Goal: Task Accomplishment & Management: Use online tool/utility

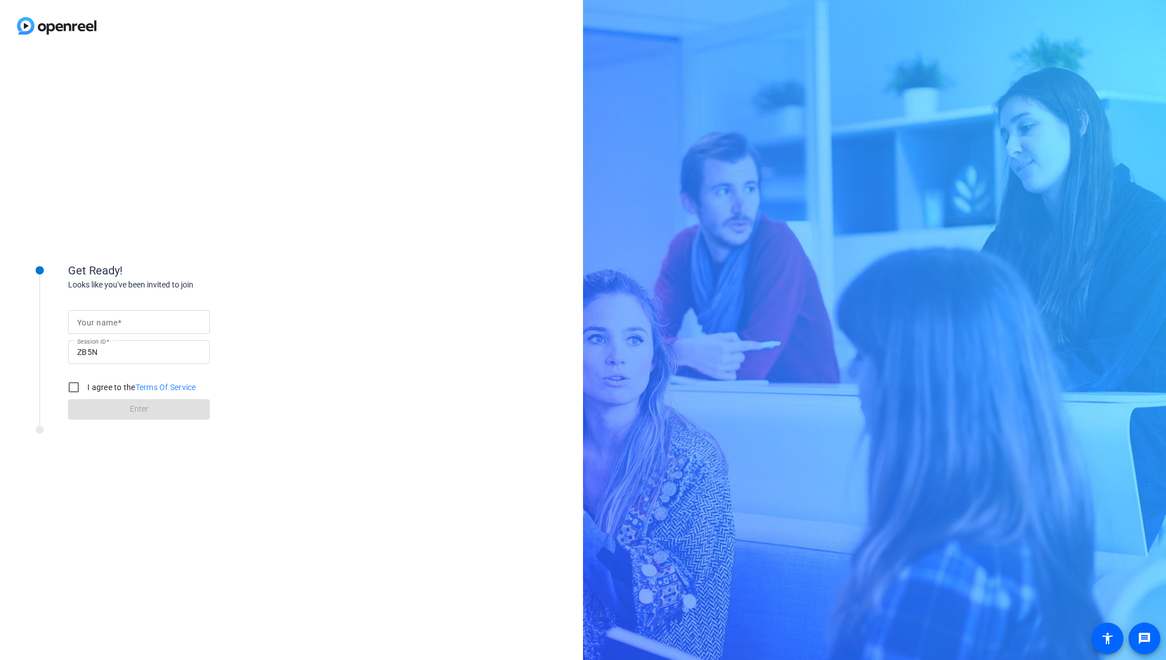
click at [641, 168] on div "Get Ready! Looks like you've been invited to join Your name Session ID ZB5N I a…" at bounding box center [583, 330] width 1166 height 660
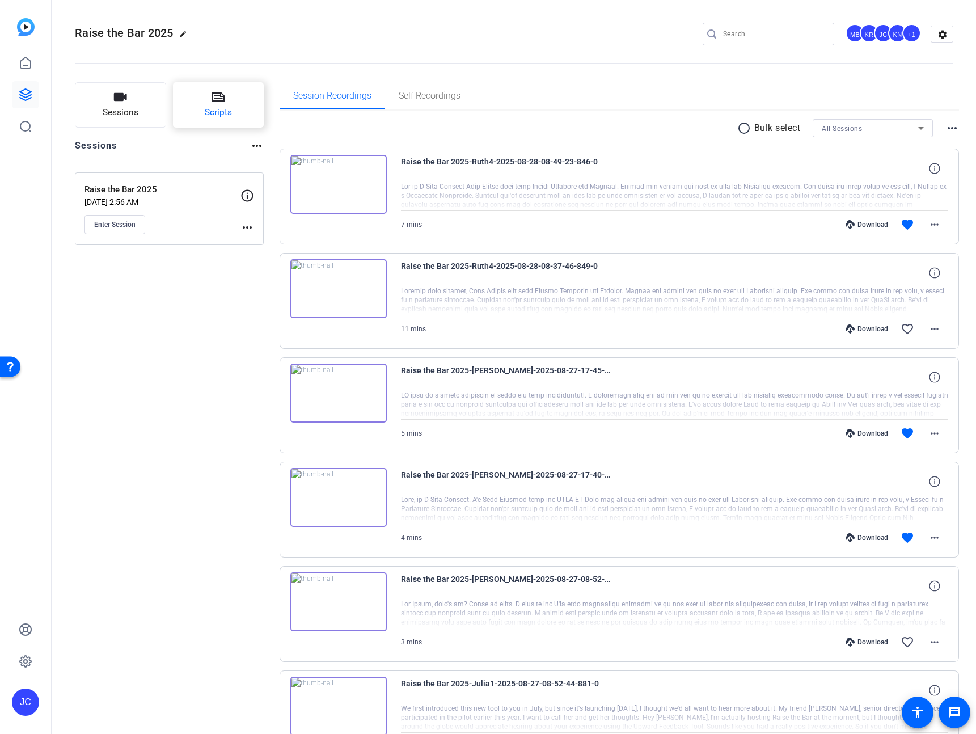
click at [223, 112] on span "Scripts" at bounding box center [218, 112] width 27 height 13
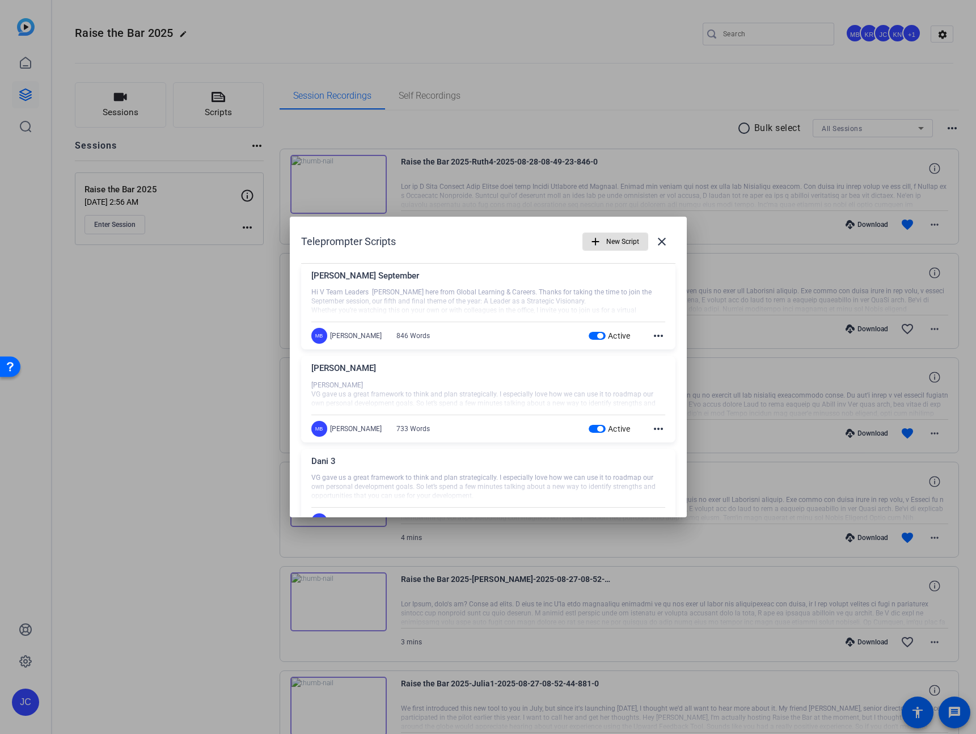
click at [608, 239] on span "New Script" at bounding box center [622, 242] width 33 height 22
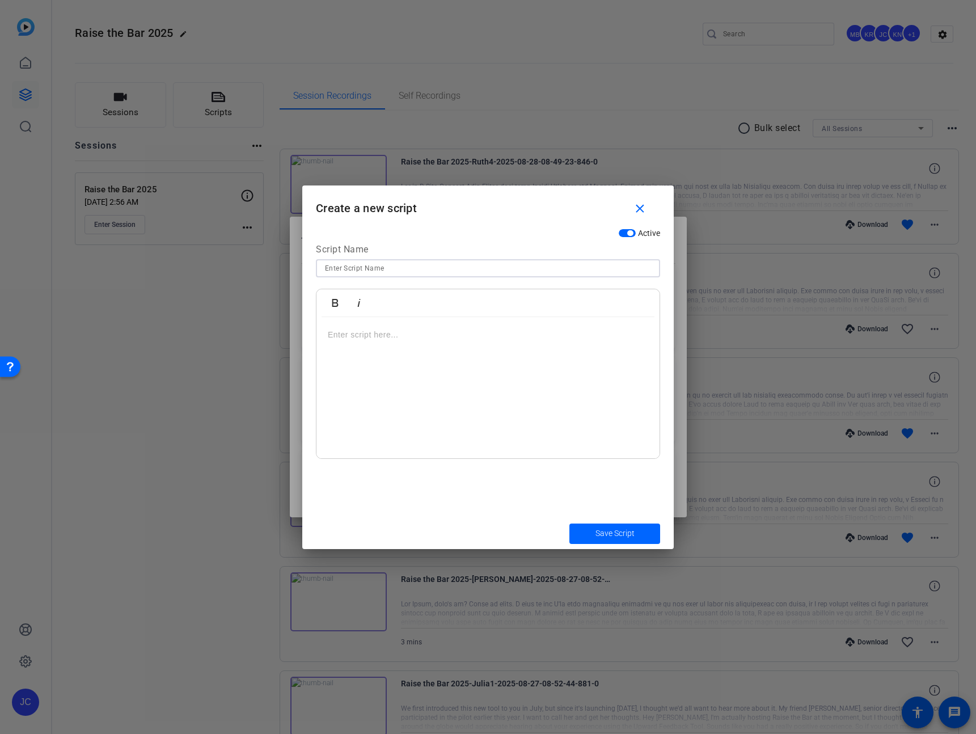
click at [620, 268] on input at bounding box center [488, 268] width 326 height 14
type input "India Strategic Visionary - Madhumathi Kujala"
click at [429, 359] on div at bounding box center [487, 388] width 343 height 142
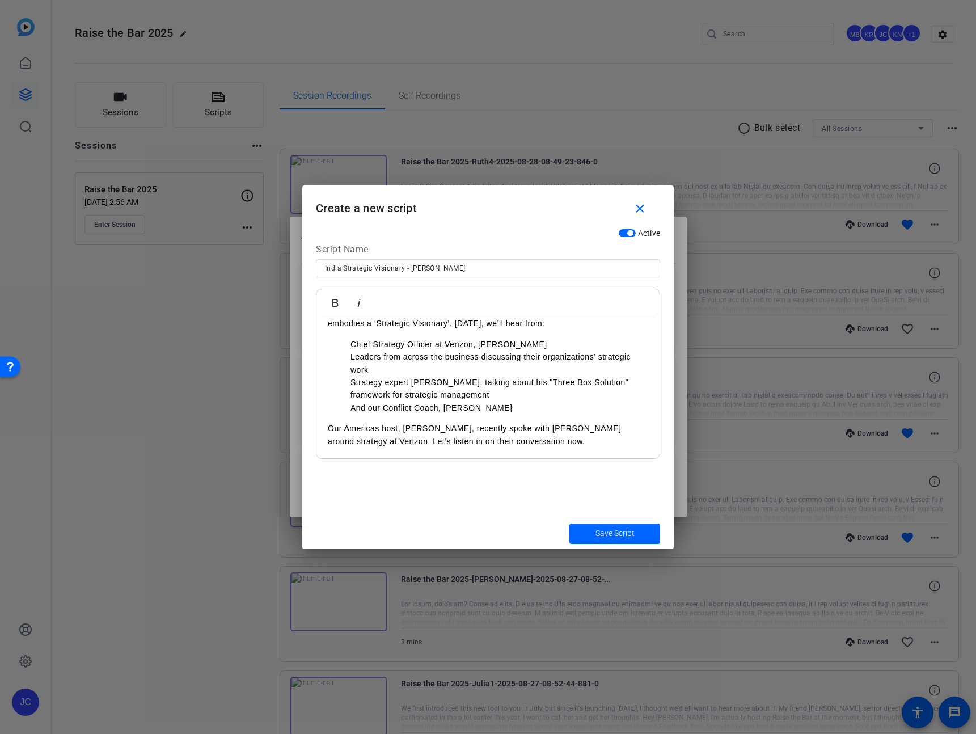
scroll to position [182, 0]
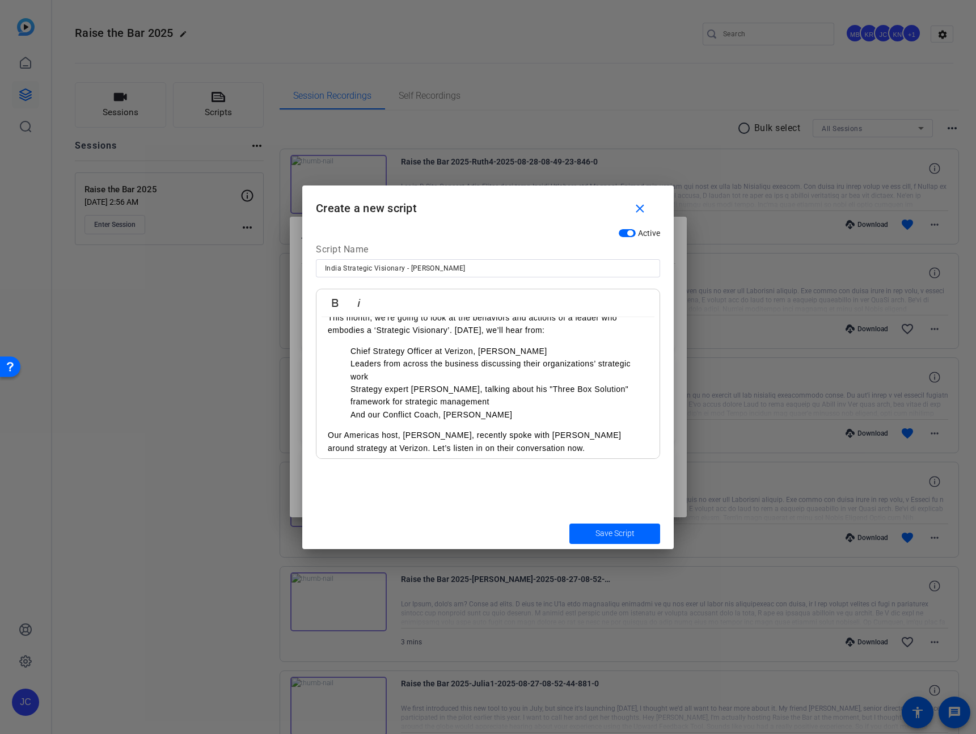
click at [455, 349] on p "Chief Strategy Officer at Verizon, Chris Bartlett" at bounding box center [499, 351] width 298 height 12
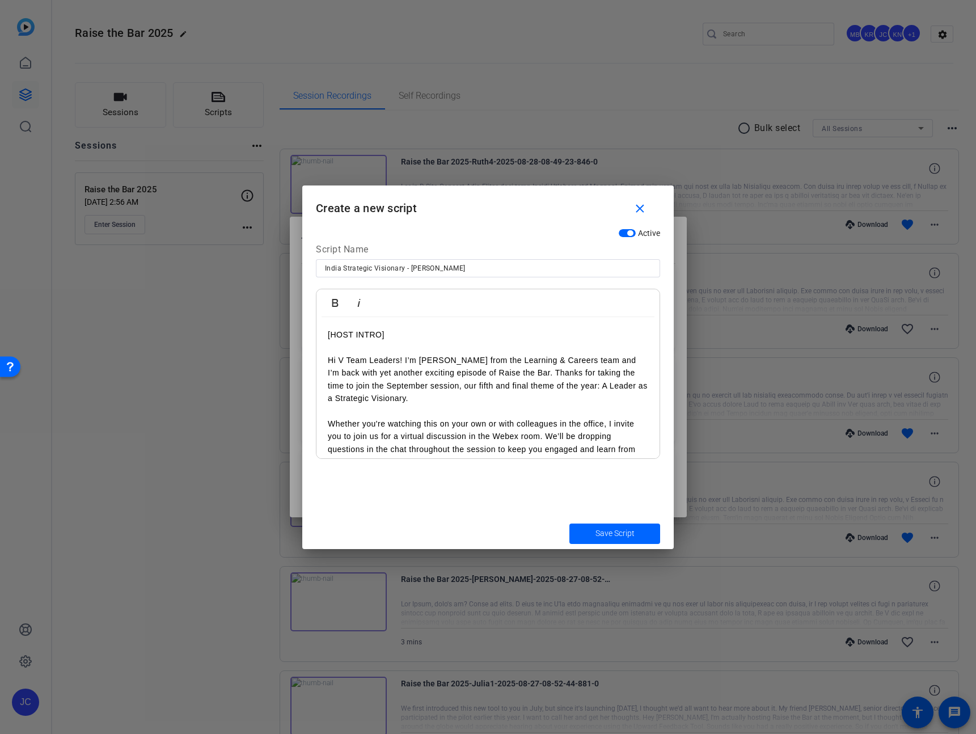
scroll to position [198, 0]
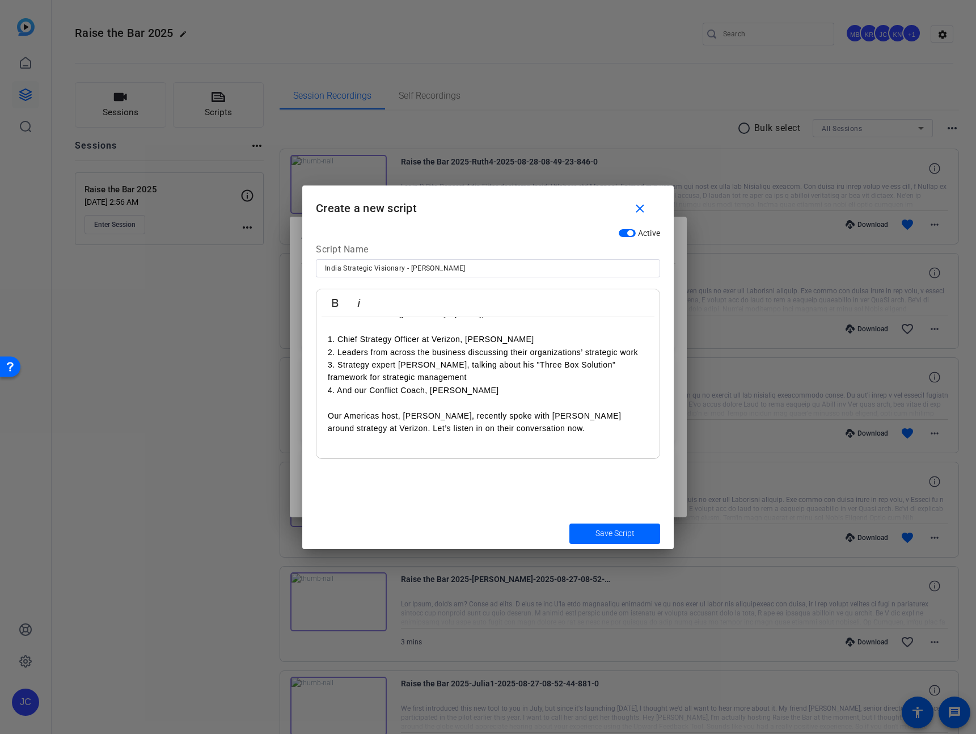
click at [509, 448] on div "[HOST INTRO] Hi V Team Leaders! I’m Madhu Kujala from the Learning & Careers te…" at bounding box center [487, 288] width 343 height 340
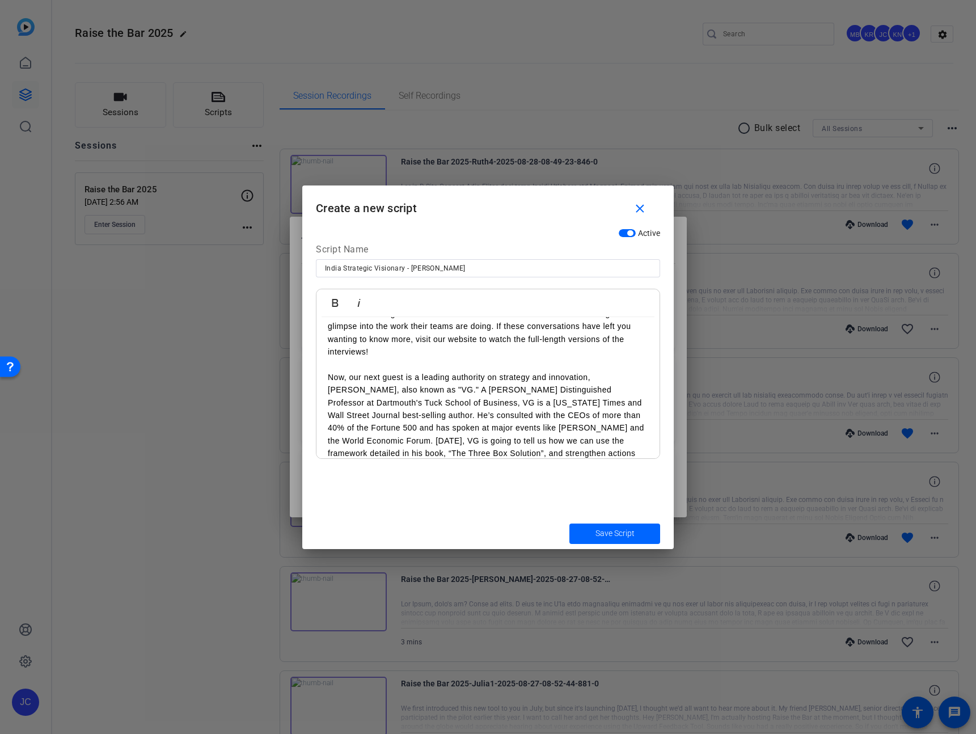
scroll to position [242, 0]
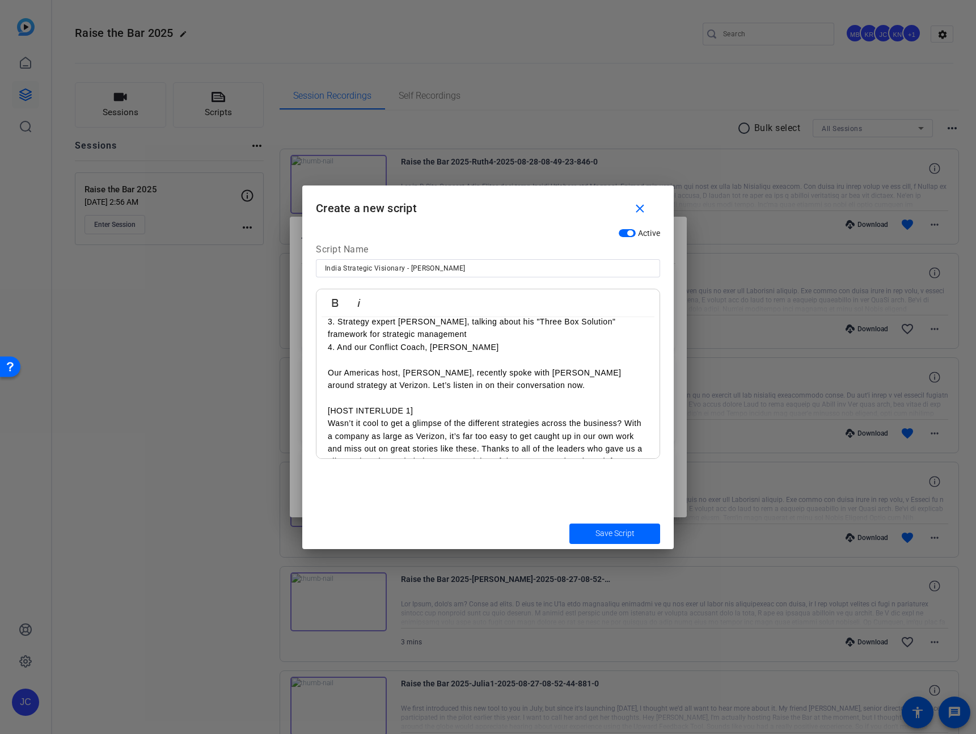
click at [456, 404] on p "[HOST INTERLUDE 1]" at bounding box center [488, 410] width 320 height 12
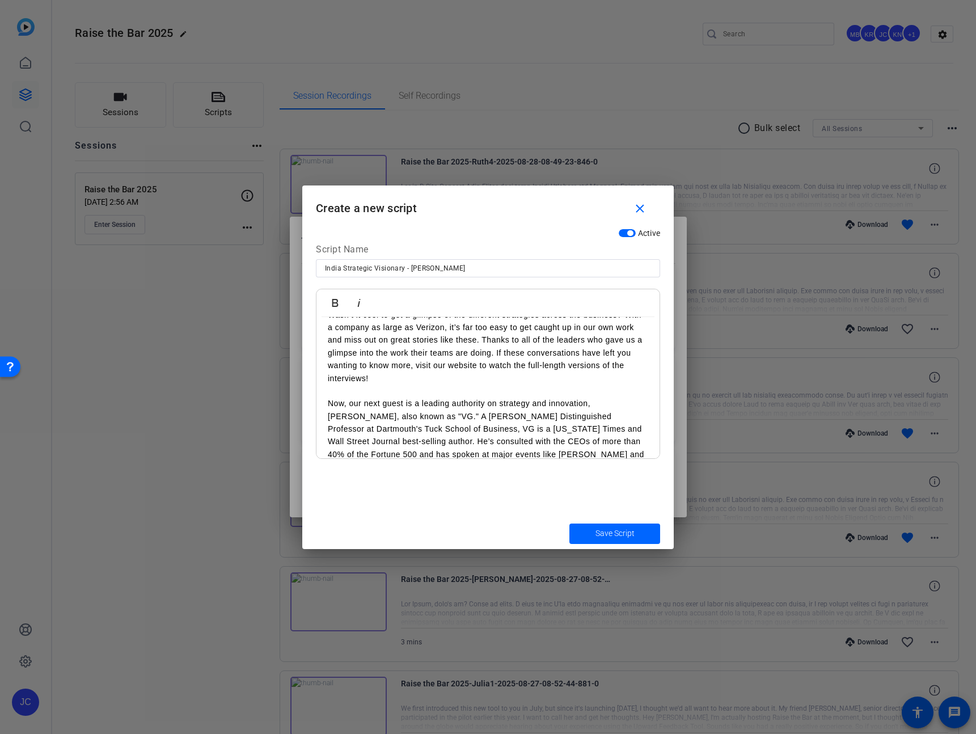
scroll to position [341, 0]
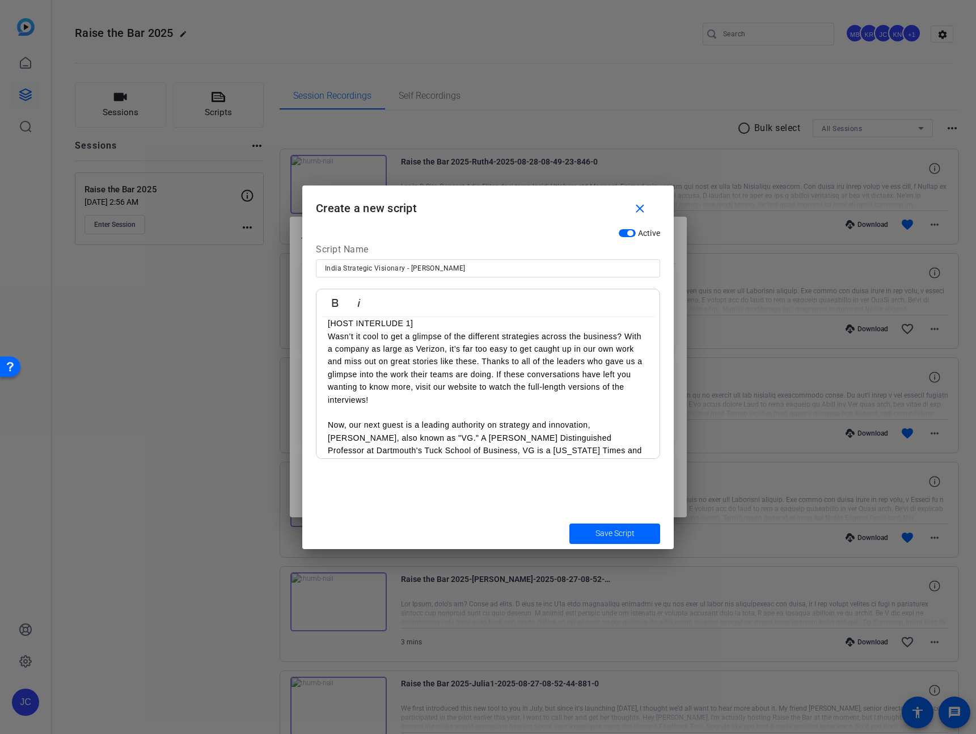
click at [492, 313] on div "Bold Italic" at bounding box center [487, 303] width 343 height 28
click at [496, 319] on p "[HOST INTERLUDE 1]" at bounding box center [488, 323] width 320 height 12
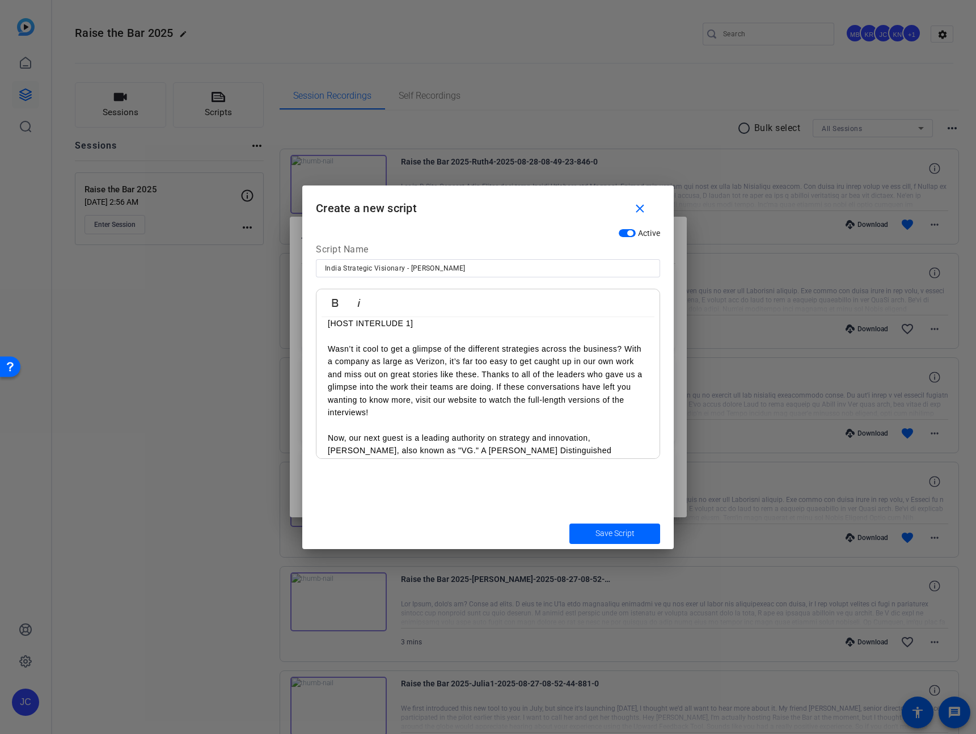
click at [478, 374] on p "Wasn’t it cool to get a glimpse of the different strategies across the business…" at bounding box center [488, 380] width 320 height 76
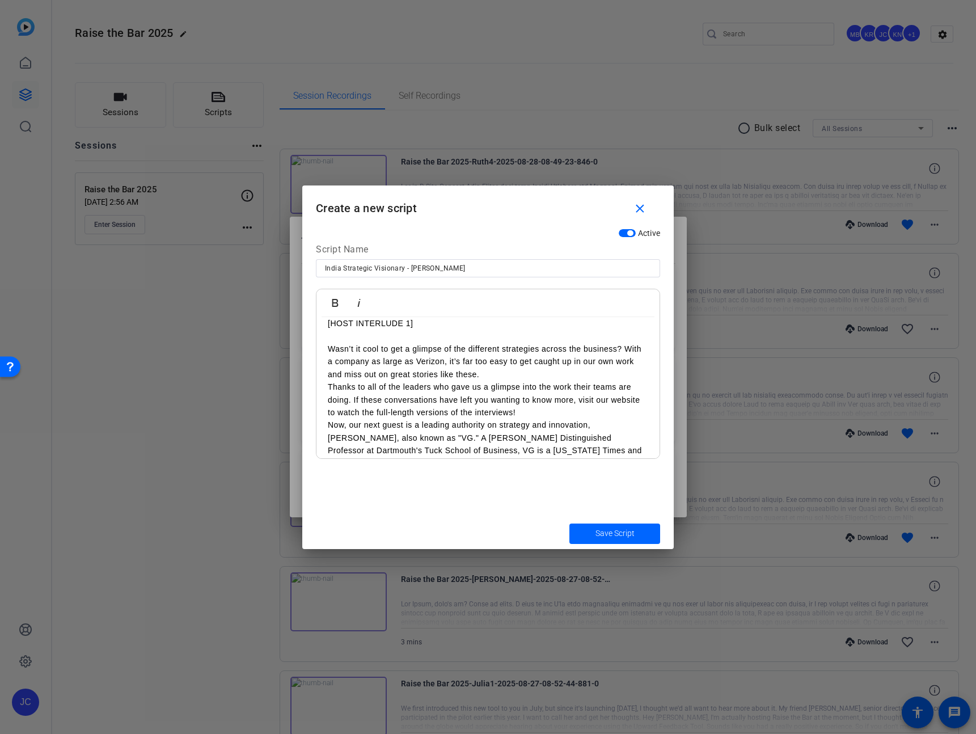
scroll to position [414, 0]
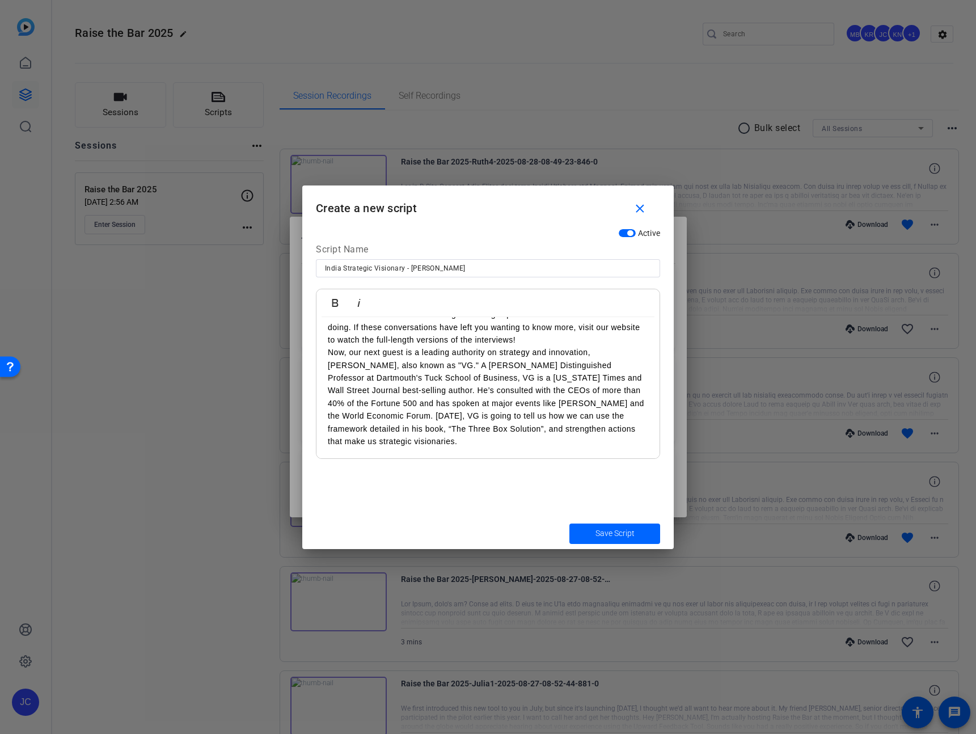
click at [523, 451] on div "[HOST INTRO] Hi V Team Leaders! I’m Madhu Kujala from the Learning & Careers te…" at bounding box center [487, 181] width 343 height 556
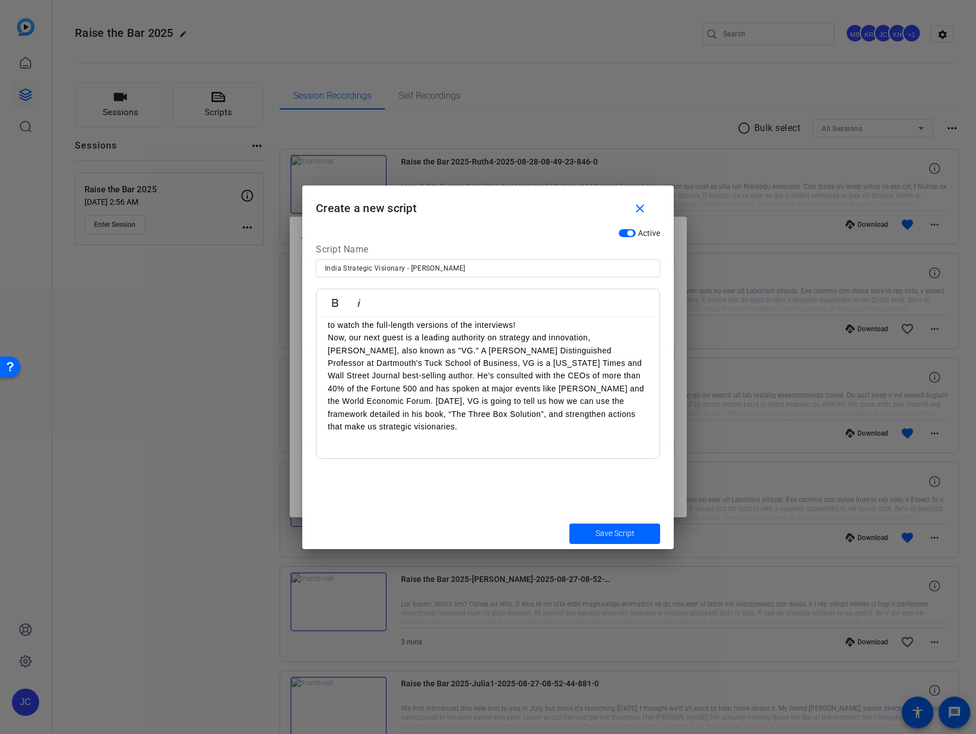
click at [400, 450] on p at bounding box center [488, 452] width 320 height 12
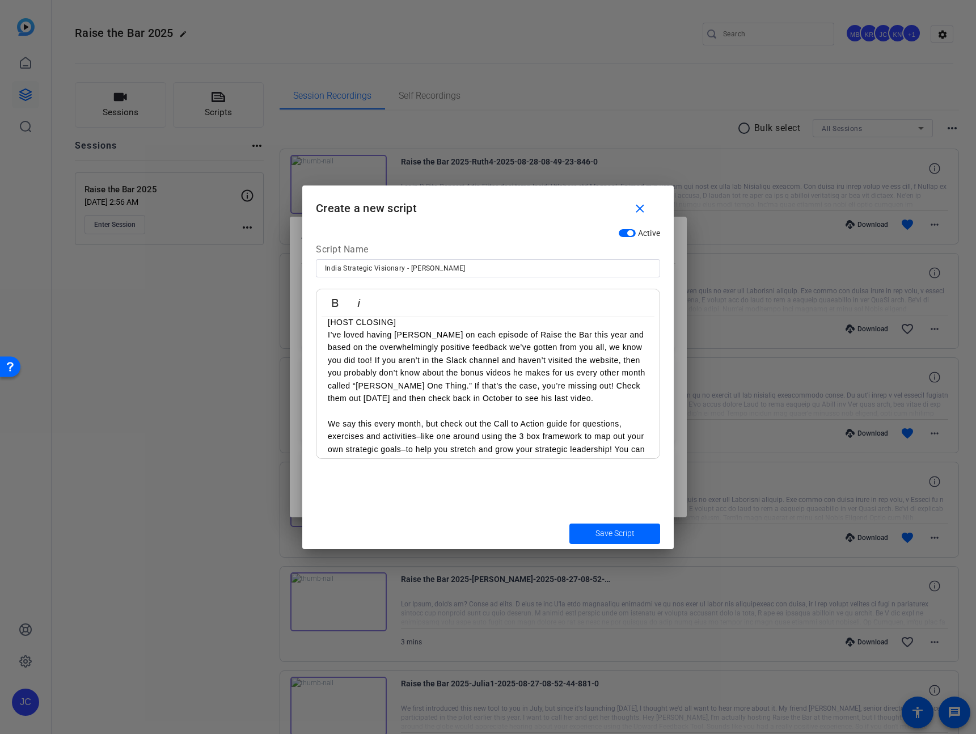
scroll to position [671, 0]
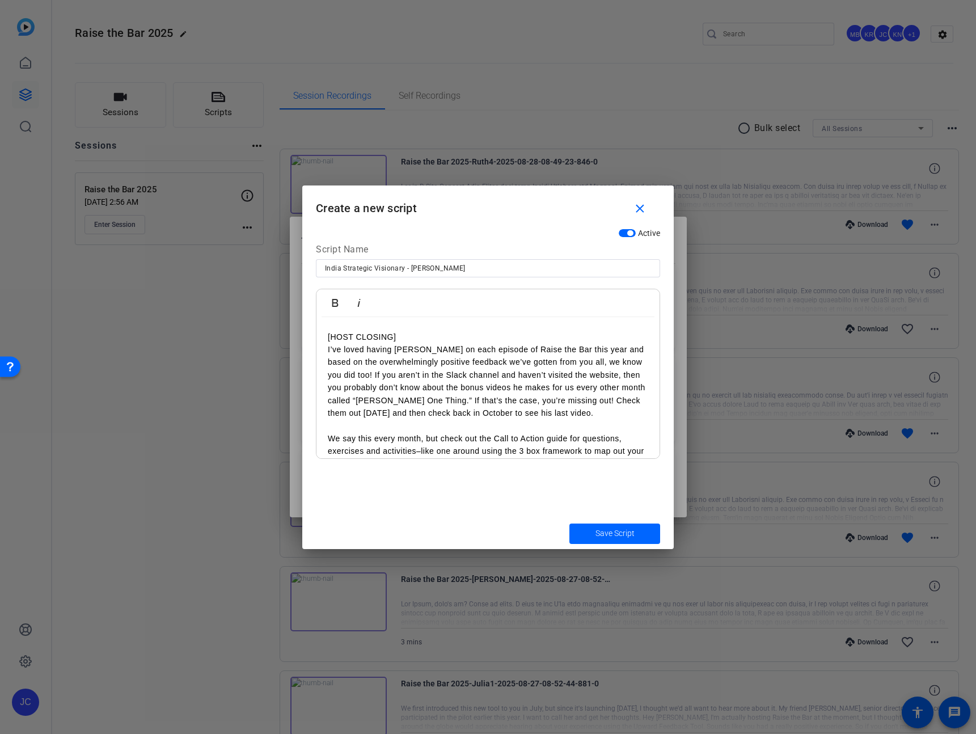
click at [446, 339] on p "[HOST CLOSING]" at bounding box center [488, 337] width 320 height 12
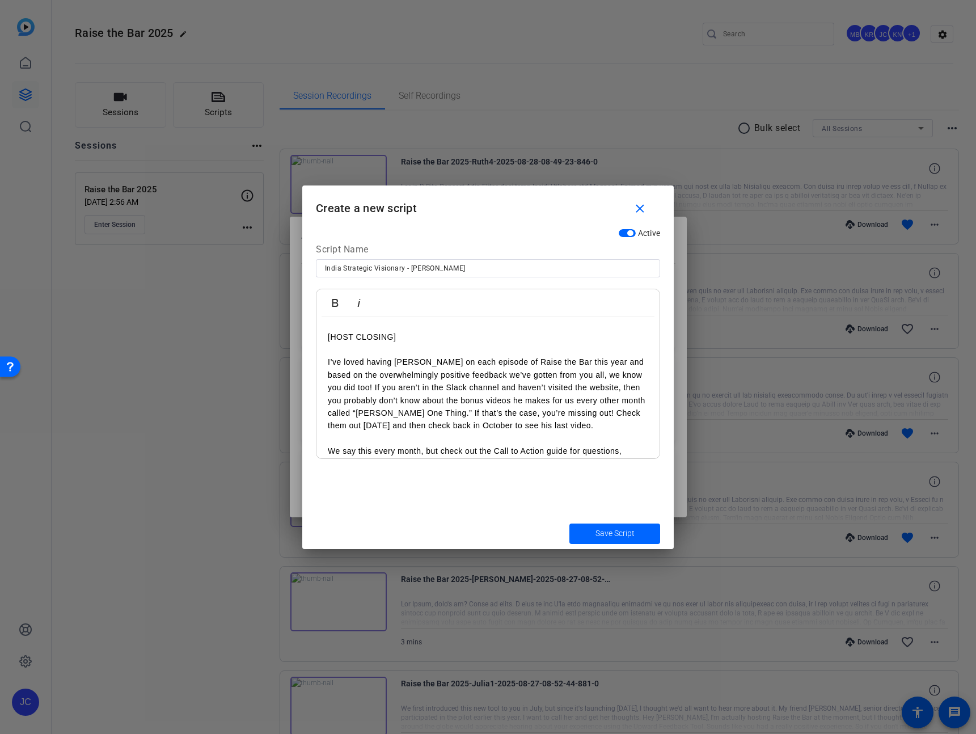
scroll to position [0, 0]
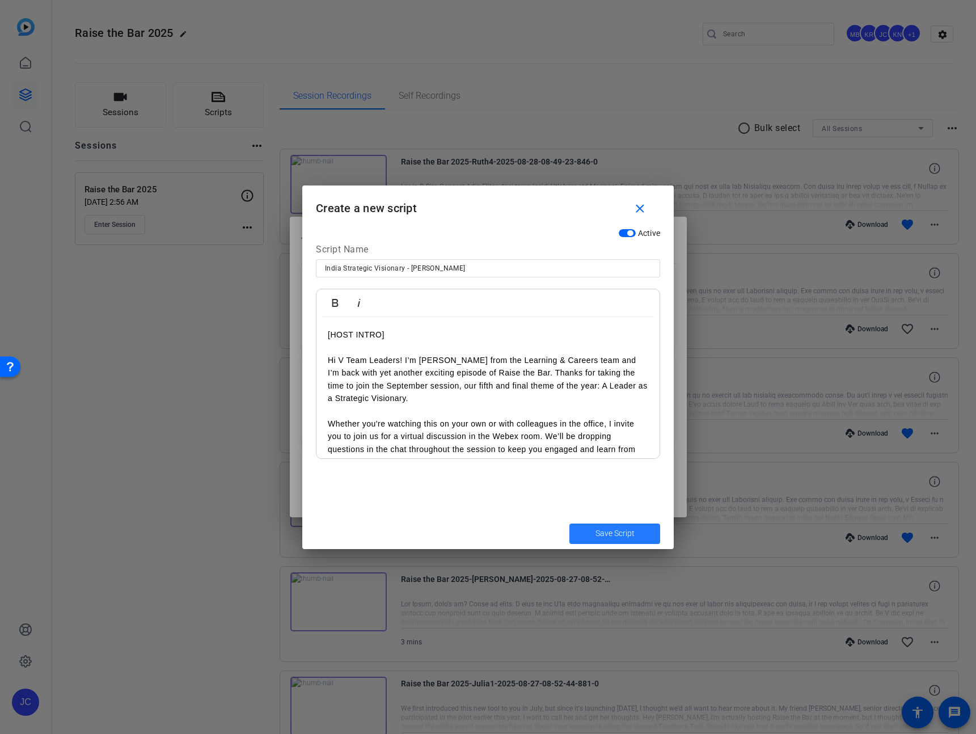
click at [615, 537] on span "Save Script" at bounding box center [614, 533] width 39 height 12
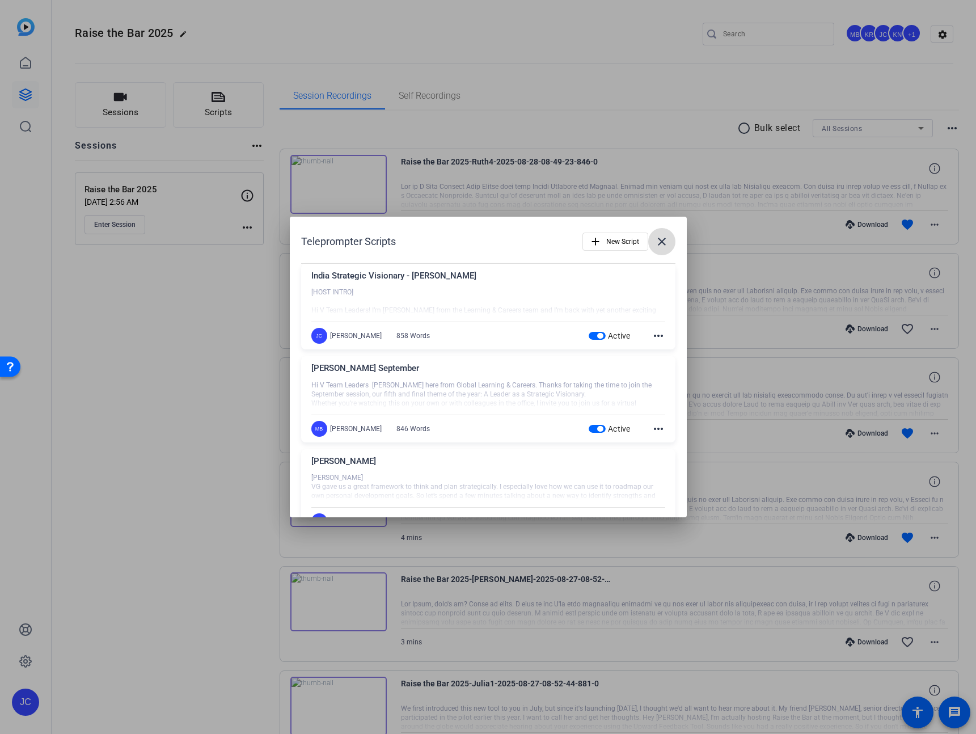
click at [655, 242] on mat-icon "close" at bounding box center [662, 242] width 14 height 14
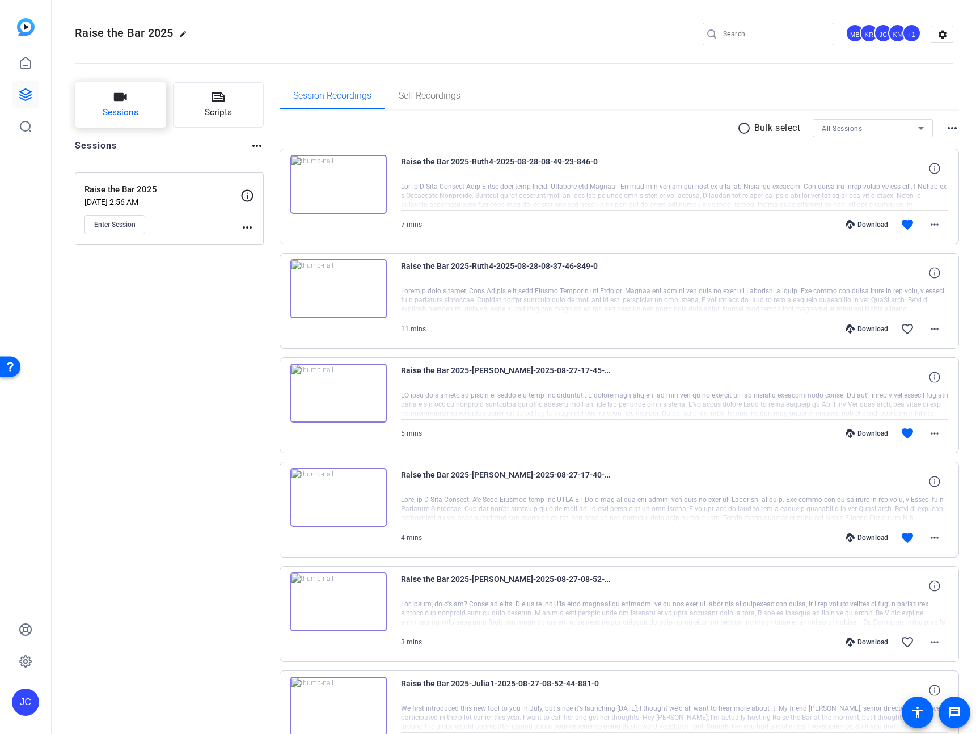
click at [124, 107] on span "Sessions" at bounding box center [121, 112] width 36 height 13
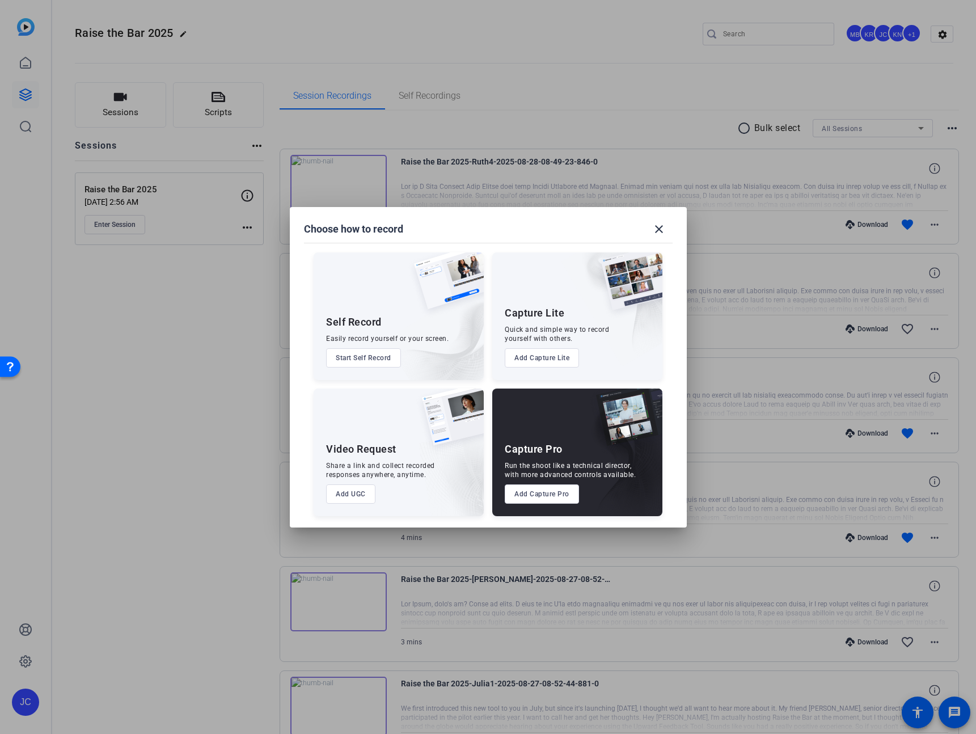
click at [138, 438] on div at bounding box center [488, 367] width 976 height 734
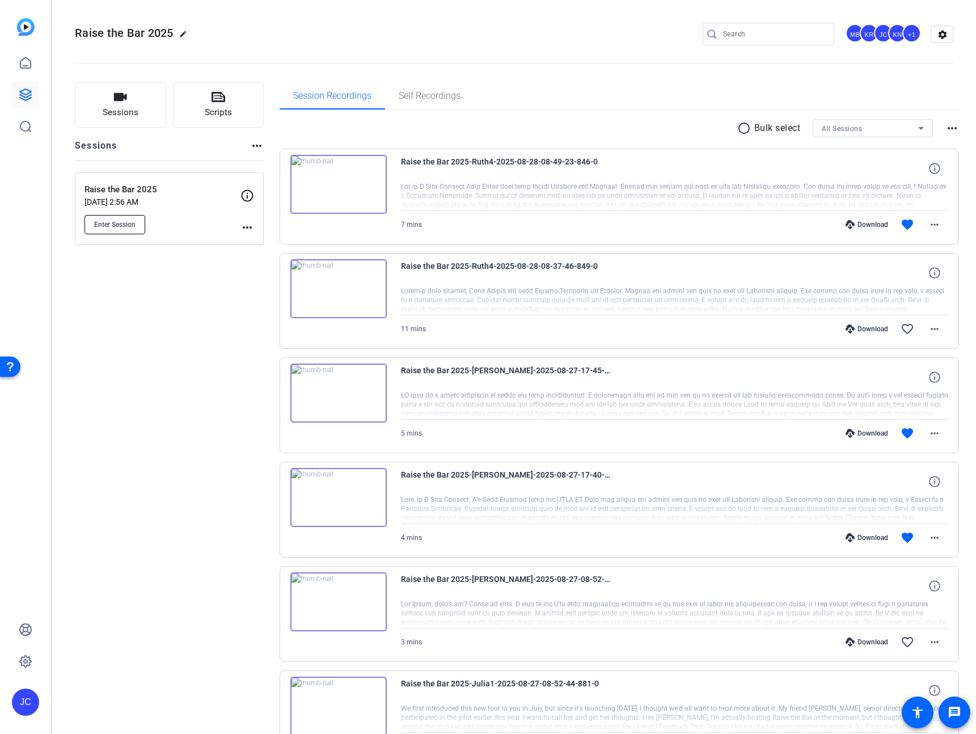
click at [120, 222] on span "Enter Session" at bounding box center [114, 224] width 41 height 9
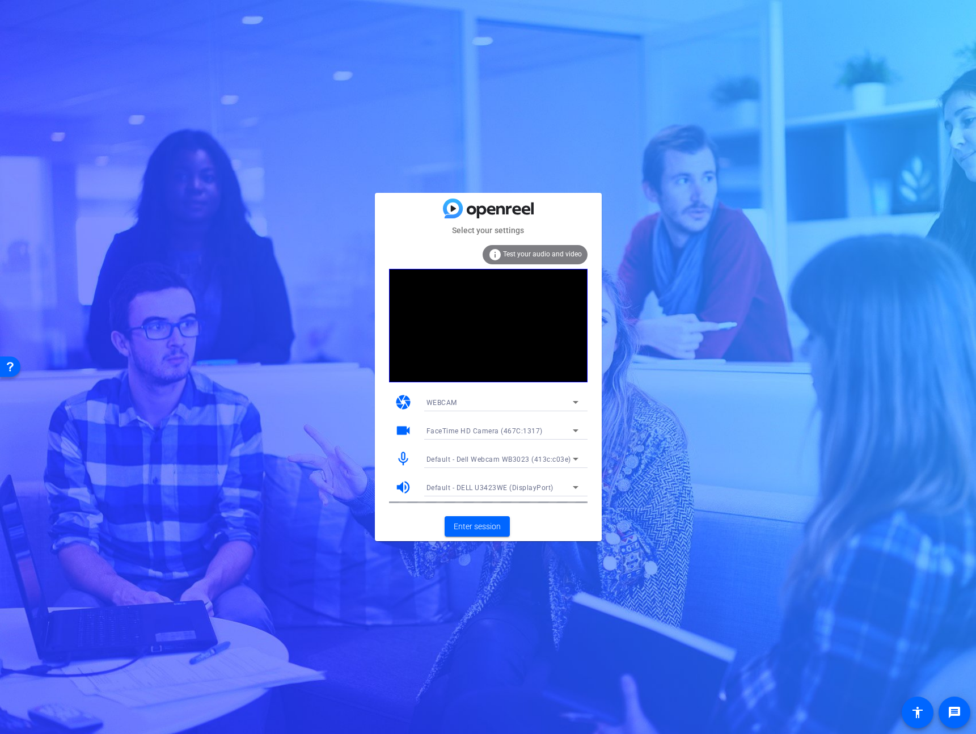
click at [524, 401] on div "WEBCAM" at bounding box center [499, 402] width 146 height 14
click at [0, 0] on mat-option "DESKTOP" at bounding box center [0, 0] width 0 height 0
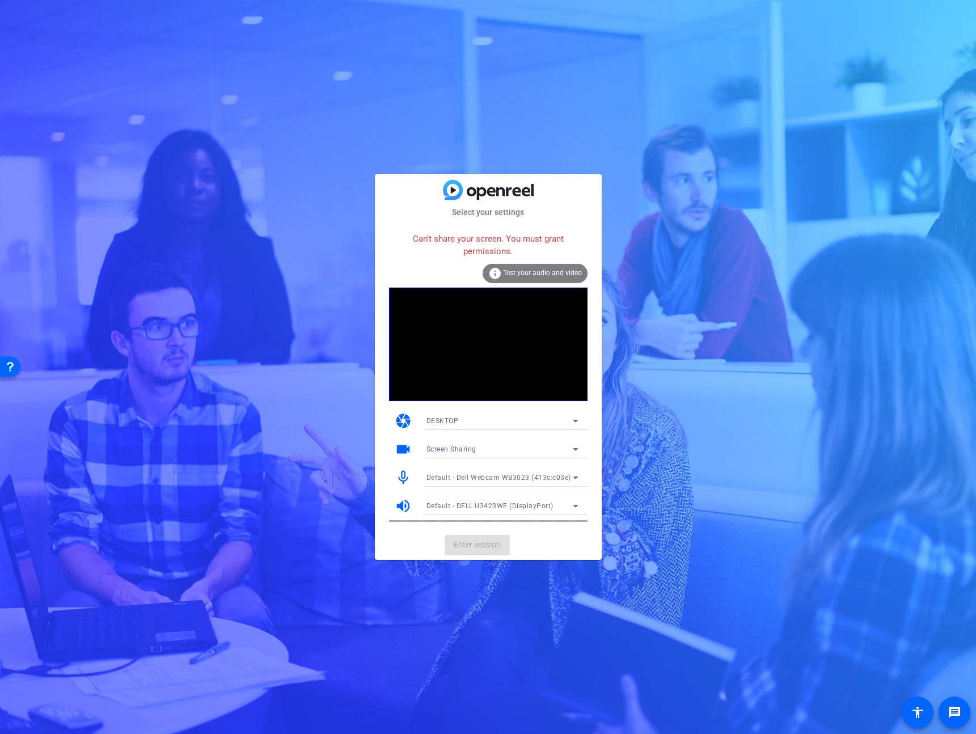
click at [509, 412] on div "DESKTOP" at bounding box center [502, 421] width 152 height 18
click at [496, 439] on mat-option "WEBCAM" at bounding box center [502, 443] width 170 height 18
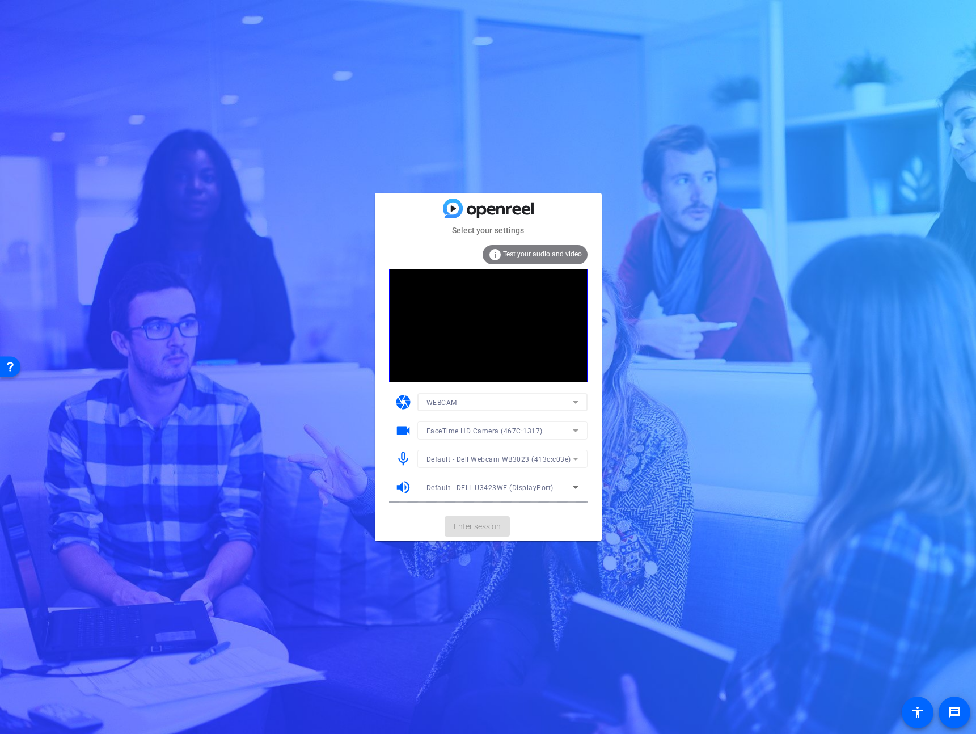
click at [747, 423] on div "Select your settings info Test your audio and video camera WEBCAM videocam Face…" at bounding box center [488, 367] width 976 height 734
click at [558, 435] on div "FaceTime HD Camera (467C:1317)" at bounding box center [499, 430] width 146 height 14
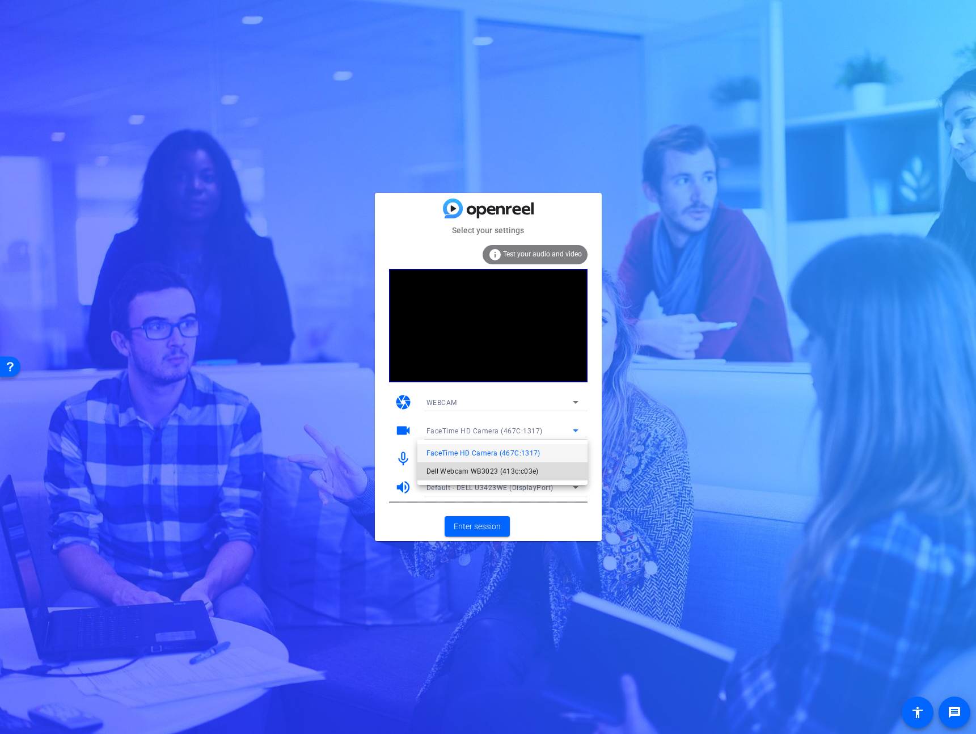
click at [489, 475] on span "Dell Webcam WB3023 (413c:c03e)" at bounding box center [482, 471] width 112 height 14
click at [492, 531] on span "Enter session" at bounding box center [477, 526] width 47 height 12
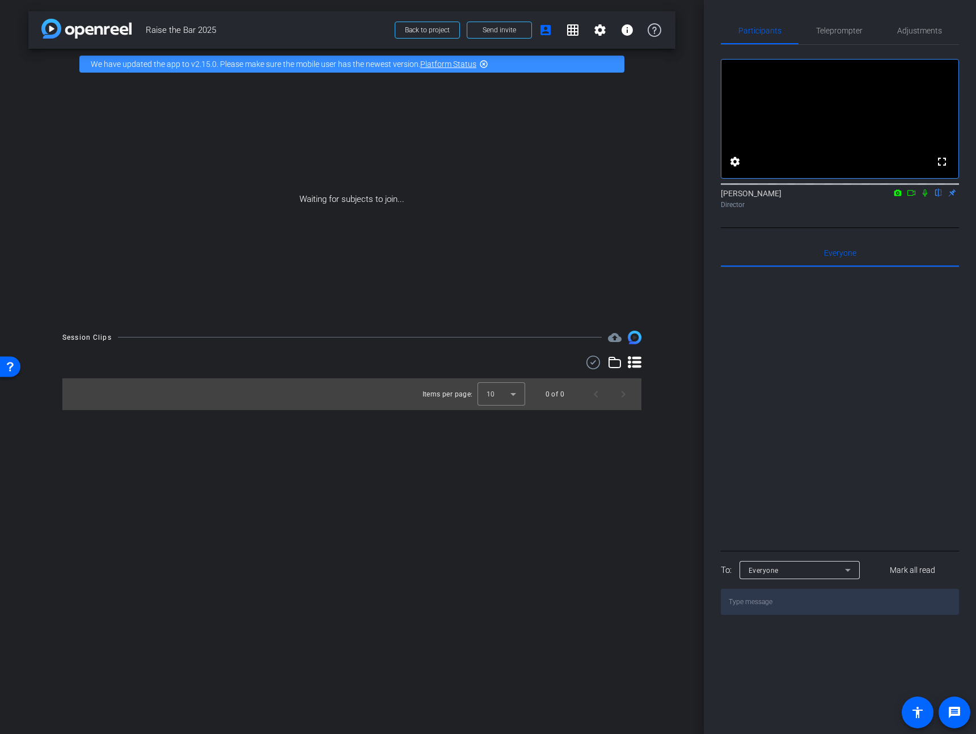
click at [906, 197] on icon at bounding box center [910, 193] width 9 height 8
click at [923, 197] on icon at bounding box center [924, 193] width 9 height 8
click at [913, 197] on icon at bounding box center [910, 193] width 9 height 8
click at [842, 31] on span "Teleprompter" at bounding box center [839, 31] width 46 height 8
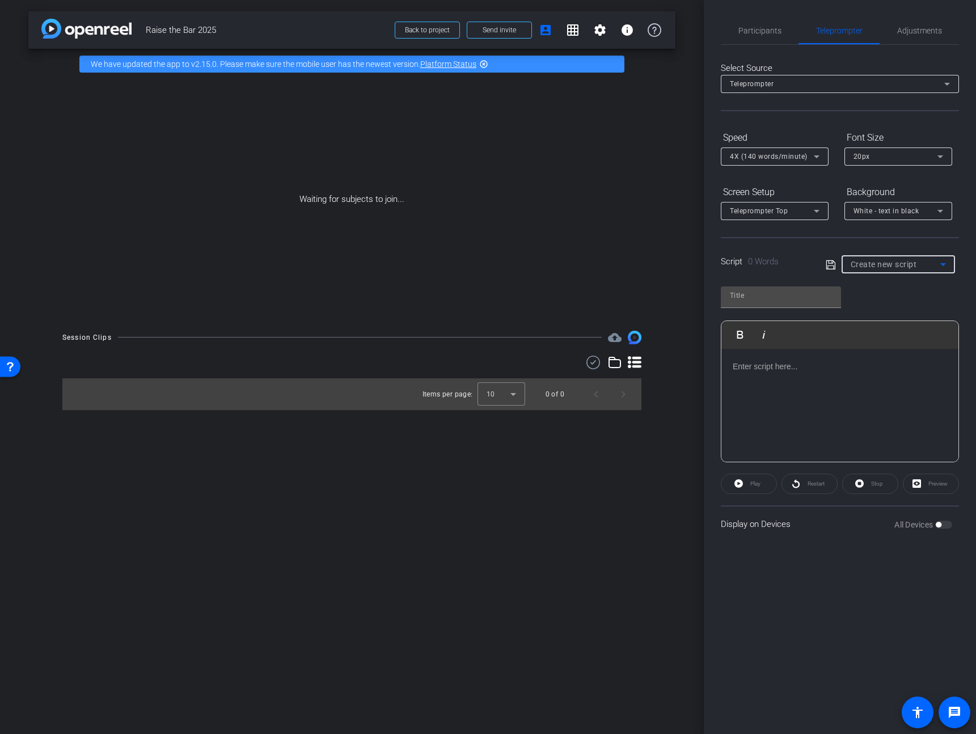
click at [882, 267] on span "Create new script" at bounding box center [883, 264] width 66 height 9
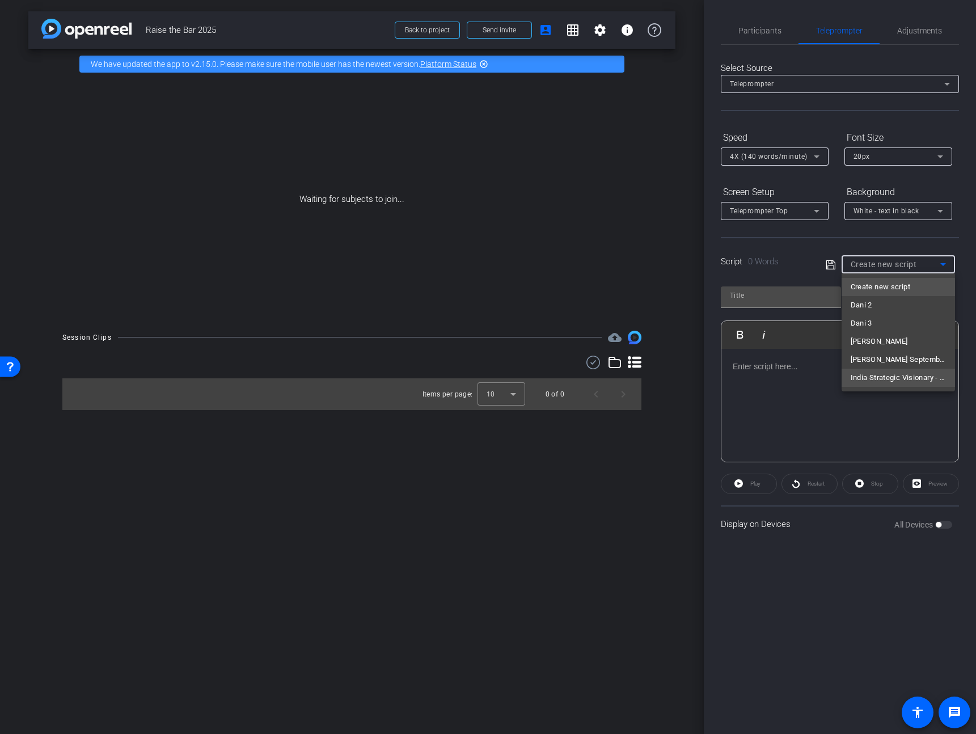
click at [897, 379] on span "India Strategic Visionary - [PERSON_NAME]" at bounding box center [897, 378] width 95 height 14
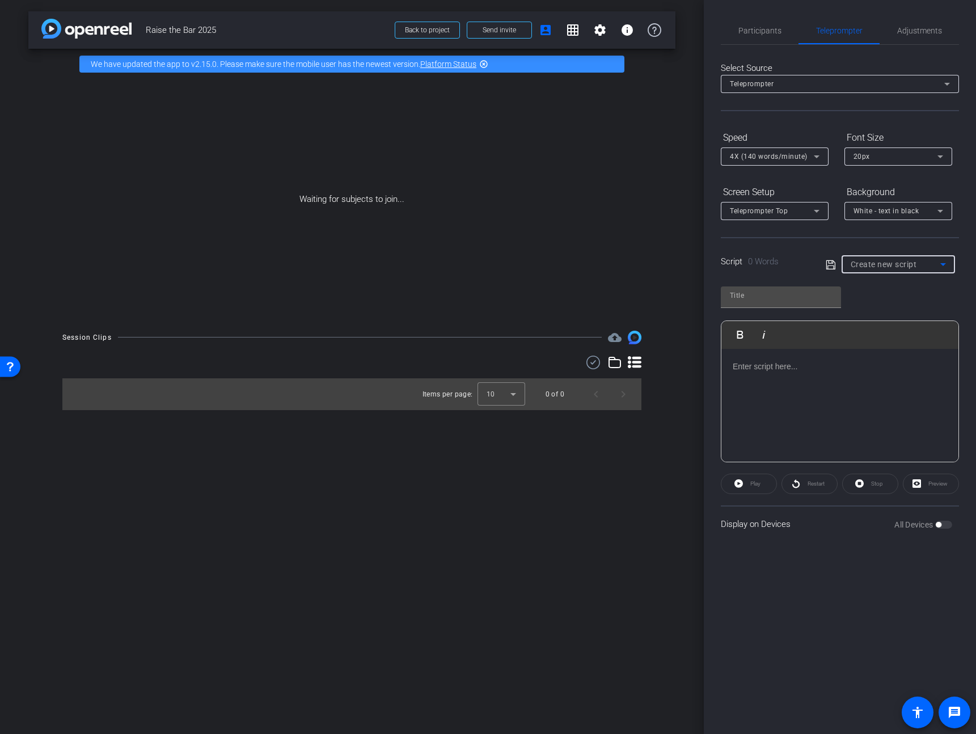
type input "India Strategic Visionary - [PERSON_NAME]"
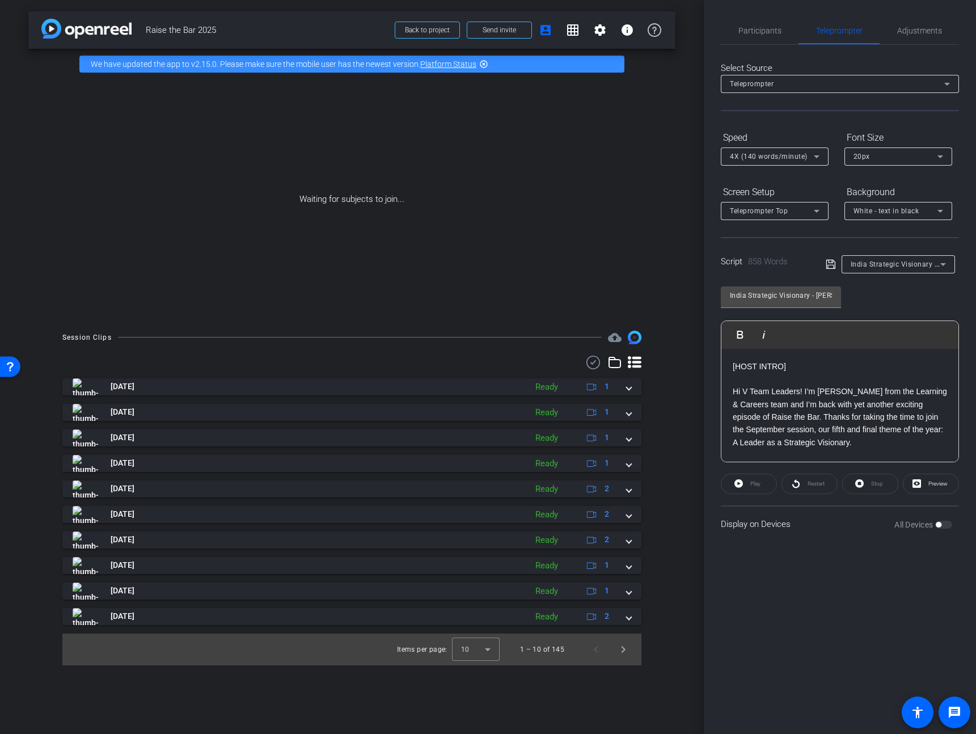
click at [744, 15] on div "Participants Teleprompter Adjustments JP Chua Director Everyone 0 Mark all read…" at bounding box center [840, 367] width 272 height 734
click at [759, 34] on span "Participants" at bounding box center [759, 31] width 43 height 8
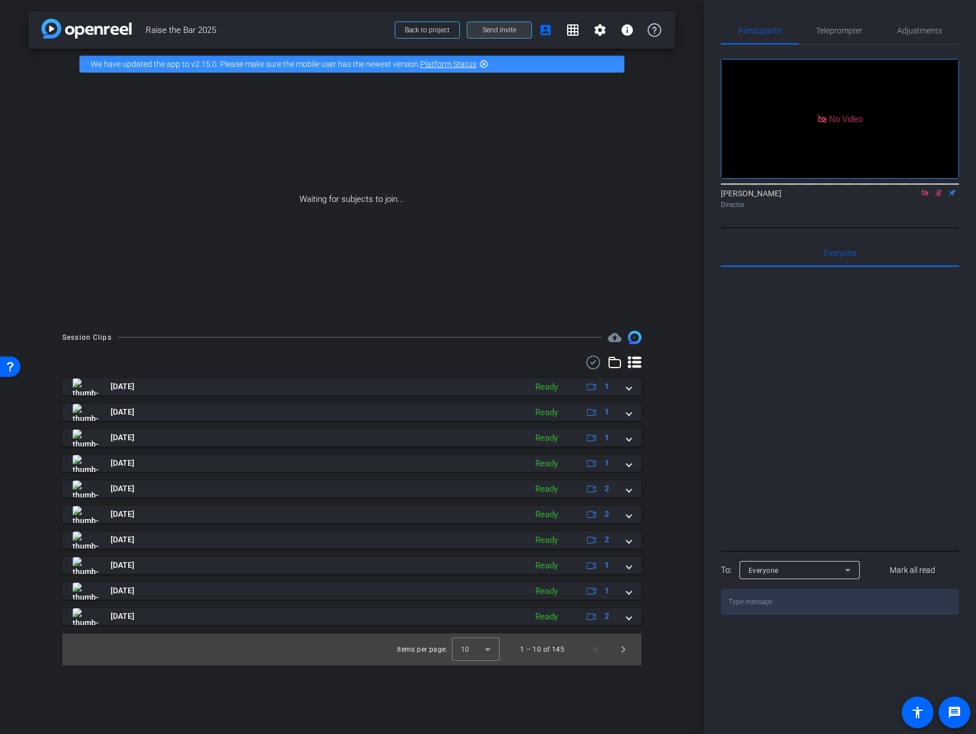
click at [505, 32] on span "Send invite" at bounding box center [498, 30] width 33 height 9
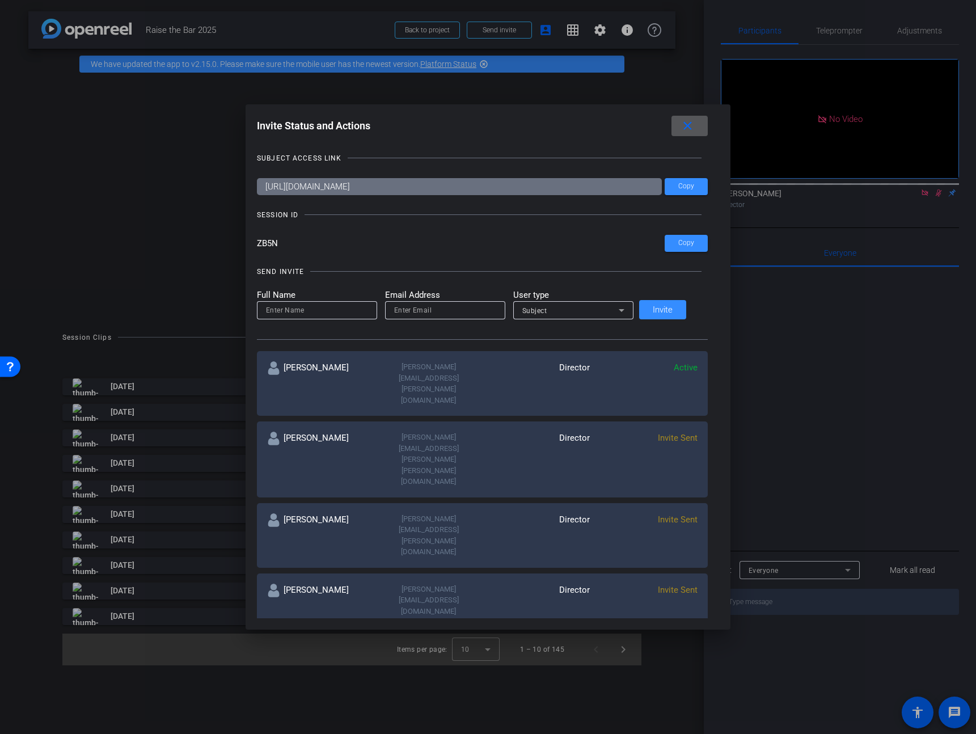
click at [681, 125] on mat-icon "close" at bounding box center [687, 126] width 14 height 14
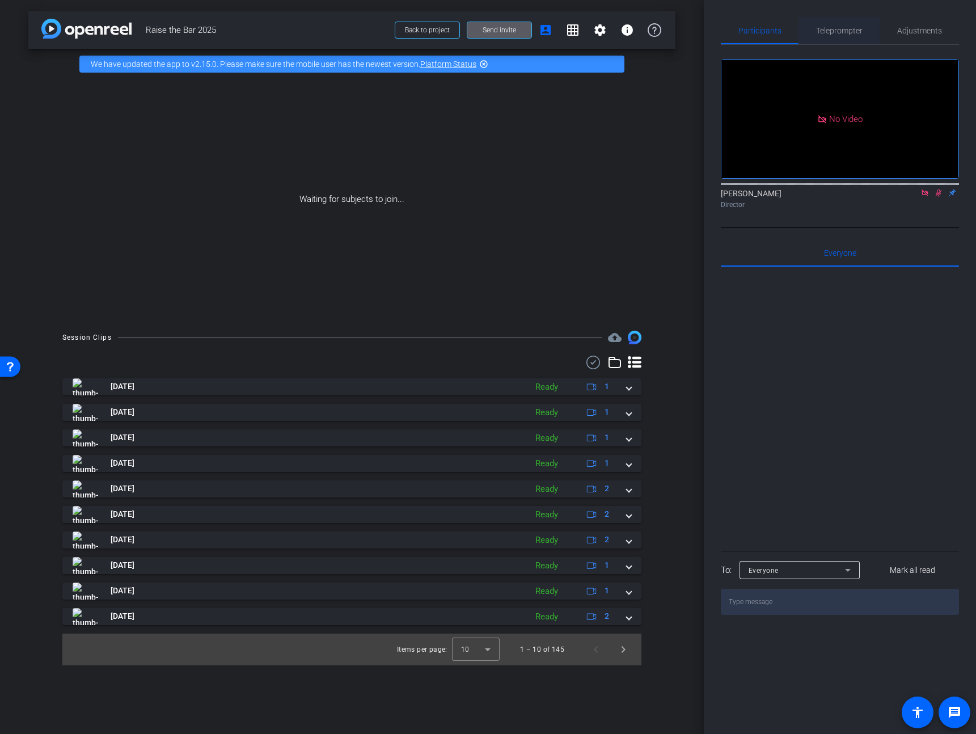
click at [848, 30] on span "Teleprompter" at bounding box center [839, 31] width 46 height 8
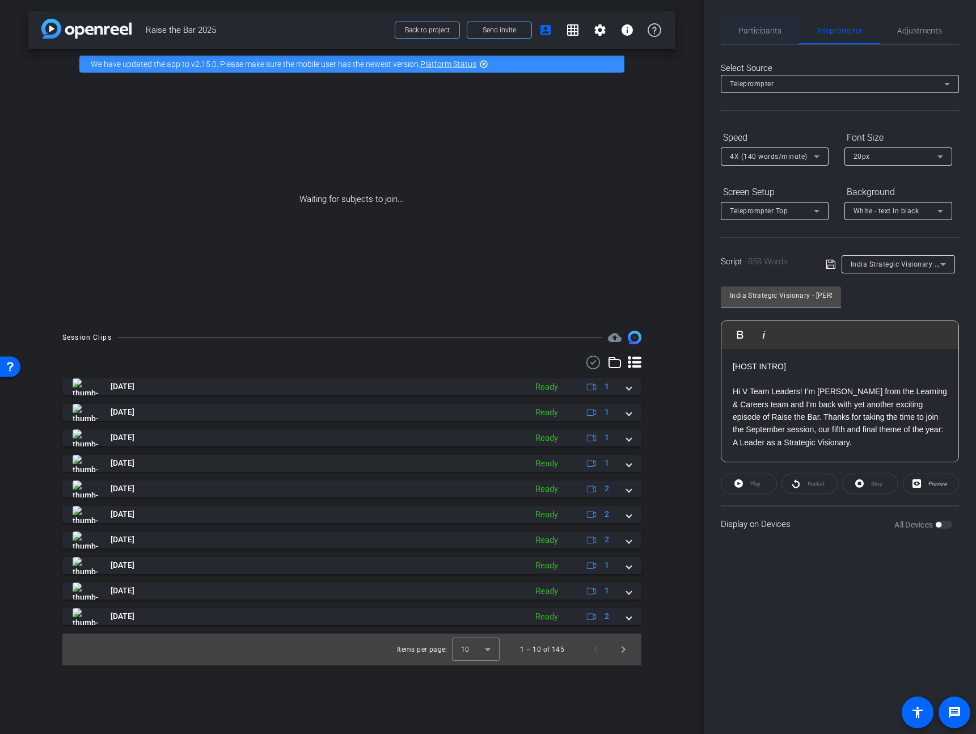
click at [769, 29] on span "Participants" at bounding box center [759, 31] width 43 height 8
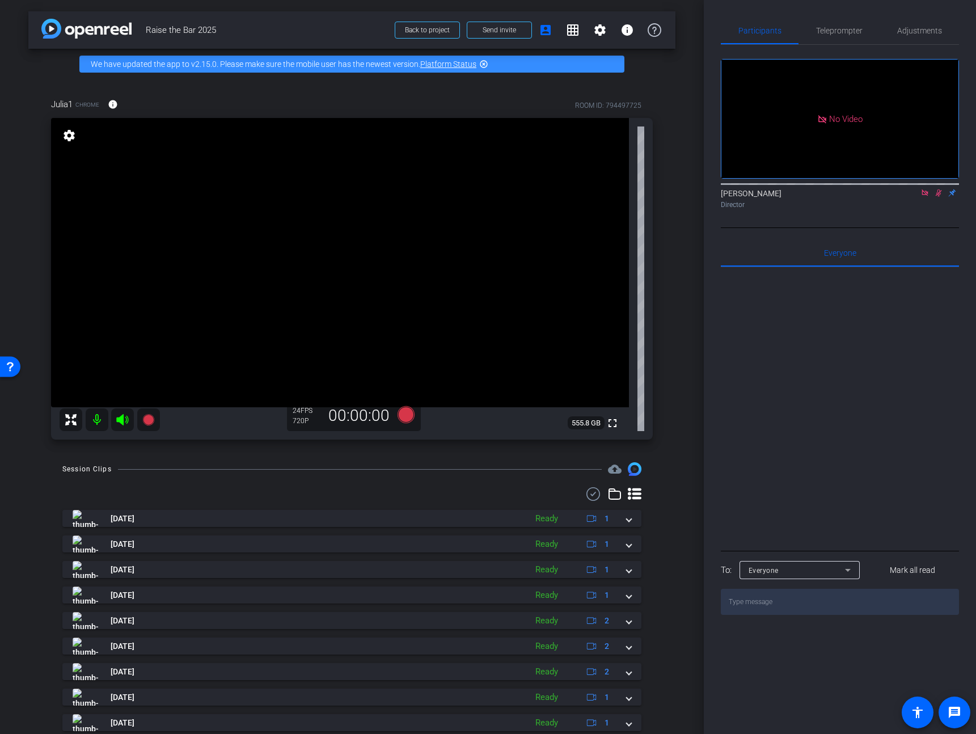
click at [939, 189] on icon at bounding box center [938, 193] width 9 height 8
click at [926, 189] on icon at bounding box center [924, 192] width 6 height 6
click at [680, 524] on div "arrow_back Raise the Bar 2025 Back to project Send invite account_box grid_on s…" at bounding box center [352, 367] width 704 height 734
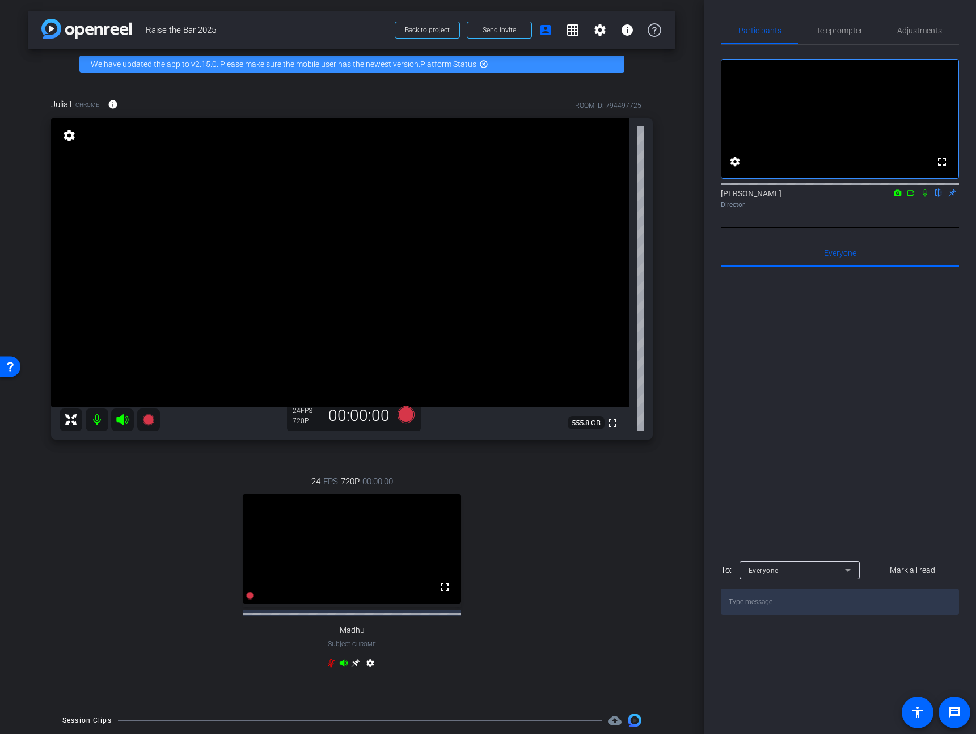
click at [327, 667] on icon at bounding box center [331, 662] width 9 height 9
click at [922, 197] on icon at bounding box center [924, 193] width 9 height 8
click at [924, 197] on icon at bounding box center [925, 192] width 6 height 7
click at [666, 591] on div "Julia1 Chrome info ROOM ID: 794497725 fullscreen settings 555.8 GB 24 FPS 720P …" at bounding box center [351, 390] width 647 height 622
click at [539, 628] on div "24 FPS 720P 00:00:00 fullscreen Madhu Subject - Chrome settings" at bounding box center [351, 573] width 601 height 234
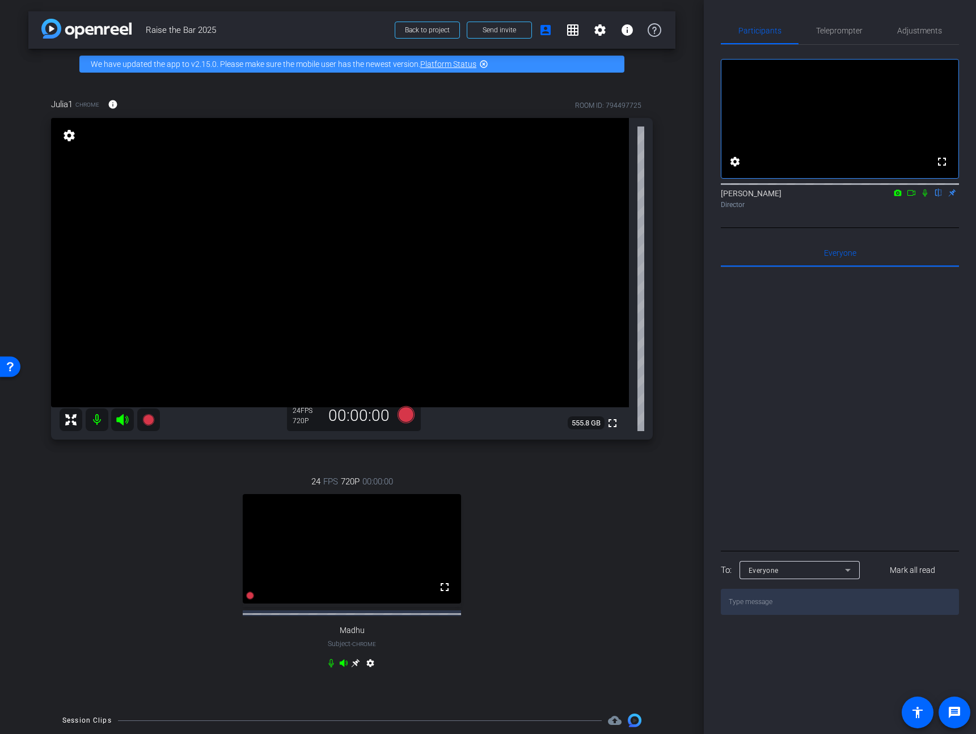
click at [351, 667] on icon at bounding box center [355, 663] width 9 height 9
click at [922, 197] on icon at bounding box center [924, 193] width 9 height 8
click at [518, 542] on div "24 FPS 720P 00:00:00 fullscreen Julia1 Subject - Chrome settings" at bounding box center [351, 573] width 601 height 234
click at [935, 213] on div "JP Chua flip Director" at bounding box center [840, 196] width 238 height 35
click at [923, 197] on icon at bounding box center [924, 193] width 9 height 8
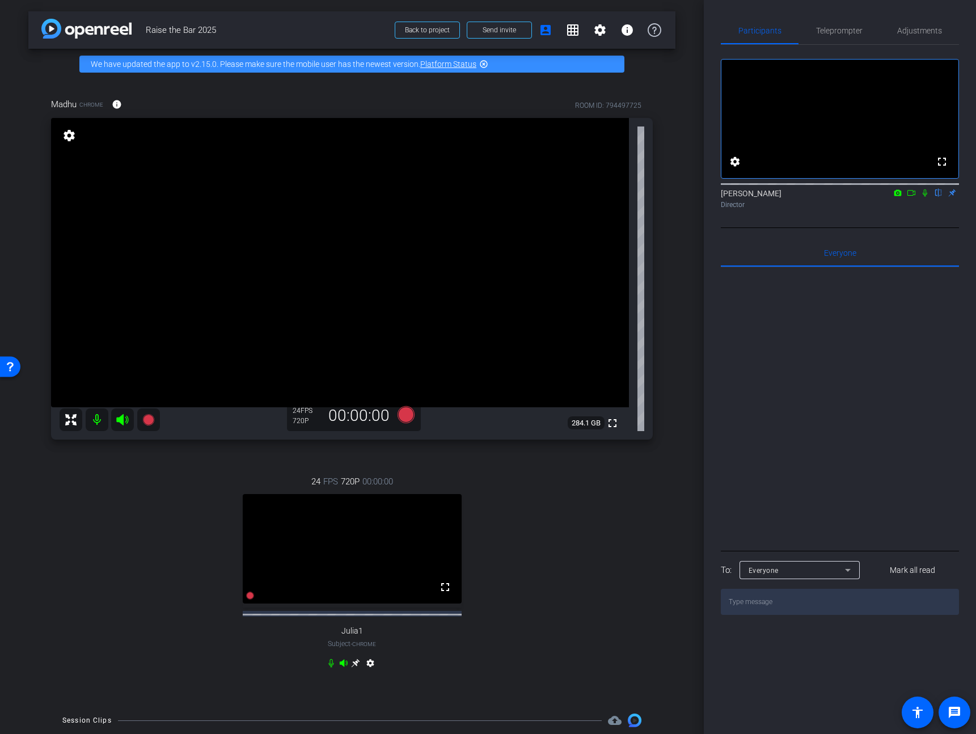
click at [926, 197] on icon at bounding box center [924, 192] width 5 height 7
click at [926, 197] on icon at bounding box center [924, 193] width 9 height 8
click at [925, 197] on icon at bounding box center [925, 192] width 6 height 7
click at [846, 37] on span "Teleprompter" at bounding box center [839, 30] width 46 height 27
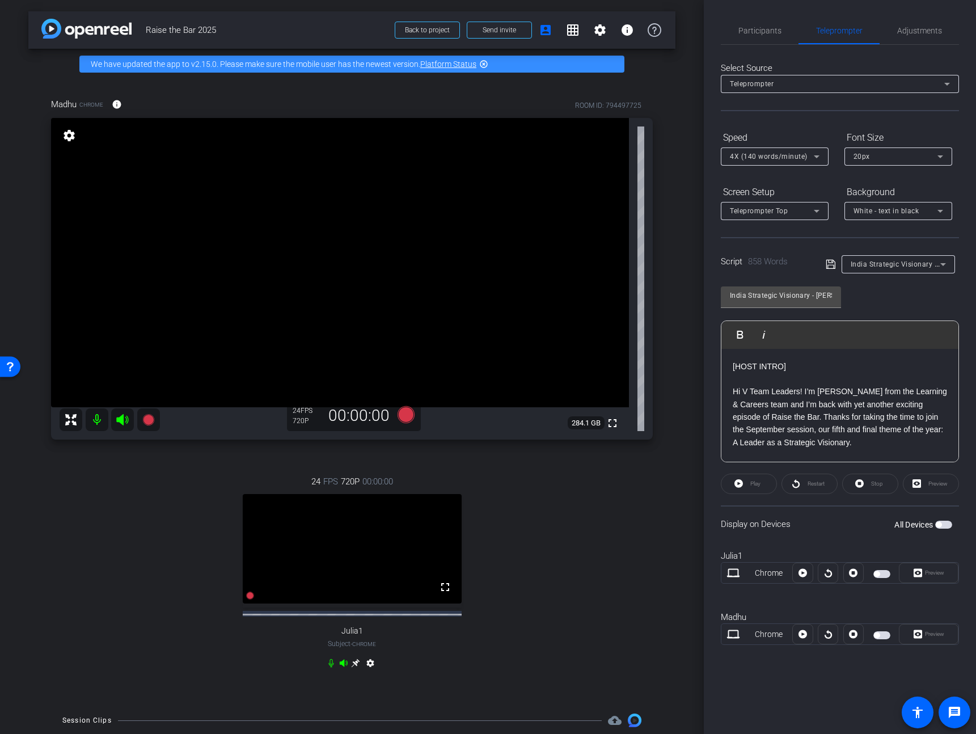
click at [949, 523] on span "button" at bounding box center [943, 524] width 17 height 8
click at [909, 32] on span "Adjustments" at bounding box center [919, 31] width 45 height 8
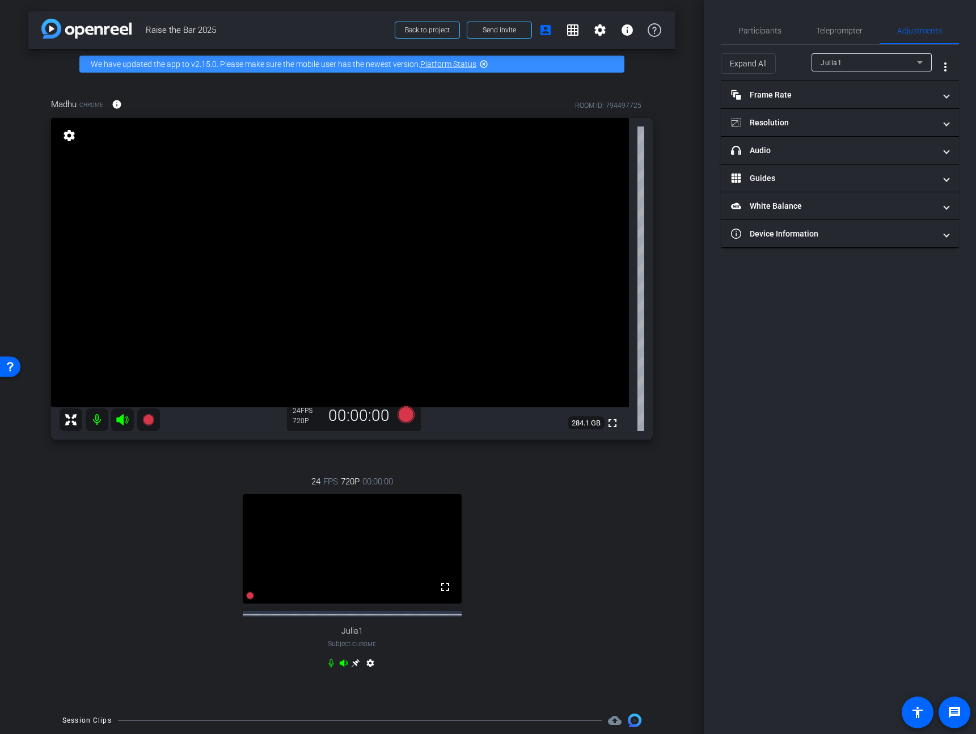
click at [865, 63] on div "Julia1" at bounding box center [868, 63] width 96 height 14
click at [853, 104] on mat-option "Madhu" at bounding box center [871, 103] width 120 height 18
click at [838, 98] on mat-panel-title "Frame Rate Frame Rate" at bounding box center [833, 95] width 204 height 12
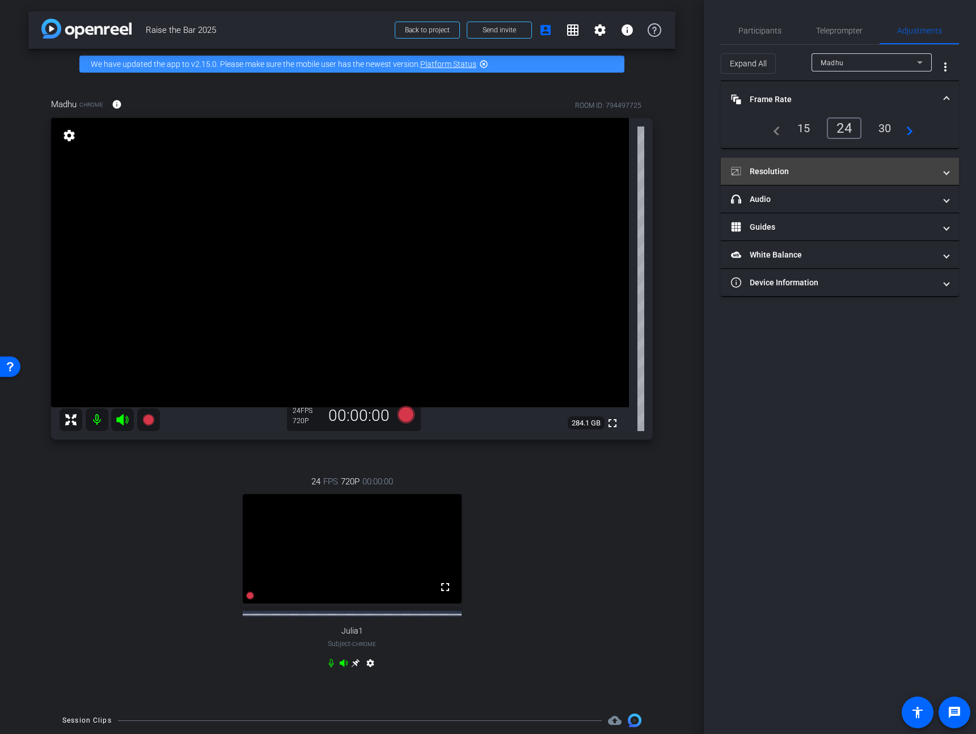
click at [793, 172] on mat-panel-title "Resolution" at bounding box center [833, 172] width 204 height 12
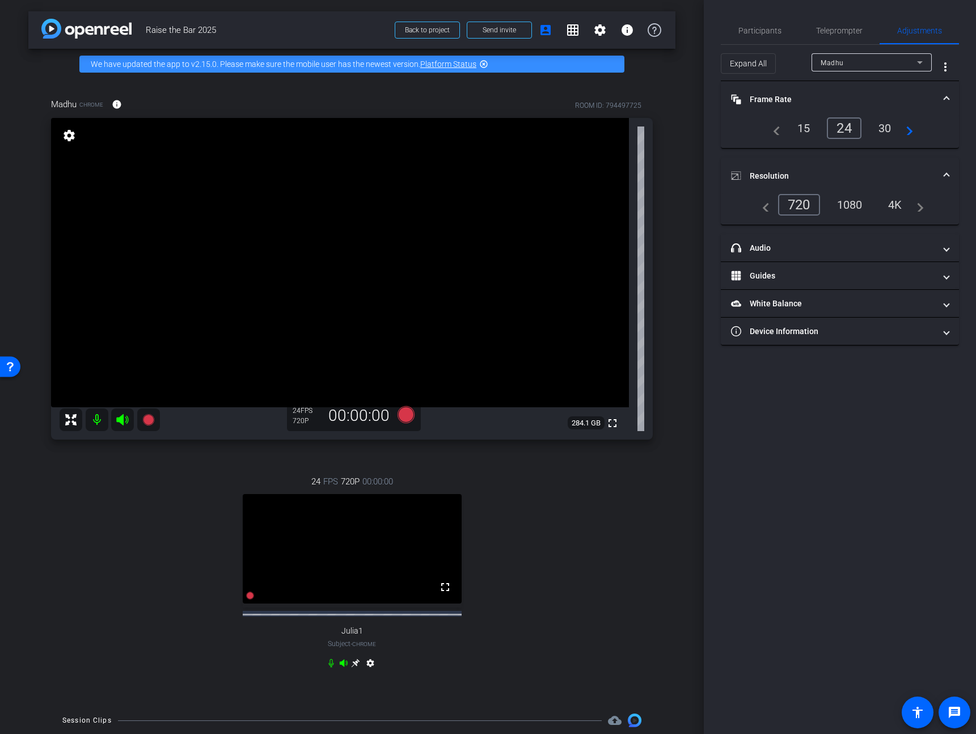
click at [896, 205] on div "4K" at bounding box center [894, 204] width 31 height 19
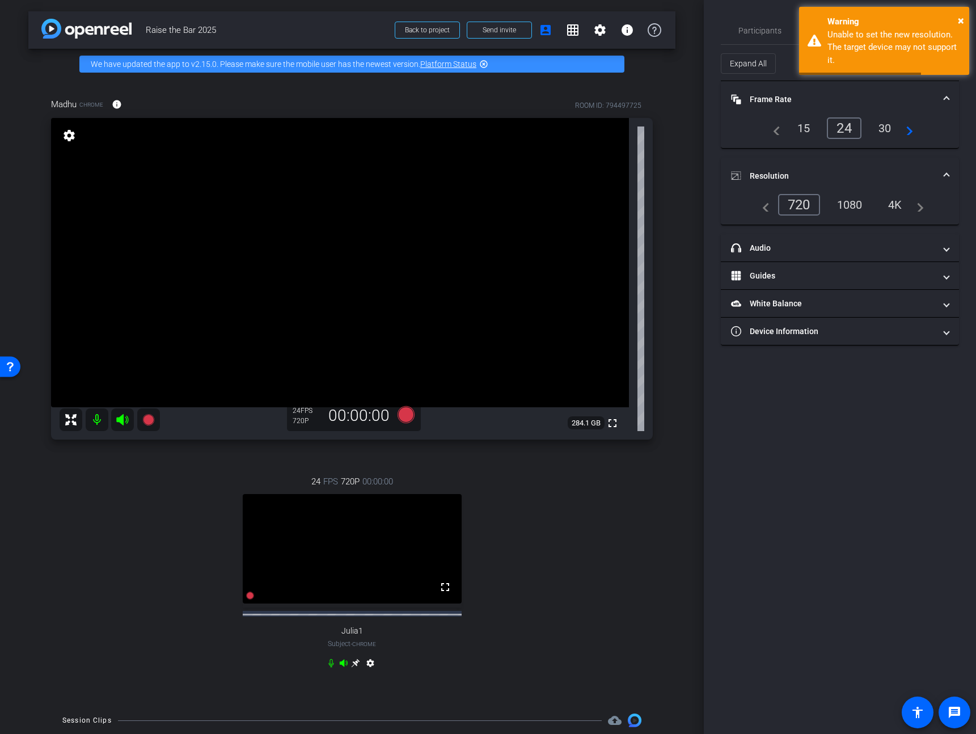
click at [852, 206] on div "1080" at bounding box center [849, 204] width 43 height 19
click at [958, 20] on span "×" at bounding box center [961, 21] width 6 height 14
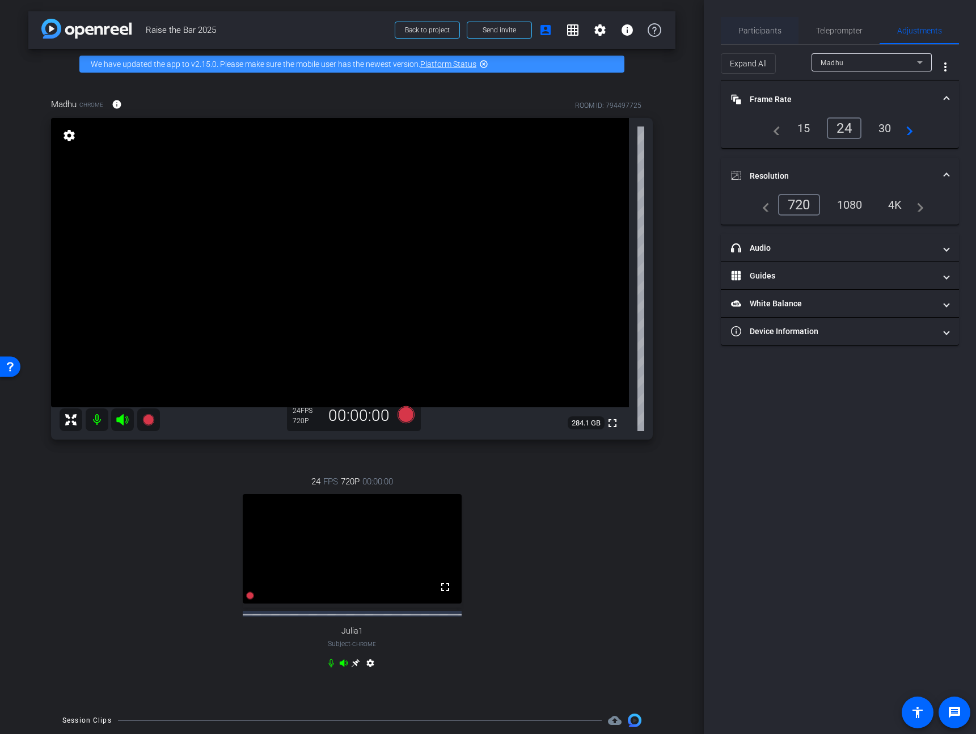
click at [742, 35] on span "Participants" at bounding box center [759, 31] width 43 height 8
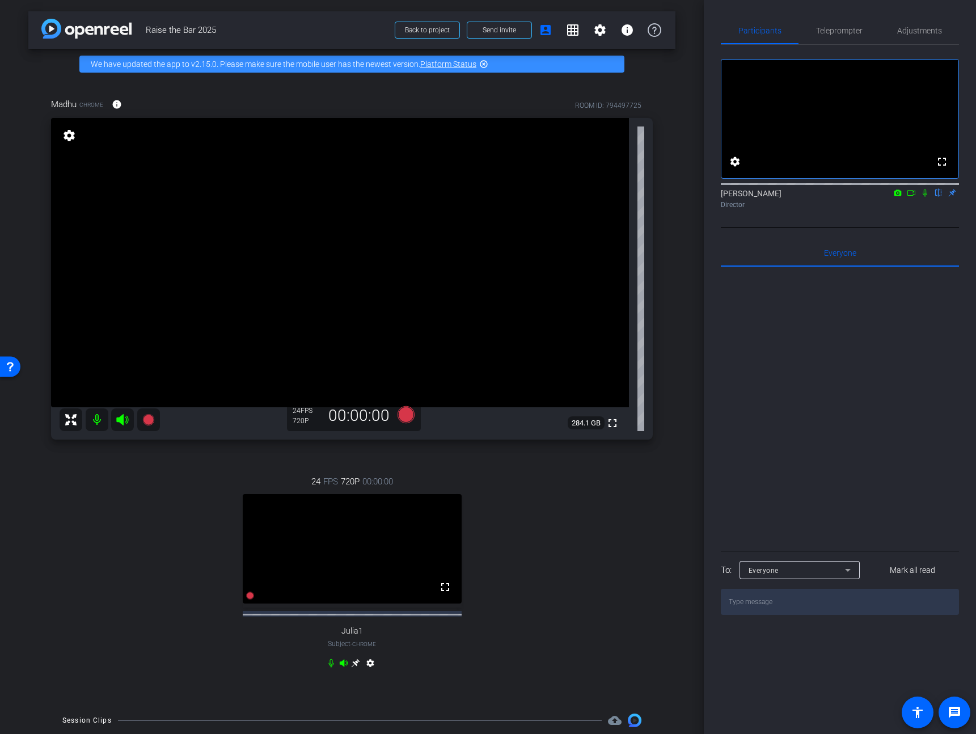
click at [930, 244] on div "fullscreen settings JP Chua flip Director Everyone 0 Mark all read To: Everyone…" at bounding box center [840, 330] width 238 height 570
click at [844, 35] on span "Teleprompter" at bounding box center [839, 31] width 46 height 8
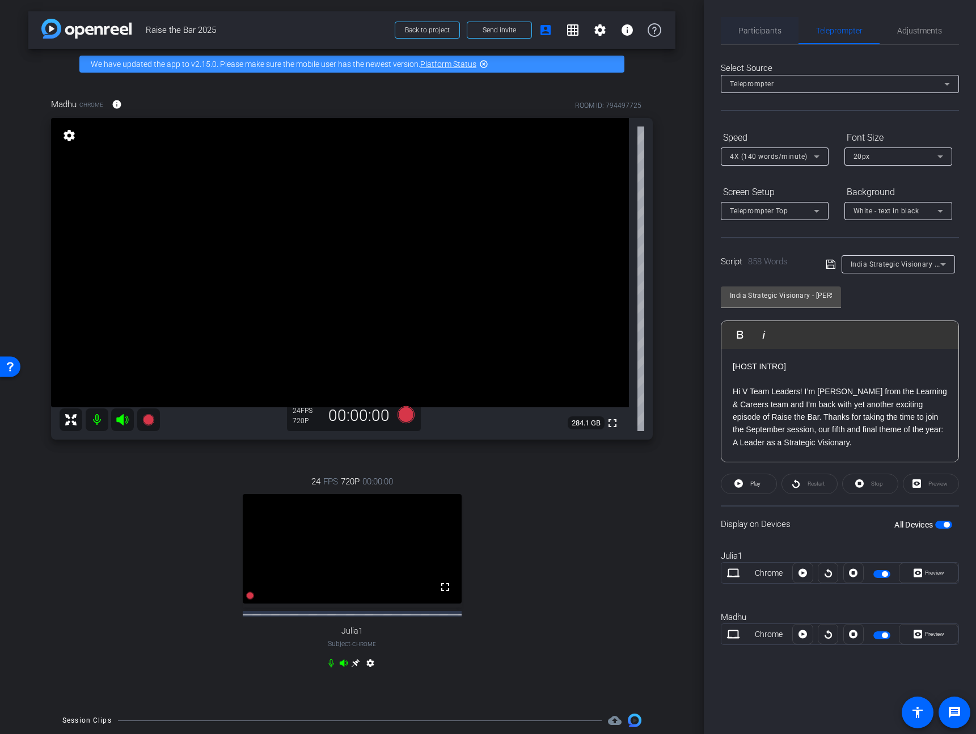
click at [771, 37] on span "Participants" at bounding box center [759, 30] width 43 height 27
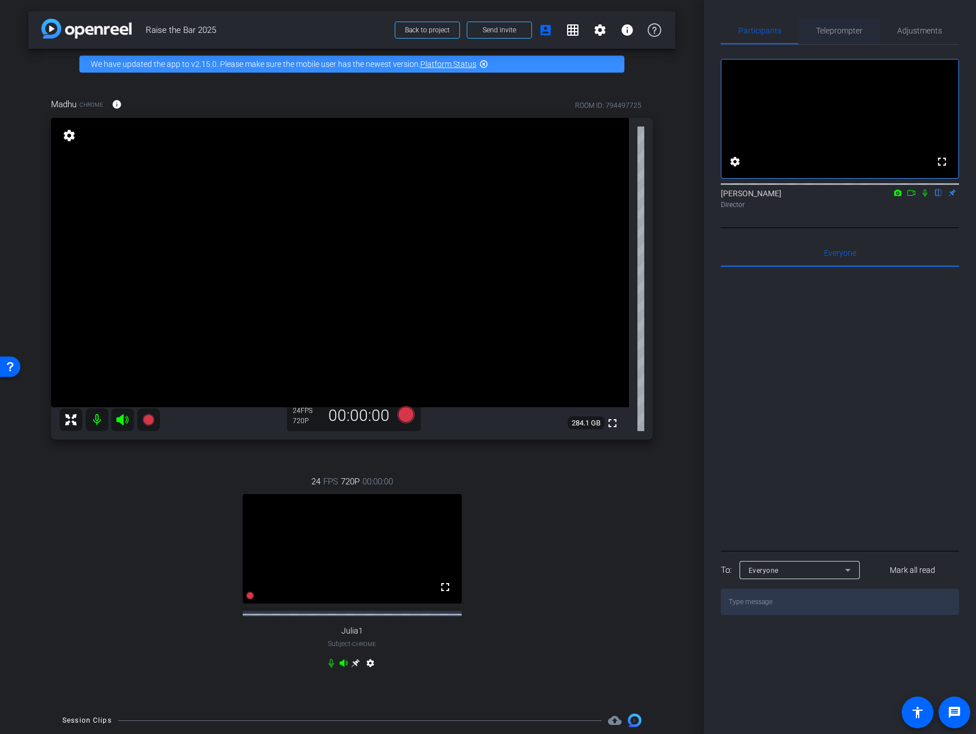
click at [850, 36] on span "Teleprompter" at bounding box center [839, 30] width 46 height 27
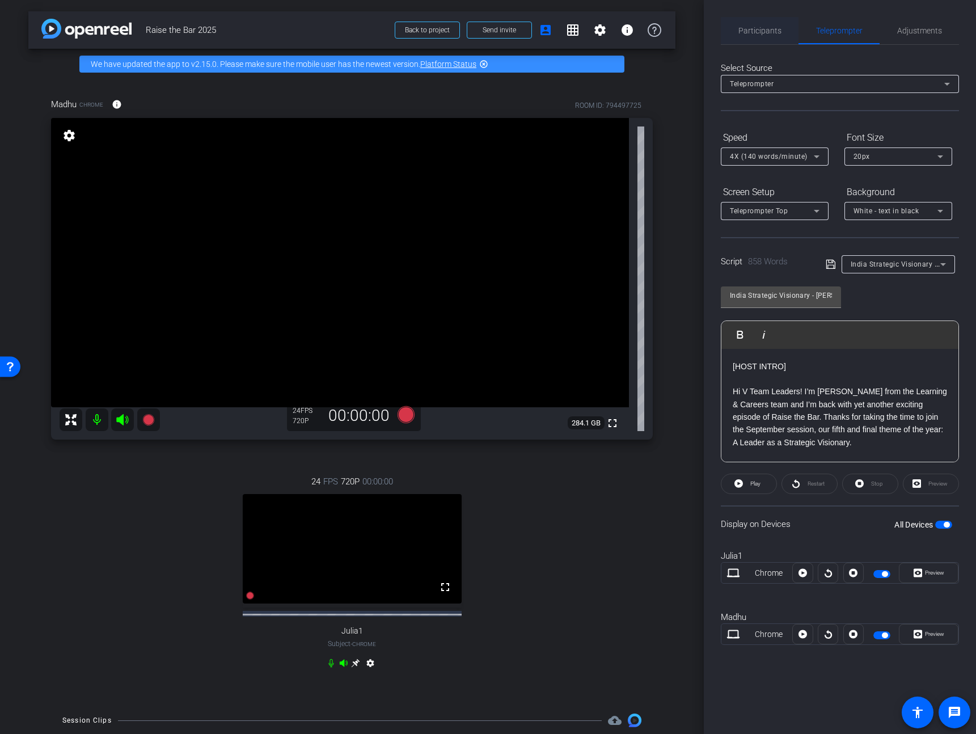
click at [754, 31] on span "Participants" at bounding box center [759, 31] width 43 height 8
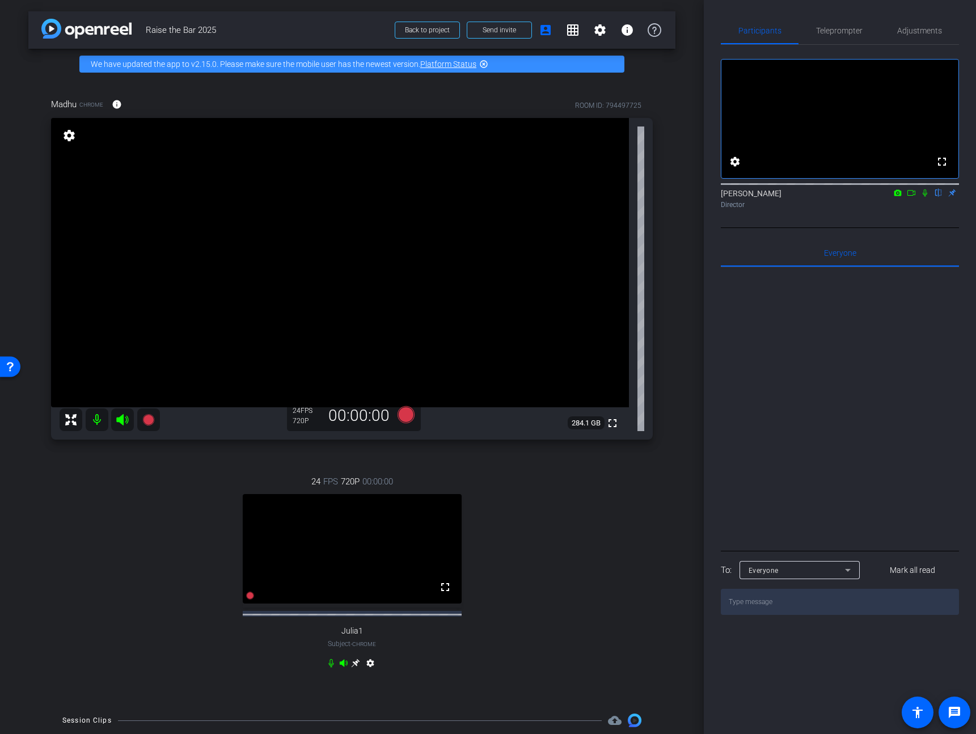
click at [925, 197] on icon at bounding box center [924, 193] width 9 height 8
click at [926, 197] on icon at bounding box center [925, 192] width 6 height 7
click at [926, 197] on icon at bounding box center [924, 192] width 5 height 7
click at [925, 198] on mat-icon at bounding box center [925, 193] width 14 height 10
click at [849, 32] on span "Teleprompter" at bounding box center [839, 31] width 46 height 8
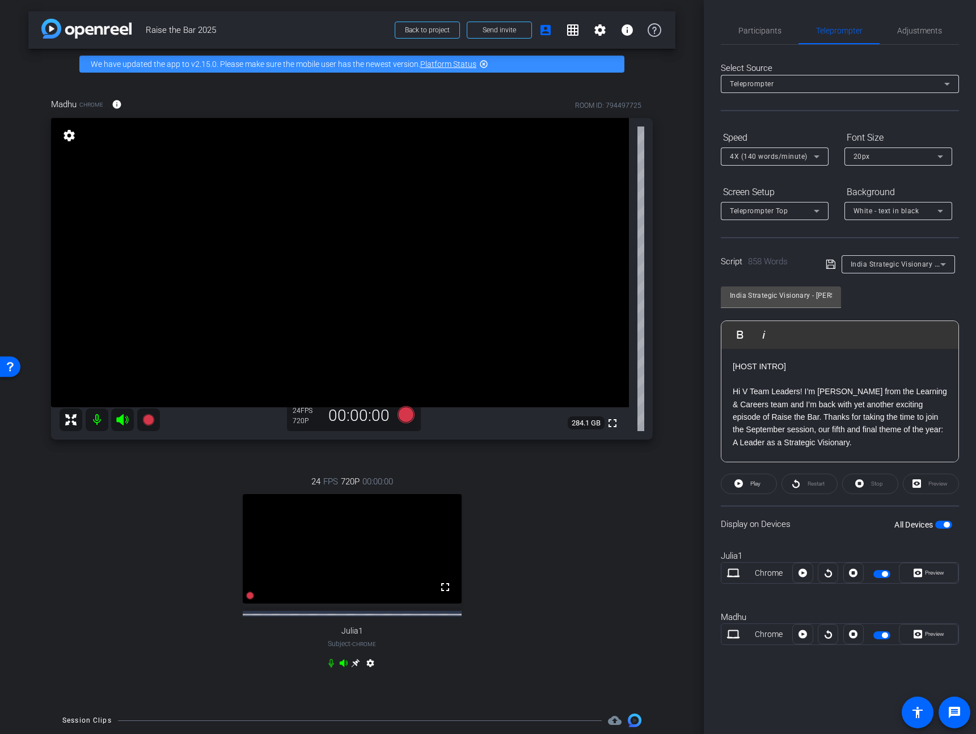
click at [884, 553] on div "Julia1" at bounding box center [840, 555] width 238 height 13
click at [931, 628] on span "Preview" at bounding box center [933, 634] width 22 height 16
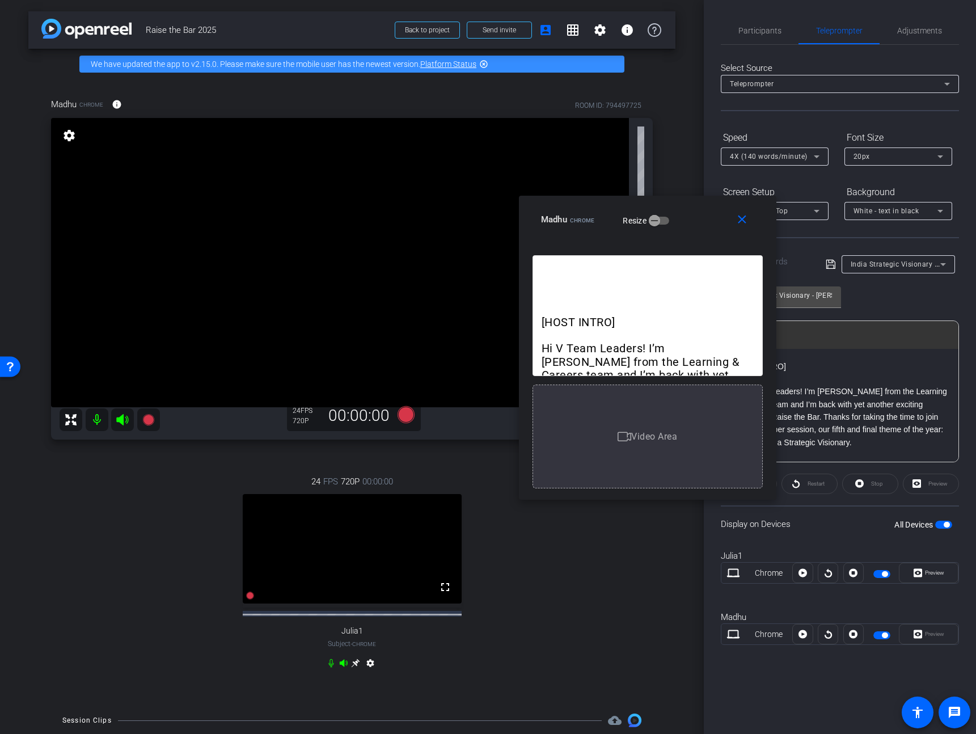
drag, startPoint x: 521, startPoint y: 239, endPoint x: 670, endPoint y: 220, distance: 150.3
click at [670, 220] on div "Madhu Chrome Resize" at bounding box center [652, 219] width 222 height 20
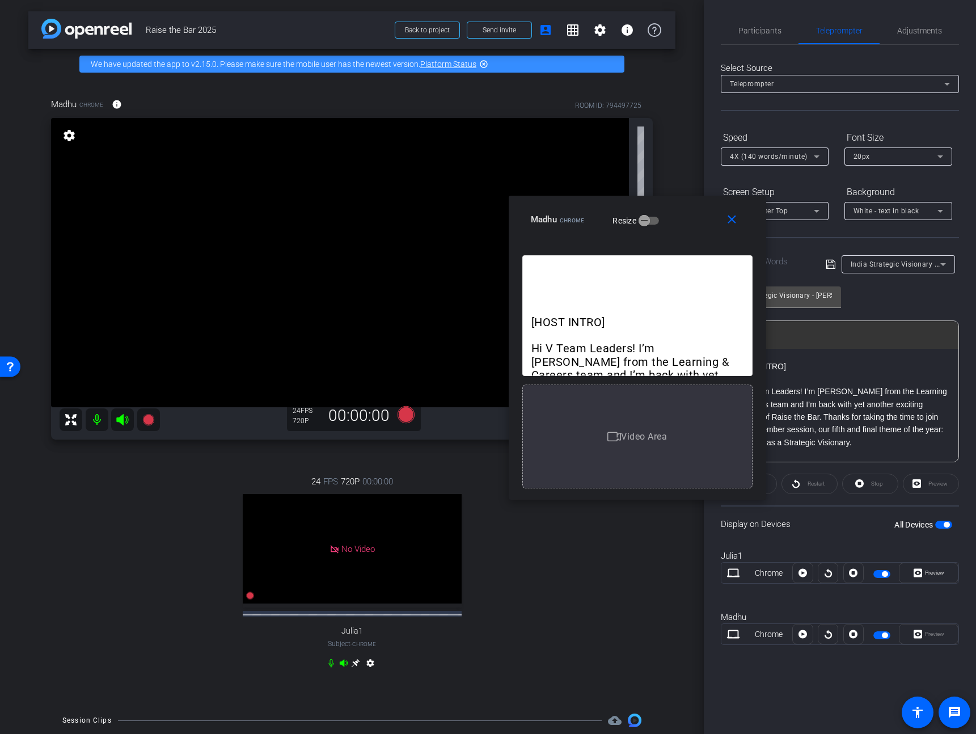
drag, startPoint x: 686, startPoint y: 218, endPoint x: 662, endPoint y: 225, distance: 24.8
click at [662, 225] on div "Madhu Chrome Resize" at bounding box center [642, 219] width 222 height 20
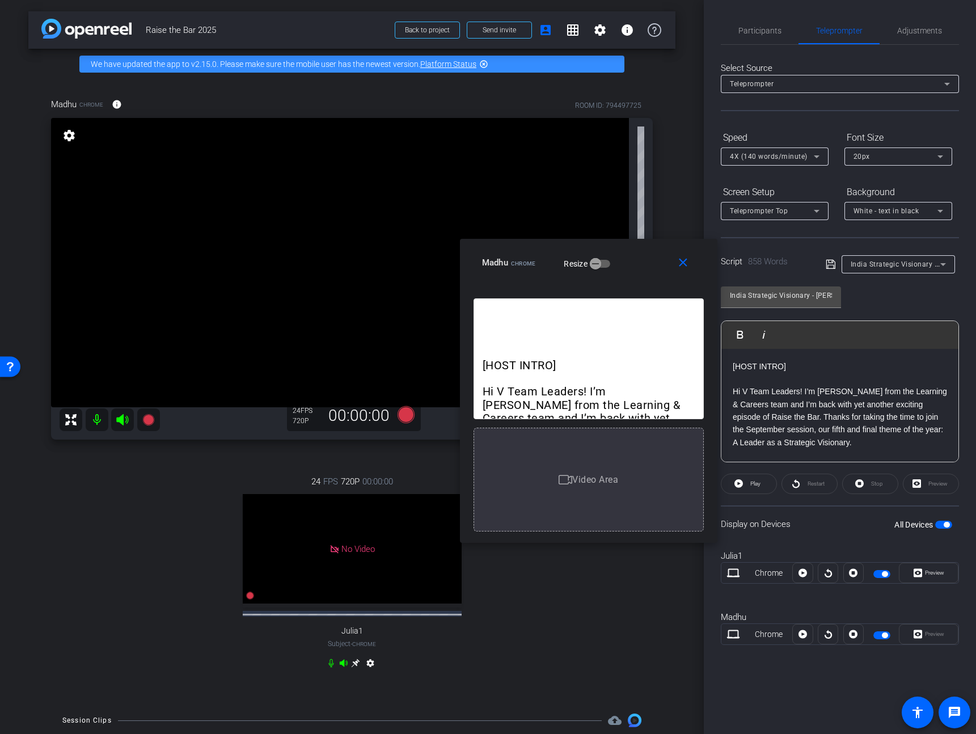
drag, startPoint x: 676, startPoint y: 225, endPoint x: 654, endPoint y: 273, distance: 53.3
click at [654, 273] on div "Madhu Chrome Resize" at bounding box center [593, 262] width 222 height 20
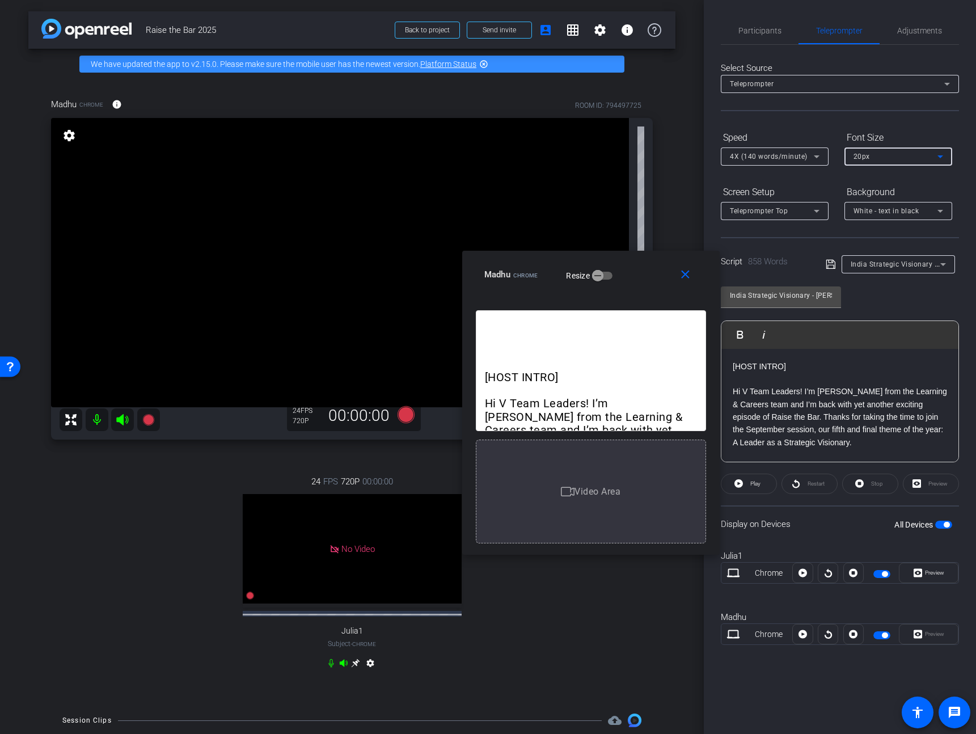
click at [895, 158] on div "20px" at bounding box center [895, 156] width 84 height 14
click at [921, 201] on mat-option "30px" at bounding box center [898, 197] width 108 height 18
click at [916, 159] on div "30px" at bounding box center [895, 156] width 84 height 14
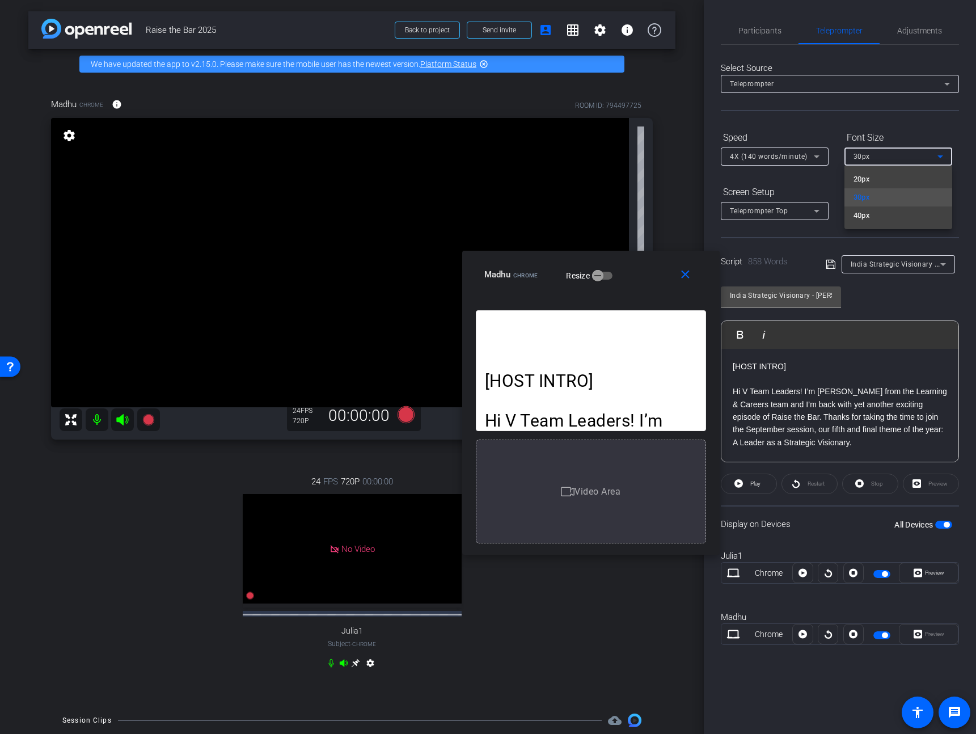
click at [785, 182] on div at bounding box center [488, 367] width 976 height 734
click at [688, 274] on mat-icon "close" at bounding box center [685, 275] width 14 height 14
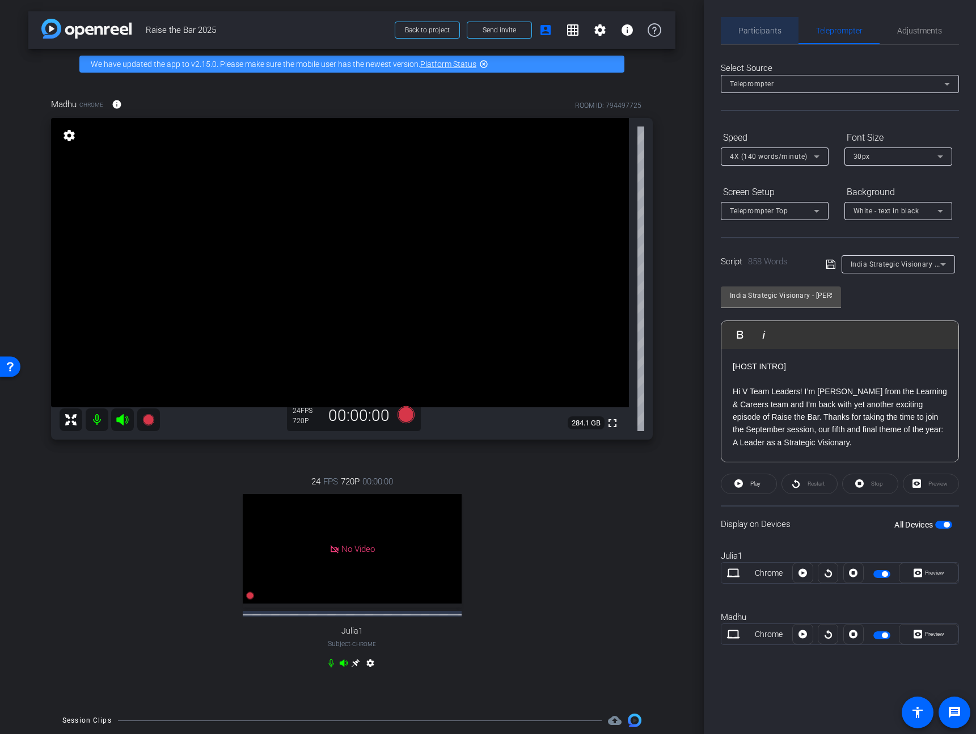
click at [774, 32] on span "Participants" at bounding box center [759, 31] width 43 height 8
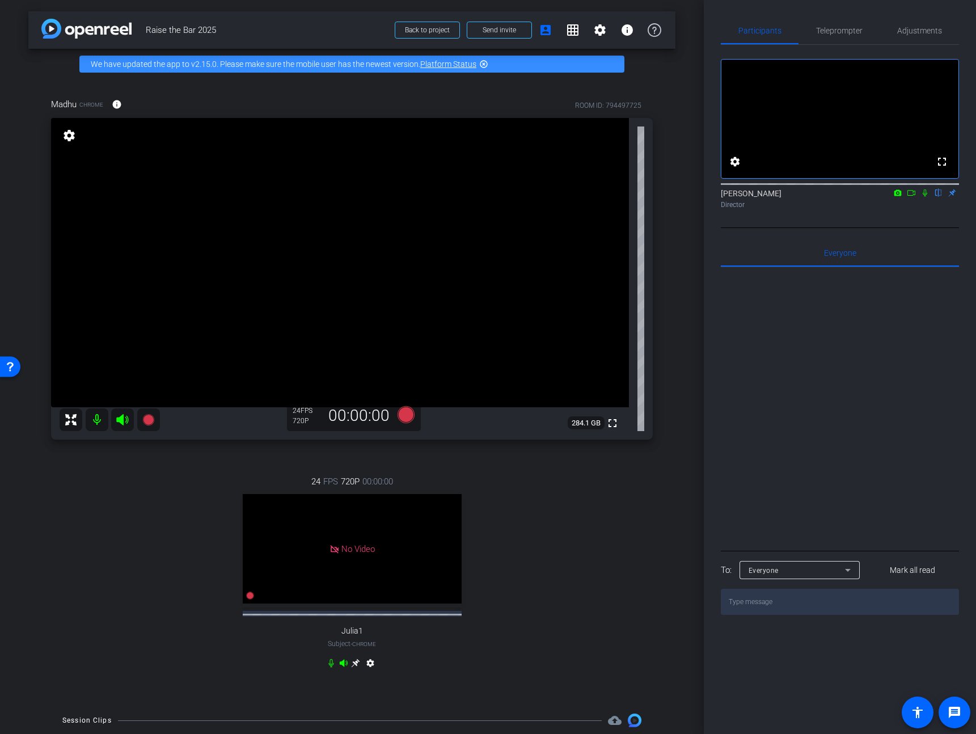
click at [910, 197] on icon at bounding box center [910, 193] width 9 height 8
click at [925, 198] on mat-icon at bounding box center [925, 193] width 14 height 10
click at [910, 197] on icon at bounding box center [910, 193] width 9 height 8
click at [846, 37] on span "Teleprompter" at bounding box center [839, 30] width 46 height 27
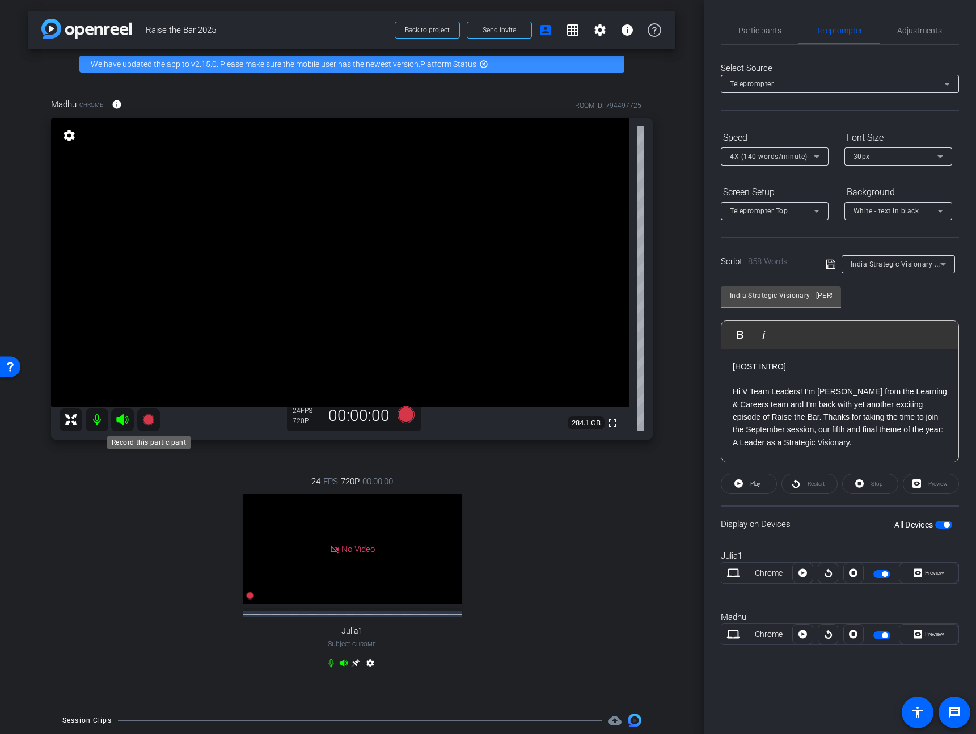
click at [155, 421] on mat-icon at bounding box center [148, 419] width 23 height 23
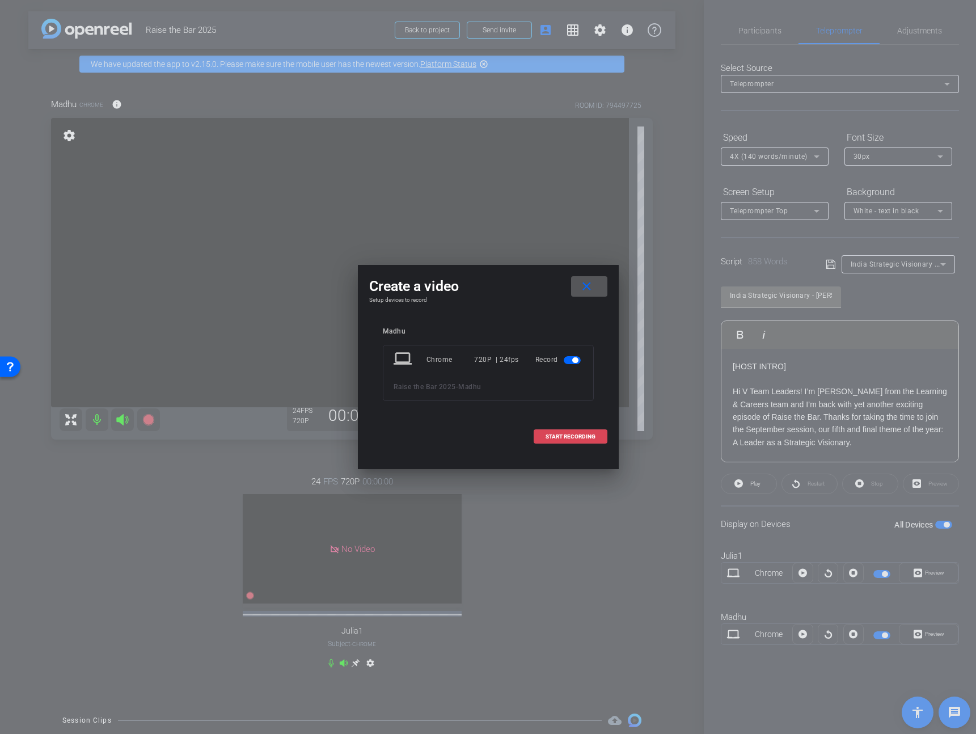
click at [578, 440] on span at bounding box center [570, 436] width 73 height 27
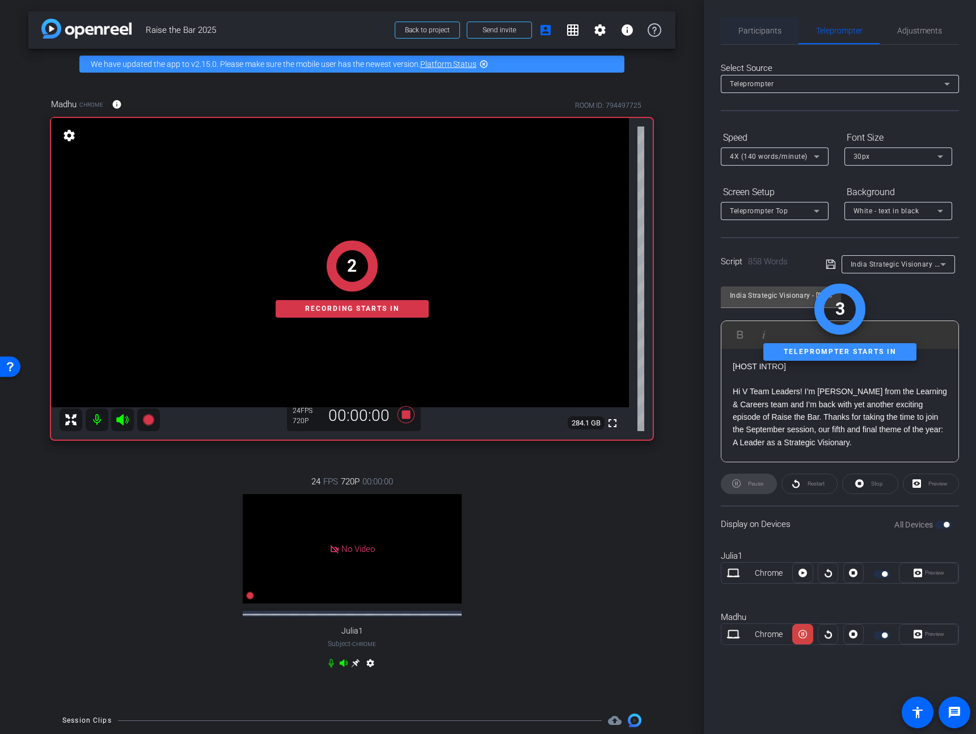
click at [771, 39] on span "Participants" at bounding box center [759, 30] width 43 height 27
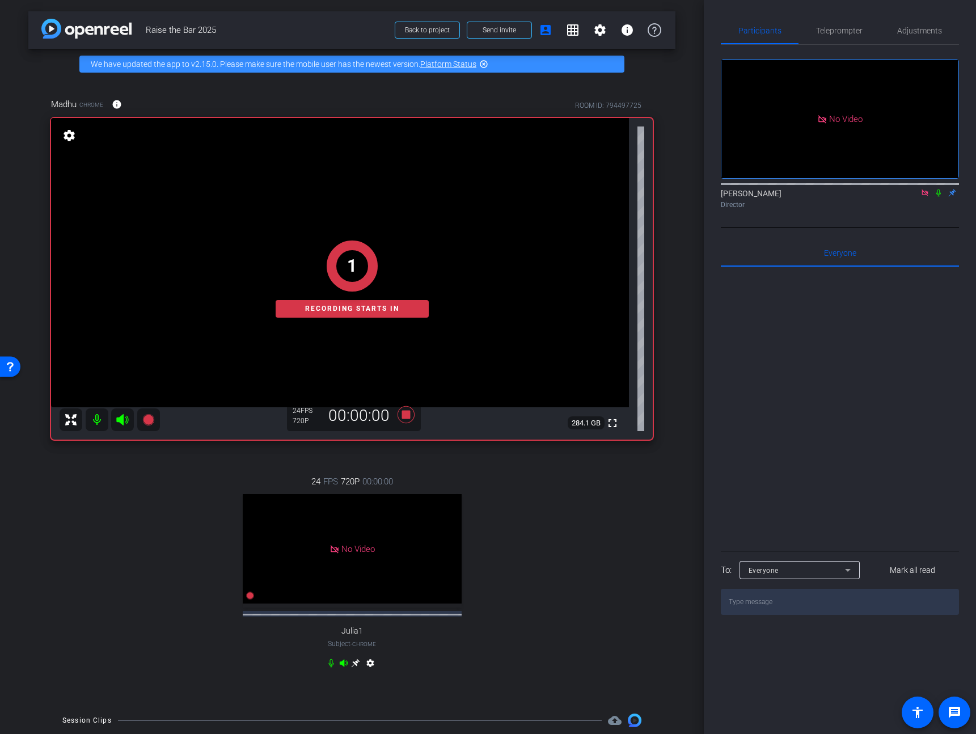
click at [939, 189] on icon at bounding box center [938, 193] width 9 height 8
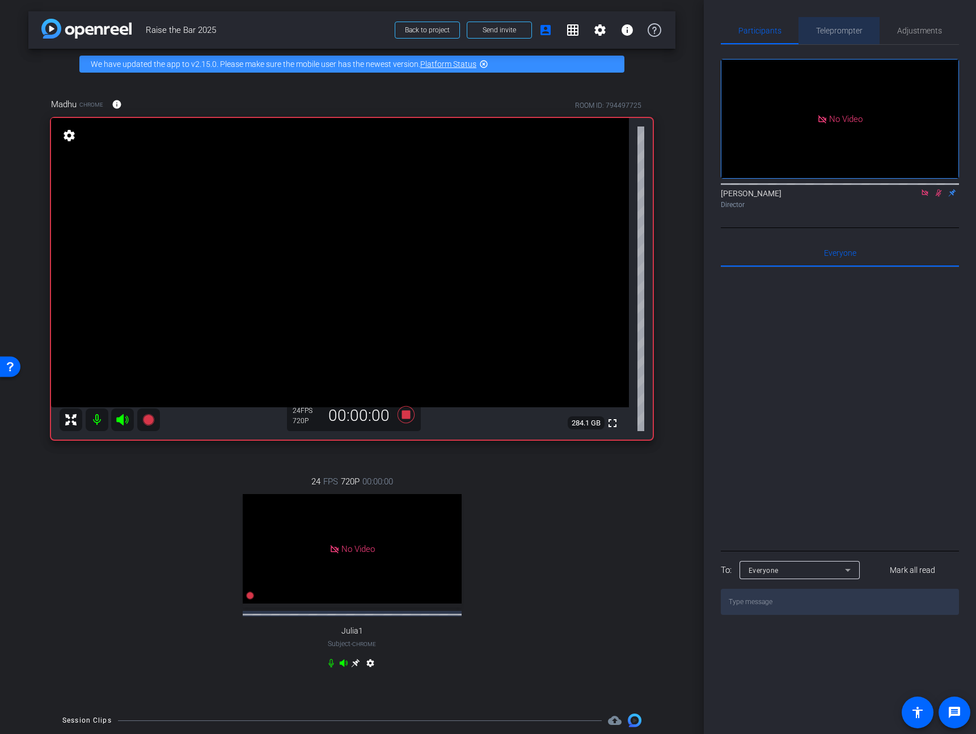
click at [821, 40] on span "Teleprompter" at bounding box center [839, 30] width 46 height 27
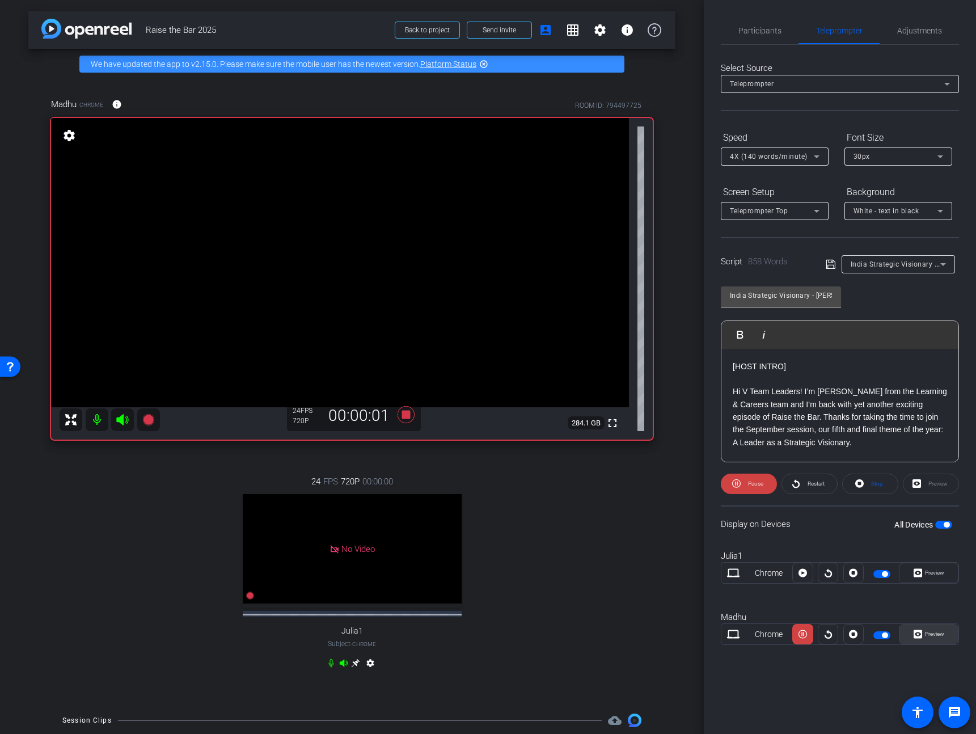
click at [927, 637] on span "Preview" at bounding box center [933, 634] width 22 height 16
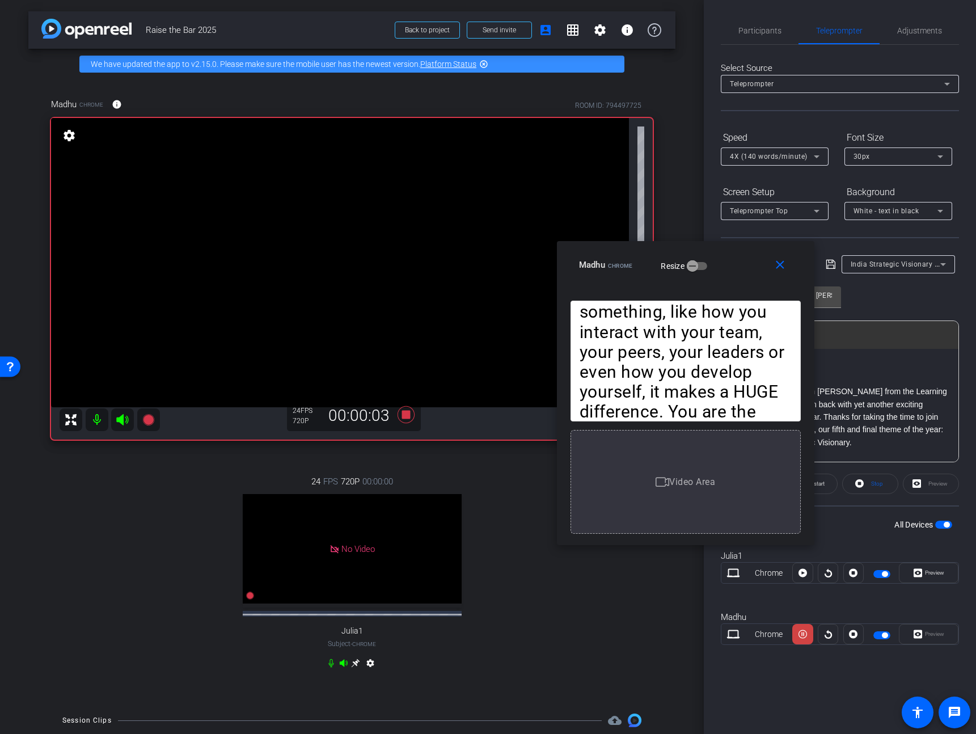
drag, startPoint x: 527, startPoint y: 229, endPoint x: 738, endPoint y: 257, distance: 212.8
click at [738, 257] on div "Madhu Chrome Resize" at bounding box center [690, 265] width 222 height 20
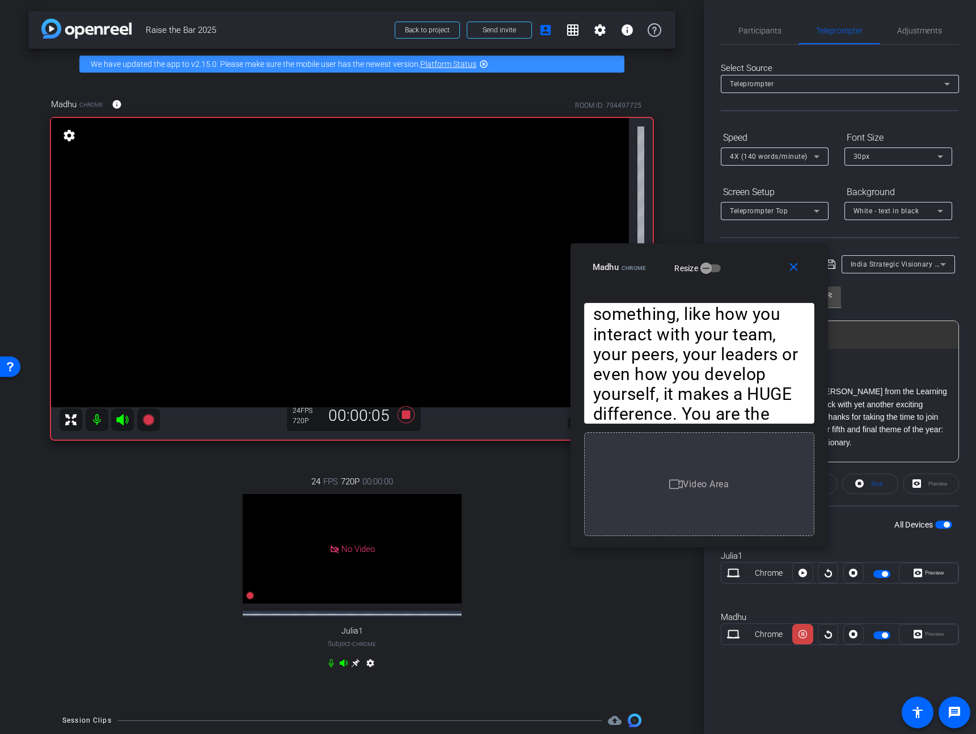
click at [306, 670] on div "24 FPS 720P 00:00:00 No Video Julia1 Subject - Chrome settings" at bounding box center [351, 573] width 601 height 234
click at [328, 667] on icon at bounding box center [331, 662] width 9 height 9
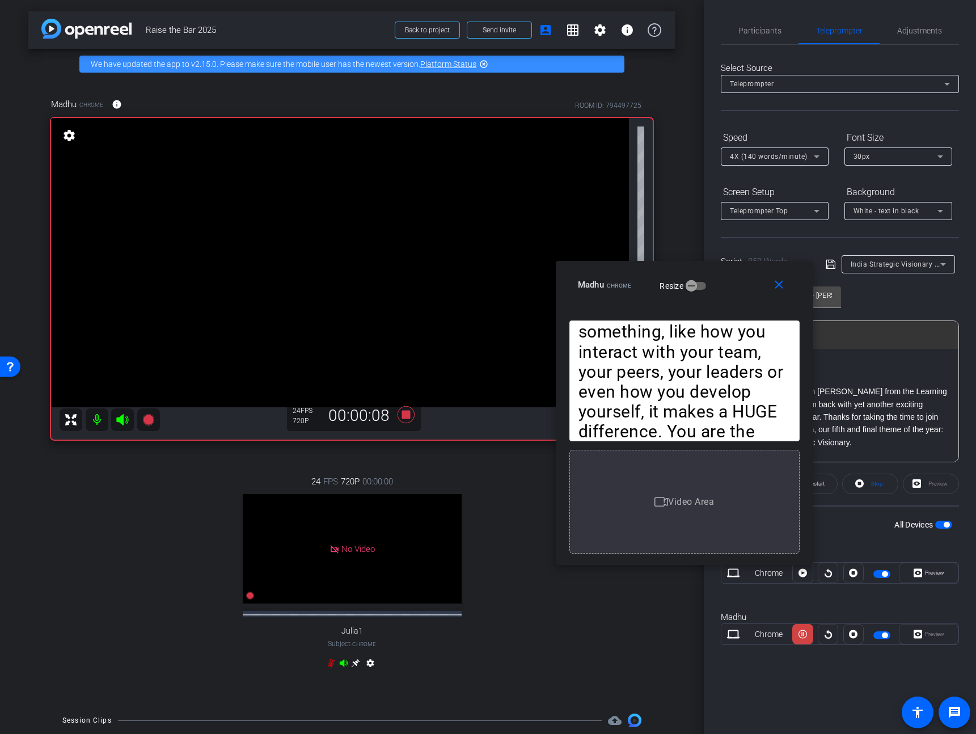
drag, startPoint x: 753, startPoint y: 274, endPoint x: 736, endPoint y: 294, distance: 26.1
click at [736, 294] on div "Madhu Chrome Resize" at bounding box center [689, 284] width 222 height 20
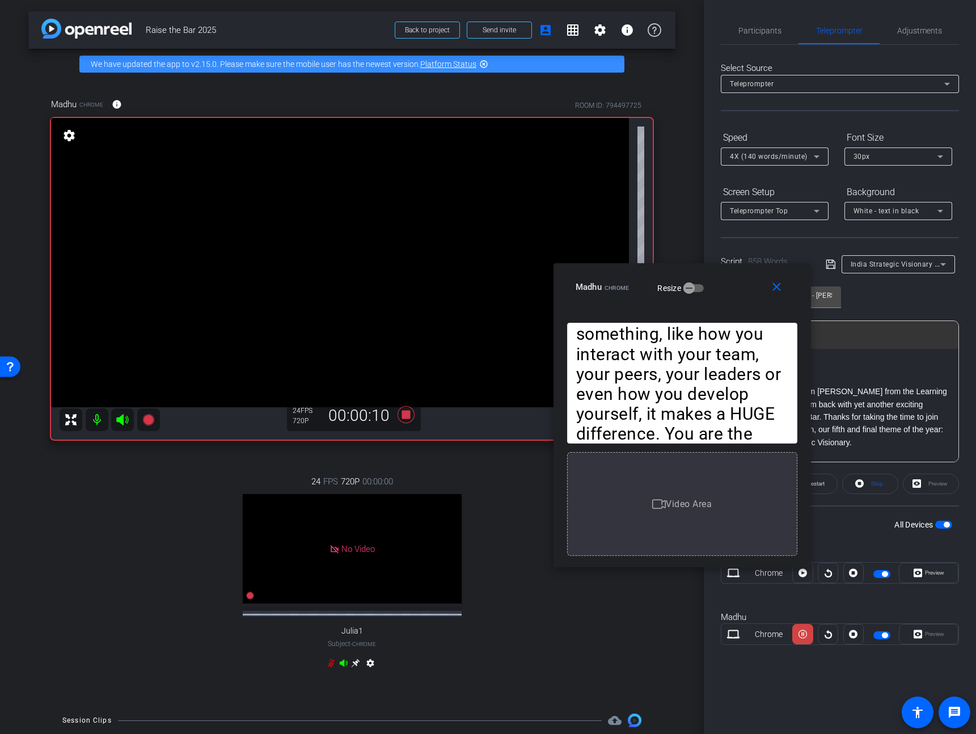
click at [783, 147] on div "4X (140 words/minute)" at bounding box center [775, 156] width 90 height 18
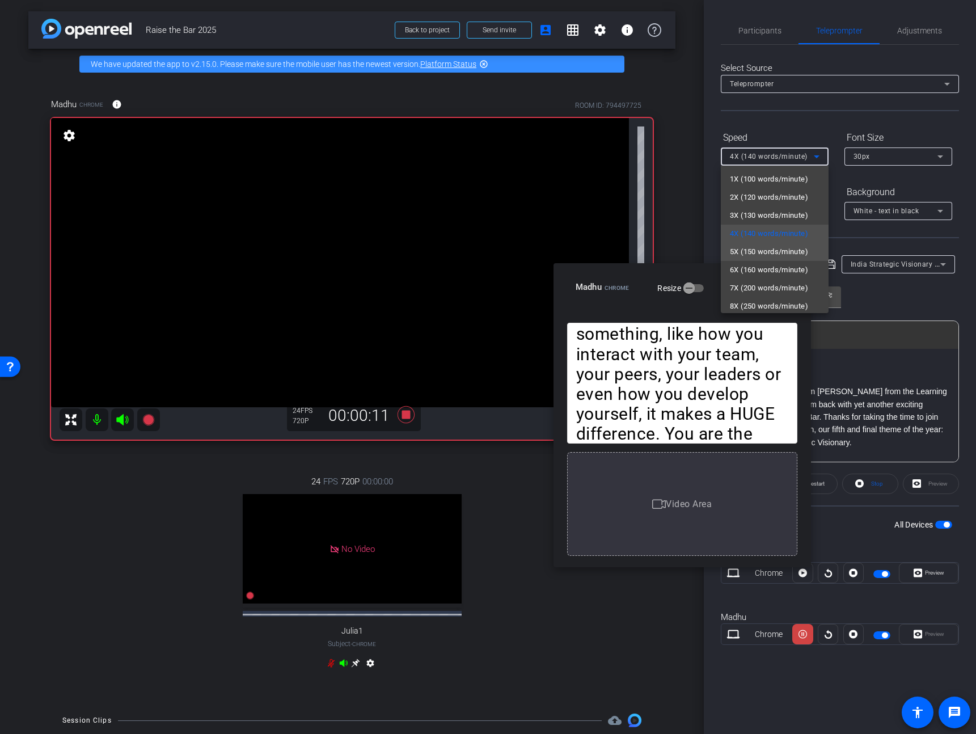
click at [764, 249] on span "5X (150 words/minute)" at bounding box center [769, 252] width 78 height 14
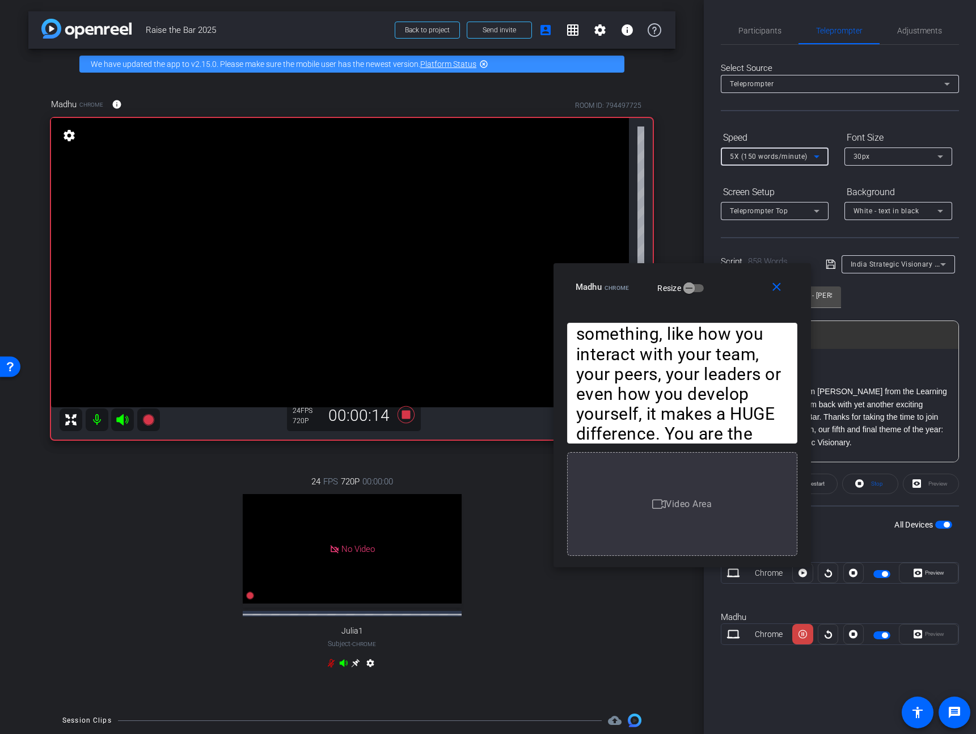
click at [803, 159] on span "5X (150 words/minute)" at bounding box center [769, 156] width 78 height 8
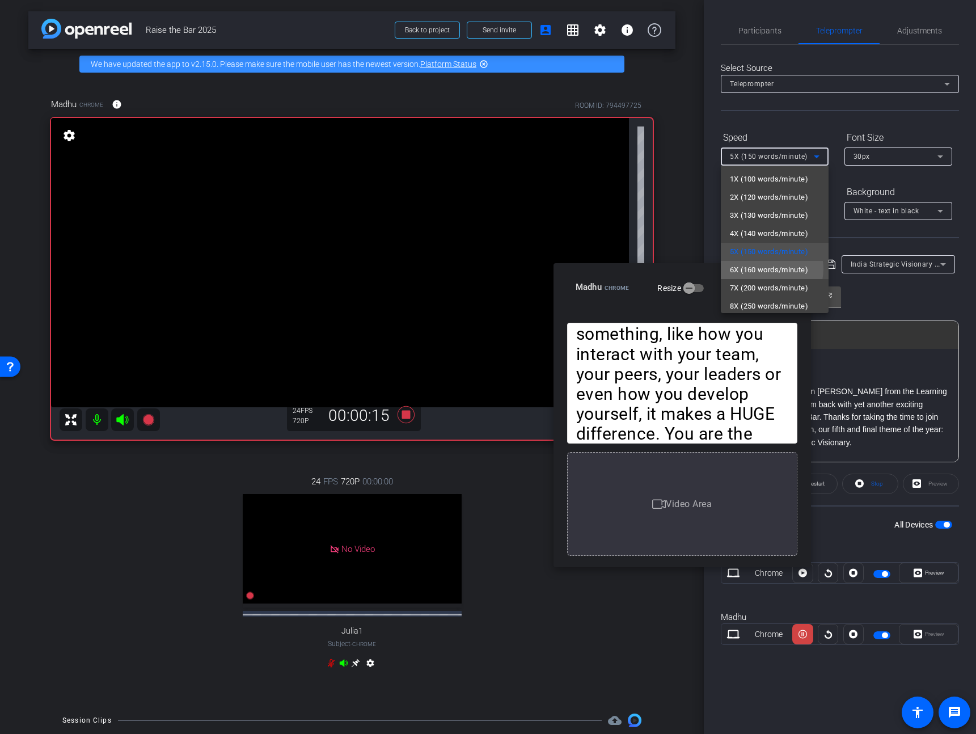
click at [770, 269] on span "6X (160 words/minute)" at bounding box center [769, 270] width 78 height 14
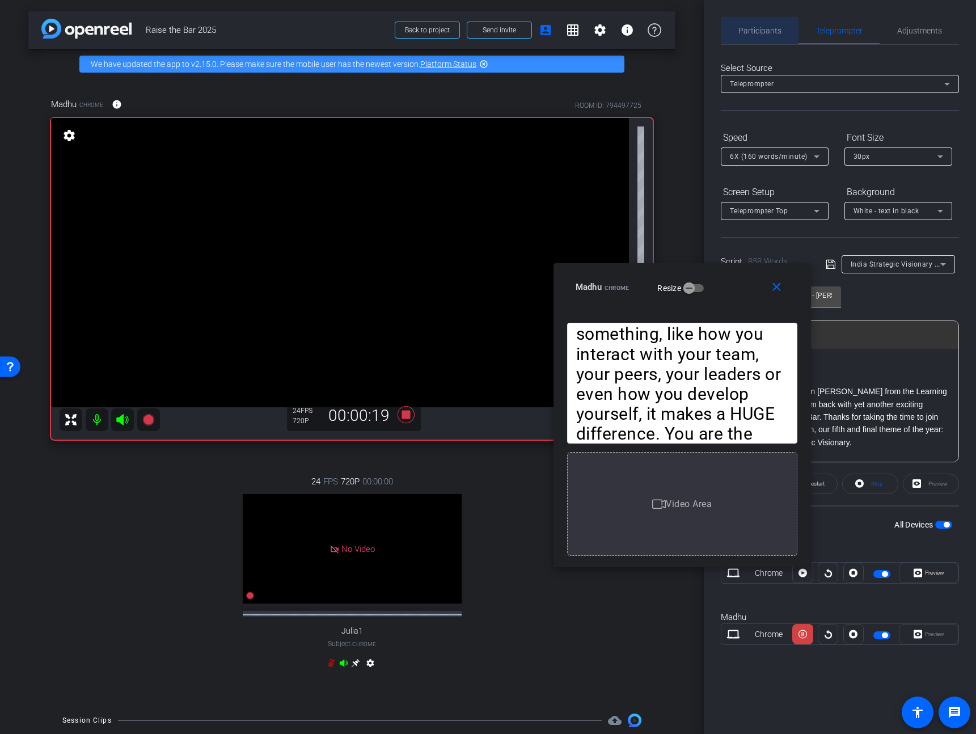
click at [778, 27] on span "Participants" at bounding box center [759, 31] width 43 height 8
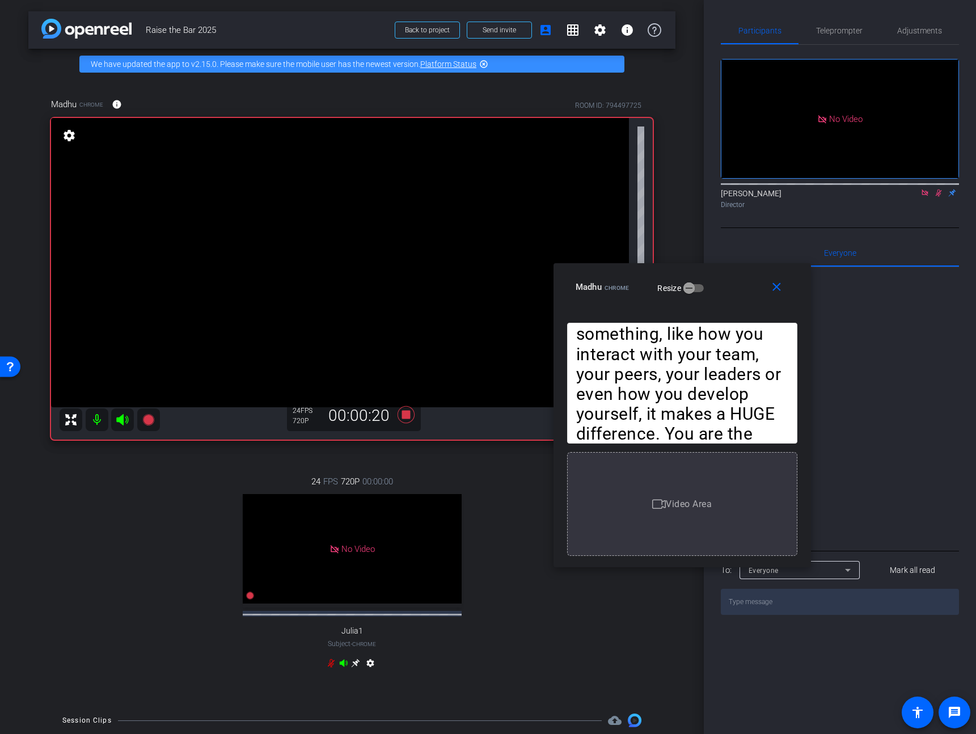
click at [937, 189] on icon at bounding box center [938, 193] width 9 height 8
click at [842, 22] on span "Teleprompter" at bounding box center [839, 30] width 46 height 27
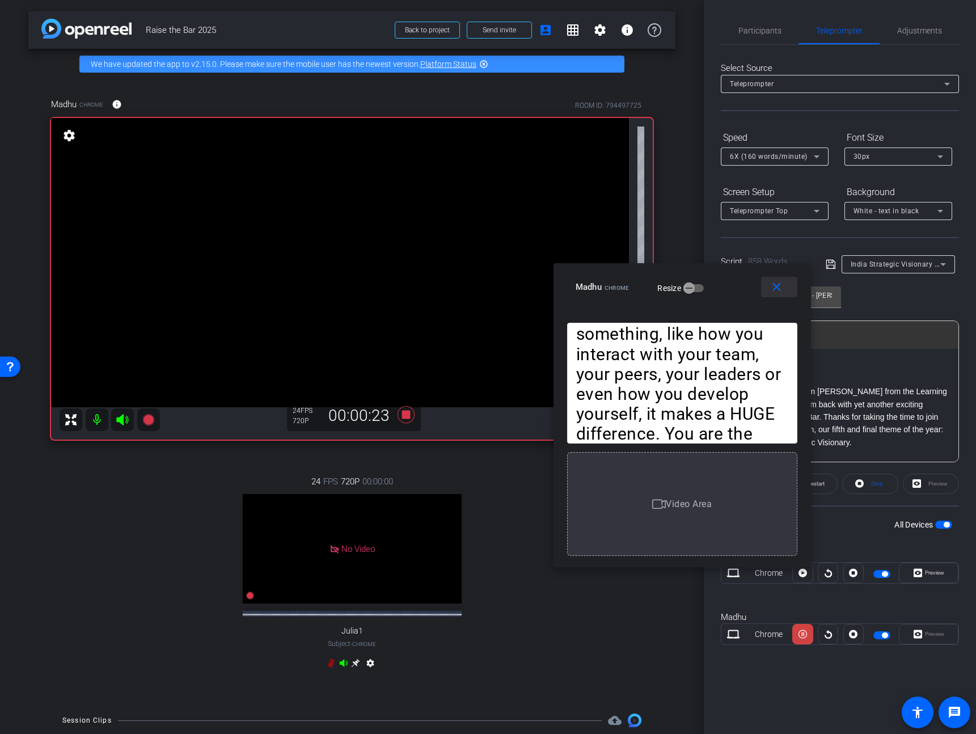
click at [784, 286] on span at bounding box center [779, 286] width 36 height 27
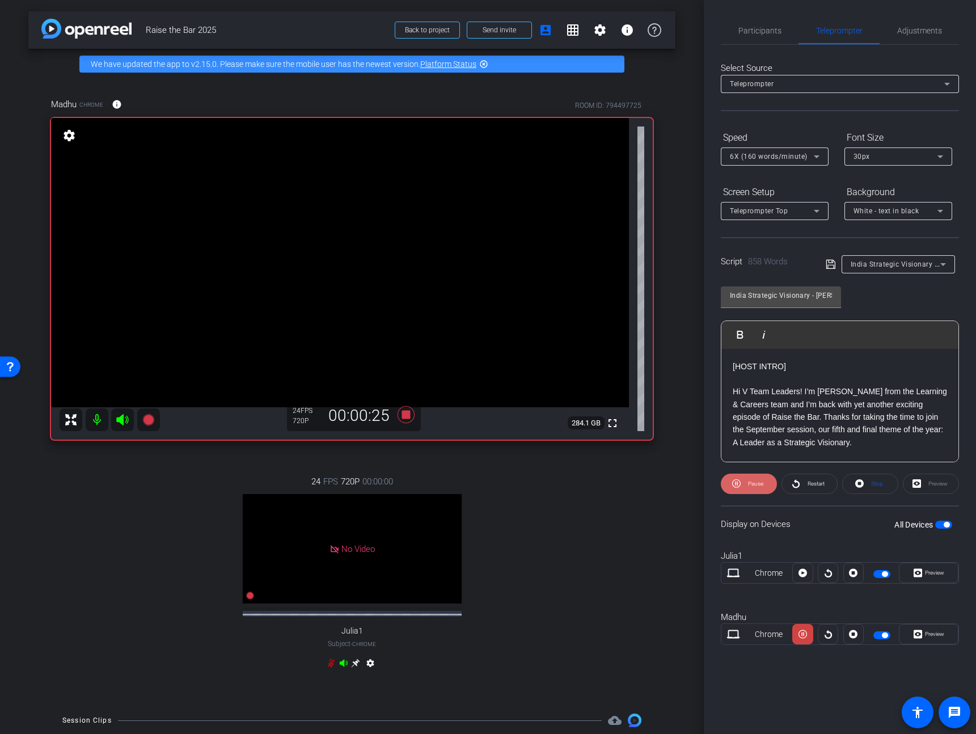
click at [759, 485] on span "Pause" at bounding box center [755, 483] width 15 height 6
click at [404, 417] on icon at bounding box center [405, 414] width 17 height 17
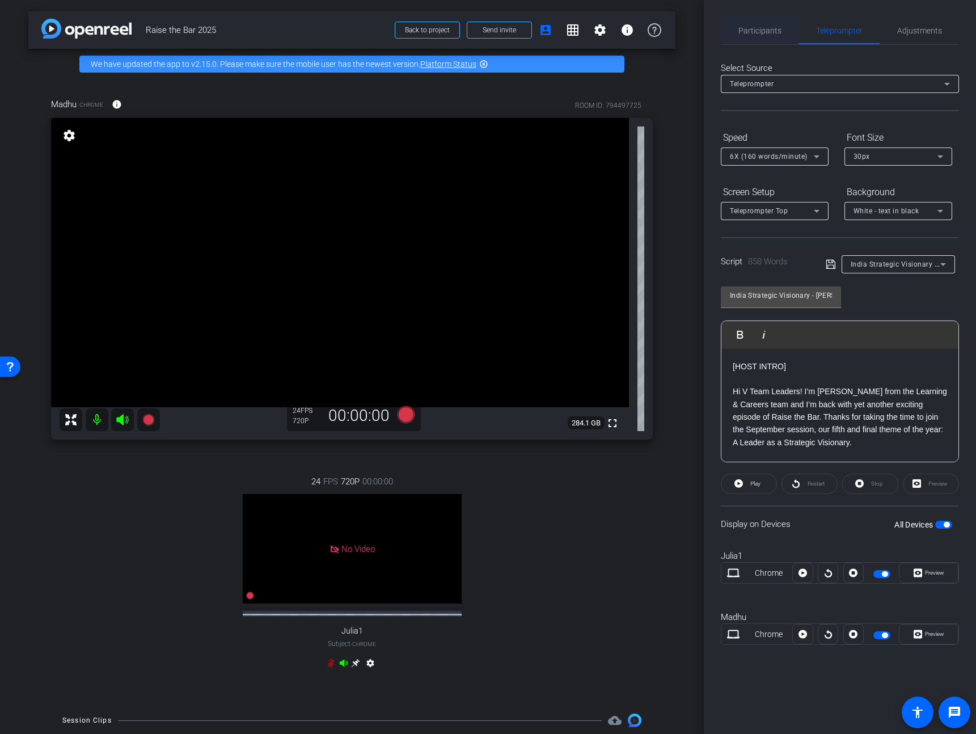
click at [760, 29] on span "Participants" at bounding box center [759, 31] width 43 height 8
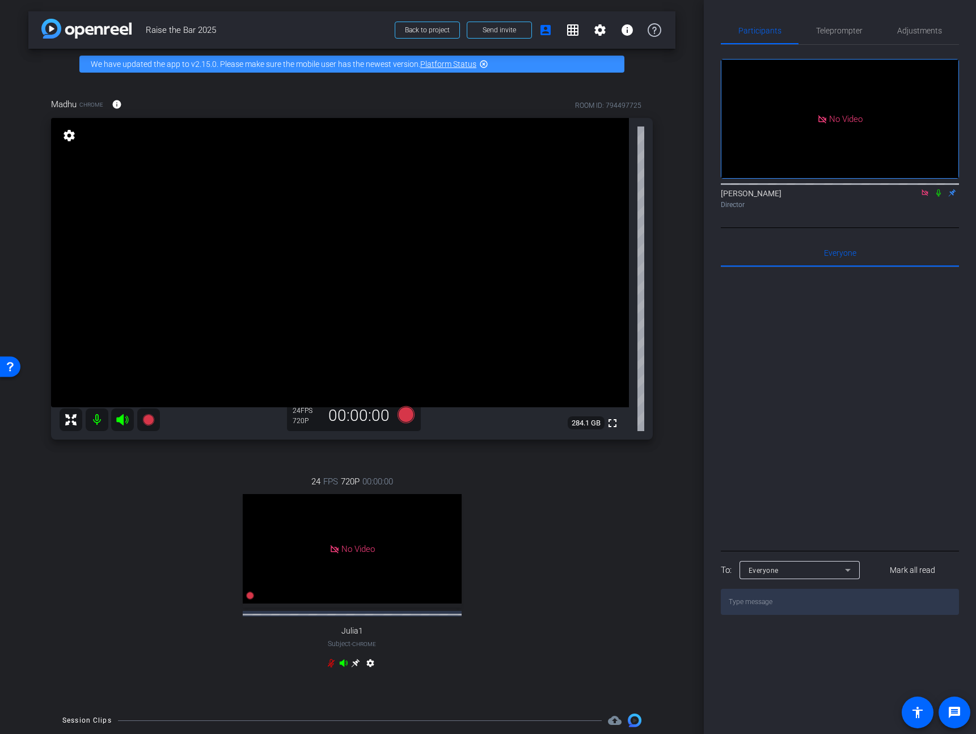
click at [925, 189] on icon at bounding box center [924, 192] width 6 height 6
click at [842, 23] on span "Teleprompter" at bounding box center [839, 30] width 46 height 27
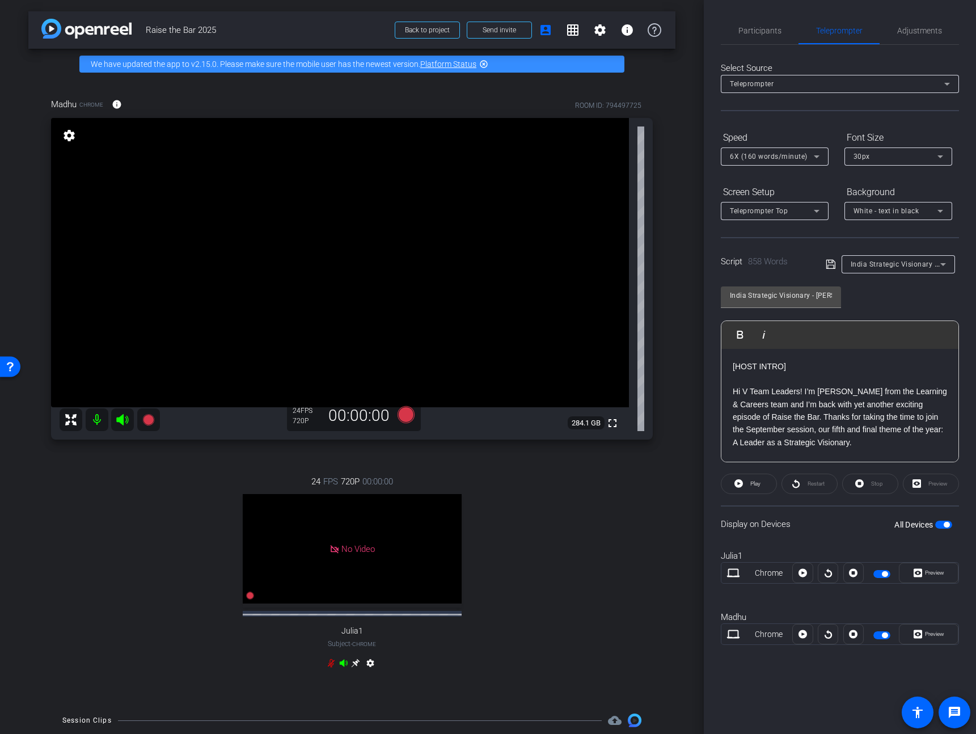
scroll to position [224, 0]
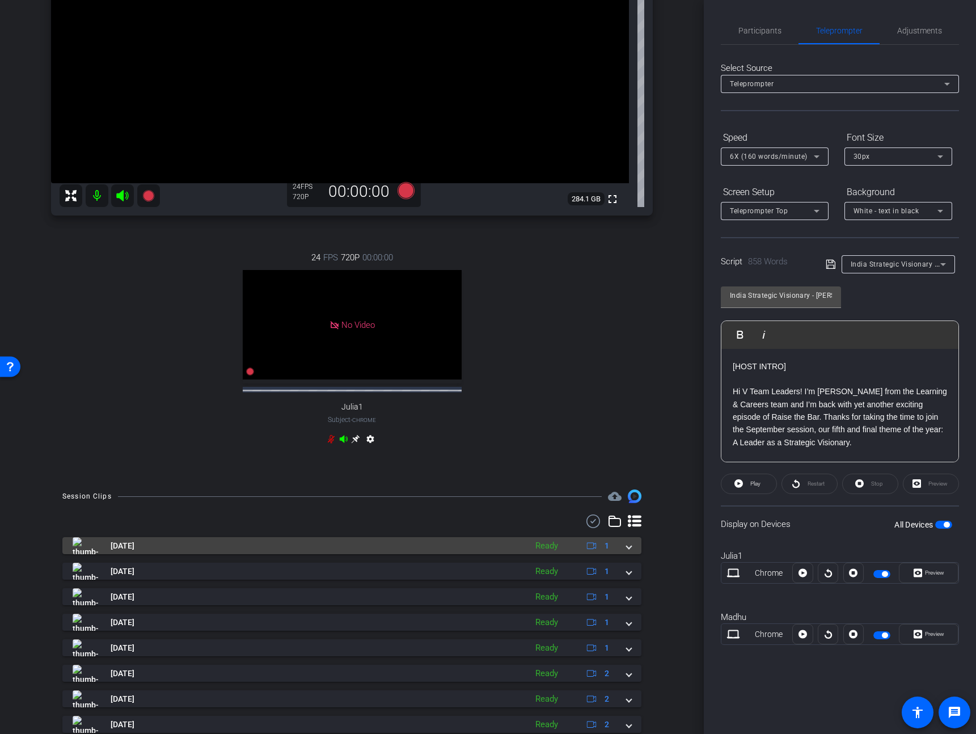
click at [634, 554] on mat-expansion-panel-header "Sep 8, 2025 Ready 1" at bounding box center [351, 545] width 579 height 17
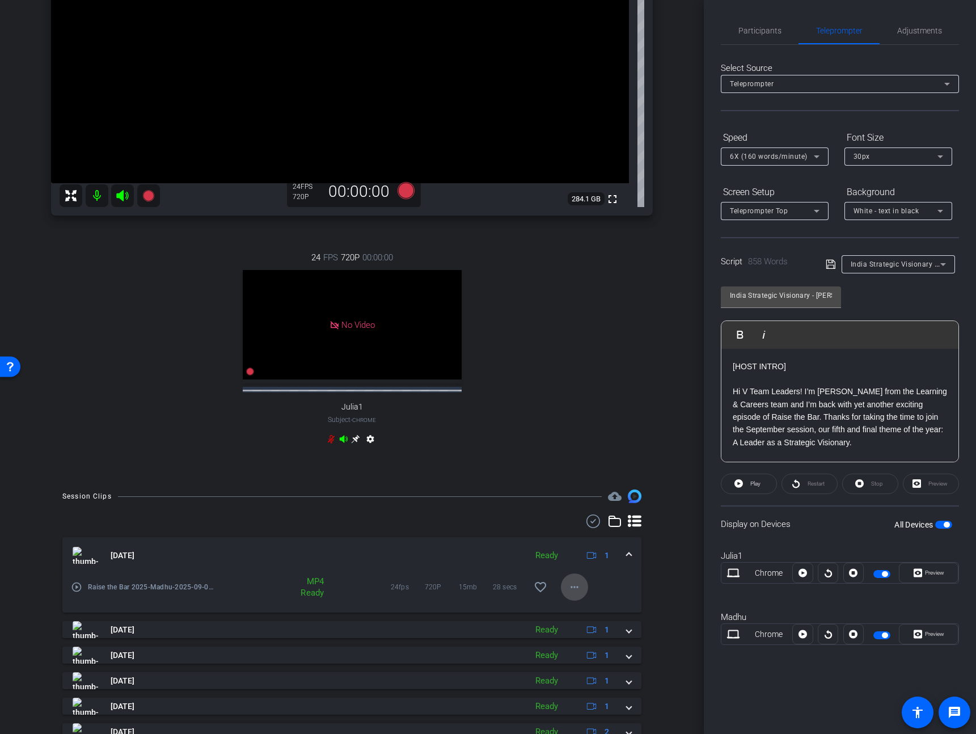
click at [575, 600] on span at bounding box center [574, 586] width 27 height 27
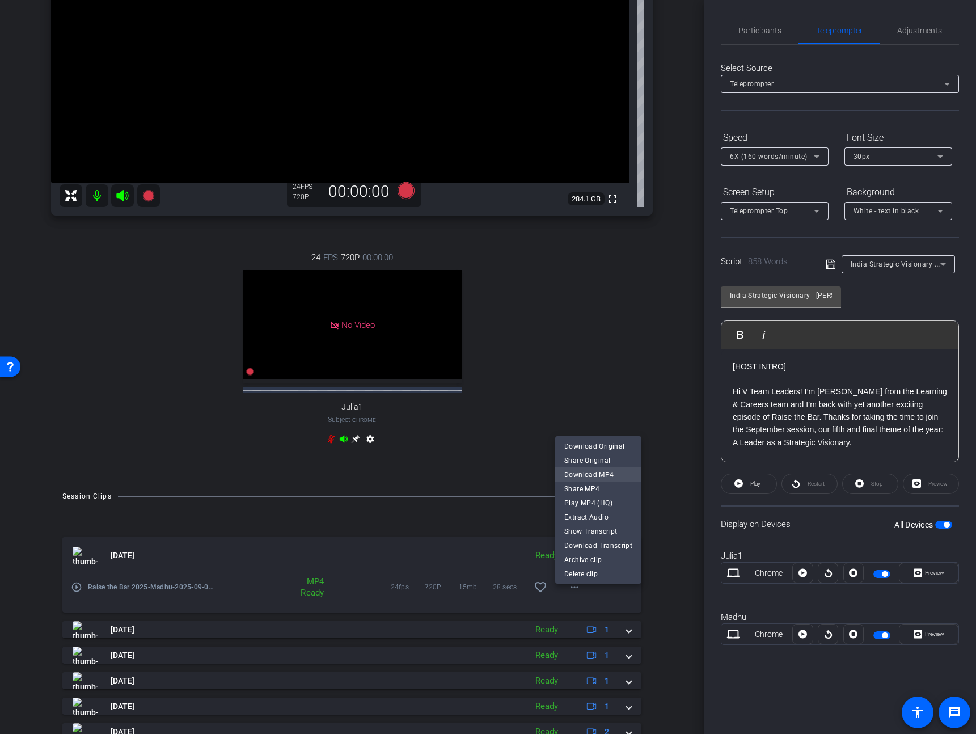
click at [595, 476] on span "Download MP4" at bounding box center [598, 474] width 68 height 14
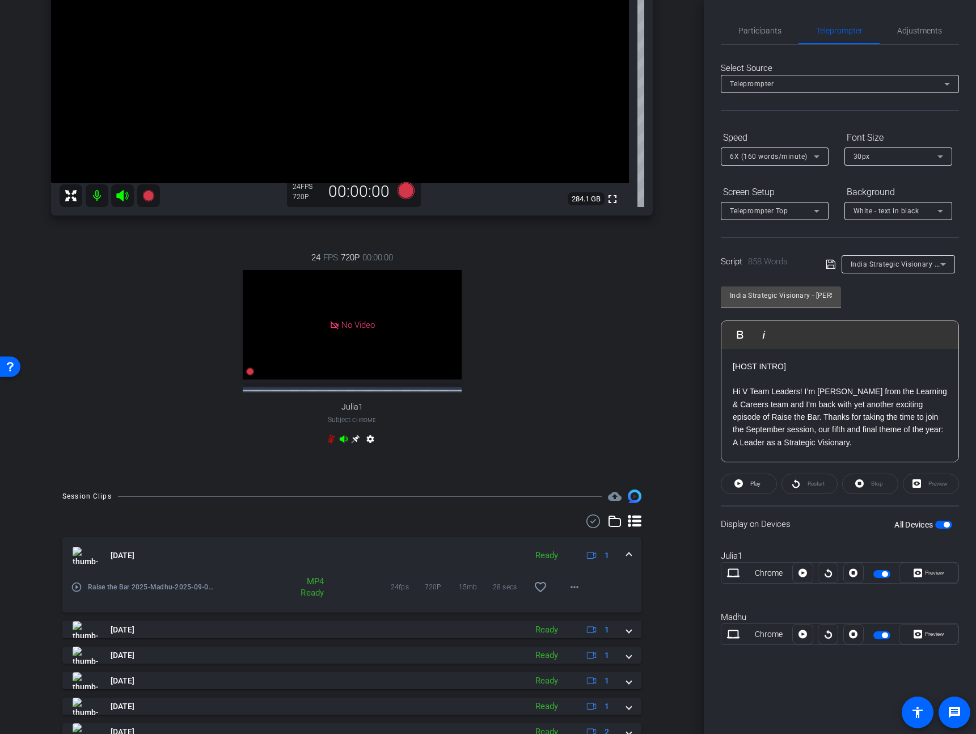
scroll to position [0, 0]
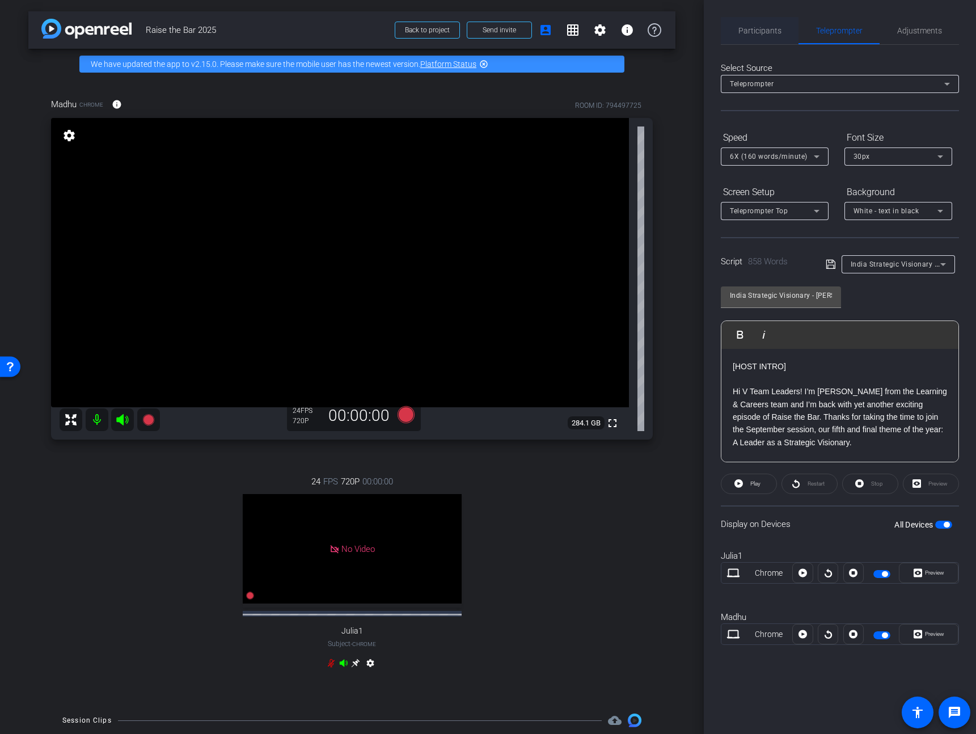
click at [775, 22] on span "Participants" at bounding box center [759, 30] width 43 height 27
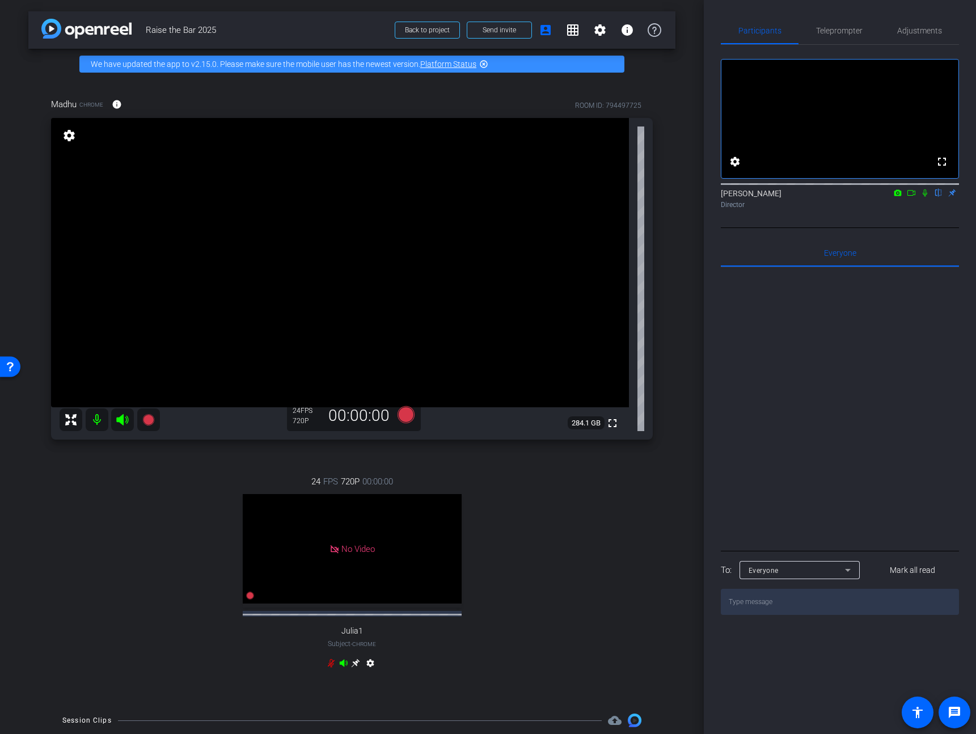
click at [897, 196] on icon at bounding box center [897, 192] width 7 height 6
drag, startPoint x: 934, startPoint y: 324, endPoint x: 928, endPoint y: 293, distance: 32.4
click at [934, 323] on div at bounding box center [488, 367] width 976 height 734
click at [911, 197] on icon at bounding box center [910, 193] width 9 height 8
click at [923, 197] on icon at bounding box center [924, 193] width 9 height 8
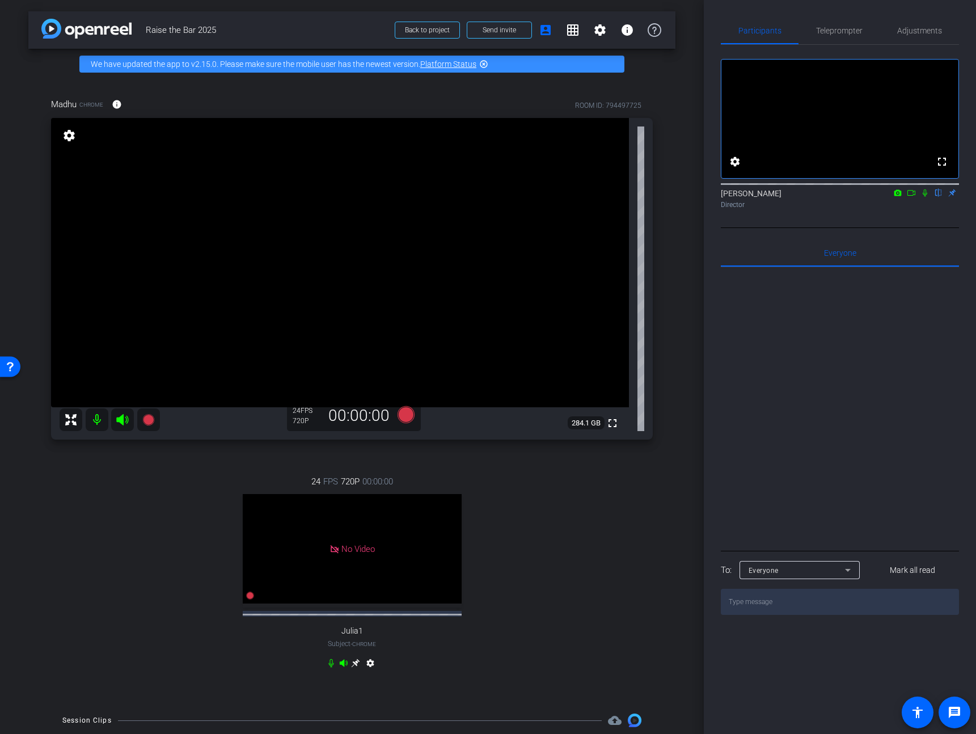
click at [925, 197] on icon at bounding box center [924, 193] width 9 height 8
click at [923, 197] on icon at bounding box center [925, 192] width 6 height 7
click at [923, 197] on icon at bounding box center [924, 192] width 5 height 7
click at [925, 197] on icon at bounding box center [924, 193] width 9 height 8
click at [909, 33] on span "Adjustments" at bounding box center [919, 31] width 45 height 8
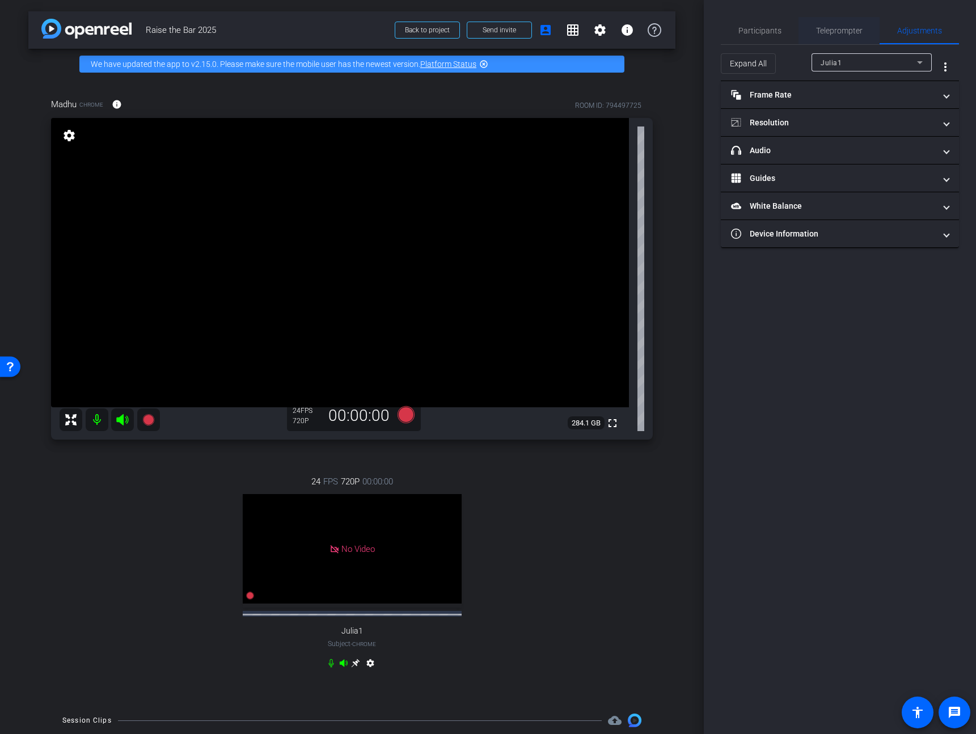
click at [846, 29] on span "Teleprompter" at bounding box center [839, 31] width 46 height 8
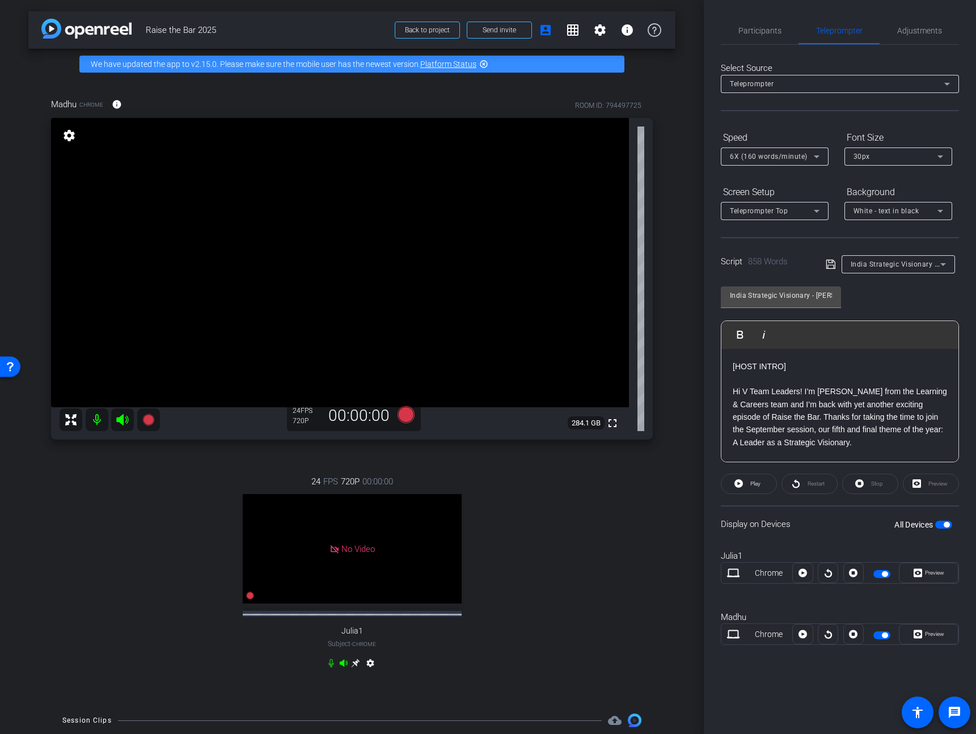
click at [741, 12] on div "Participants Teleprompter Adjustments settings JP Chua flip Director Everyone 0…" at bounding box center [840, 367] width 272 height 734
click at [750, 27] on span "Participants" at bounding box center [759, 31] width 43 height 8
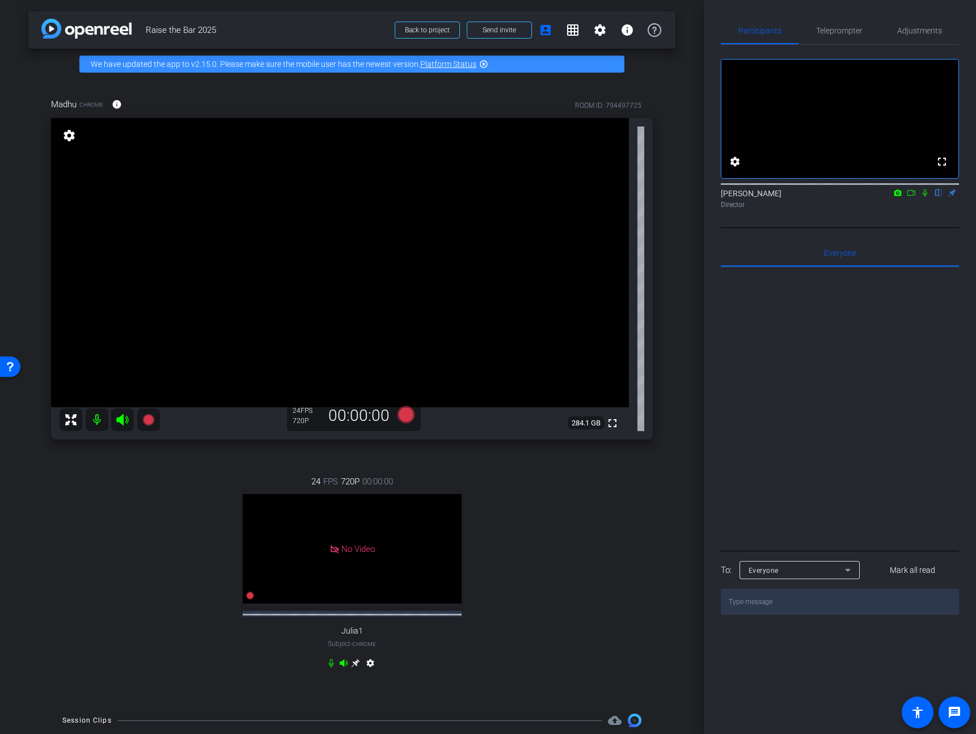
click at [923, 197] on icon at bounding box center [924, 192] width 5 height 7
click at [925, 197] on icon at bounding box center [925, 192] width 6 height 7
click at [589, 552] on div "24 FPS 720P 00:00:00 No Video Julia1 Subject - Chrome settings" at bounding box center [351, 573] width 601 height 234
click at [955, 254] on div "Everyone 0" at bounding box center [840, 252] width 238 height 27
click at [924, 197] on icon at bounding box center [924, 193] width 9 height 8
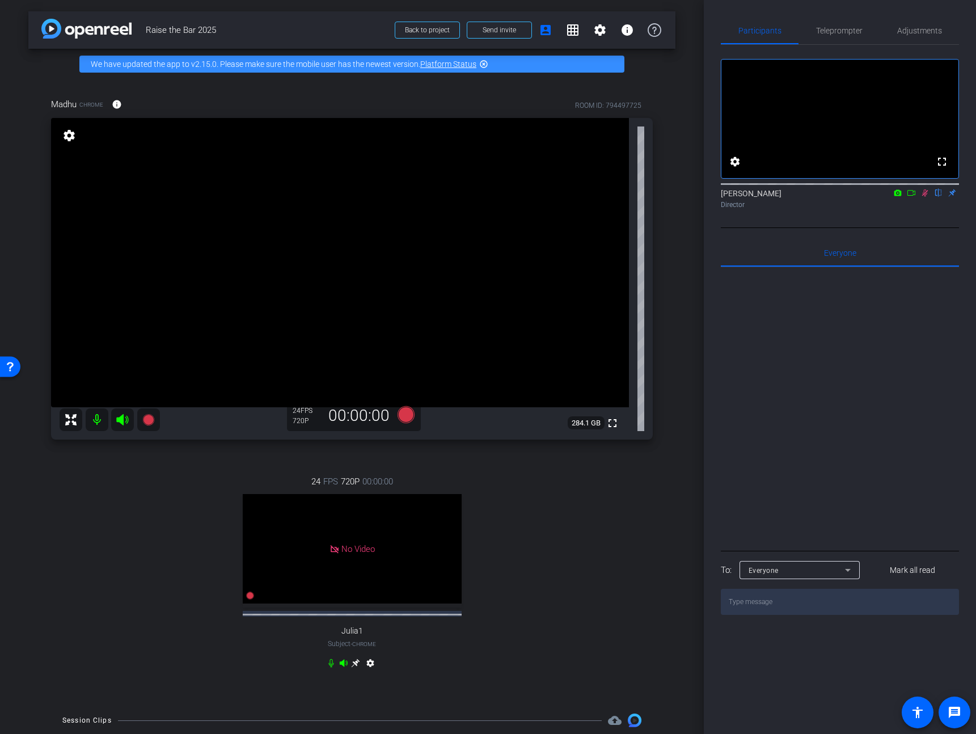
click at [901, 210] on div "Director" at bounding box center [840, 205] width 238 height 10
click at [926, 197] on icon at bounding box center [925, 192] width 6 height 7
click at [926, 197] on icon at bounding box center [924, 192] width 5 height 7
click at [920, 37] on span "Adjustments" at bounding box center [919, 30] width 45 height 27
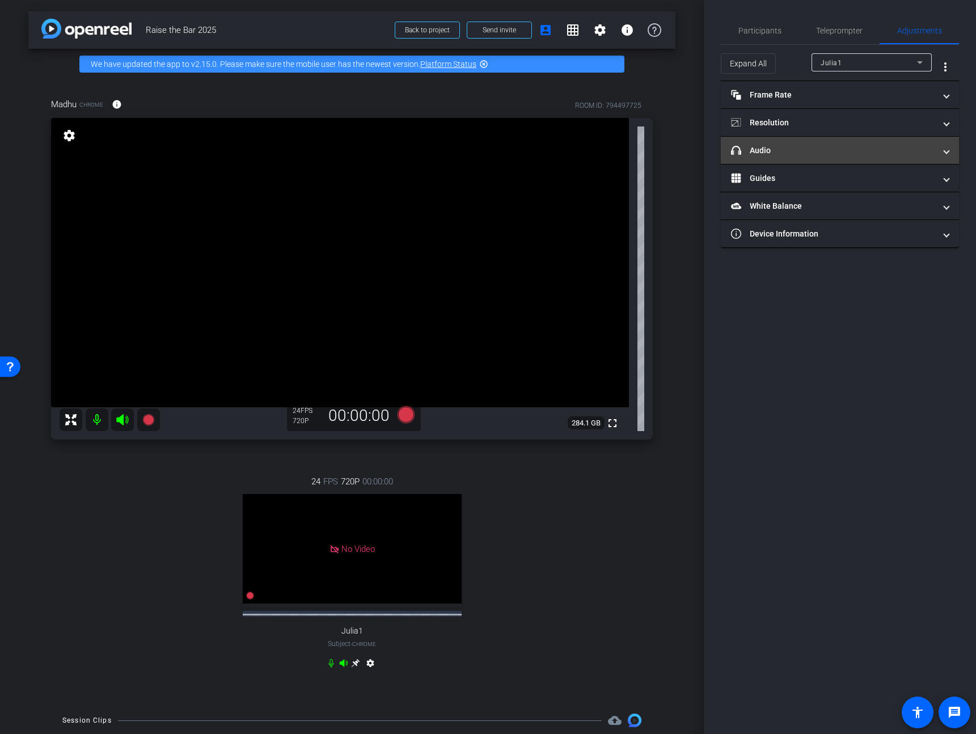
click at [824, 158] on mat-expansion-panel-header "headphone icon Audio" at bounding box center [840, 150] width 238 height 27
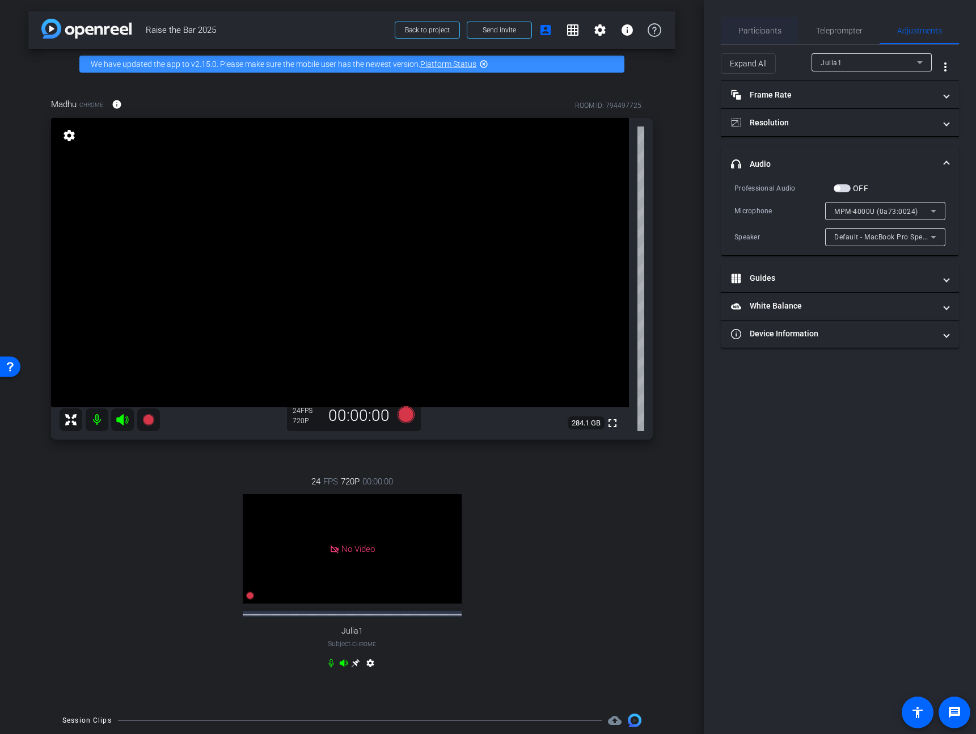
click at [777, 33] on span "Participants" at bounding box center [759, 31] width 43 height 8
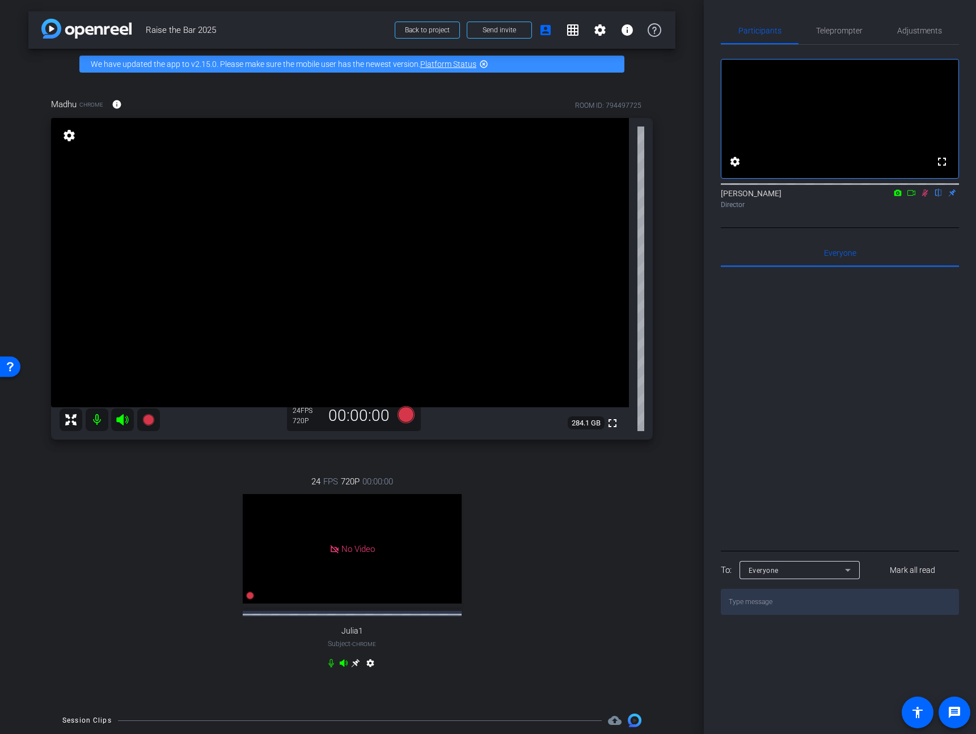
click at [922, 228] on div "fullscreen settings JP Chua flip Director" at bounding box center [840, 136] width 238 height 183
click at [923, 197] on icon at bounding box center [925, 192] width 6 height 7
click at [923, 197] on icon at bounding box center [924, 192] width 5 height 7
drag, startPoint x: 923, startPoint y: 209, endPoint x: 929, endPoint y: 222, distance: 14.5
click at [929, 210] on div "JP Chua flip Director" at bounding box center [840, 199] width 238 height 22
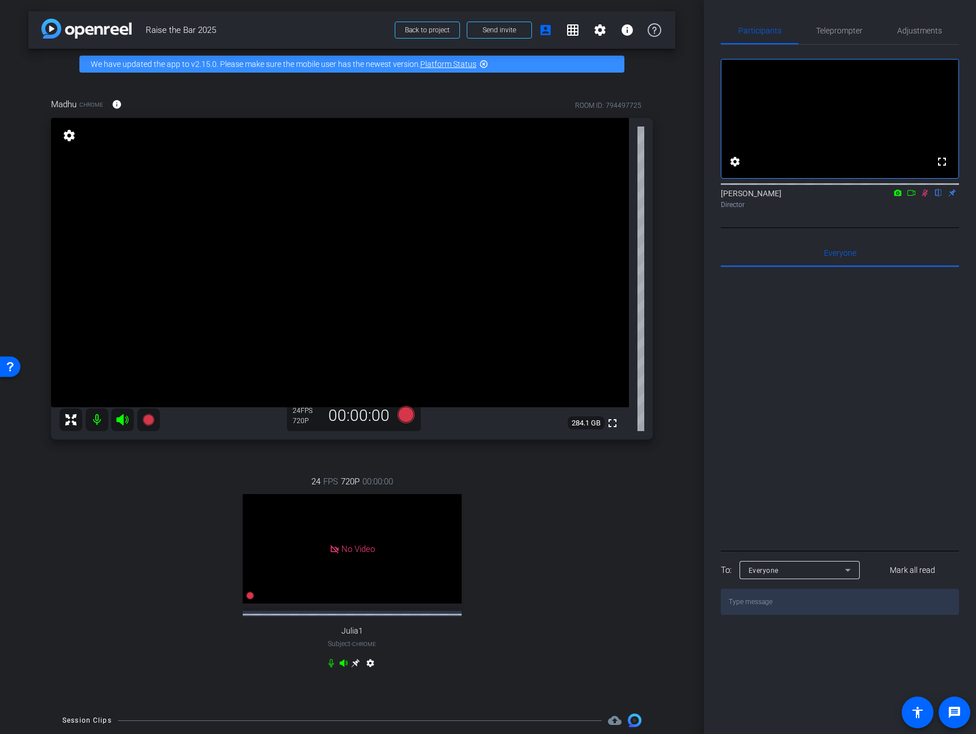
click at [926, 197] on icon at bounding box center [924, 193] width 9 height 8
click at [923, 197] on icon at bounding box center [924, 192] width 5 height 7
click at [924, 197] on icon at bounding box center [925, 192] width 6 height 7
click at [923, 197] on icon at bounding box center [924, 192] width 5 height 7
click at [924, 197] on icon at bounding box center [925, 192] width 6 height 7
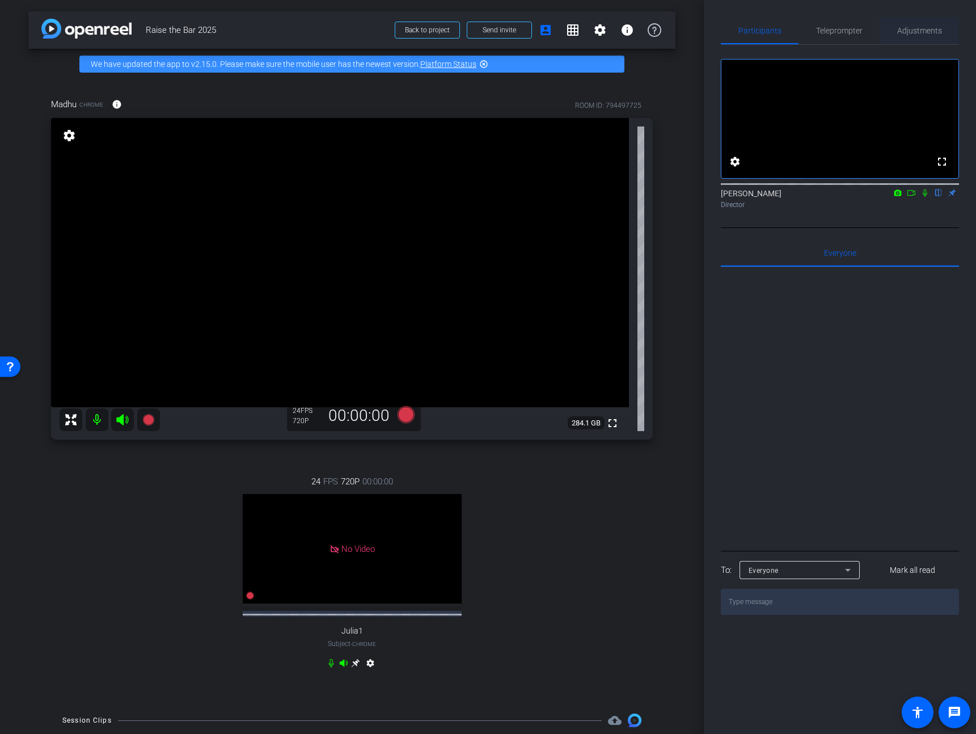
click at [892, 18] on div "Adjustments" at bounding box center [918, 30] width 79 height 27
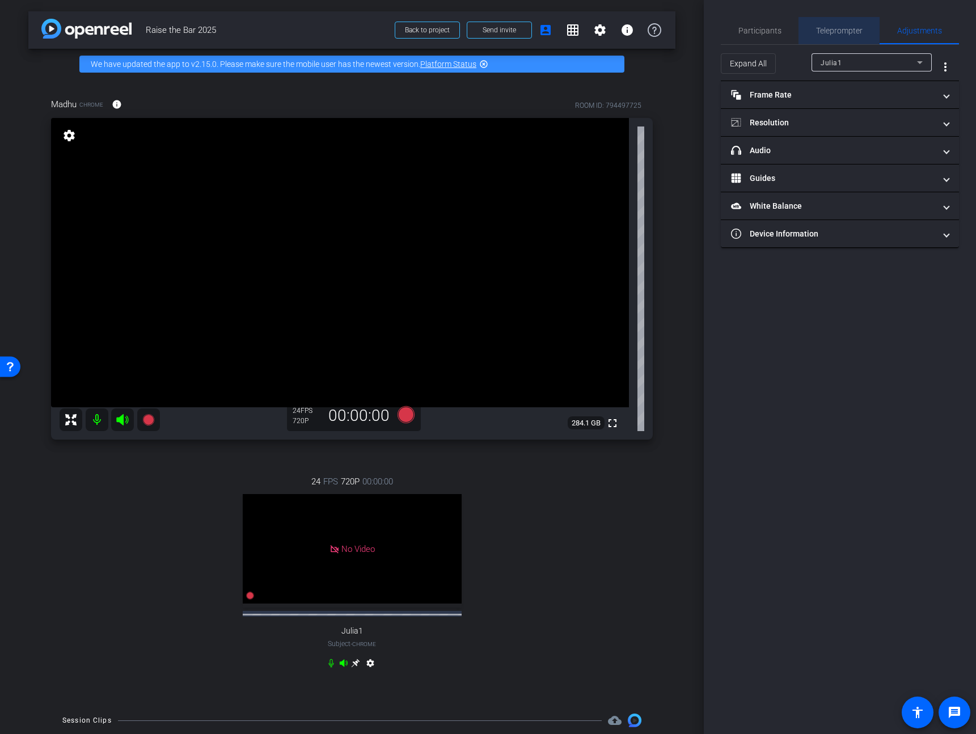
click at [810, 40] on div "Teleprompter" at bounding box center [838, 30] width 81 height 27
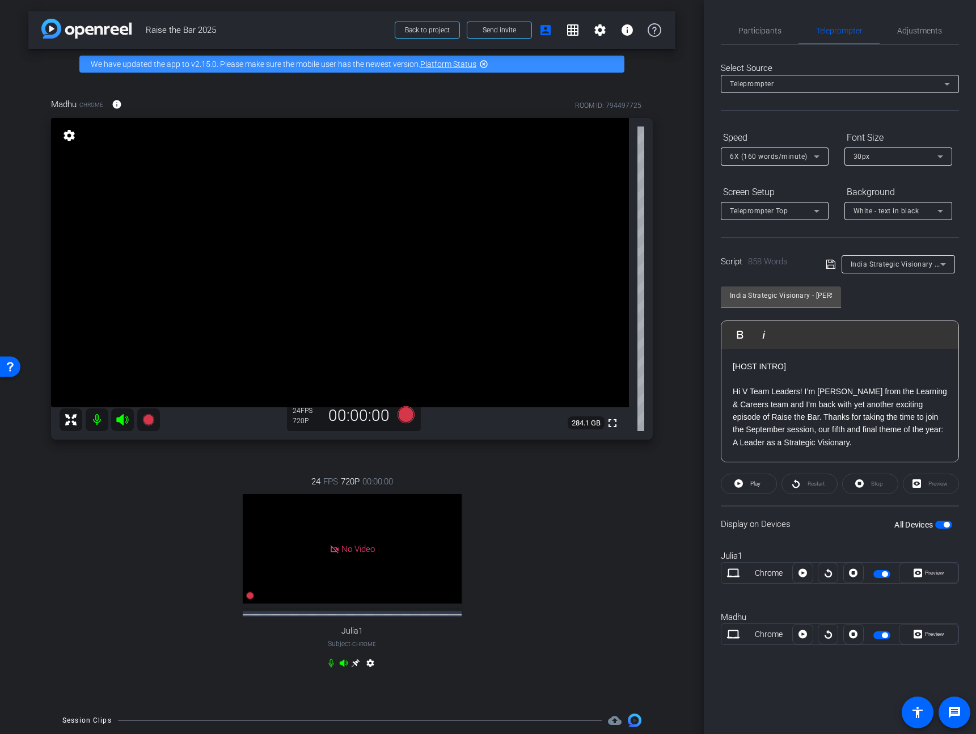
click at [910, 160] on div "30px" at bounding box center [895, 156] width 84 height 14
click at [882, 181] on mat-option "20px" at bounding box center [898, 179] width 108 height 18
click at [935, 637] on span "Preview" at bounding box center [933, 634] width 22 height 16
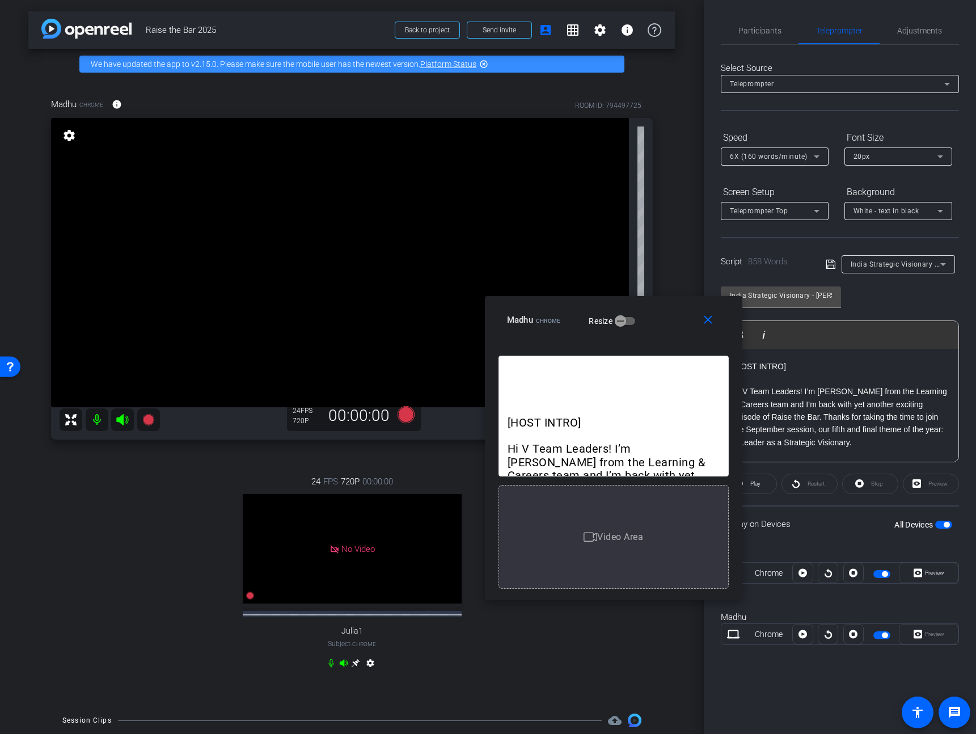
drag, startPoint x: 533, startPoint y: 235, endPoint x: 659, endPoint y: 316, distance: 149.2
click at [659, 316] on div "Madhu Chrome Resize" at bounding box center [618, 320] width 222 height 20
click at [908, 164] on div "20px" at bounding box center [898, 156] width 90 height 18
click at [902, 202] on mat-option "30px" at bounding box center [898, 197] width 108 height 18
click at [894, 159] on div "30px" at bounding box center [895, 156] width 84 height 14
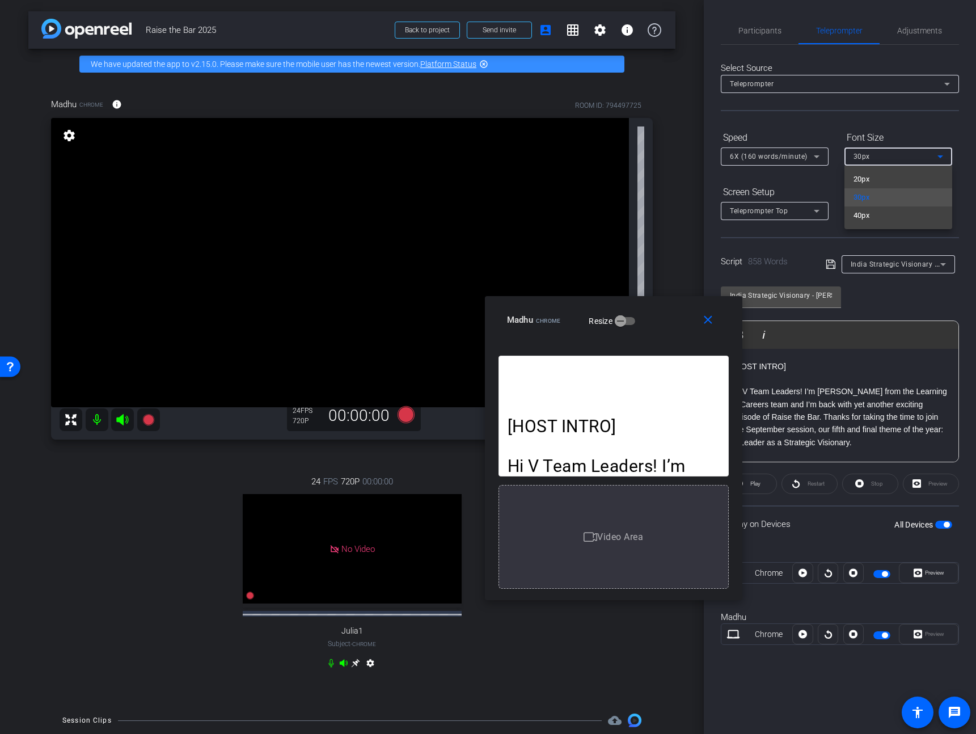
click at [882, 117] on div at bounding box center [488, 367] width 976 height 734
click at [905, 155] on div "30px" at bounding box center [895, 156] width 84 height 14
click at [893, 188] on mat-option "30px" at bounding box center [898, 197] width 108 height 18
click at [901, 179] on form "Speed 6X (160 words/minute) Font Size 30px Screen Setup Teleprompter Top Backgr…" at bounding box center [840, 174] width 238 height 92
click at [912, 158] on div "30px" at bounding box center [895, 156] width 84 height 14
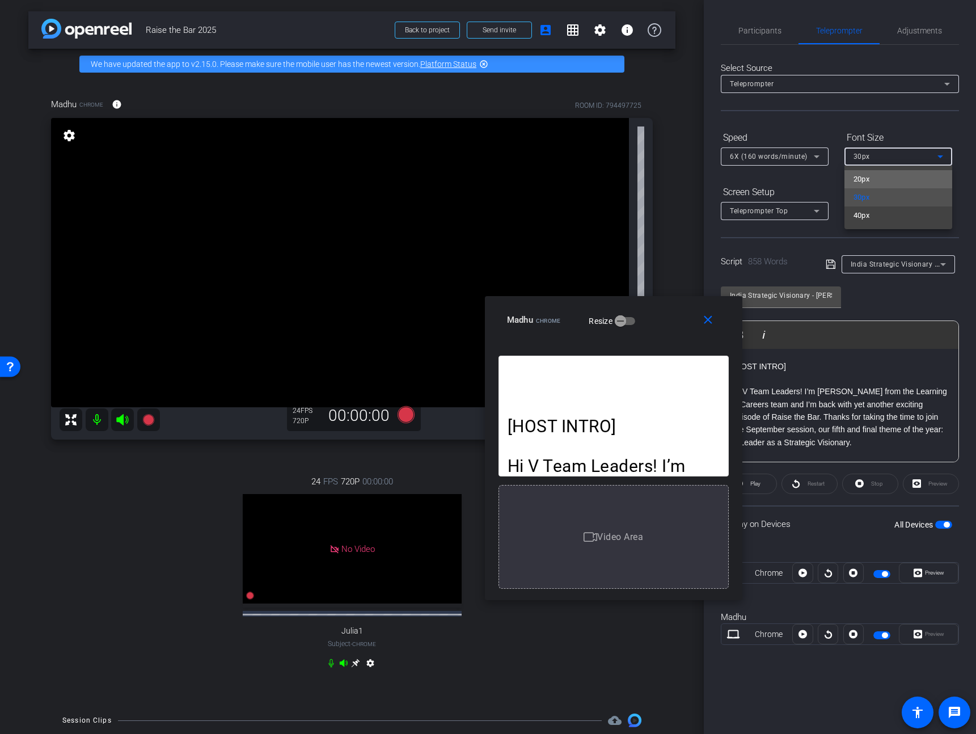
click at [903, 179] on mat-option "20px" at bounding box center [898, 179] width 108 height 18
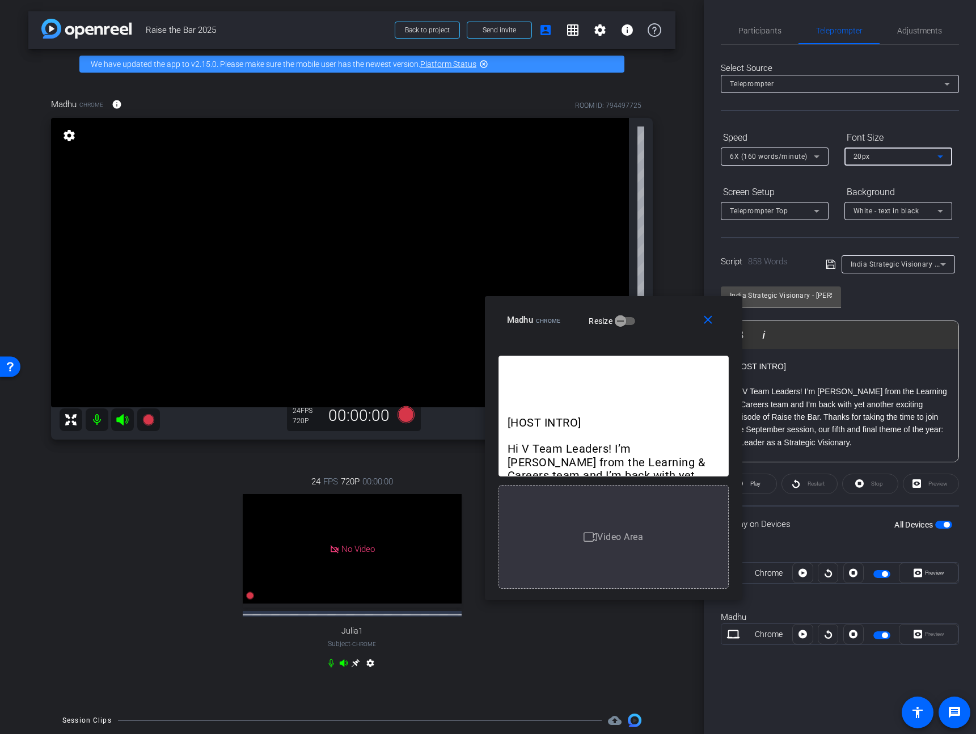
click at [914, 162] on div "20px" at bounding box center [895, 156] width 84 height 14
click at [913, 198] on mat-option "30px" at bounding box center [898, 197] width 108 height 18
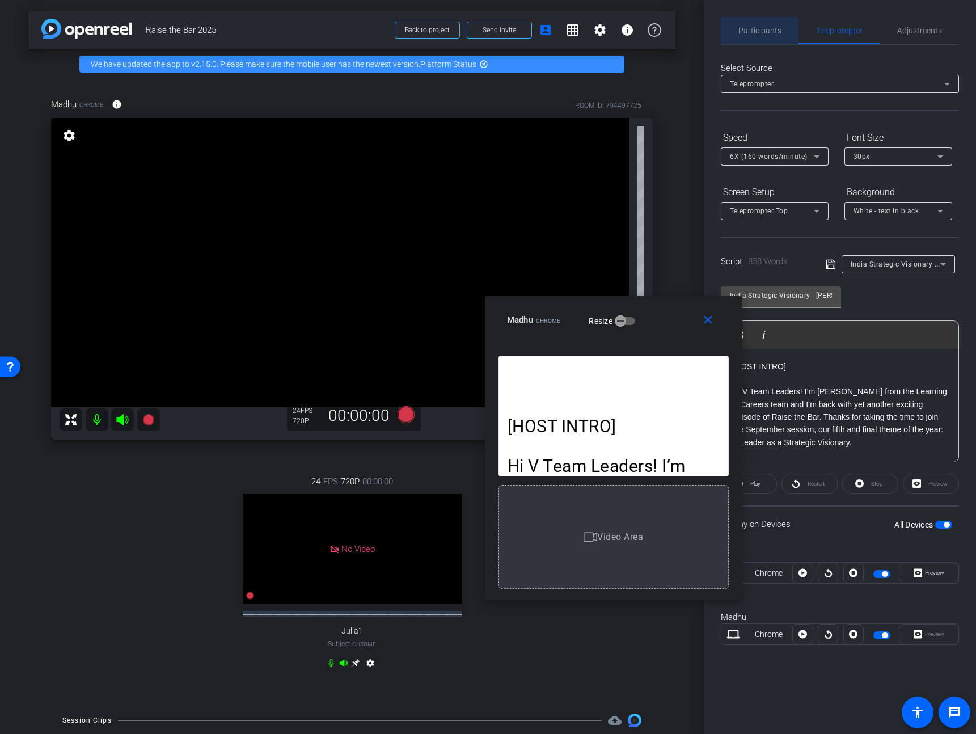
click at [747, 22] on span "Participants" at bounding box center [759, 30] width 43 height 27
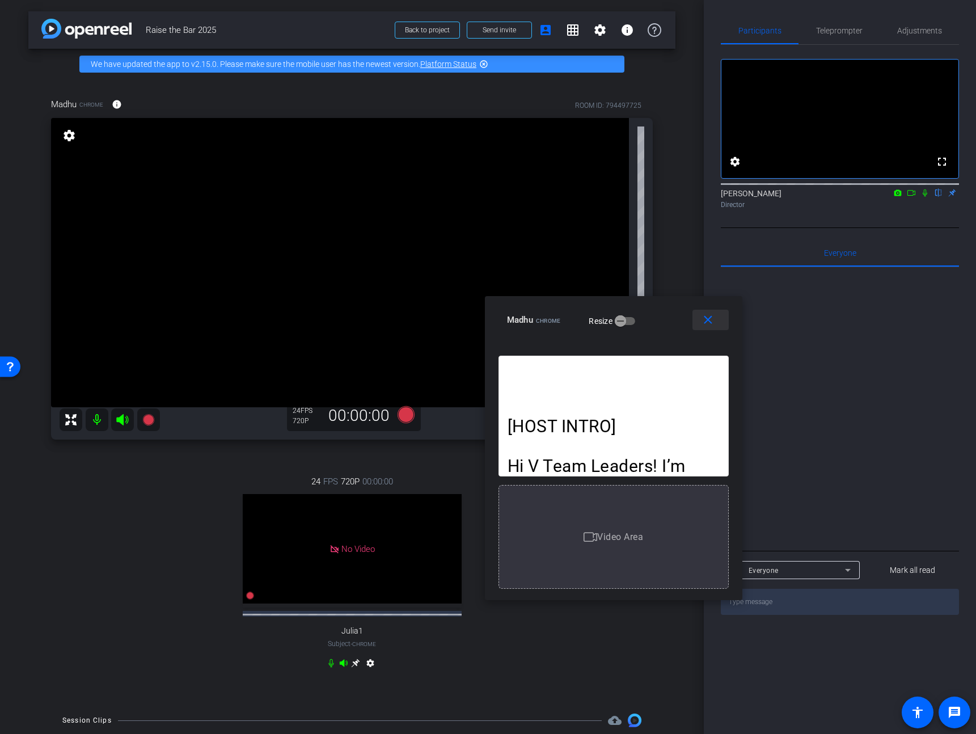
click at [721, 327] on span at bounding box center [710, 319] width 36 height 27
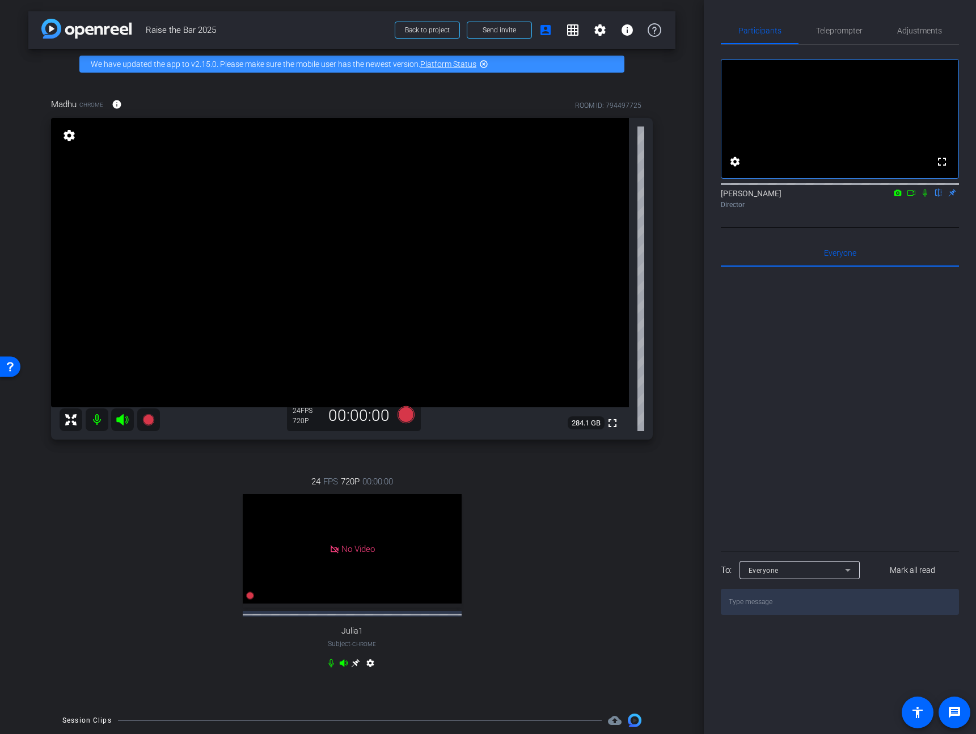
click at [925, 197] on icon at bounding box center [924, 193] width 9 height 8
click at [925, 197] on icon at bounding box center [925, 192] width 6 height 7
click at [923, 197] on icon at bounding box center [924, 193] width 9 height 8
click at [900, 394] on div at bounding box center [840, 407] width 238 height 281
click at [923, 197] on icon at bounding box center [925, 192] width 6 height 7
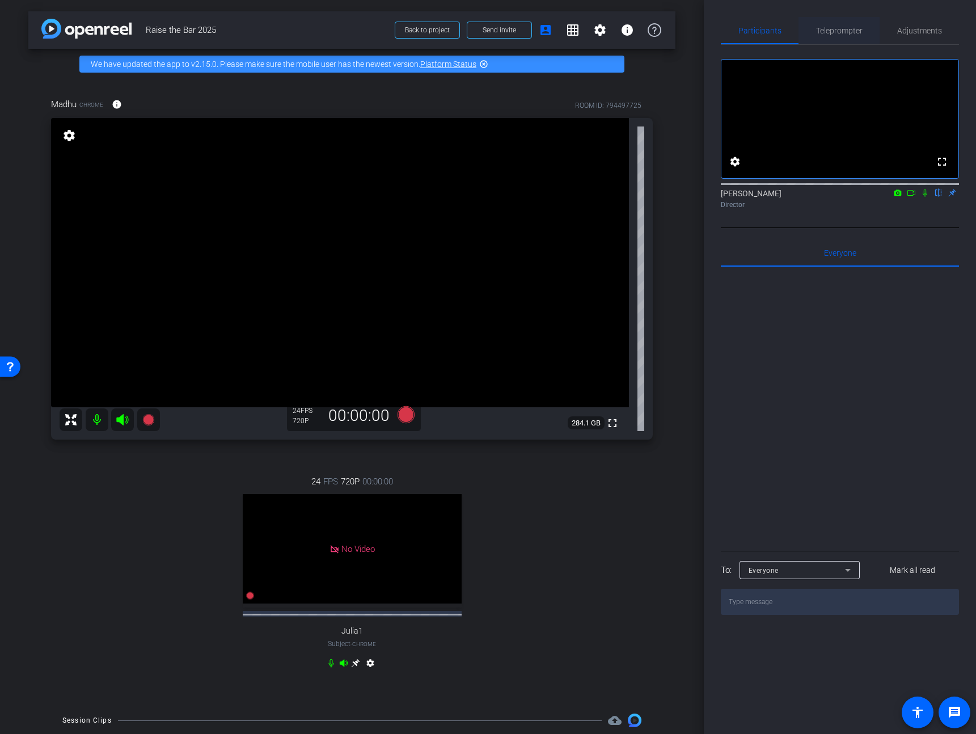
click at [845, 35] on span "Teleprompter" at bounding box center [839, 30] width 46 height 27
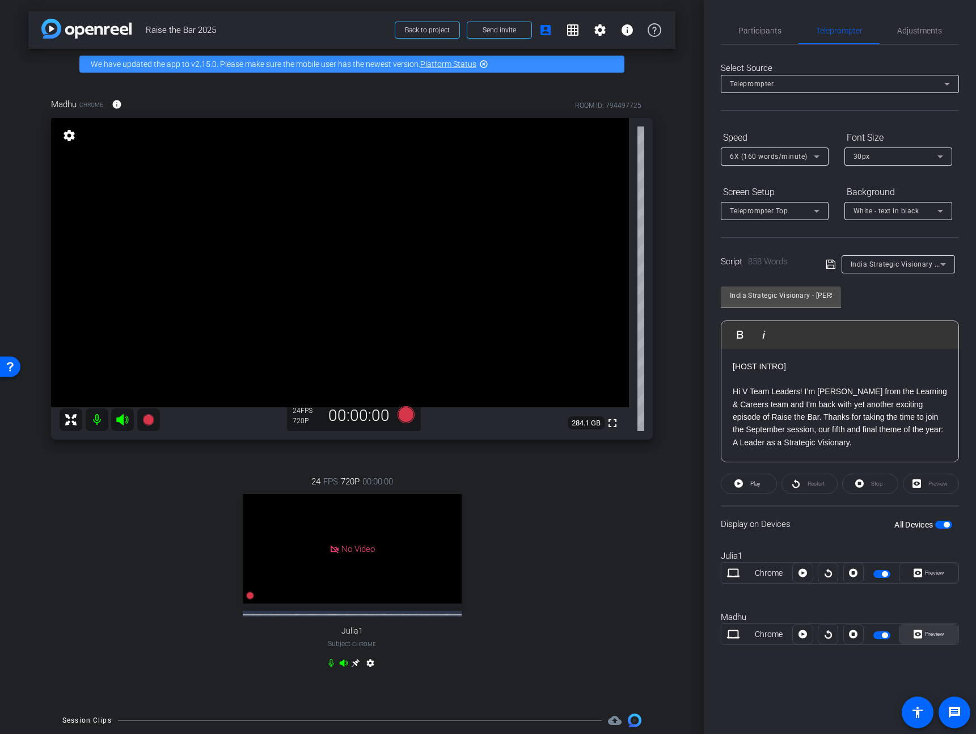
click at [930, 630] on span "Preview" at bounding box center [934, 633] width 19 height 6
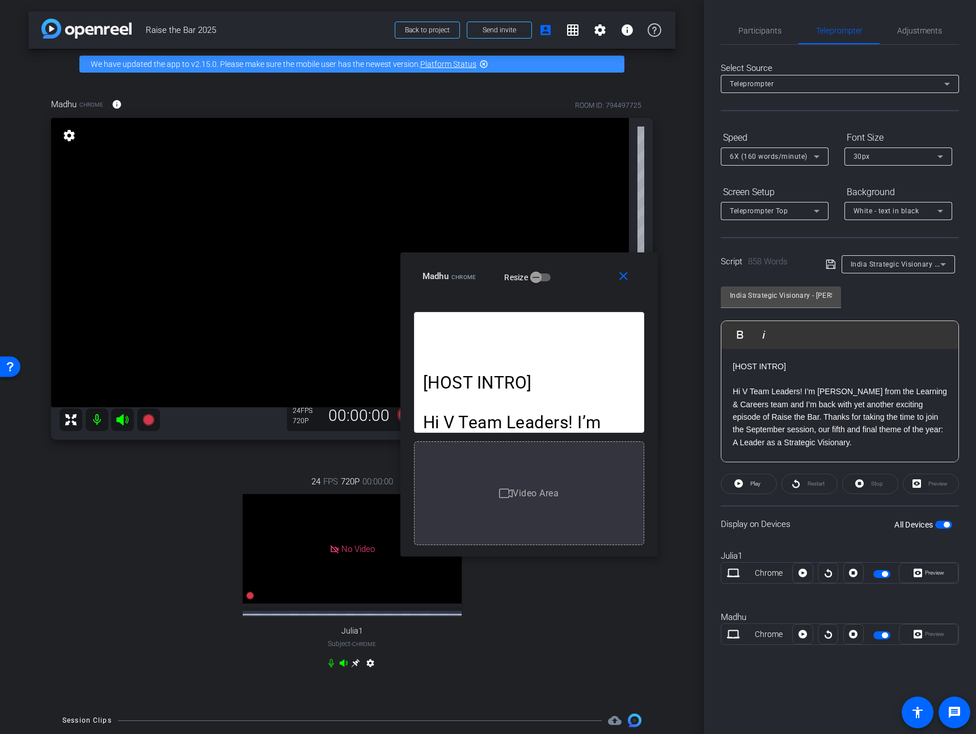
drag, startPoint x: 528, startPoint y: 239, endPoint x: 569, endPoint y: 277, distance: 55.4
click at [569, 277] on div "Madhu Chrome Resize" at bounding box center [533, 276] width 222 height 20
click at [780, 29] on span "Participants" at bounding box center [759, 31] width 43 height 8
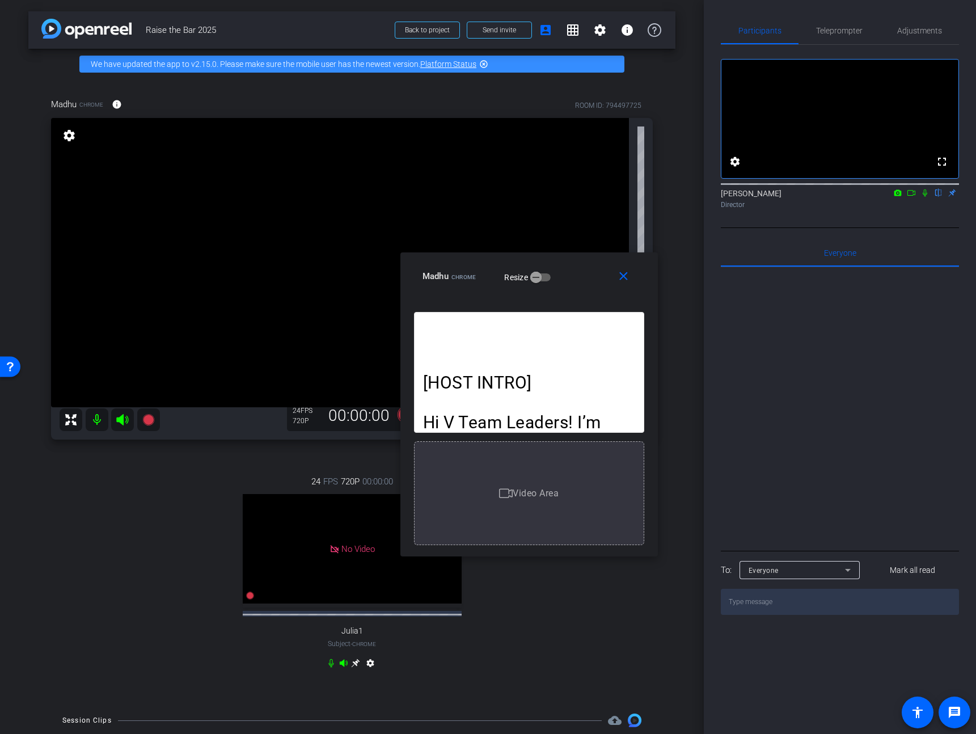
click at [912, 196] on icon at bounding box center [911, 193] width 8 height 6
click at [151, 416] on icon at bounding box center [149, 420] width 14 height 14
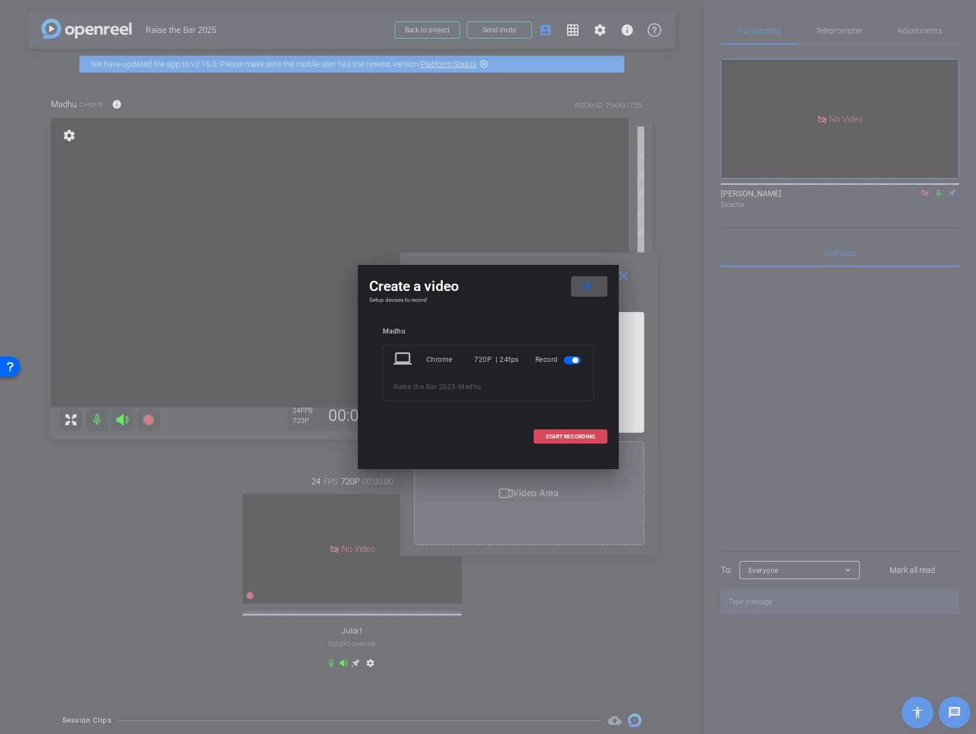
click at [566, 436] on span "START RECORDING" at bounding box center [570, 437] width 50 height 6
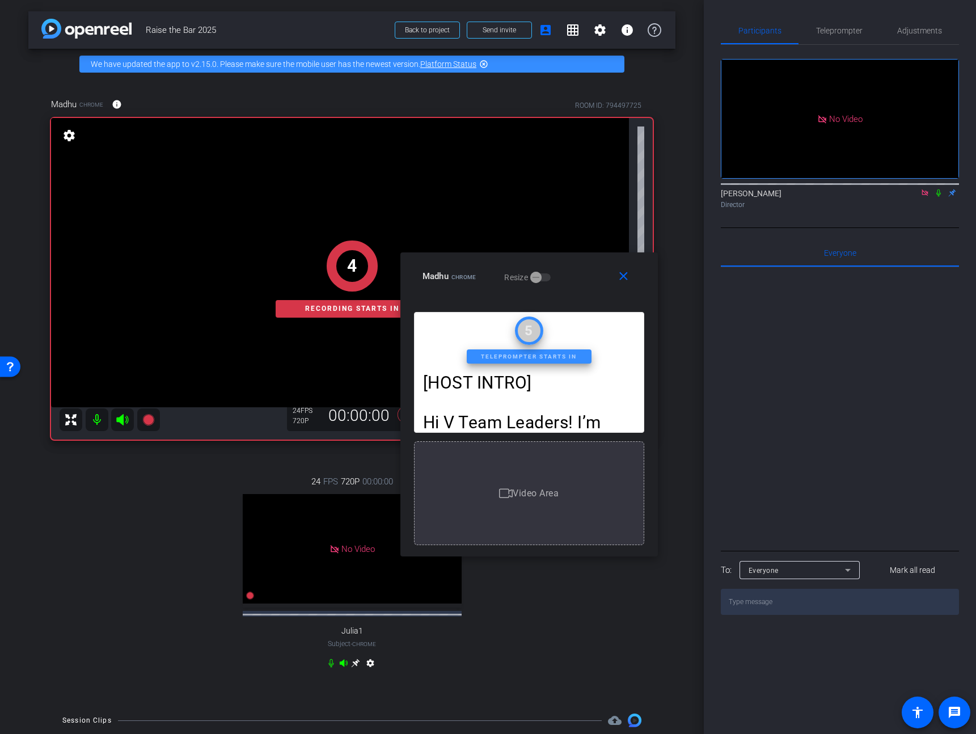
click at [936, 197] on icon at bounding box center [938, 192] width 5 height 7
click at [848, 34] on span "Teleprompter" at bounding box center [839, 31] width 46 height 8
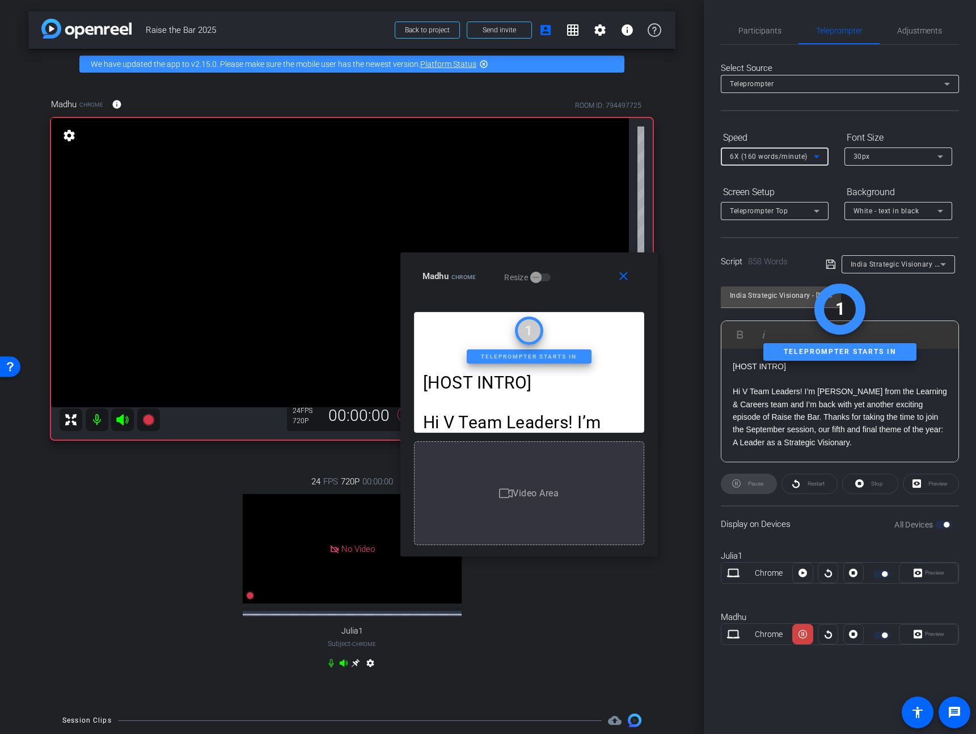
click at [768, 158] on span "6X (160 words/minute)" at bounding box center [769, 156] width 78 height 8
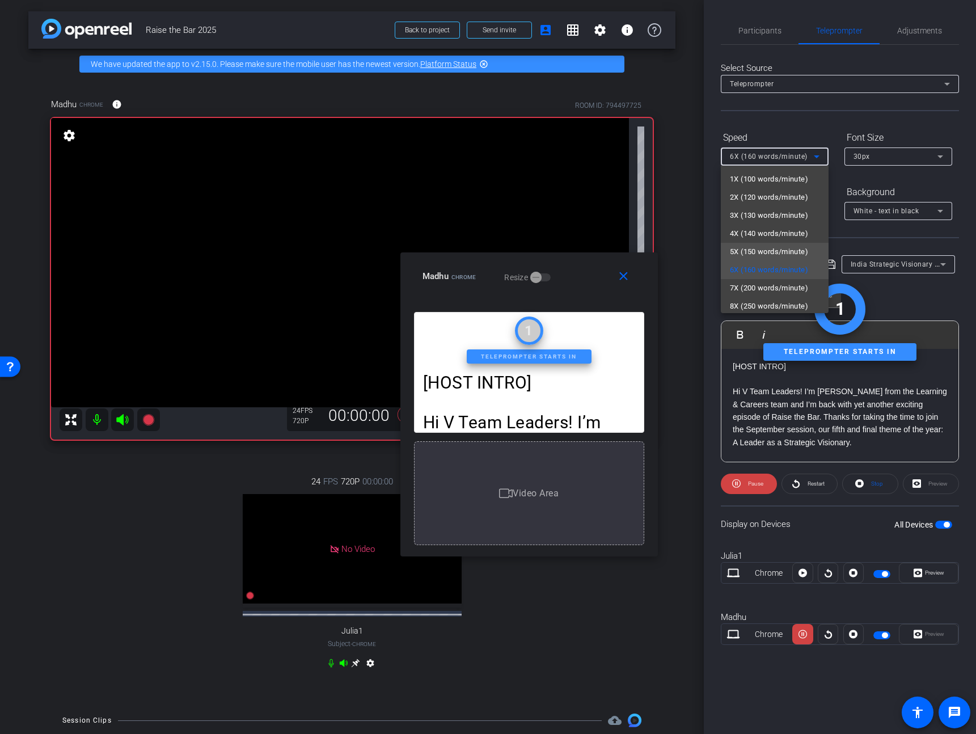
click at [761, 247] on span "5X (150 words/minute)" at bounding box center [769, 252] width 78 height 14
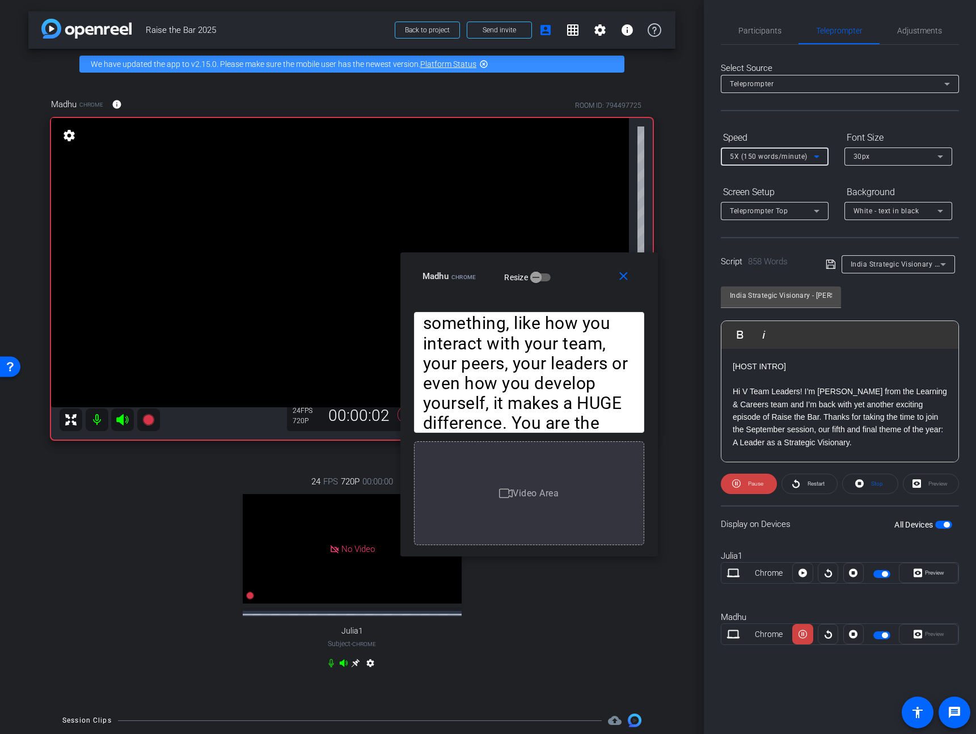
click at [810, 152] on icon at bounding box center [817, 157] width 14 height 14
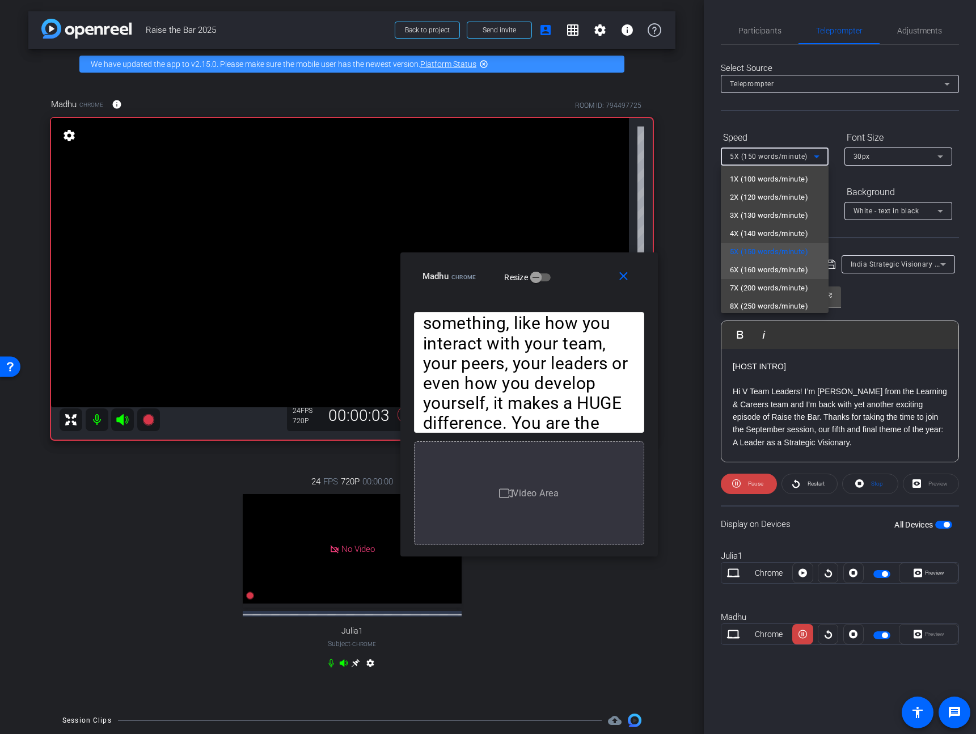
click at [766, 267] on span "6X (160 words/minute)" at bounding box center [769, 270] width 78 height 14
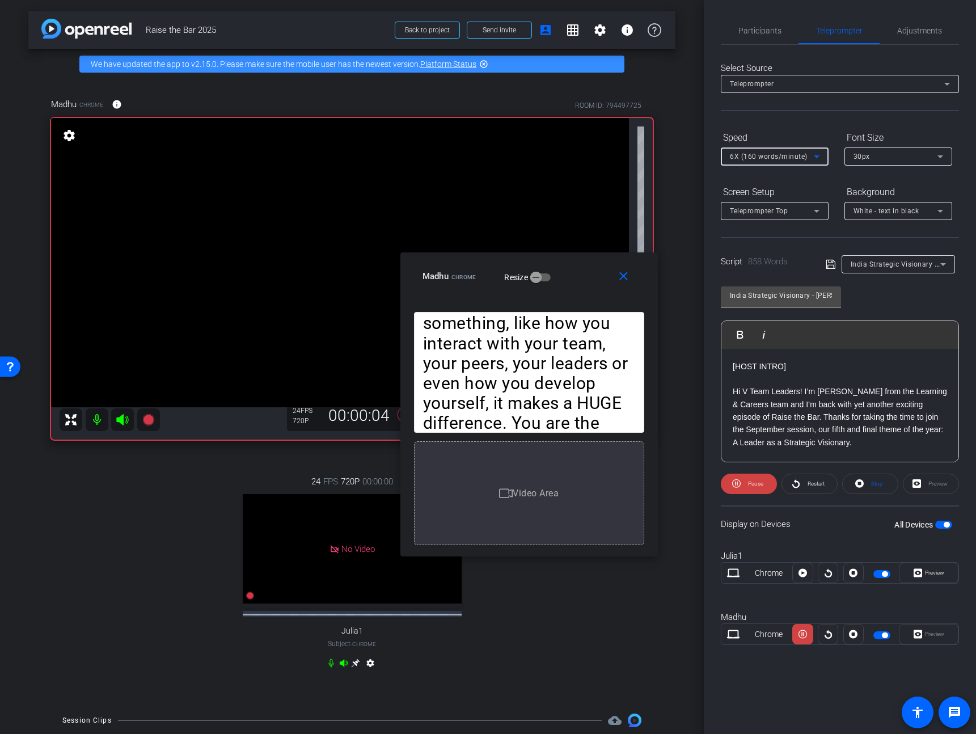
click at [791, 156] on span "6X (160 words/minute)" at bounding box center [769, 156] width 78 height 8
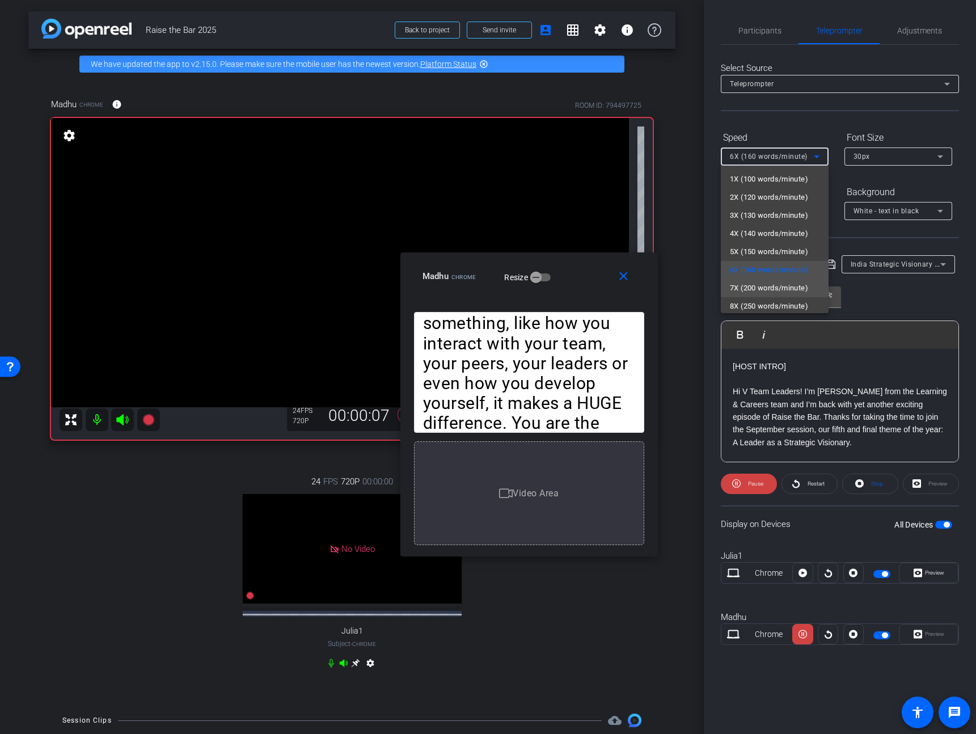
click at [767, 293] on span "7X (200 words/minute)" at bounding box center [769, 288] width 78 height 14
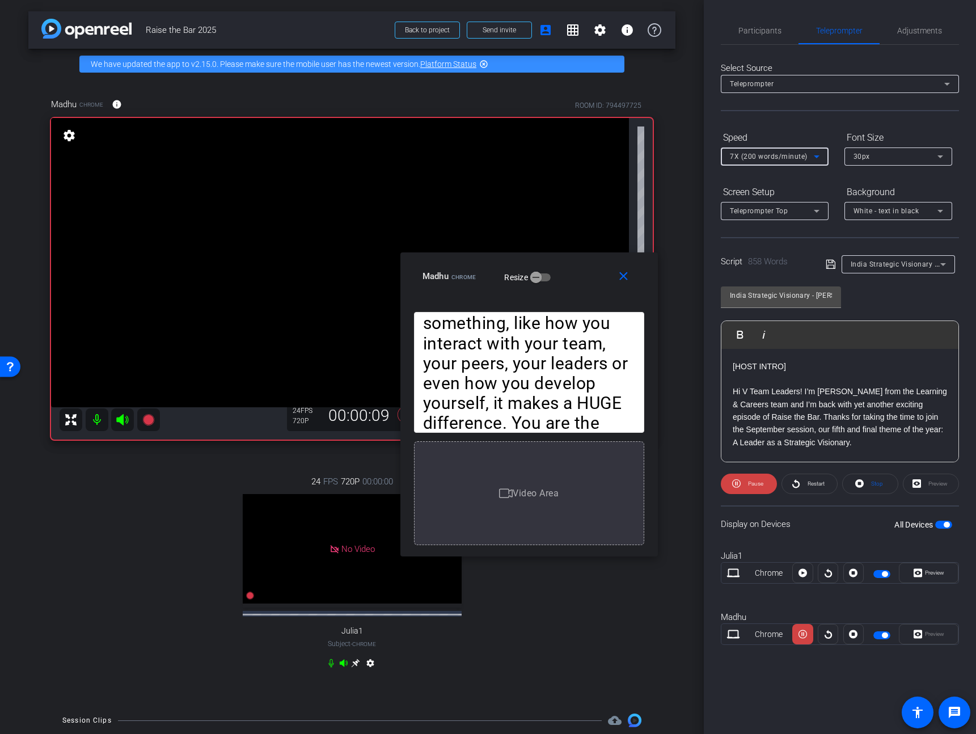
click at [780, 162] on div "7X (200 words/minute)" at bounding box center [772, 156] width 84 height 14
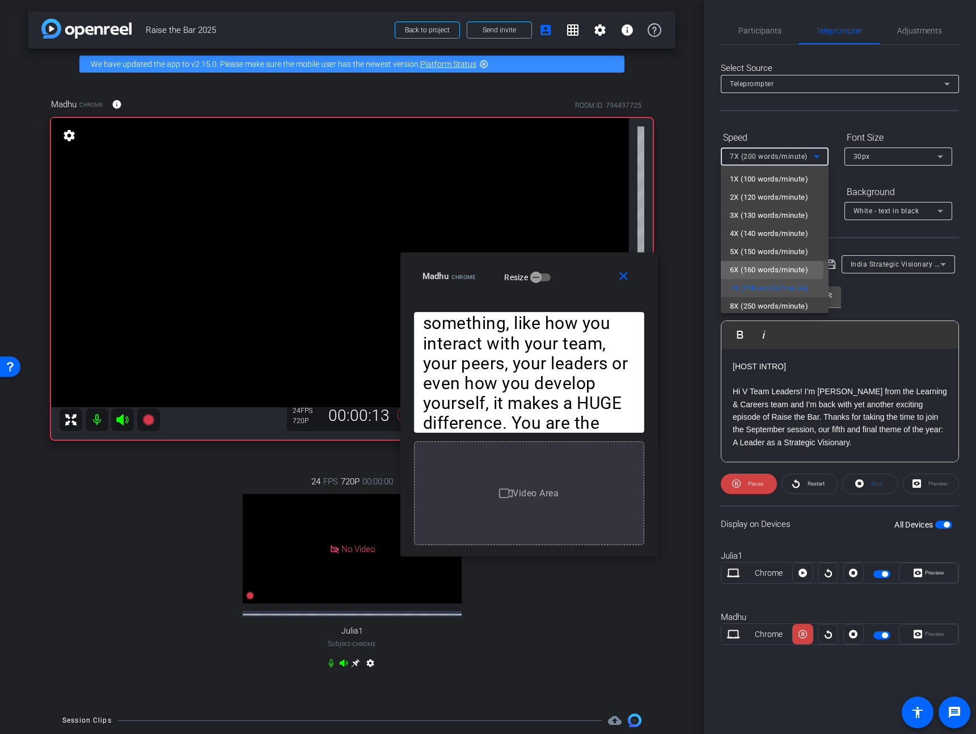
click at [759, 268] on span "6X (160 words/minute)" at bounding box center [769, 270] width 78 height 14
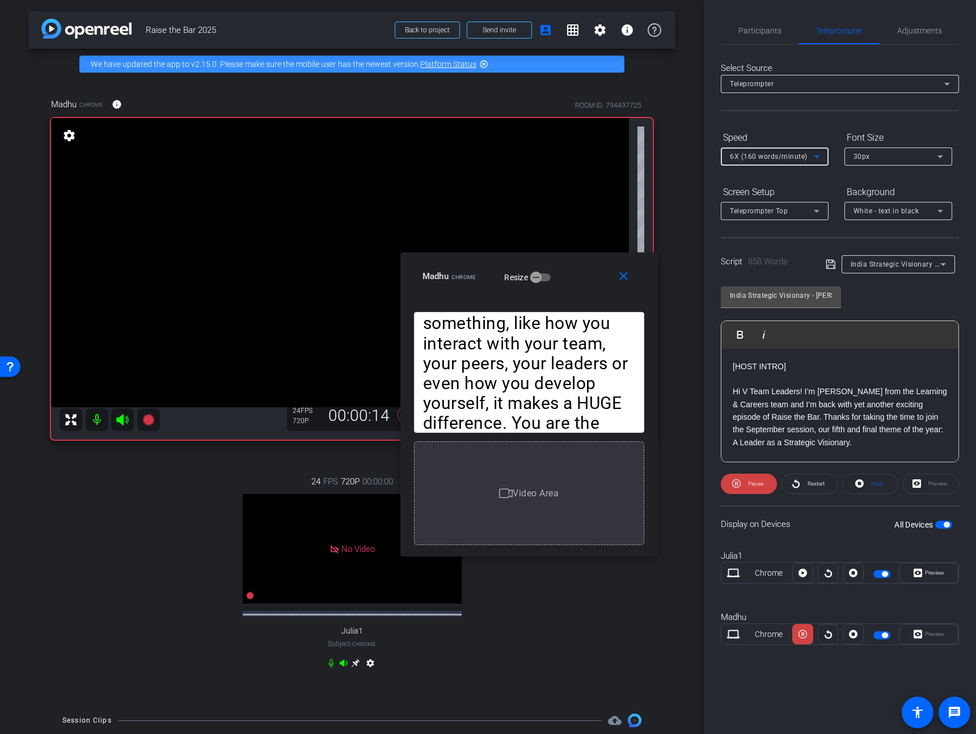
click at [773, 160] on span "6X (160 words/minute)" at bounding box center [769, 156] width 78 height 8
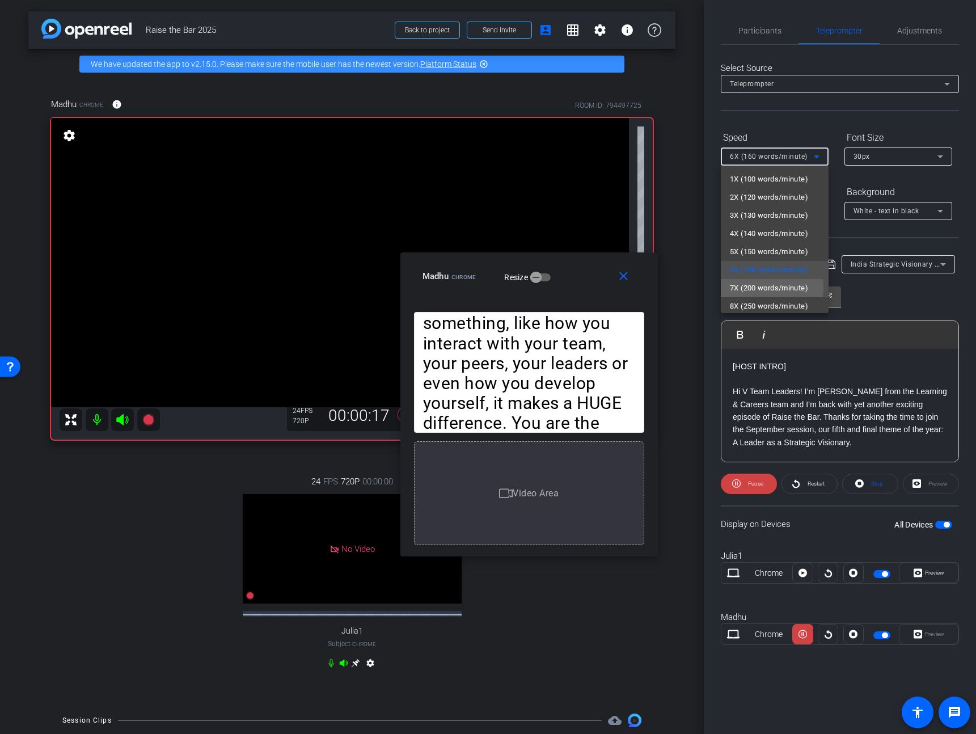
click at [769, 287] on span "7X (200 words/minute)" at bounding box center [769, 288] width 78 height 14
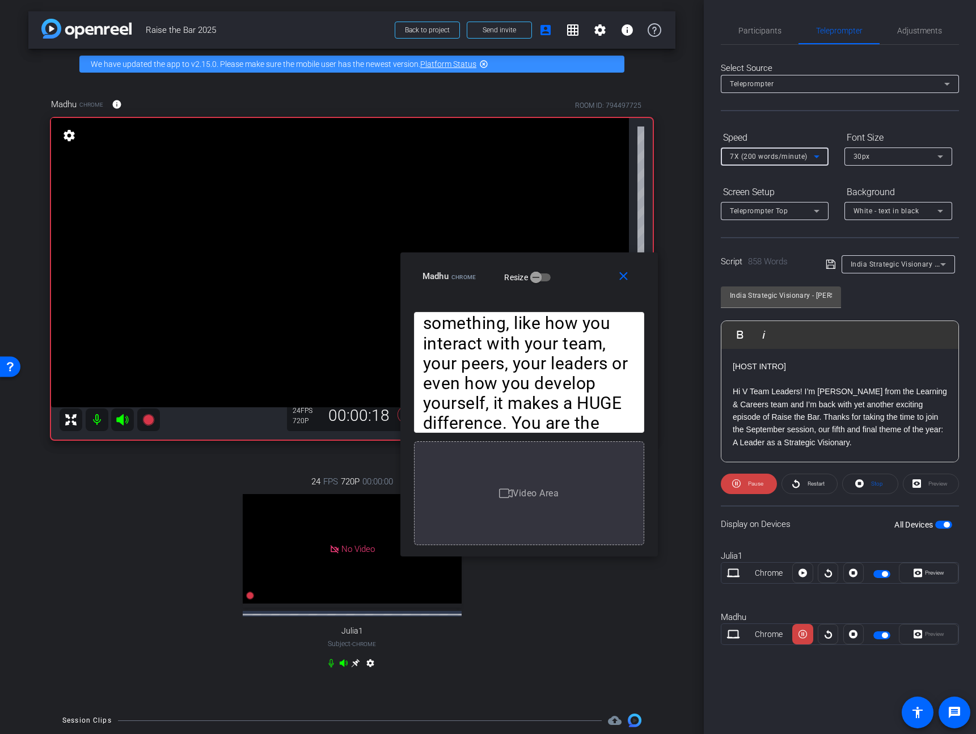
click at [770, 155] on span "7X (200 words/minute)" at bounding box center [769, 156] width 78 height 8
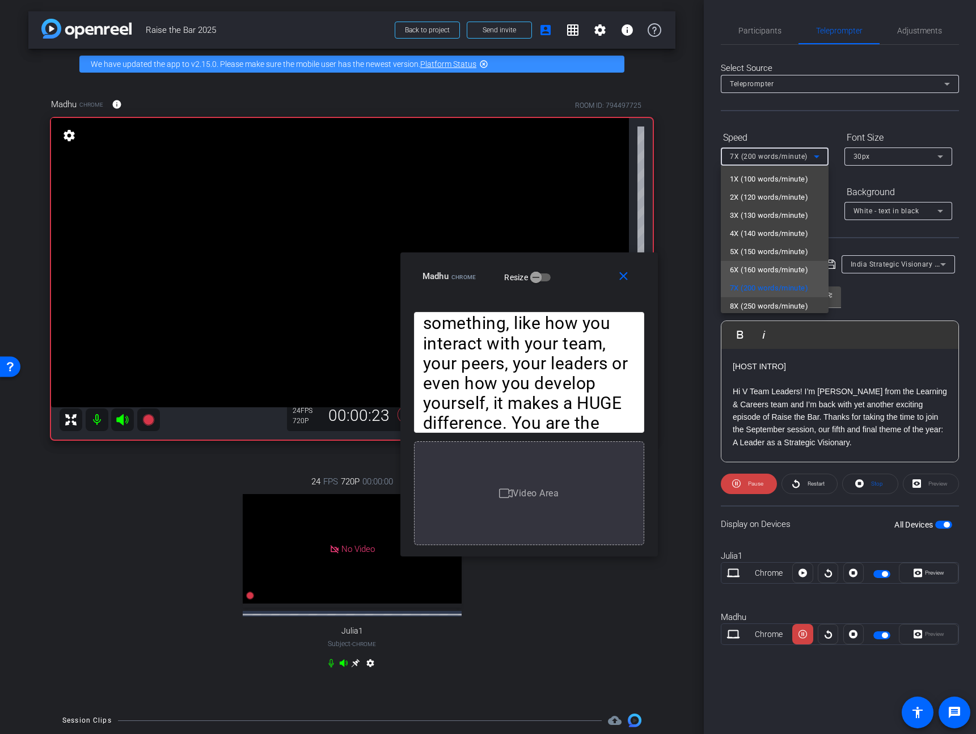
click at [761, 261] on mat-option "6X (160 words/minute)" at bounding box center [775, 270] width 108 height 18
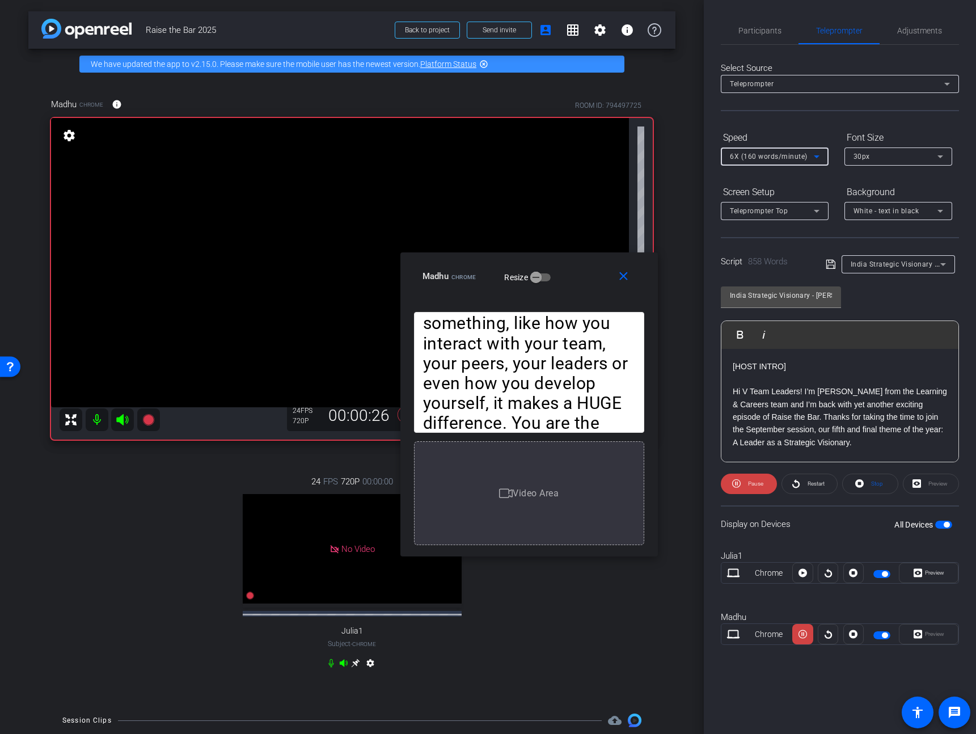
click at [769, 152] on div "6X (160 words/minute)" at bounding box center [772, 156] width 84 height 14
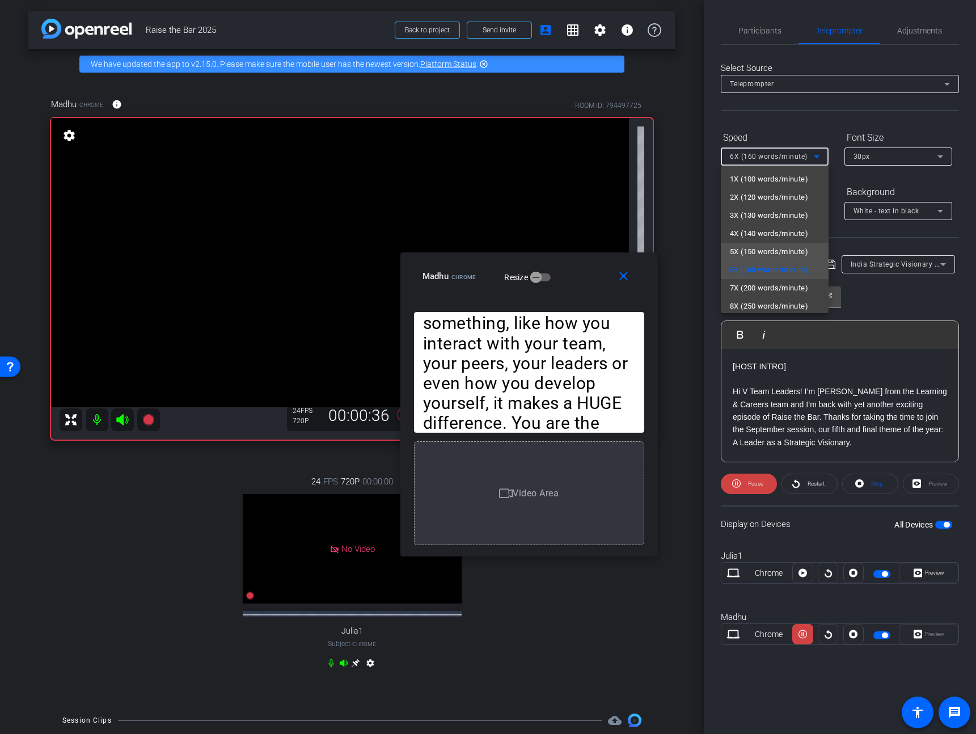
click at [762, 247] on span "5X (150 words/minute)" at bounding box center [769, 252] width 78 height 14
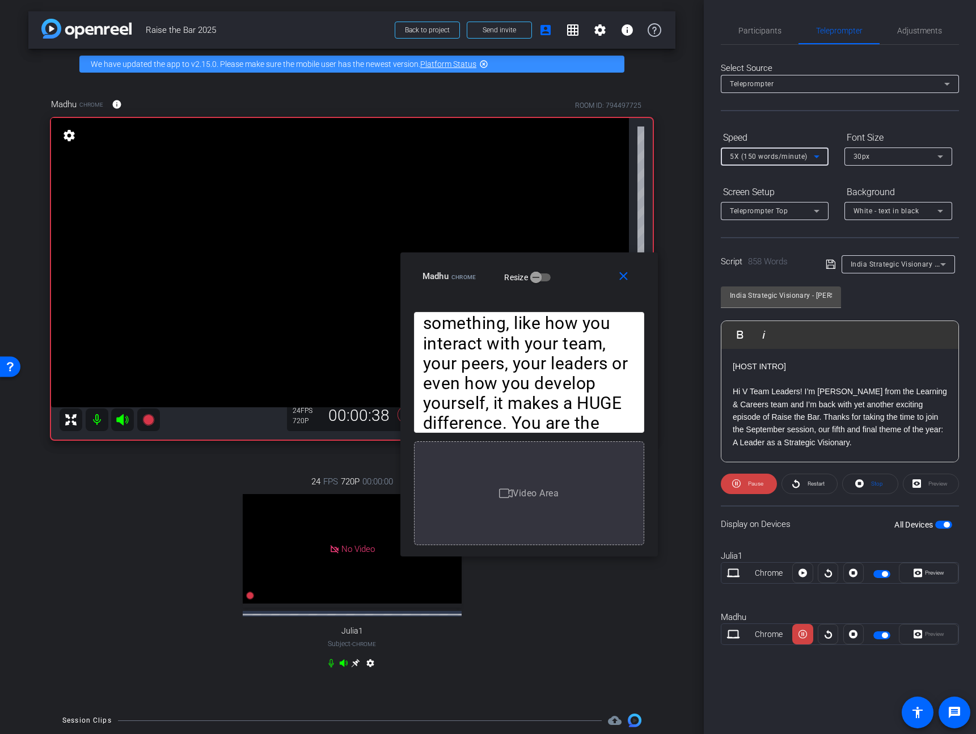
click at [797, 161] on div "5X (150 words/minute)" at bounding box center [772, 156] width 84 height 14
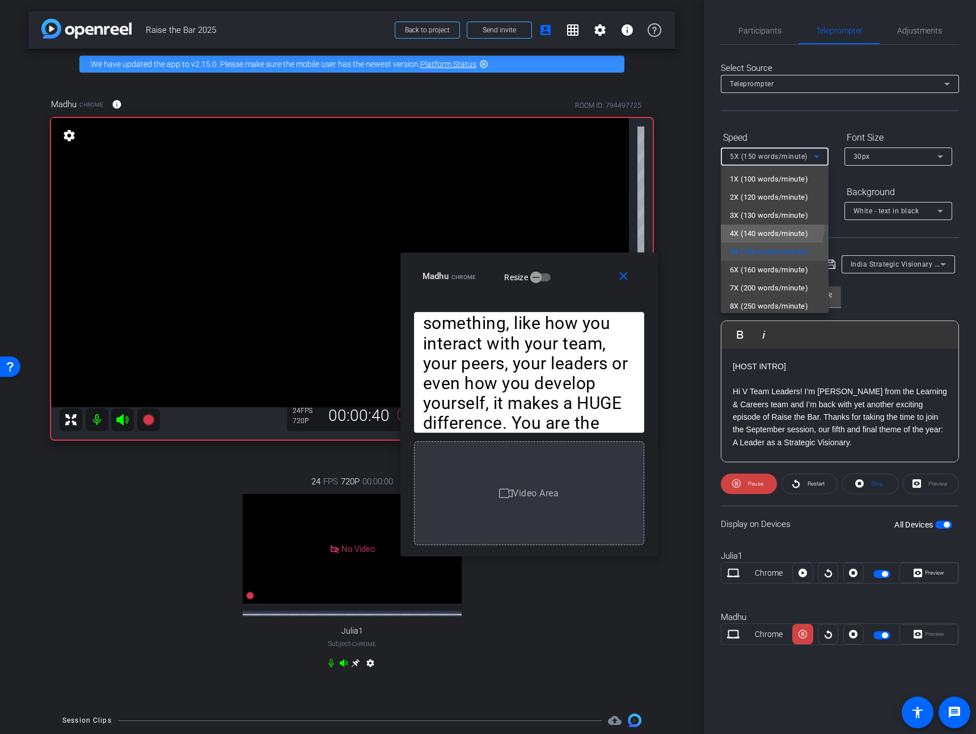
click at [759, 225] on mat-option "4X (140 words/minute)" at bounding box center [775, 233] width 108 height 18
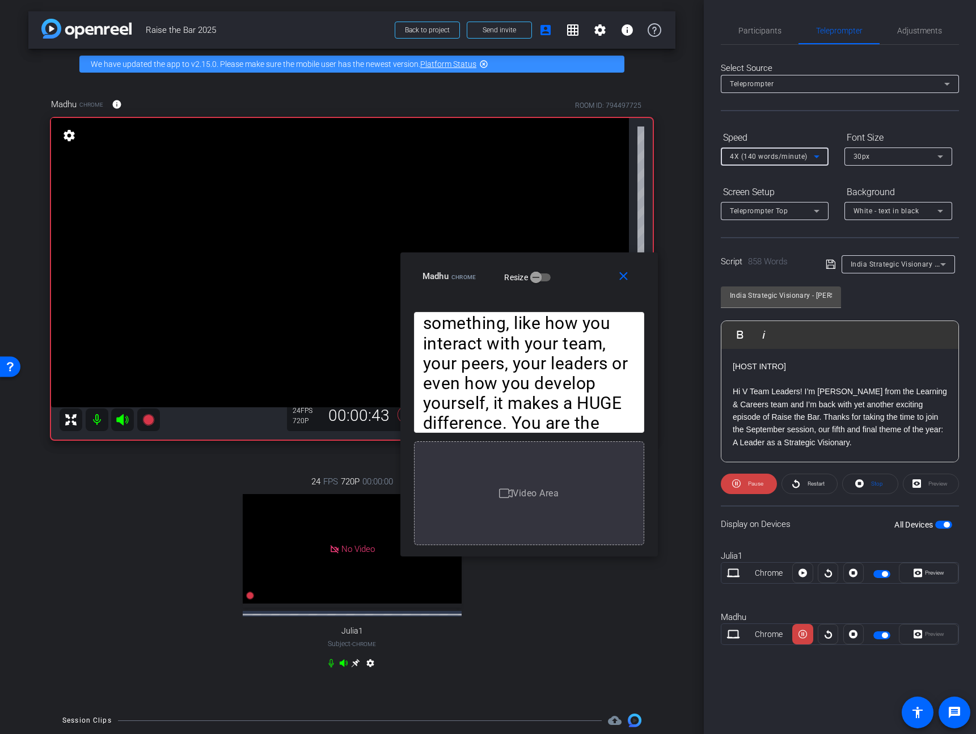
click at [765, 156] on span "4X (140 words/minute)" at bounding box center [769, 156] width 78 height 8
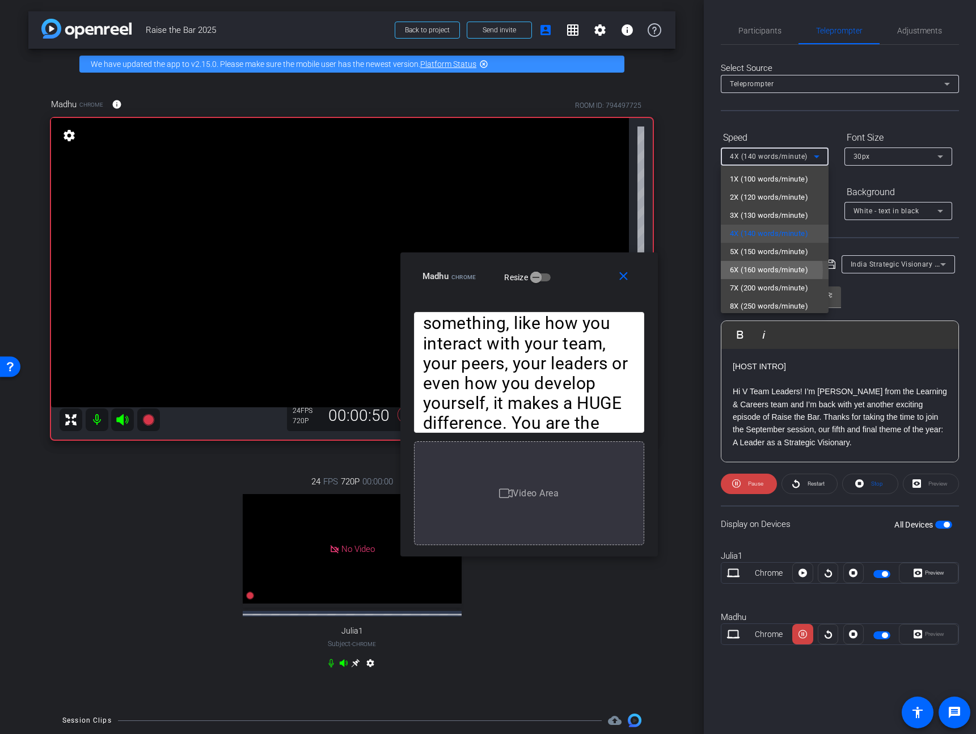
click at [753, 270] on span "6X (160 words/minute)" at bounding box center [769, 270] width 78 height 14
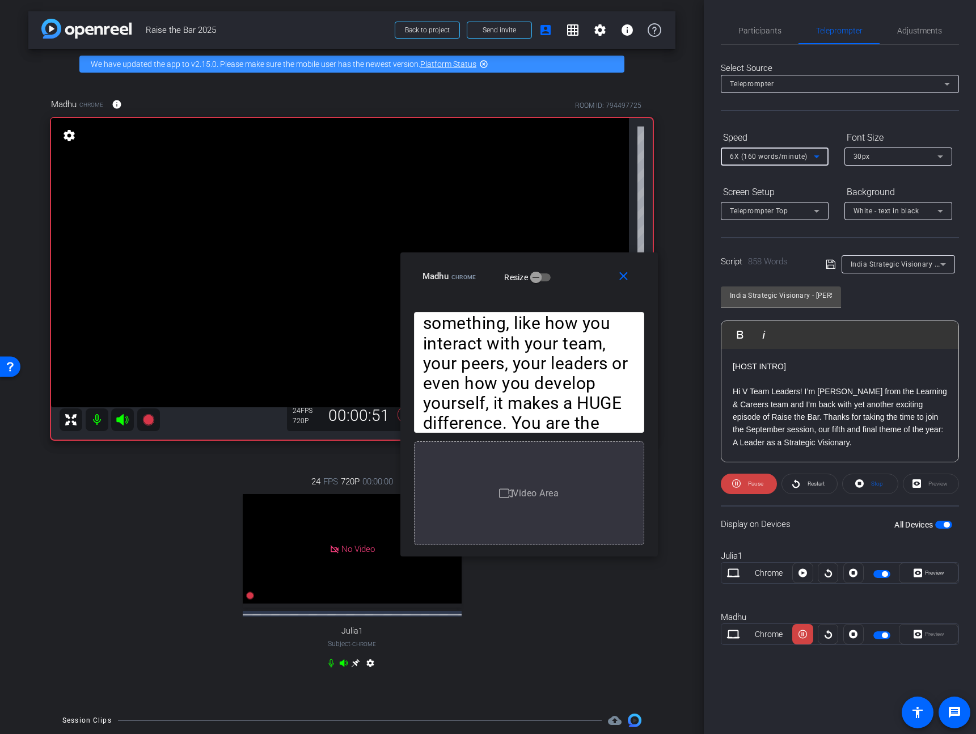
click at [770, 161] on div "6X (160 words/minute)" at bounding box center [772, 156] width 84 height 14
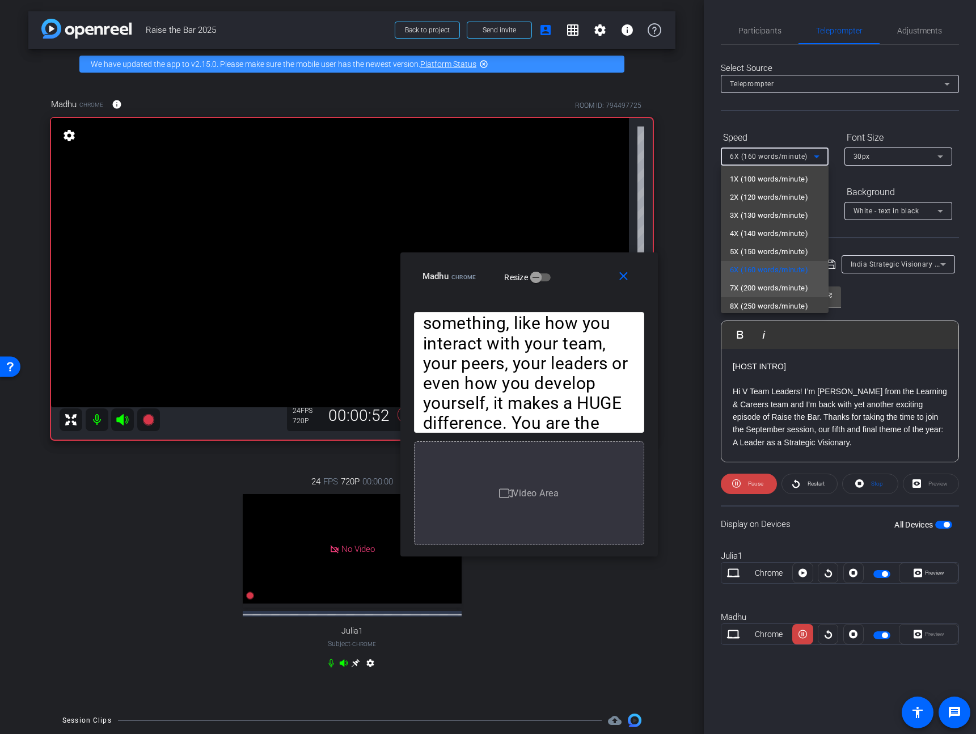
click at [752, 288] on span "7X (200 words/minute)" at bounding box center [769, 288] width 78 height 14
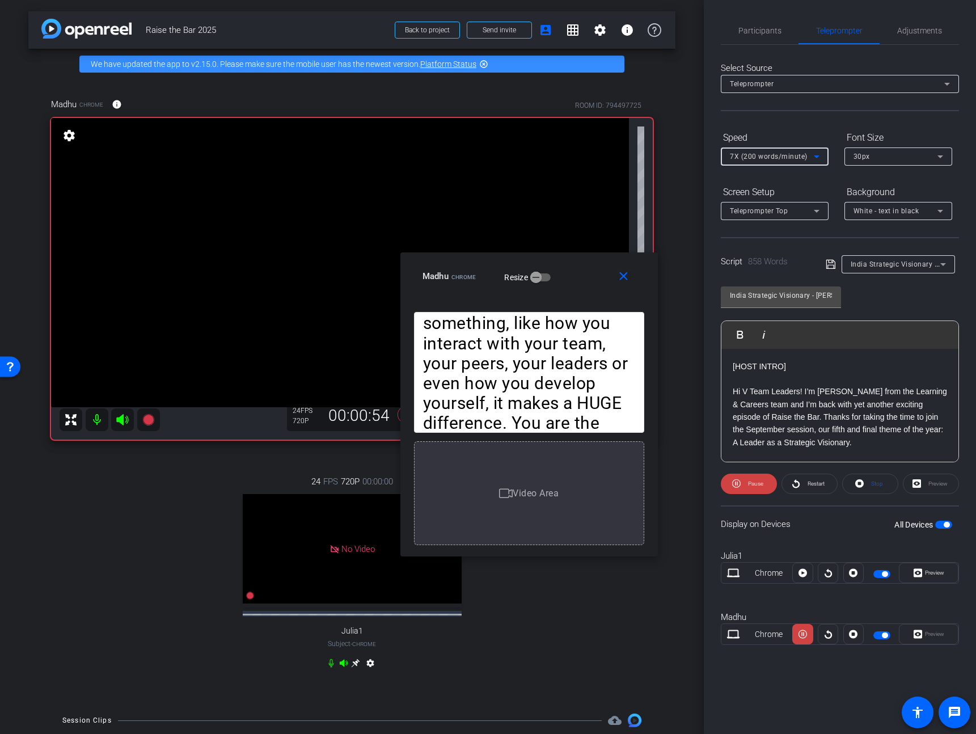
click at [772, 154] on span "7X (200 words/minute)" at bounding box center [769, 156] width 78 height 8
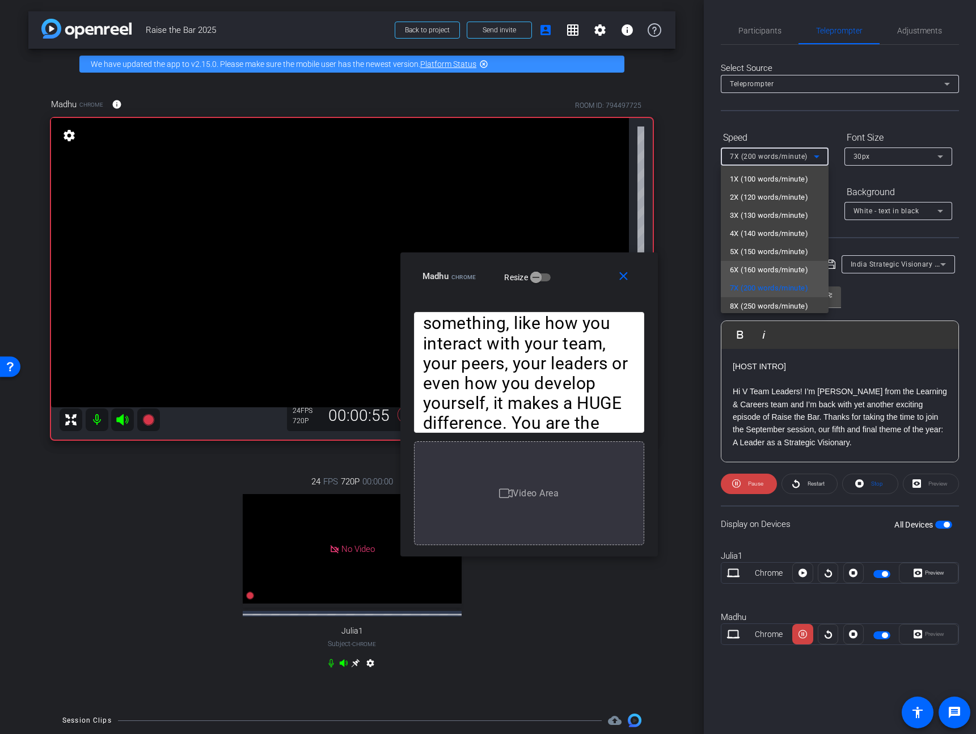
click at [751, 261] on mat-option "6X (160 words/minute)" at bounding box center [775, 270] width 108 height 18
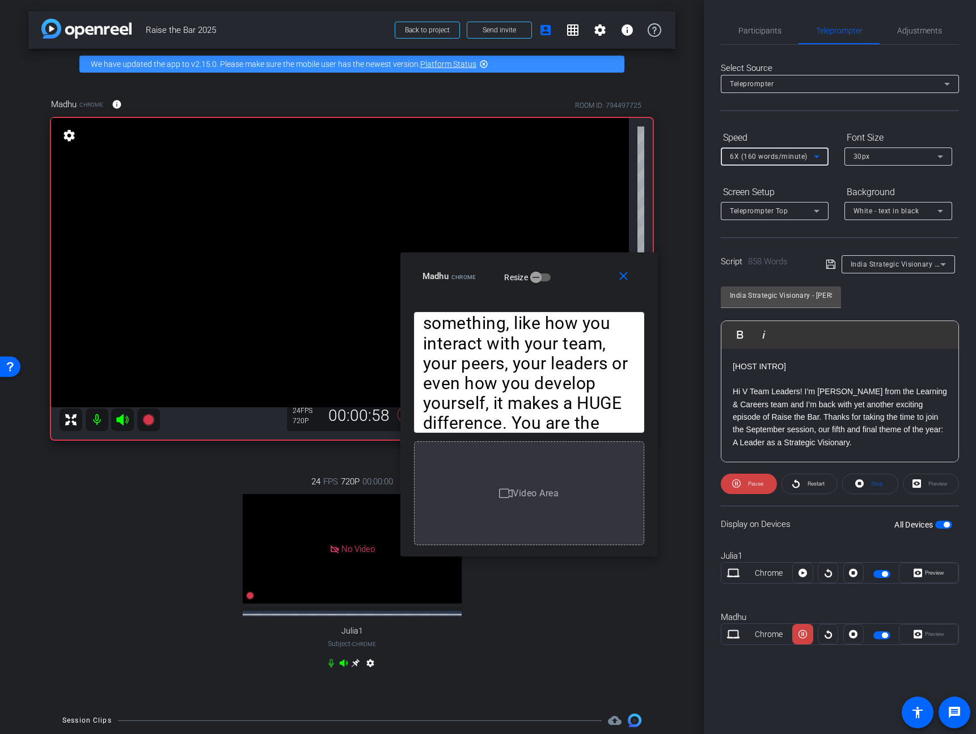
click at [771, 157] on span "6X (160 words/minute)" at bounding box center [769, 156] width 78 height 8
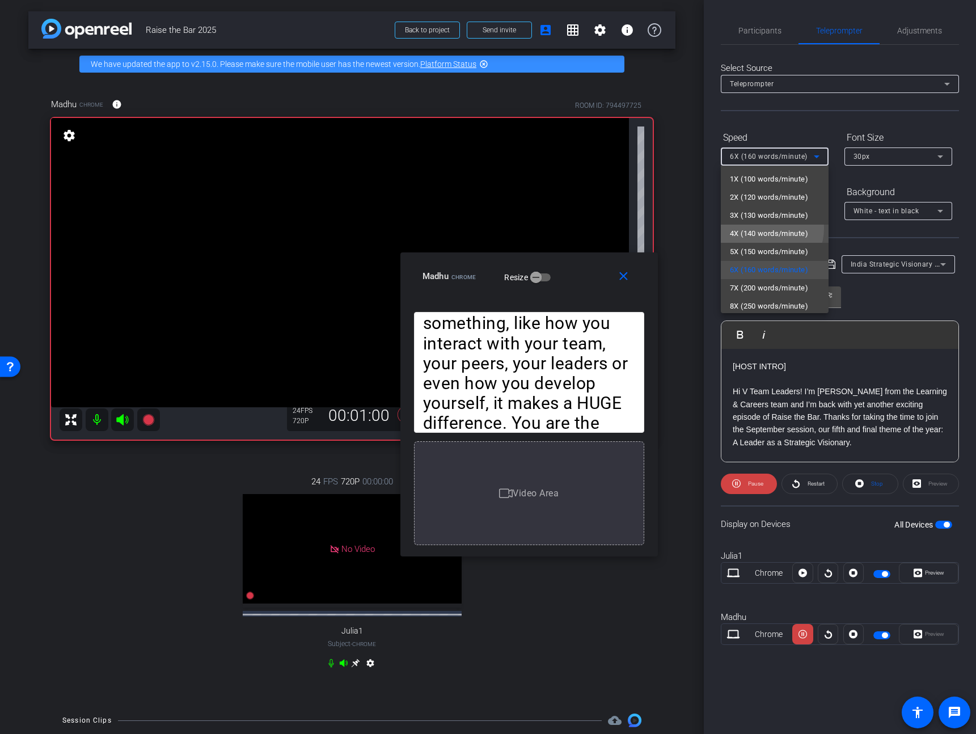
click at [762, 228] on span "4X (140 words/minute)" at bounding box center [769, 234] width 78 height 14
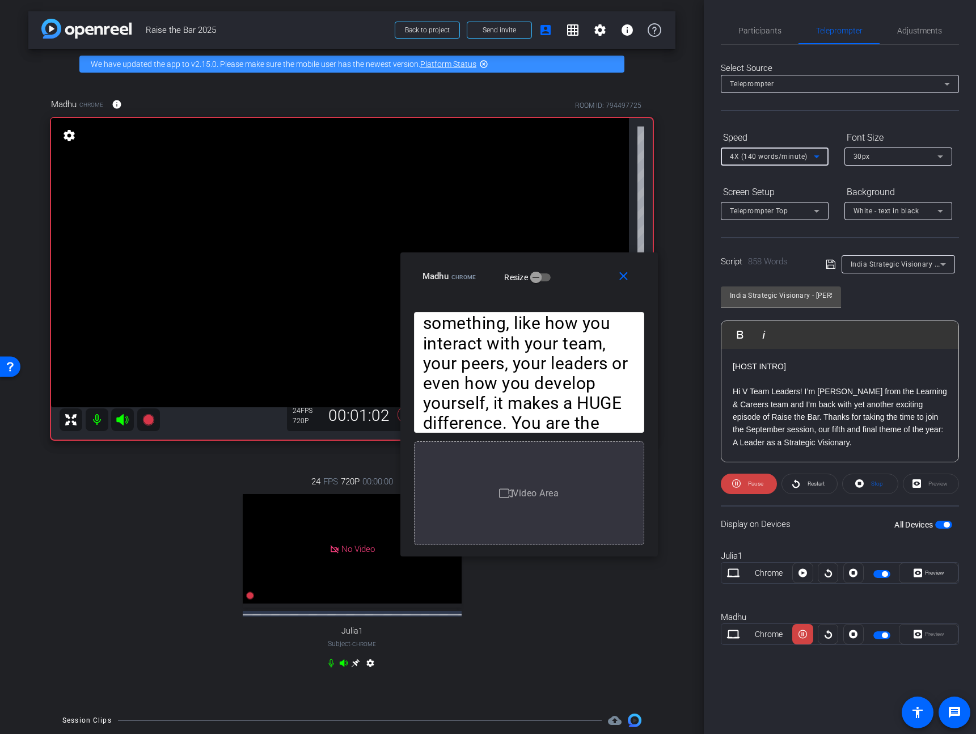
click at [777, 160] on div "4X (140 words/minute)" at bounding box center [772, 156] width 84 height 14
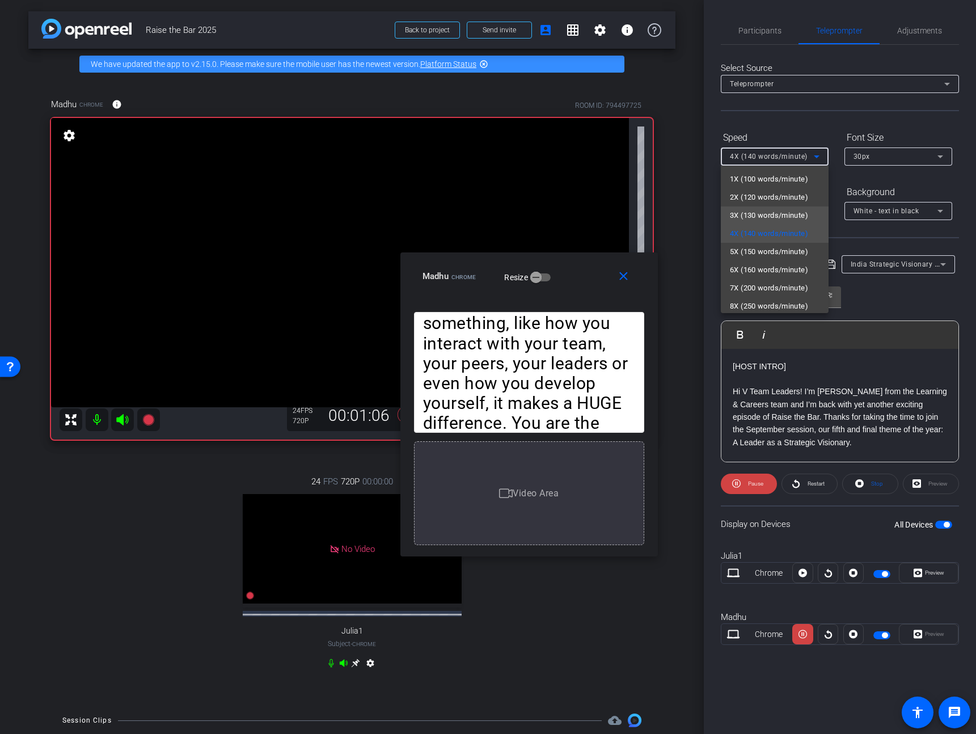
click at [763, 215] on span "3X (130 words/minute)" at bounding box center [769, 216] width 78 height 14
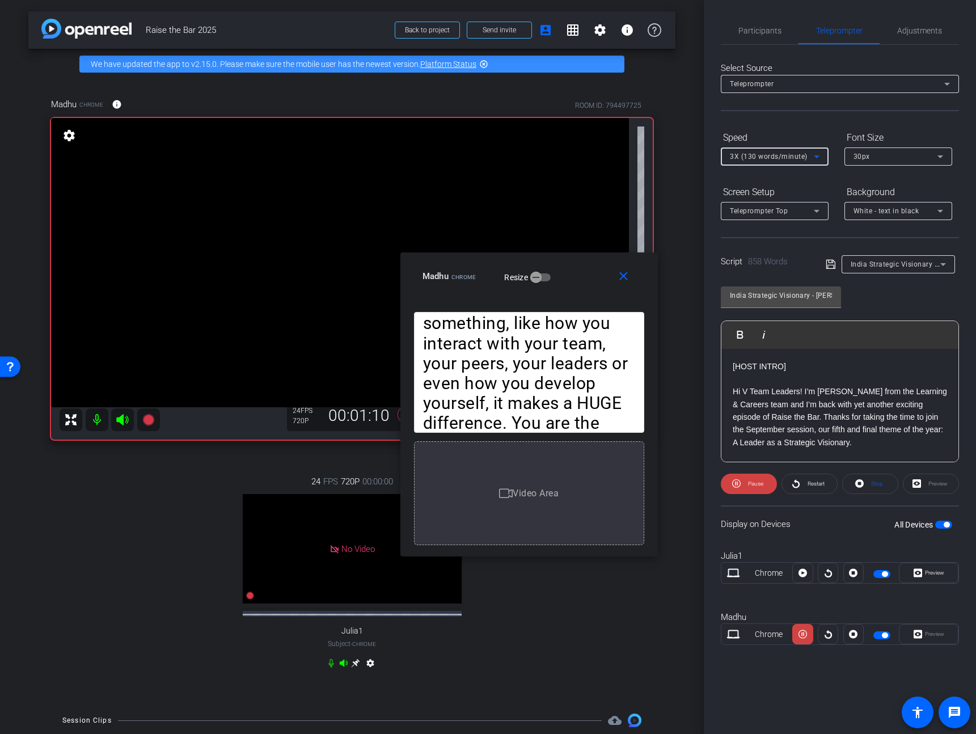
click at [770, 155] on span "3X (130 words/minute)" at bounding box center [769, 156] width 78 height 8
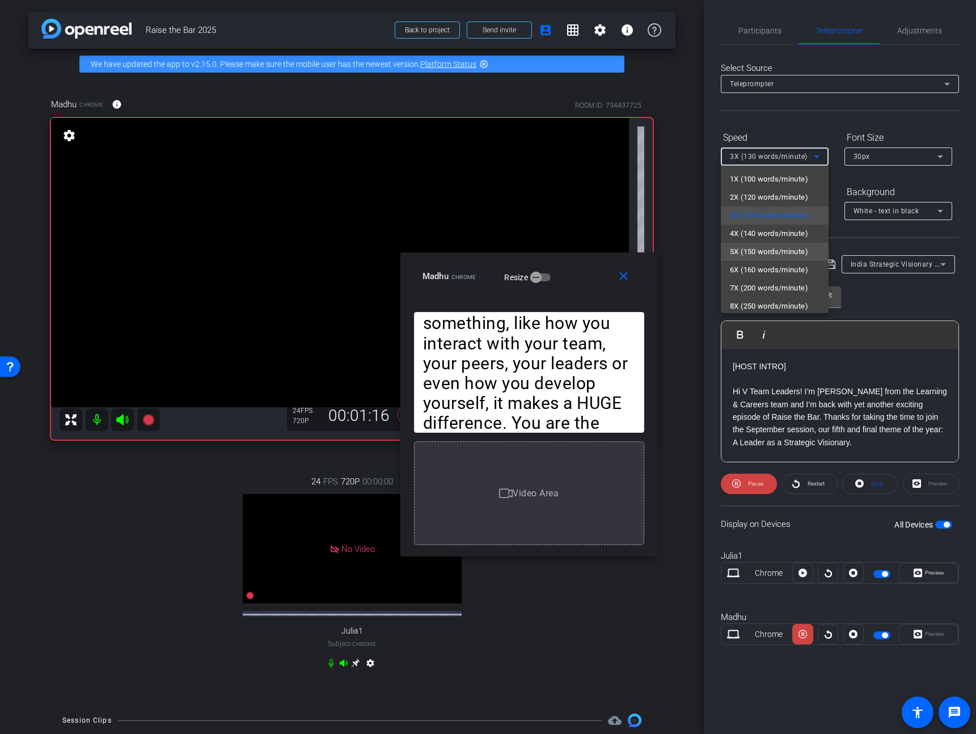
click at [755, 248] on span "5X (150 words/minute)" at bounding box center [769, 252] width 78 height 14
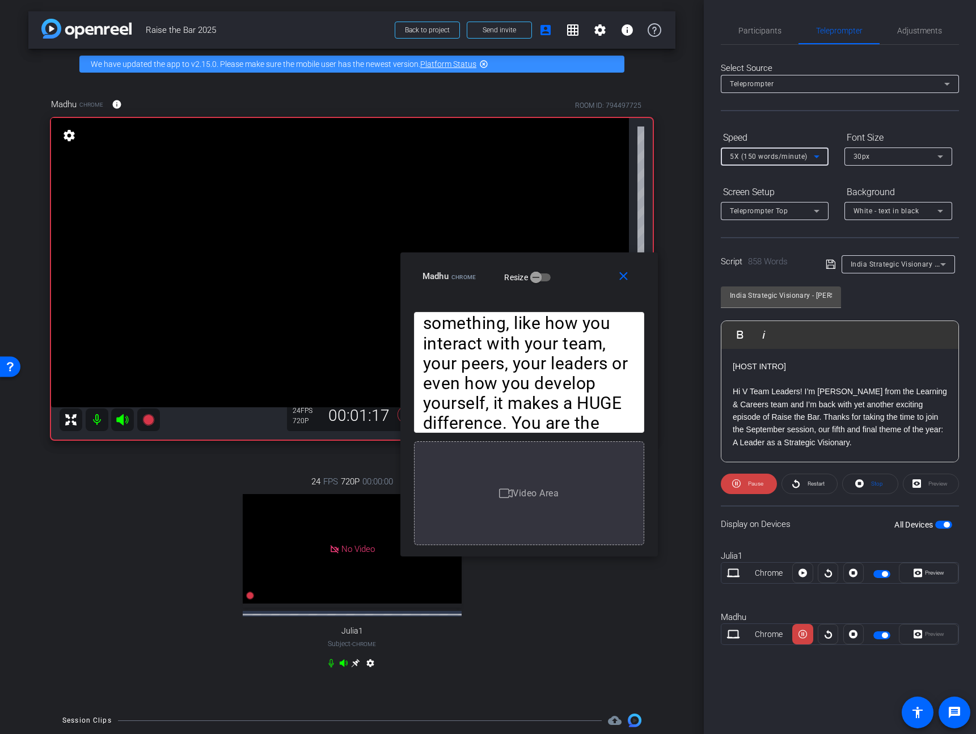
click at [778, 156] on span "5X (150 words/minute)" at bounding box center [769, 156] width 78 height 8
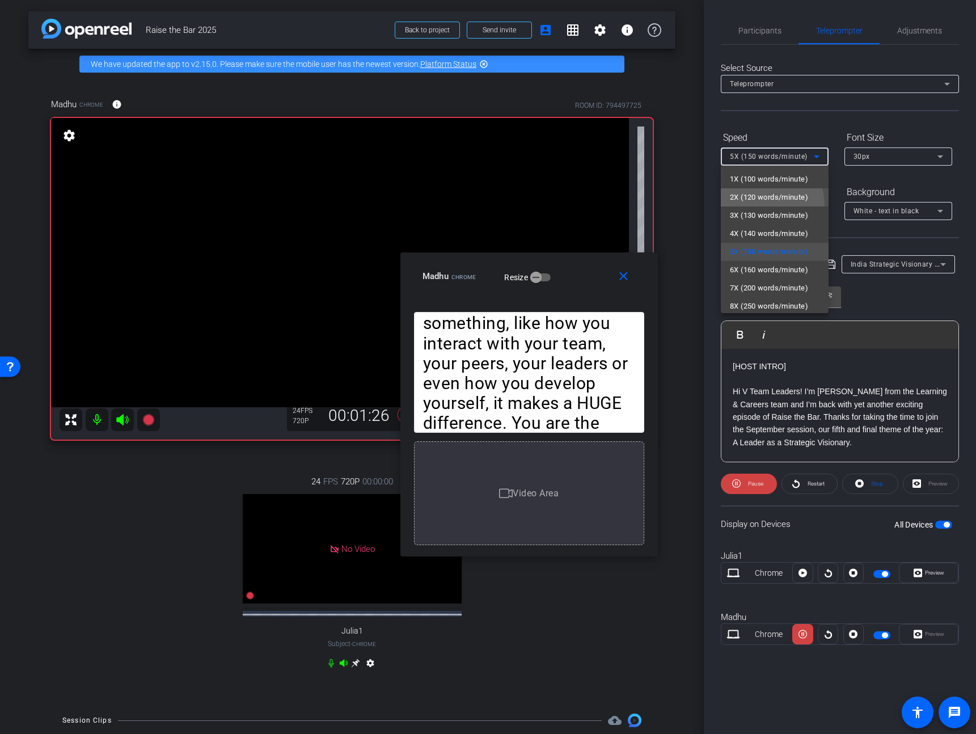
click at [762, 205] on mat-option "2X (120 words/minute)" at bounding box center [775, 197] width 108 height 18
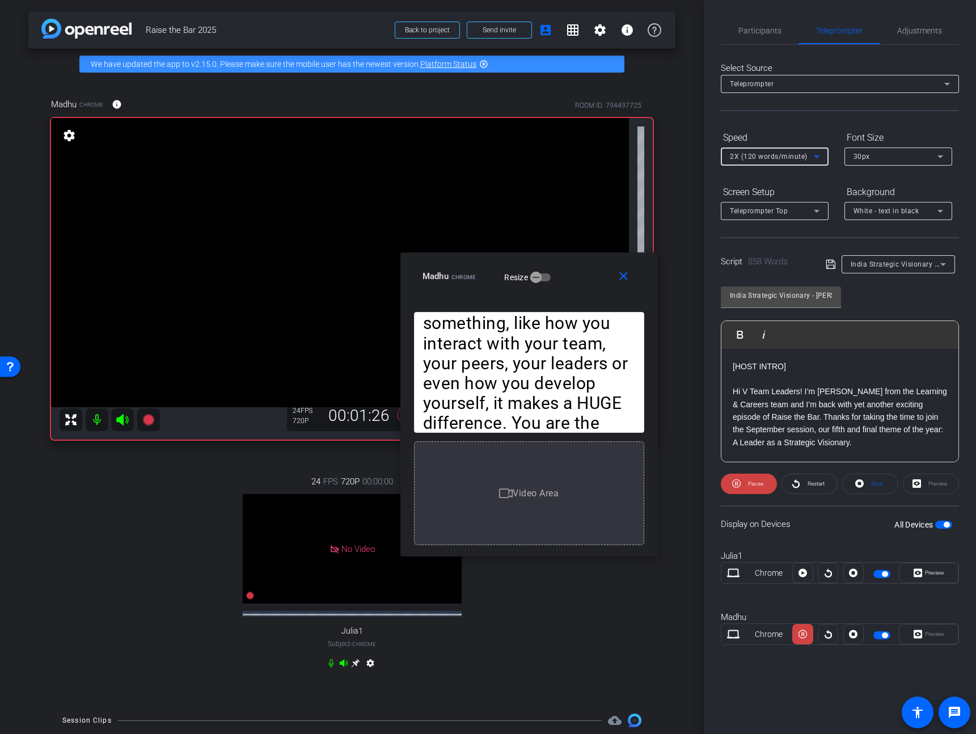
click at [773, 163] on div "2X (120 words/minute)" at bounding box center [772, 156] width 84 height 14
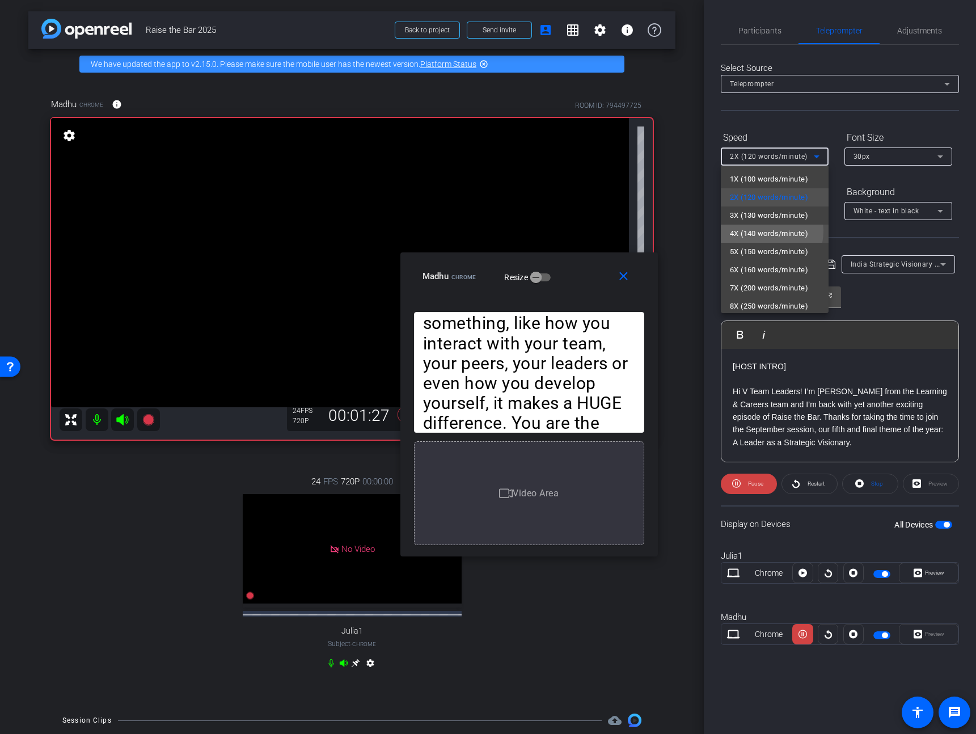
click at [761, 231] on span "4X (140 words/minute)" at bounding box center [769, 234] width 78 height 14
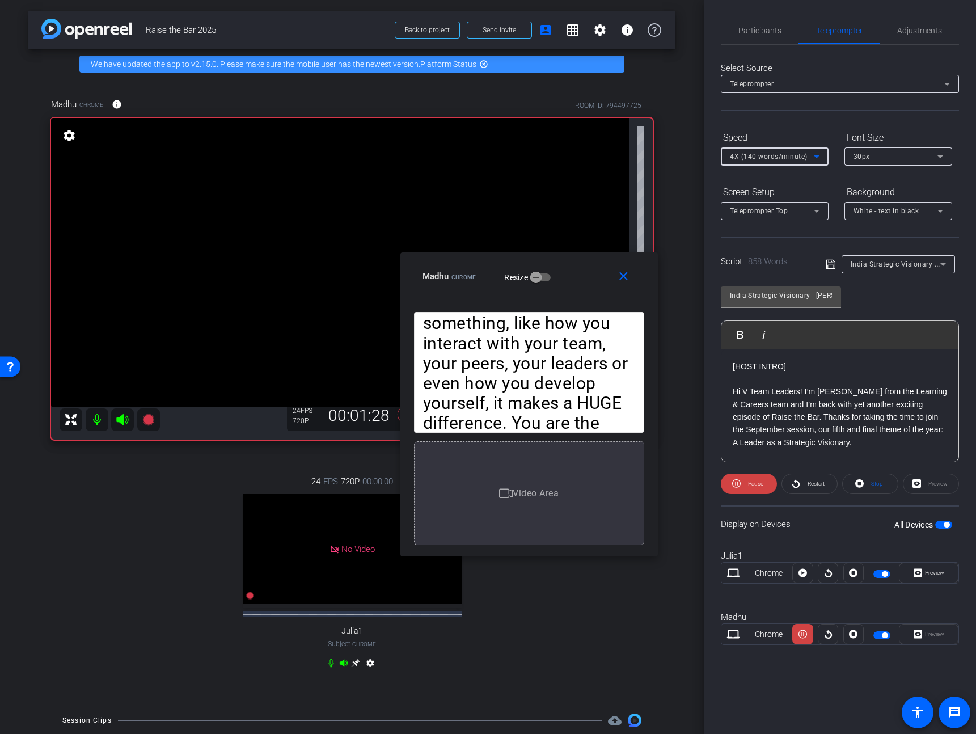
click at [778, 159] on span "4X (140 words/minute)" at bounding box center [769, 156] width 78 height 8
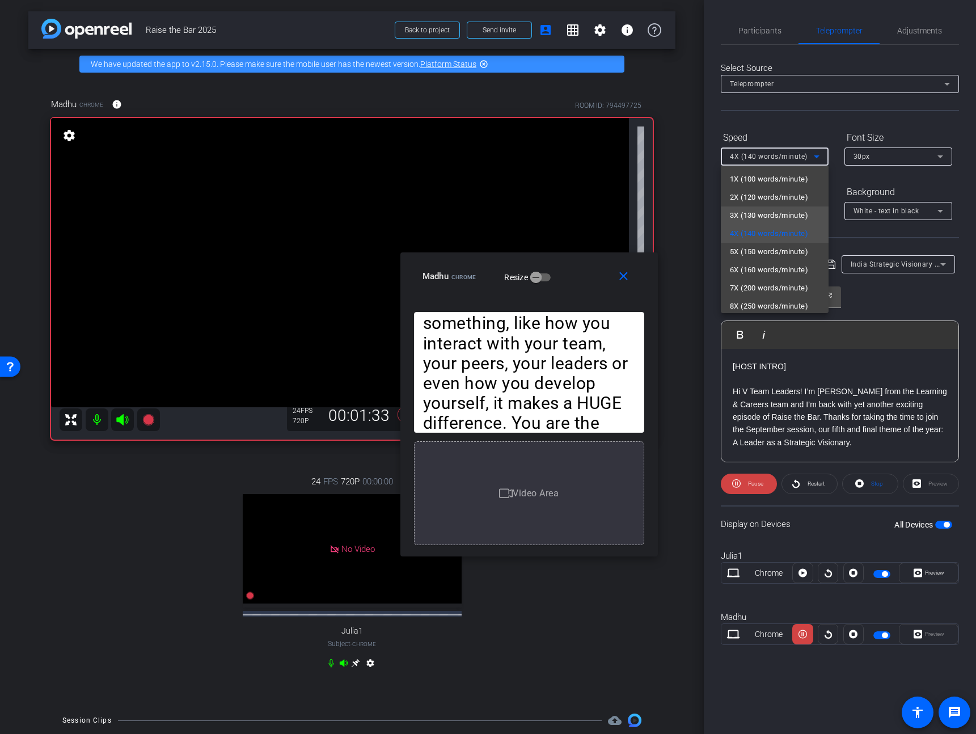
click at [767, 211] on span "3X (130 words/minute)" at bounding box center [769, 216] width 78 height 14
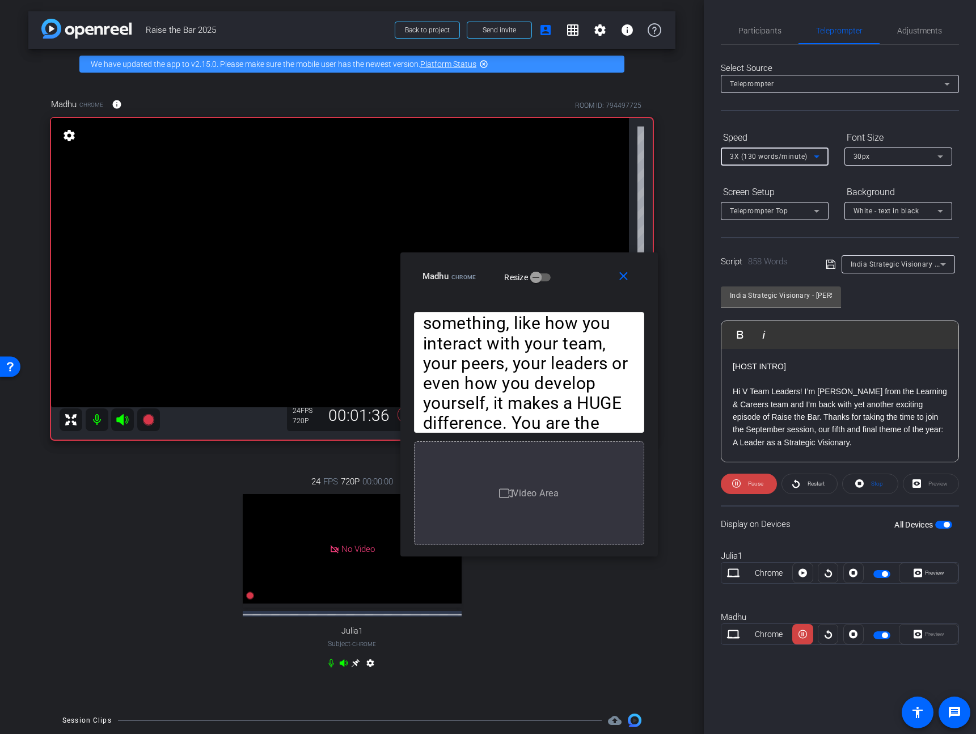
click at [773, 158] on span "3X (130 words/minute)" at bounding box center [769, 156] width 78 height 8
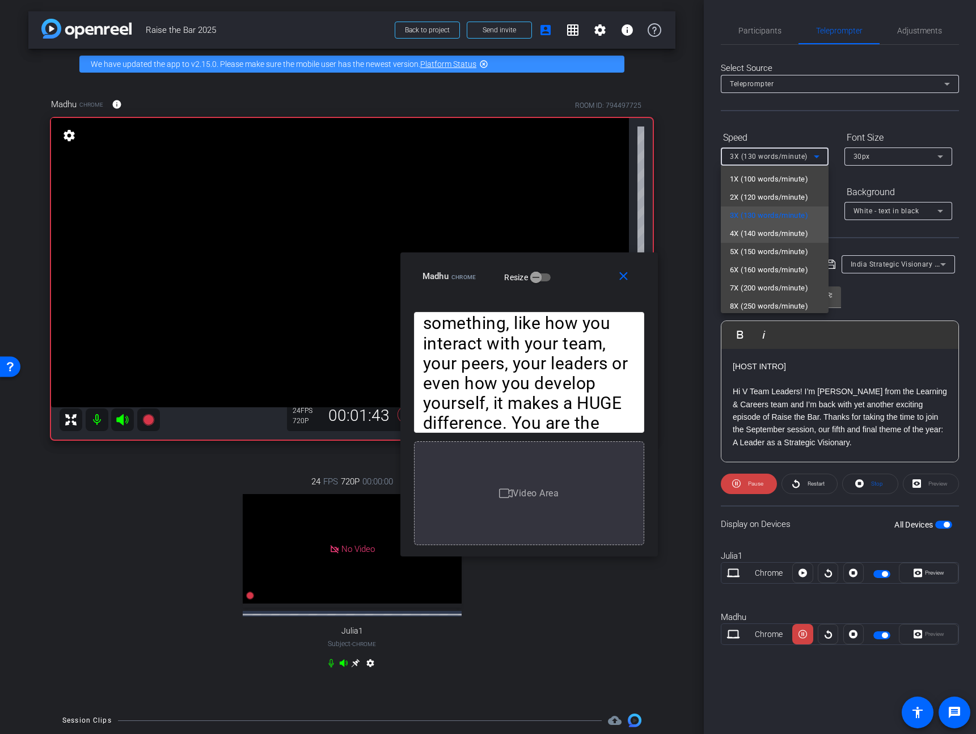
click at [774, 235] on span "4X (140 words/minute)" at bounding box center [769, 234] width 78 height 14
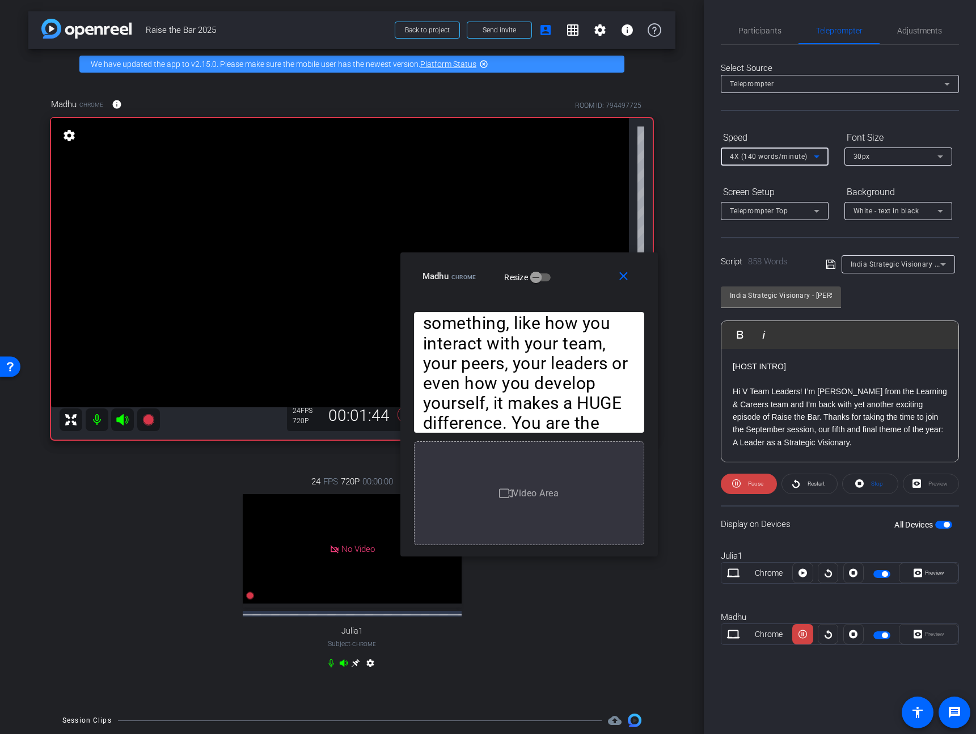
click at [771, 157] on span "4X (140 words/minute)" at bounding box center [769, 156] width 78 height 8
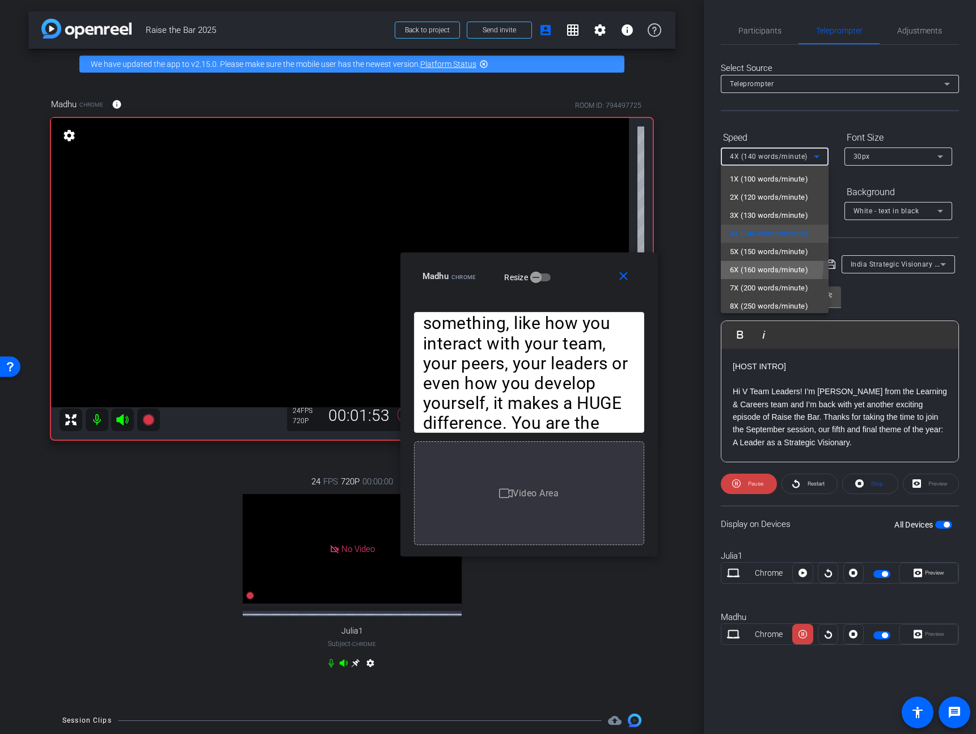
click at [749, 265] on span "6X (160 words/minute)" at bounding box center [769, 270] width 78 height 14
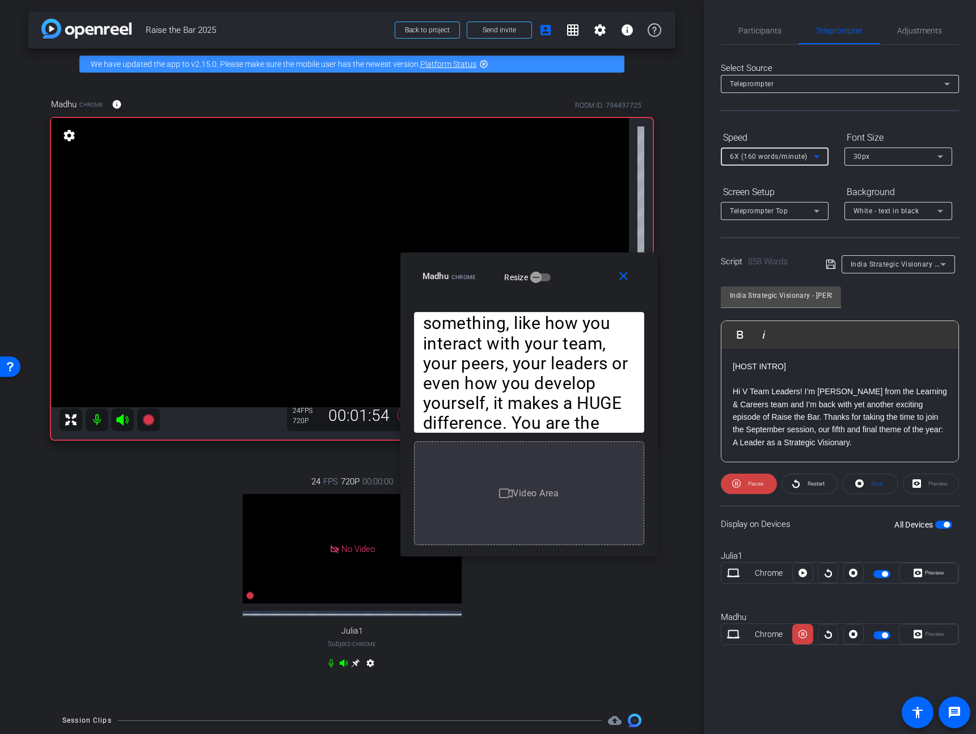
click at [761, 157] on span "6X (160 words/minute)" at bounding box center [769, 156] width 78 height 8
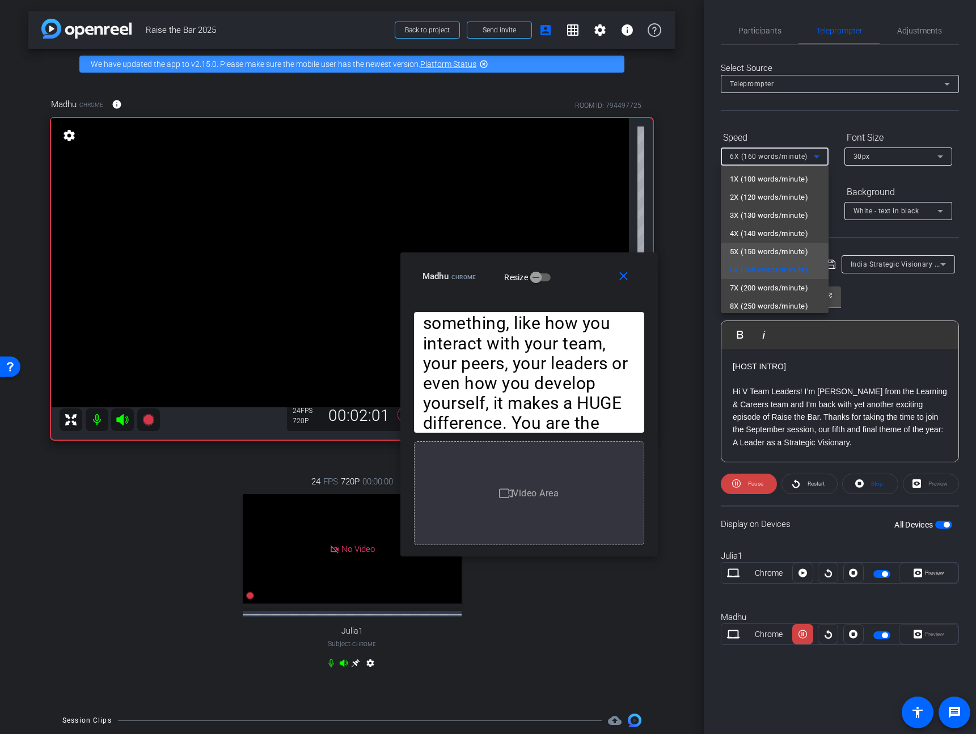
click at [765, 245] on span "5X (150 words/minute)" at bounding box center [769, 252] width 78 height 14
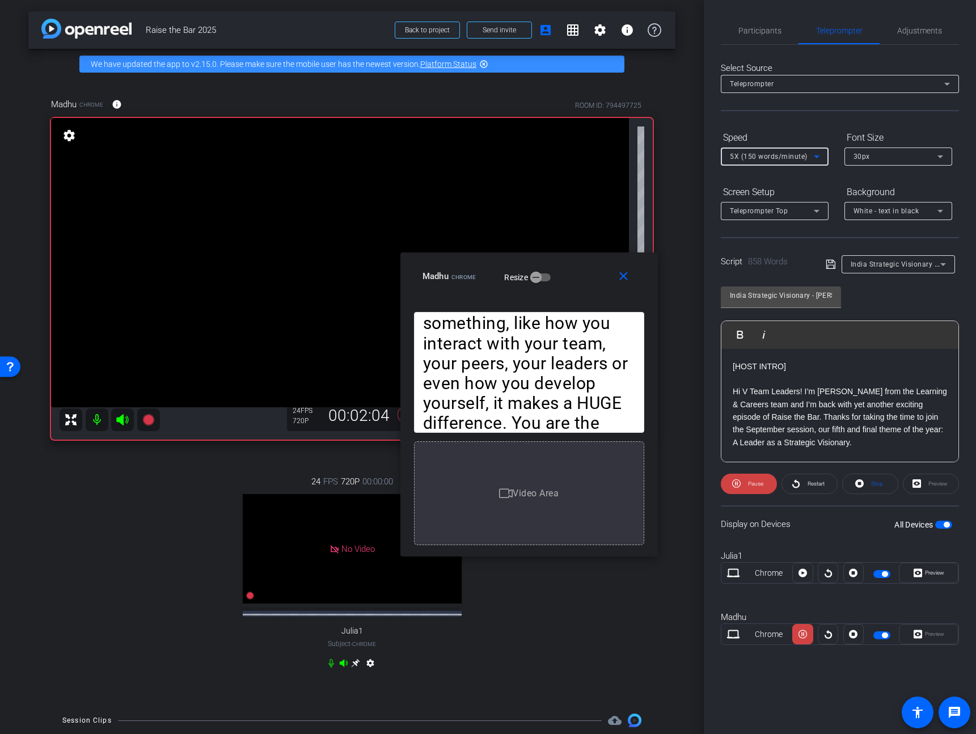
click at [781, 153] on span "5X (150 words/minute)" at bounding box center [769, 156] width 78 height 8
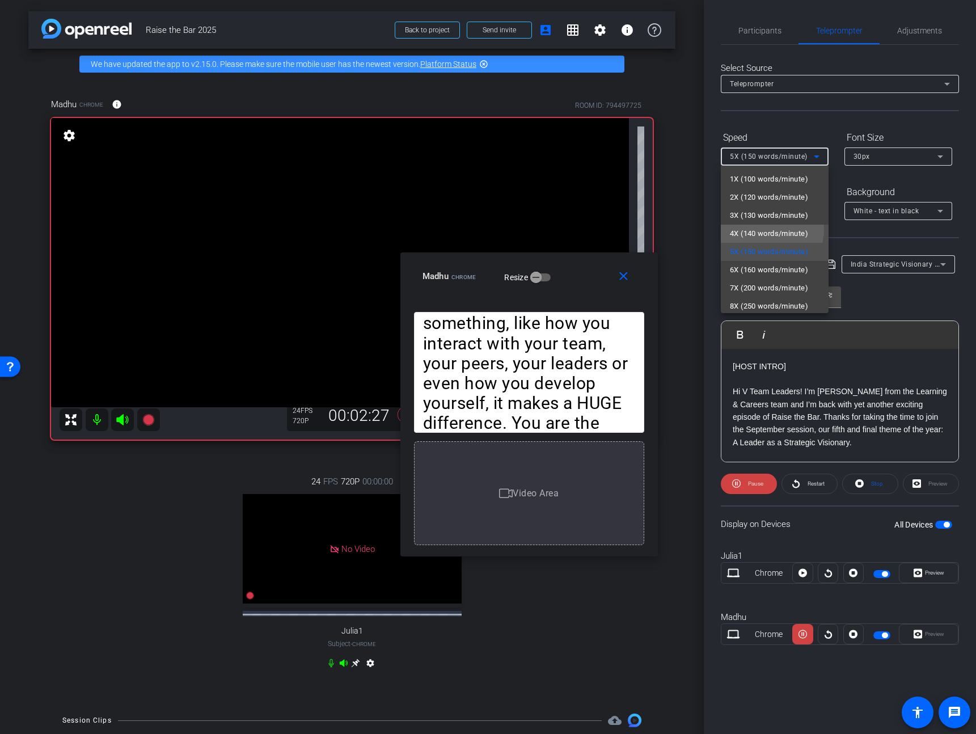
click at [765, 229] on span "4X (140 words/minute)" at bounding box center [769, 234] width 78 height 14
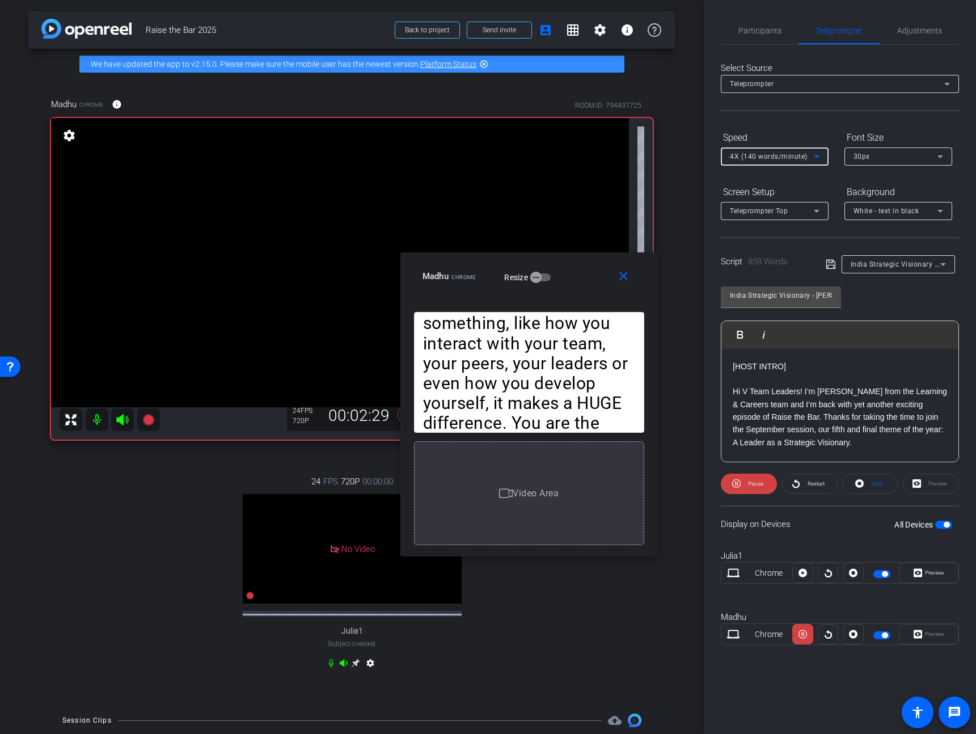
click at [781, 163] on div "4X (140 words/minute)" at bounding box center [772, 156] width 84 height 14
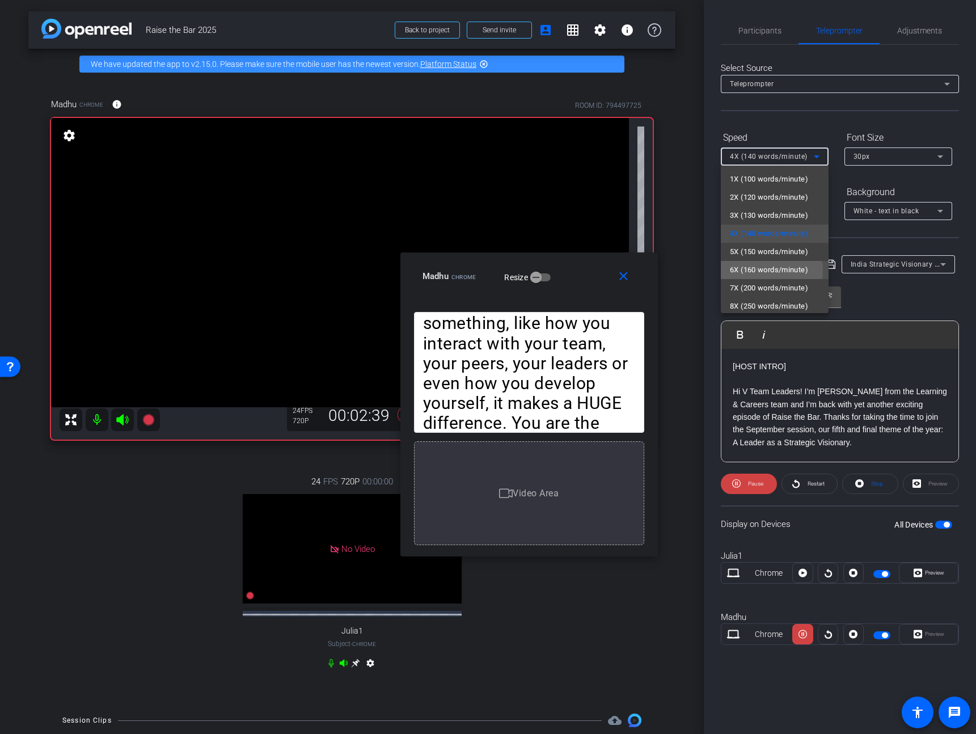
click at [759, 270] on span "6X (160 words/minute)" at bounding box center [769, 270] width 78 height 14
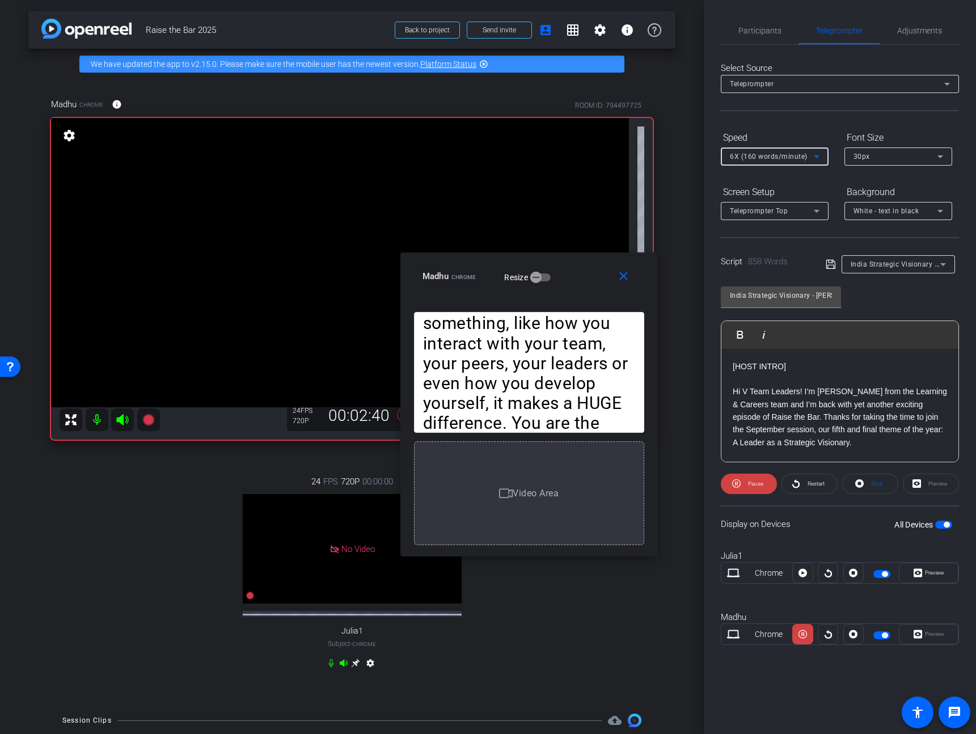
click at [771, 155] on span "6X (160 words/minute)" at bounding box center [769, 156] width 78 height 8
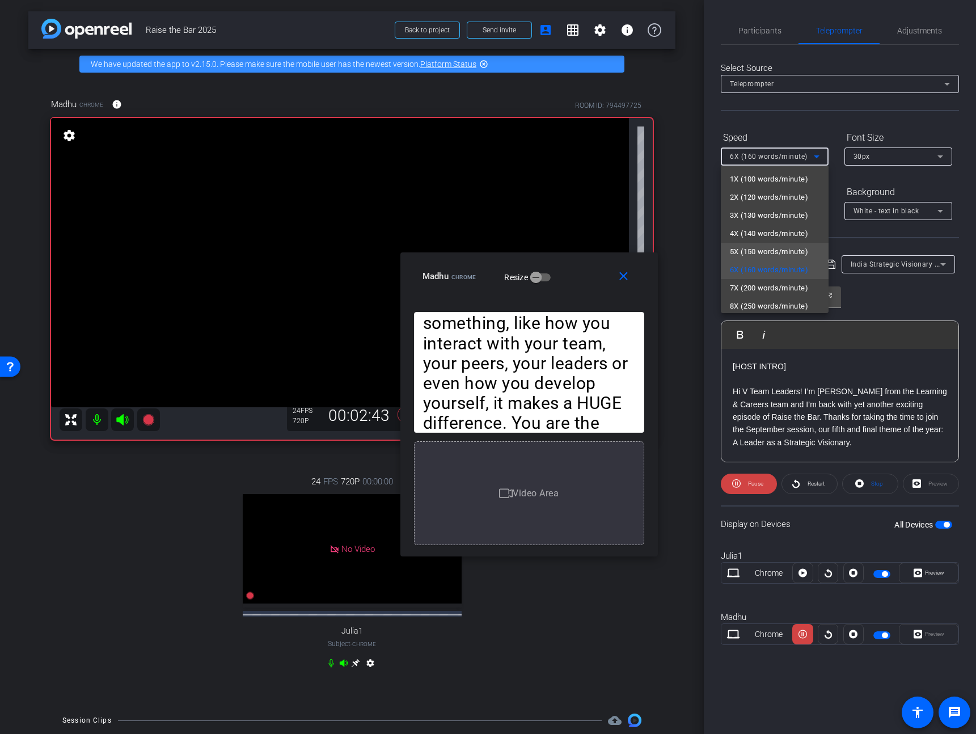
click at [748, 246] on span "5X (150 words/minute)" at bounding box center [769, 252] width 78 height 14
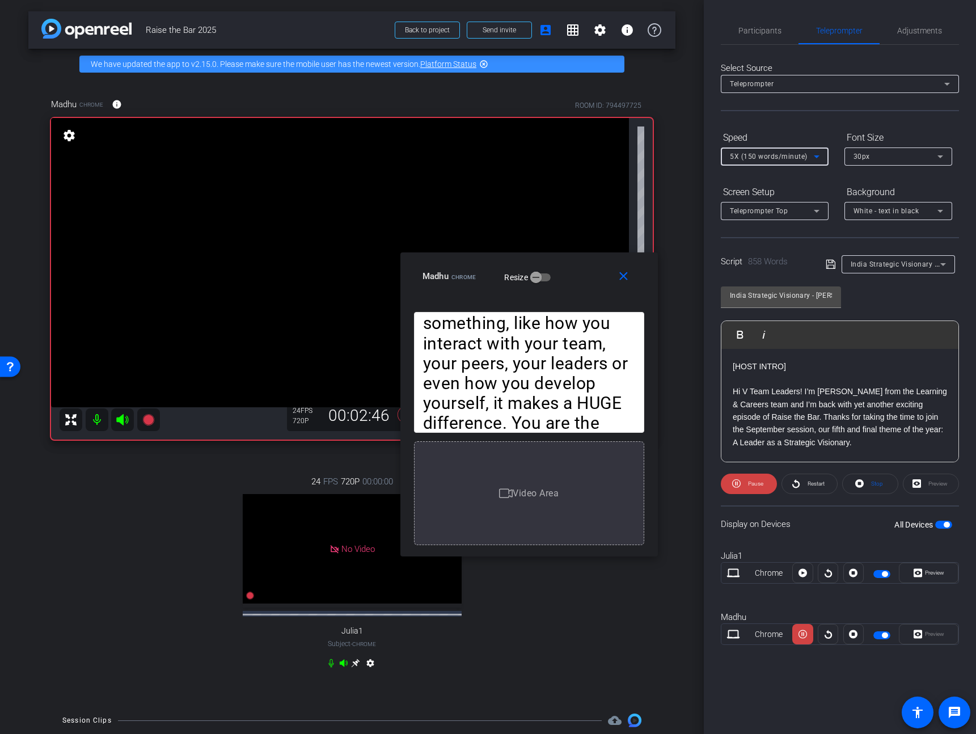
click at [766, 152] on span "5X (150 words/minute)" at bounding box center [769, 156] width 78 height 8
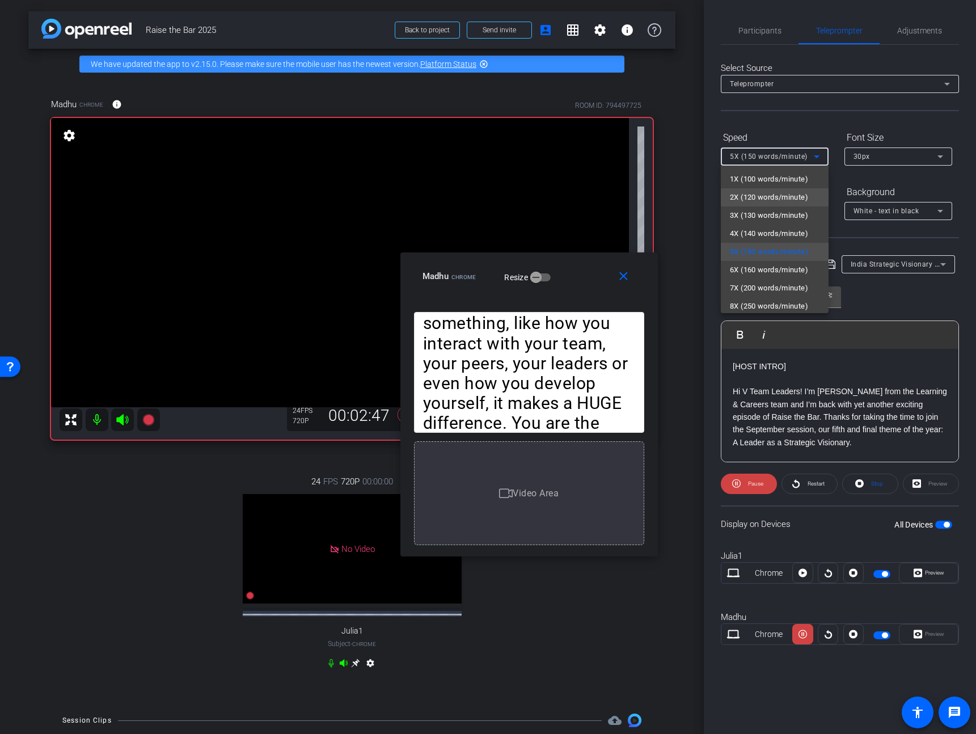
click at [766, 204] on span "2X (120 words/minute)" at bounding box center [769, 197] width 78 height 14
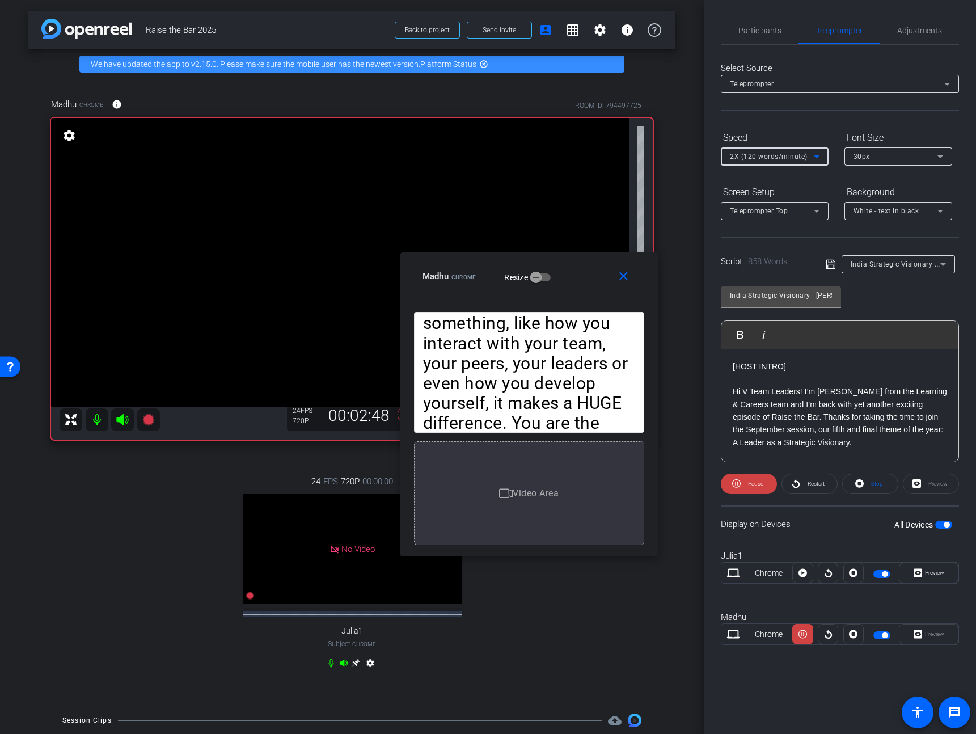
click at [774, 155] on span "2X (120 words/minute)" at bounding box center [769, 156] width 78 height 8
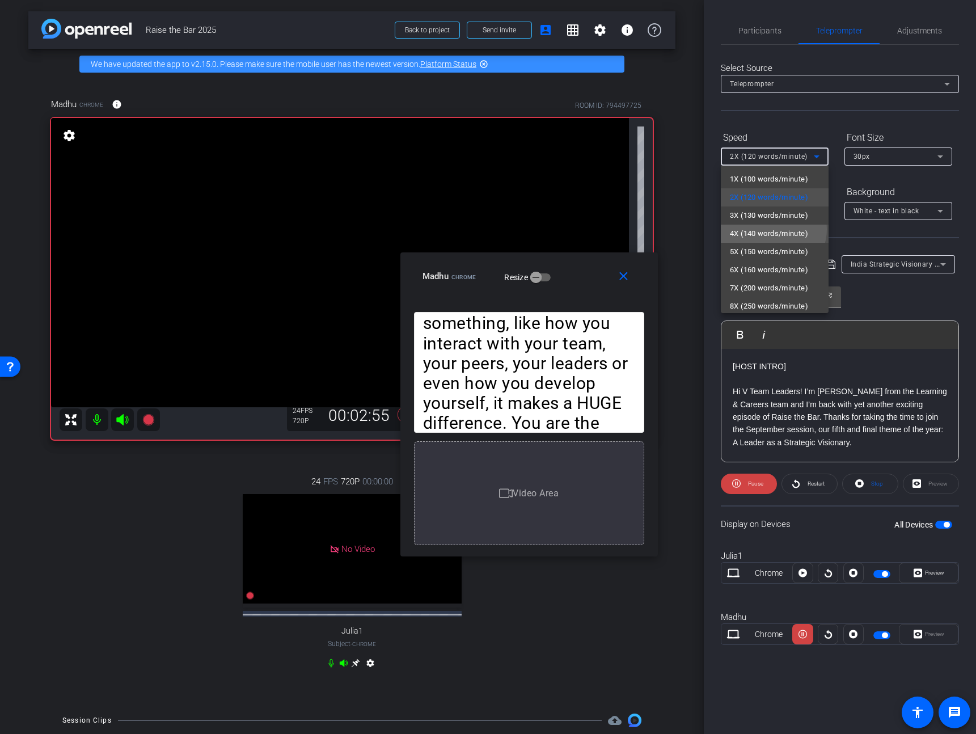
click at [773, 229] on span "4X (140 words/minute)" at bounding box center [769, 234] width 78 height 14
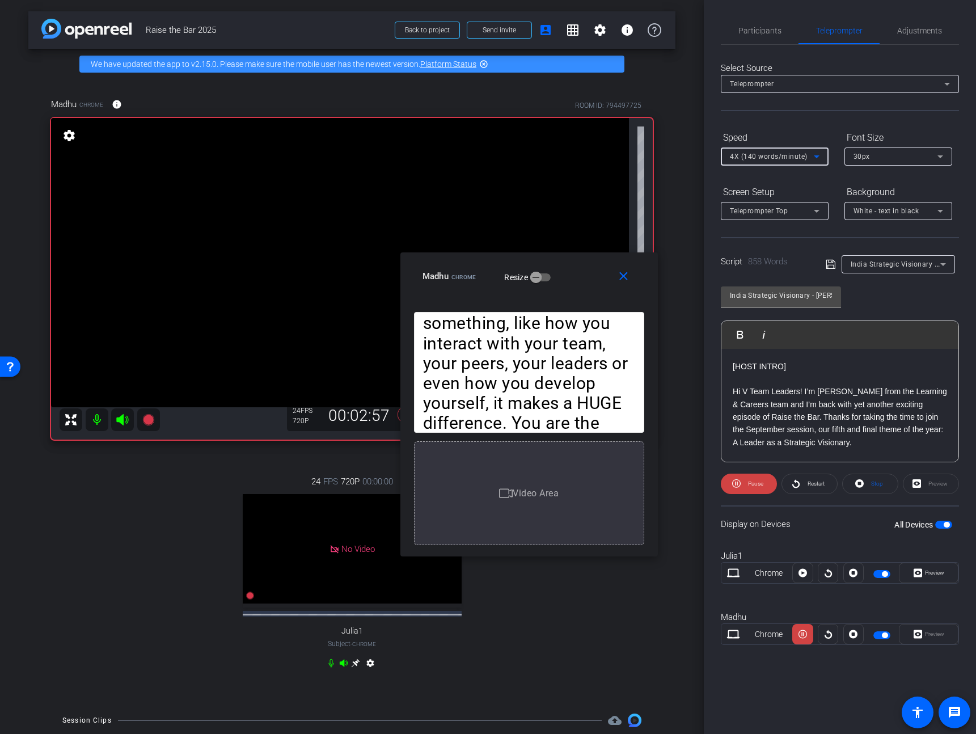
click at [782, 156] on span "4X (140 words/minute)" at bounding box center [769, 156] width 78 height 8
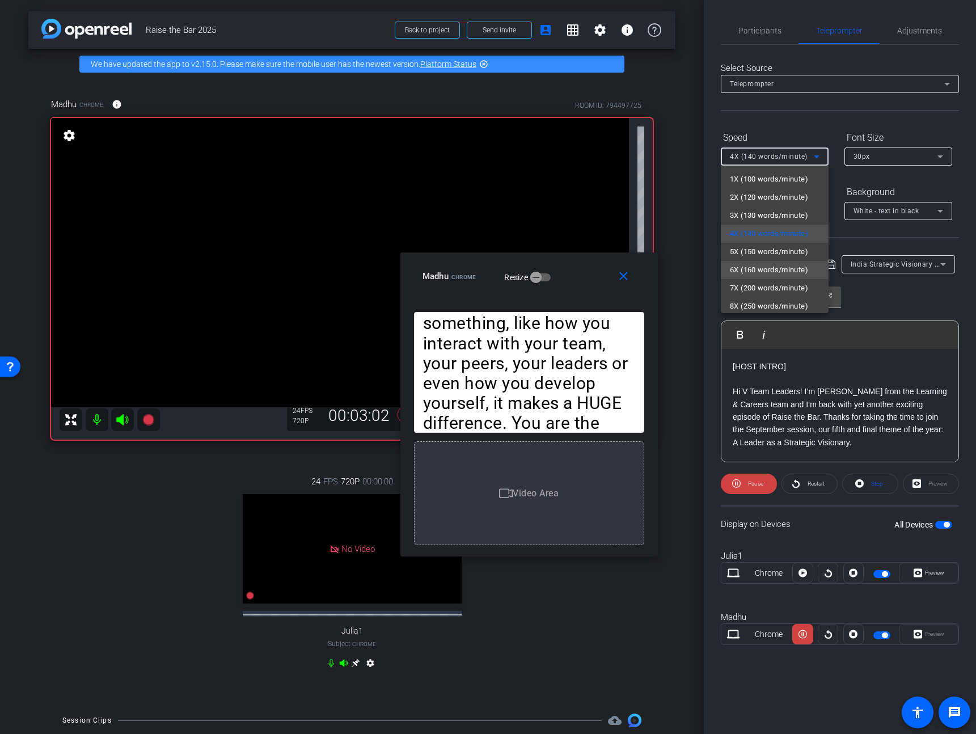
click at [768, 276] on span "6X (160 words/minute)" at bounding box center [769, 270] width 78 height 14
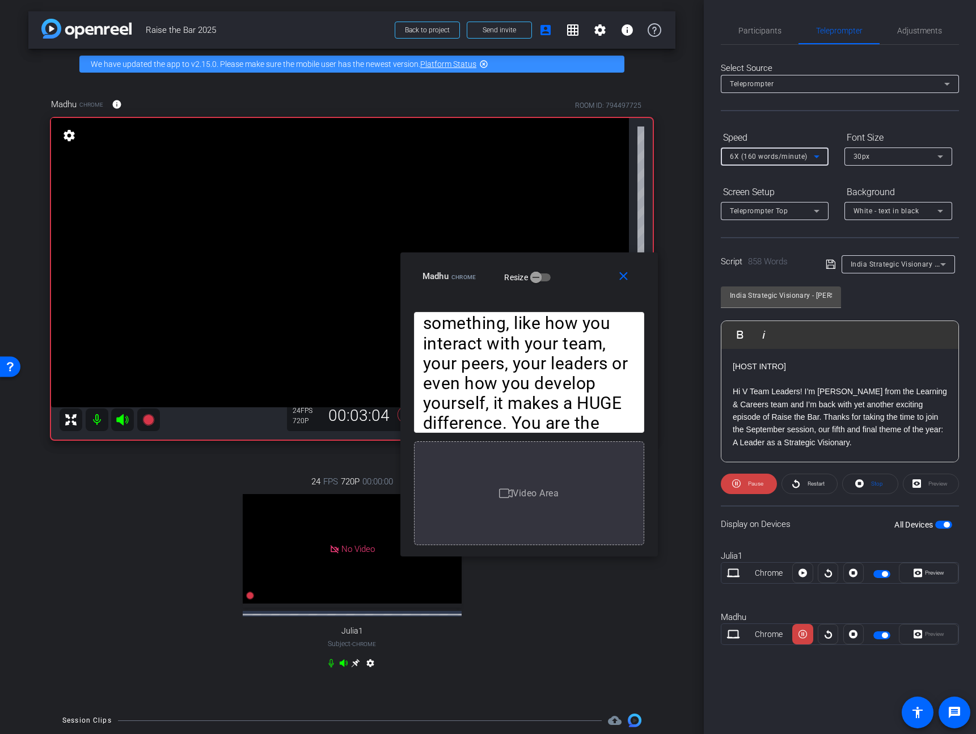
click at [781, 151] on div "6X (160 words/minute)" at bounding box center [772, 156] width 84 height 14
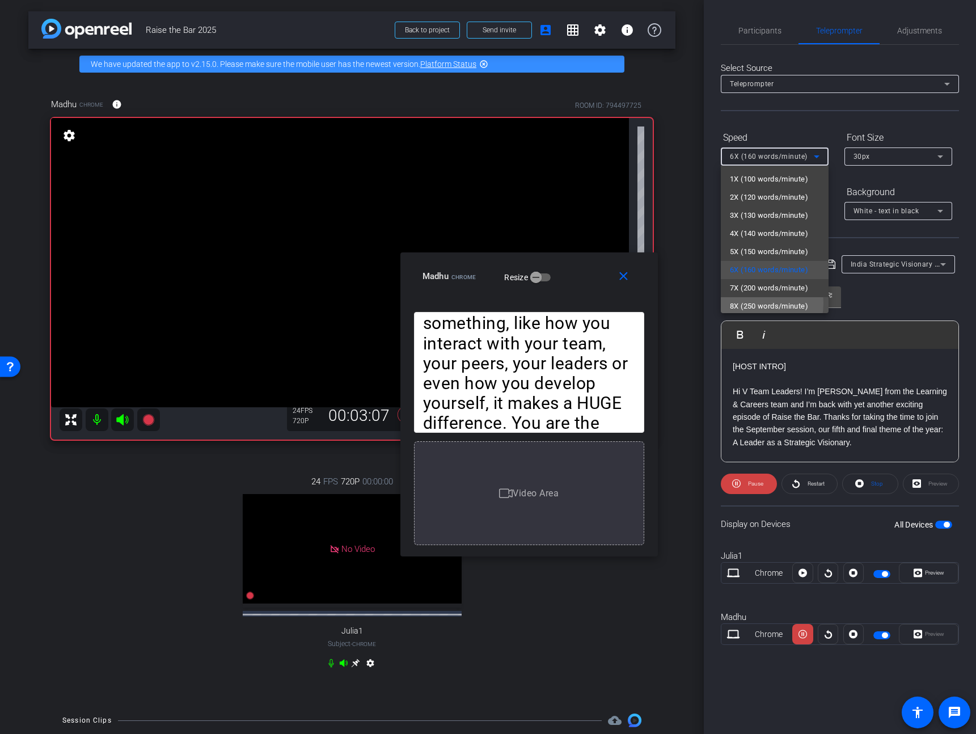
click at [751, 303] on span "8X (250 words/minute)" at bounding box center [769, 306] width 78 height 14
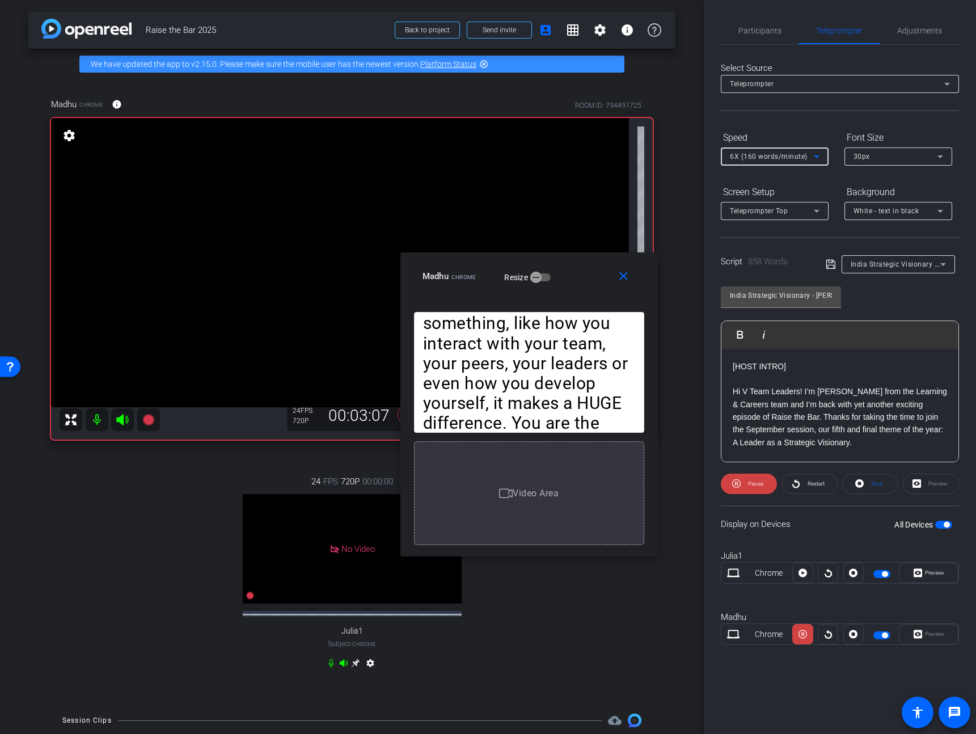
scroll to position [2, 0]
drag, startPoint x: 773, startPoint y: 133, endPoint x: 770, endPoint y: 159, distance: 26.3
click at [773, 137] on div "Speed" at bounding box center [775, 137] width 108 height 19
click at [770, 162] on div "8X (250 words/minute)" at bounding box center [772, 156] width 84 height 14
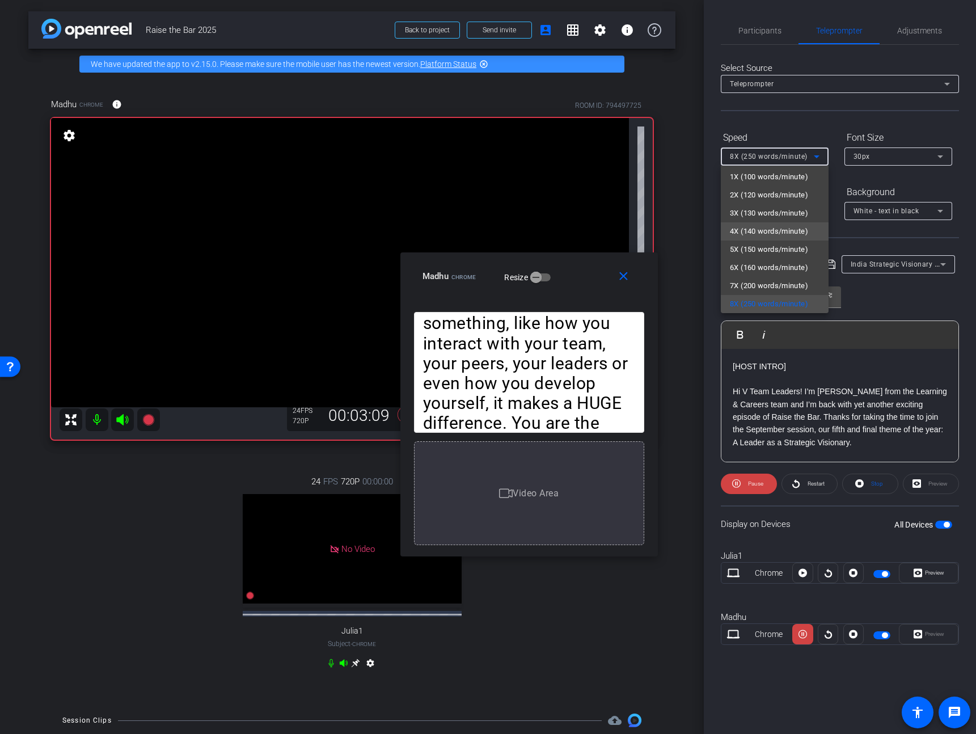
click at [757, 228] on span "4X (140 words/minute)" at bounding box center [769, 231] width 78 height 14
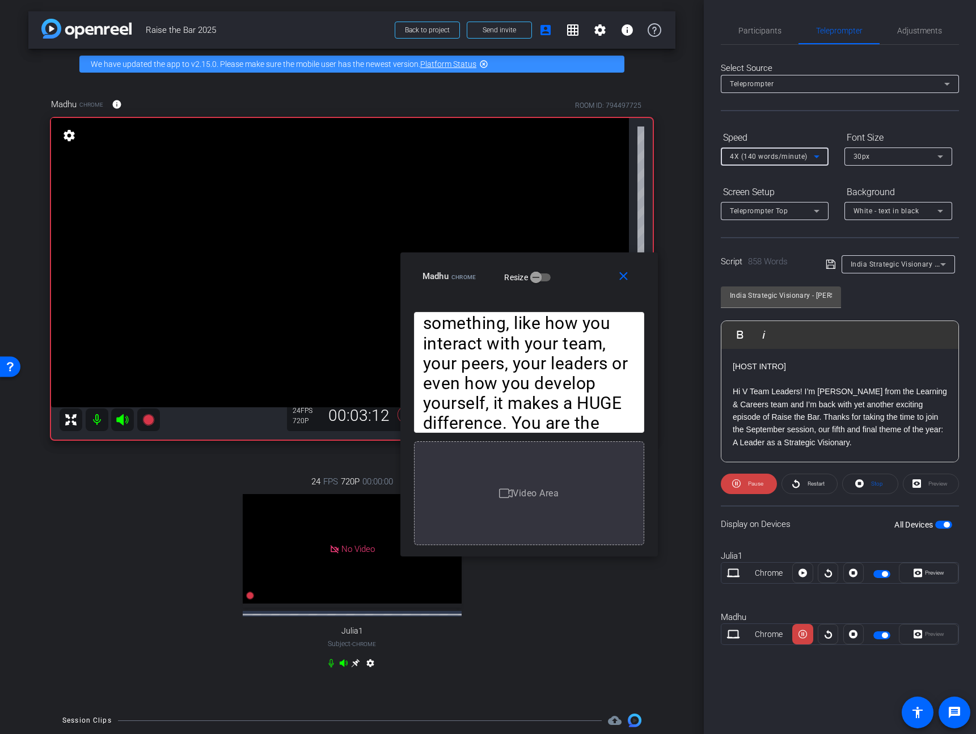
click at [789, 153] on span "4X (140 words/minute)" at bounding box center [769, 156] width 78 height 8
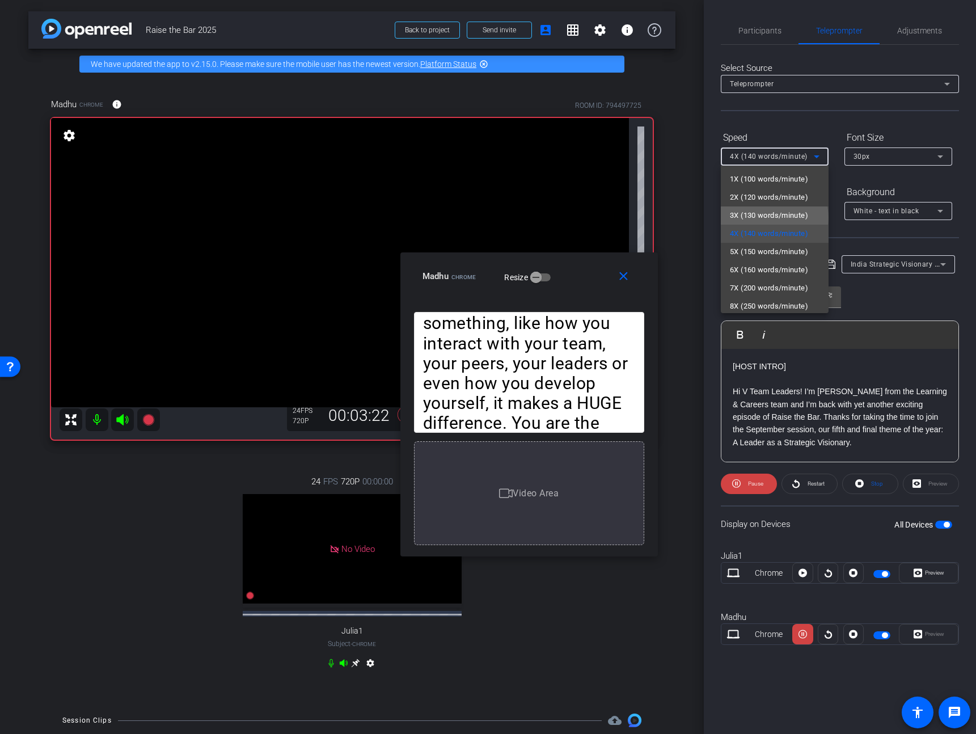
click at [774, 218] on span "3X (130 words/minute)" at bounding box center [769, 216] width 78 height 14
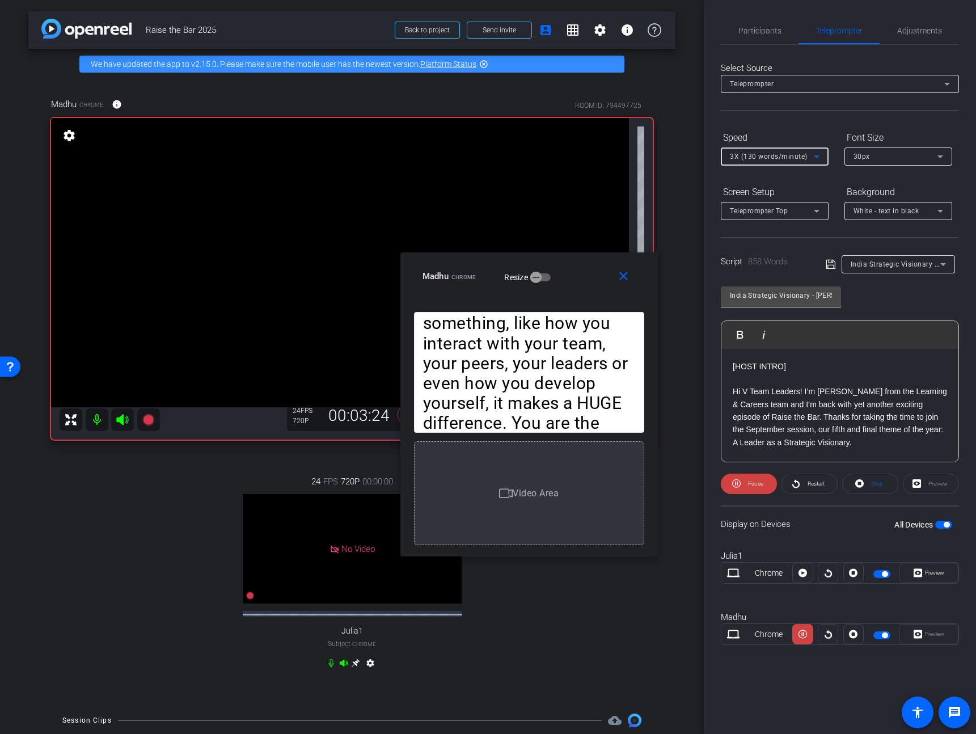
click at [777, 151] on div "3X (130 words/minute)" at bounding box center [772, 156] width 84 height 14
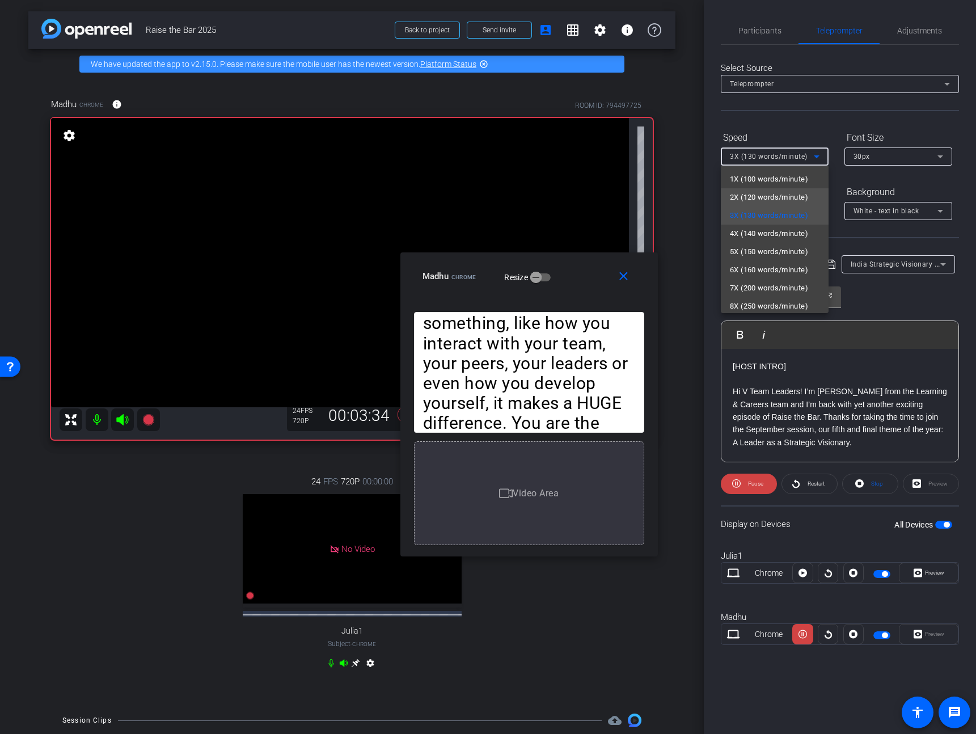
click at [770, 193] on span "2X (120 words/minute)" at bounding box center [769, 197] width 78 height 14
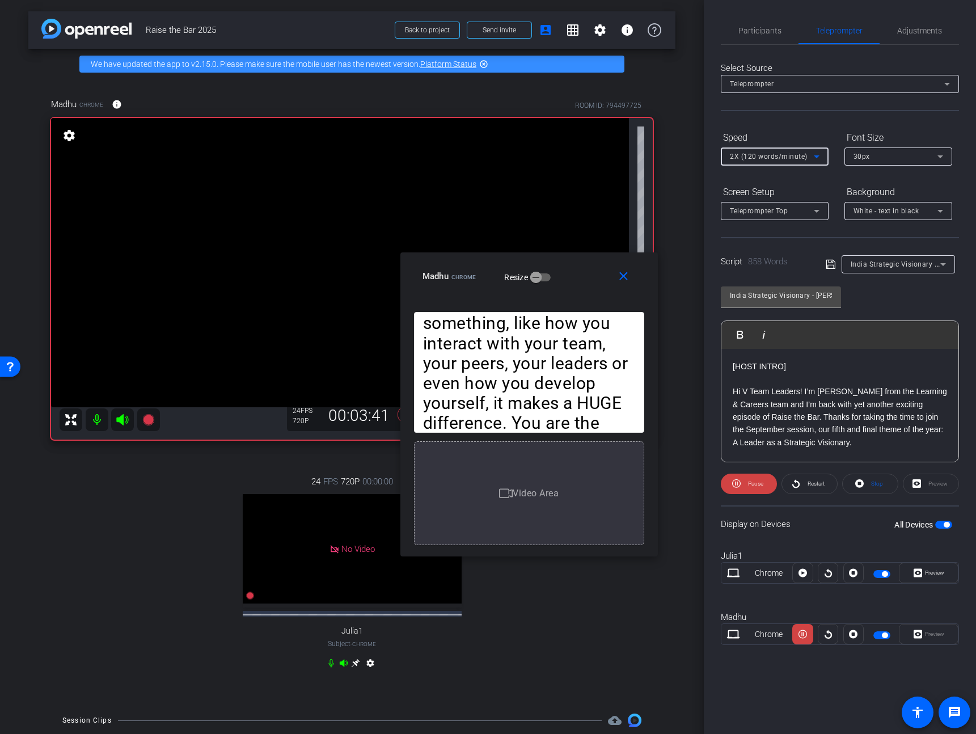
click at [783, 156] on span "2X (120 words/minute)" at bounding box center [769, 156] width 78 height 8
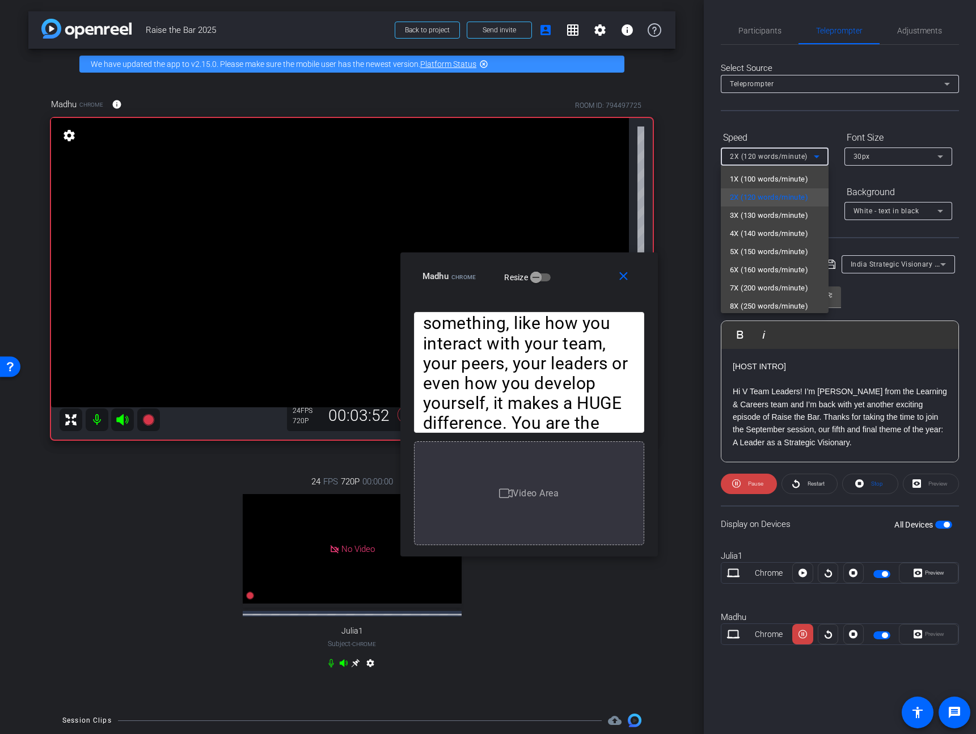
click at [922, 295] on div at bounding box center [488, 367] width 976 height 734
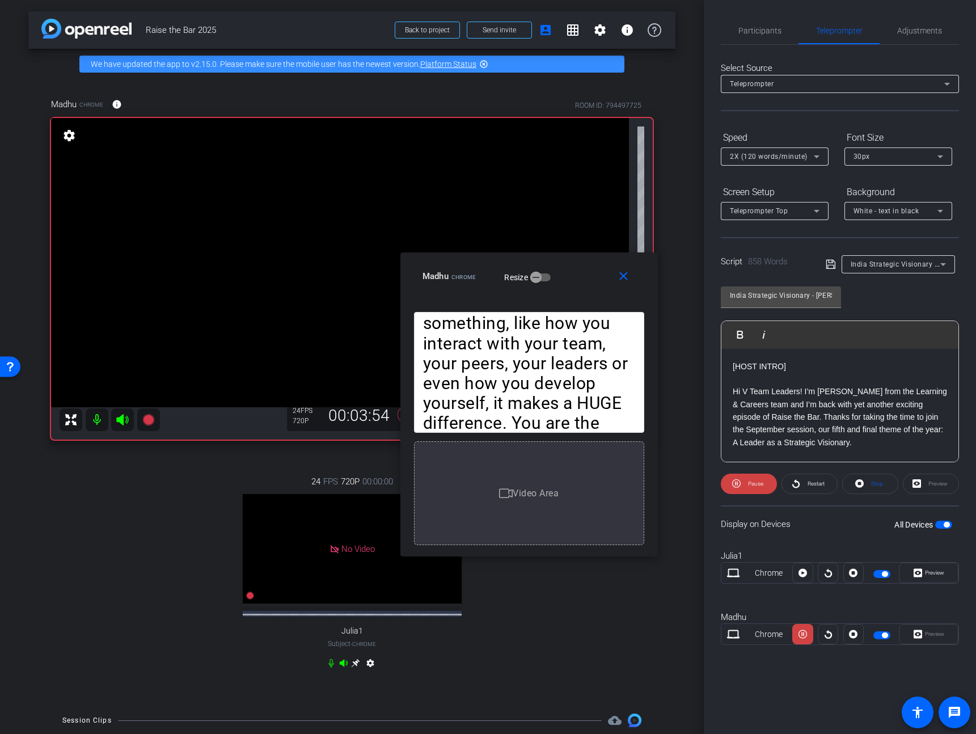
click at [782, 158] on span "2X (120 words/minute)" at bounding box center [769, 156] width 78 height 8
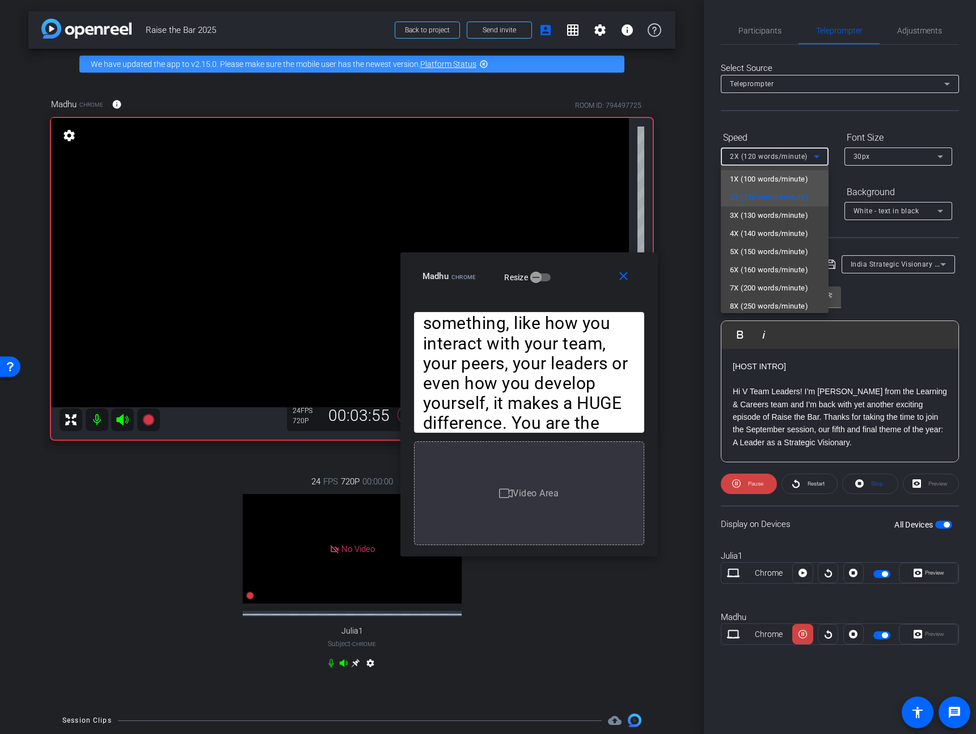
click at [777, 181] on span "1X (100 words/minute)" at bounding box center [769, 179] width 78 height 14
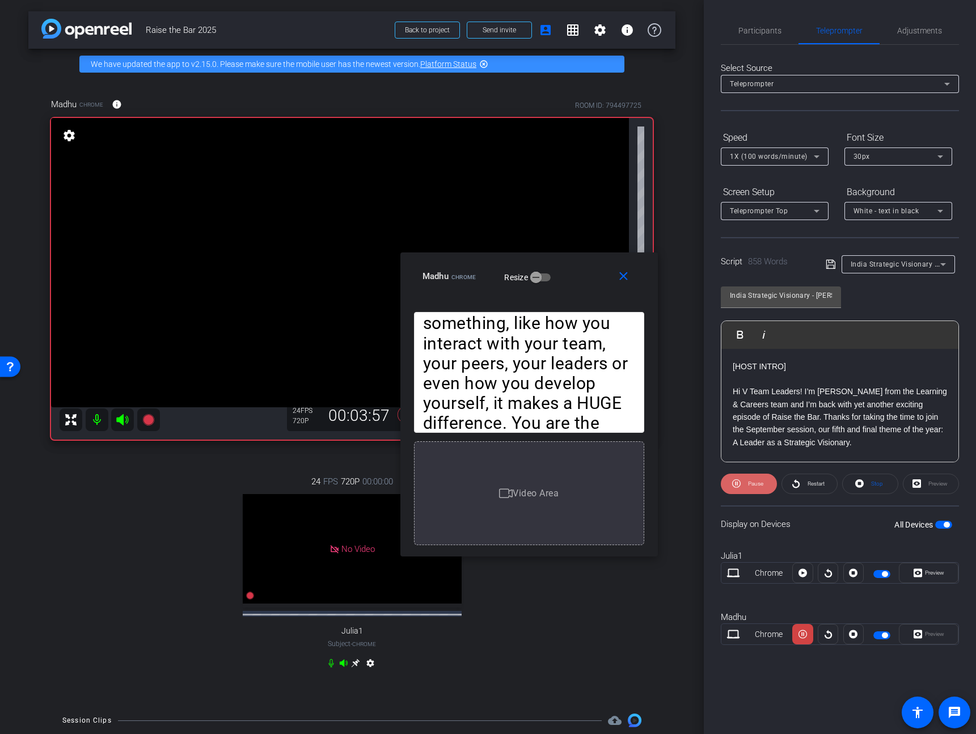
click at [757, 480] on span "Pause" at bounding box center [755, 483] width 15 height 6
click at [762, 18] on span "Participants" at bounding box center [759, 30] width 43 height 27
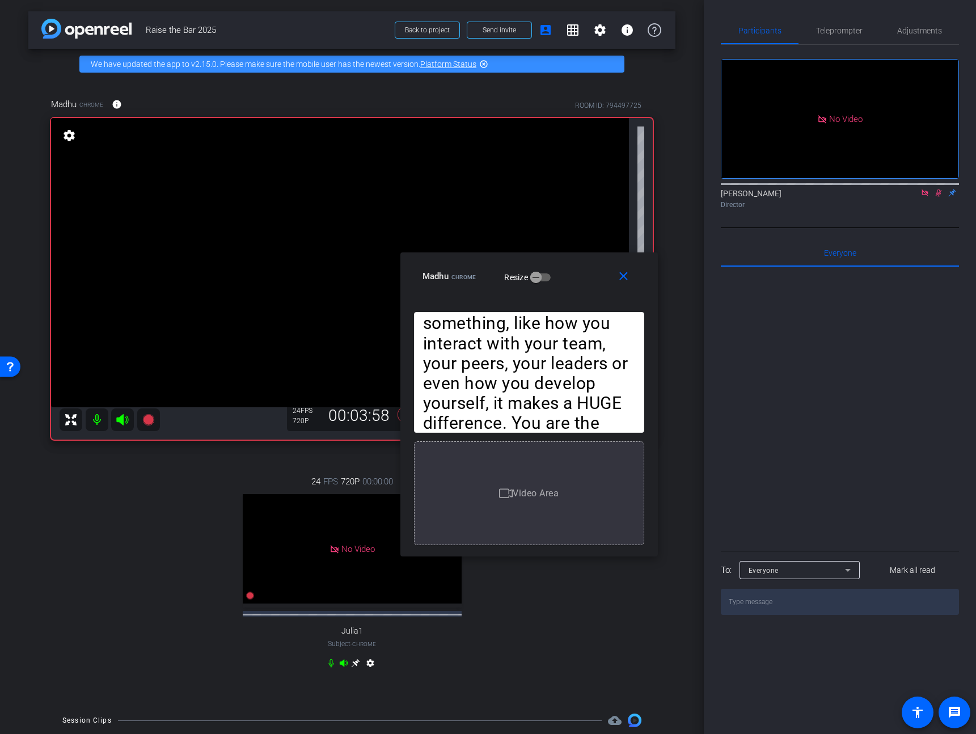
click at [939, 189] on icon at bounding box center [938, 193] width 9 height 8
click at [625, 284] on span at bounding box center [626, 275] width 36 height 27
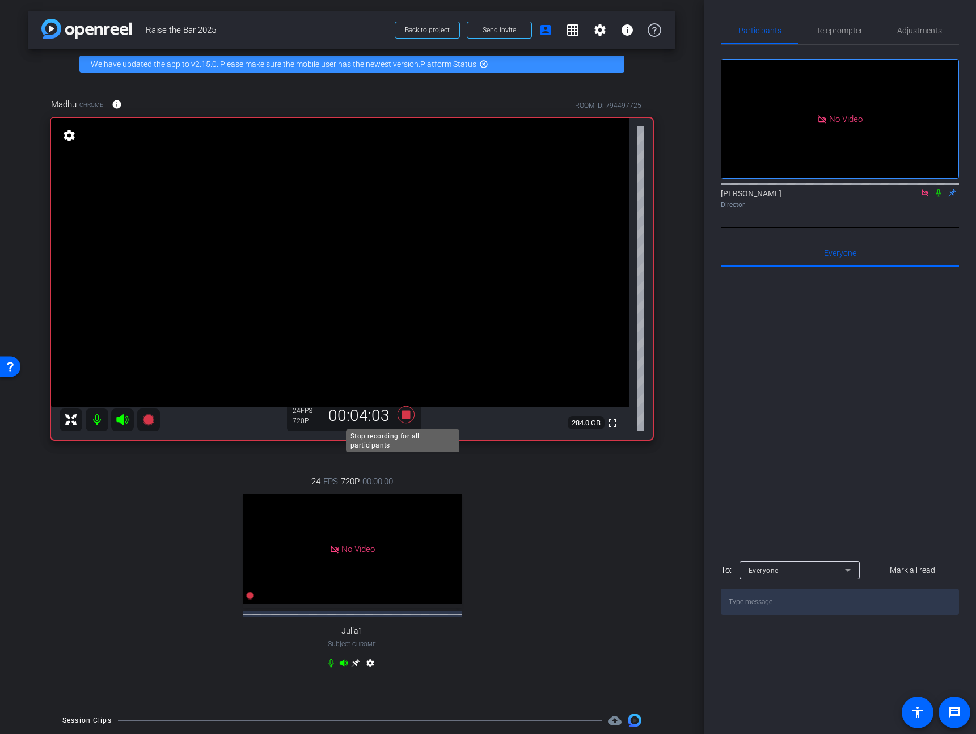
click at [404, 417] on icon at bounding box center [405, 414] width 17 height 17
click at [922, 189] on icon at bounding box center [924, 193] width 9 height 8
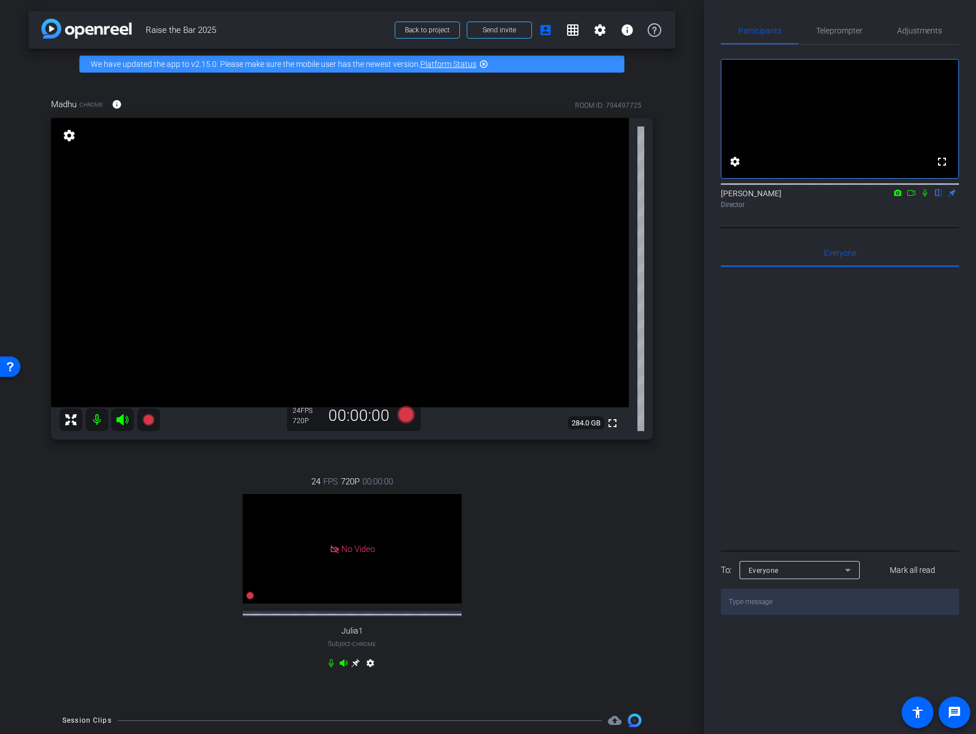
click at [842, 45] on div "fullscreen settings JP Chua flip Director" at bounding box center [840, 129] width 238 height 168
click at [839, 34] on span "Teleprompter" at bounding box center [839, 31] width 46 height 8
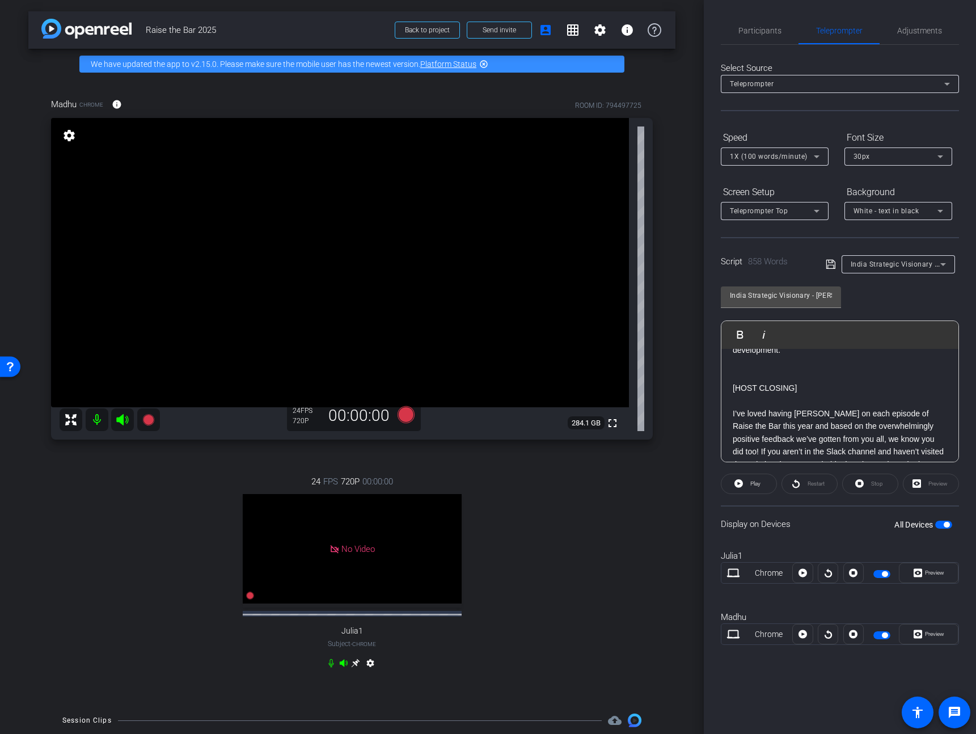
scroll to position [808, 0]
click at [769, 369] on p at bounding box center [839, 370] width 214 height 12
click at [753, 376] on p at bounding box center [839, 382] width 214 height 12
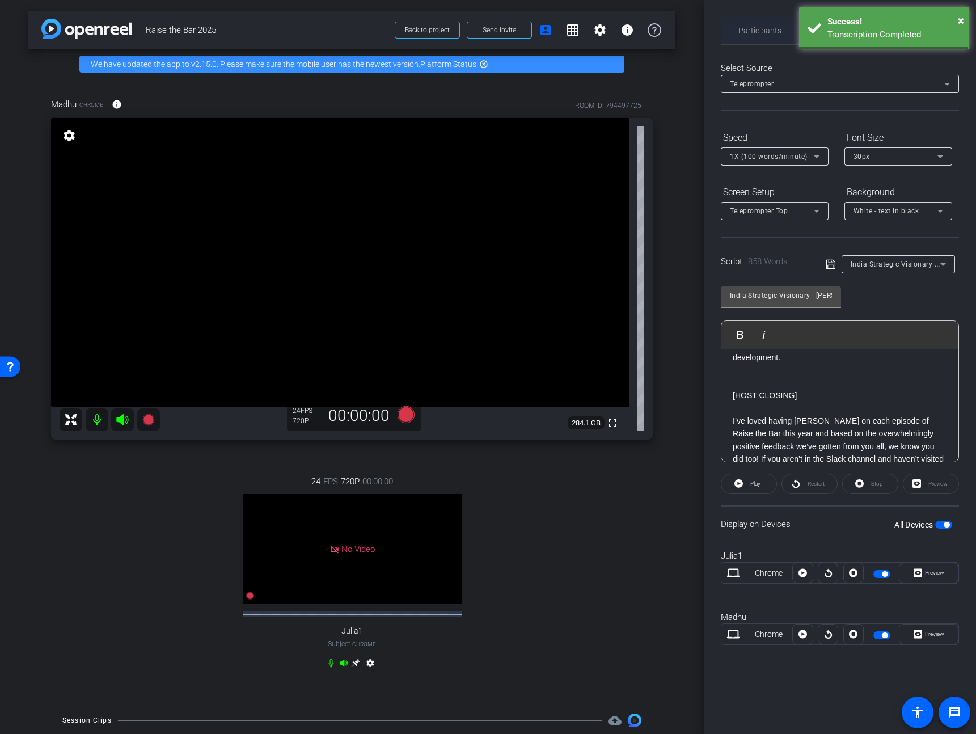
click at [765, 29] on span "Participants" at bounding box center [759, 31] width 43 height 8
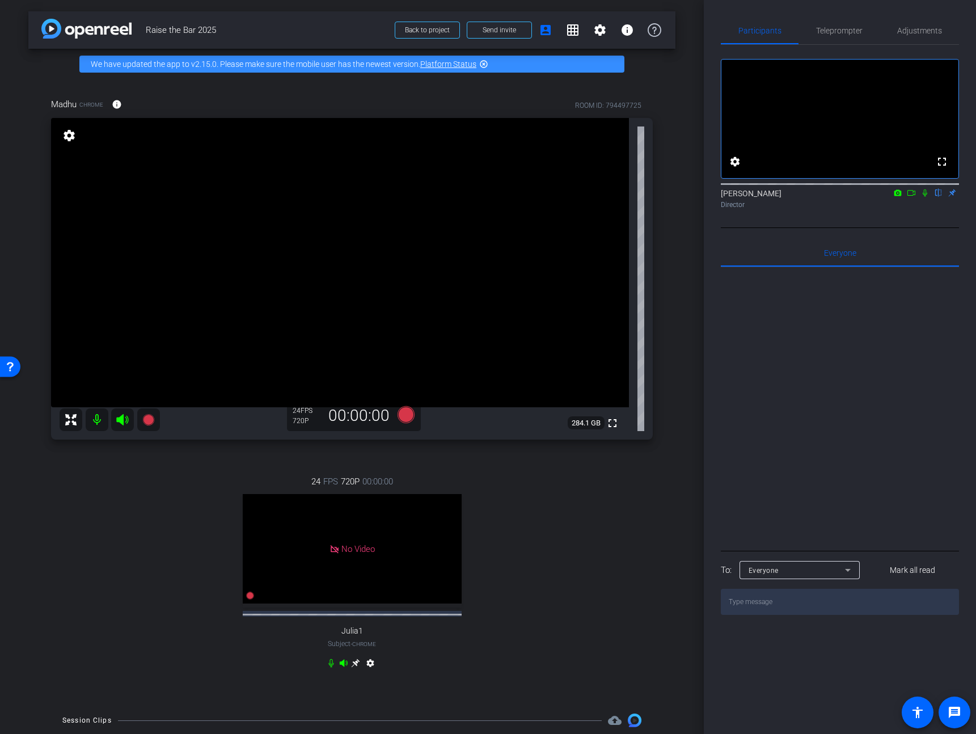
click at [912, 197] on icon at bounding box center [910, 193] width 9 height 8
click at [845, 37] on span "Teleprompter" at bounding box center [839, 30] width 46 height 27
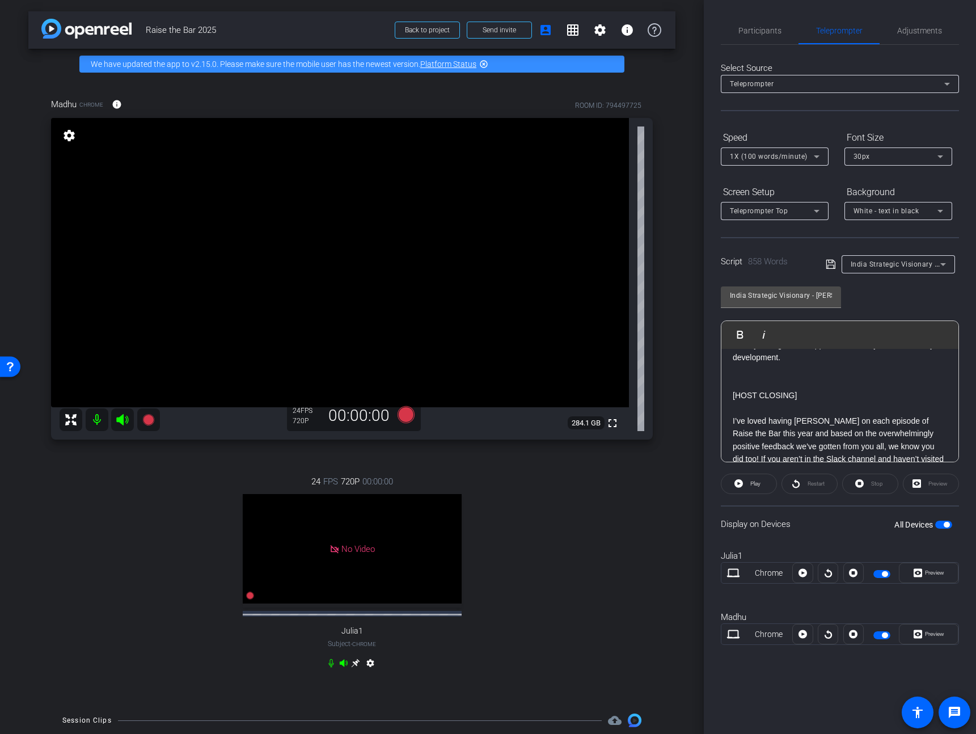
click at [731, 392] on div "[HOST INTRO] Hi V Team Leaders! I’m Madhu Kujala from the Learning & Careers te…" at bounding box center [839, 275] width 237 height 1470
click at [760, 33] on span "Participants" at bounding box center [759, 31] width 43 height 8
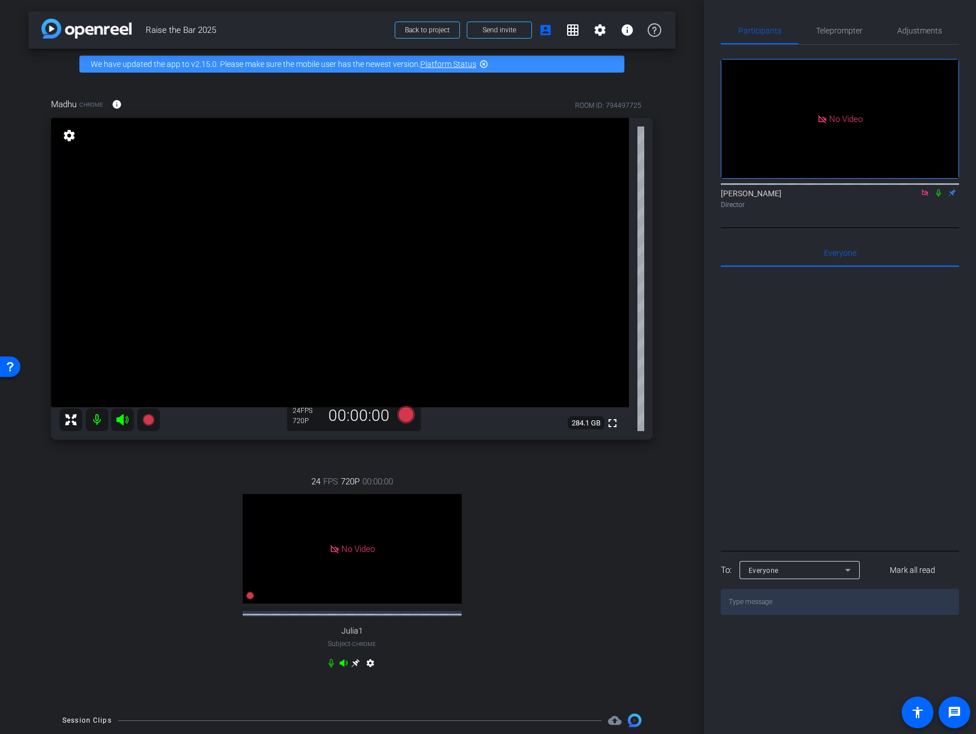
click at [923, 189] on icon at bounding box center [924, 193] width 9 height 8
click at [909, 197] on icon at bounding box center [910, 193] width 9 height 8
click at [841, 33] on span "Teleprompter" at bounding box center [839, 31] width 46 height 8
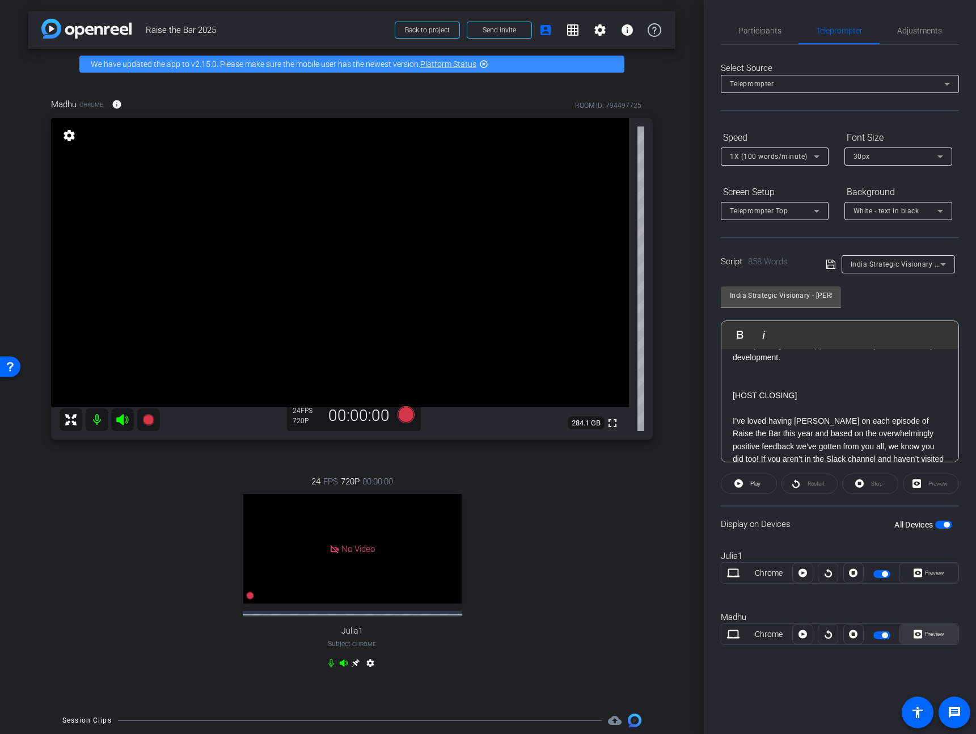
click at [939, 634] on span "Preview" at bounding box center [934, 633] width 19 height 6
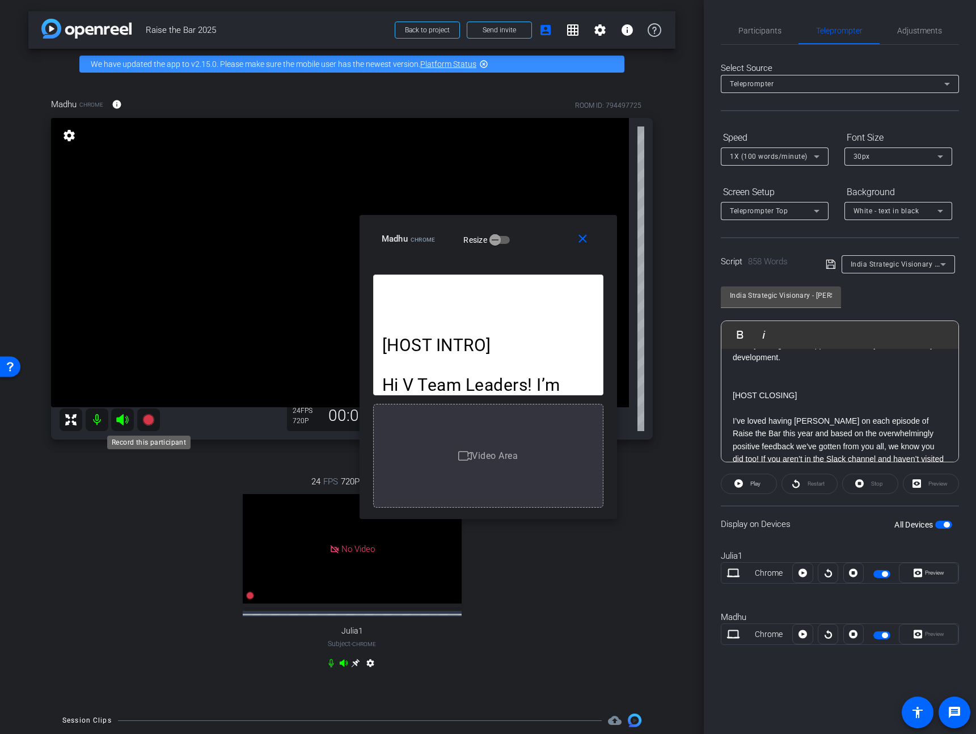
click at [146, 420] on icon at bounding box center [147, 419] width 11 height 11
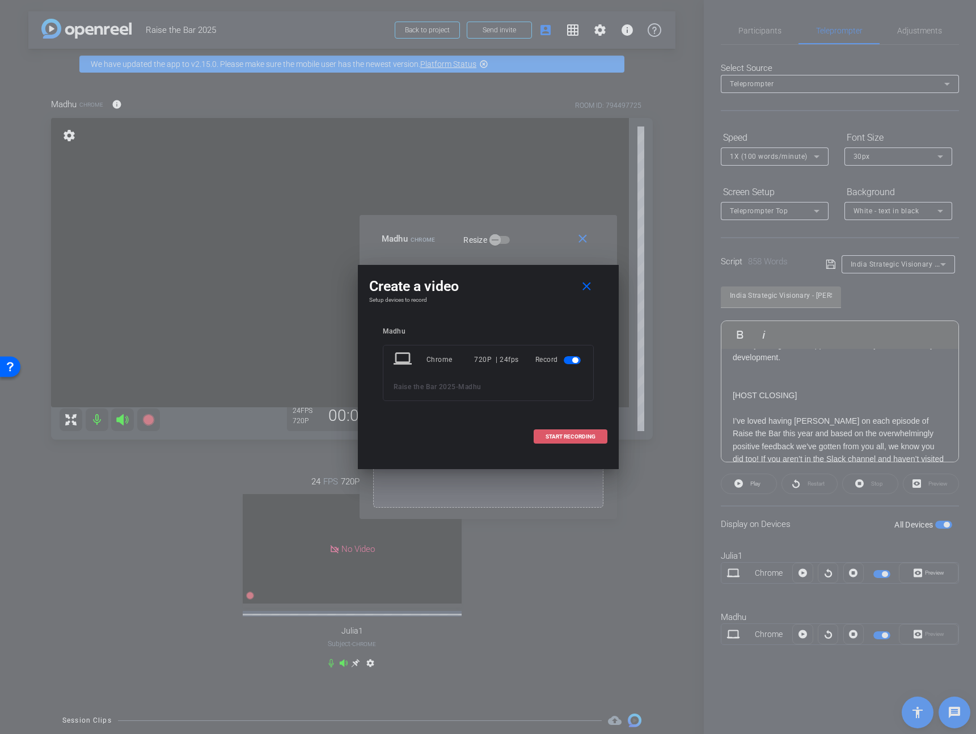
click at [594, 446] on span at bounding box center [570, 436] width 73 height 27
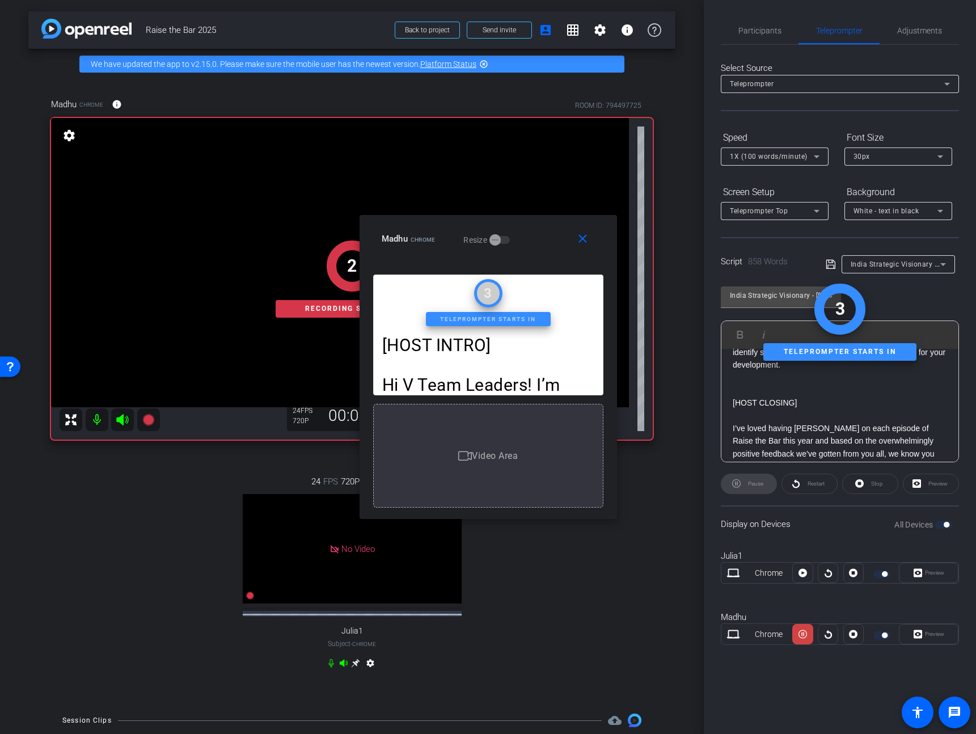
scroll to position [794, 0]
click at [738, 396] on p at bounding box center [839, 397] width 214 height 12
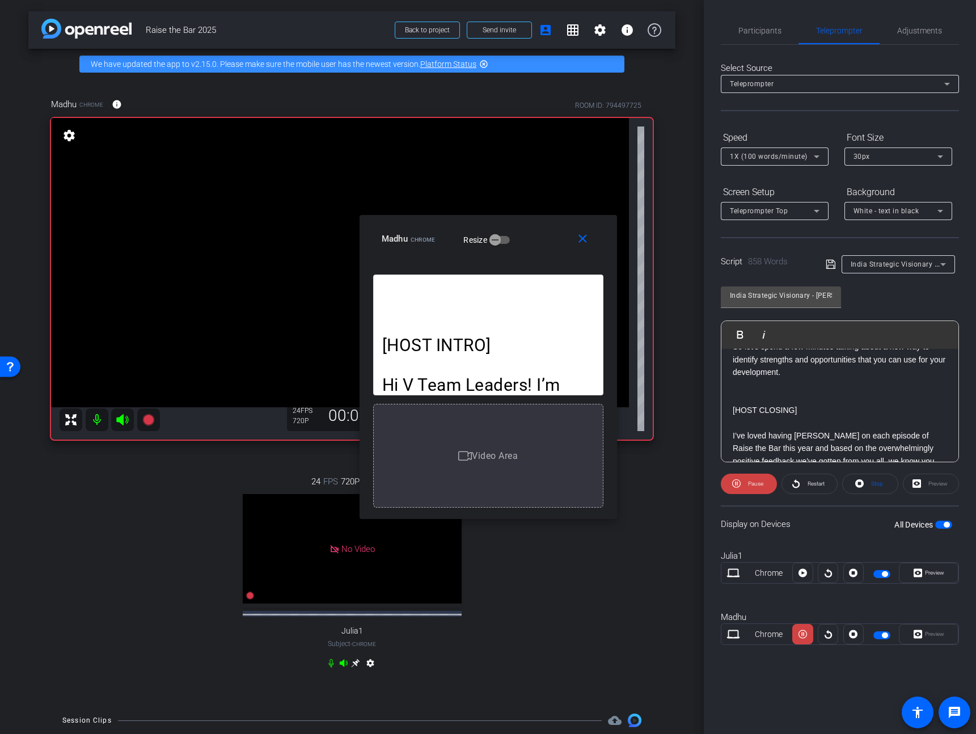
click at [730, 400] on div "[HOST INTRO] Hi V Team Leaders! I’m Madhu Kujala from the Learning & Careers te…" at bounding box center [839, 290] width 237 height 1470
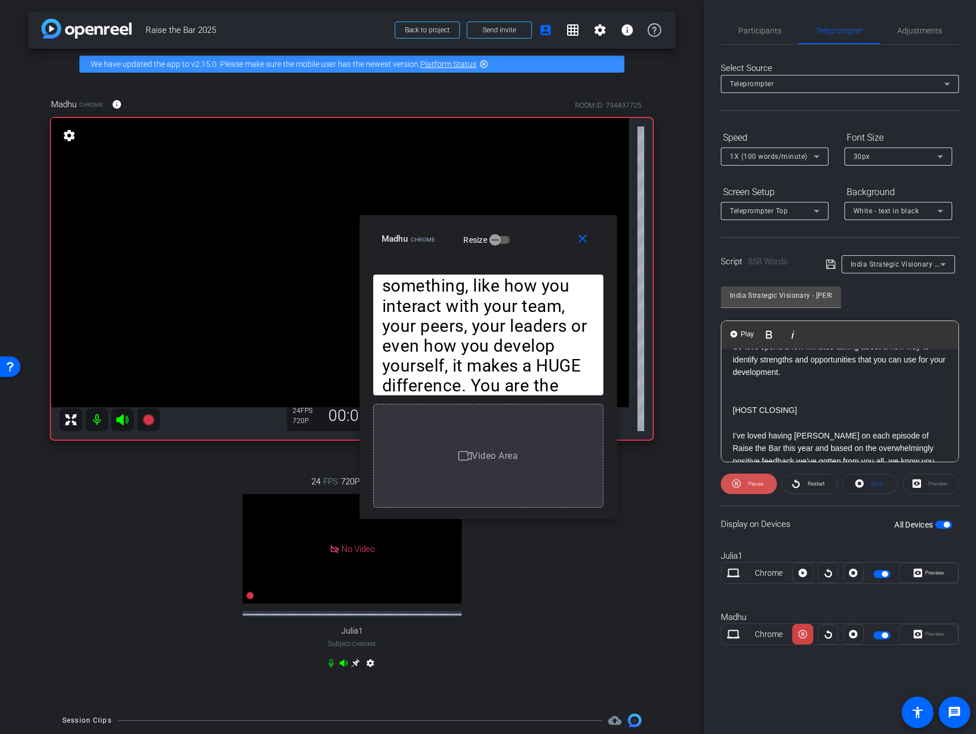
click at [739, 486] on icon at bounding box center [736, 483] width 9 height 14
click at [727, 410] on div "[HOST INTRO] Hi V Team Leaders! I’m Madhu Kujala from the Learning & Careers te…" at bounding box center [839, 290] width 237 height 1470
click at [738, 333] on span "Play" at bounding box center [747, 334] width 18 height 10
click at [745, 488] on span "Pause" at bounding box center [754, 484] width 18 height 16
click at [586, 241] on mat-icon "close" at bounding box center [582, 239] width 14 height 14
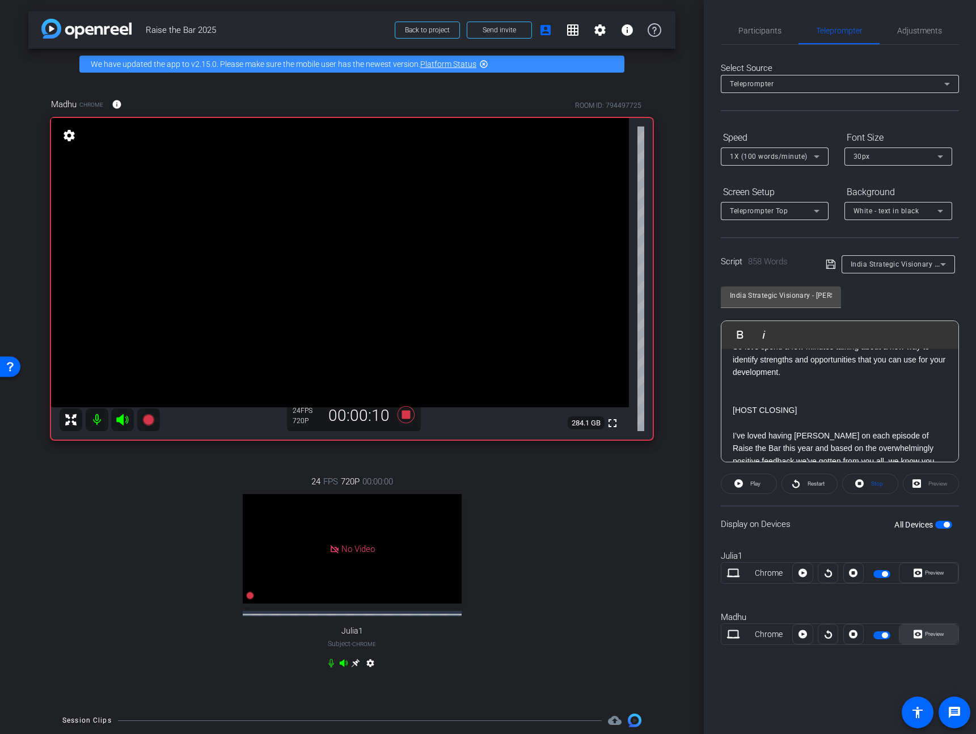
click at [944, 634] on span at bounding box center [928, 633] width 58 height 27
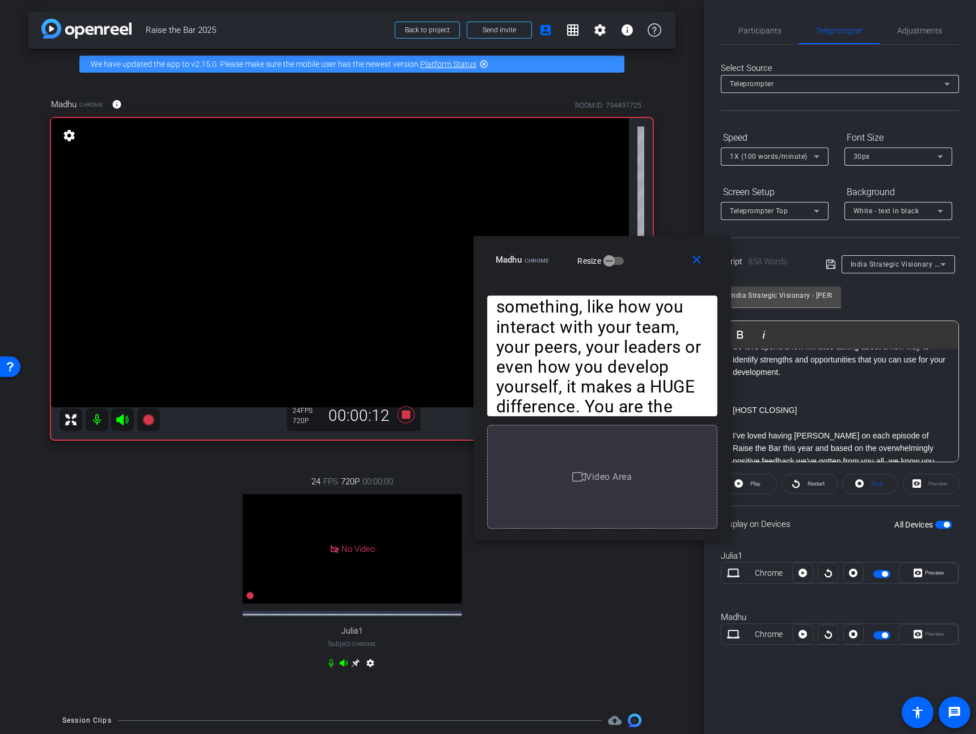
drag, startPoint x: 536, startPoint y: 237, endPoint x: 643, endPoint y: 180, distance: 121.5
click at [650, 257] on div "Madhu Chrome Resize" at bounding box center [606, 259] width 222 height 20
click at [756, 27] on span "Participants" at bounding box center [759, 31] width 43 height 8
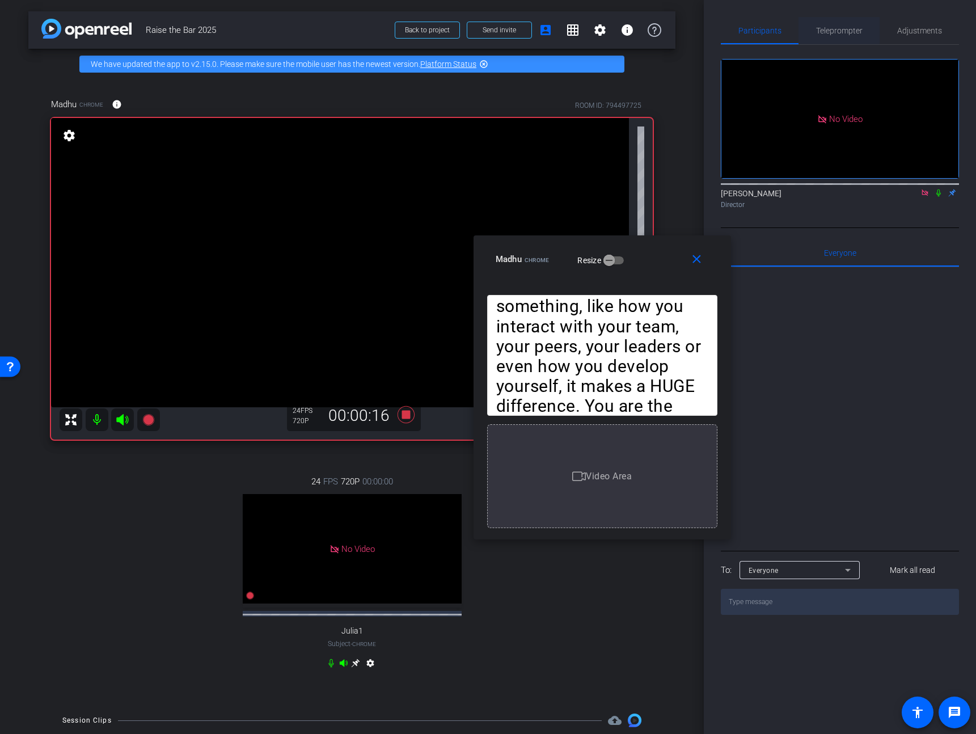
click at [834, 31] on span "Teleprompter" at bounding box center [839, 31] width 46 height 8
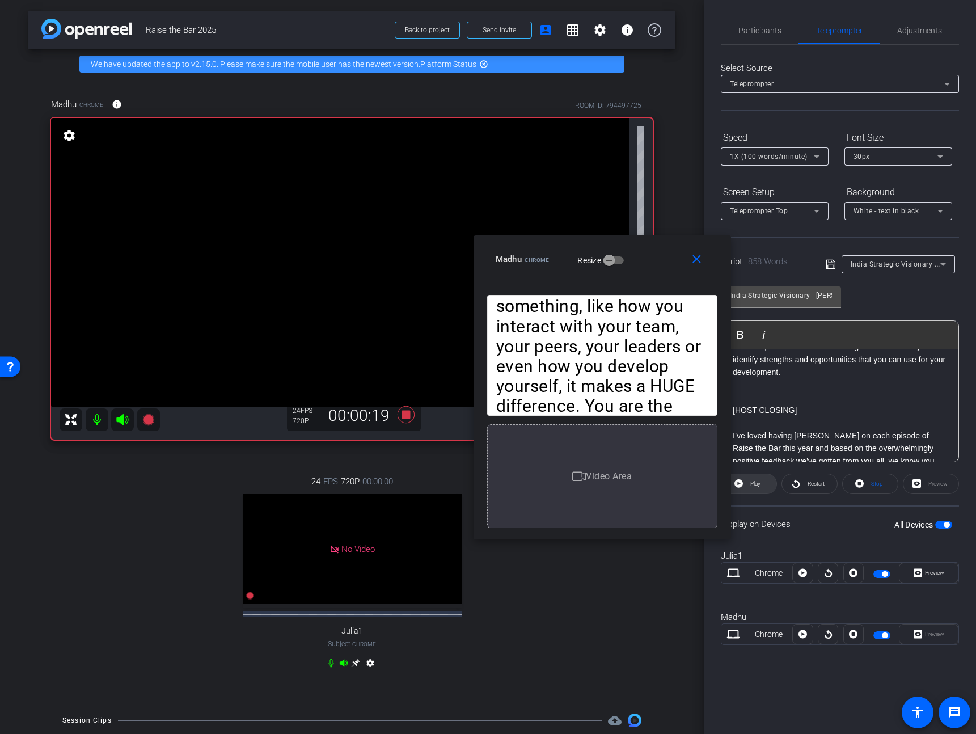
click at [761, 484] on span at bounding box center [748, 483] width 55 height 27
click at [704, 254] on span at bounding box center [699, 258] width 36 height 27
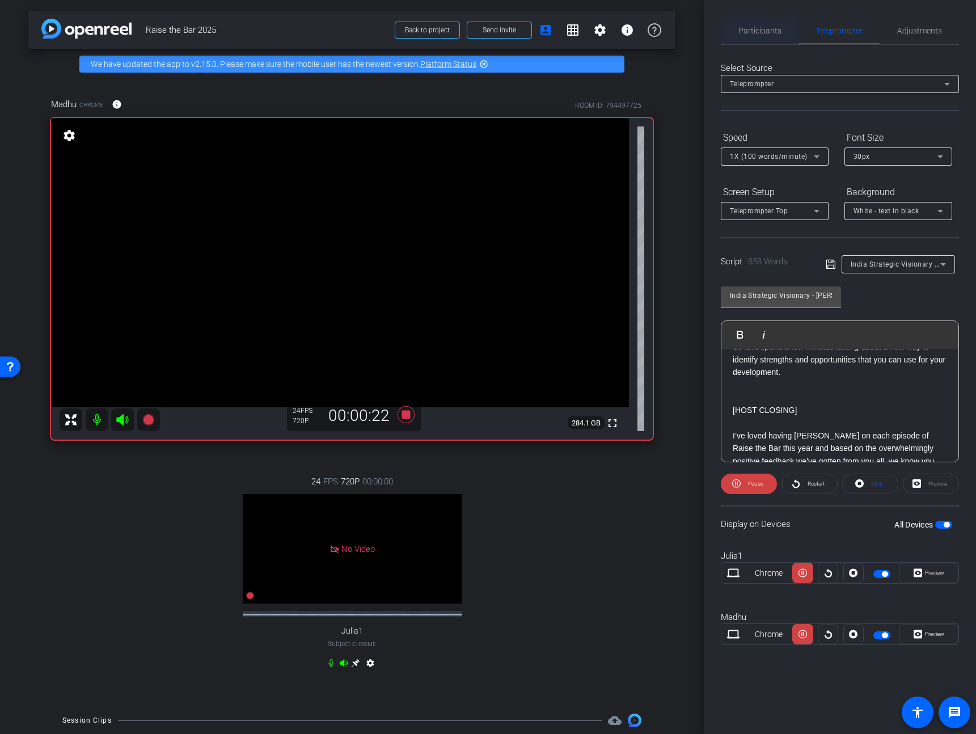
click at [738, 29] on span "Participants" at bounding box center [759, 31] width 43 height 8
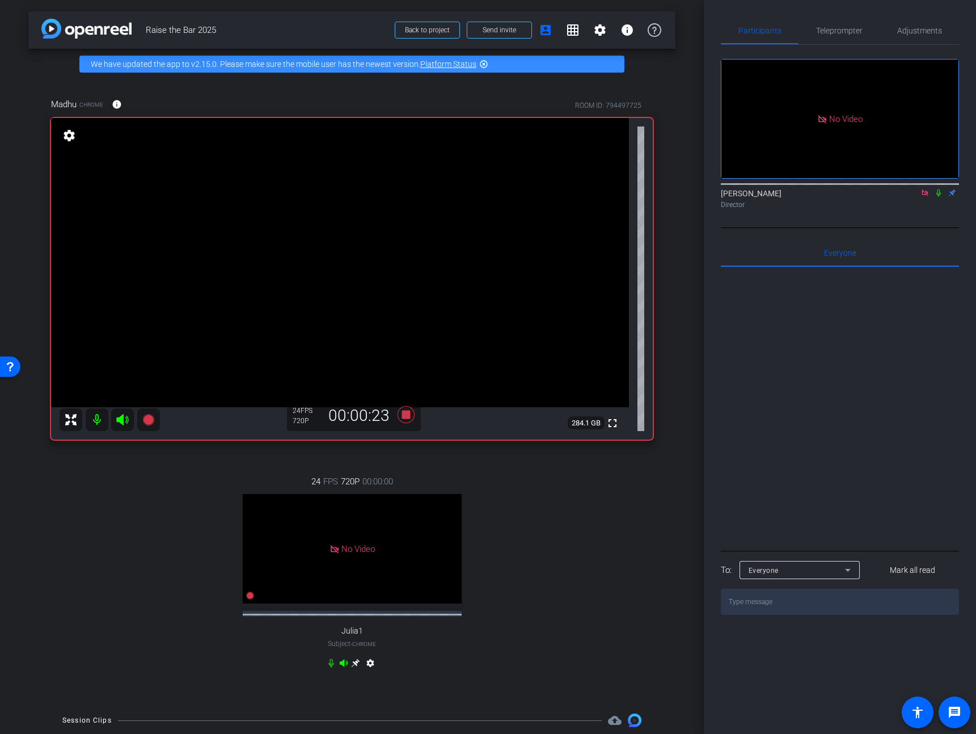
click at [935, 189] on icon at bounding box center [938, 193] width 9 height 8
click at [816, 21] on span "Teleprompter" at bounding box center [839, 30] width 46 height 27
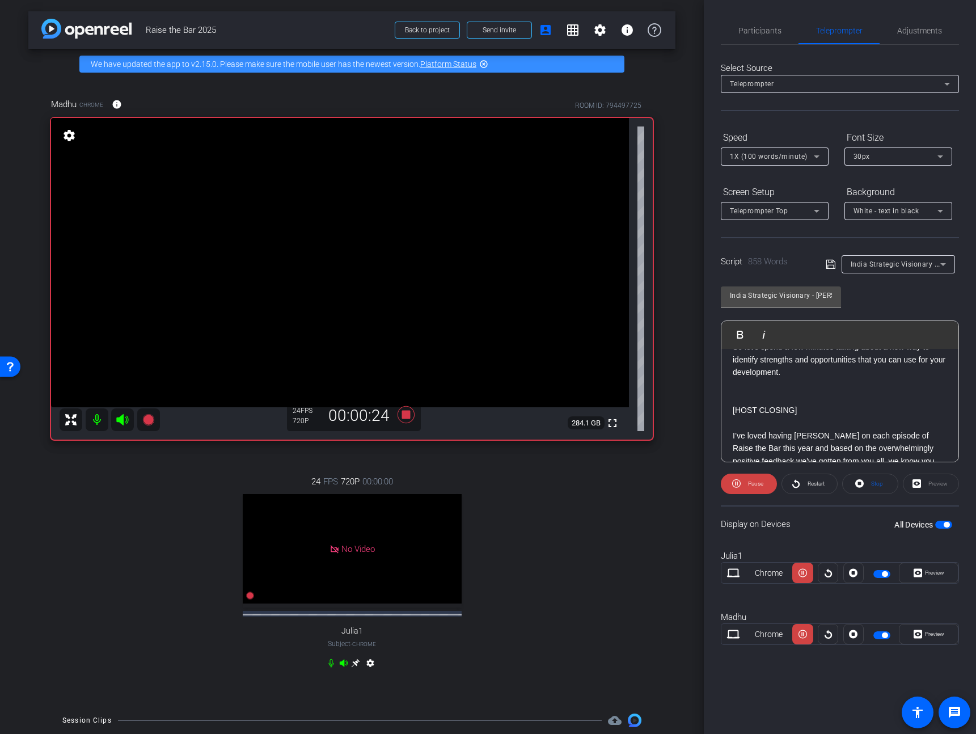
click at [939, 633] on span "Preview" at bounding box center [934, 633] width 19 height 6
click at [790, 155] on span "1X (100 words/minute)" at bounding box center [769, 156] width 78 height 8
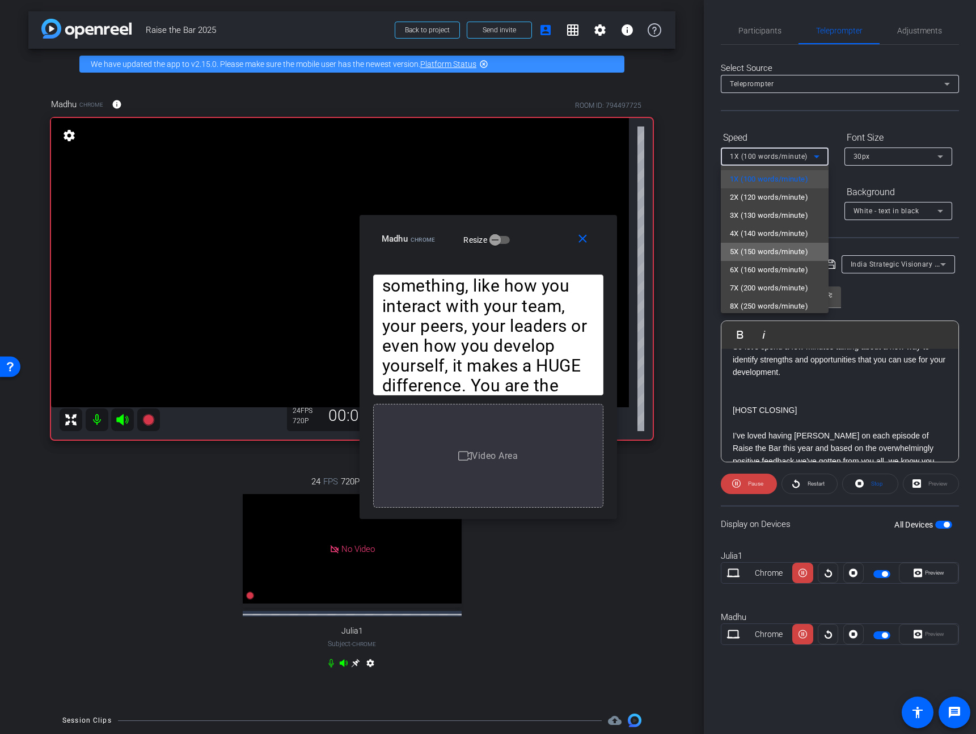
click at [778, 244] on mat-option "5X (150 words/minute)" at bounding box center [775, 252] width 108 height 18
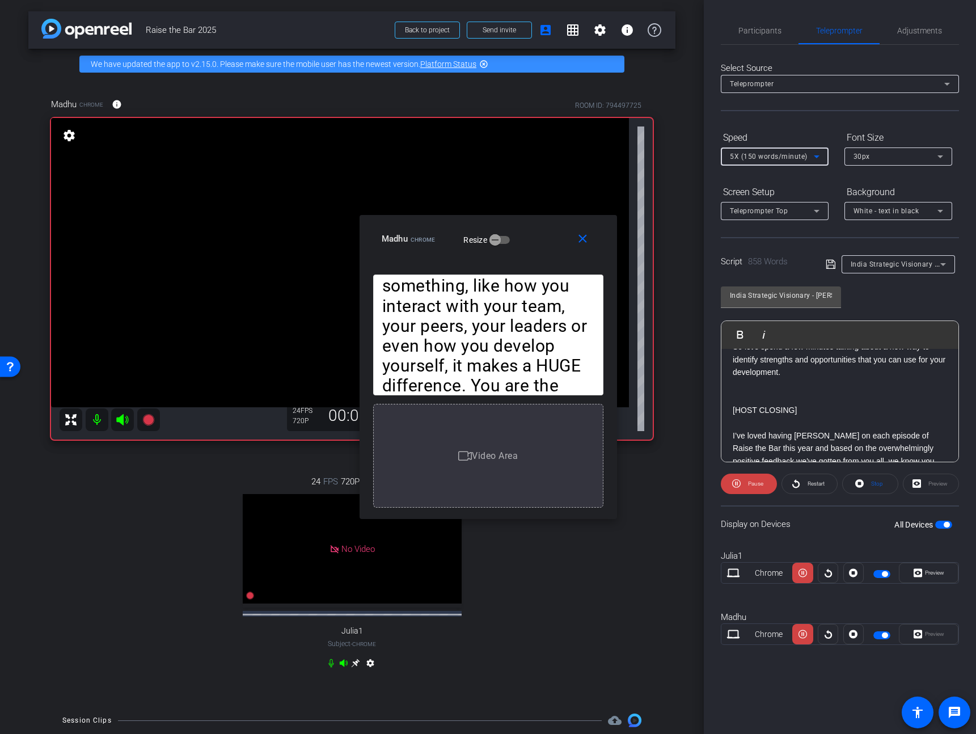
click at [796, 155] on span "5X (150 words/minute)" at bounding box center [769, 156] width 78 height 8
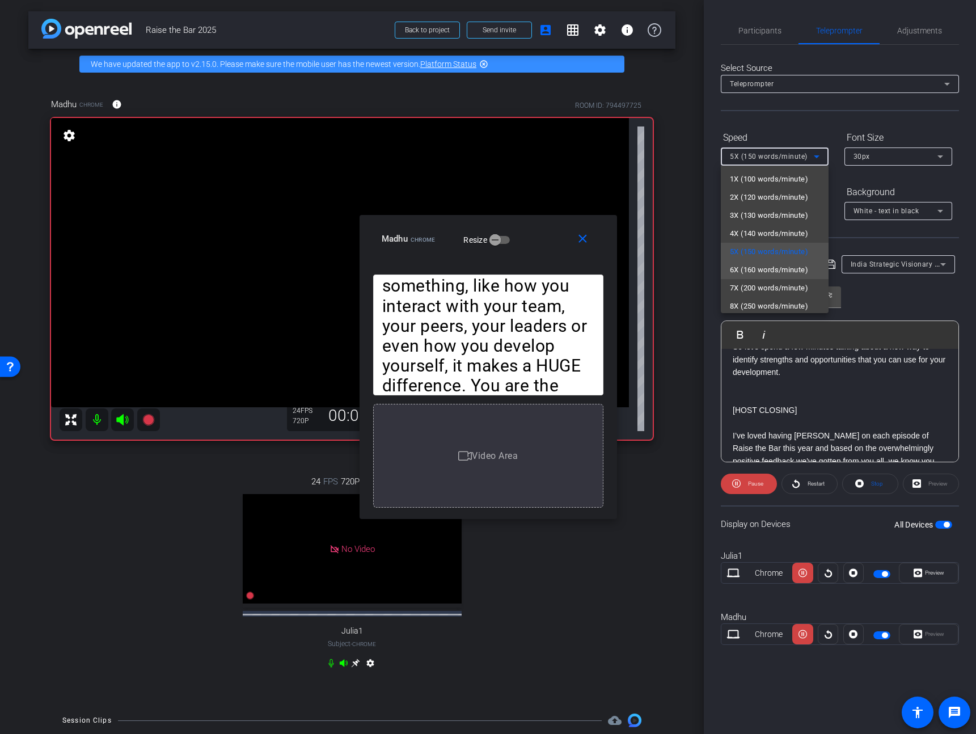
click at [769, 270] on span "6X (160 words/minute)" at bounding box center [769, 270] width 78 height 14
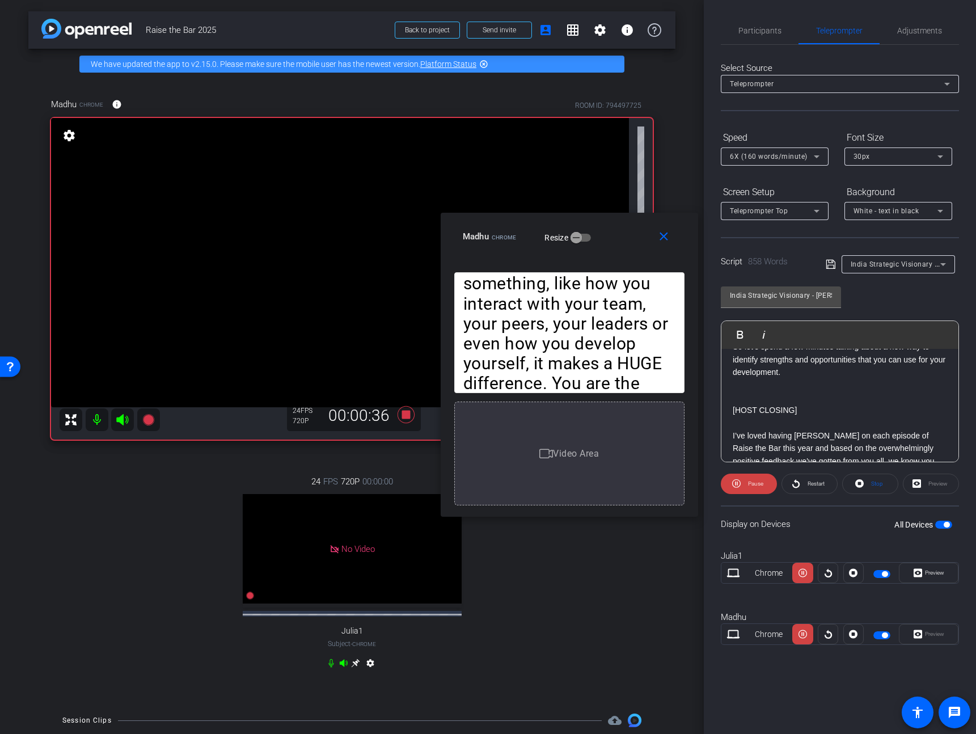
drag, startPoint x: 537, startPoint y: 234, endPoint x: 605, endPoint y: 232, distance: 67.5
click at [605, 232] on div "Madhu Chrome Resize" at bounding box center [574, 236] width 222 height 20
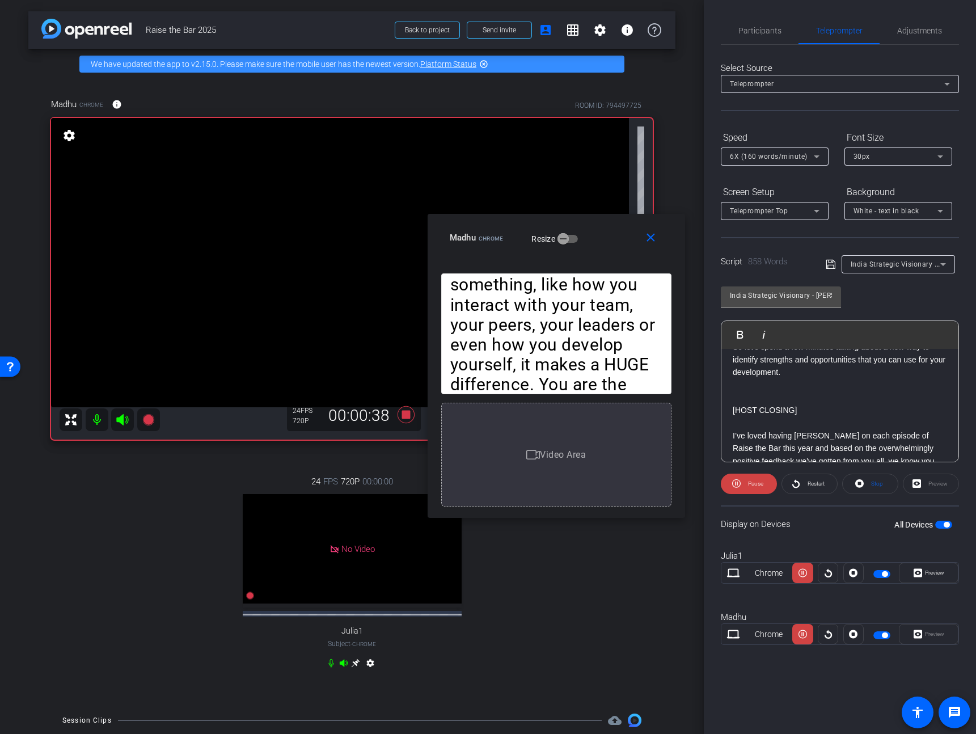
click at [780, 159] on span "6X (160 words/minute)" at bounding box center [769, 156] width 78 height 8
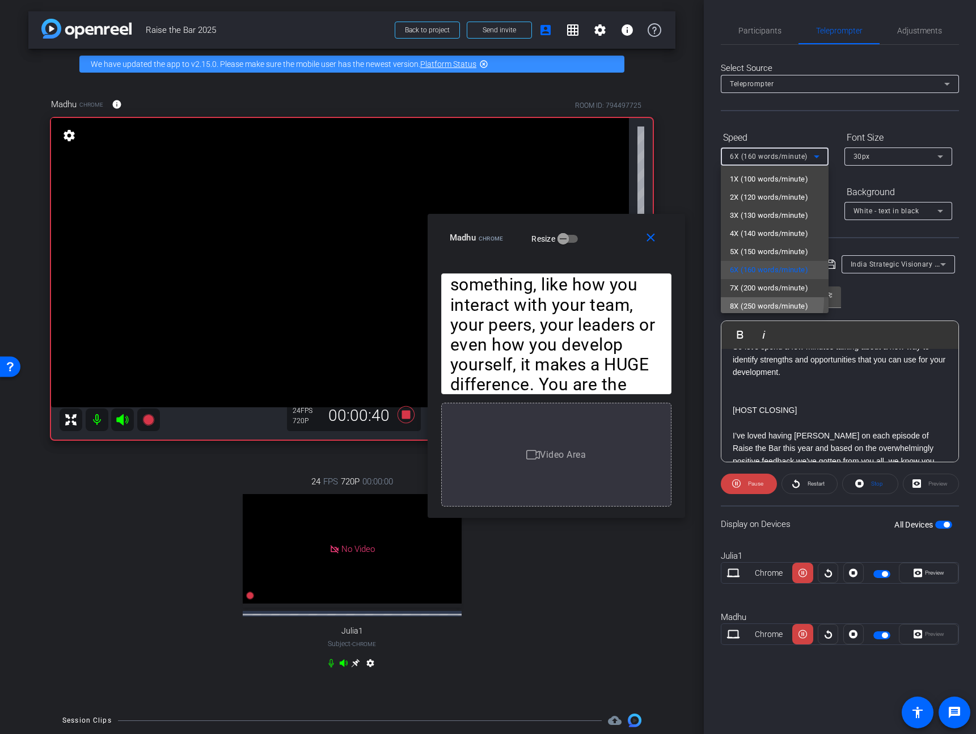
click at [751, 300] on span "8X (250 words/minute)" at bounding box center [769, 306] width 78 height 14
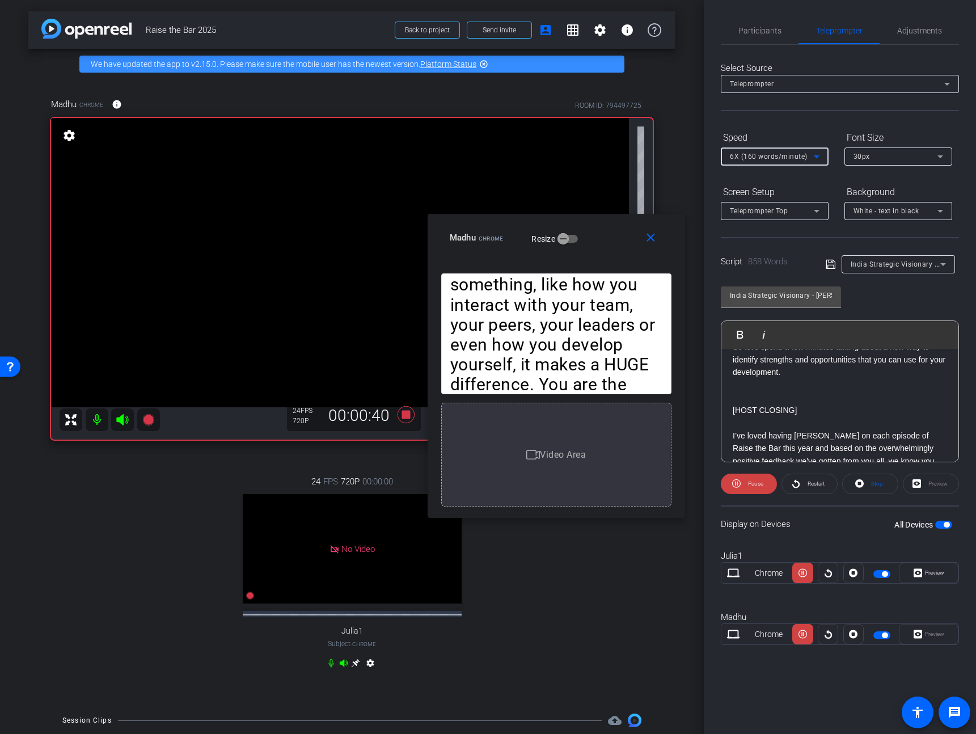
scroll to position [2, 0]
click at [780, 158] on span "8X (250 words/minute)" at bounding box center [769, 156] width 78 height 8
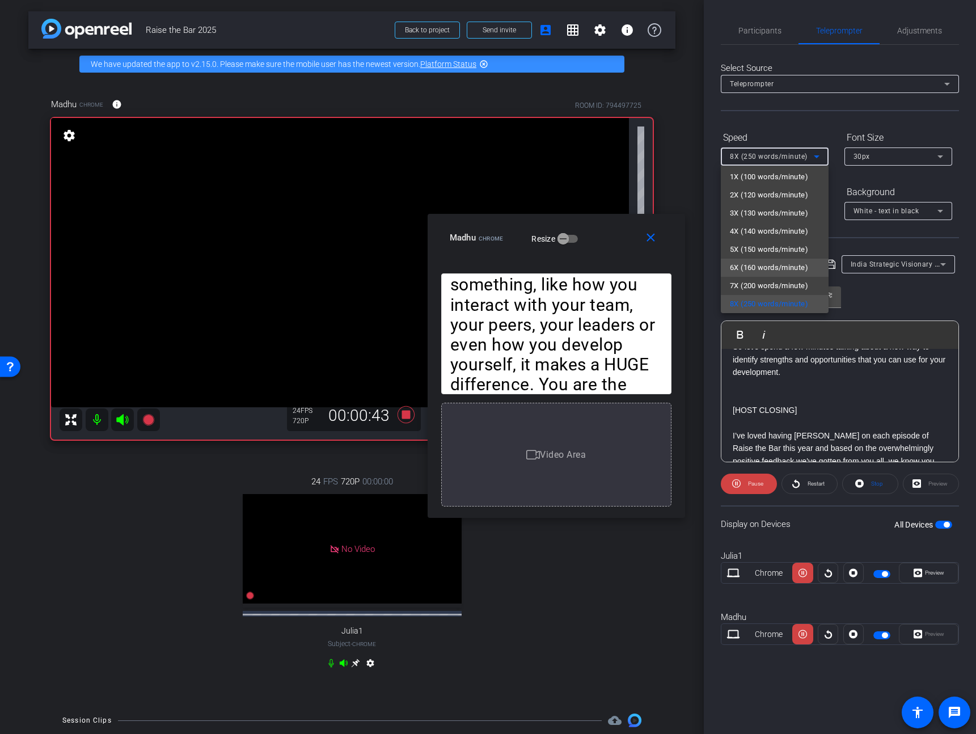
click at [760, 268] on span "6X (160 words/minute)" at bounding box center [769, 268] width 78 height 14
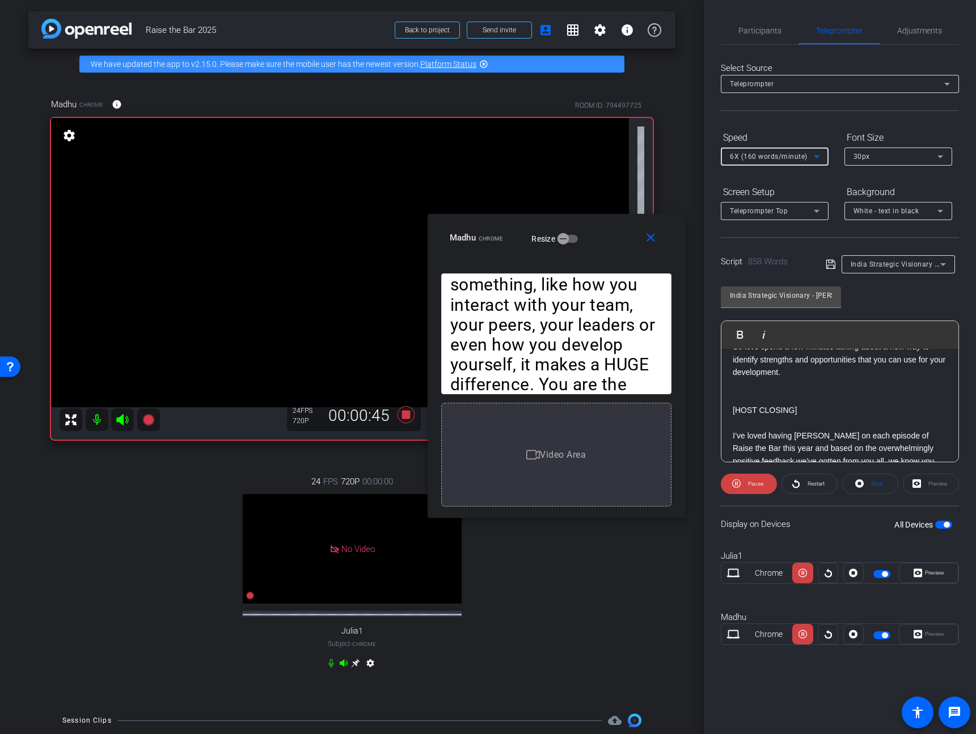
click at [780, 155] on span "6X (160 words/minute)" at bounding box center [769, 156] width 78 height 8
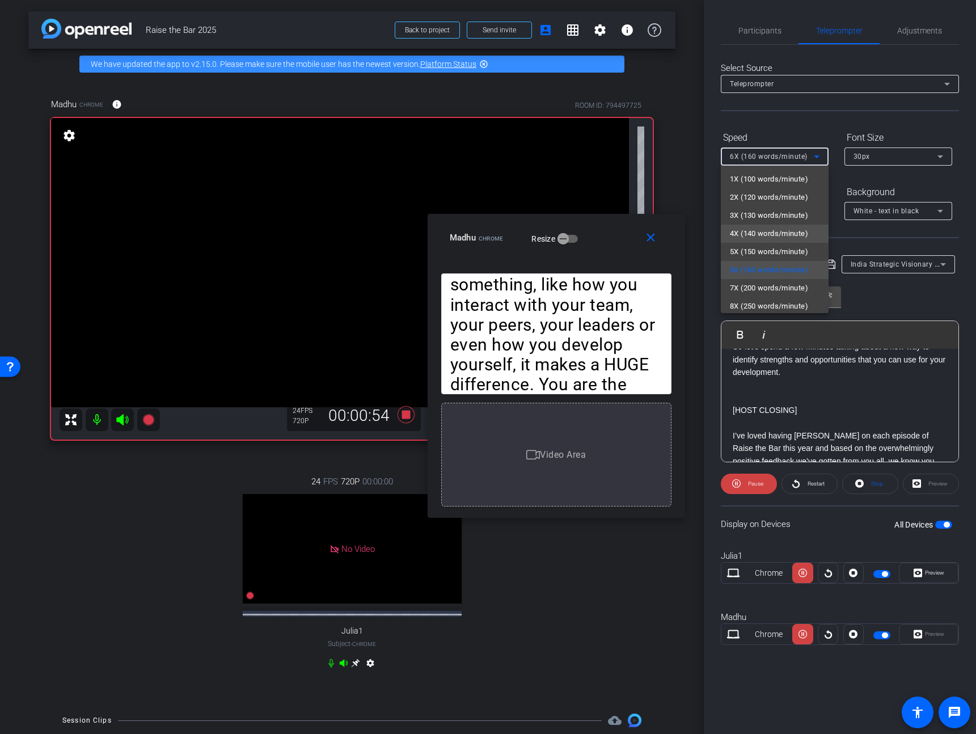
click at [780, 231] on span "4X (140 words/minute)" at bounding box center [769, 234] width 78 height 14
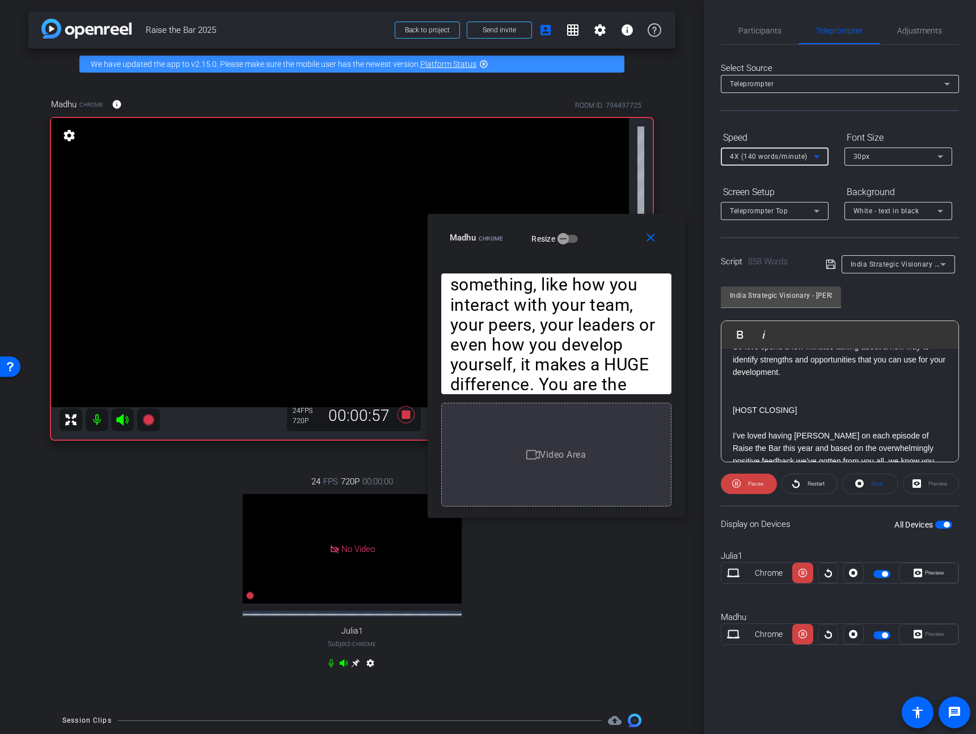
click at [783, 155] on span "4X (140 words/minute)" at bounding box center [769, 156] width 78 height 8
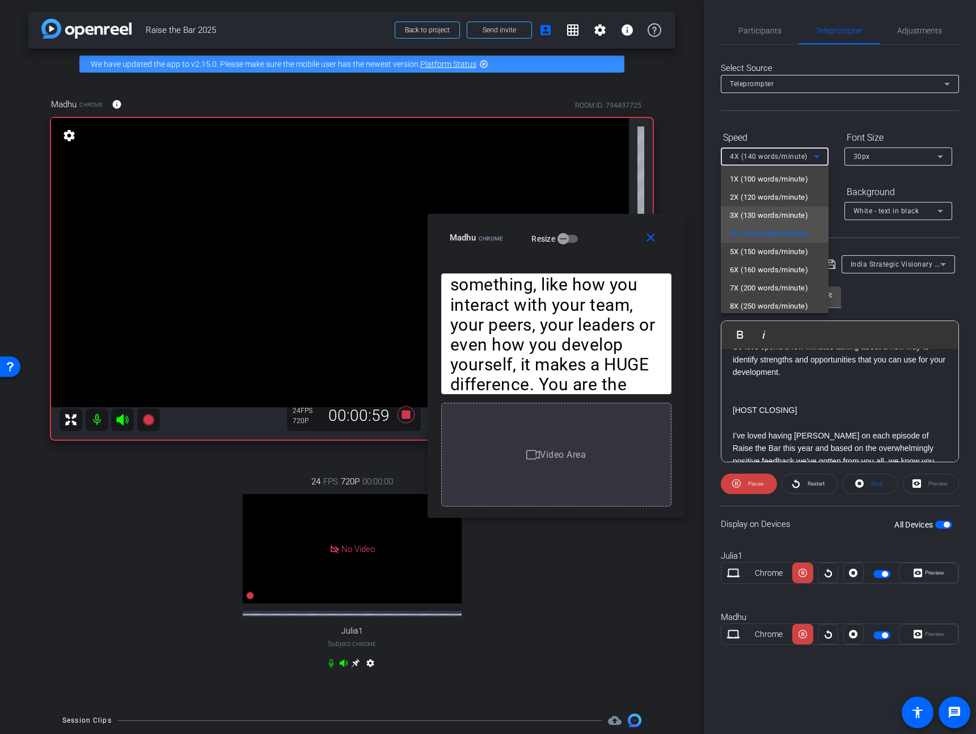
click at [773, 211] on span "3X (130 words/minute)" at bounding box center [769, 216] width 78 height 14
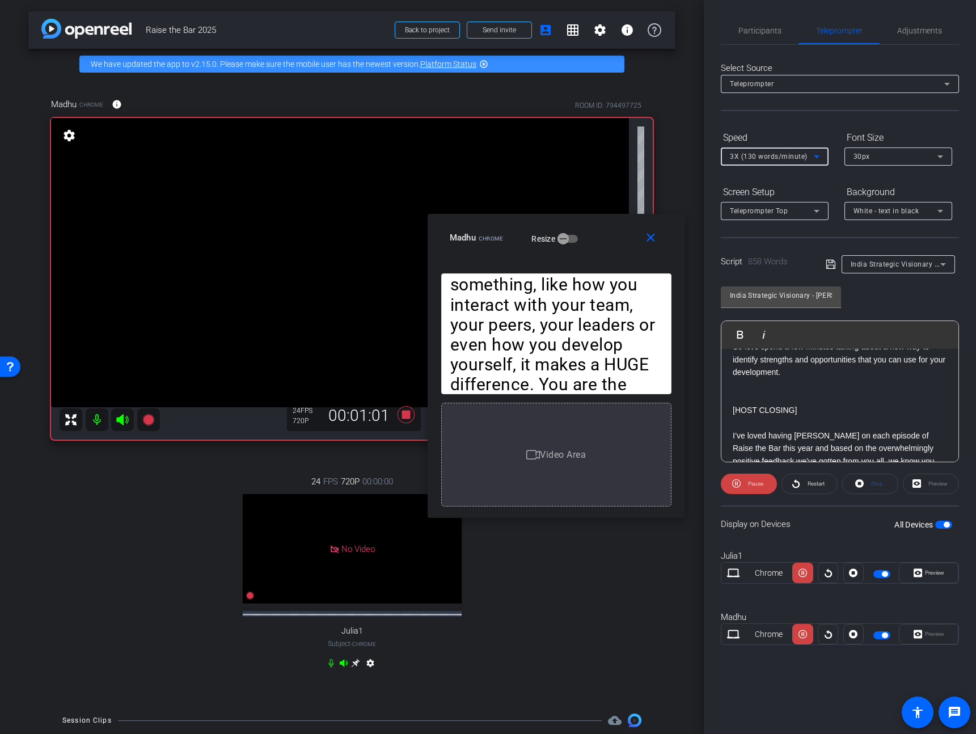
click at [781, 155] on span "3X (130 words/minute)" at bounding box center [769, 156] width 78 height 8
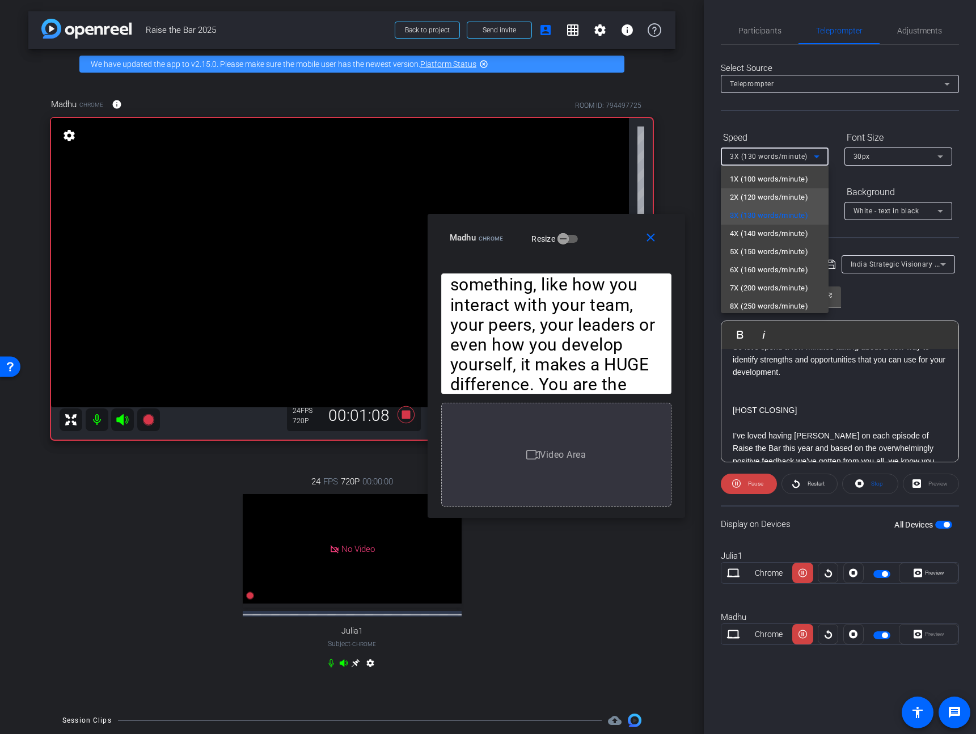
click at [759, 196] on span "2X (120 words/minute)" at bounding box center [769, 197] width 78 height 14
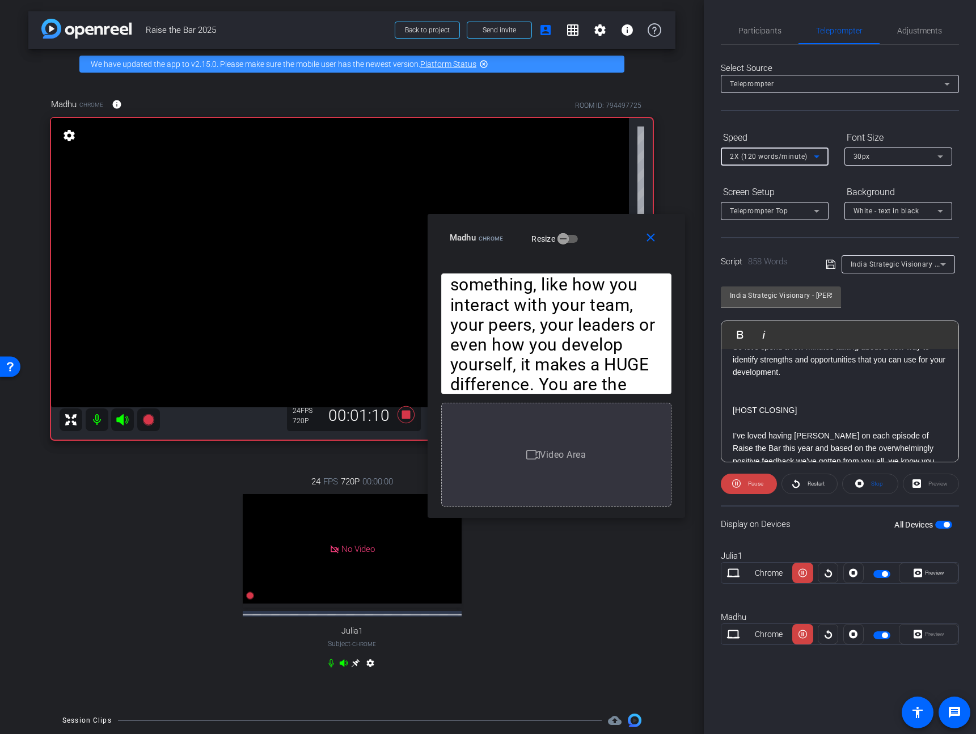
click at [769, 157] on span "2X (120 words/minute)" at bounding box center [769, 156] width 78 height 8
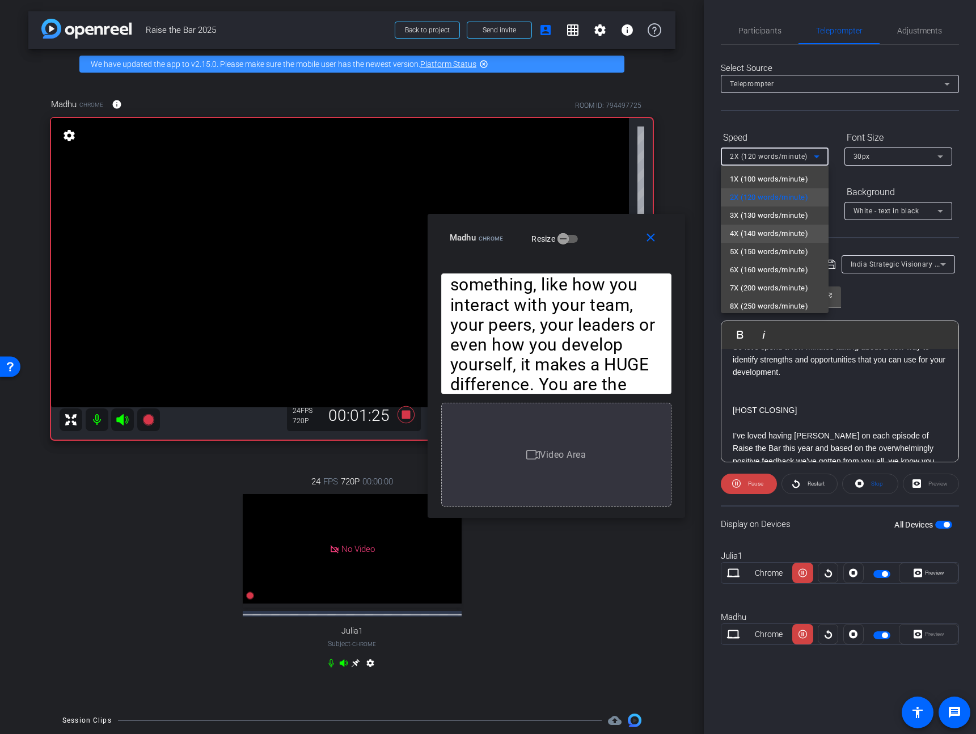
click at [756, 234] on span "4X (140 words/minute)" at bounding box center [769, 234] width 78 height 14
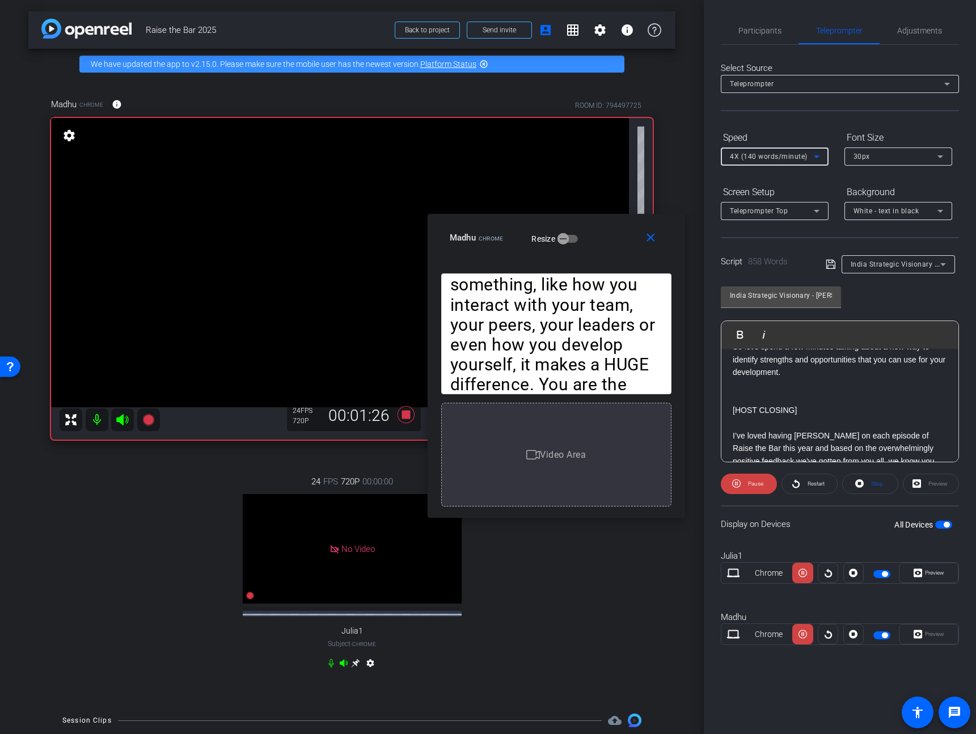
click at [773, 155] on span "4X (140 words/minute)" at bounding box center [769, 156] width 78 height 8
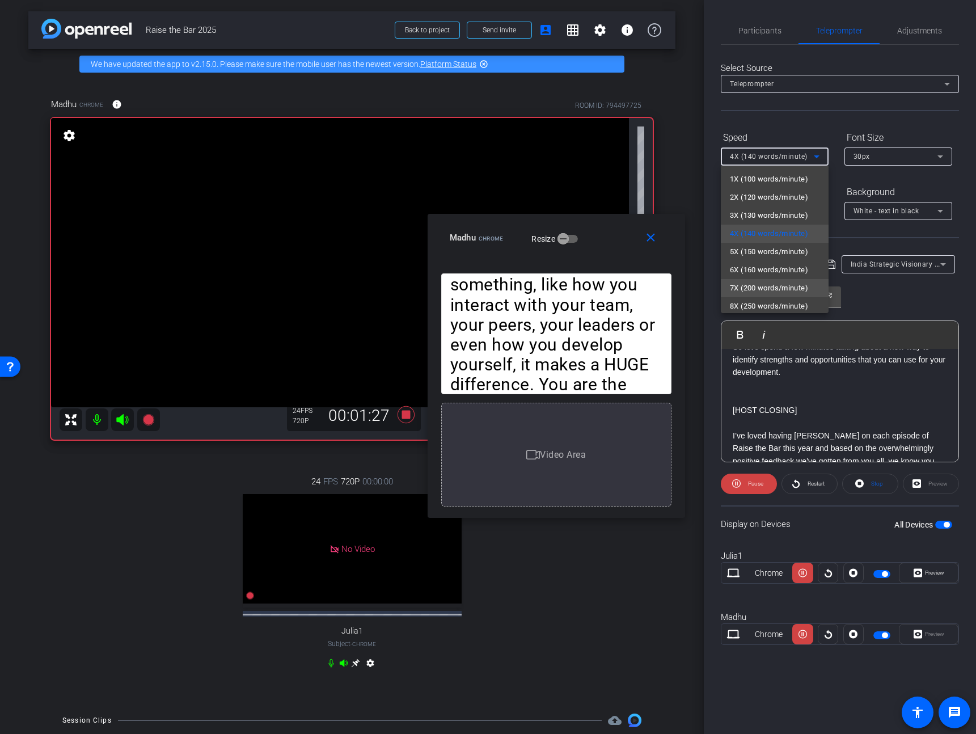
click at [756, 285] on span "7X (200 words/minute)" at bounding box center [769, 288] width 78 height 14
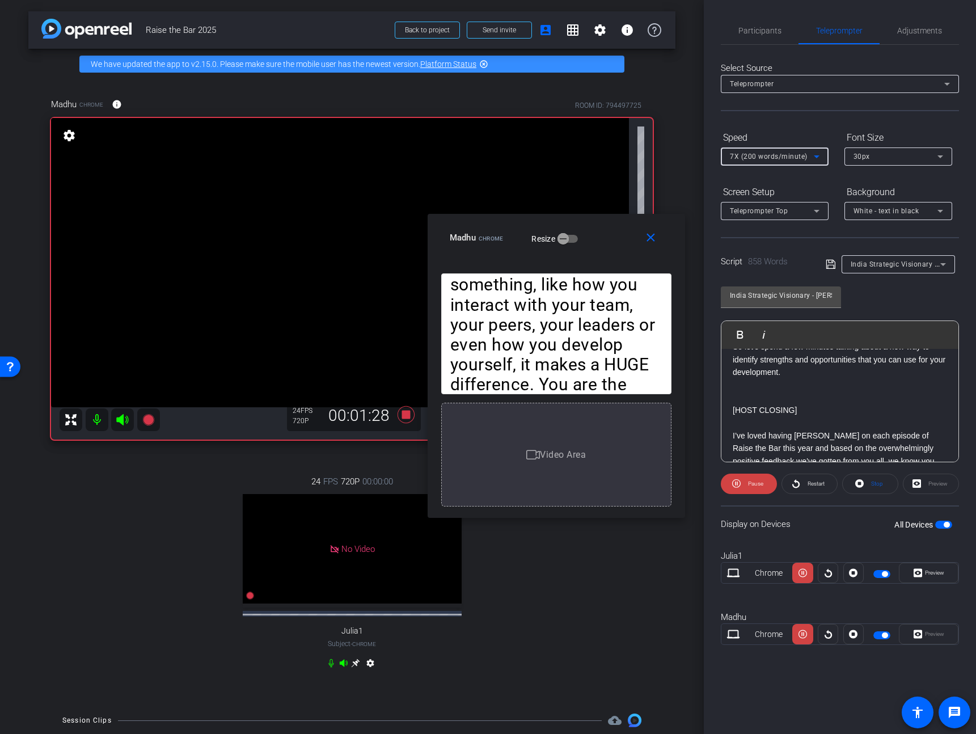
click at [762, 154] on span "7X (200 words/minute)" at bounding box center [769, 156] width 78 height 8
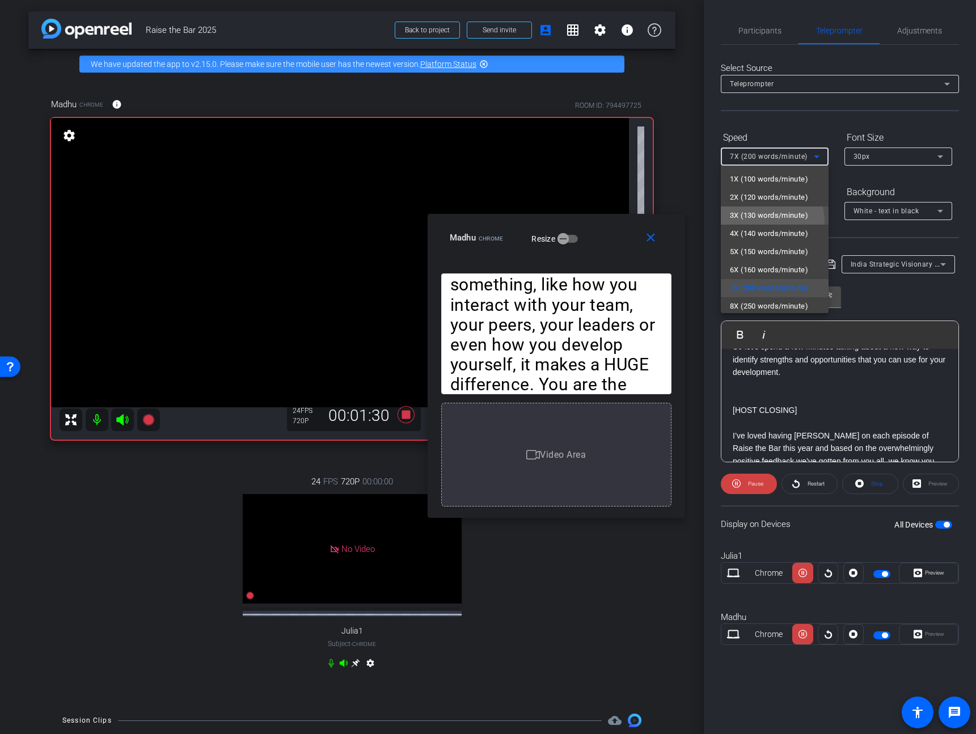
click at [762, 222] on span "3X (130 words/minute)" at bounding box center [769, 216] width 78 height 14
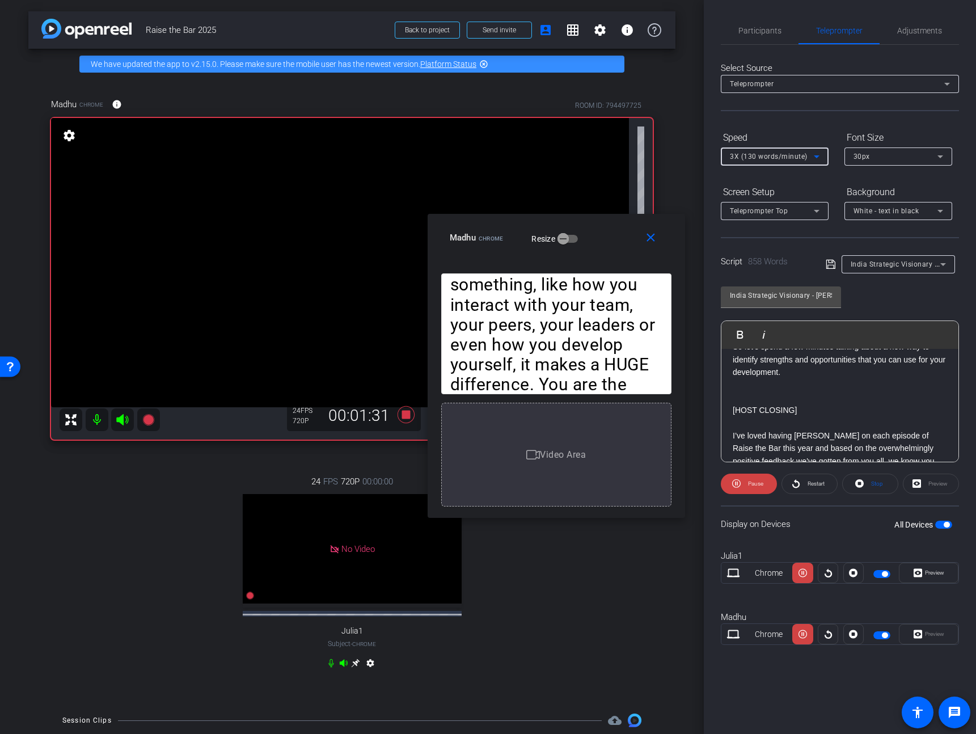
click at [768, 159] on span "3X (130 words/minute)" at bounding box center [769, 156] width 78 height 8
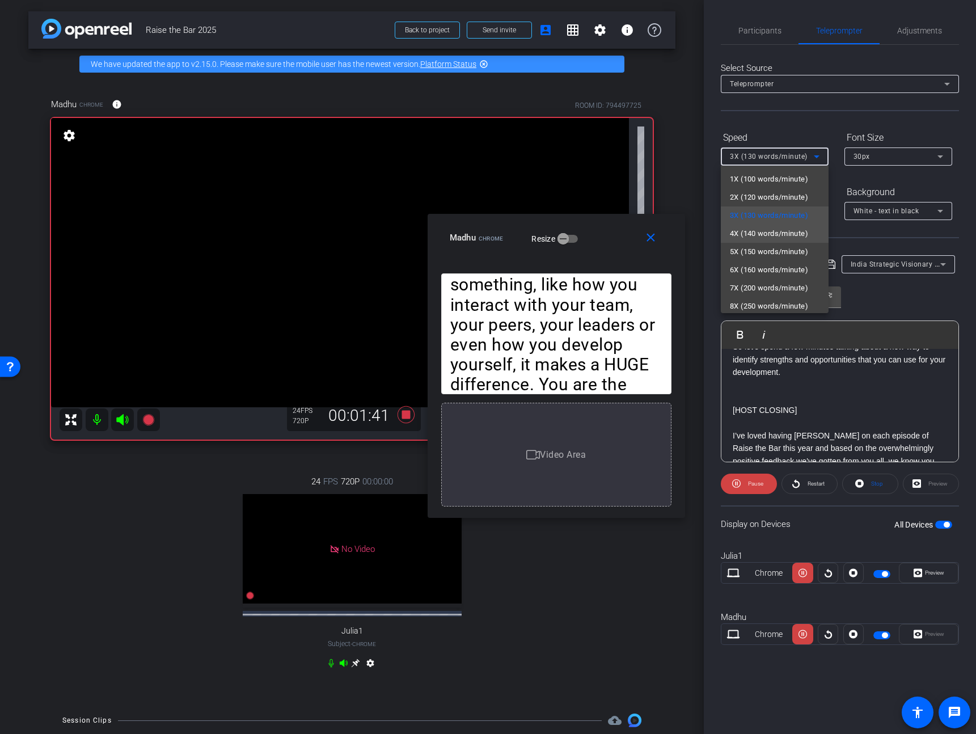
click at [767, 238] on span "4X (140 words/minute)" at bounding box center [769, 234] width 78 height 14
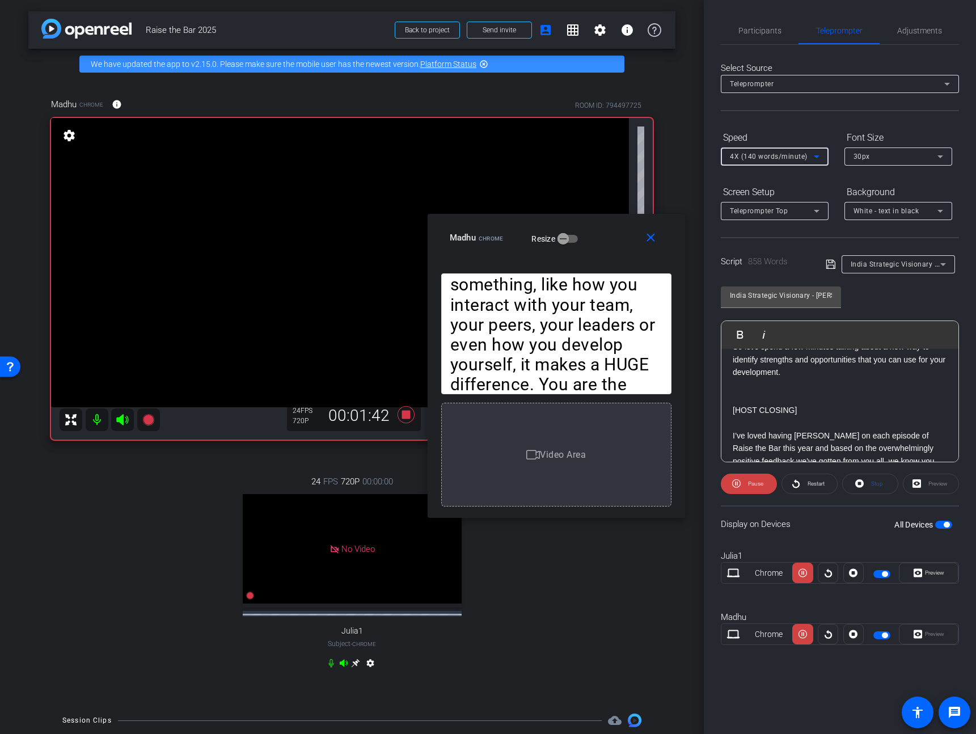
click at [782, 154] on span "4X (140 words/minute)" at bounding box center [769, 156] width 78 height 8
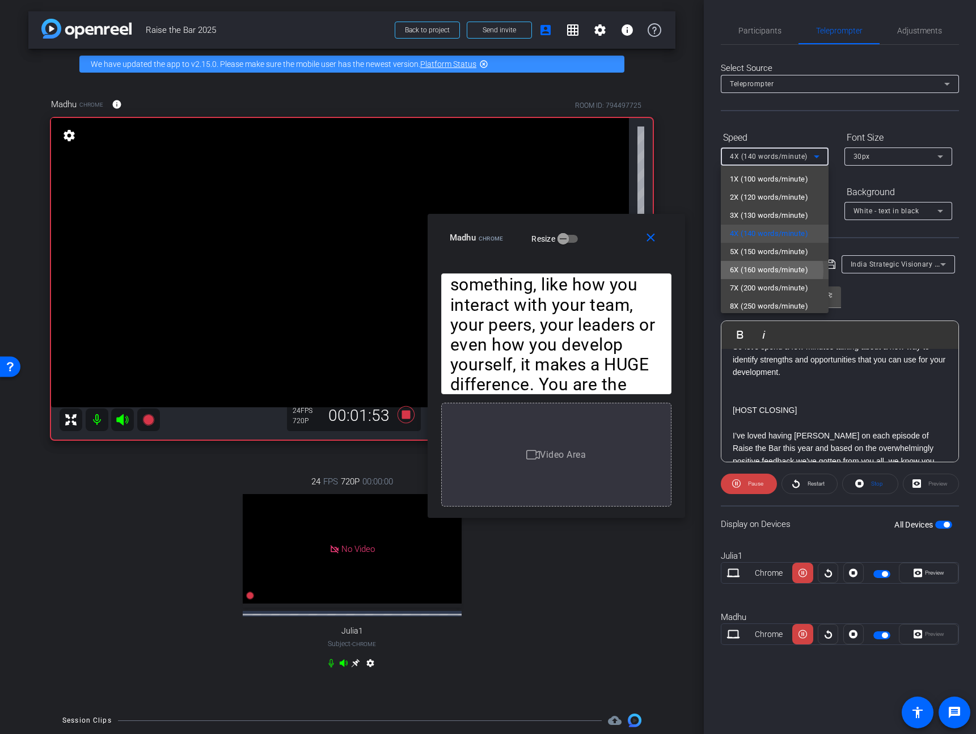
click at [770, 270] on span "6X (160 words/minute)" at bounding box center [769, 270] width 78 height 14
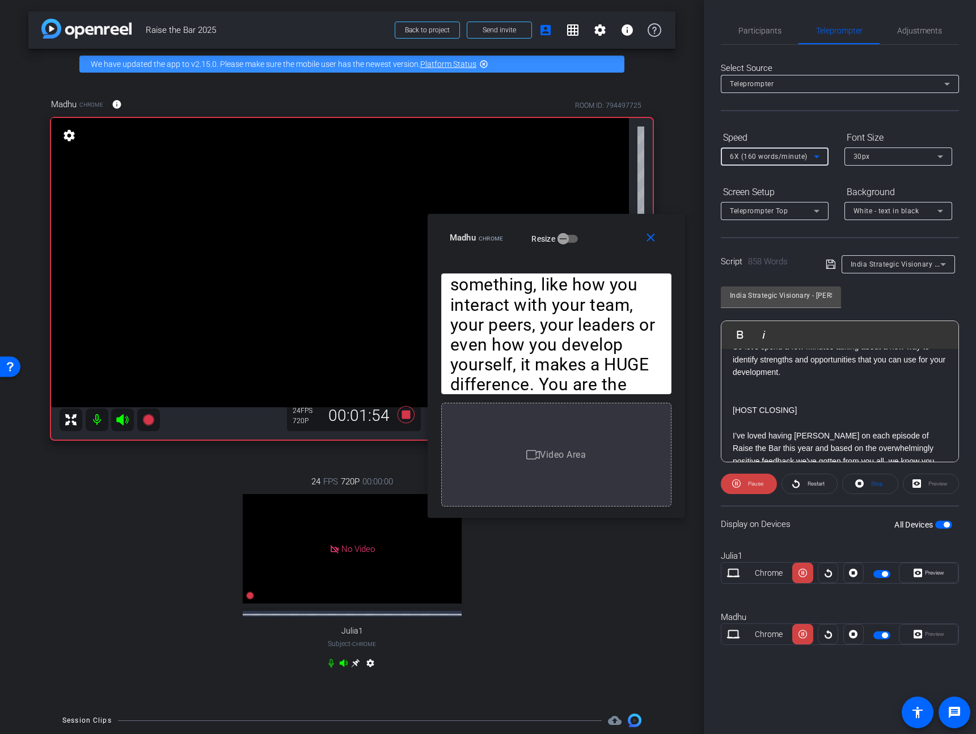
click at [768, 159] on span "6X (160 words/minute)" at bounding box center [769, 156] width 78 height 8
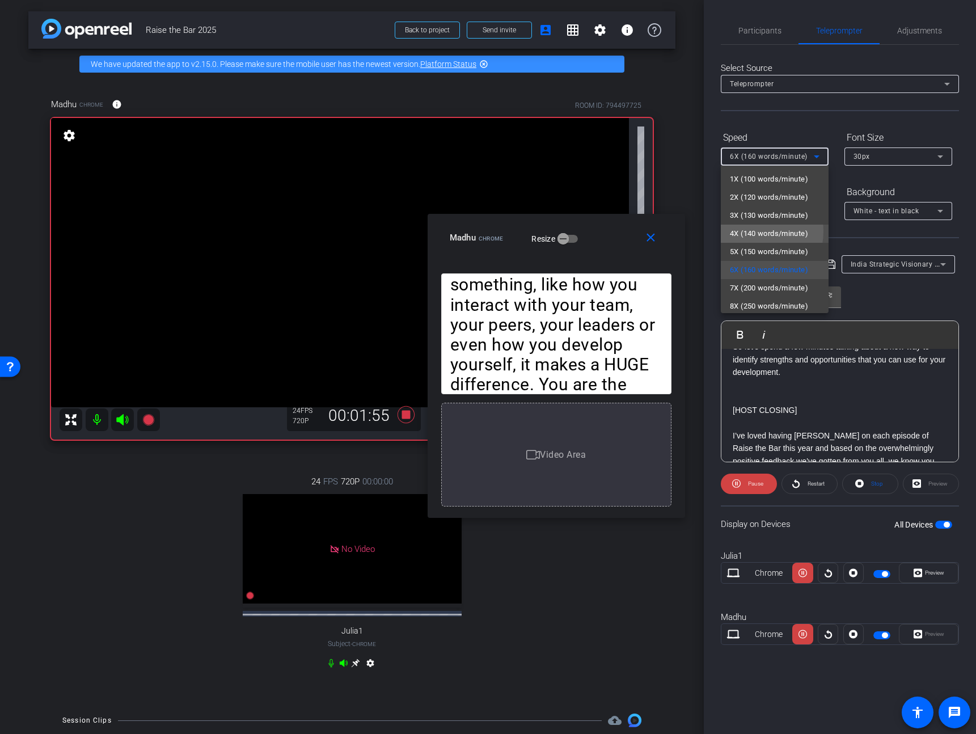
click at [754, 231] on span "4X (140 words/minute)" at bounding box center [769, 234] width 78 height 14
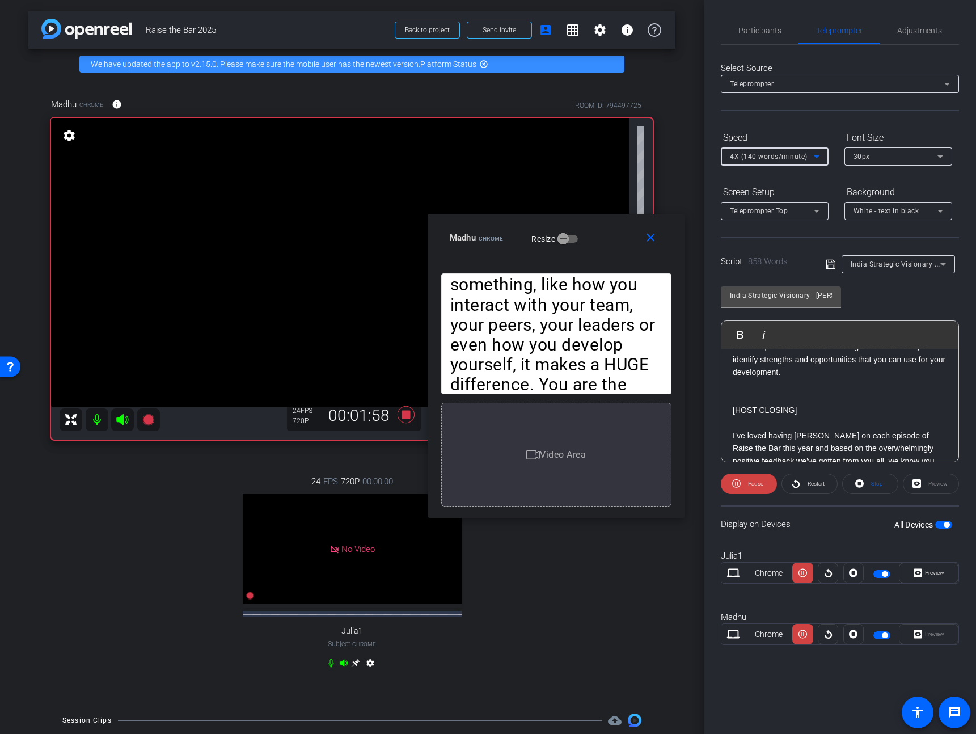
click at [772, 155] on span "4X (140 words/minute)" at bounding box center [769, 156] width 78 height 8
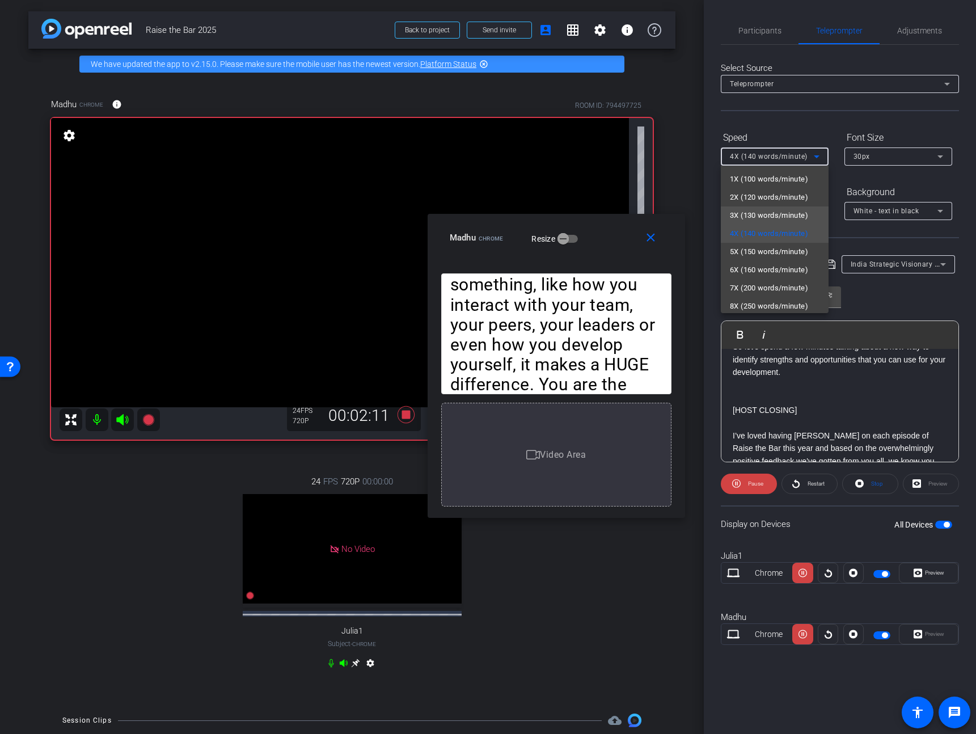
click at [758, 212] on span "3X (130 words/minute)" at bounding box center [769, 216] width 78 height 14
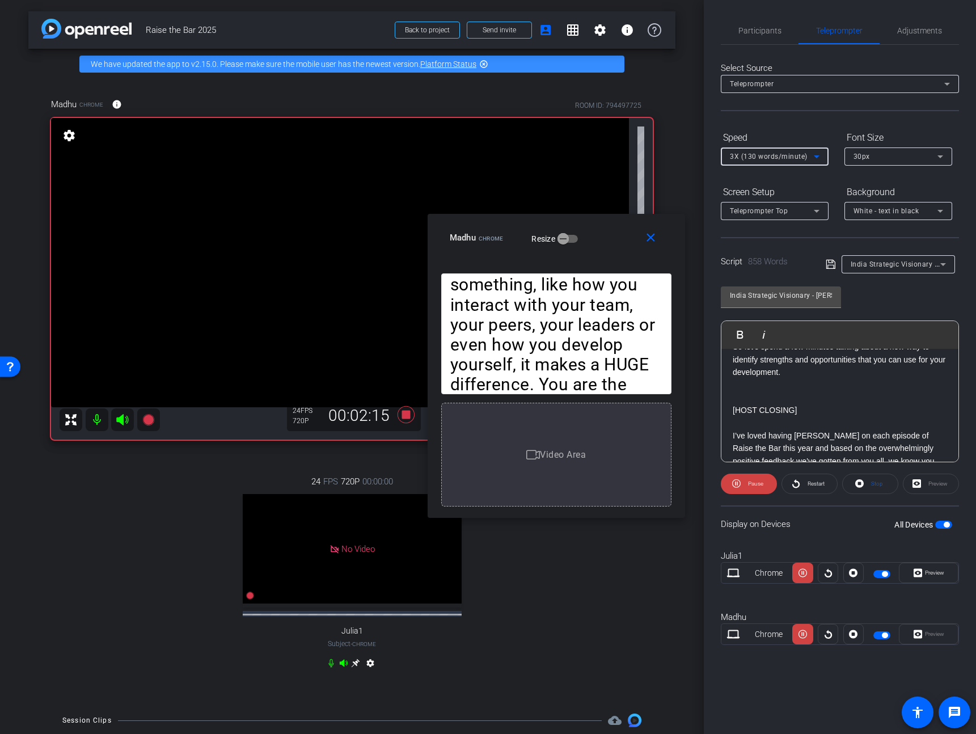
click at [781, 155] on span "3X (130 words/minute)" at bounding box center [769, 156] width 78 height 8
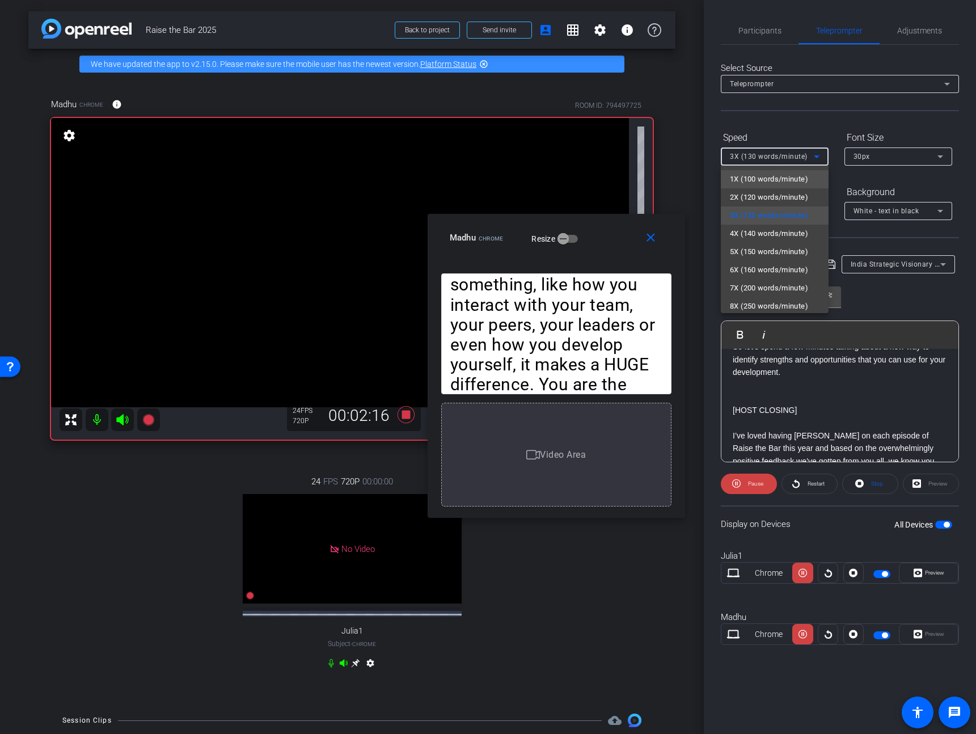
click at [774, 176] on span "1X (100 words/minute)" at bounding box center [769, 179] width 78 height 14
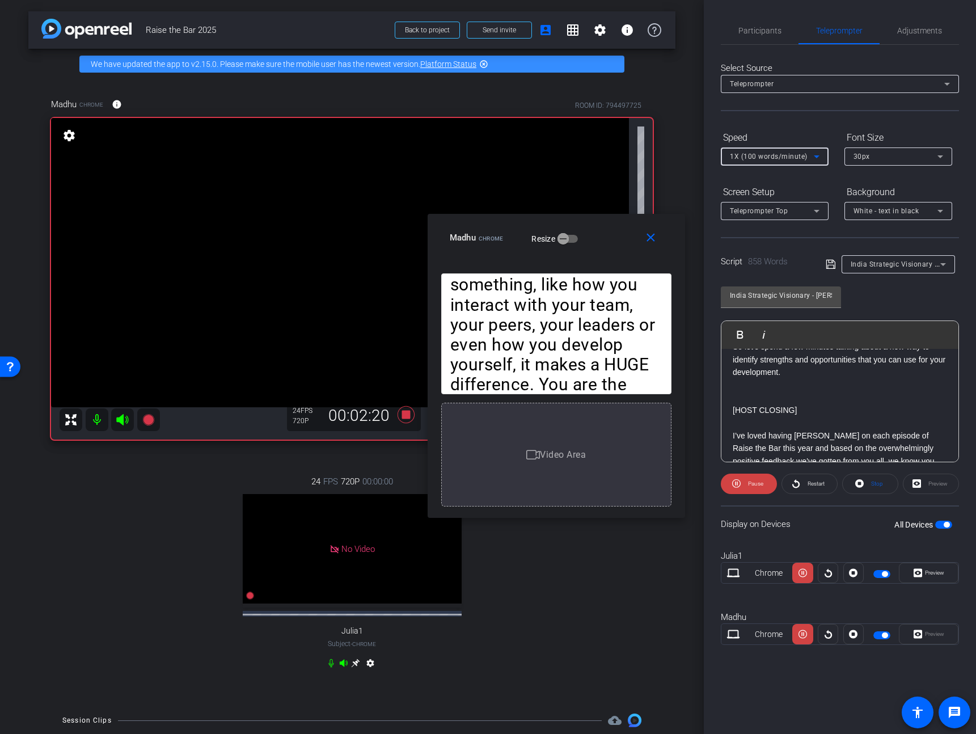
click at [782, 158] on span "1X (100 words/minute)" at bounding box center [769, 156] width 78 height 8
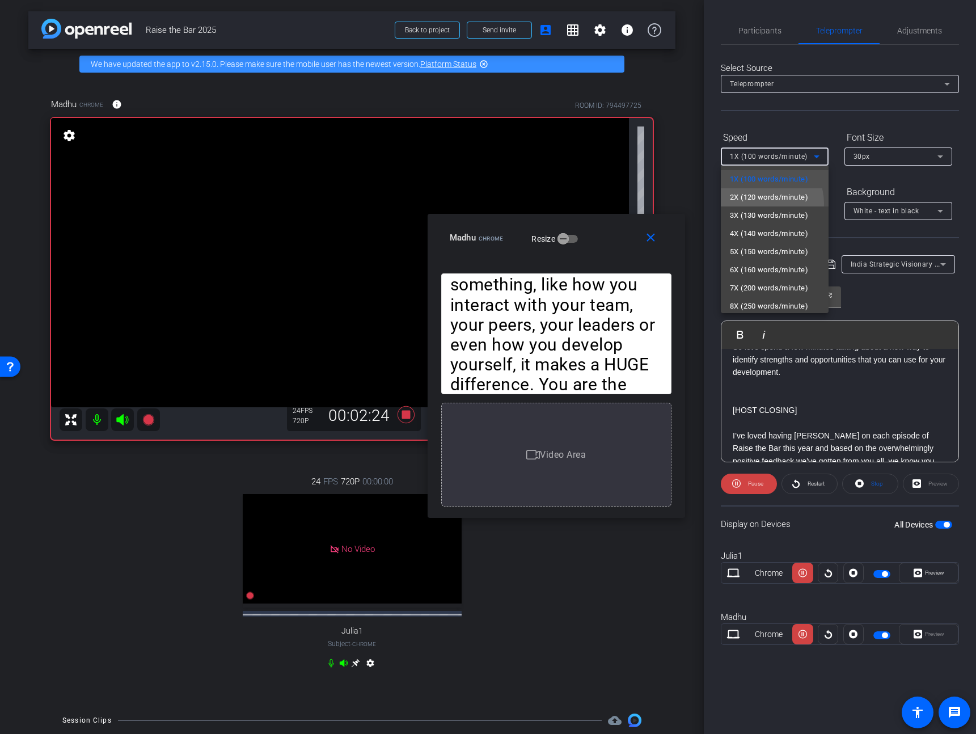
click at [761, 204] on mat-option "2X (120 words/minute)" at bounding box center [775, 197] width 108 height 18
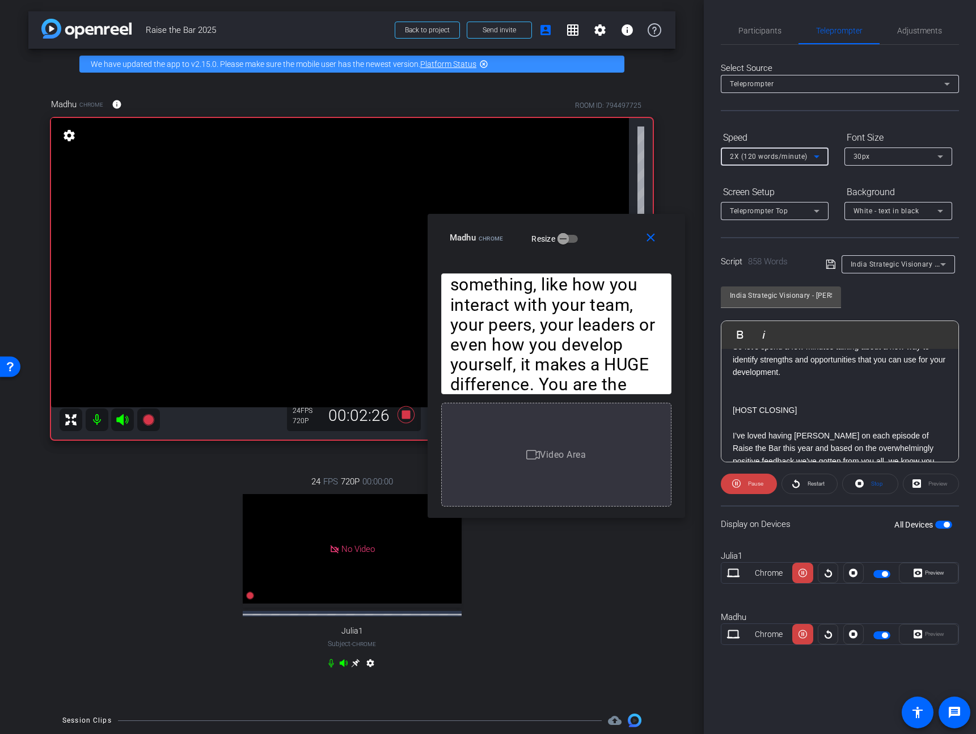
click at [772, 153] on span "2X (120 words/minute)" at bounding box center [769, 156] width 78 height 8
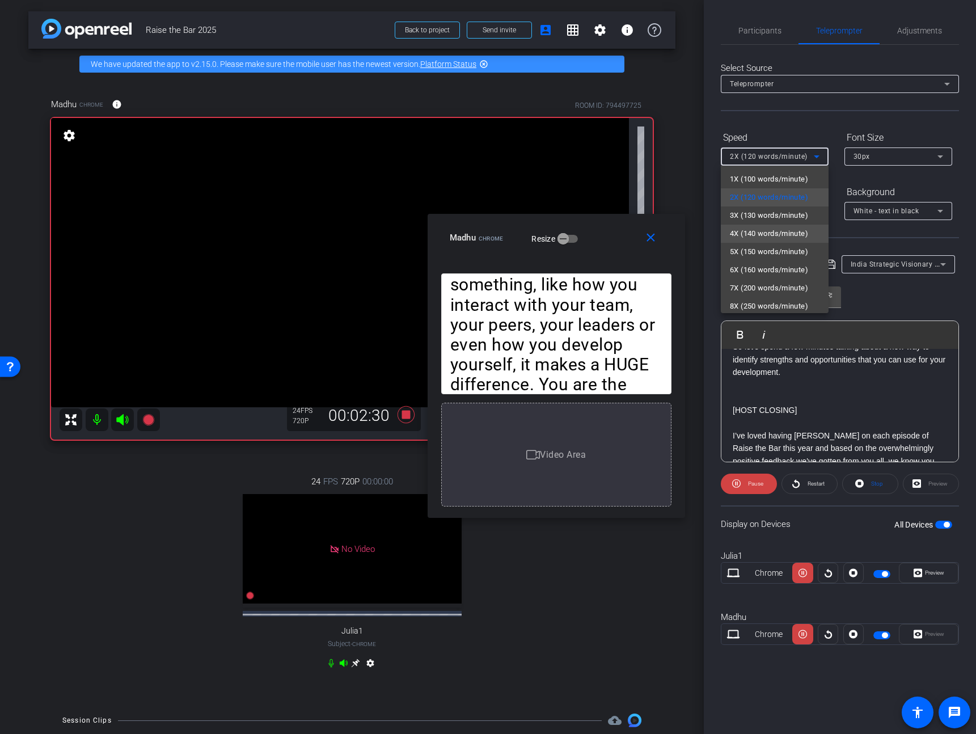
click at [760, 240] on mat-option "4X (140 words/minute)" at bounding box center [775, 233] width 108 height 18
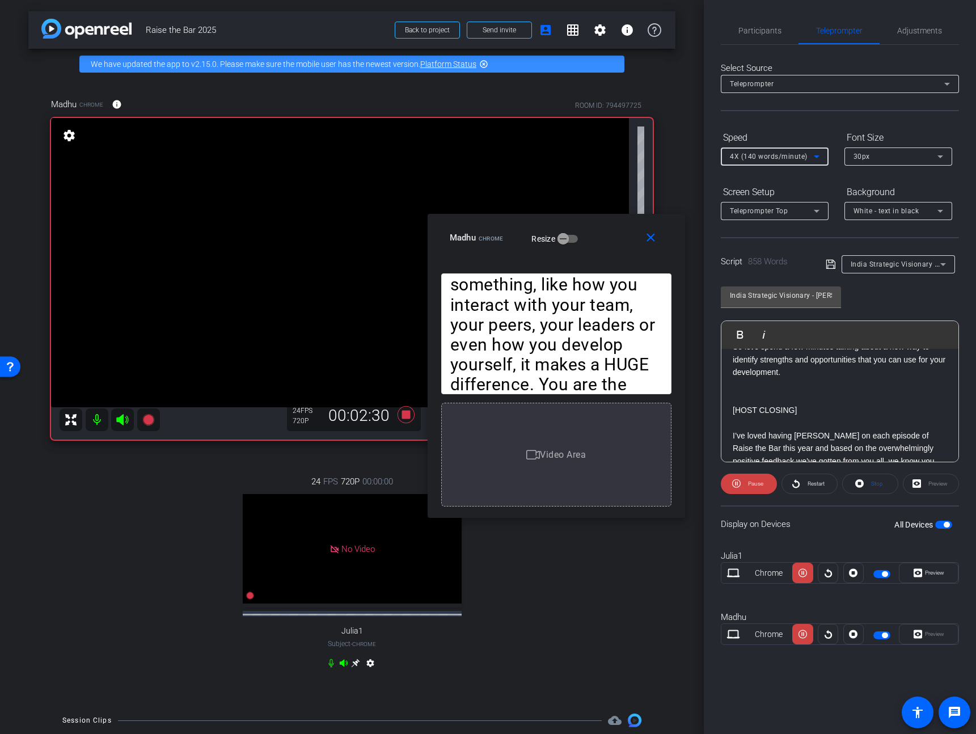
click at [772, 152] on span "4X (140 words/minute)" at bounding box center [769, 156] width 78 height 8
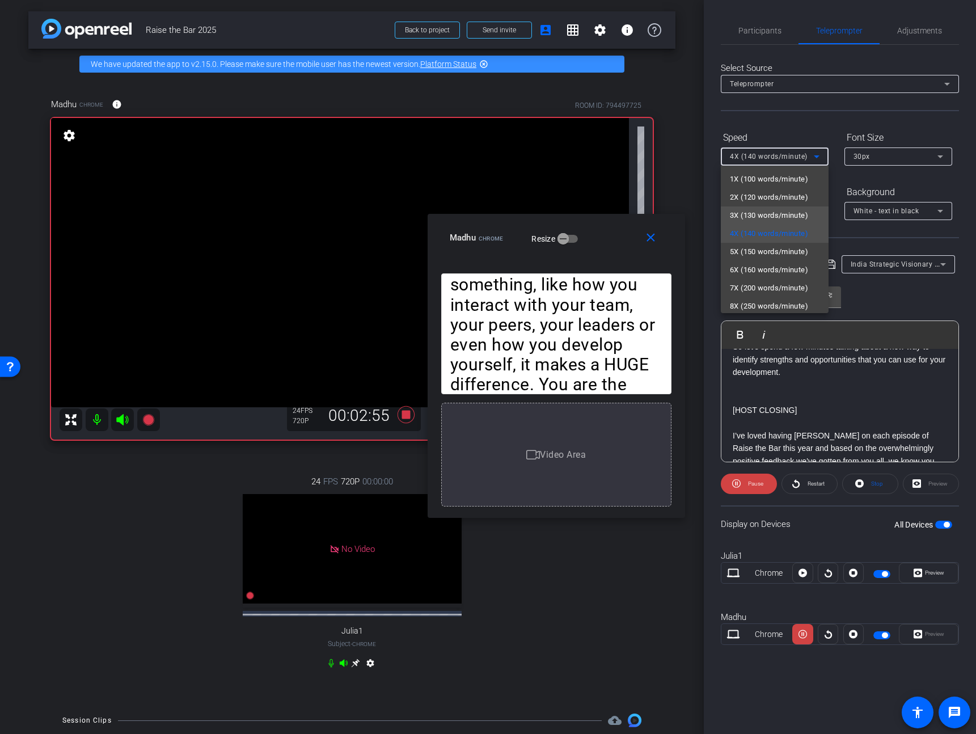
click at [772, 218] on span "3X (130 words/minute)" at bounding box center [769, 216] width 78 height 14
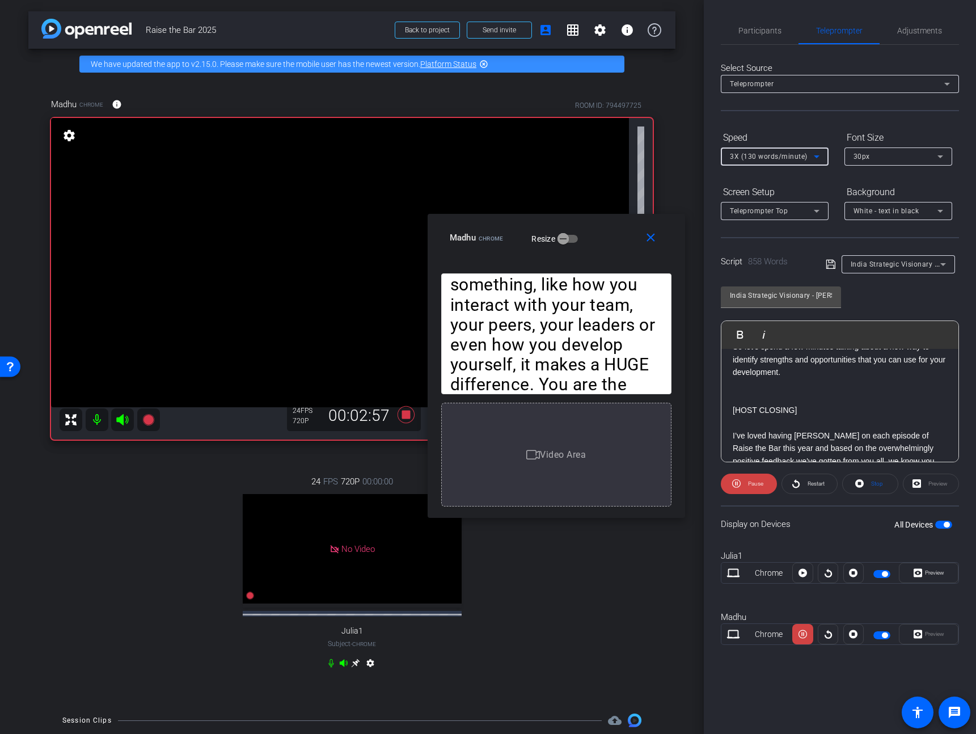
click at [785, 154] on span "3X (130 words/minute)" at bounding box center [769, 156] width 78 height 8
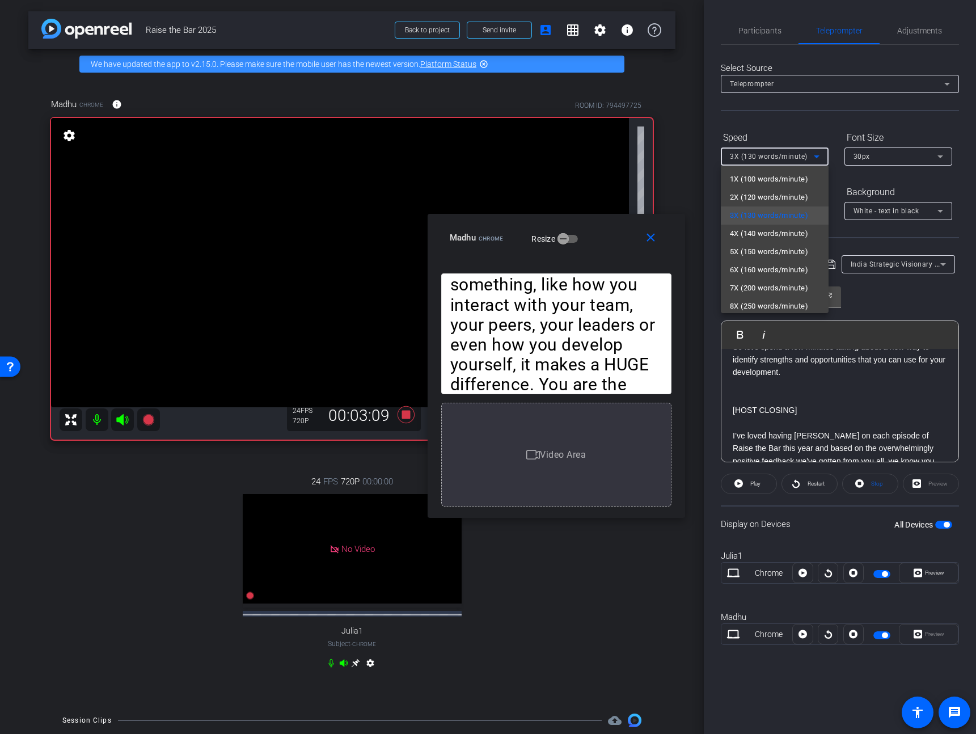
click at [911, 308] on div at bounding box center [488, 367] width 976 height 734
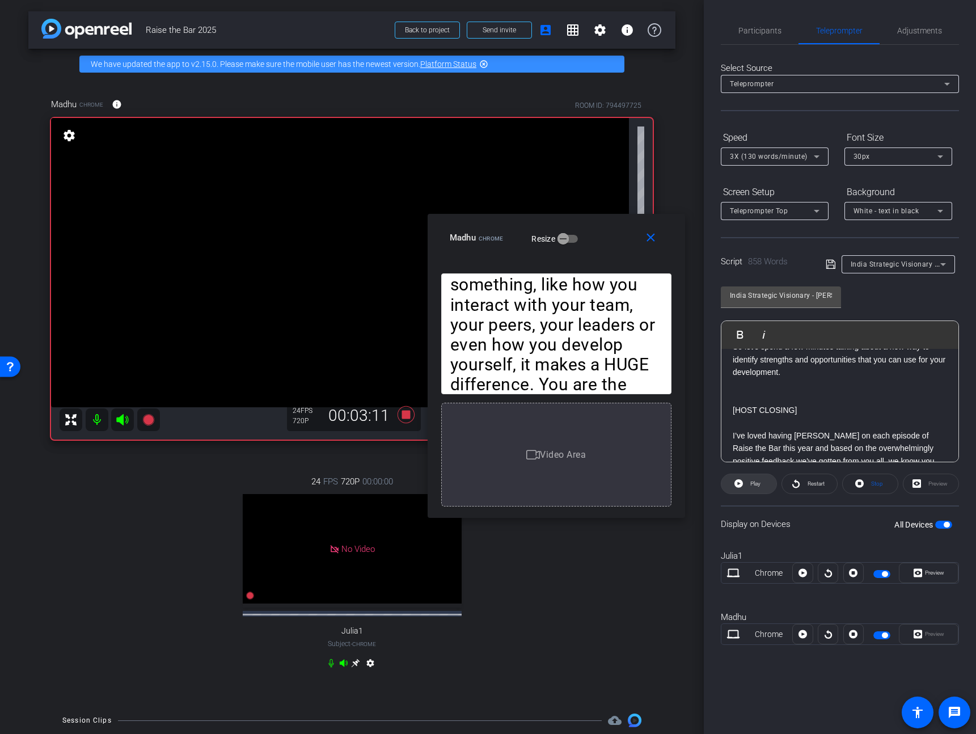
click at [745, 487] on span at bounding box center [748, 483] width 55 height 27
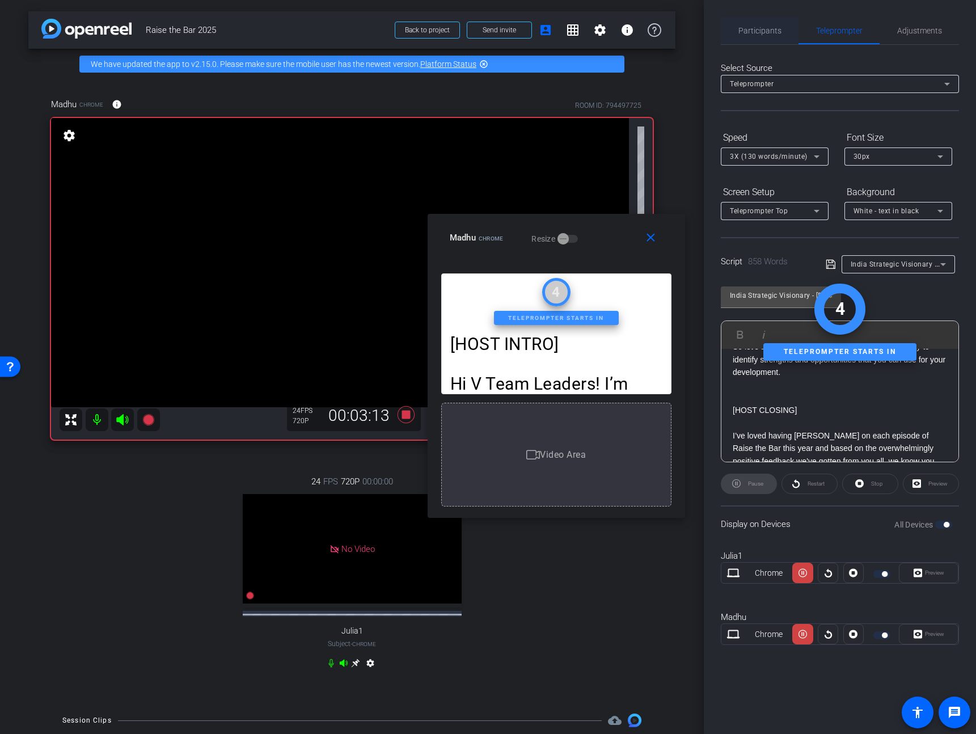
click at [759, 39] on span "Participants" at bounding box center [759, 30] width 43 height 27
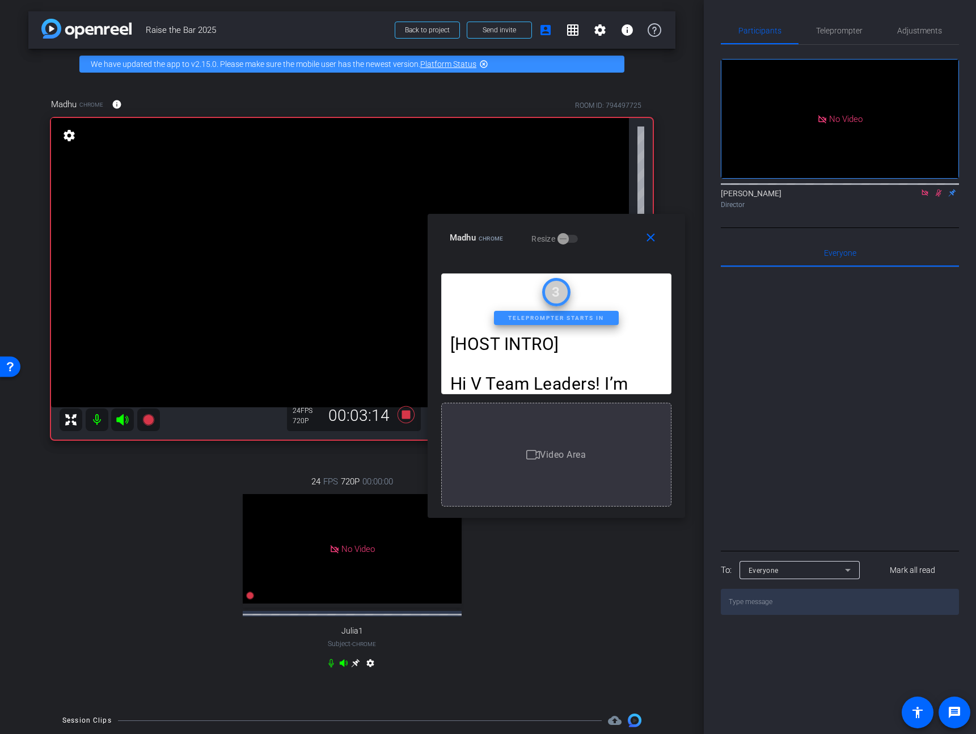
click at [938, 189] on icon at bounding box center [938, 193] width 9 height 8
click at [403, 417] on icon at bounding box center [405, 414] width 17 height 17
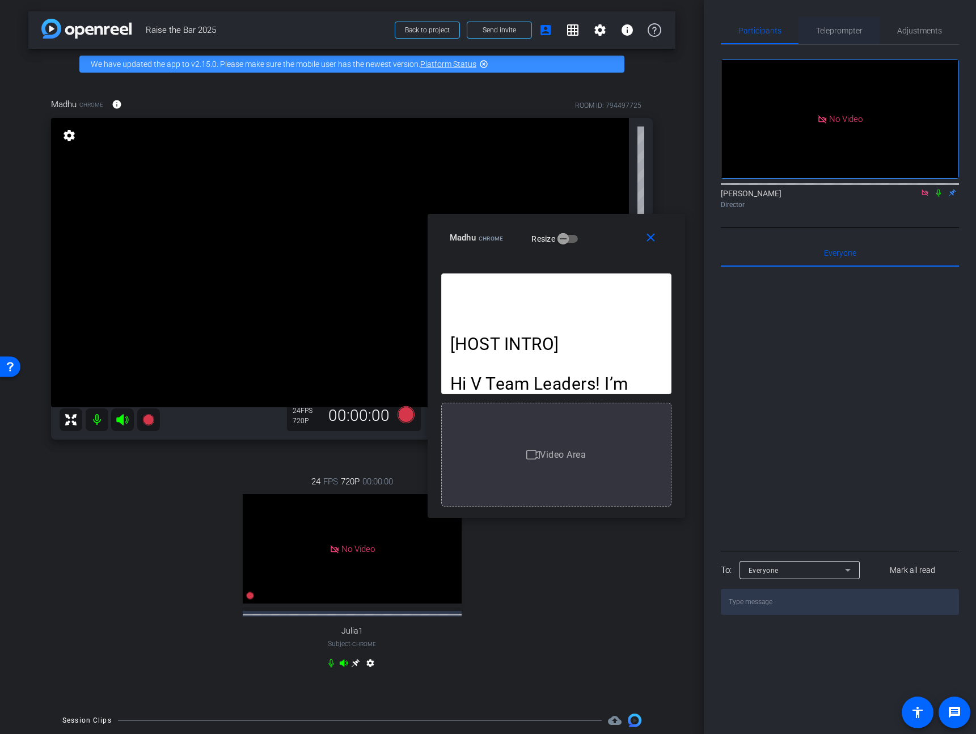
click at [836, 29] on span "Teleprompter" at bounding box center [839, 31] width 46 height 8
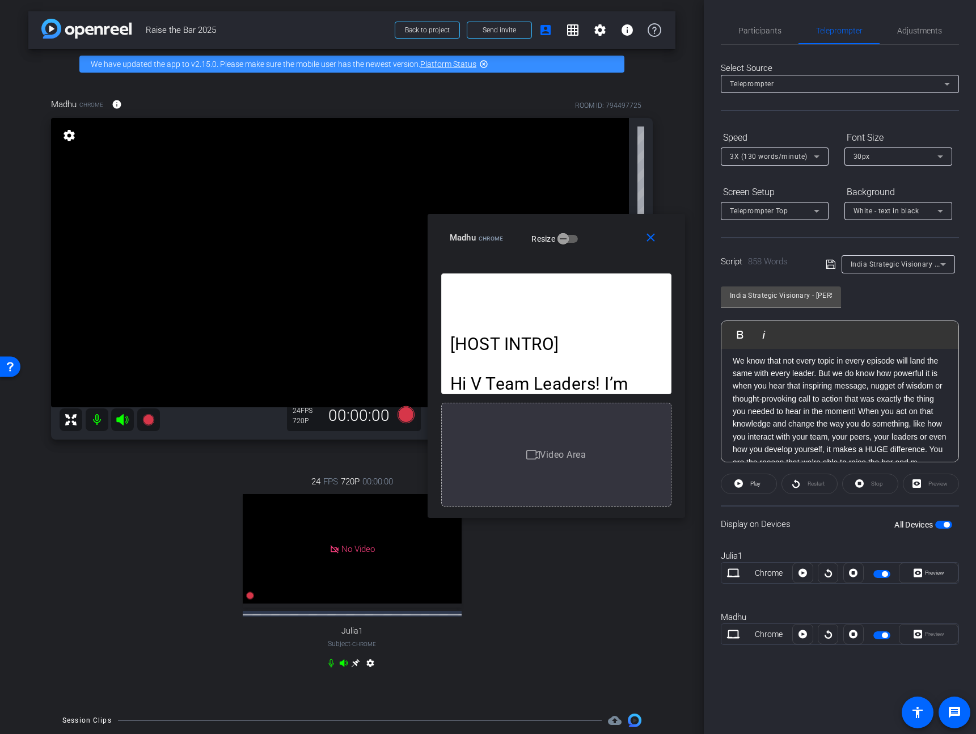
scroll to position [1369, 0]
click at [812, 450] on p "We know that not every topic in every episode will land the same with every lea…" at bounding box center [839, 393] width 214 height 115
click at [827, 264] on icon at bounding box center [830, 264] width 10 height 14
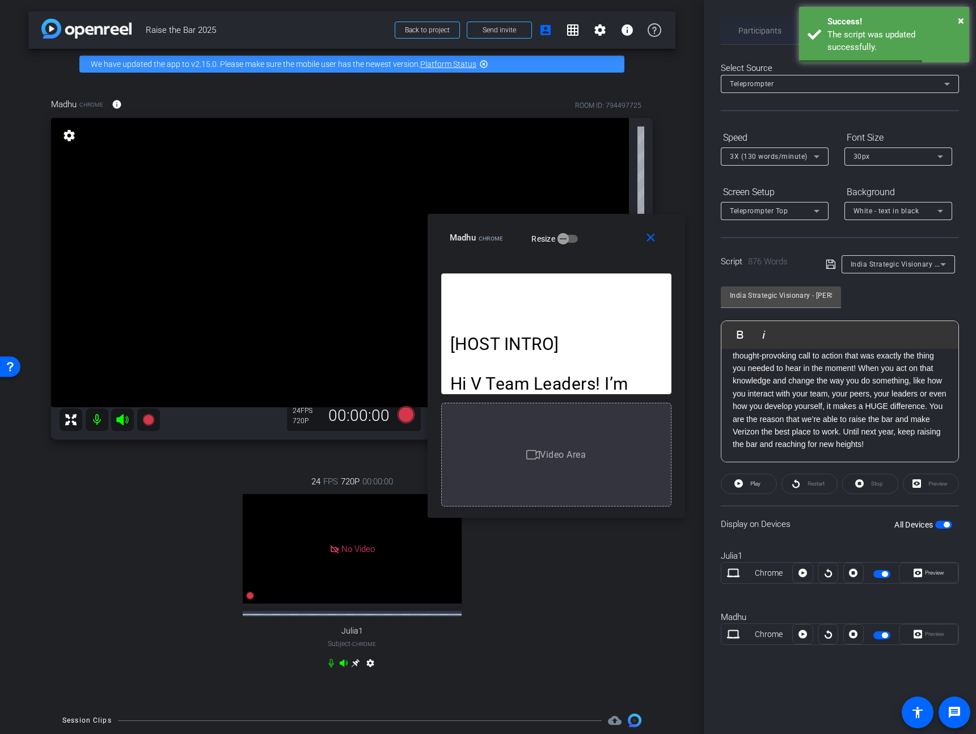
click at [769, 30] on span "Participants" at bounding box center [759, 31] width 43 height 8
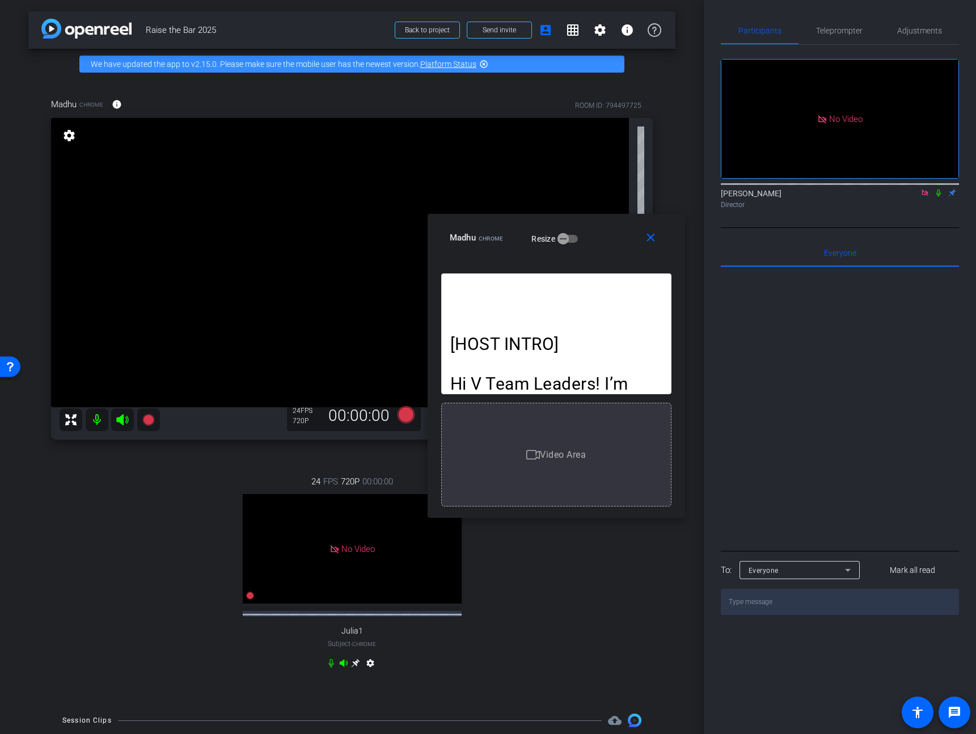
click at [935, 189] on icon at bounding box center [938, 193] width 9 height 8
click at [648, 239] on mat-icon "close" at bounding box center [650, 238] width 14 height 14
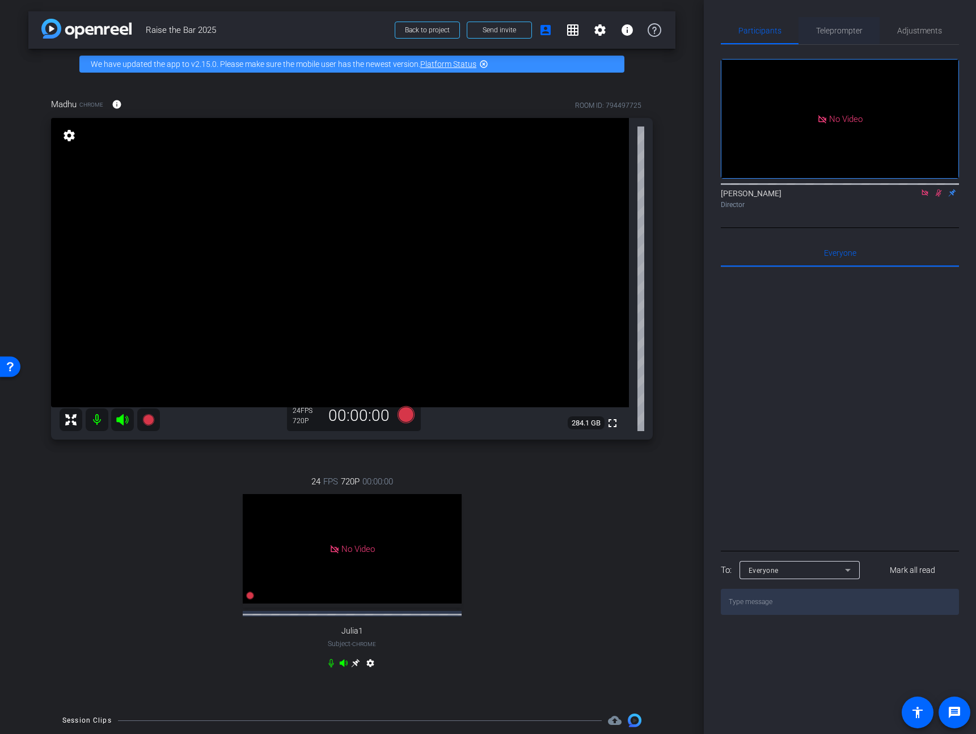
click at [830, 37] on span "Teleprompter" at bounding box center [839, 30] width 46 height 27
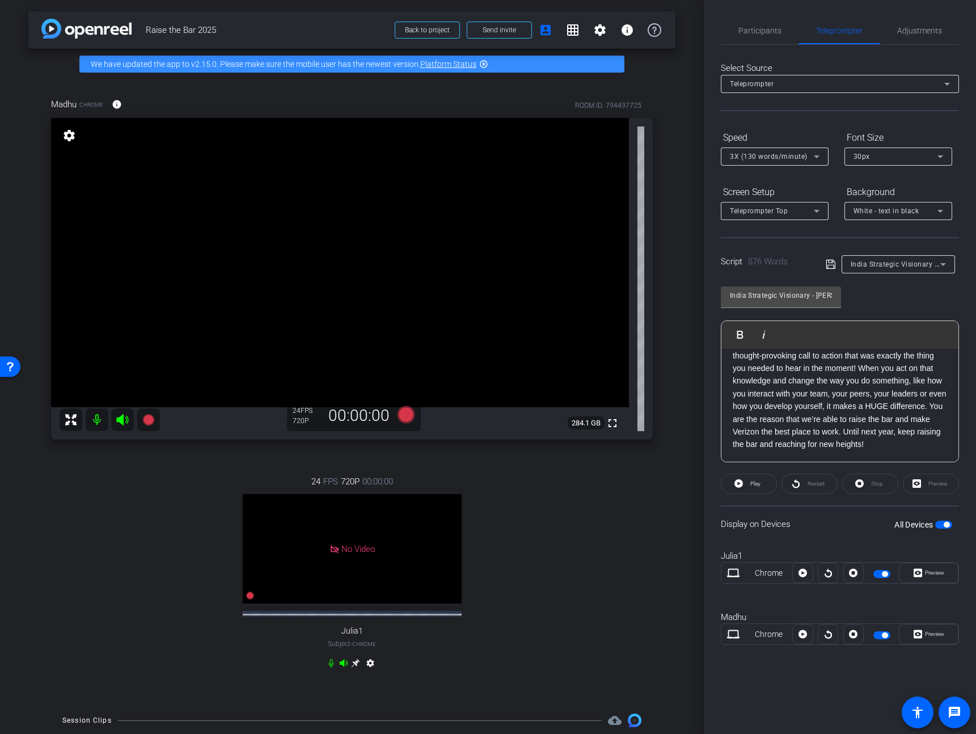
click at [731, 12] on div "Participants Teleprompter Adjustments JP Chua Director Everyone 0 Mark all read…" at bounding box center [840, 367] width 272 height 734
click at [741, 32] on span "Participants" at bounding box center [759, 31] width 43 height 8
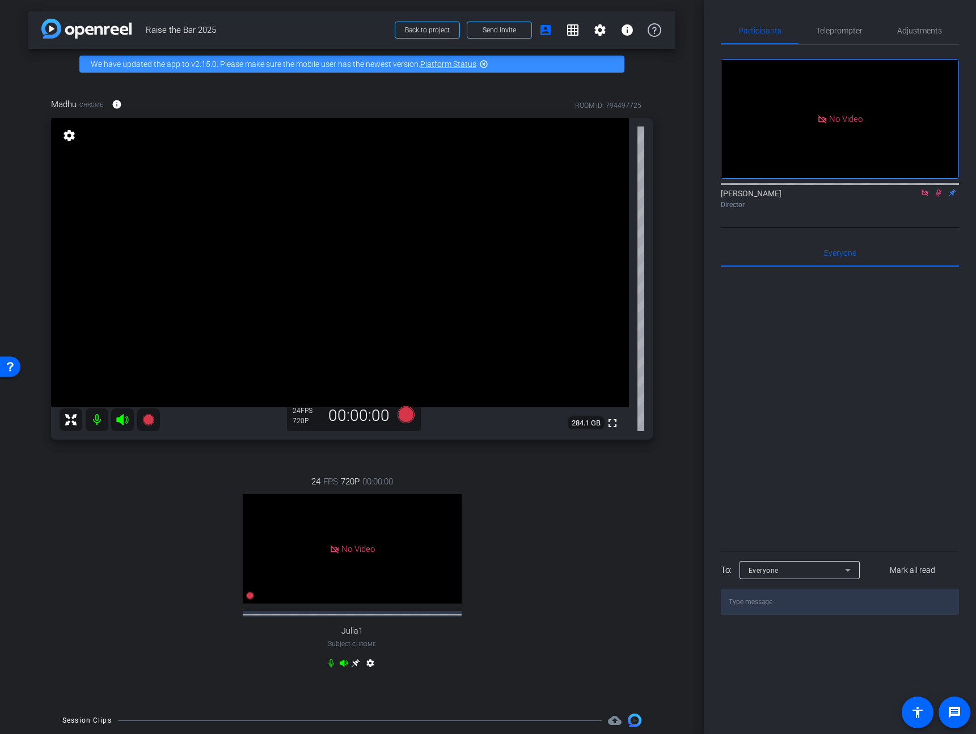
click at [936, 189] on icon at bounding box center [938, 193] width 9 height 8
click at [834, 25] on span "Teleprompter" at bounding box center [839, 30] width 46 height 27
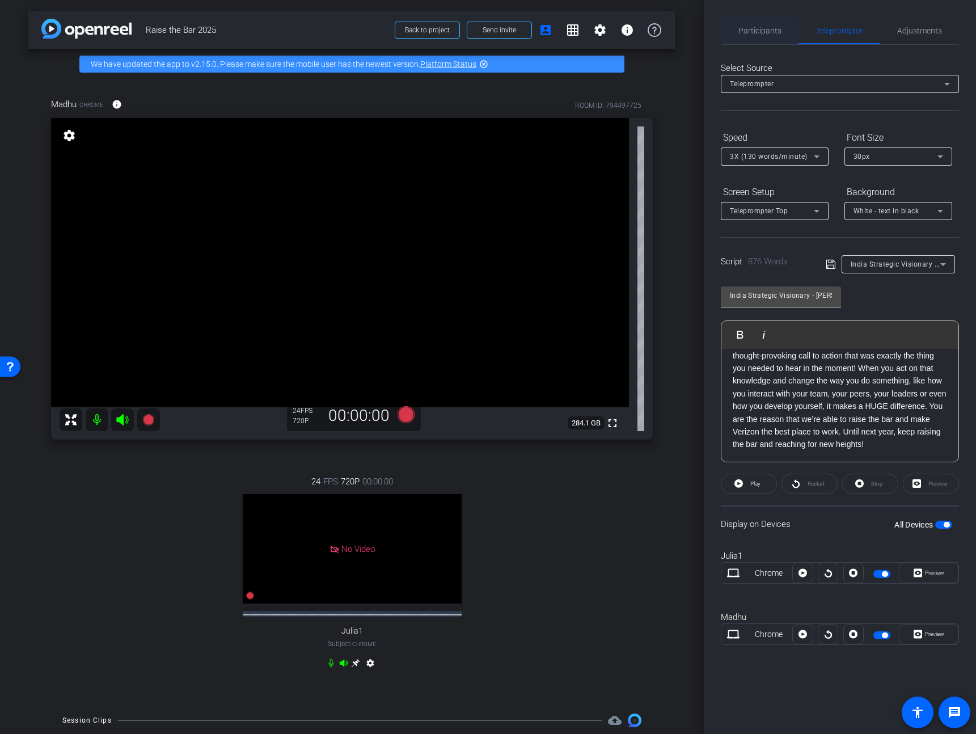
click at [772, 31] on span "Participants" at bounding box center [759, 31] width 43 height 8
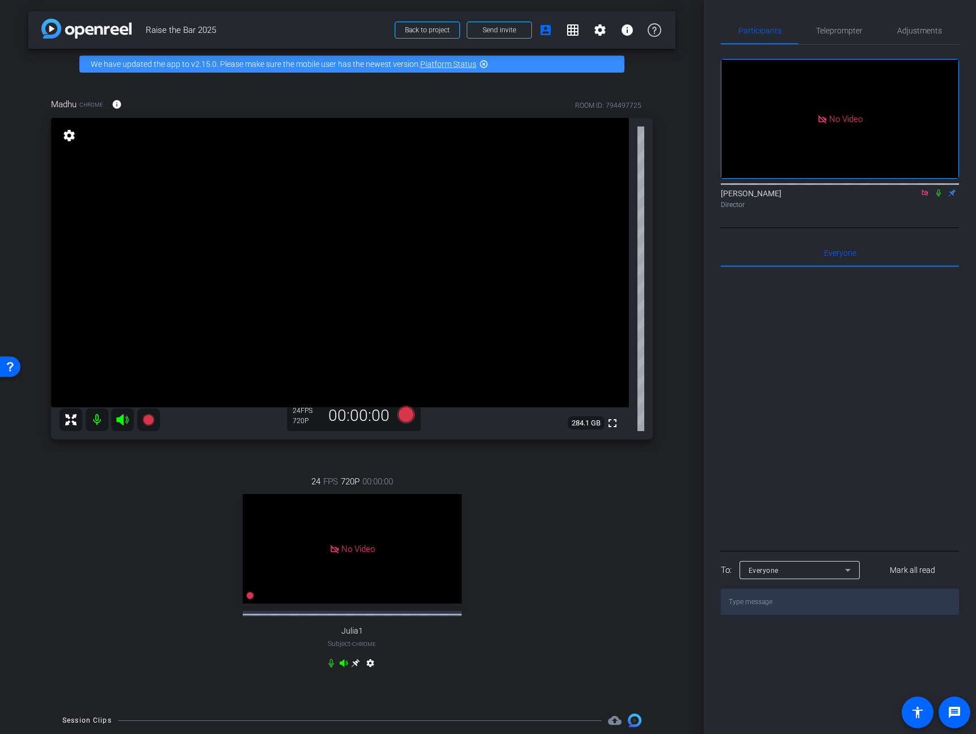
drag, startPoint x: 797, startPoint y: 50, endPoint x: 803, endPoint y: 46, distance: 7.4
click at [802, 46] on div "No Video JP Chua Director" at bounding box center [840, 129] width 238 height 168
click at [817, 40] on span "Teleprompter" at bounding box center [839, 30] width 46 height 27
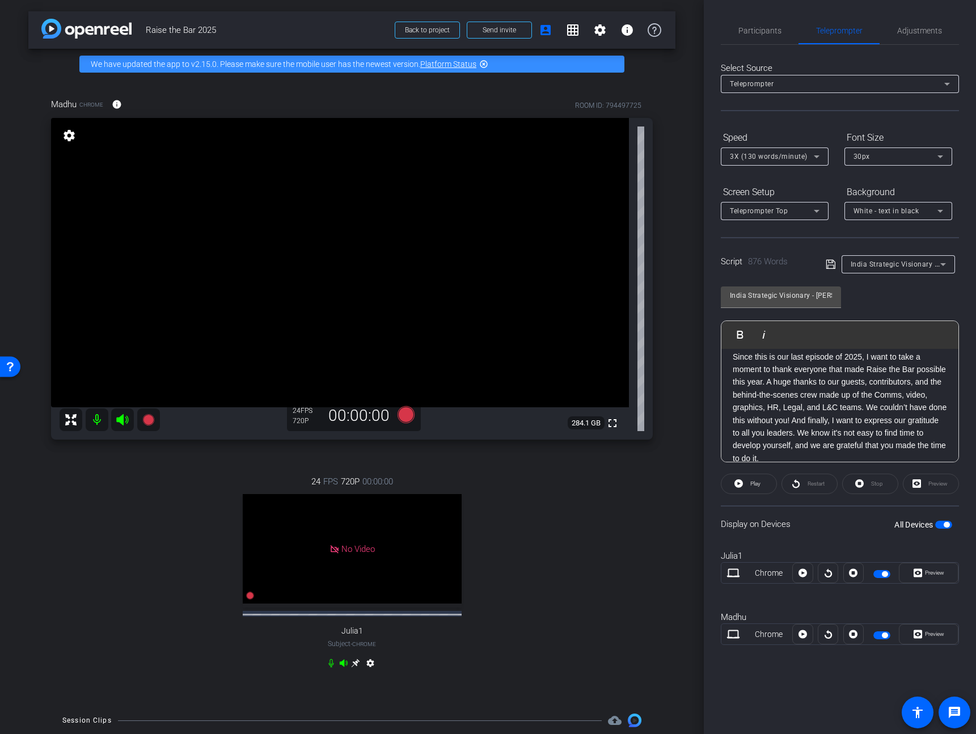
scroll to position [1209, 0]
click at [748, 486] on span "Play" at bounding box center [753, 484] width 13 height 16
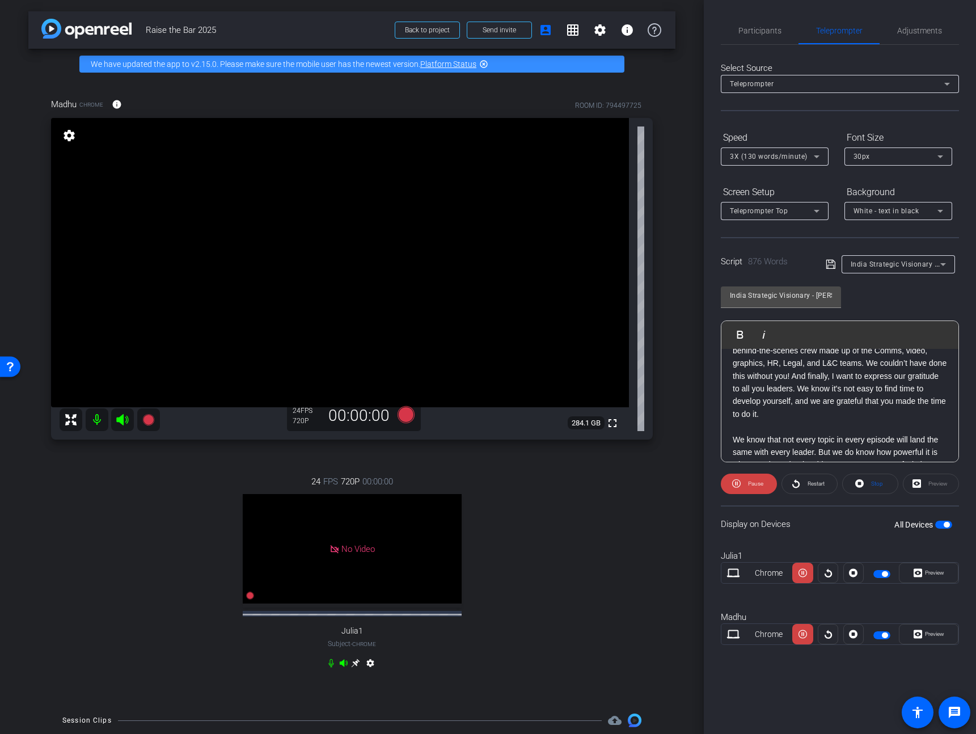
scroll to position [1267, 0]
click at [746, 482] on span "Pause" at bounding box center [754, 484] width 18 height 16
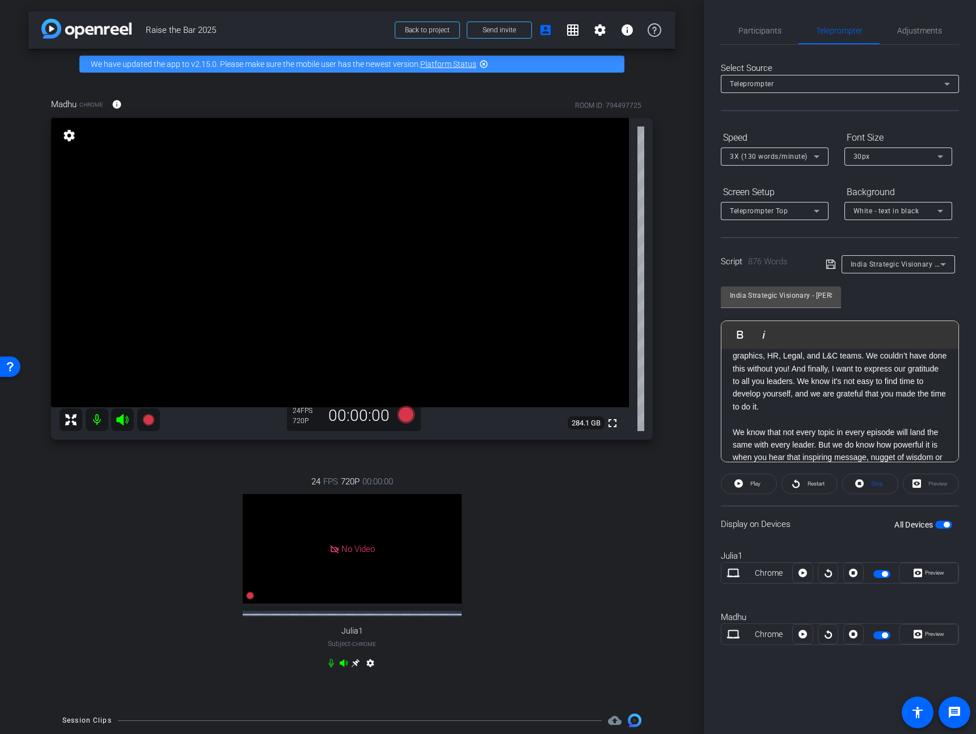
click at [732, 433] on p "We know that not every topic in every episode will land the same with every lea…" at bounding box center [839, 495] width 214 height 139
click at [742, 334] on span "Play" at bounding box center [747, 334] width 18 height 10
click at [929, 635] on span "Preview" at bounding box center [934, 633] width 19 height 6
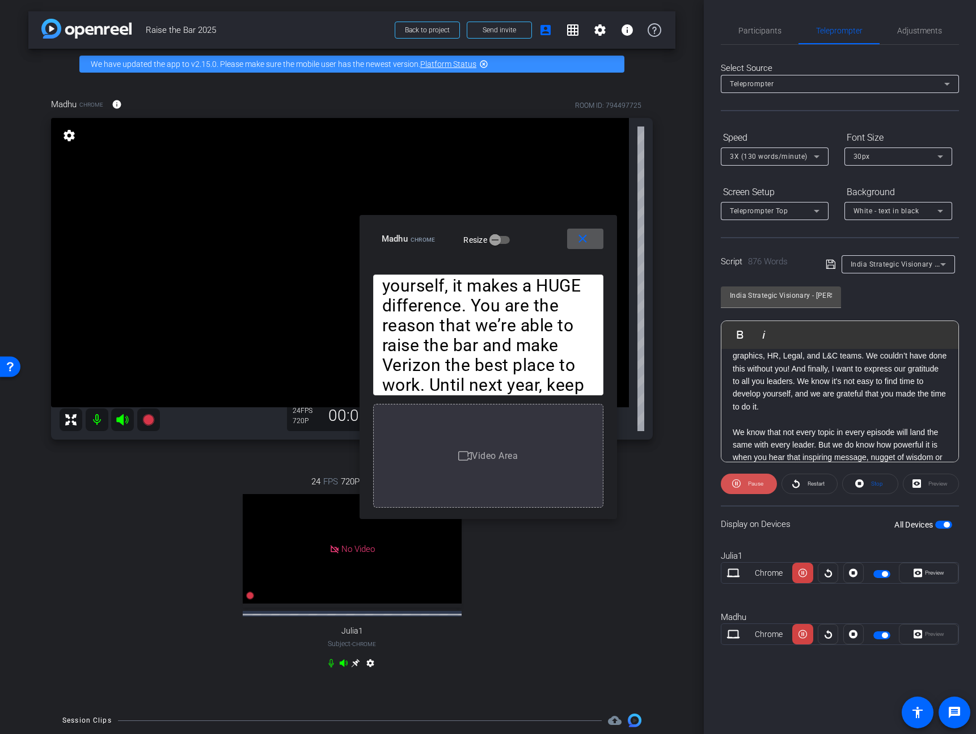
click at [742, 479] on span at bounding box center [749, 483] width 56 height 27
click at [748, 492] on span at bounding box center [748, 483] width 55 height 27
click at [772, 149] on div "3X (130 words/minute)" at bounding box center [772, 156] width 84 height 14
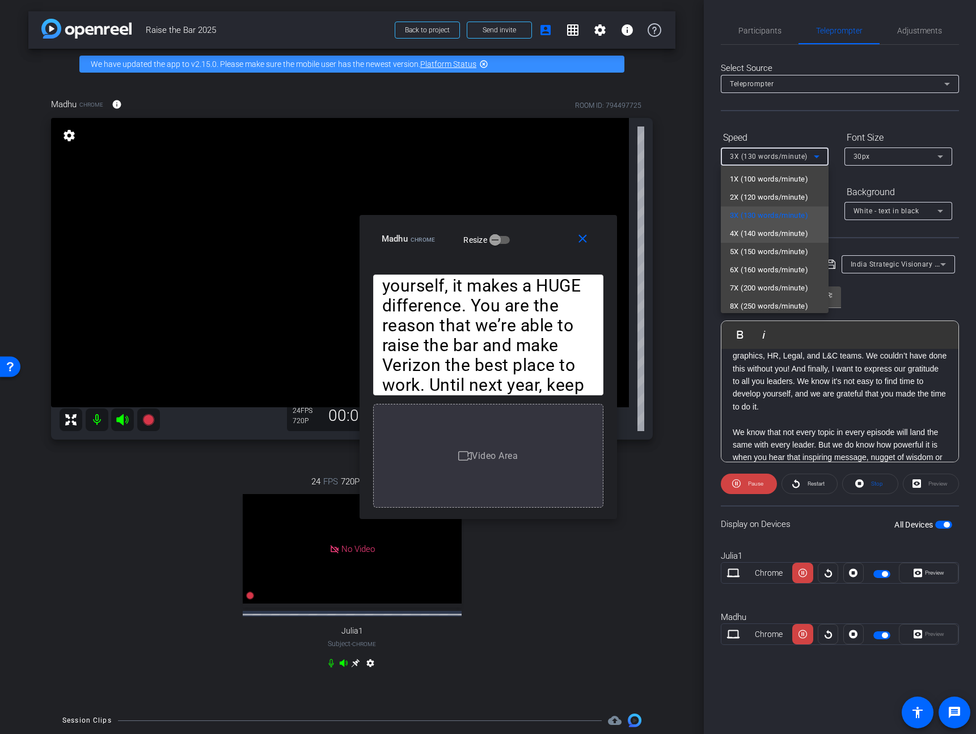
click at [769, 236] on span "4X (140 words/minute)" at bounding box center [769, 234] width 78 height 14
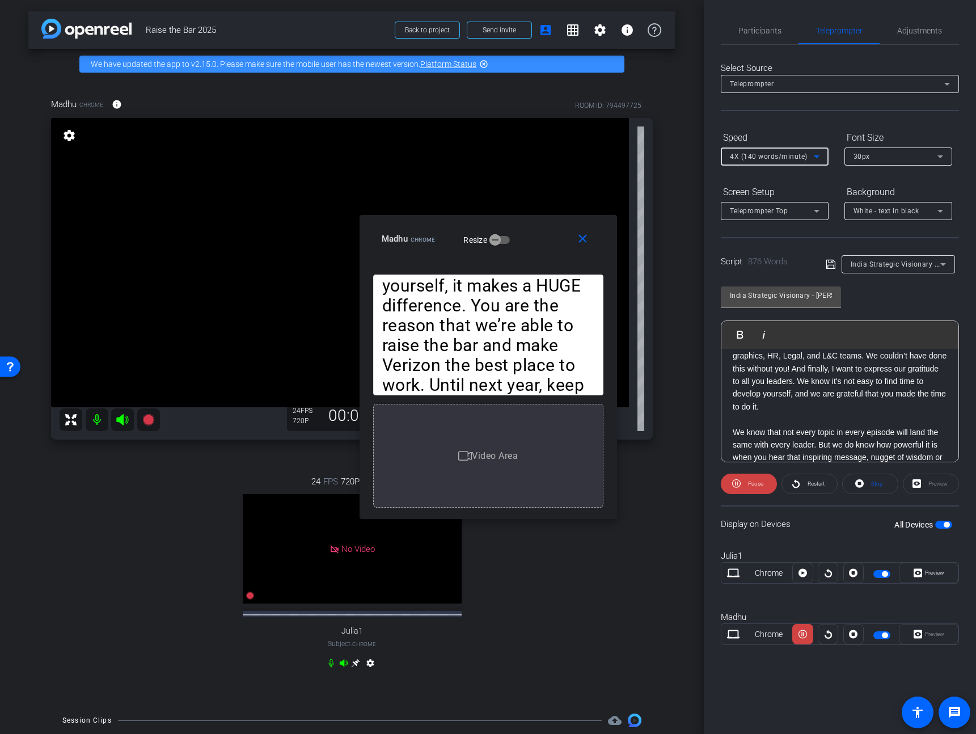
click at [781, 156] on span "4X (140 words/minute)" at bounding box center [769, 156] width 78 height 8
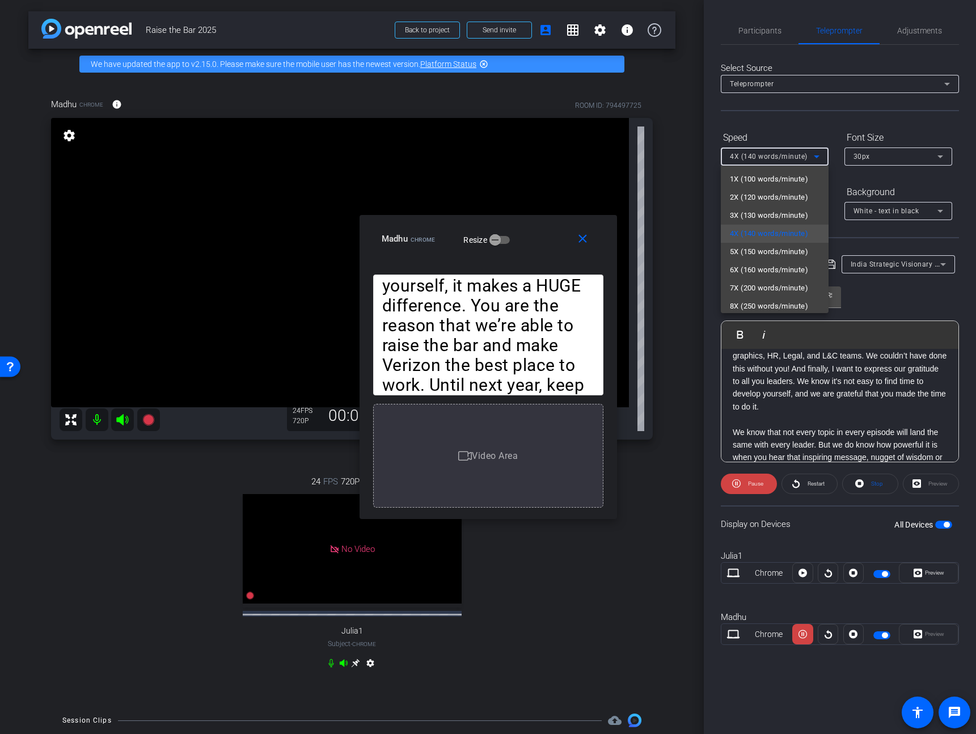
click at [866, 307] on div at bounding box center [488, 367] width 976 height 734
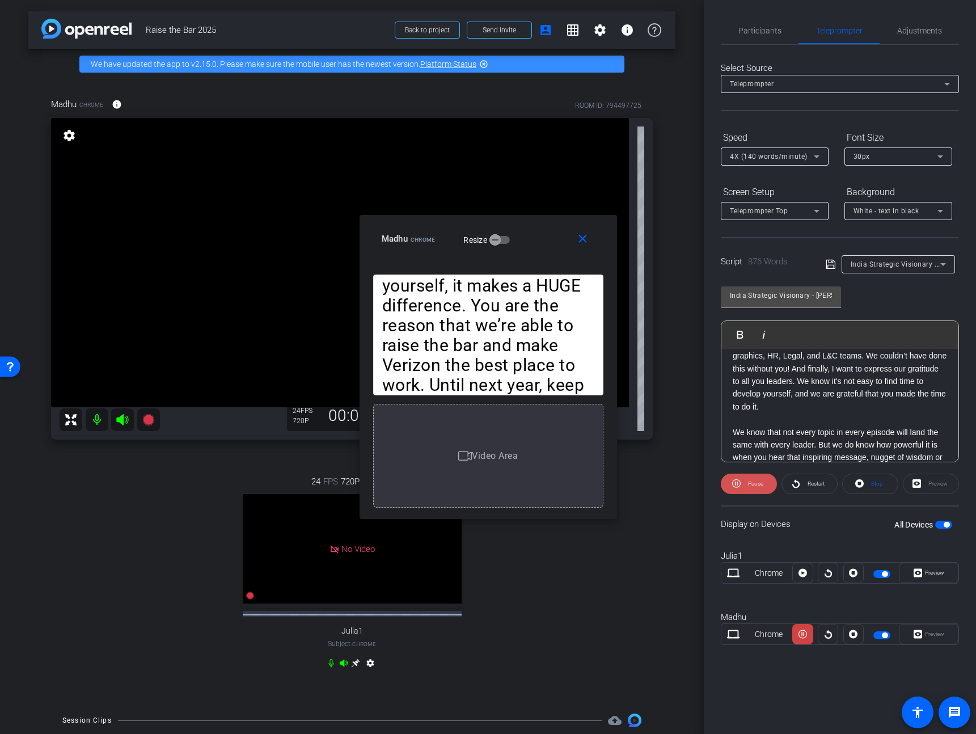
click at [748, 480] on span "Pause" at bounding box center [755, 483] width 15 height 6
click at [751, 38] on span "Participants" at bounding box center [759, 30] width 43 height 27
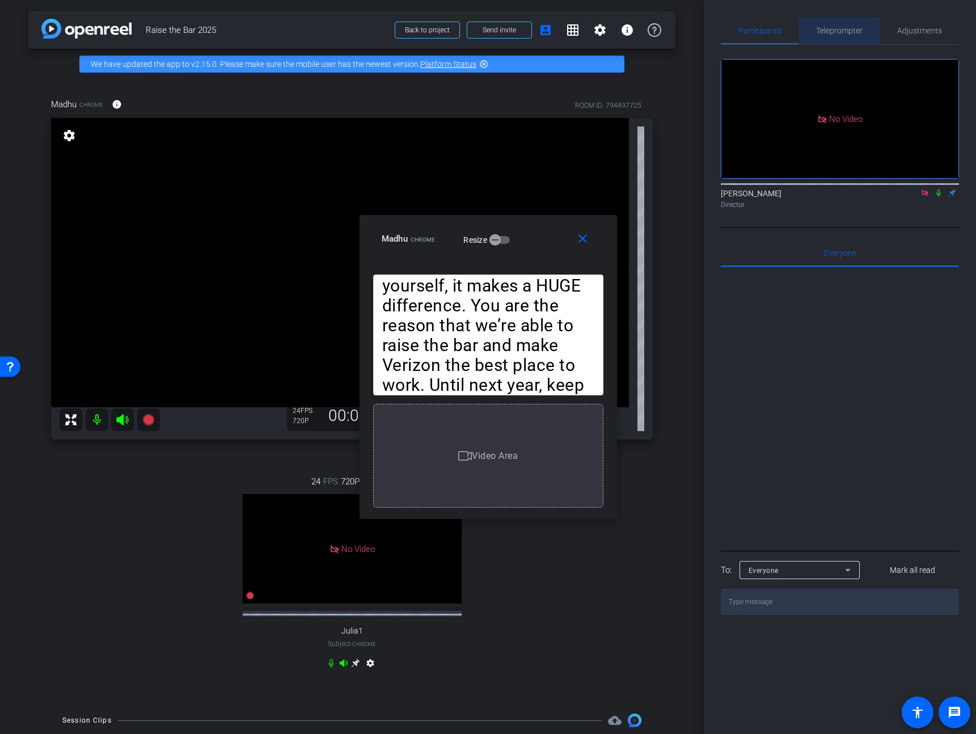
click at [848, 24] on span "Teleprompter" at bounding box center [839, 30] width 46 height 27
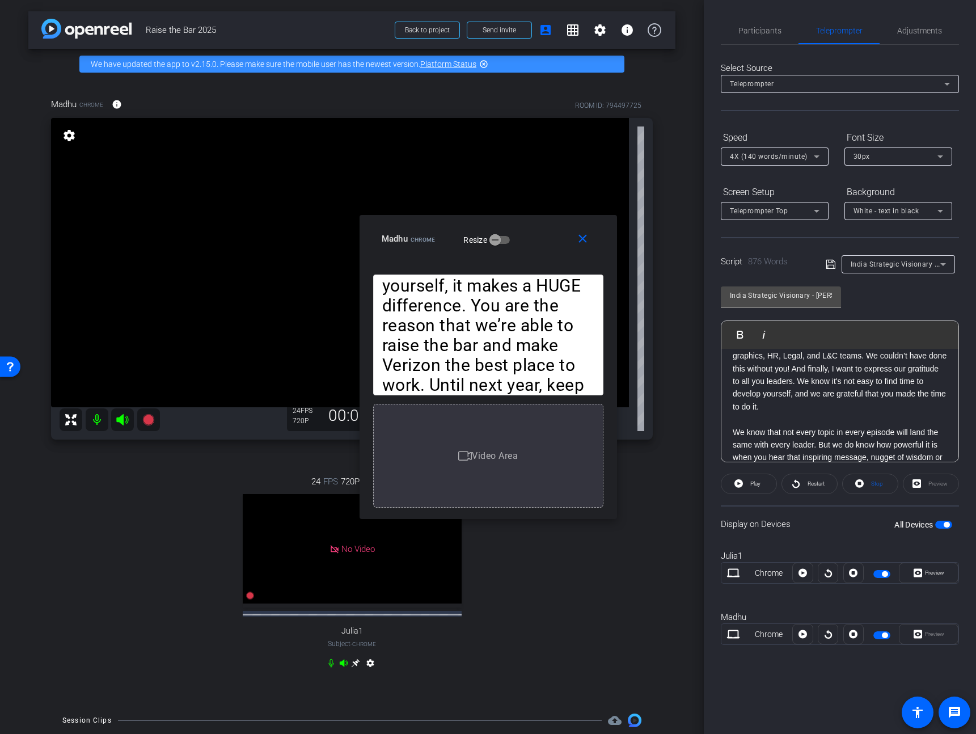
scroll to position [1274, 0]
click at [740, 339] on button "Play Play from this location" at bounding box center [742, 334] width 27 height 23
click at [749, 478] on span "Pause" at bounding box center [754, 484] width 18 height 16
click at [760, 42] on span "Participants" at bounding box center [759, 30] width 43 height 27
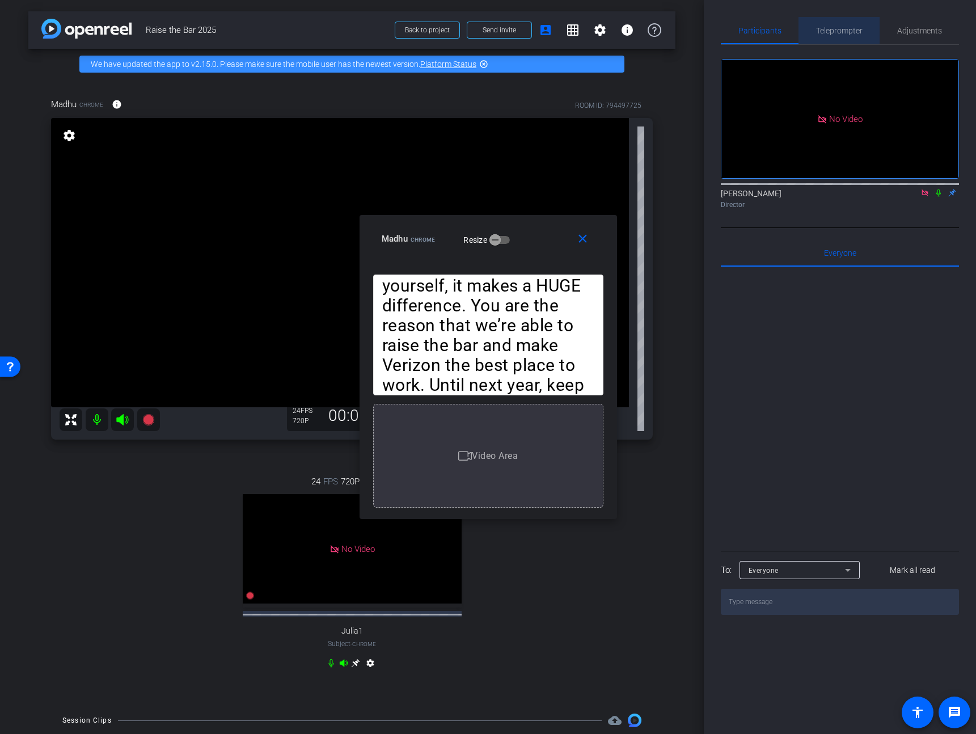
click at [827, 17] on span "Teleprompter" at bounding box center [839, 30] width 46 height 27
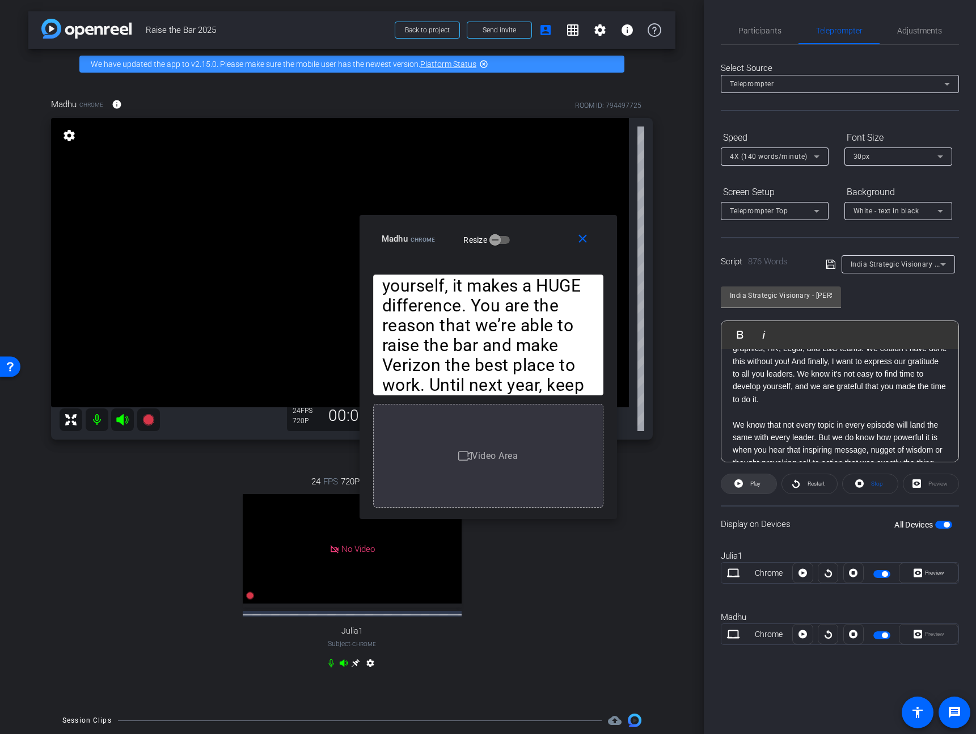
click at [751, 489] on span "Play" at bounding box center [753, 484] width 13 height 16
click at [764, 41] on span "Participants" at bounding box center [759, 30] width 43 height 27
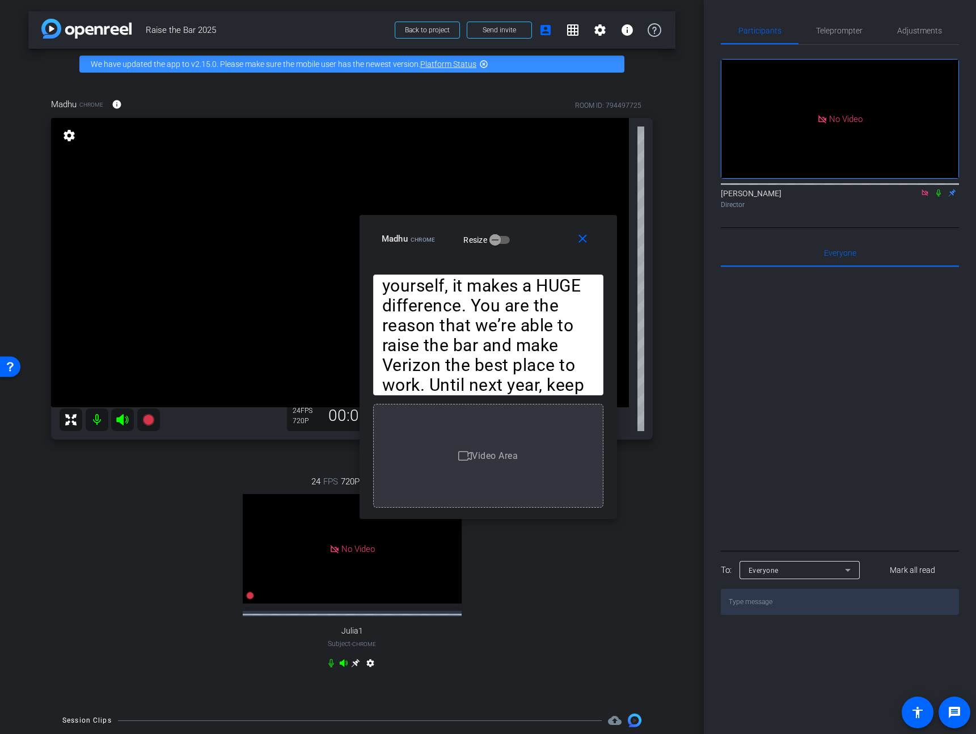
click at [938, 189] on icon at bounding box center [938, 193] width 9 height 8
click at [837, 18] on span "Teleprompter" at bounding box center [839, 30] width 46 height 27
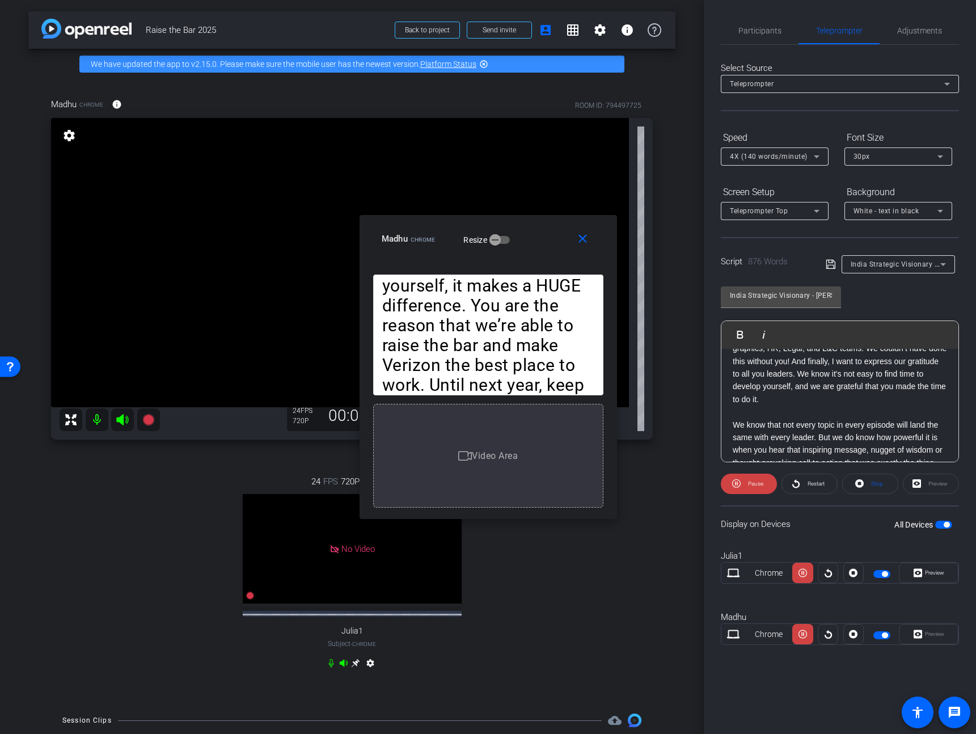
click at [773, 145] on div "Speed" at bounding box center [775, 137] width 108 height 19
click at [778, 160] on span "4X (140 words/minute)" at bounding box center [769, 156] width 78 height 8
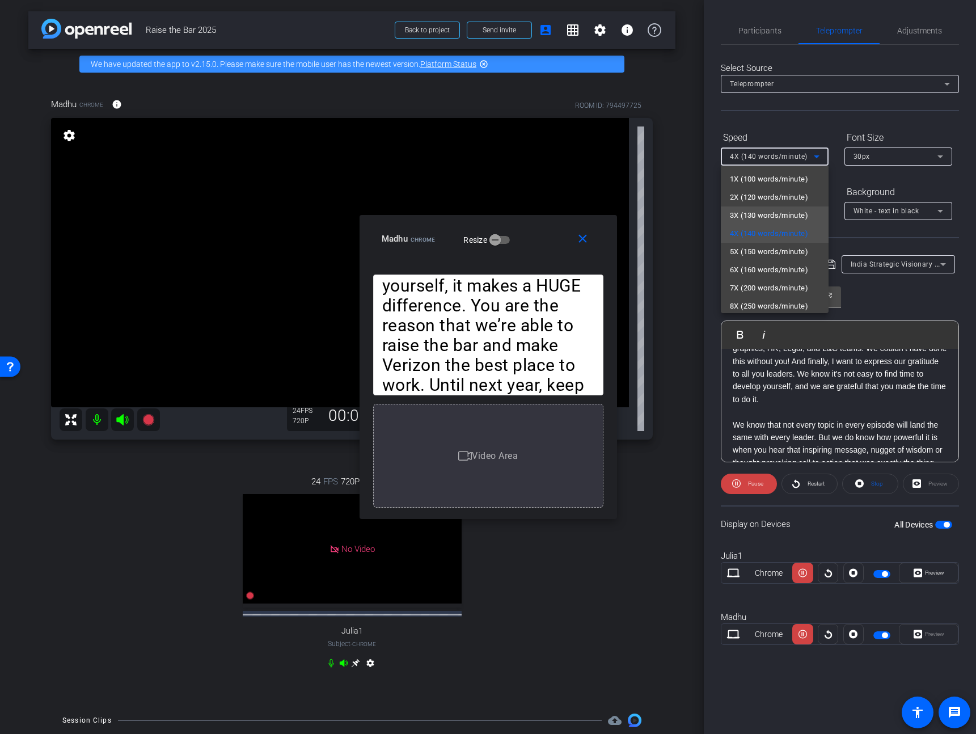
click at [774, 206] on mat-option "3X (130 words/minute)" at bounding box center [775, 215] width 108 height 18
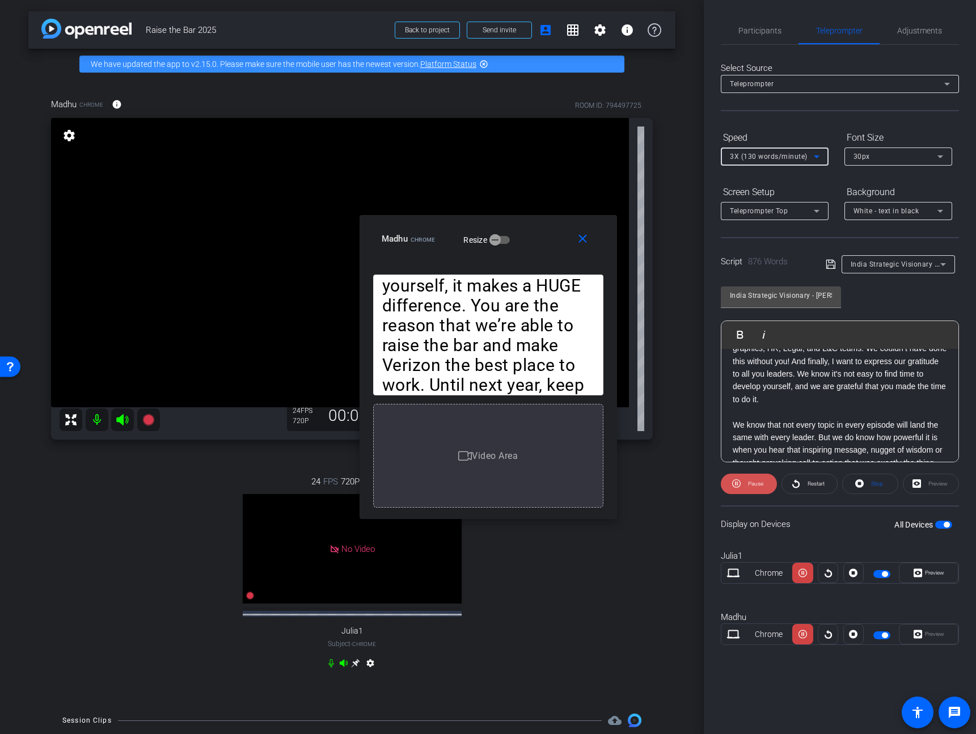
click at [753, 480] on span "Pause" at bounding box center [755, 483] width 15 height 6
click at [741, 332] on span "Play" at bounding box center [747, 334] width 18 height 10
click at [746, 482] on span "Pause" at bounding box center [754, 484] width 18 height 16
click at [748, 490] on span "Play" at bounding box center [753, 484] width 13 height 16
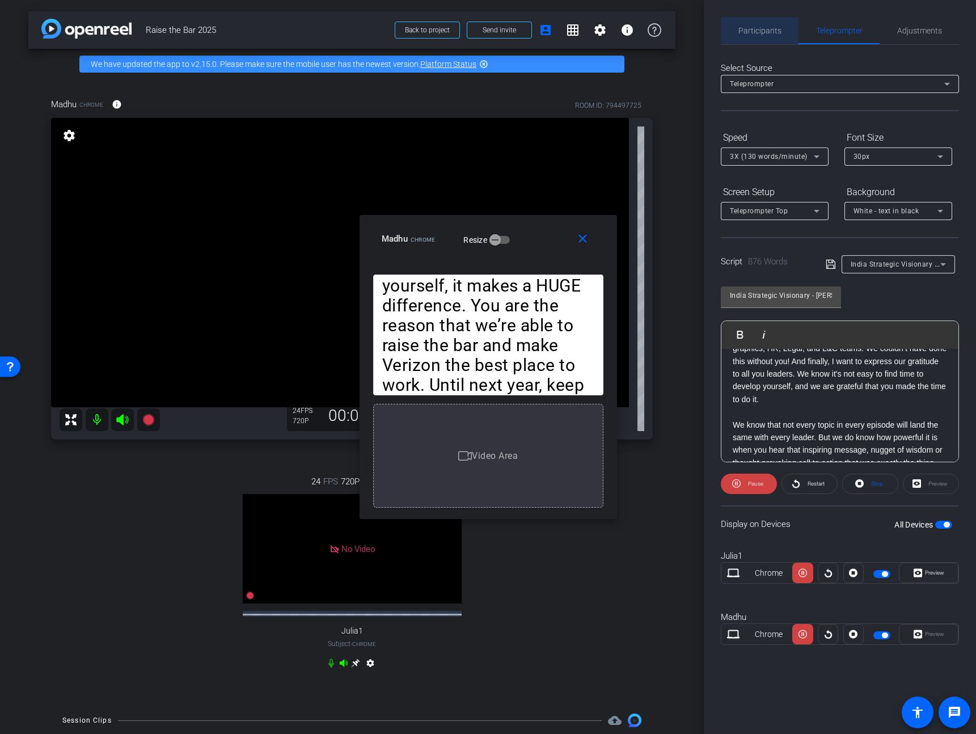
click at [741, 20] on span "Participants" at bounding box center [759, 30] width 43 height 27
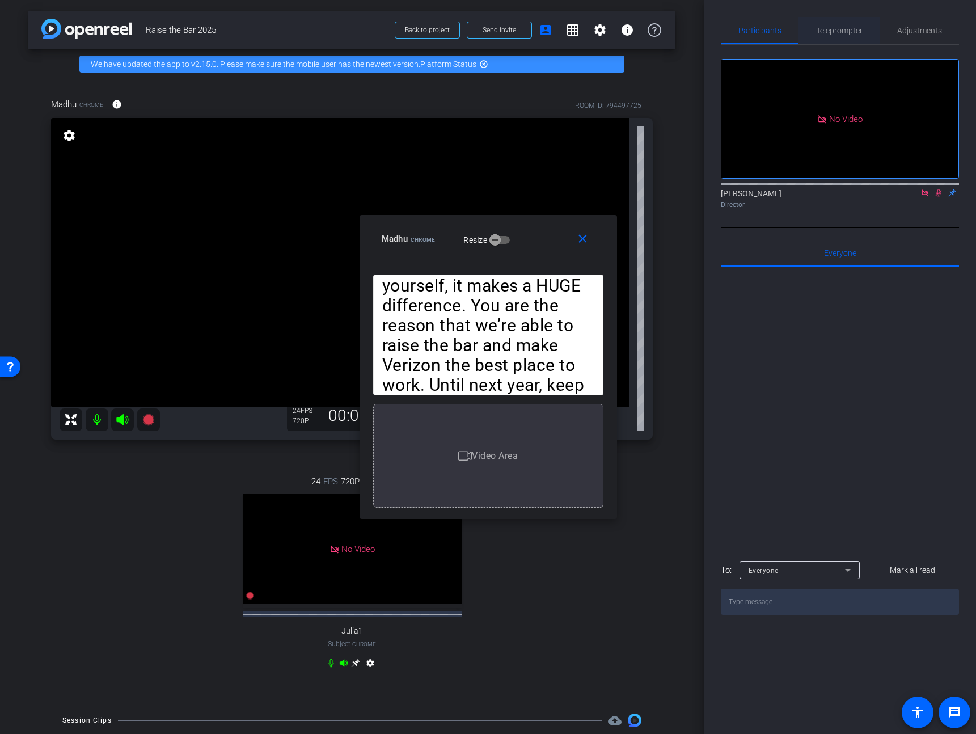
click at [824, 36] on span "Teleprompter" at bounding box center [839, 30] width 46 height 27
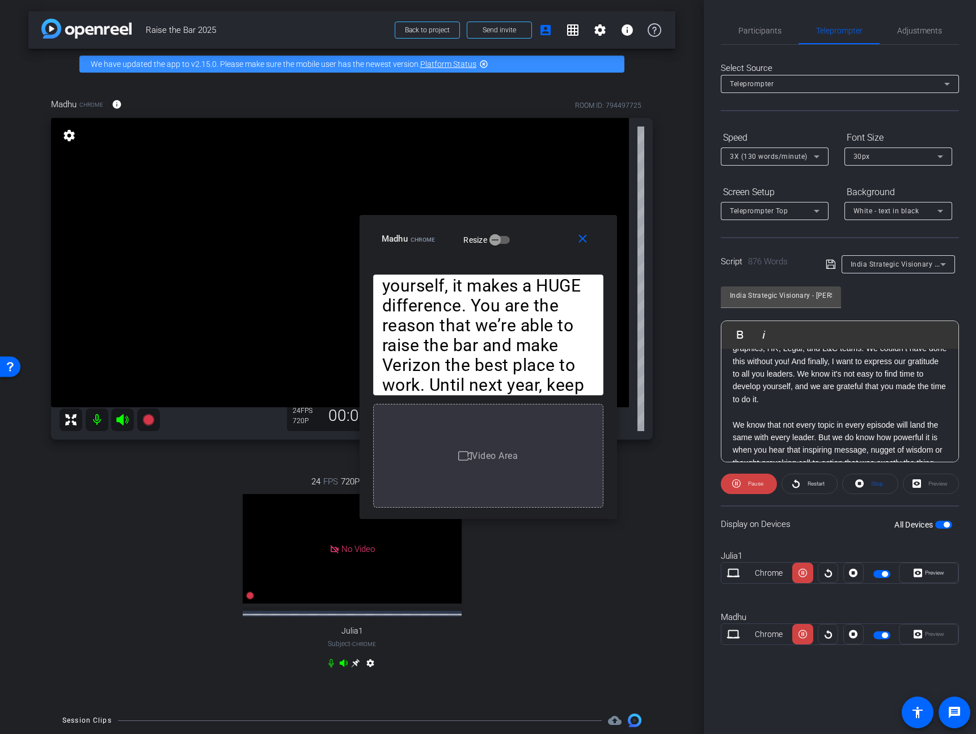
click at [747, 465] on openreel-capture-teleprompter "Speed 3X (130 words/minute) Font Size 30px Screen Setup Teleprompter Top Backgr…" at bounding box center [840, 396] width 238 height 536
click at [753, 482] on span "Pause" at bounding box center [755, 483] width 15 height 6
click at [822, 434] on p "We know that not every topic in every episode will land the same with every lea…" at bounding box center [839, 487] width 214 height 139
click at [817, 437] on p "We know that not every topic in every episode will land the same with every lea…" at bounding box center [839, 487] width 214 height 139
click at [748, 333] on span "Play" at bounding box center [747, 334] width 18 height 10
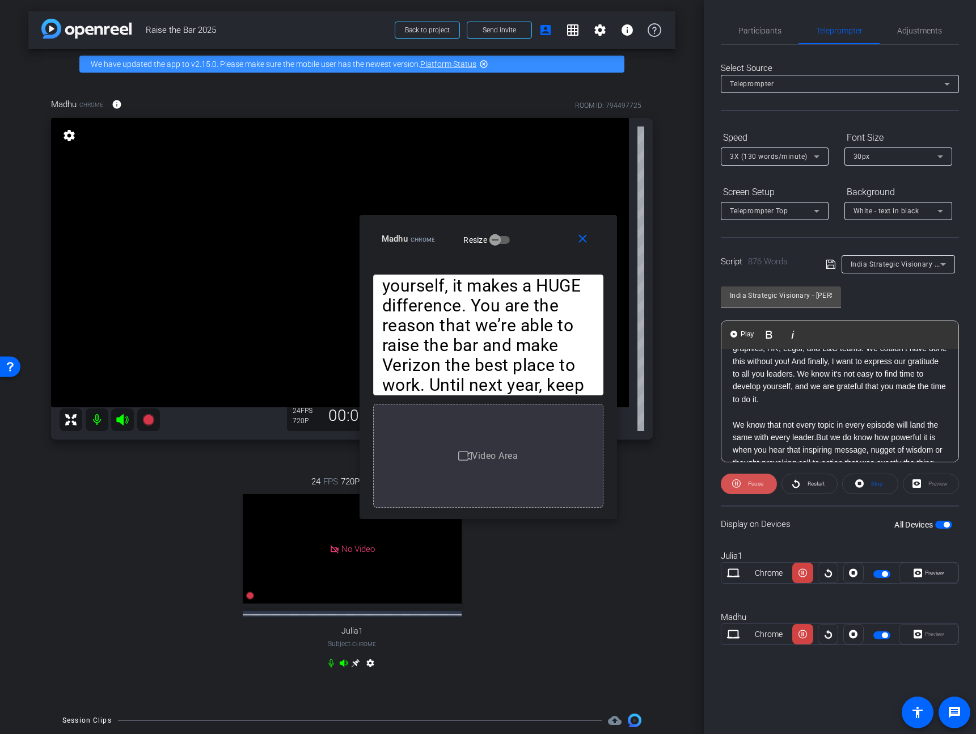
click at [742, 482] on span at bounding box center [749, 483] width 56 height 27
click at [760, 36] on span "Participants" at bounding box center [759, 30] width 43 height 27
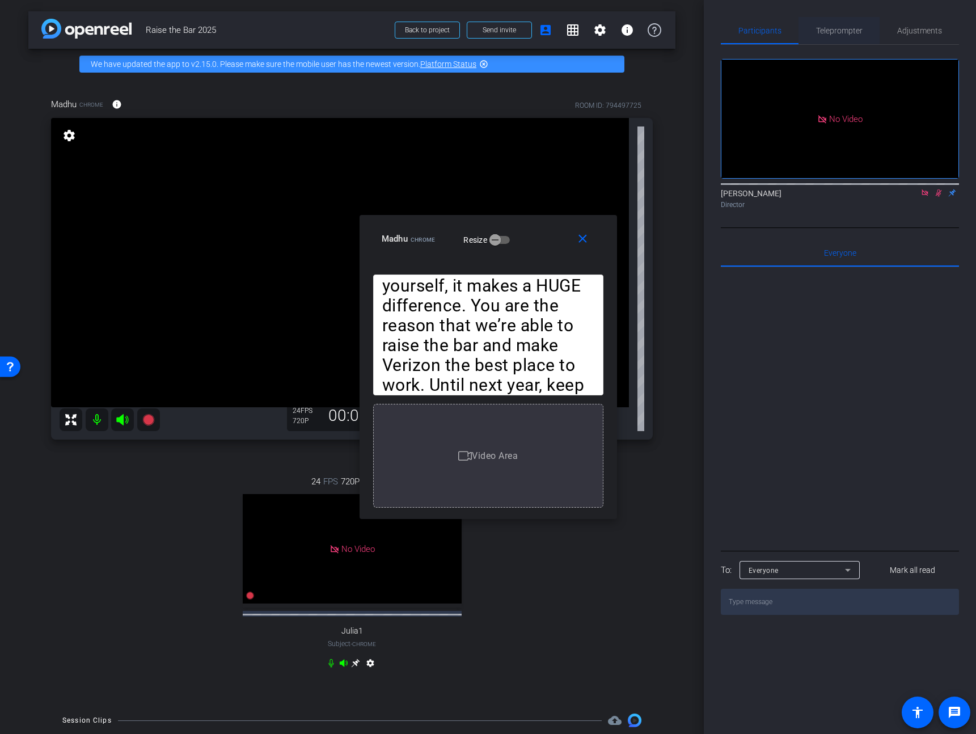
drag, startPoint x: 842, startPoint y: 21, endPoint x: 841, endPoint y: 28, distance: 7.5
click at [841, 22] on span "Teleprompter" at bounding box center [839, 30] width 46 height 27
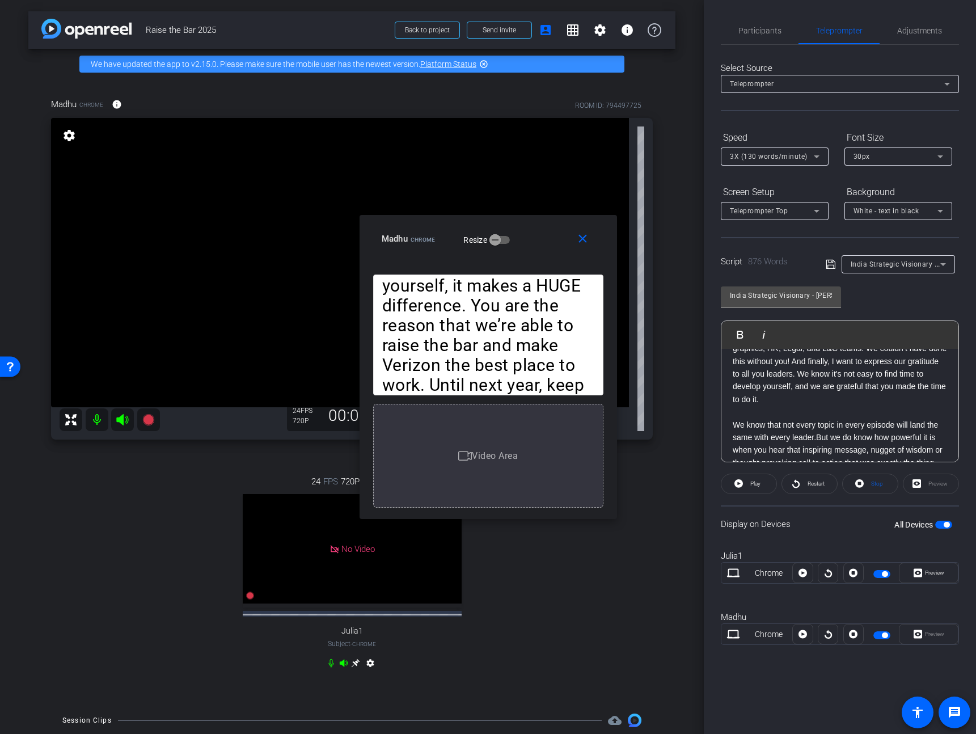
click at [849, 435] on p "We know that not every topic in every episode will land the same with every lea…" at bounding box center [839, 487] width 214 height 139
drag, startPoint x: 849, startPoint y: 435, endPoint x: 872, endPoint y: 482, distance: 52.2
click at [849, 438] on p "We know that not every topic in every episode will land the same with every lea…" at bounding box center [839, 487] width 214 height 139
click at [817, 437] on p "We know that not every topic in every episode will land the same with every lea…" at bounding box center [839, 487] width 214 height 139
click at [781, 22] on div "Participants" at bounding box center [760, 30] width 78 height 27
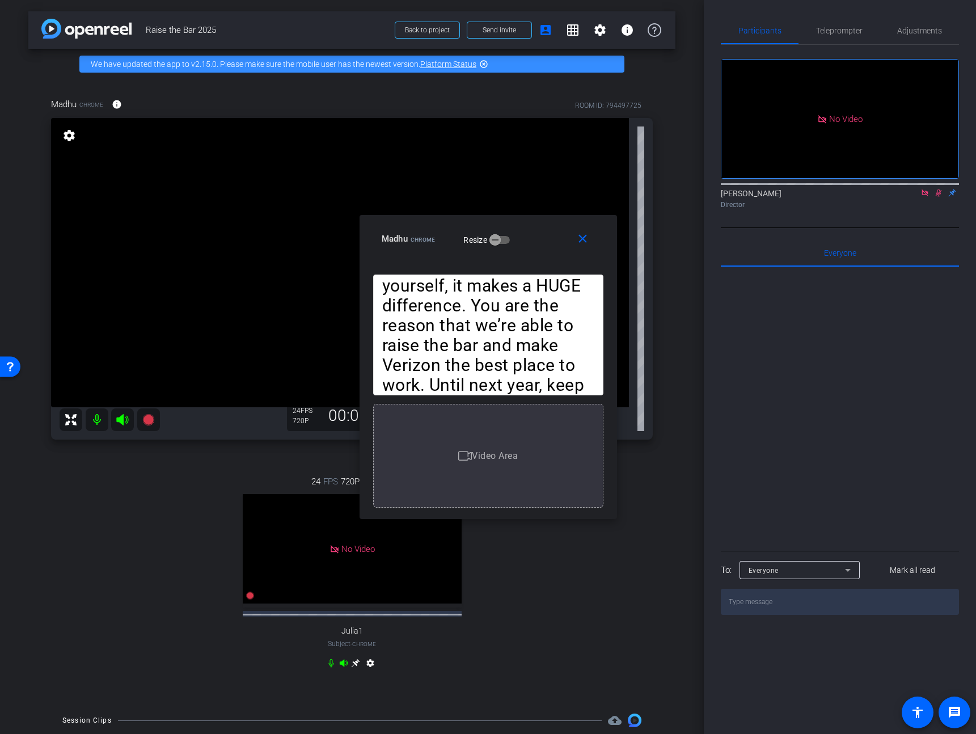
click at [937, 189] on icon at bounding box center [938, 193] width 9 height 8
click at [840, 32] on span "Teleprompter" at bounding box center [839, 31] width 46 height 8
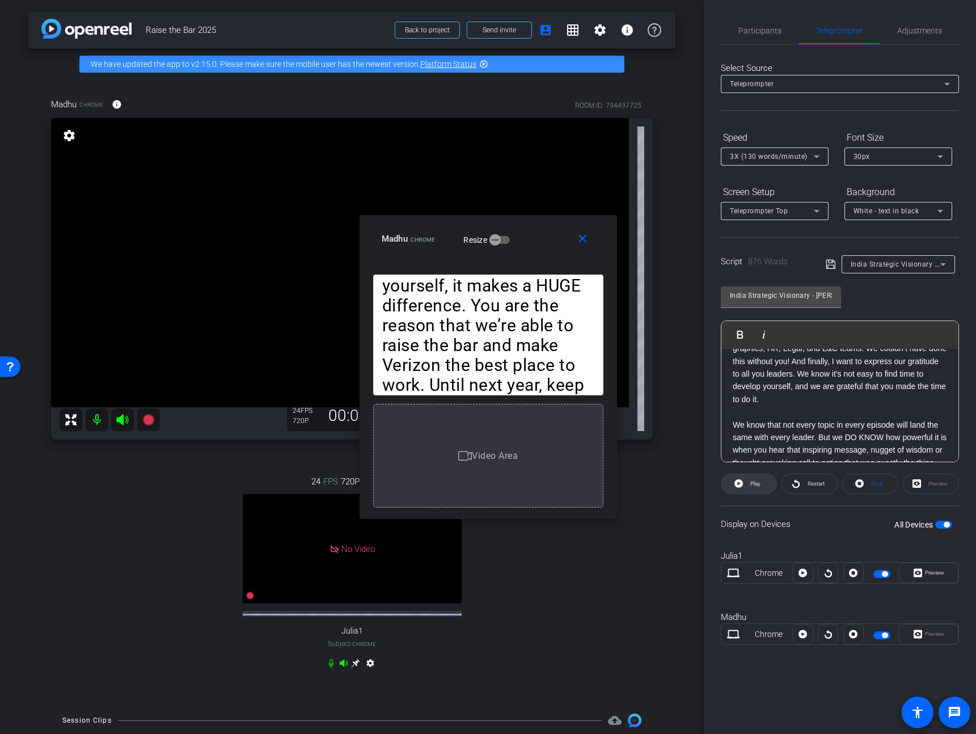
click at [752, 486] on span "Play" at bounding box center [753, 484] width 13 height 16
click at [747, 485] on span "Pause" at bounding box center [754, 484] width 18 height 16
click at [787, 426] on p "We know that not every topic in every episode will land the same with every lea…" at bounding box center [839, 487] width 214 height 139
click at [733, 422] on p "We know that not every topic in every episode will land the same with every lea…" at bounding box center [839, 487] width 214 height 139
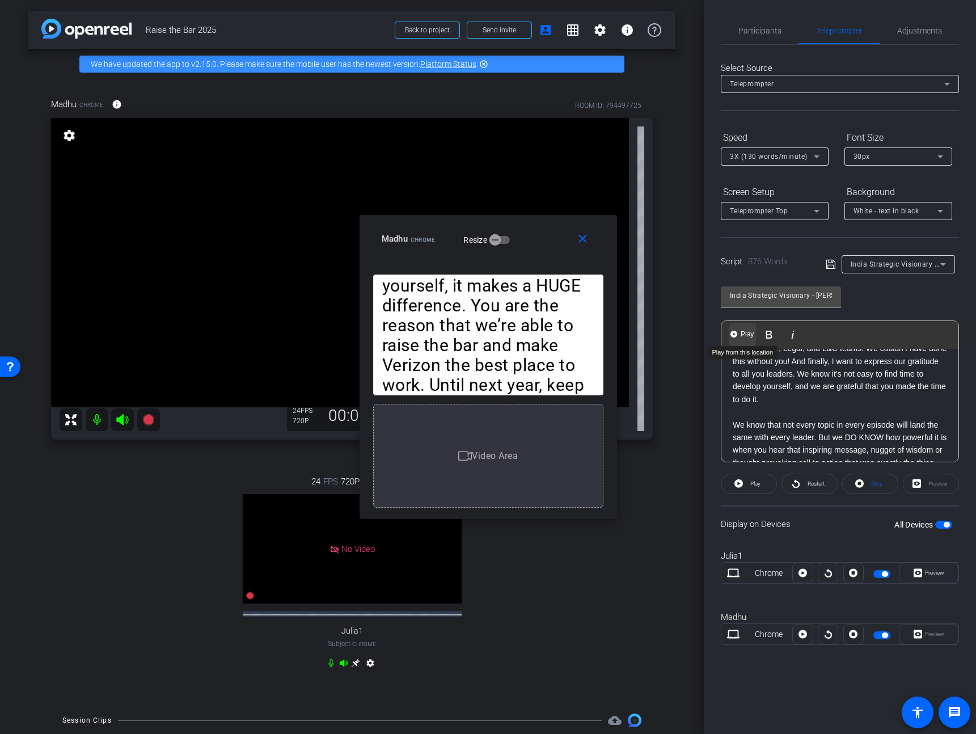
click at [740, 336] on span "Play" at bounding box center [747, 334] width 18 height 10
click at [748, 481] on span "Pause" at bounding box center [755, 483] width 15 height 6
click at [785, 425] on p "We know that not every topic in every episode will land the same with every lea…" at bounding box center [839, 487] width 214 height 139
click at [833, 423] on p "We know that NOT EVERY topic in every episode will land the same with every lea…" at bounding box center [839, 487] width 214 height 139
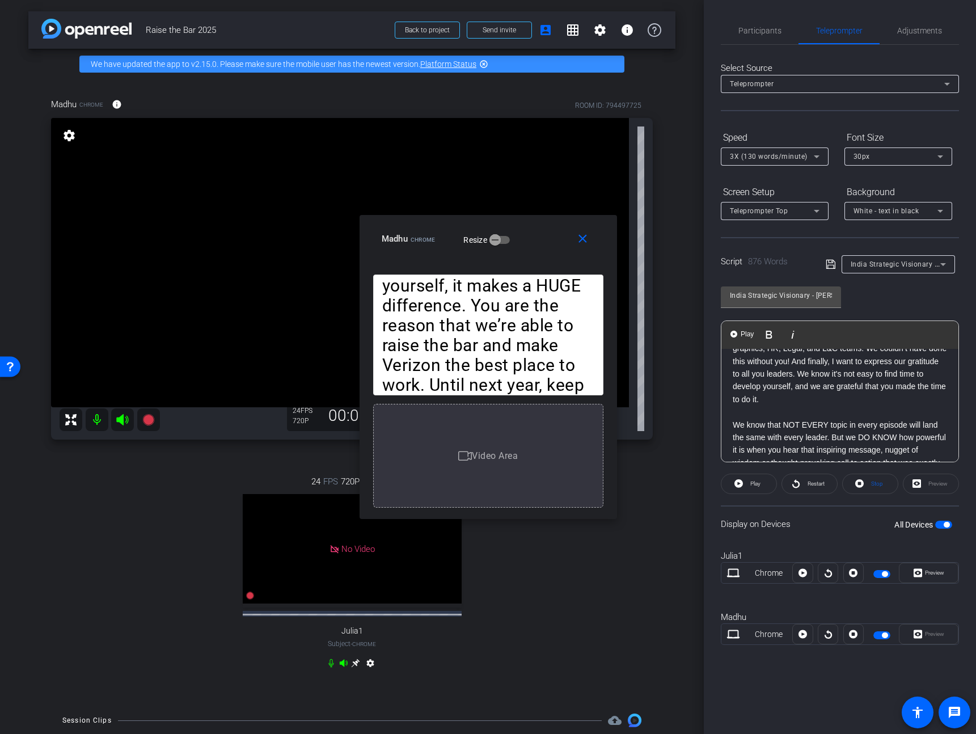
click at [759, 488] on span "Play" at bounding box center [753, 484] width 13 height 16
click at [752, 486] on span "Pause" at bounding box center [754, 484] width 18 height 16
click at [760, 438] on p "We know that NOT EVERY topic in every episode will land the same with every lea…" at bounding box center [839, 487] width 214 height 139
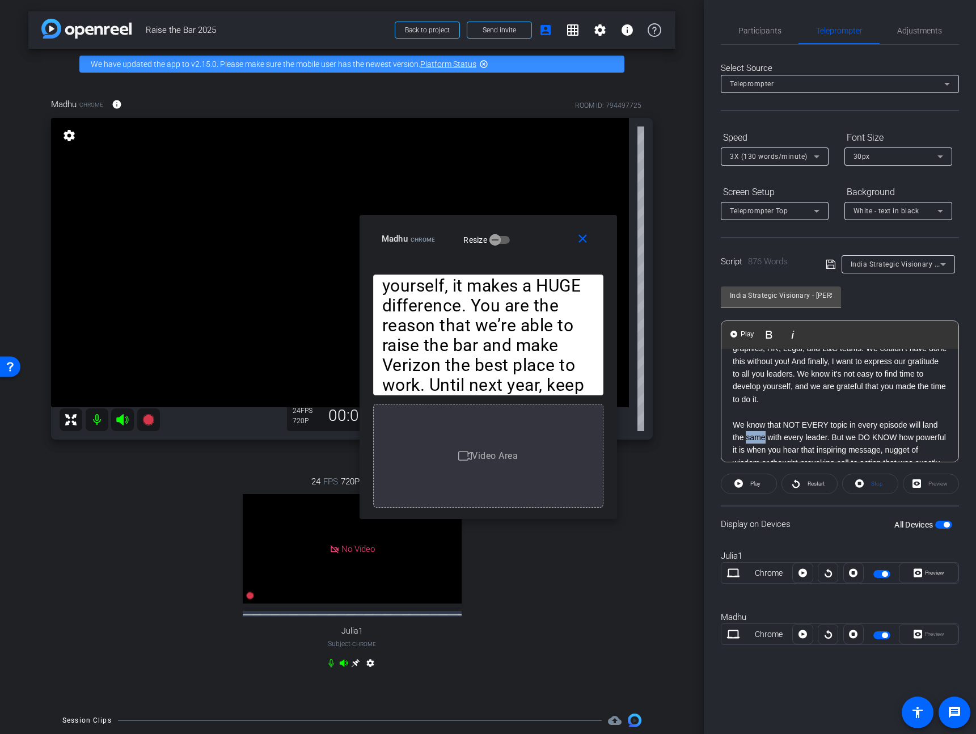
click at [760, 438] on p "We know that NOT EVERY topic in every episode will land the same with every lea…" at bounding box center [839, 487] width 214 height 139
click at [830, 438] on p "We know that NOT EVERY topic in every episode will land the SAME with every lea…" at bounding box center [839, 487] width 214 height 139
click at [778, 28] on span "Participants" at bounding box center [759, 31] width 43 height 8
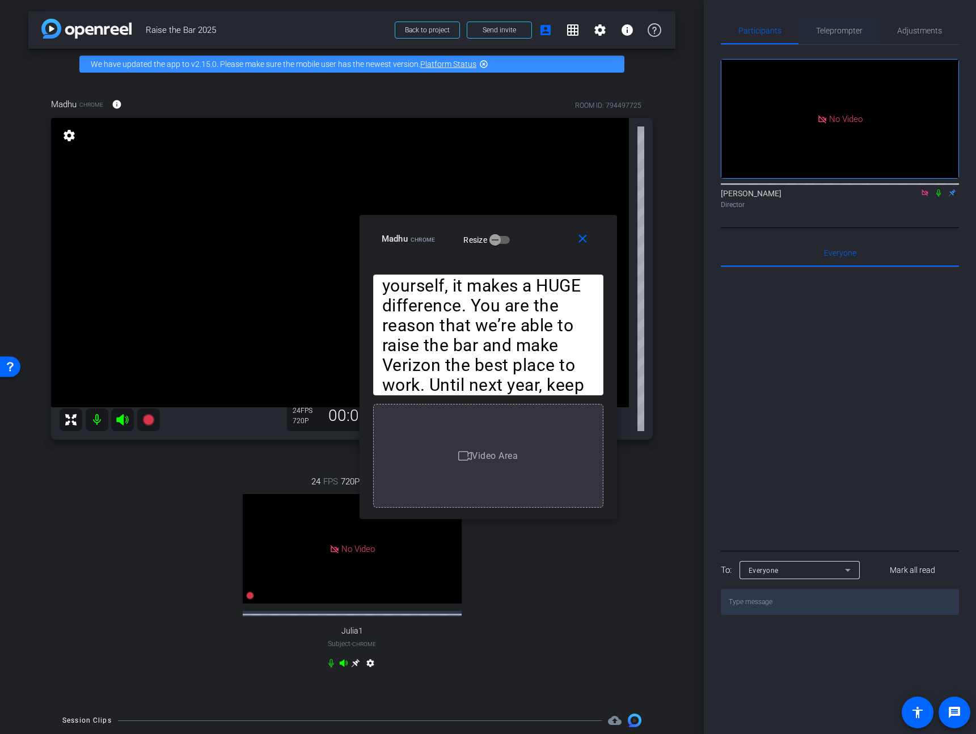
click at [853, 28] on span "Teleprompter" at bounding box center [839, 31] width 46 height 8
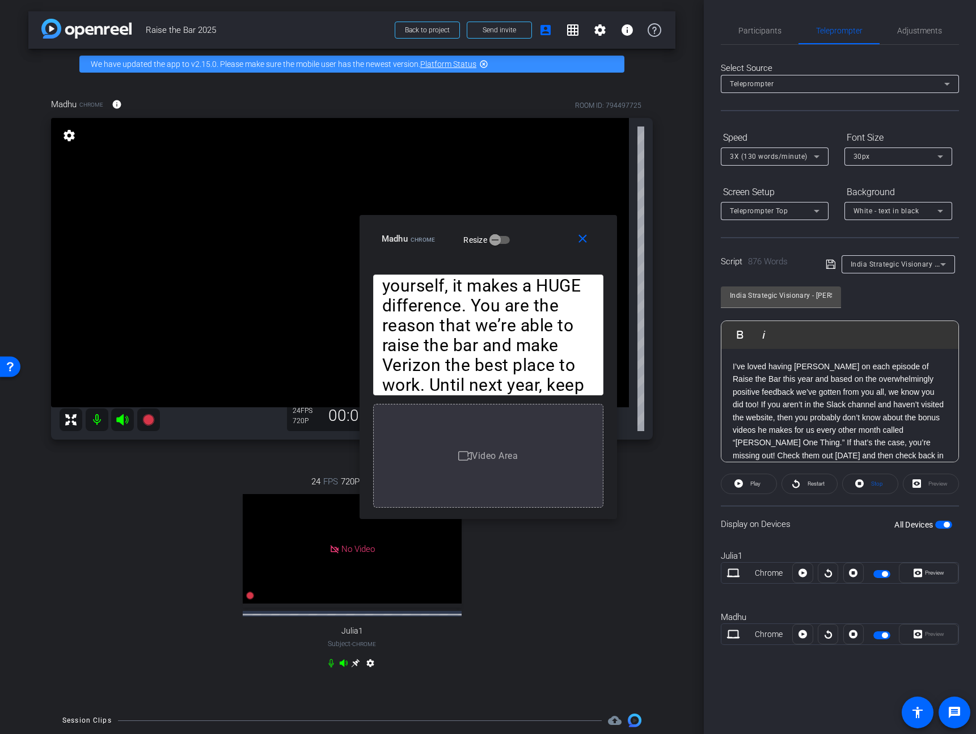
scroll to position [833, 0]
click at [726, 398] on div "[HOST INTRO] Hi V Team Leaders! I’m Madhu Kujala from the Learning & Careers te…" at bounding box center [839, 262] width 237 height 1495
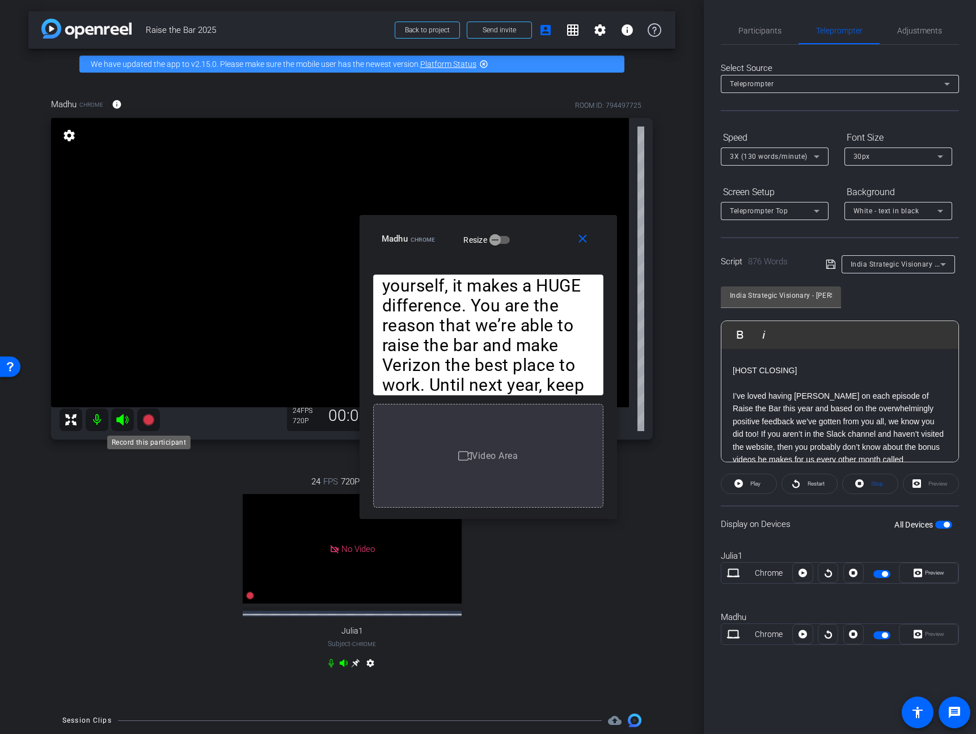
click at [152, 416] on icon at bounding box center [149, 420] width 14 height 14
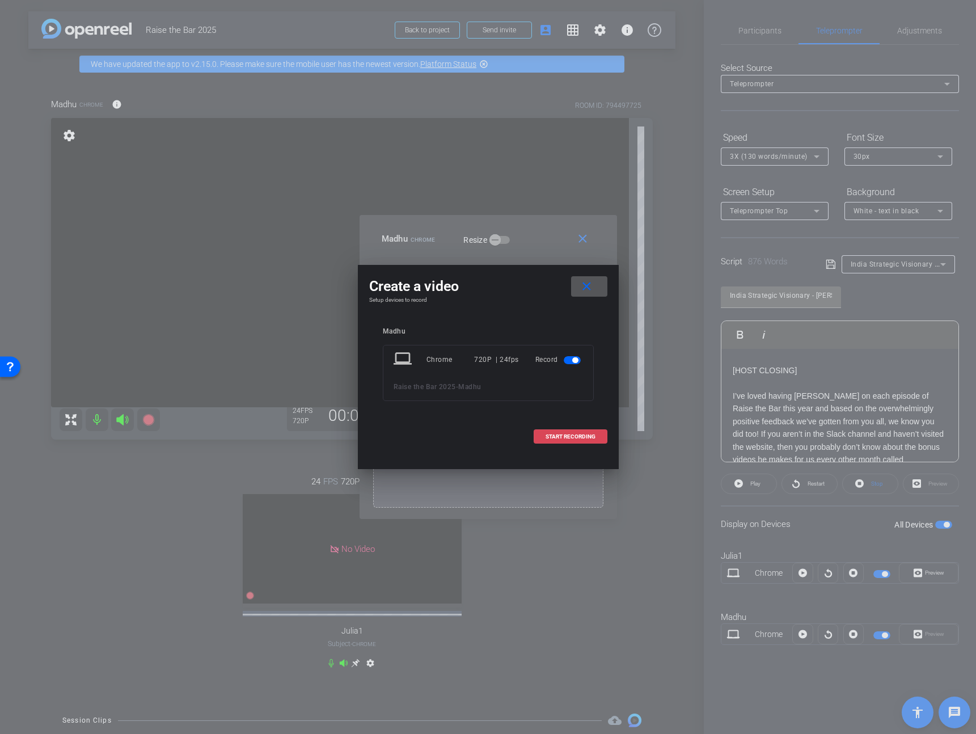
click at [598, 430] on span at bounding box center [570, 436] width 73 height 27
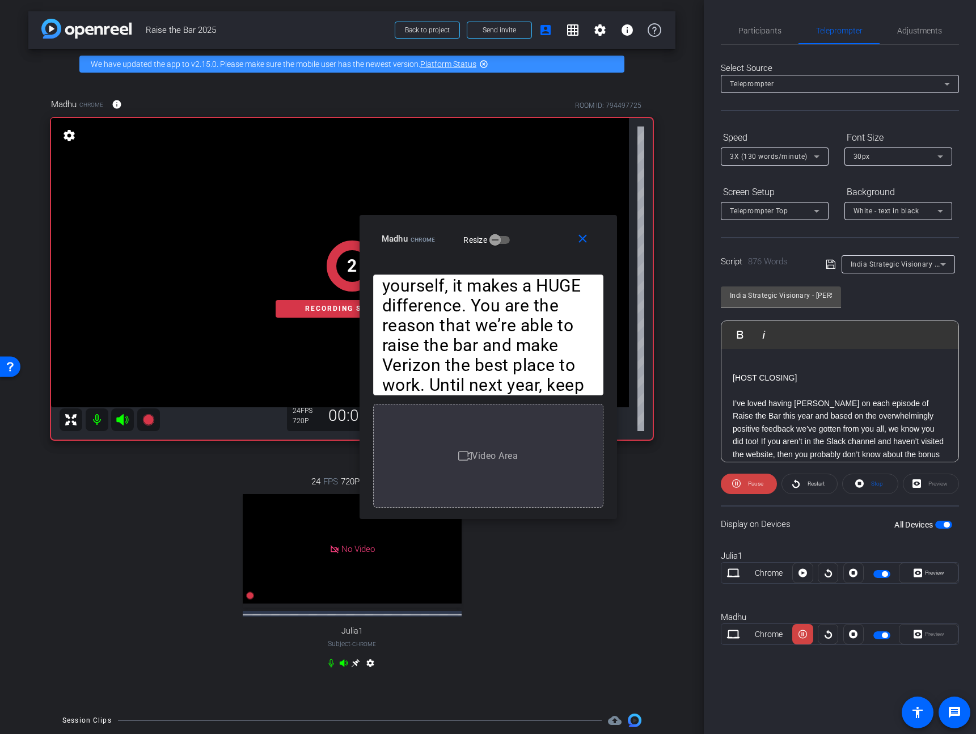
scroll to position [819, 0]
click at [740, 486] on span at bounding box center [749, 483] width 56 height 27
click at [728, 382] on div "[HOST INTRO] Hi V Team Leaders! I’m Madhu Kujala from the Learning & Careers te…" at bounding box center [839, 277] width 237 height 1495
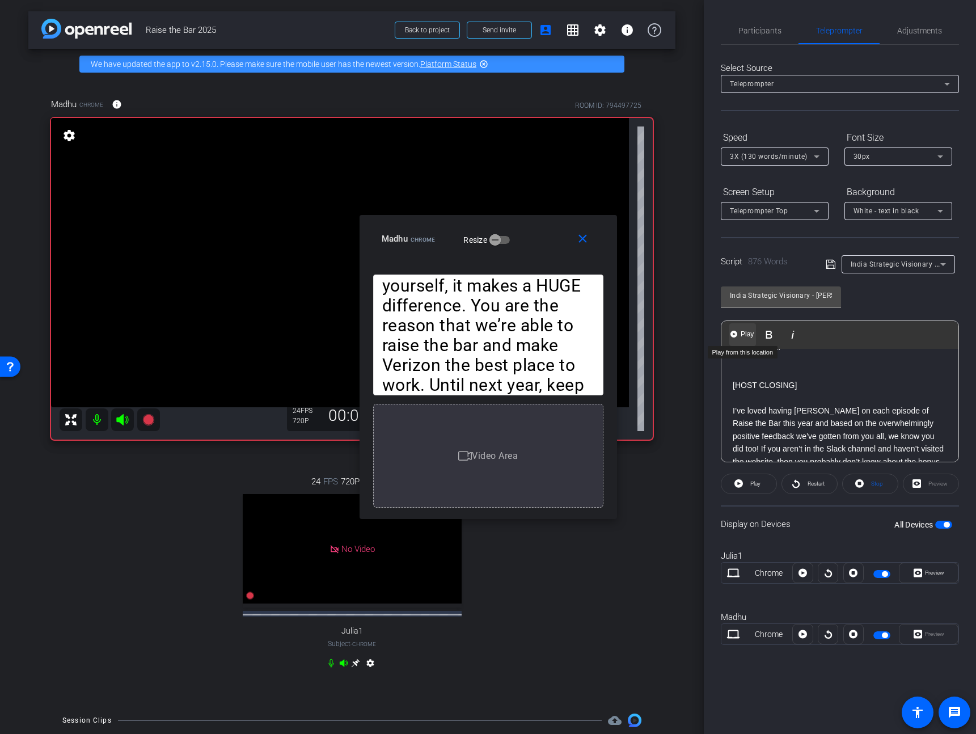
click at [739, 336] on span "Play" at bounding box center [747, 334] width 18 height 10
click at [748, 484] on span "Pause" at bounding box center [755, 483] width 15 height 6
click at [575, 236] on span at bounding box center [585, 238] width 36 height 27
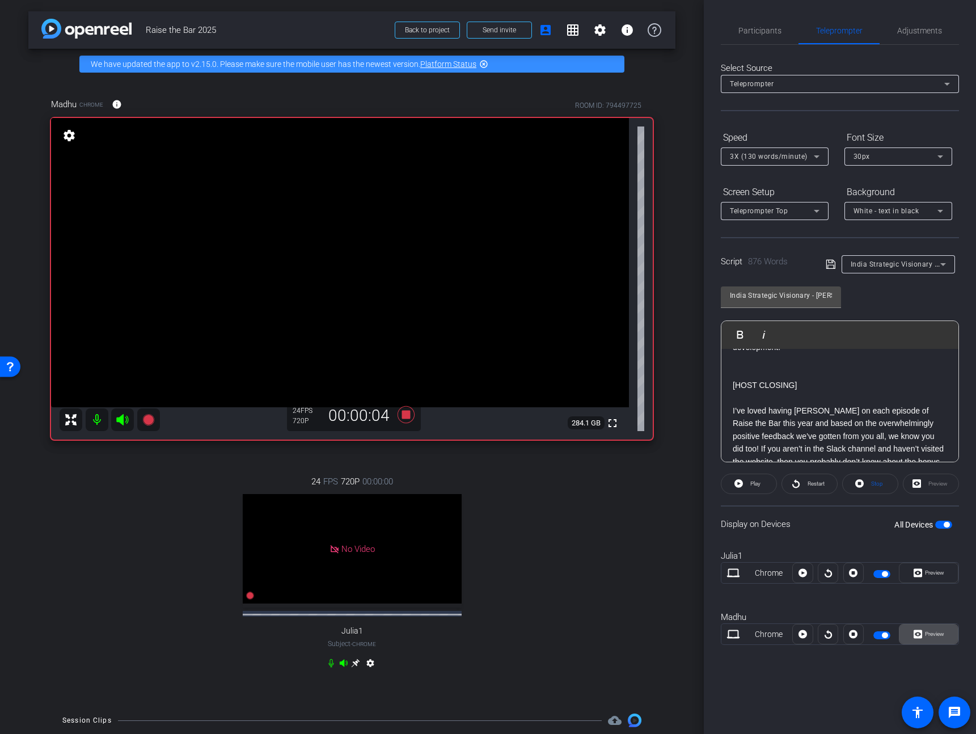
click at [930, 626] on span "Preview" at bounding box center [933, 634] width 22 height 16
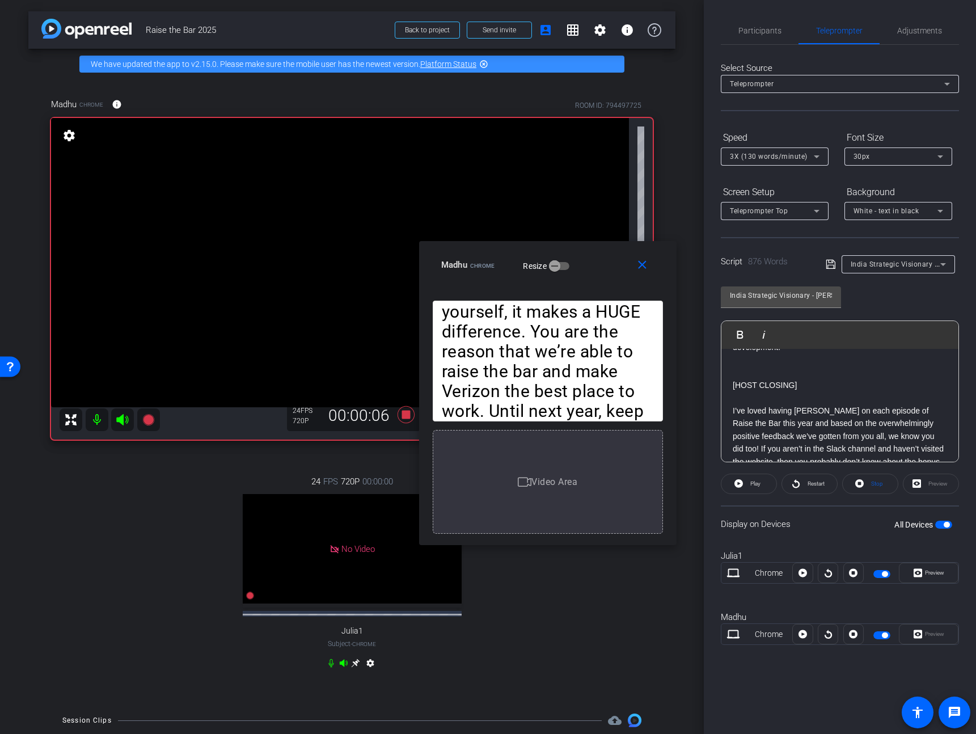
drag, startPoint x: 552, startPoint y: 239, endPoint x: 601, endPoint y: 260, distance: 53.4
click at [601, 260] on div "Madhu Chrome Resize" at bounding box center [552, 265] width 222 height 20
click at [759, 485] on span "Play" at bounding box center [755, 483] width 10 height 6
click at [768, 33] on span "Participants" at bounding box center [759, 31] width 43 height 8
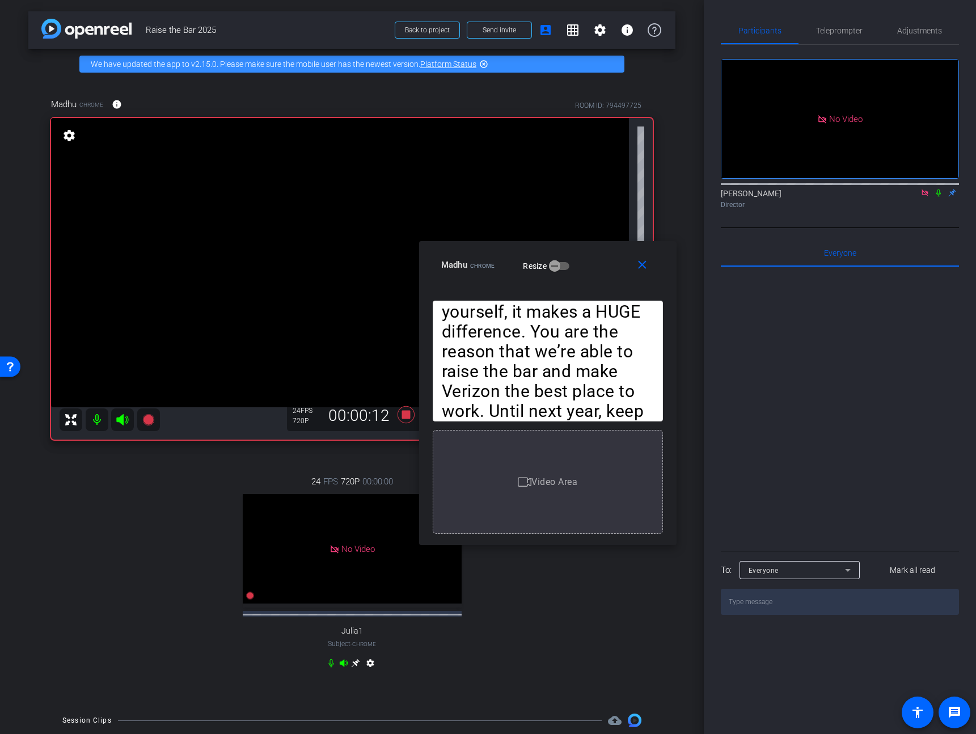
click at [938, 189] on icon at bounding box center [938, 193] width 9 height 8
click at [646, 257] on span at bounding box center [644, 264] width 36 height 27
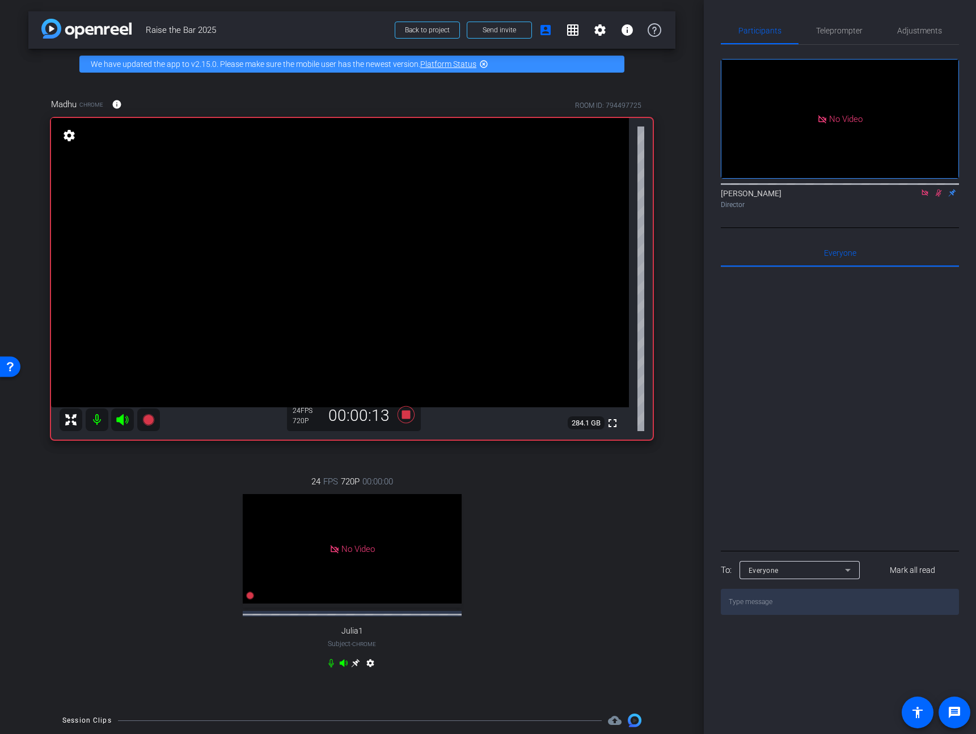
drag, startPoint x: 850, startPoint y: 27, endPoint x: 847, endPoint y: 91, distance: 64.7
click at [850, 27] on span "Teleprompter" at bounding box center [839, 31] width 46 height 8
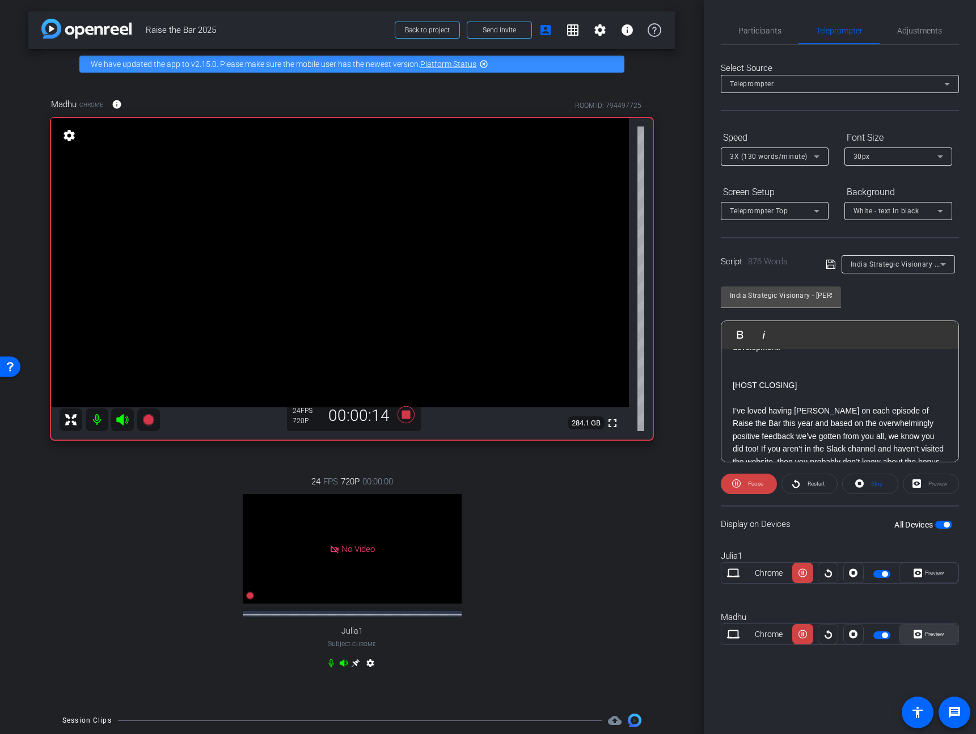
click at [944, 634] on span at bounding box center [928, 633] width 58 height 27
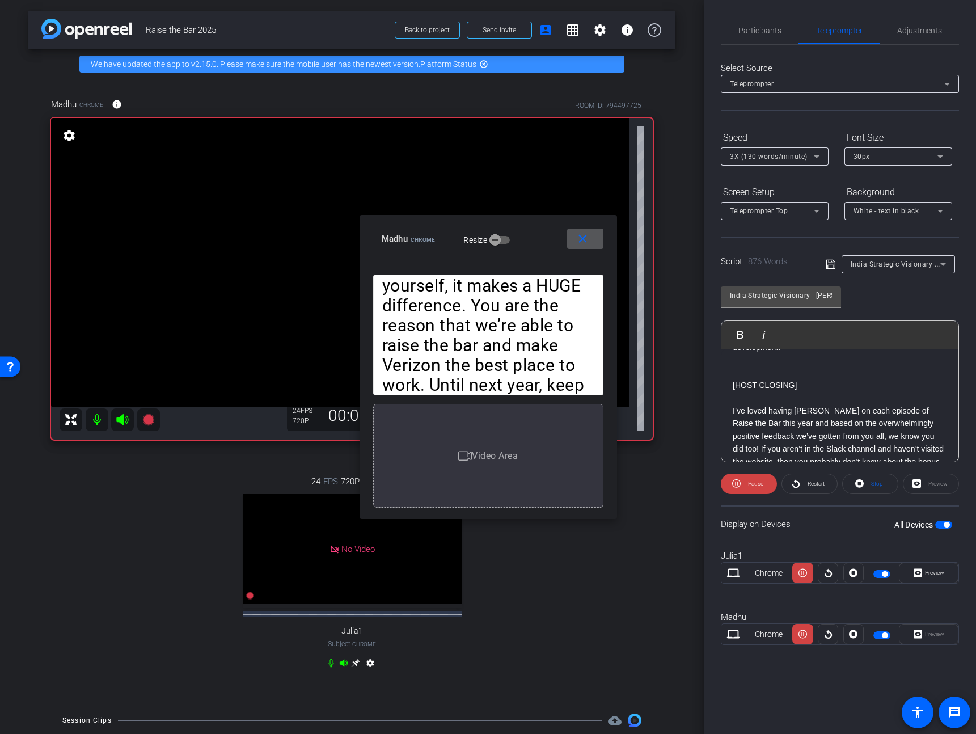
click at [782, 156] on span "3X (130 words/minute)" at bounding box center [769, 156] width 78 height 8
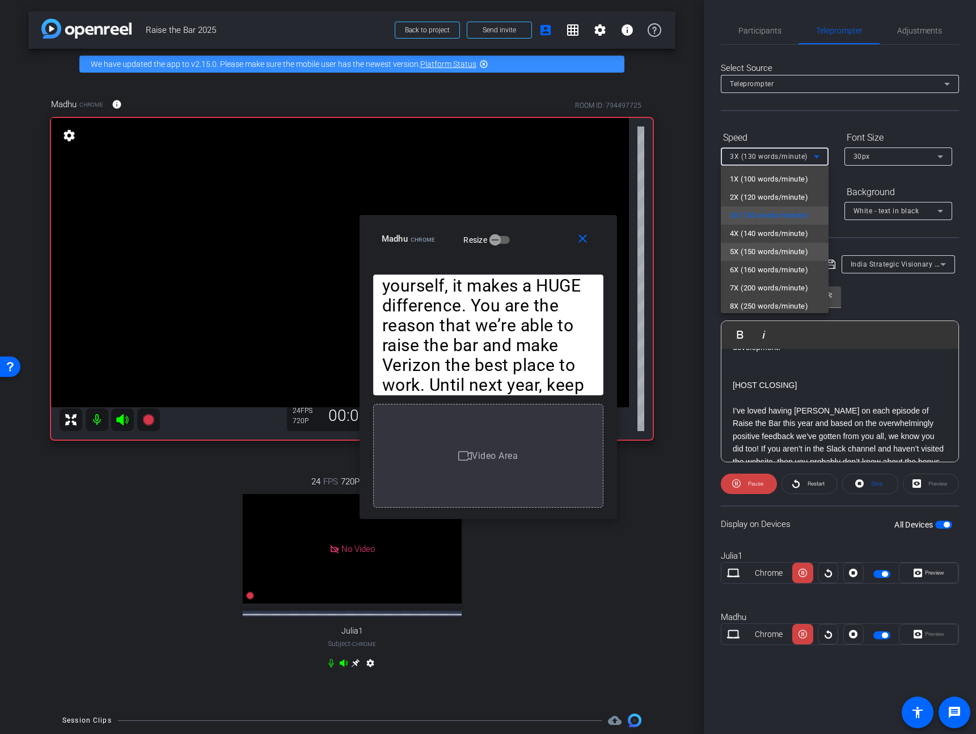
click at [768, 248] on span "5X (150 words/minute)" at bounding box center [769, 252] width 78 height 14
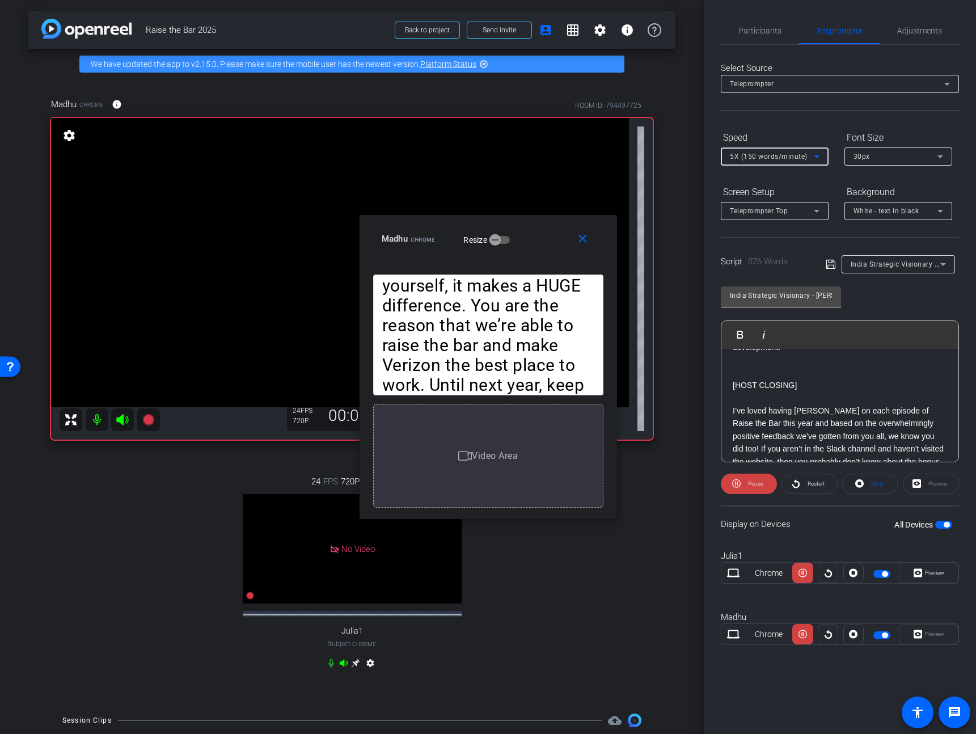
click at [763, 152] on span "5X (150 words/minute)" at bounding box center [769, 156] width 78 height 8
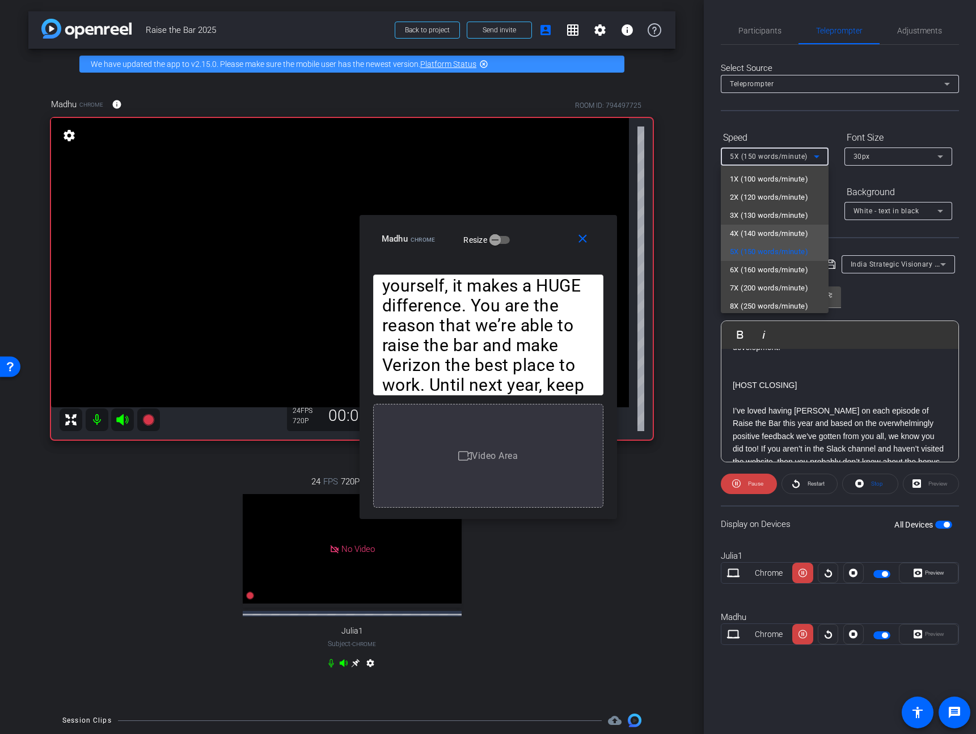
click at [762, 235] on span "4X (140 words/minute)" at bounding box center [769, 234] width 78 height 14
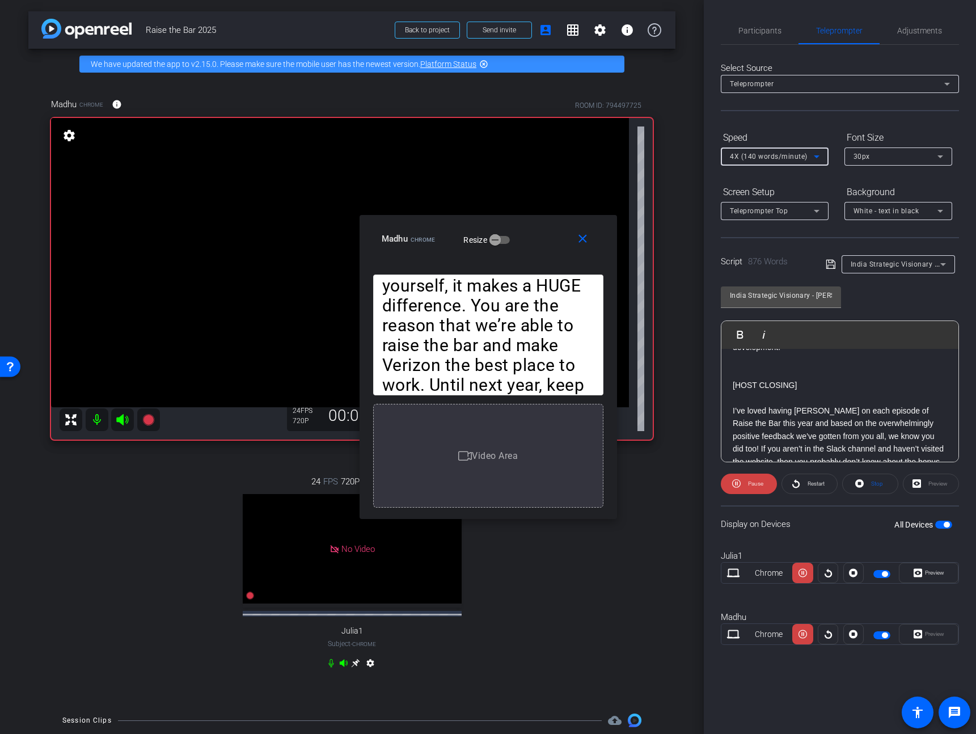
click at [777, 152] on span "4X (140 words/minute)" at bounding box center [769, 156] width 78 height 8
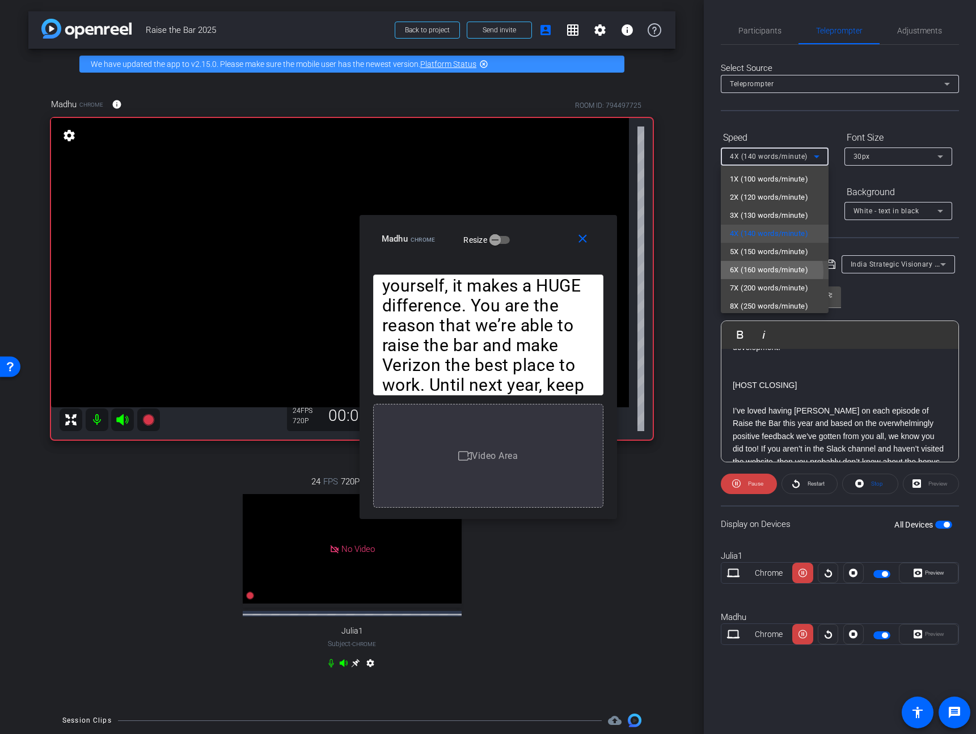
click at [770, 272] on span "6X (160 words/minute)" at bounding box center [769, 270] width 78 height 14
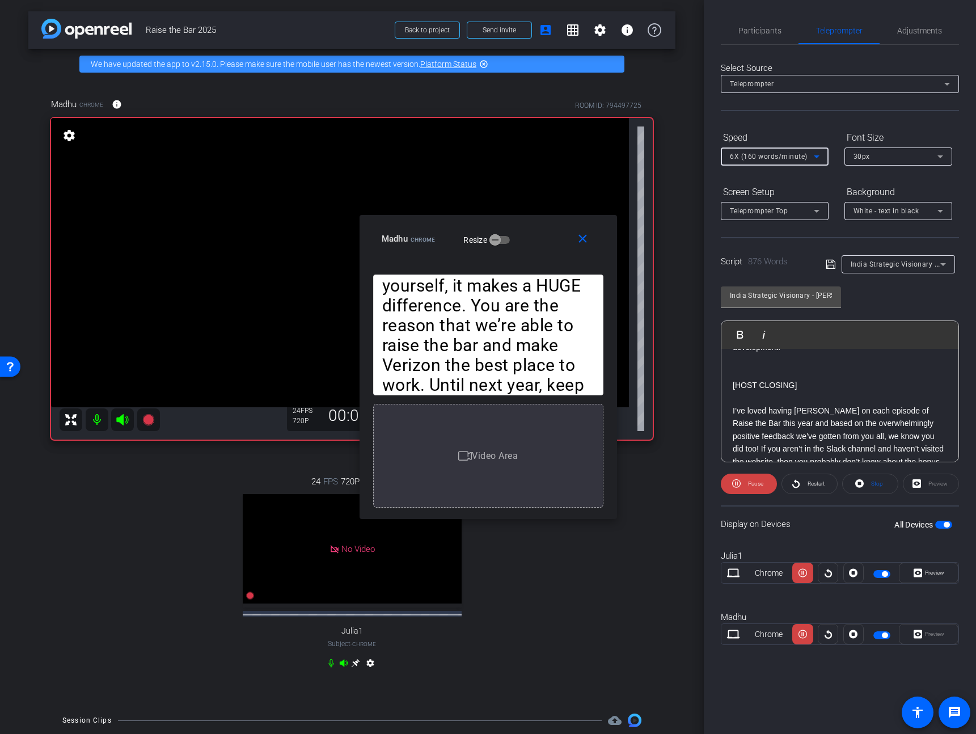
click at [778, 153] on span "6X (160 words/minute)" at bounding box center [769, 156] width 78 height 8
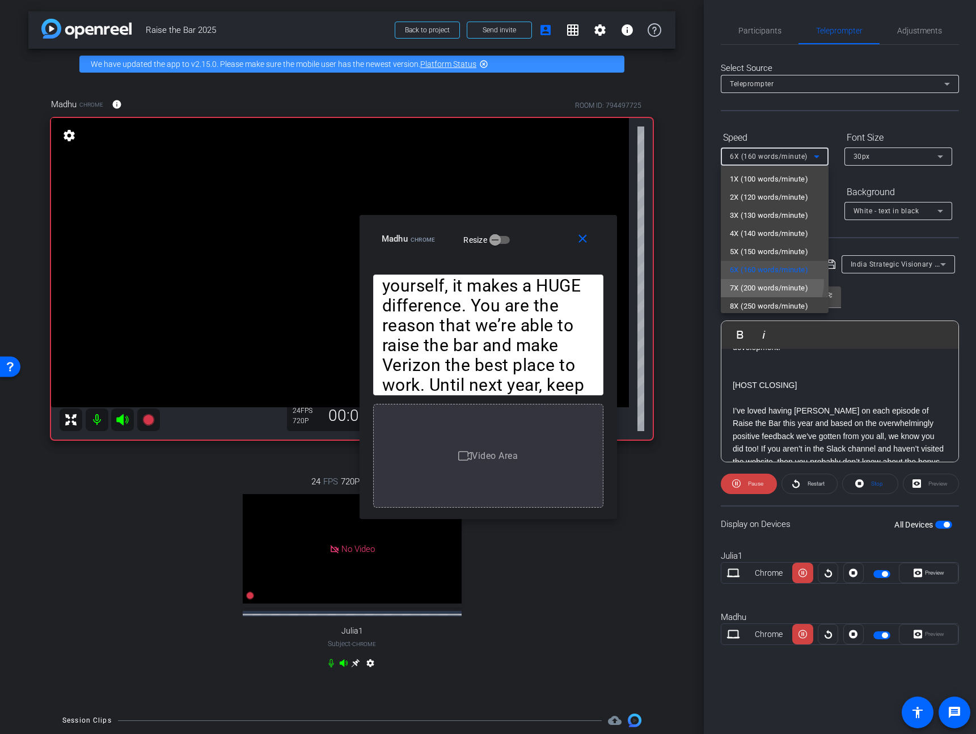
click at [764, 282] on span "7X (200 words/minute)" at bounding box center [769, 288] width 78 height 14
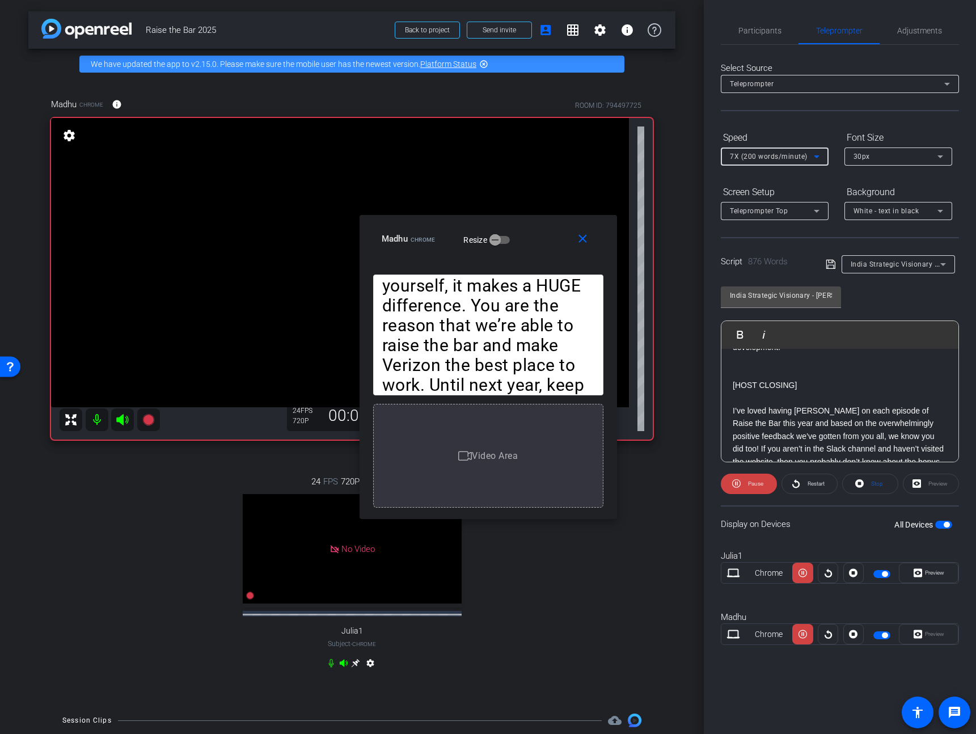
click at [769, 155] on span "7X (200 words/minute)" at bounding box center [769, 156] width 78 height 8
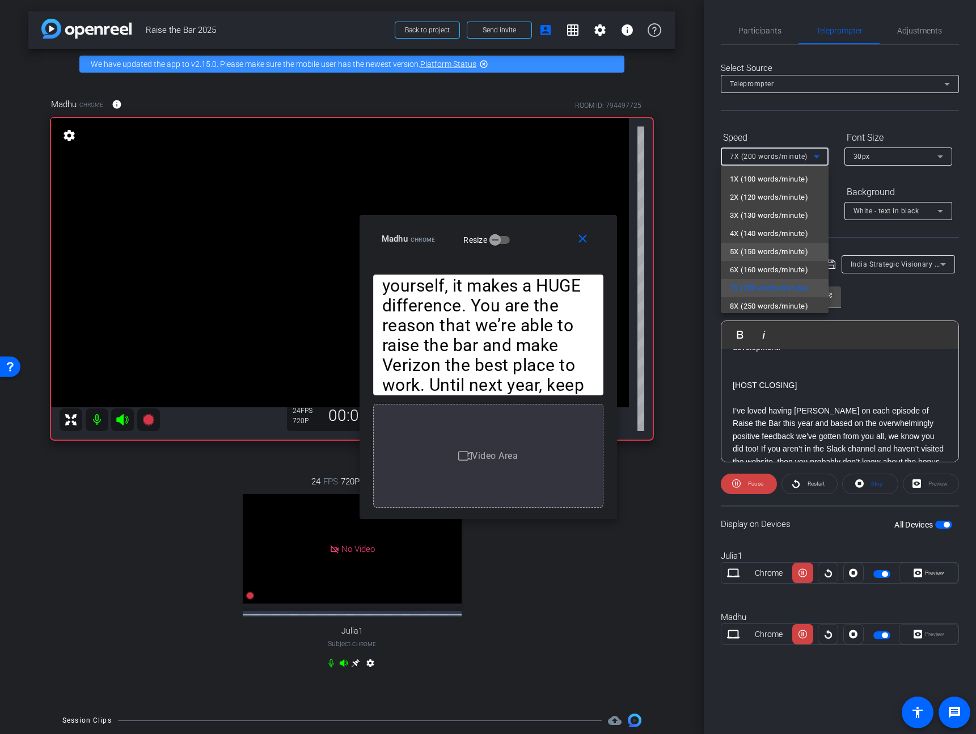
click at [755, 252] on span "5X (150 words/minute)" at bounding box center [769, 252] width 78 height 14
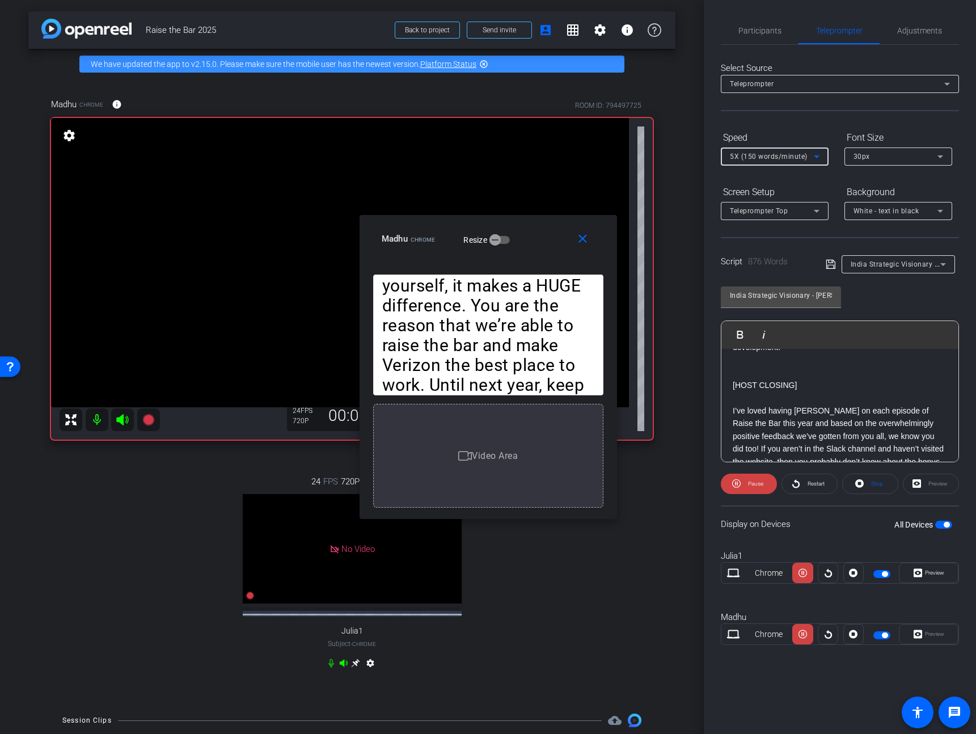
click at [776, 151] on div "5X (150 words/minute)" at bounding box center [772, 156] width 84 height 14
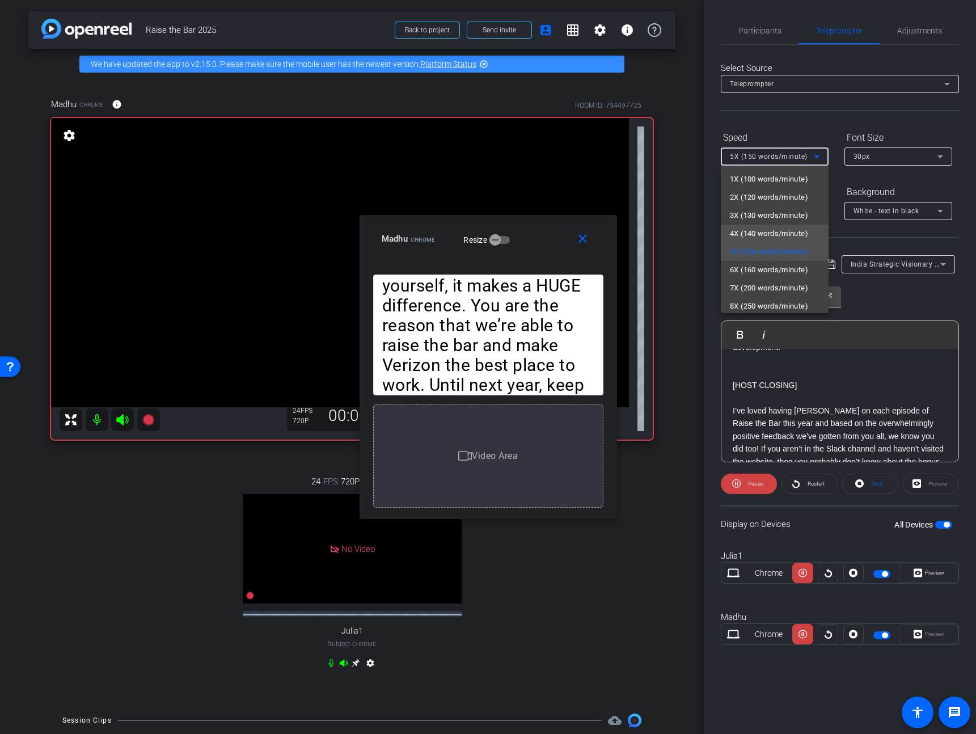
click at [765, 232] on span "4X (140 words/minute)" at bounding box center [769, 234] width 78 height 14
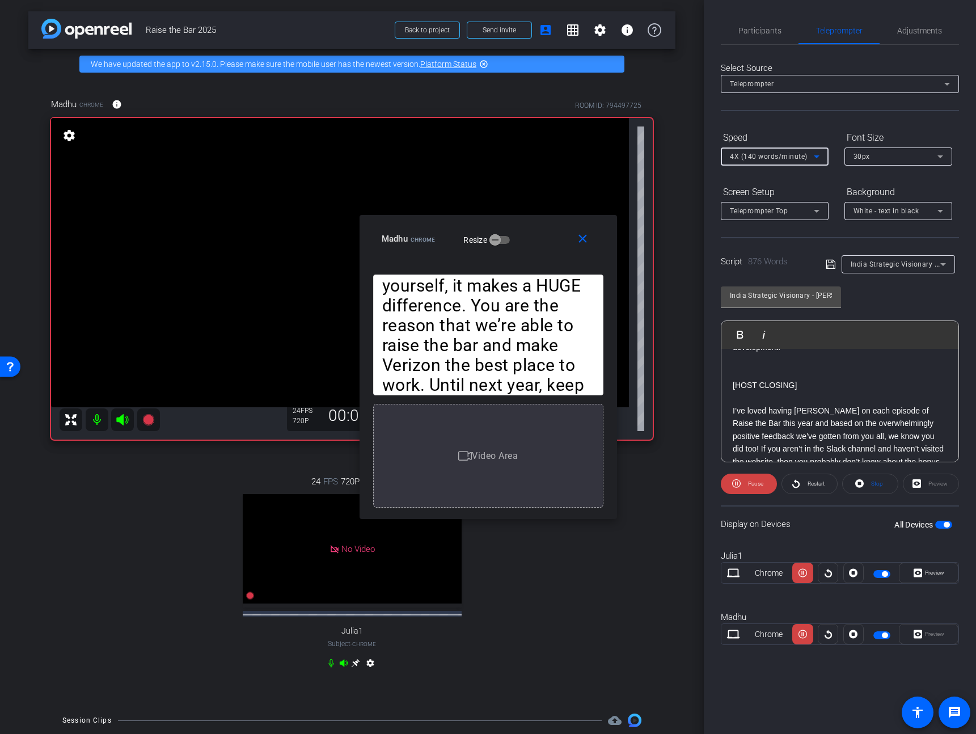
click at [777, 150] on div "4X (140 words/minute)" at bounding box center [772, 156] width 84 height 14
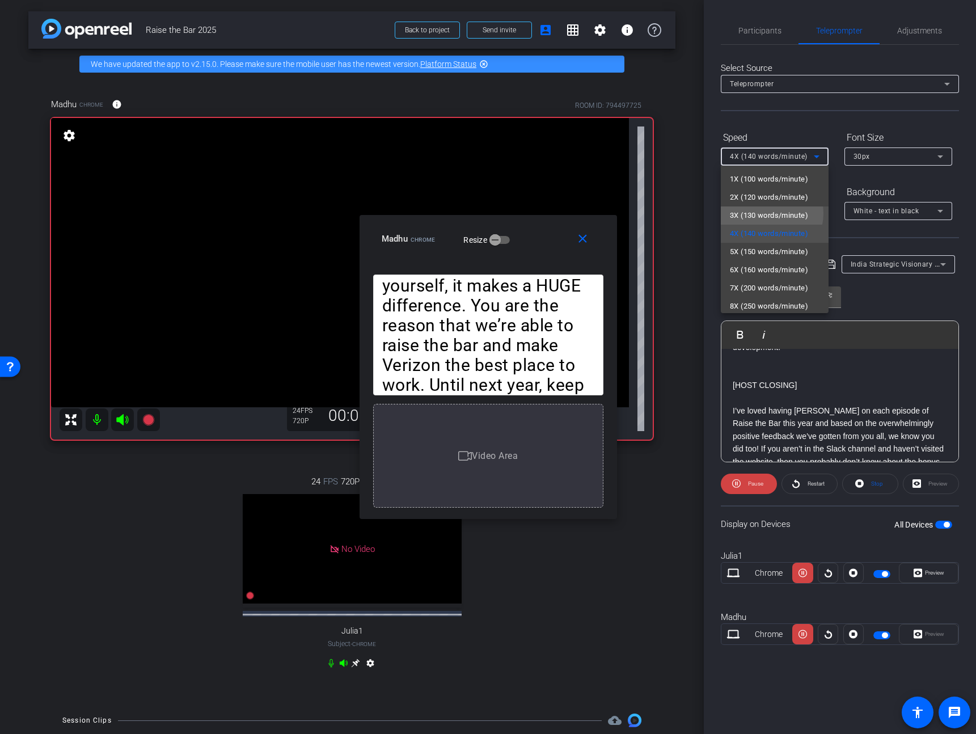
click at [767, 213] on span "3X (130 words/minute)" at bounding box center [769, 216] width 78 height 14
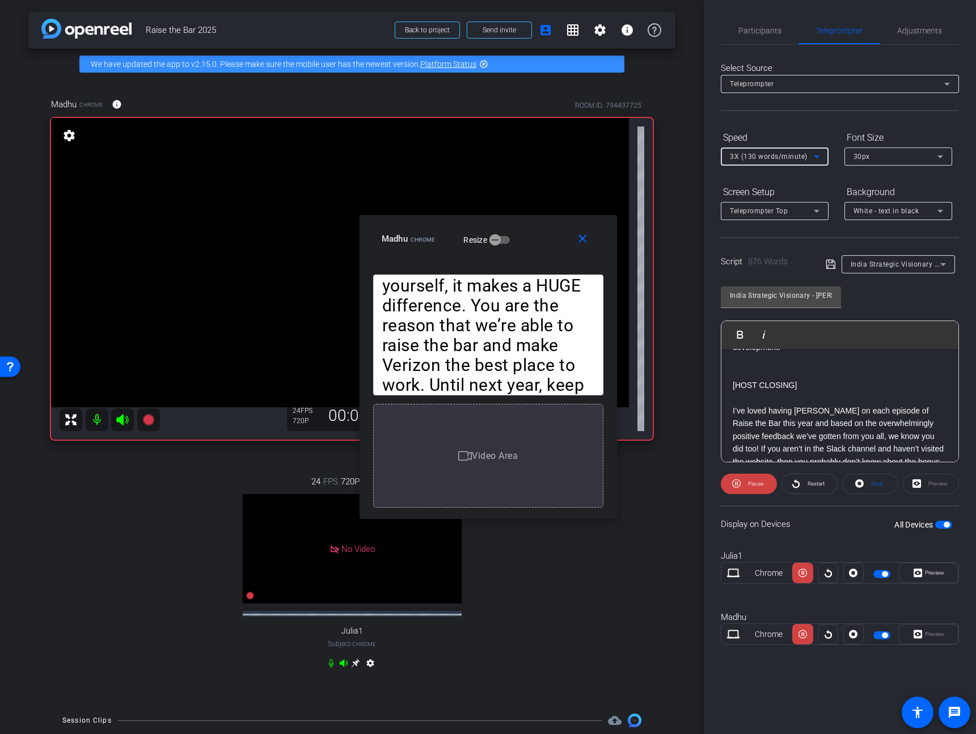
click at [780, 154] on span "3X (130 words/minute)" at bounding box center [769, 156] width 78 height 8
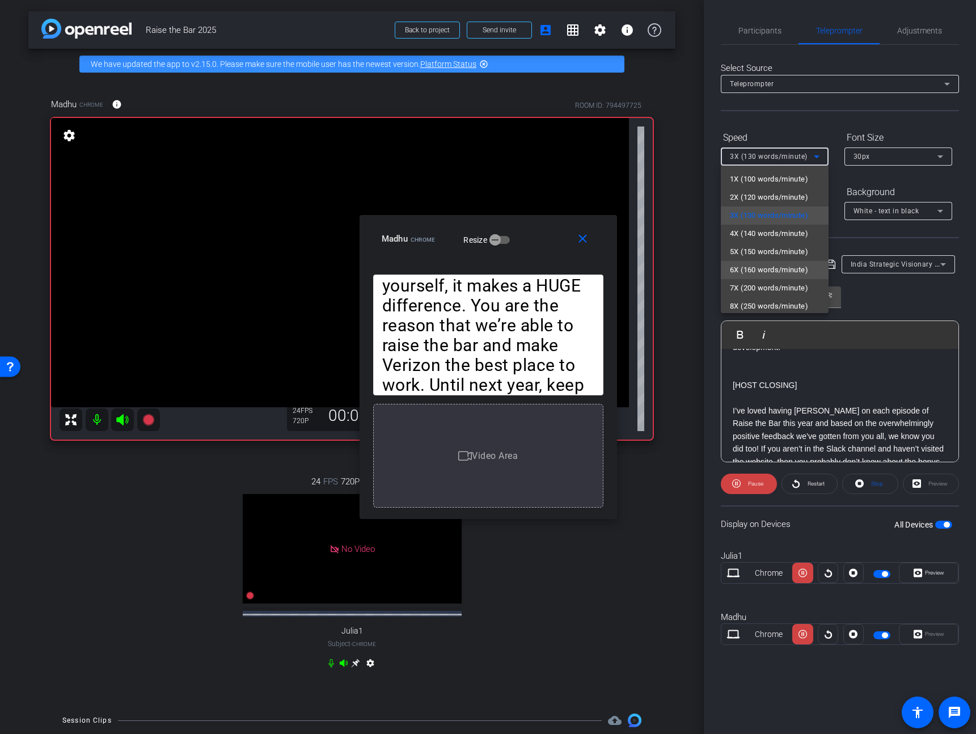
click at [768, 269] on span "6X (160 words/minute)" at bounding box center [769, 270] width 78 height 14
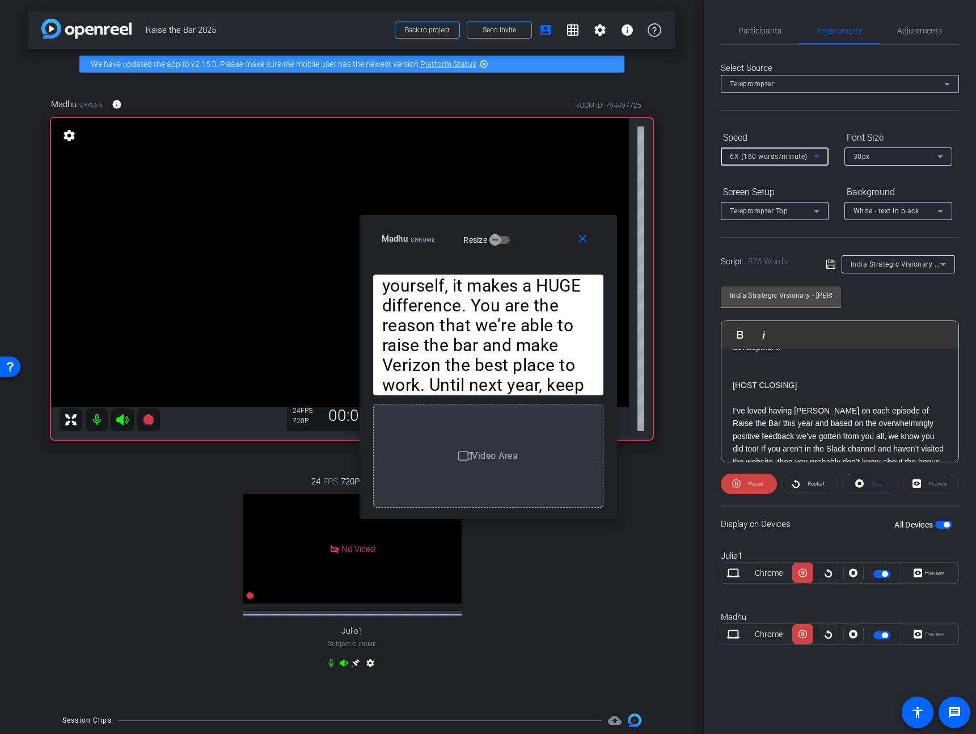
click at [778, 156] on span "6X (160 words/minute)" at bounding box center [769, 156] width 78 height 8
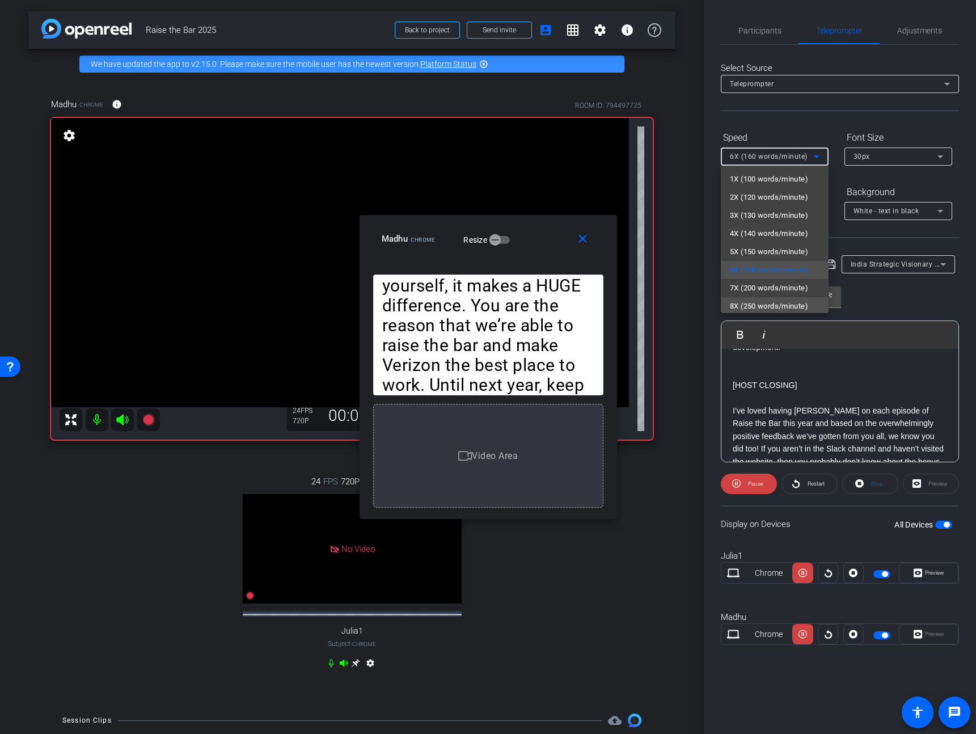
click at [763, 297] on mat-option "8X (250 words/minute)" at bounding box center [775, 306] width 108 height 18
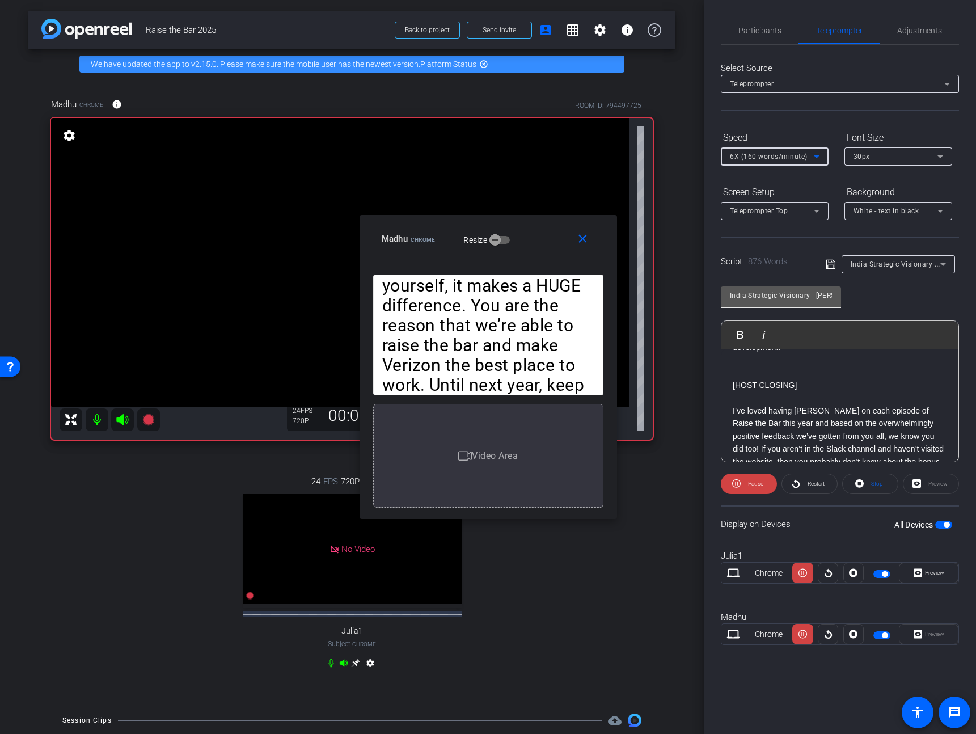
scroll to position [2, 0]
click at [773, 154] on span "8X (250 words/minute)" at bounding box center [769, 156] width 78 height 8
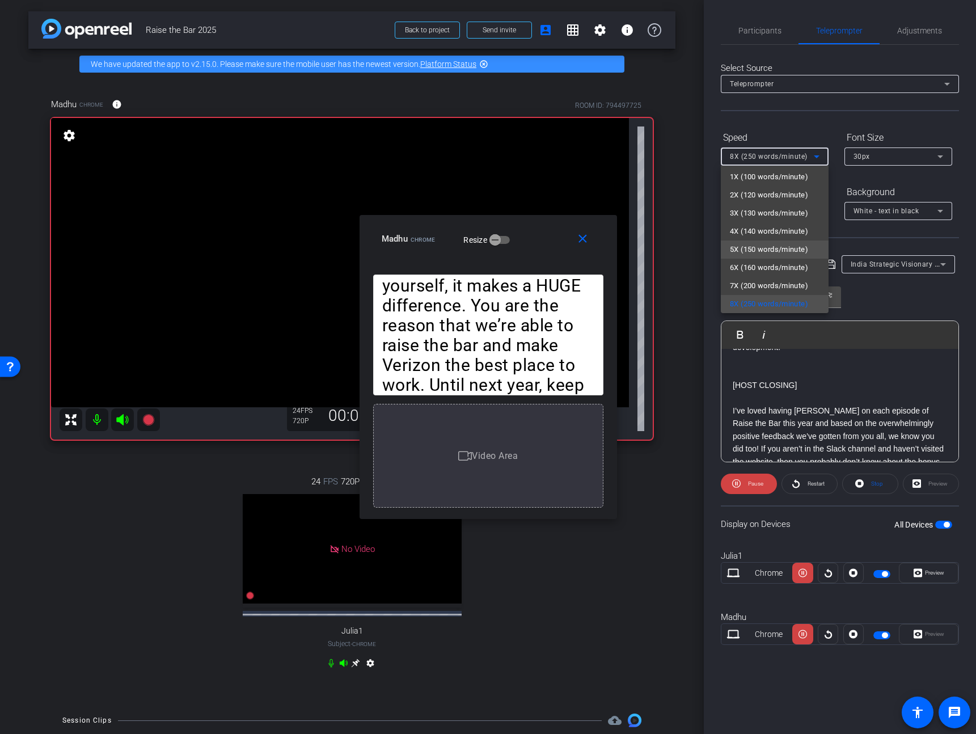
click at [752, 252] on span "5X (150 words/minute)" at bounding box center [769, 250] width 78 height 14
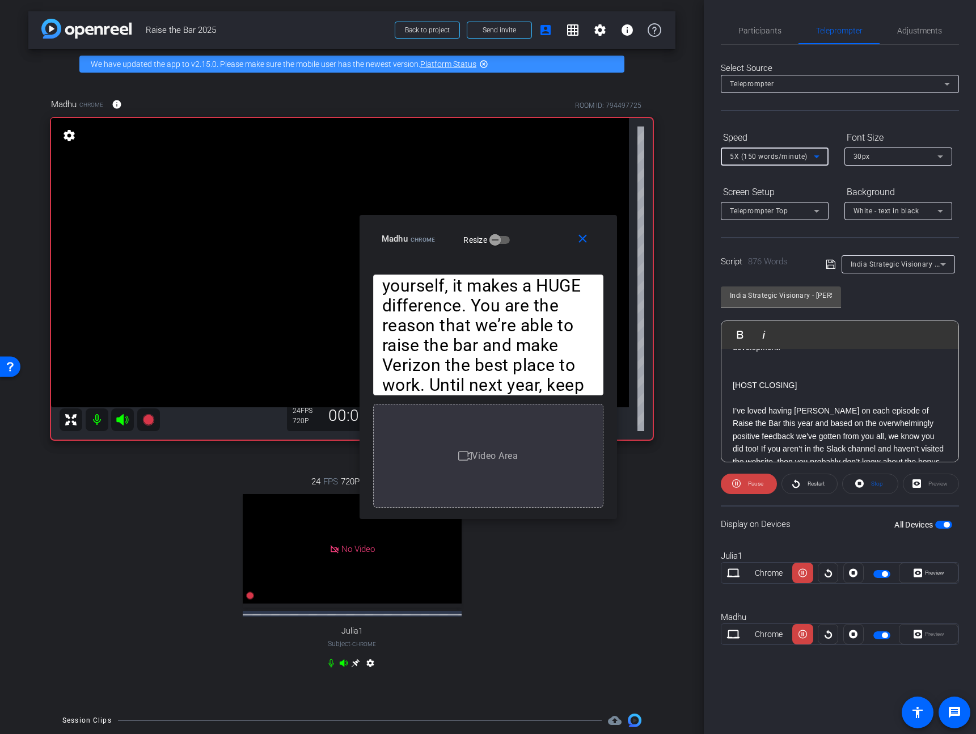
click at [784, 147] on div "5X (150 words/minute)" at bounding box center [775, 156] width 90 height 18
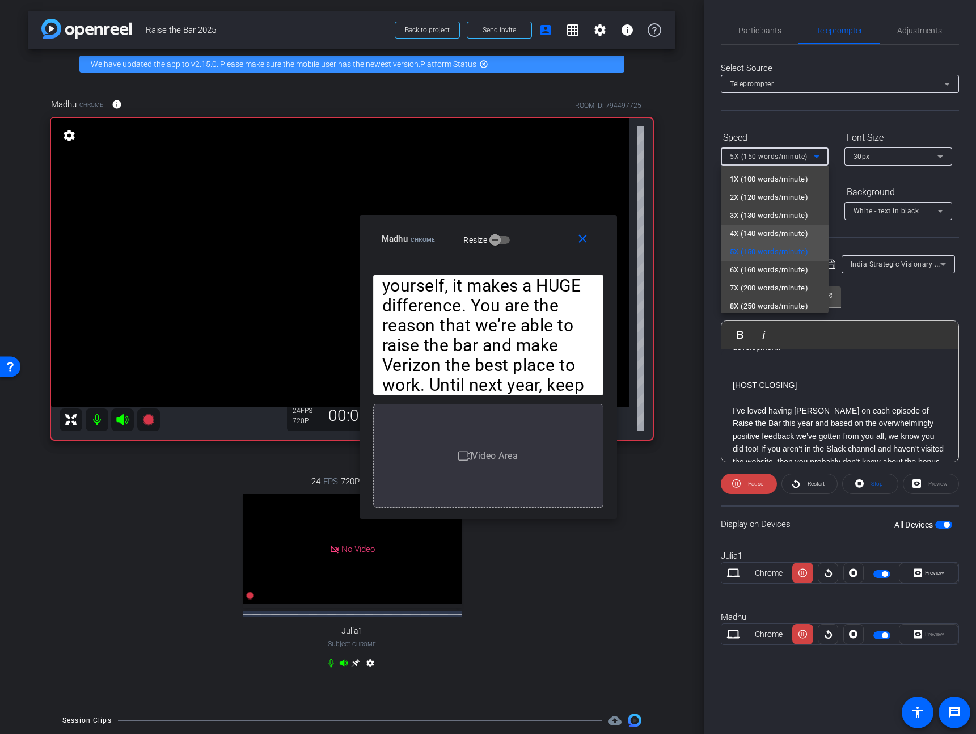
click at [783, 231] on span "4X (140 words/minute)" at bounding box center [769, 234] width 78 height 14
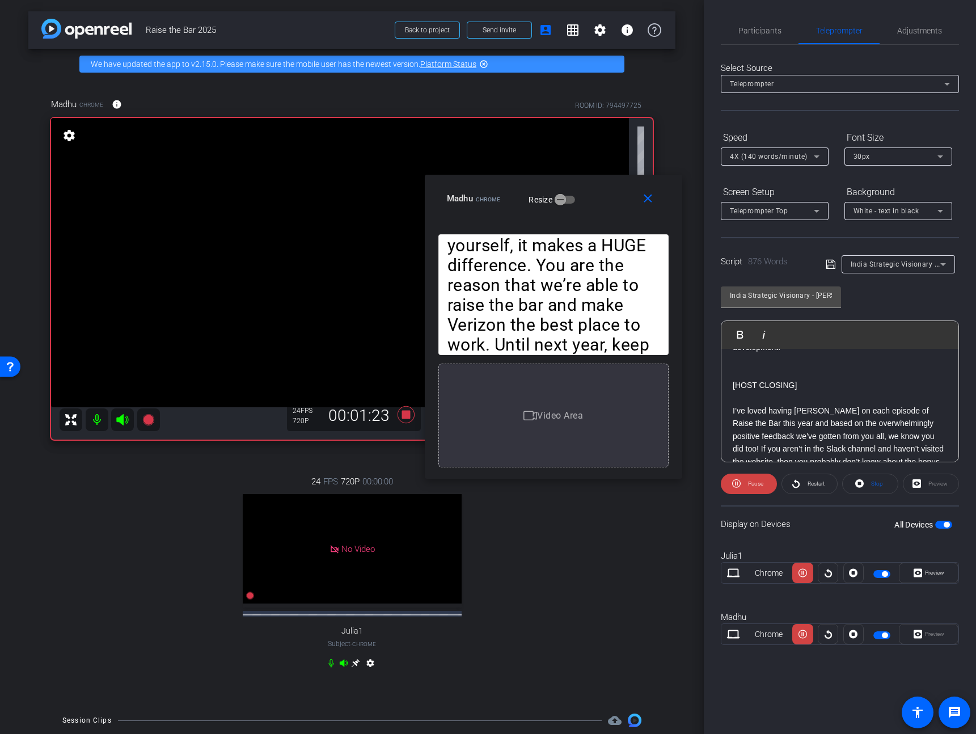
drag, startPoint x: 551, startPoint y: 238, endPoint x: 613, endPoint y: 202, distance: 71.4
click at [613, 202] on div "Madhu Chrome Resize" at bounding box center [558, 198] width 222 height 20
click at [775, 159] on span "4X (140 words/minute)" at bounding box center [769, 156] width 78 height 8
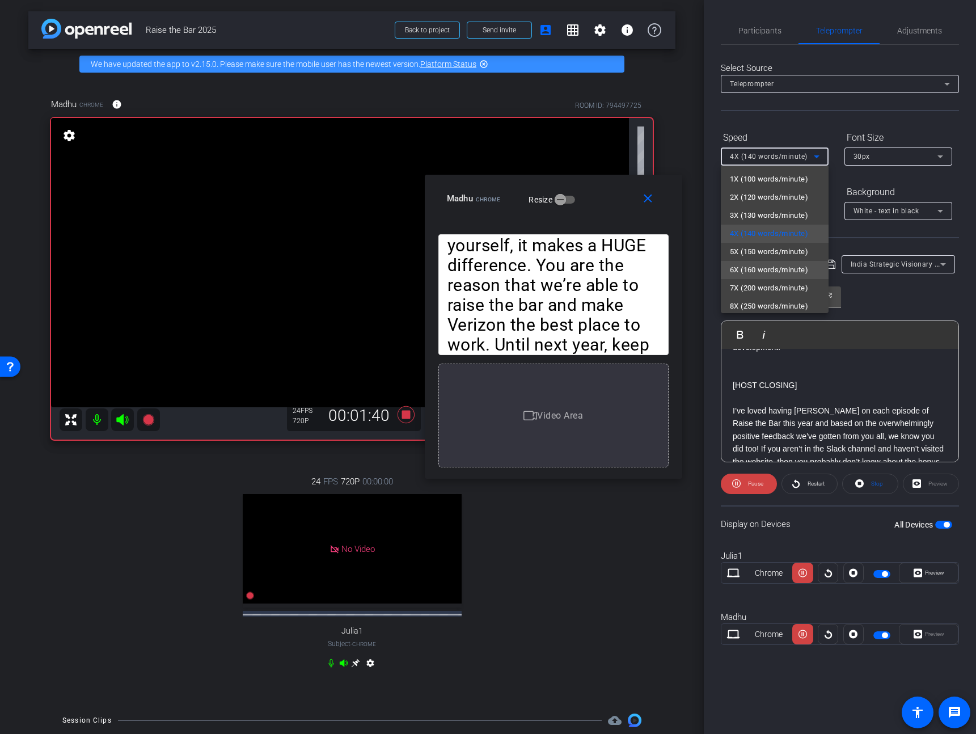
click at [776, 272] on span "6X (160 words/minute)" at bounding box center [769, 270] width 78 height 14
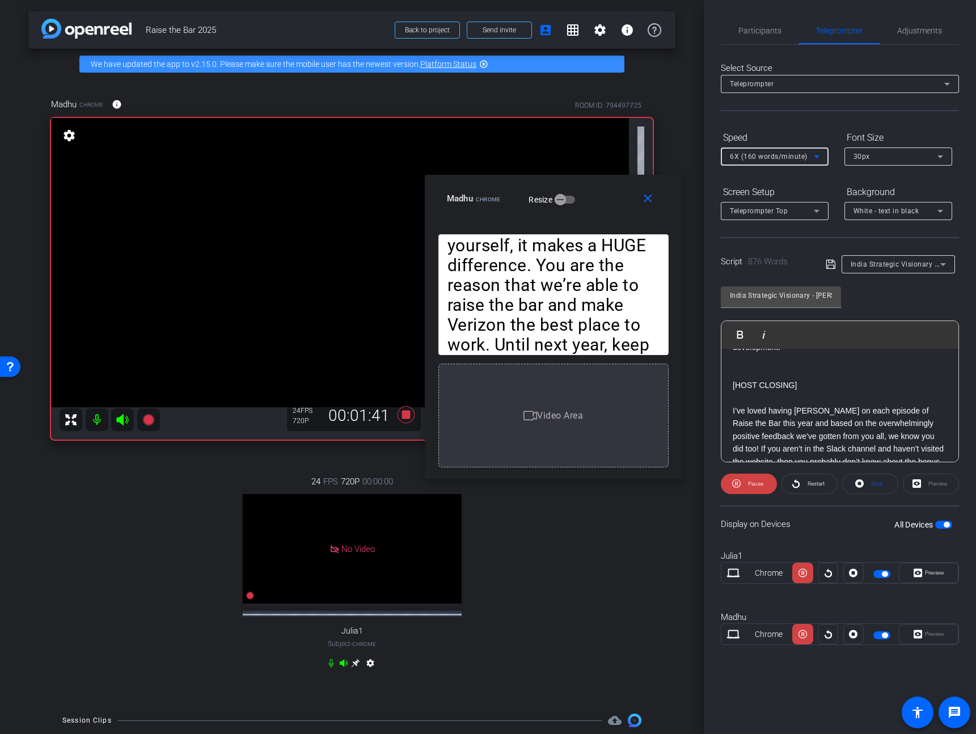
click at [775, 152] on span "6X (160 words/minute)" at bounding box center [769, 156] width 78 height 8
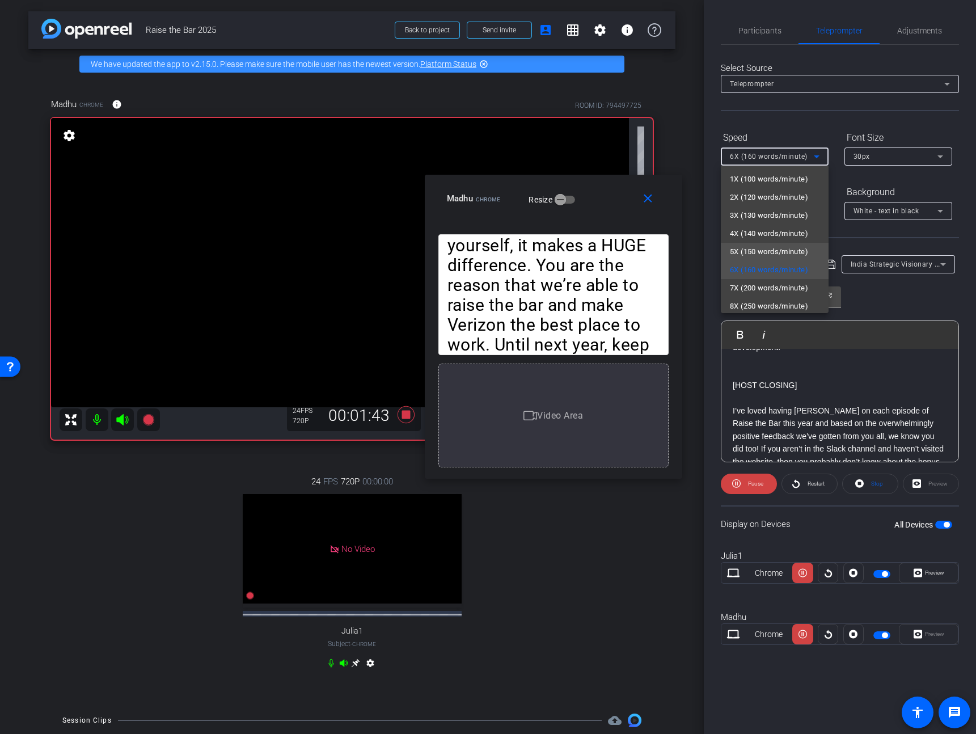
click at [734, 245] on span "5X (150 words/minute)" at bounding box center [769, 252] width 78 height 14
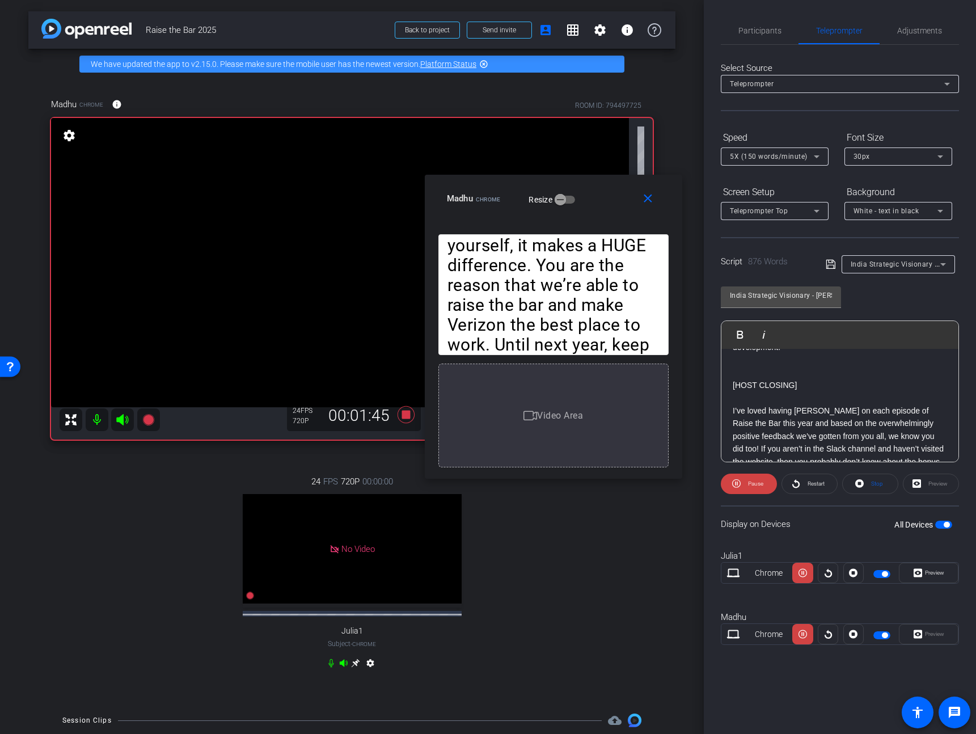
click at [781, 147] on div "5X (150 words/minute)" at bounding box center [775, 156] width 90 height 18
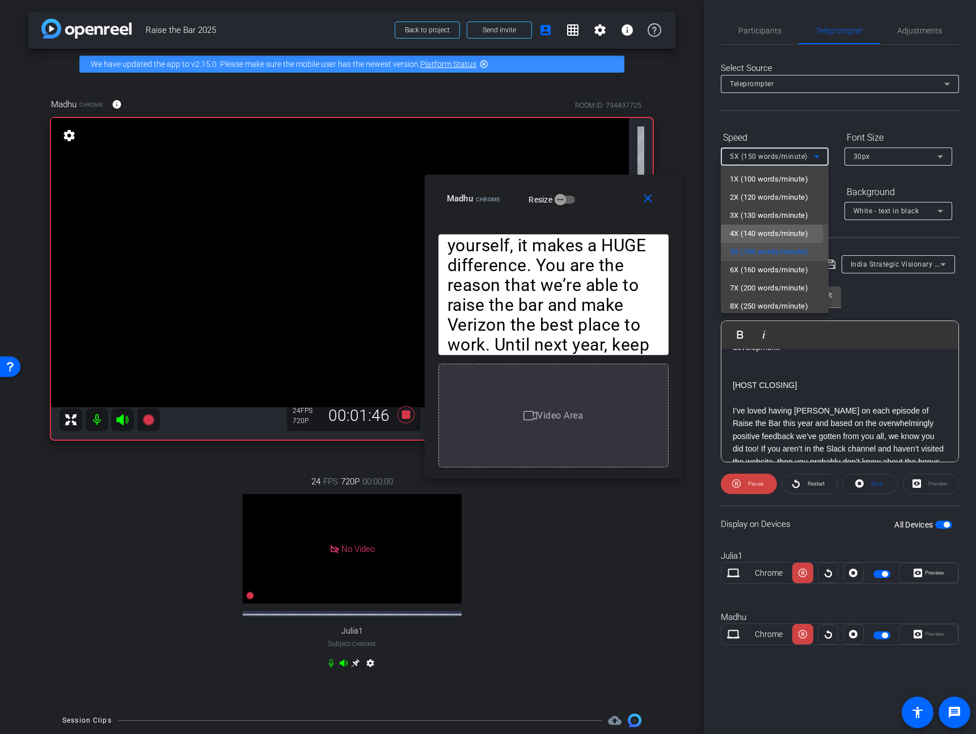
click at [767, 235] on span "4X (140 words/minute)" at bounding box center [769, 234] width 78 height 14
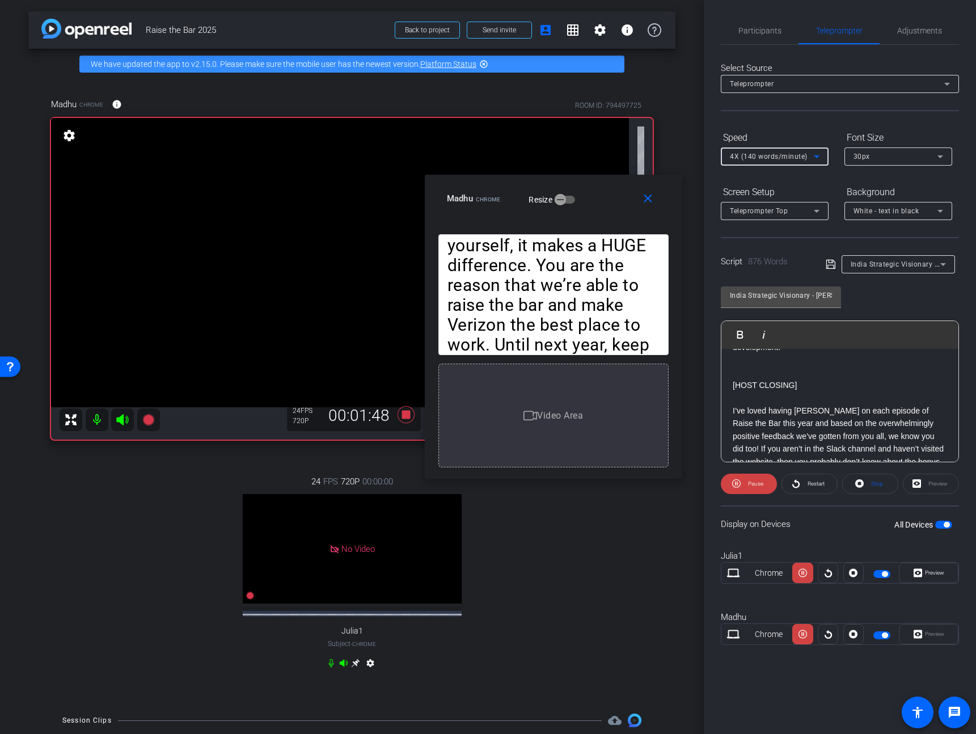
click at [788, 150] on div "4X (140 words/minute)" at bounding box center [772, 156] width 84 height 14
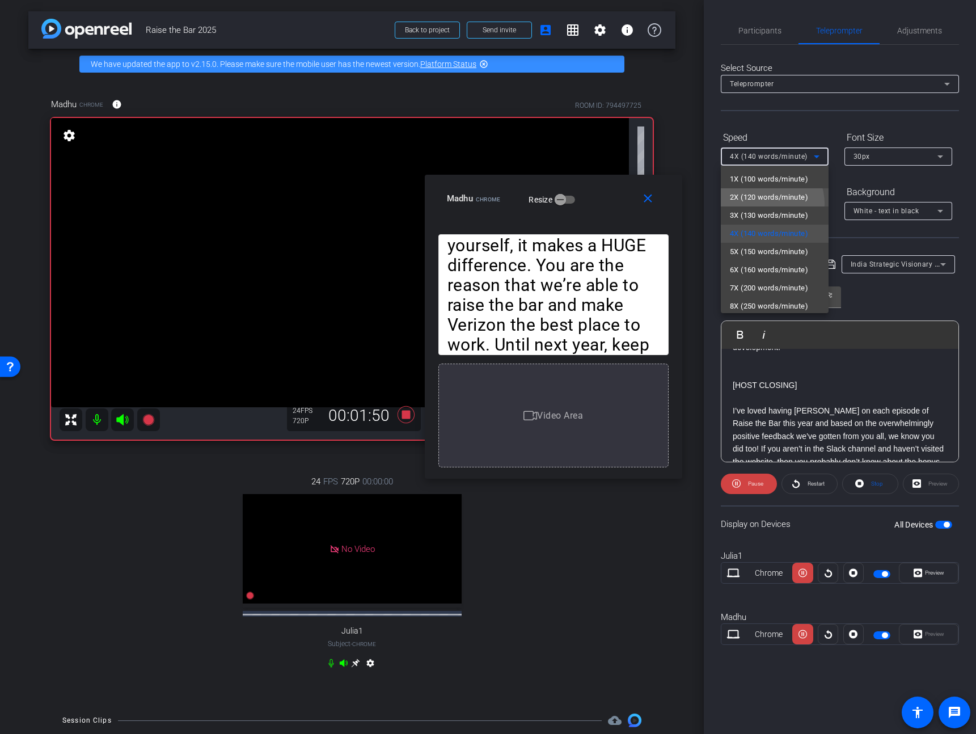
click at [765, 204] on mat-option "2X (120 words/minute)" at bounding box center [775, 197] width 108 height 18
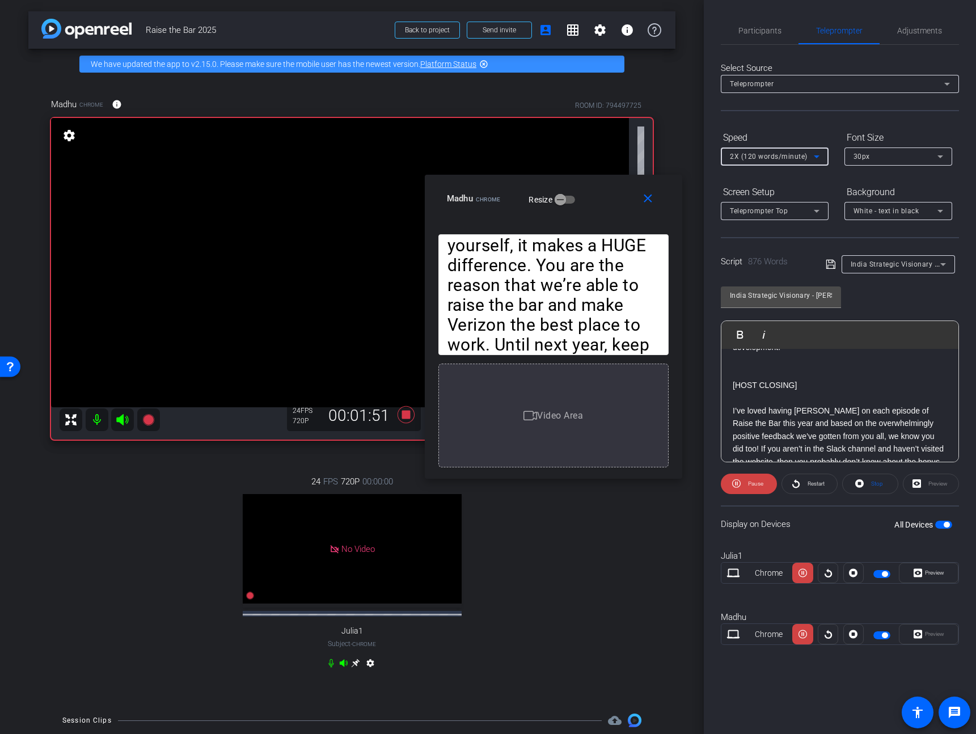
click at [766, 153] on span "2X (120 words/minute)" at bounding box center [769, 156] width 78 height 8
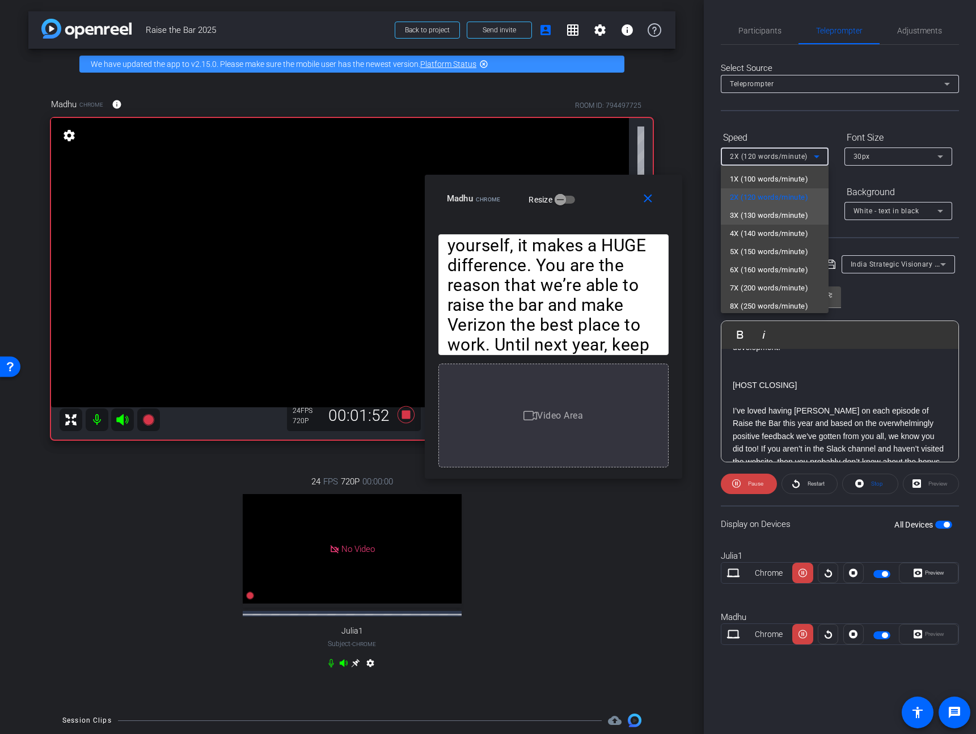
click at [757, 221] on span "3X (130 words/minute)" at bounding box center [769, 216] width 78 height 14
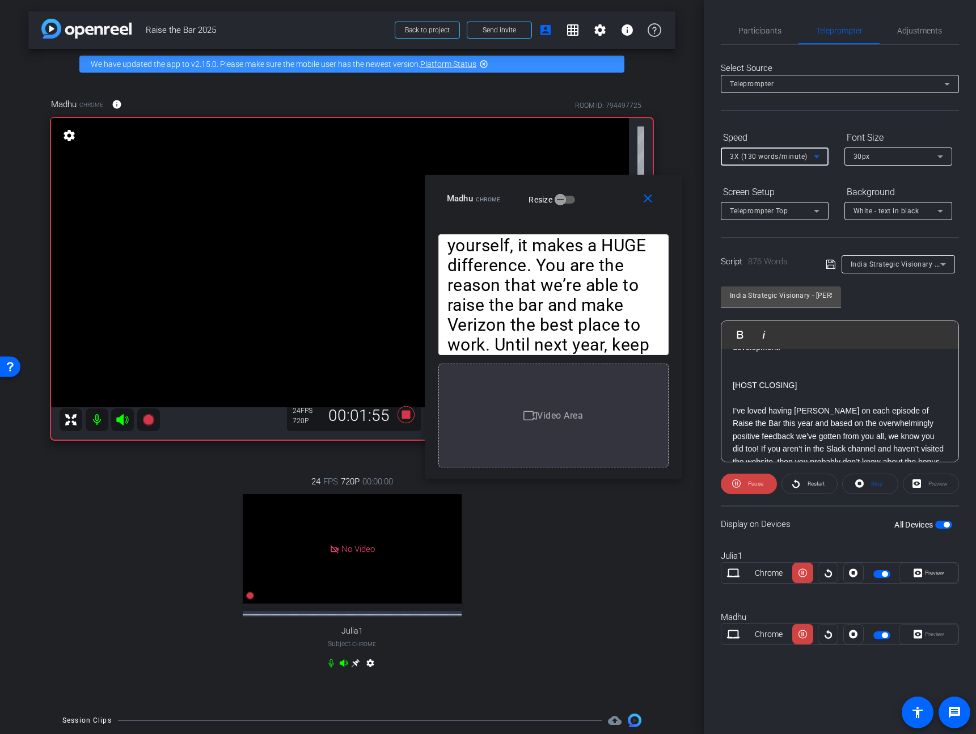
click at [790, 158] on span "3X (130 words/minute)" at bounding box center [769, 156] width 78 height 8
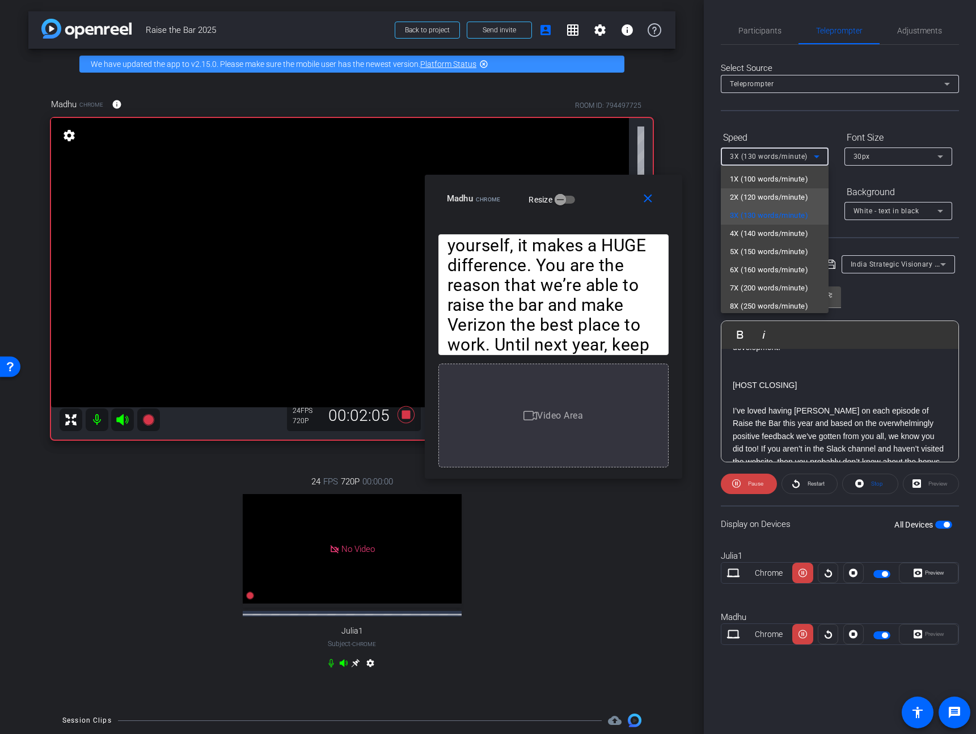
click at [779, 192] on span "2X (120 words/minute)" at bounding box center [769, 197] width 78 height 14
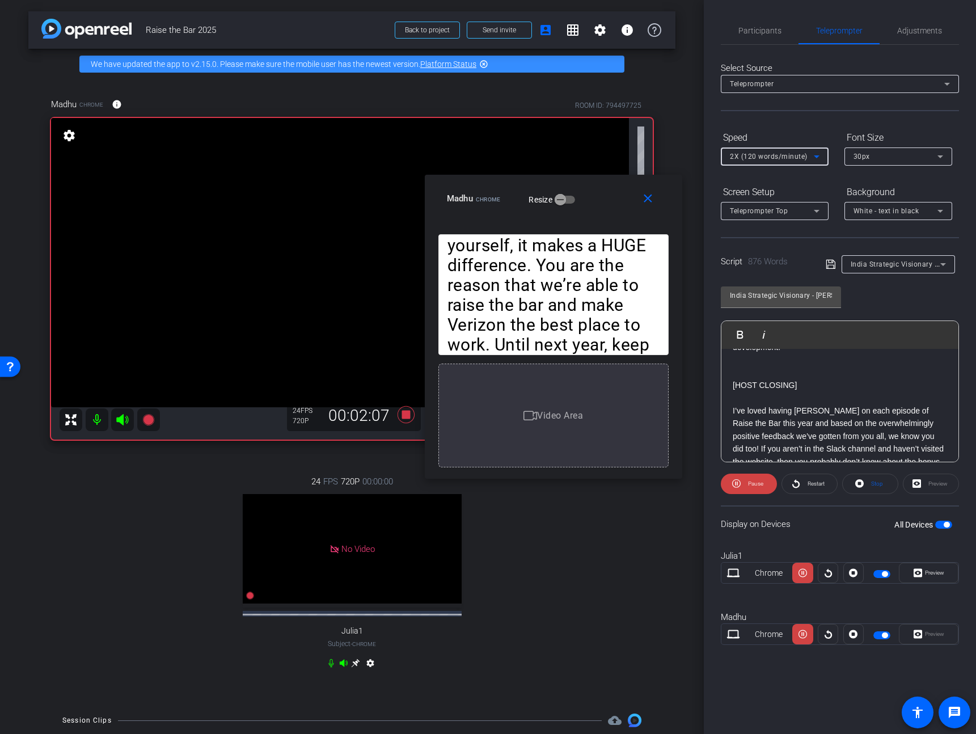
click at [783, 149] on div "2X (120 words/minute)" at bounding box center [772, 156] width 84 height 14
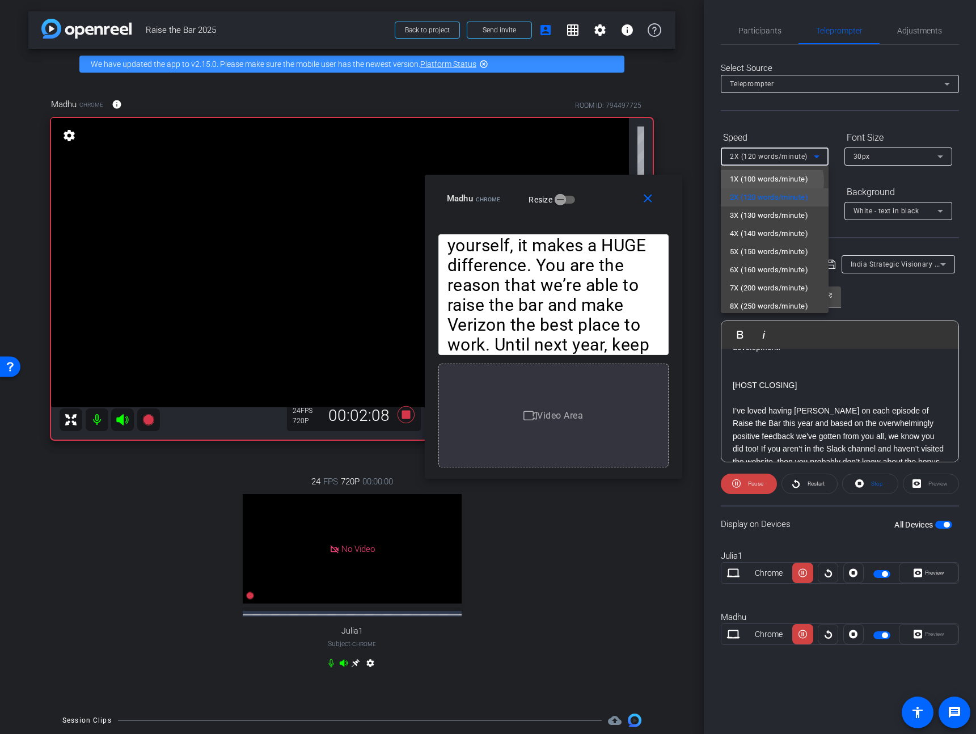
click at [773, 177] on span "1X (100 words/minute)" at bounding box center [769, 179] width 78 height 14
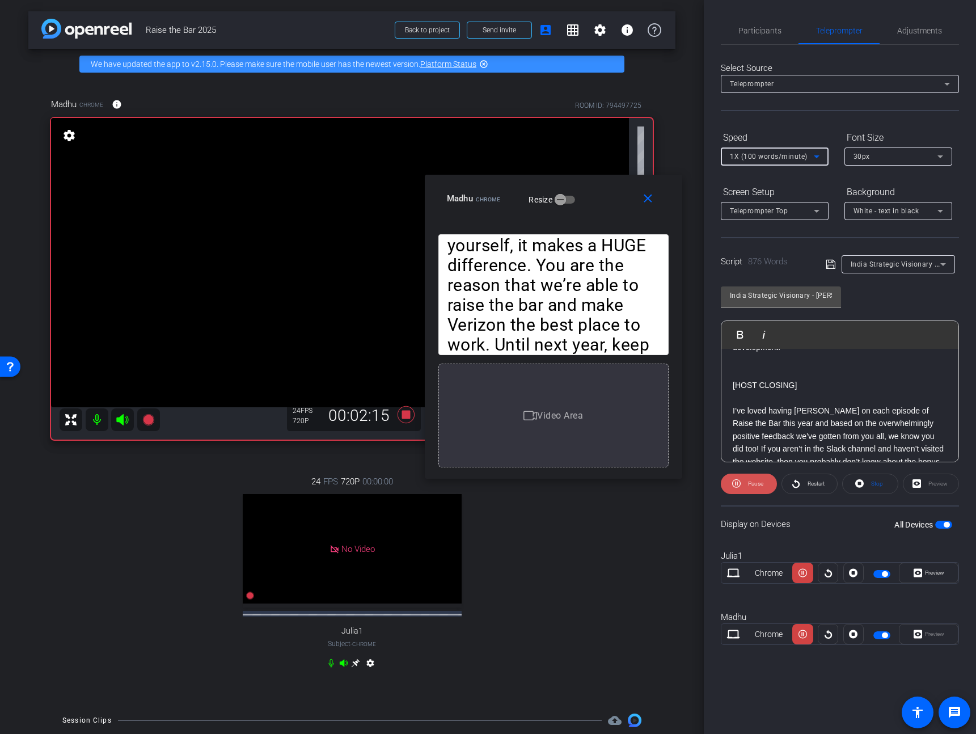
click at [761, 478] on span "Pause" at bounding box center [754, 484] width 18 height 16
click at [768, 17] on span "Participants" at bounding box center [759, 30] width 43 height 27
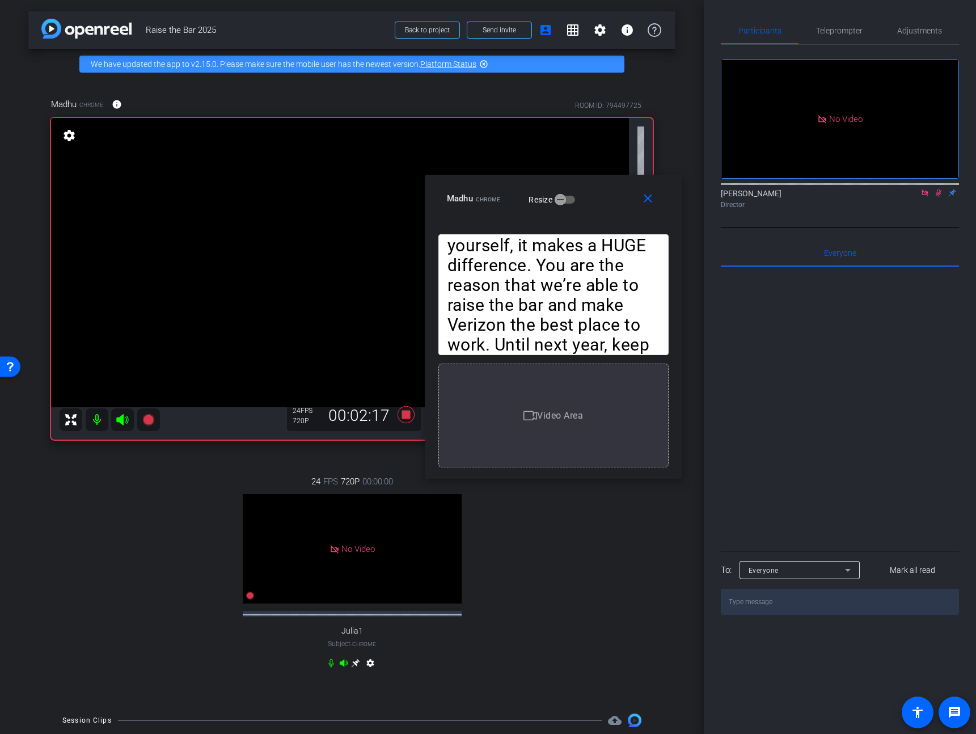
click at [937, 189] on icon at bounding box center [938, 193] width 9 height 8
click at [400, 417] on icon at bounding box center [405, 414] width 17 height 17
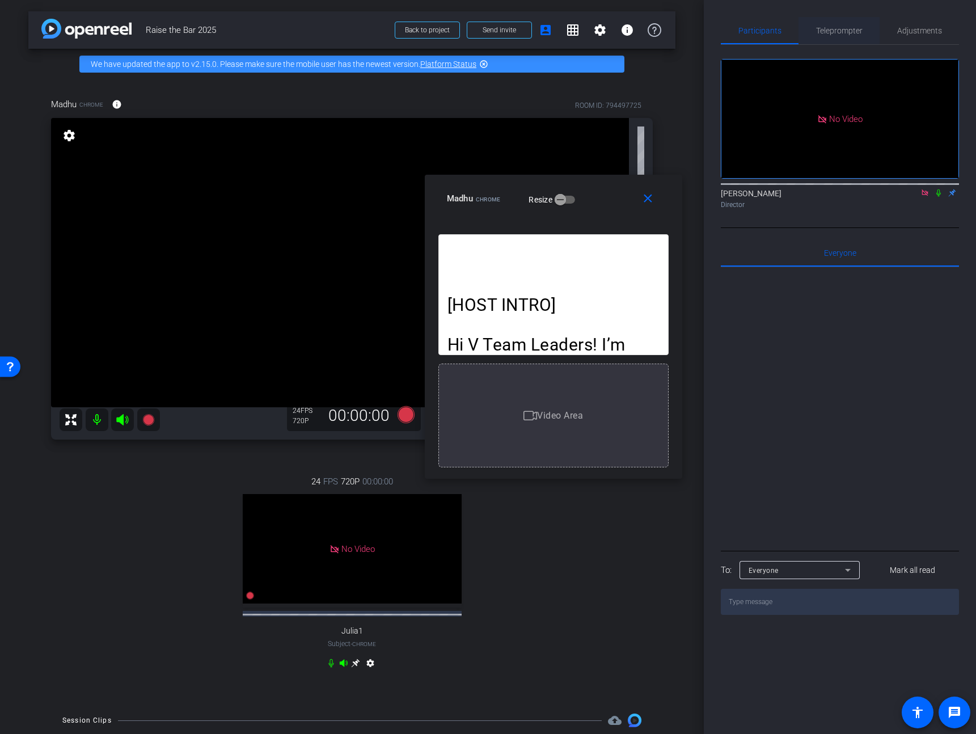
click at [852, 30] on span "Teleprompter" at bounding box center [839, 31] width 46 height 8
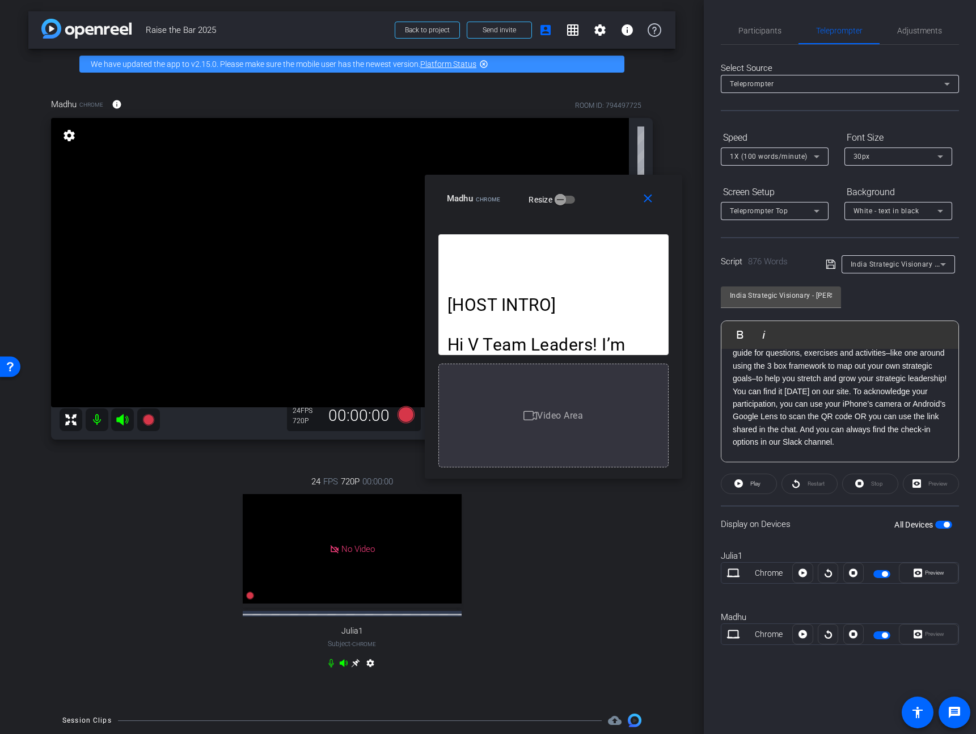
scroll to position [1045, 0]
click at [731, 441] on div "[HOST INTRO] Hi V Team Leaders! I’m Madhu Kujala from the Learning & Careers te…" at bounding box center [839, 51] width 237 height 1495
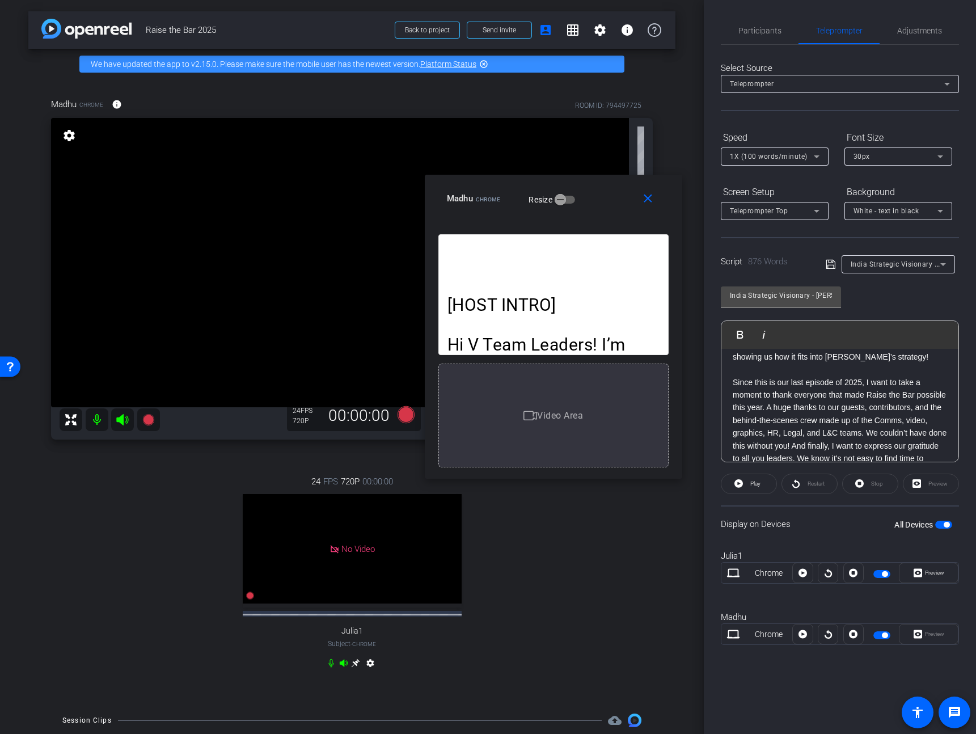
click at [757, 430] on p "Since this is our last episode of 2025, I want to take a moment to thank everyo…" at bounding box center [839, 433] width 214 height 115
click at [762, 435] on p "Since this is our last episode of 2025, I want to take a moment to thank everyo…" at bounding box center [839, 433] width 214 height 115
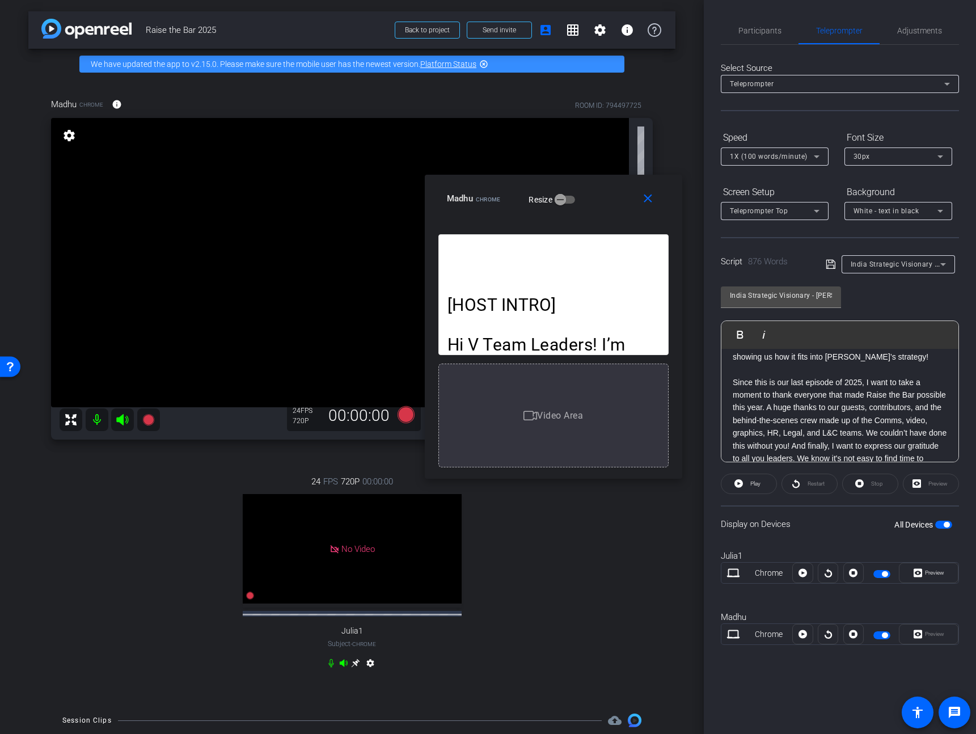
click at [755, 482] on span "Play" at bounding box center [755, 483] width 10 height 6
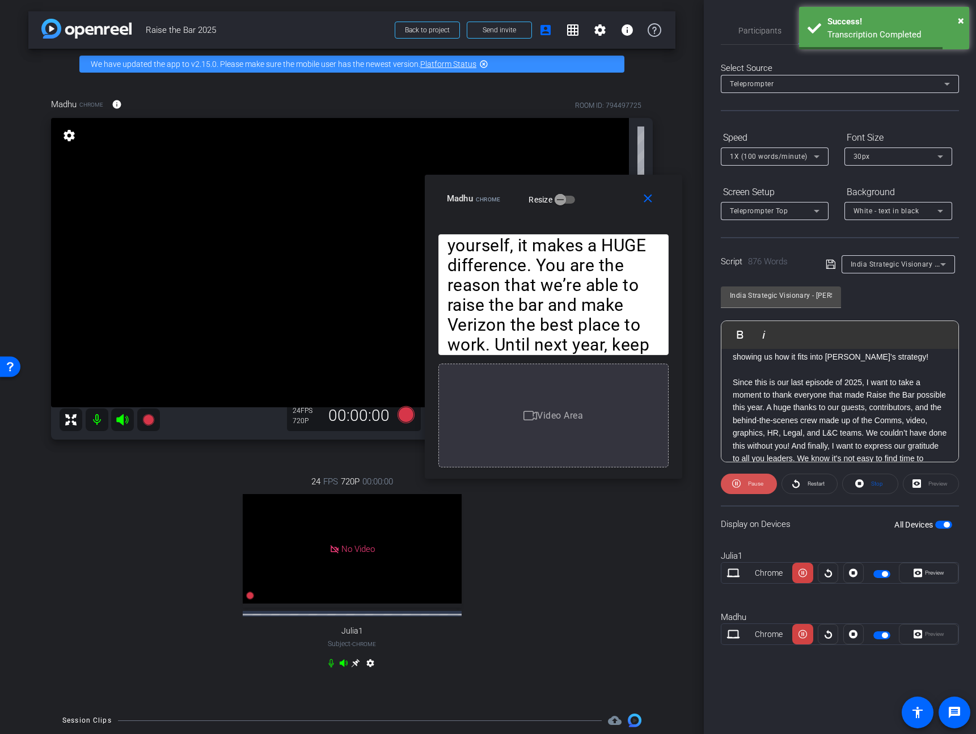
click at [752, 488] on span "Pause" at bounding box center [754, 484] width 18 height 16
click at [738, 335] on span "Play" at bounding box center [747, 334] width 18 height 10
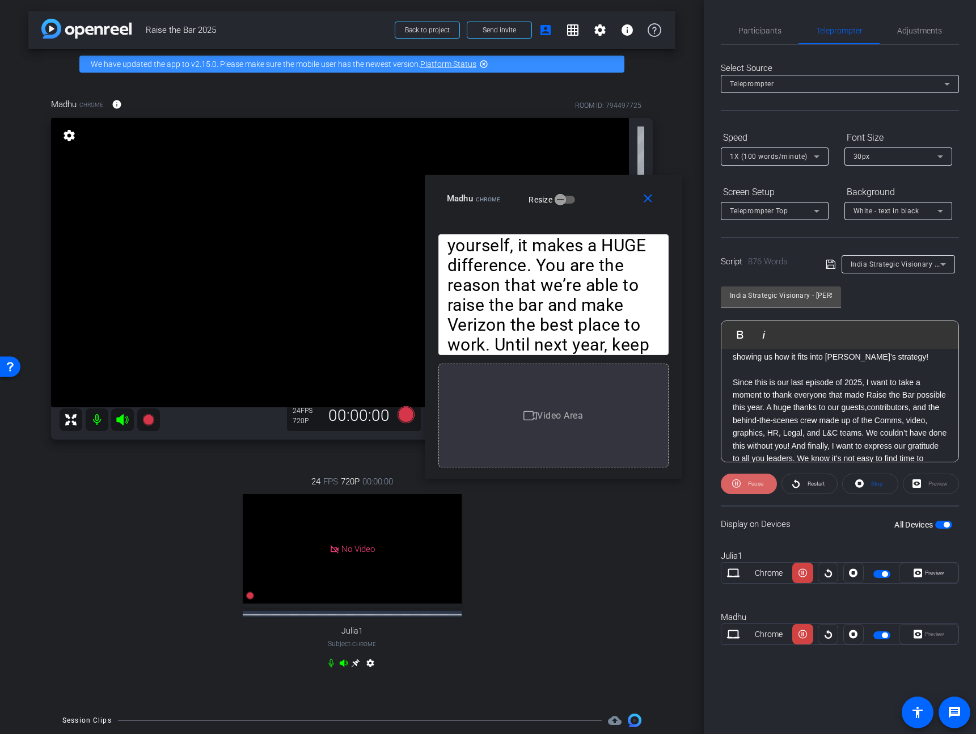
click at [745, 488] on span "Pause" at bounding box center [754, 484] width 18 height 16
click at [750, 482] on span "Play" at bounding box center [755, 483] width 10 height 6
click at [753, 482] on span "Pause" at bounding box center [755, 483] width 15 height 6
click at [901, 425] on p "Since this is our last episode of 2025, I want to take a moment to thank everyo…" at bounding box center [839, 433] width 214 height 115
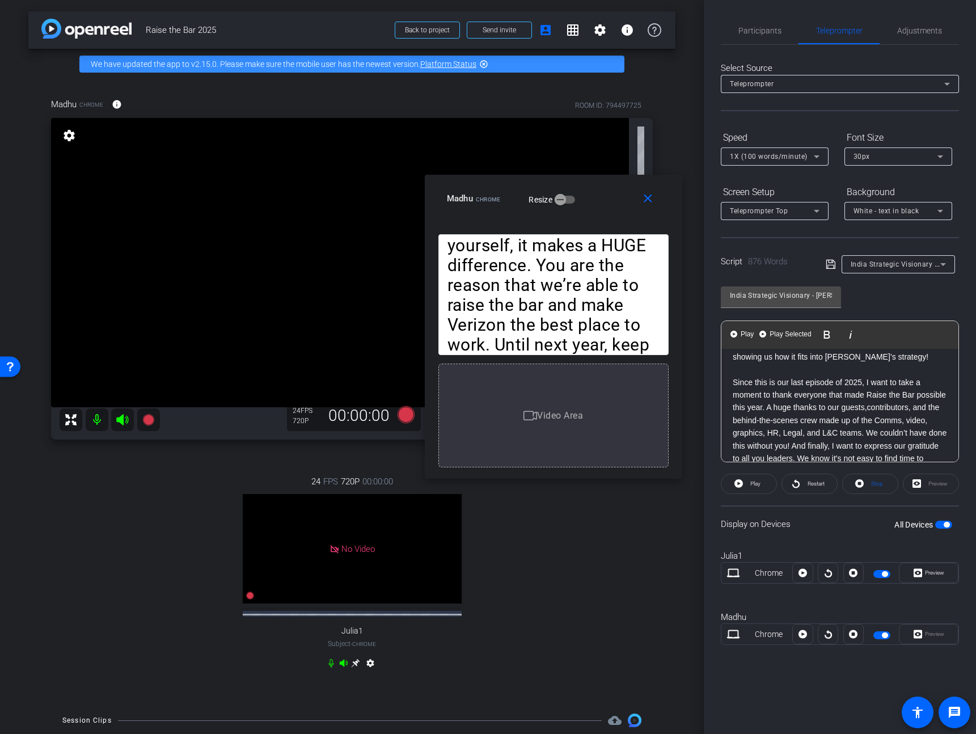
click at [749, 431] on p "Since this is our last episode of 2025, I want to take a moment to thank everyo…" at bounding box center [839, 433] width 214 height 115
click at [740, 489] on icon at bounding box center [738, 483] width 9 height 14
click at [753, 481] on span "Pause" at bounding box center [755, 483] width 15 height 6
click at [767, 433] on p "Since this is our last episode of 2025, I want to take a moment to thank everyo…" at bounding box center [839, 433] width 214 height 115
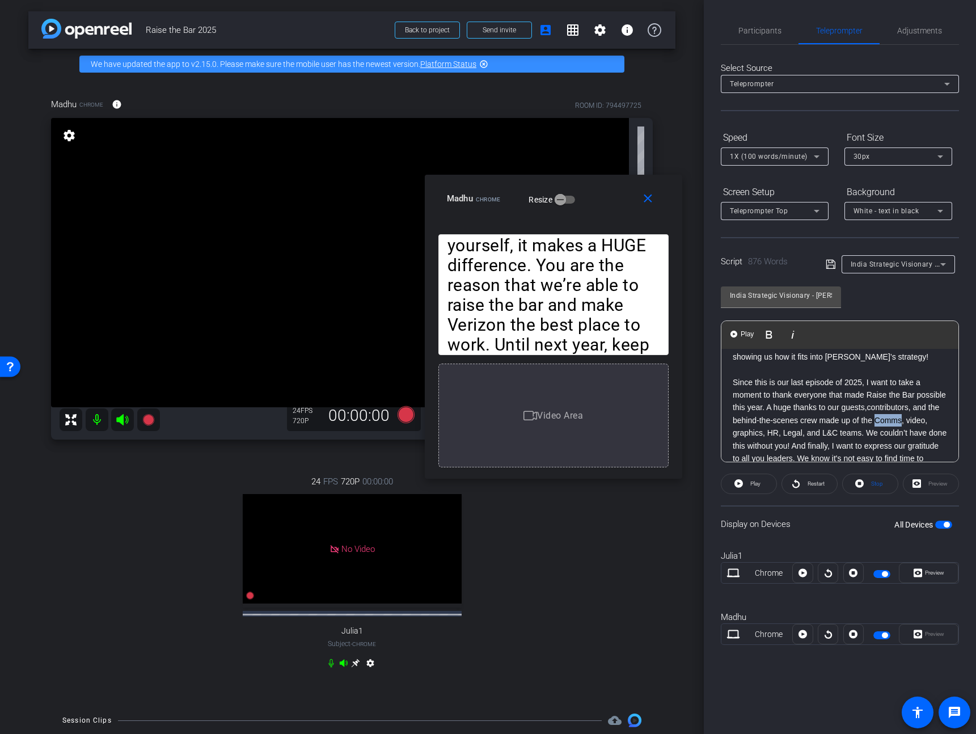
click at [767, 433] on p "Since this is our last episode of 2025, I want to take a moment to thank everyo…" at bounding box center [839, 433] width 214 height 115
click at [877, 429] on p "Since this is our last episode of 2025, I want to take a moment to thank everyo…" at bounding box center [839, 440] width 214 height 115
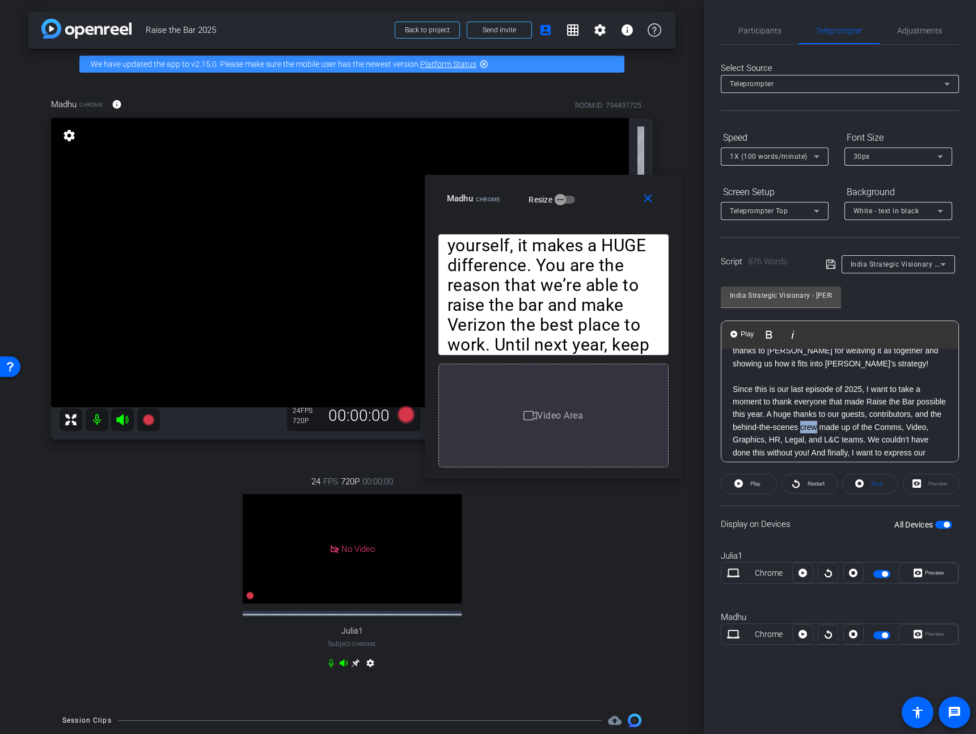
click at [877, 429] on p "Since this is our last episode of 2025, I want to take a moment to thank everyo…" at bounding box center [839, 440] width 214 height 115
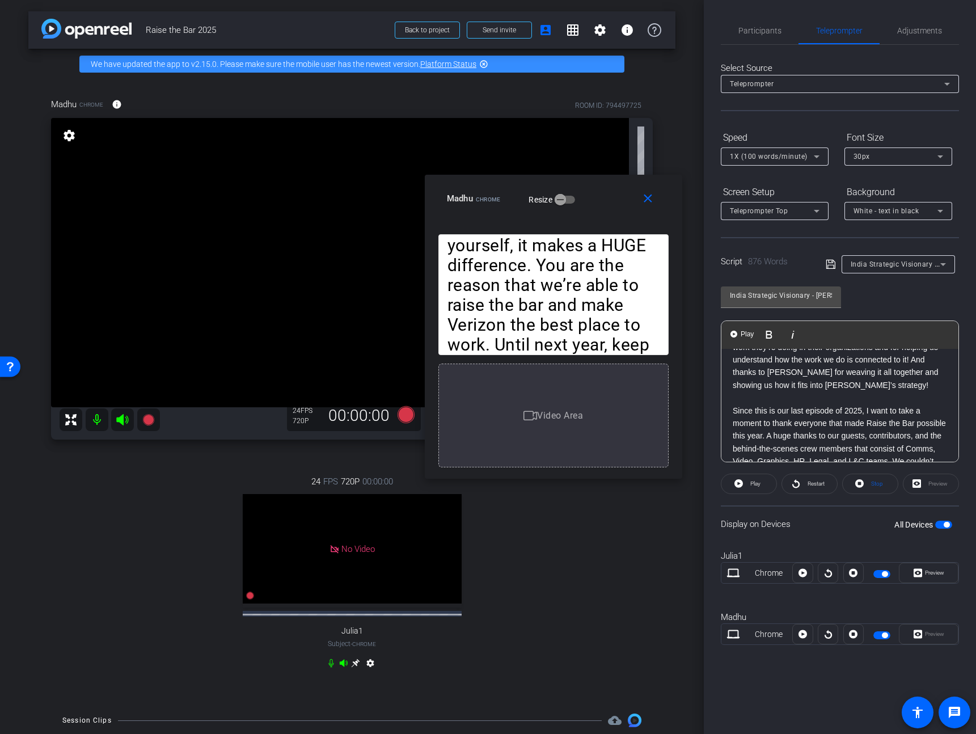
click at [929, 392] on p "What a great episode to end the year on! Thanks to our incredible line up of le…" at bounding box center [839, 361] width 214 height 76
click at [146, 422] on icon at bounding box center [147, 419] width 11 height 11
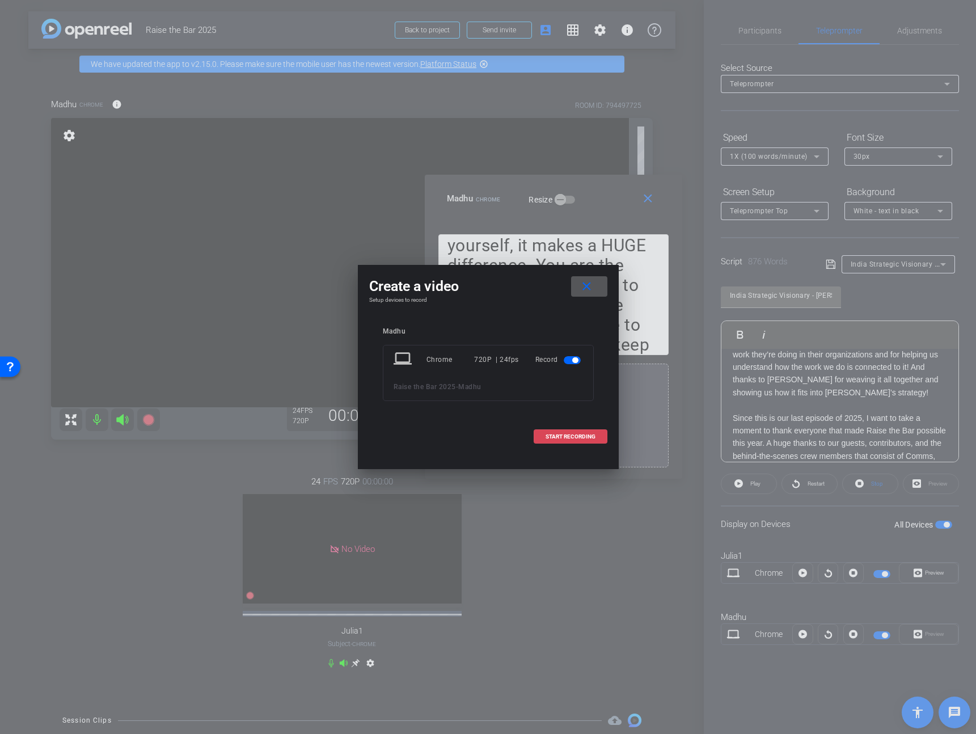
click at [579, 429] on span at bounding box center [570, 436] width 73 height 27
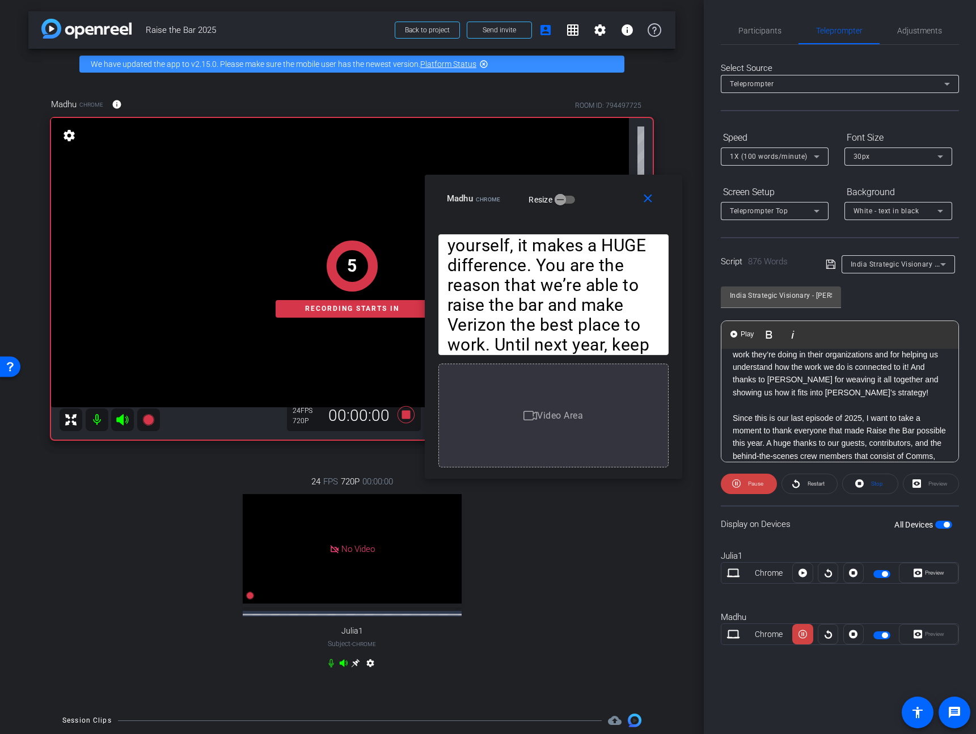
click at [918, 393] on p "What a great episode to end the year on! Thanks to our incredible line up of le…" at bounding box center [839, 361] width 214 height 76
click at [759, 482] on span "Pause" at bounding box center [755, 483] width 15 height 6
click at [916, 388] on p "What a great episode to end the year on! Thanks to our incredible line up of le…" at bounding box center [839, 361] width 214 height 76
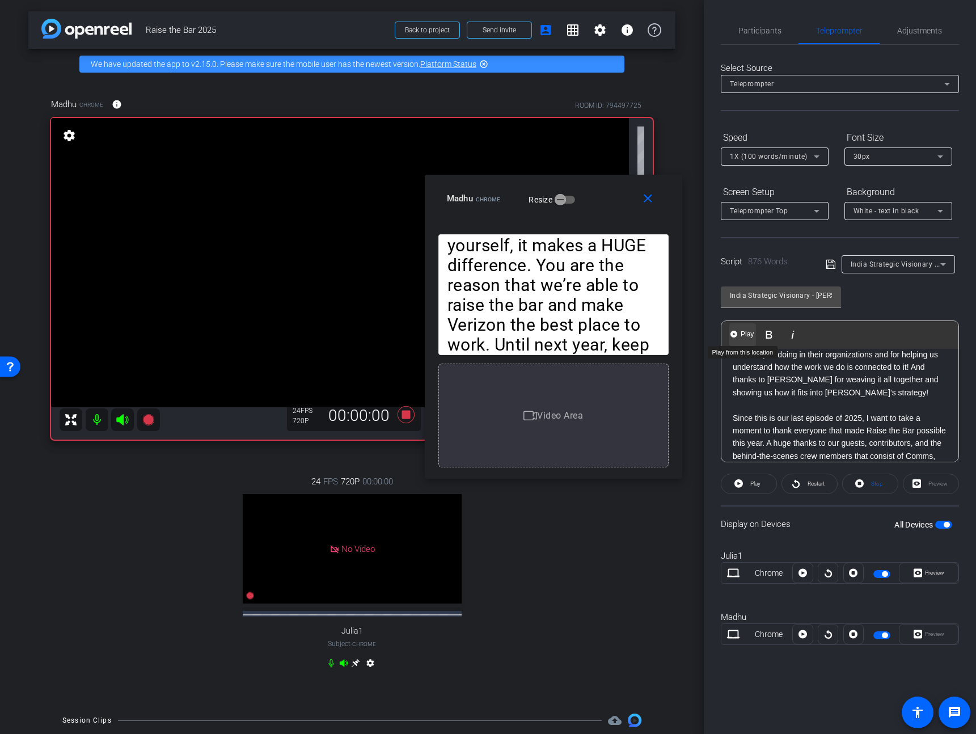
click at [739, 333] on span "Play" at bounding box center [747, 334] width 18 height 10
click at [740, 485] on span at bounding box center [749, 483] width 56 height 27
click at [751, 481] on span "Play" at bounding box center [755, 483] width 10 height 6
click at [753, 482] on span "Pause" at bounding box center [755, 483] width 15 height 6
click at [751, 33] on span "Participants" at bounding box center [759, 31] width 43 height 8
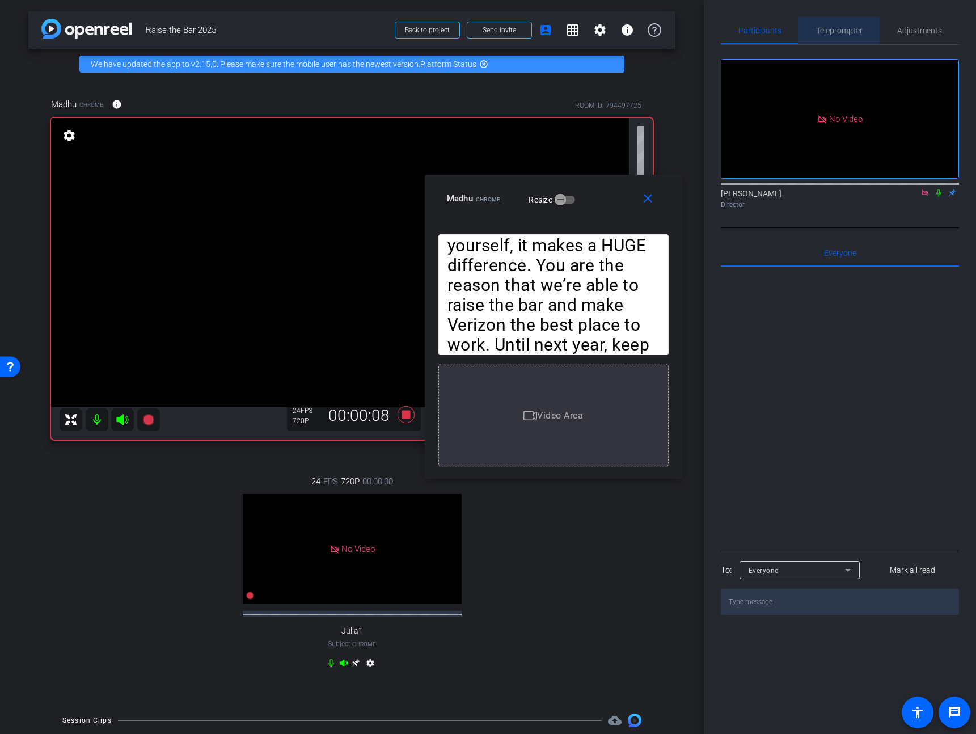
click at [830, 22] on span "Teleprompter" at bounding box center [839, 30] width 46 height 27
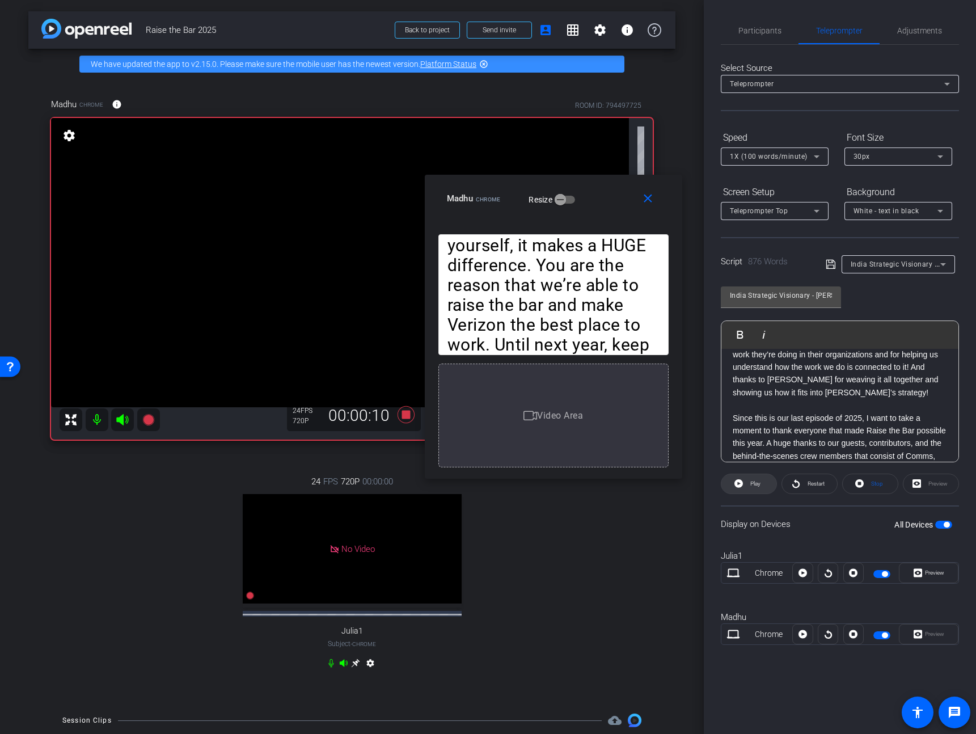
click at [752, 485] on span "Play" at bounding box center [755, 483] width 10 height 6
click at [744, 153] on span "1X (100 words/minute)" at bounding box center [769, 156] width 78 height 8
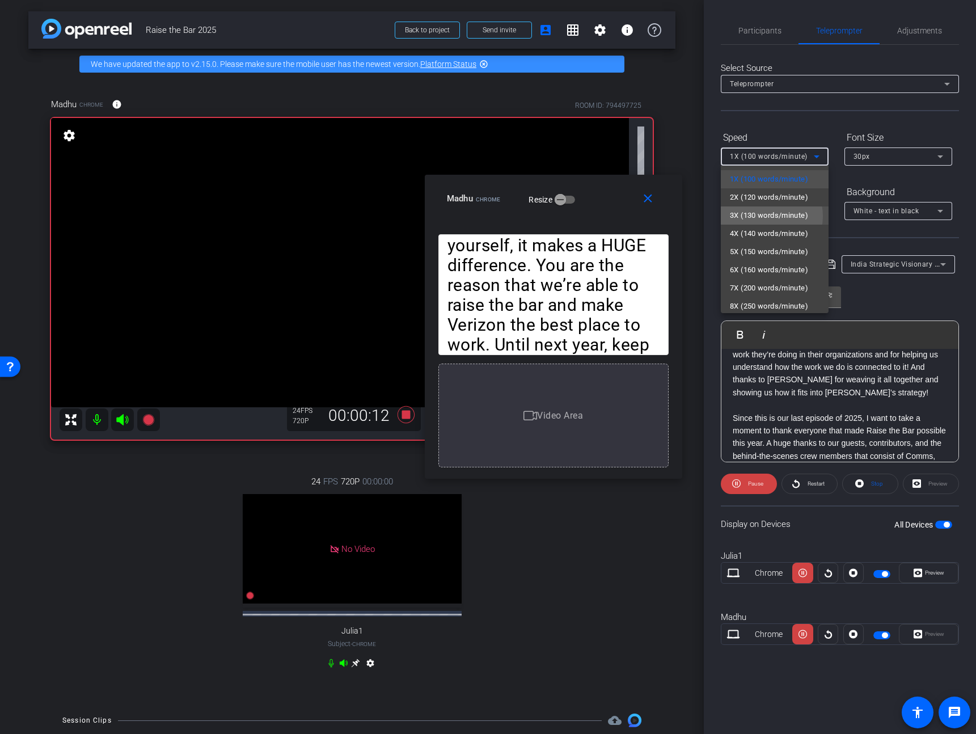
click at [762, 216] on span "3X (130 words/minute)" at bounding box center [769, 216] width 78 height 14
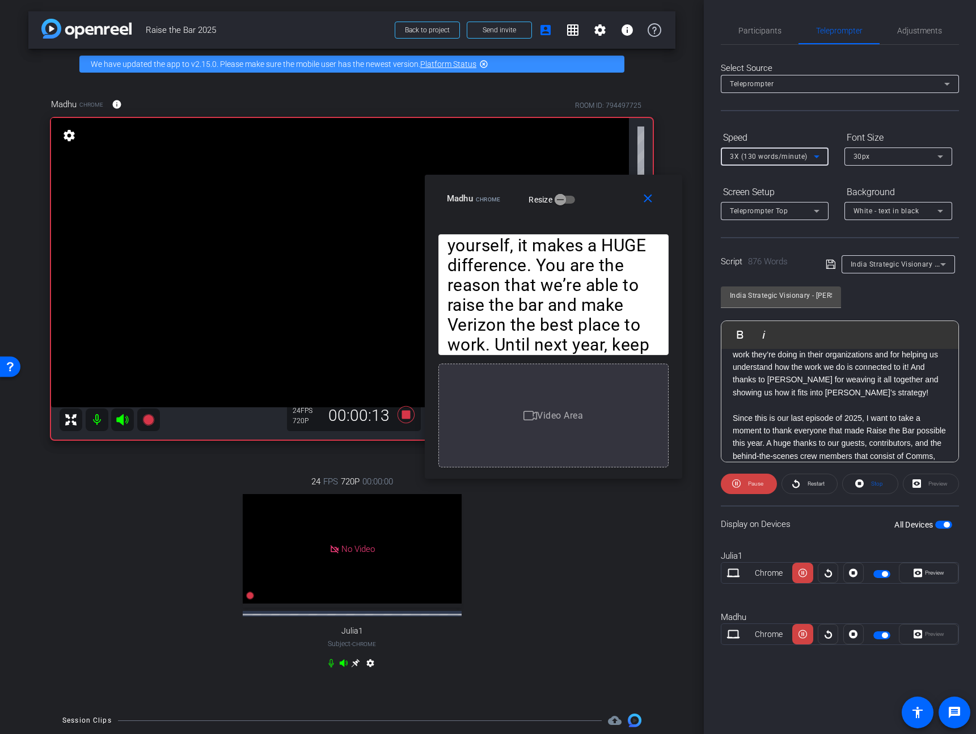
click at [773, 151] on div "3X (130 words/minute)" at bounding box center [772, 156] width 84 height 14
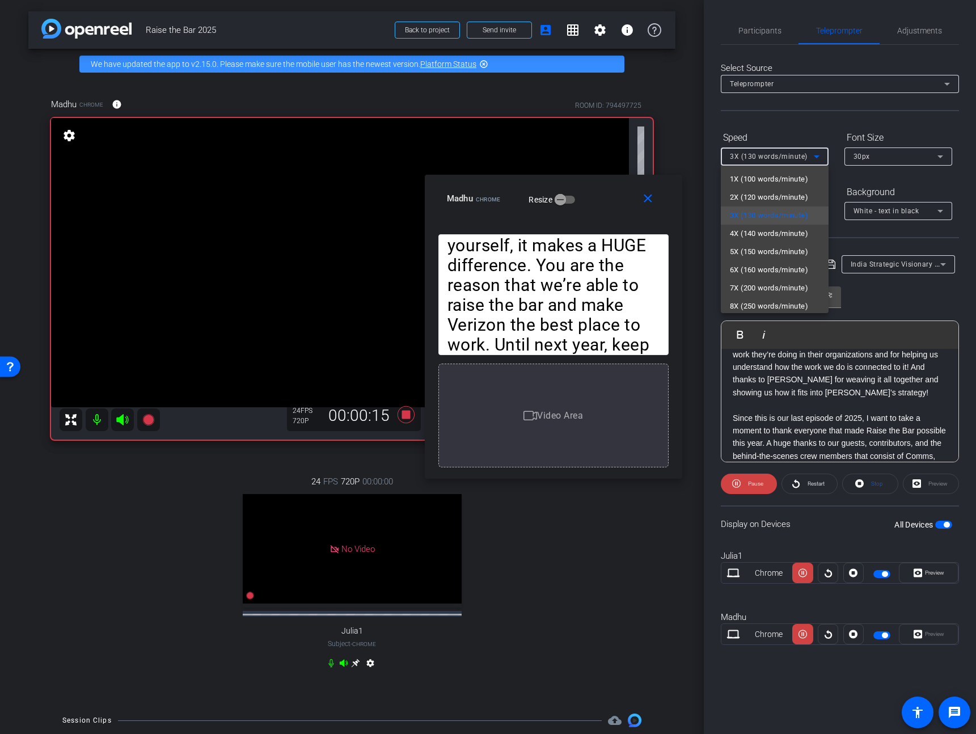
click at [758, 13] on div at bounding box center [488, 367] width 976 height 734
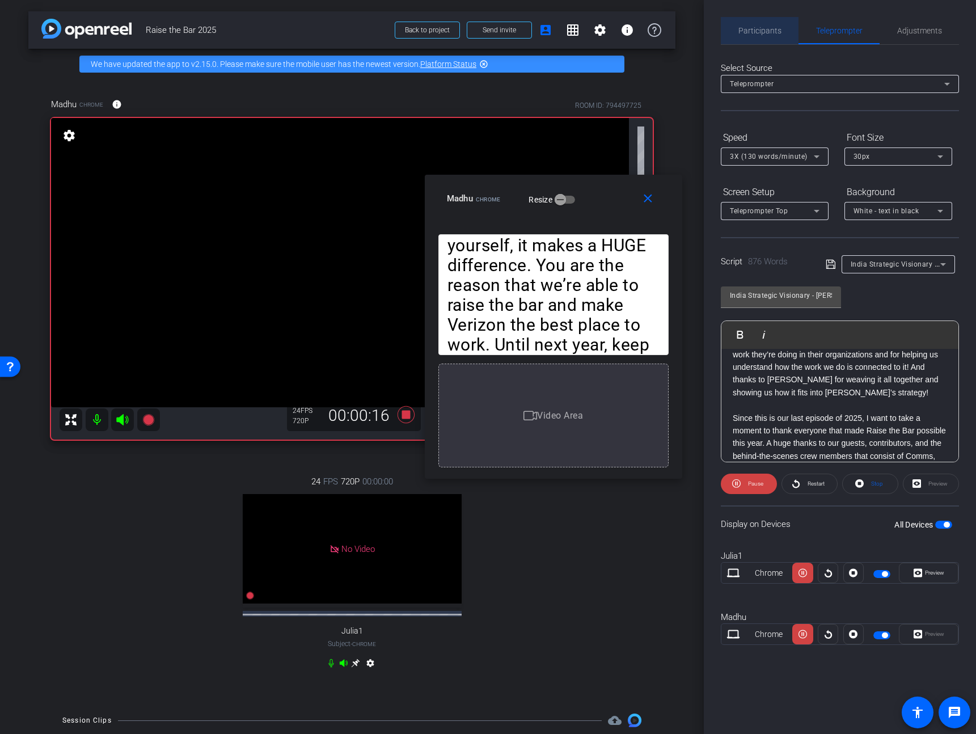
click at [763, 27] on span "Participants" at bounding box center [759, 31] width 43 height 8
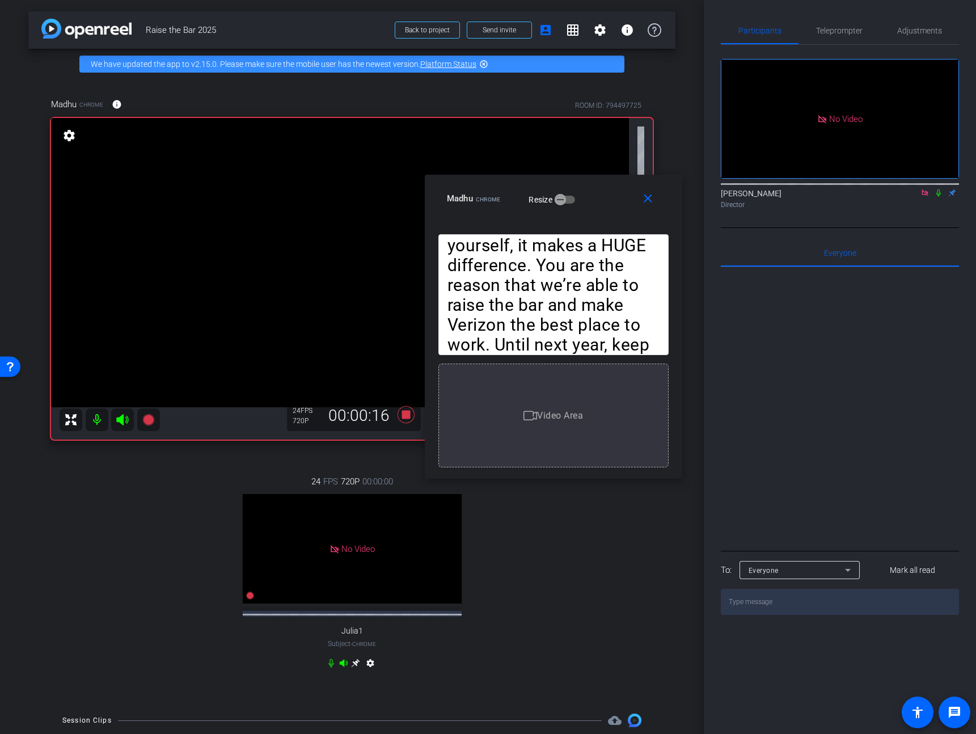
click at [934, 189] on icon at bounding box center [938, 193] width 9 height 8
click at [853, 36] on span "Teleprompter" at bounding box center [839, 30] width 46 height 27
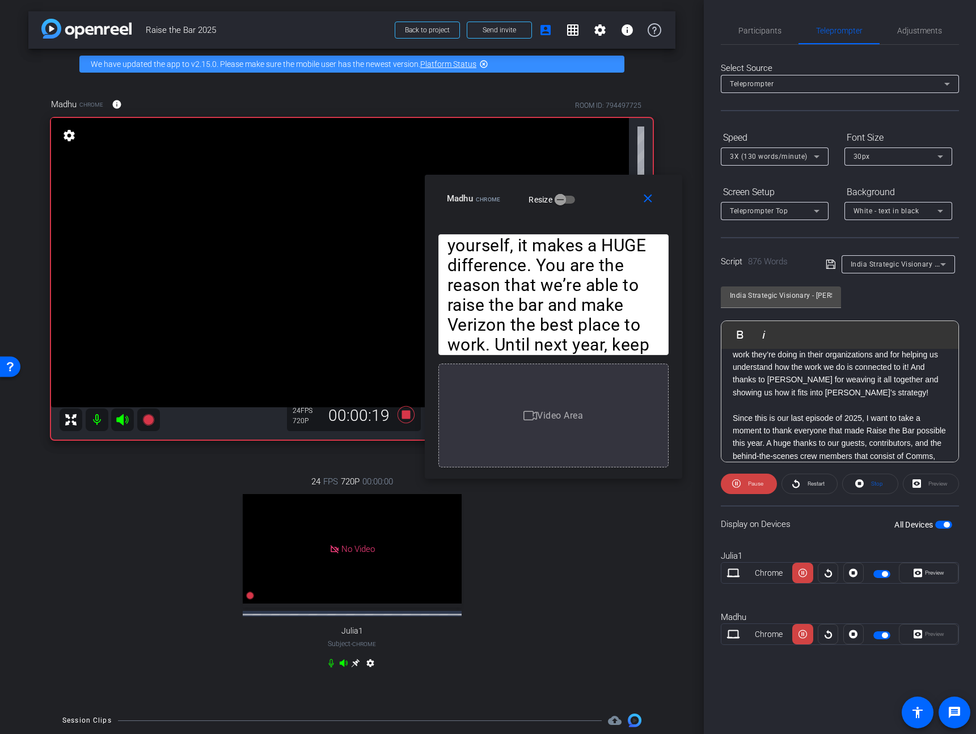
click at [772, 151] on div "3X (130 words/minute)" at bounding box center [772, 156] width 84 height 14
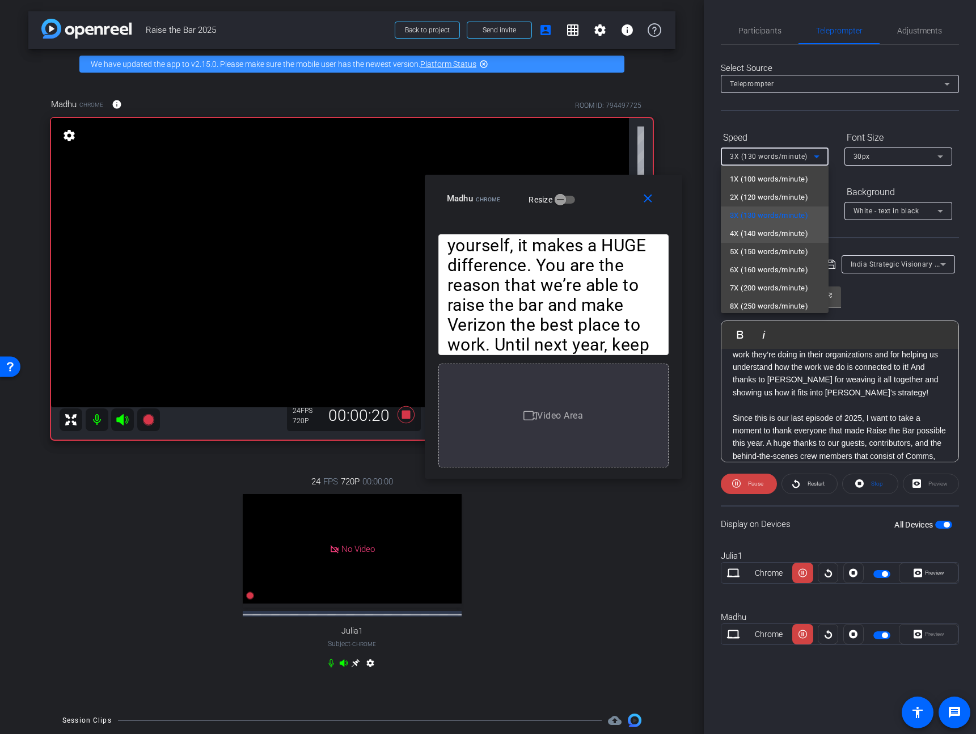
click at [753, 236] on span "4X (140 words/minute)" at bounding box center [769, 234] width 78 height 14
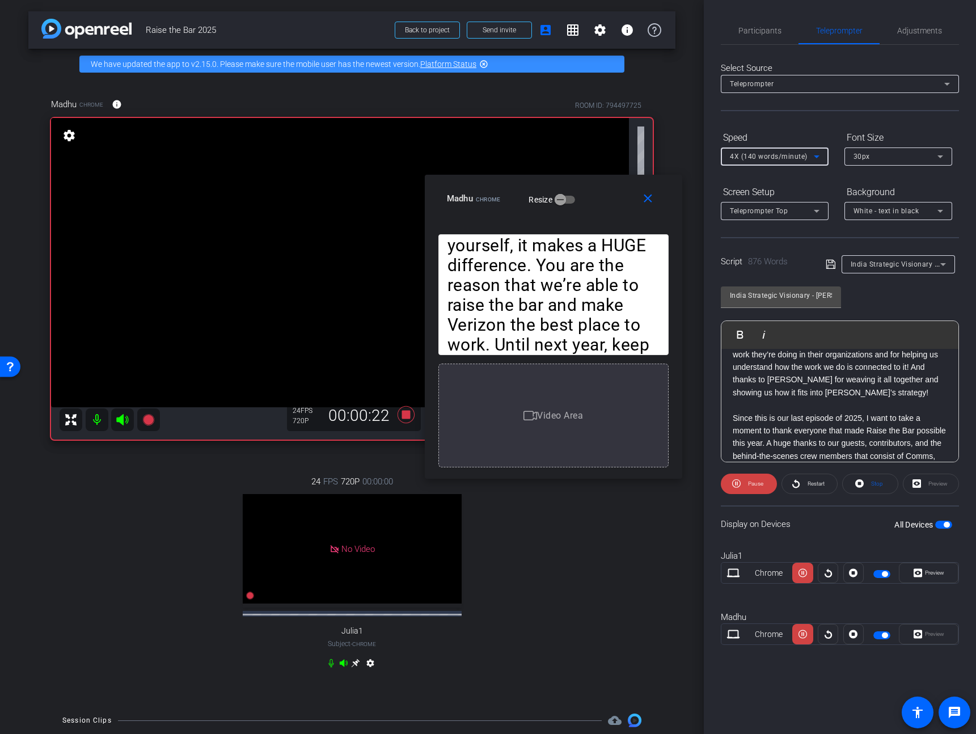
click at [772, 152] on span "4X (140 words/minute)" at bounding box center [769, 156] width 78 height 8
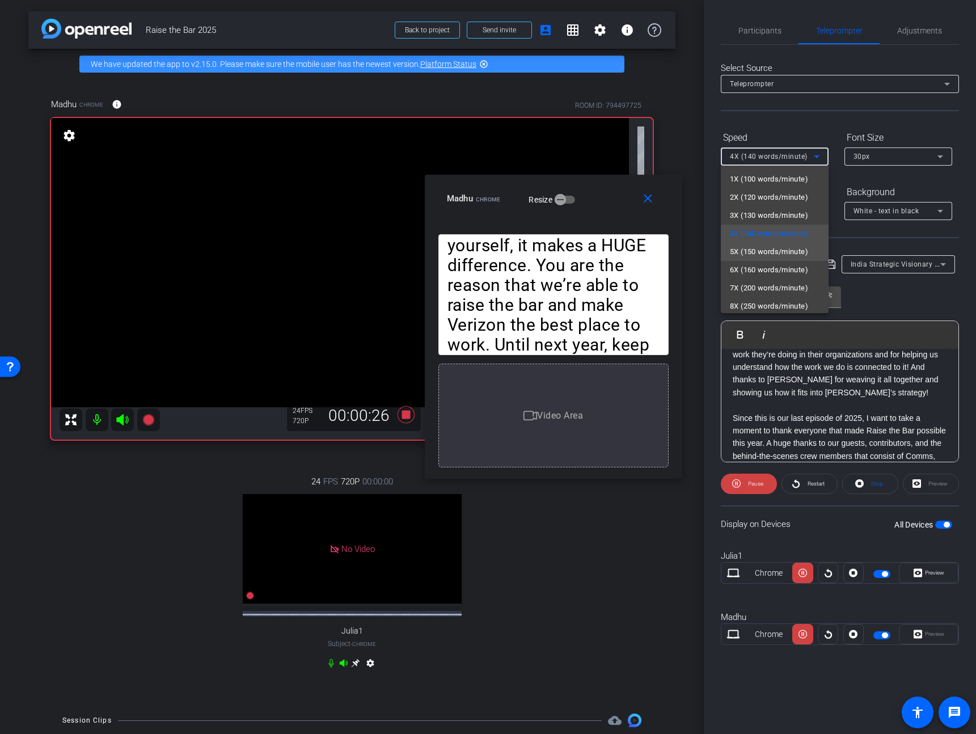
click at [769, 253] on span "5X (150 words/minute)" at bounding box center [769, 252] width 78 height 14
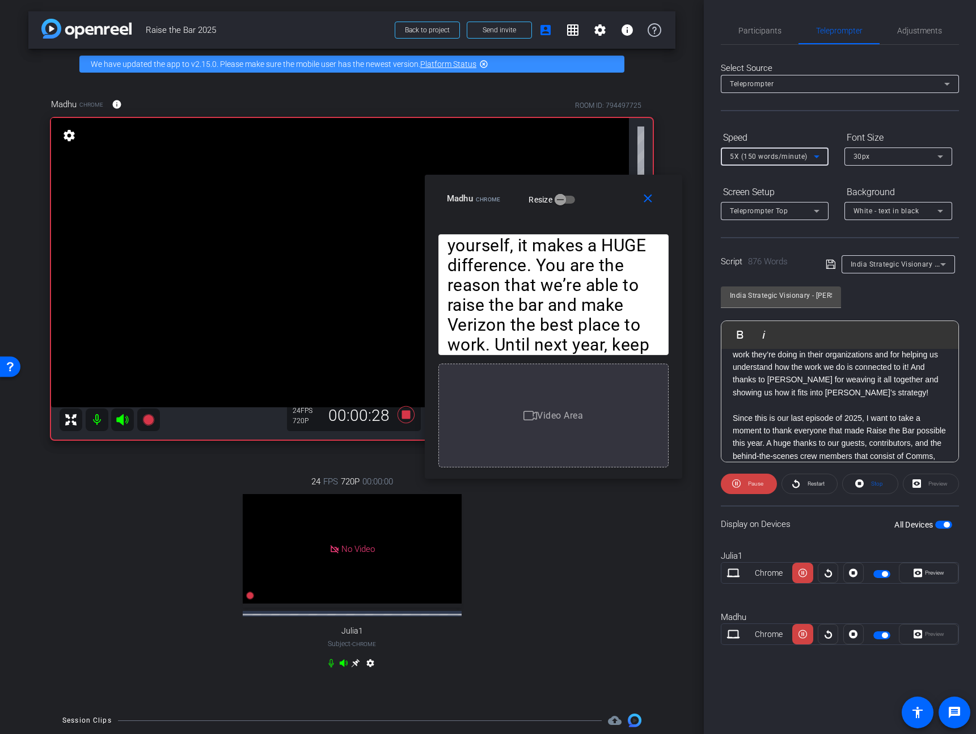
click at [771, 156] on span "5X (150 words/minute)" at bounding box center [769, 156] width 78 height 8
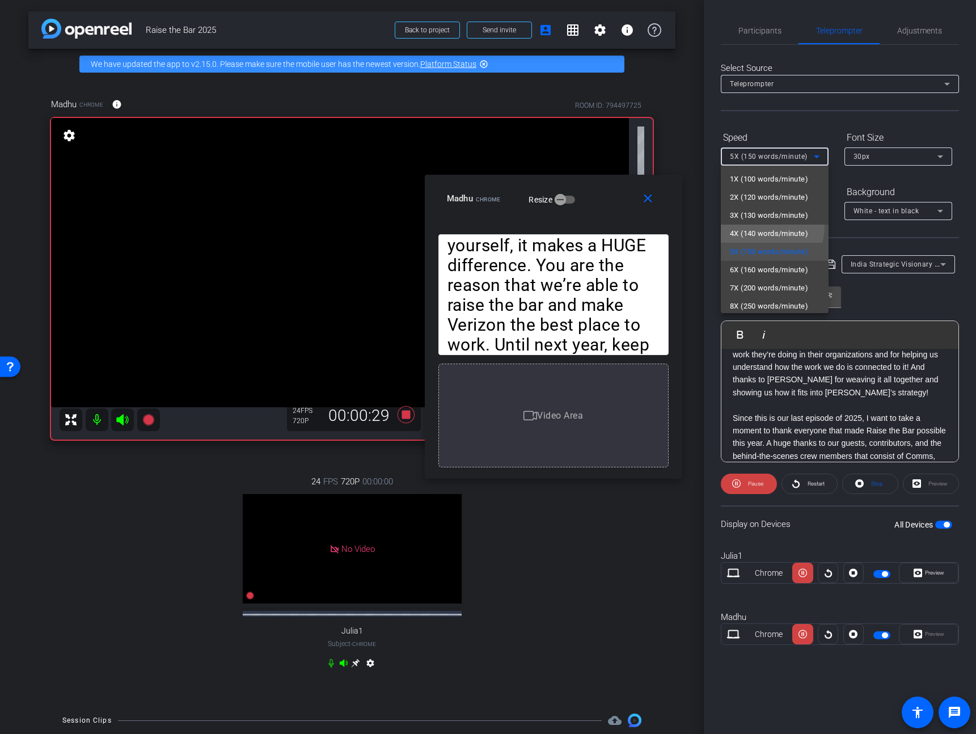
click at [763, 227] on span "4X (140 words/minute)" at bounding box center [769, 234] width 78 height 14
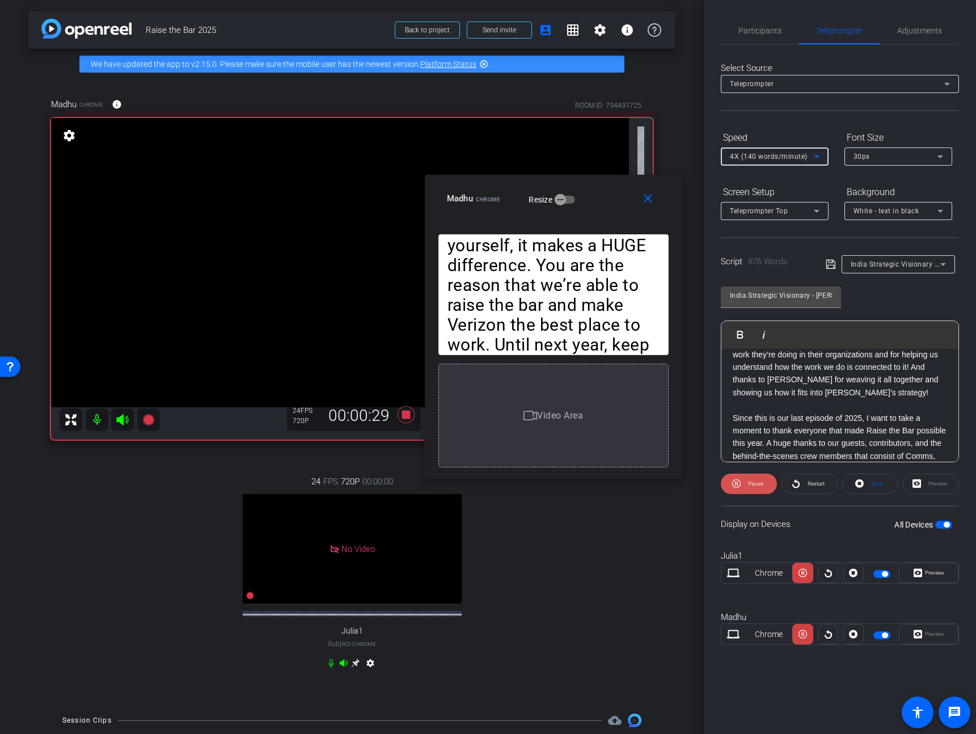
click at [748, 485] on span "Pause" at bounding box center [755, 483] width 15 height 6
click at [751, 31] on span "Participants" at bounding box center [759, 31] width 43 height 8
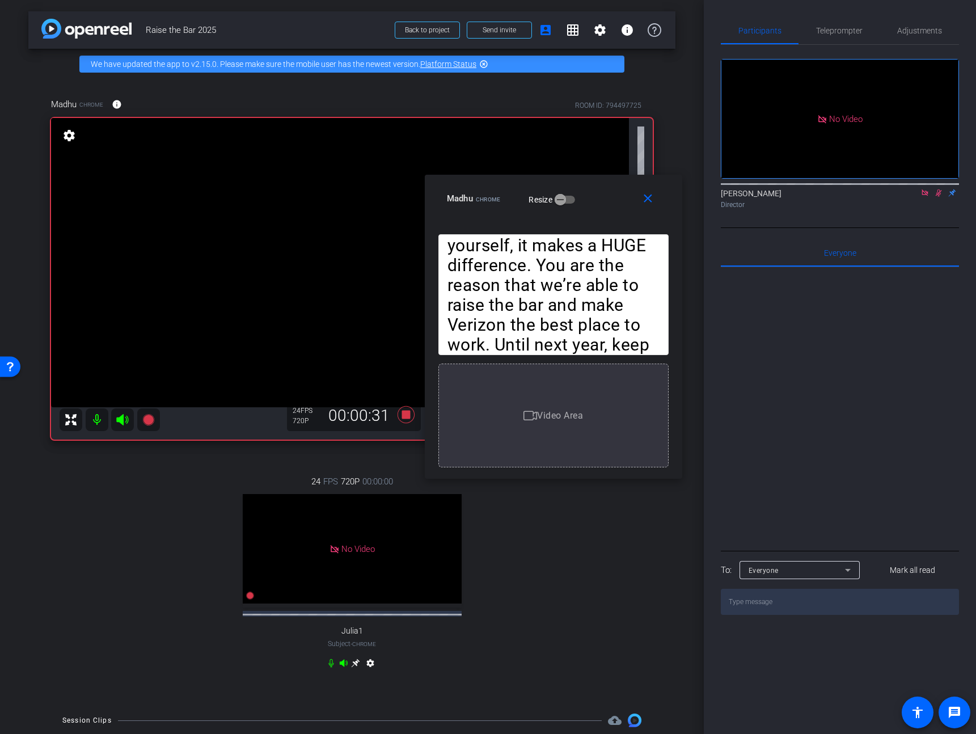
click at [939, 189] on icon at bounding box center [938, 193] width 9 height 8
click at [857, 28] on span "Teleprompter" at bounding box center [839, 31] width 46 height 8
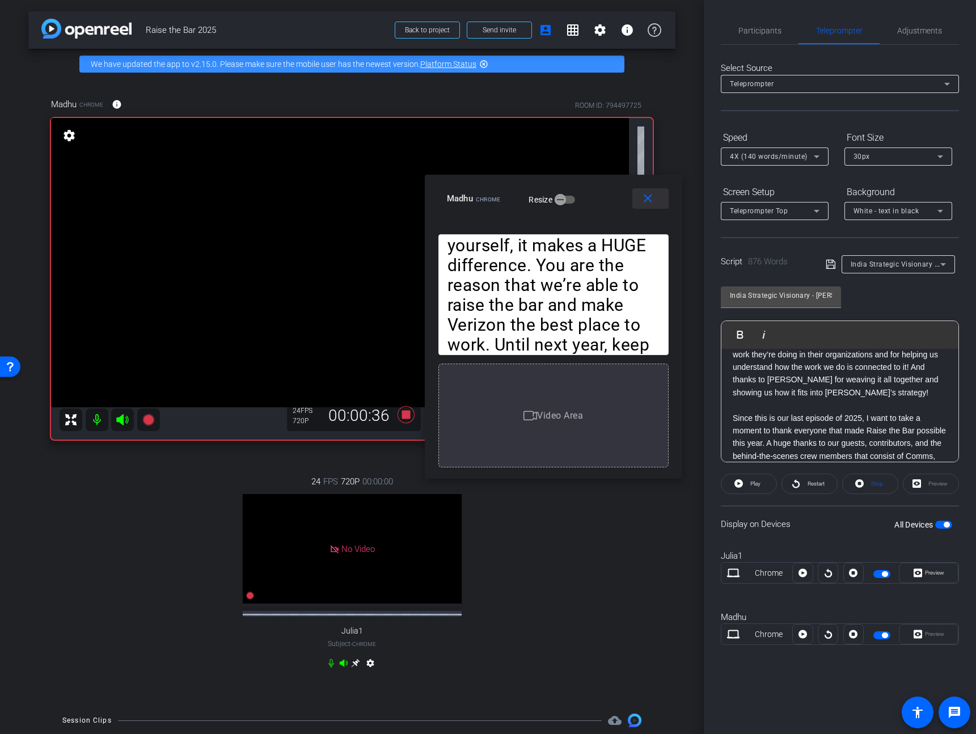
click at [652, 201] on mat-icon "close" at bounding box center [648, 199] width 14 height 14
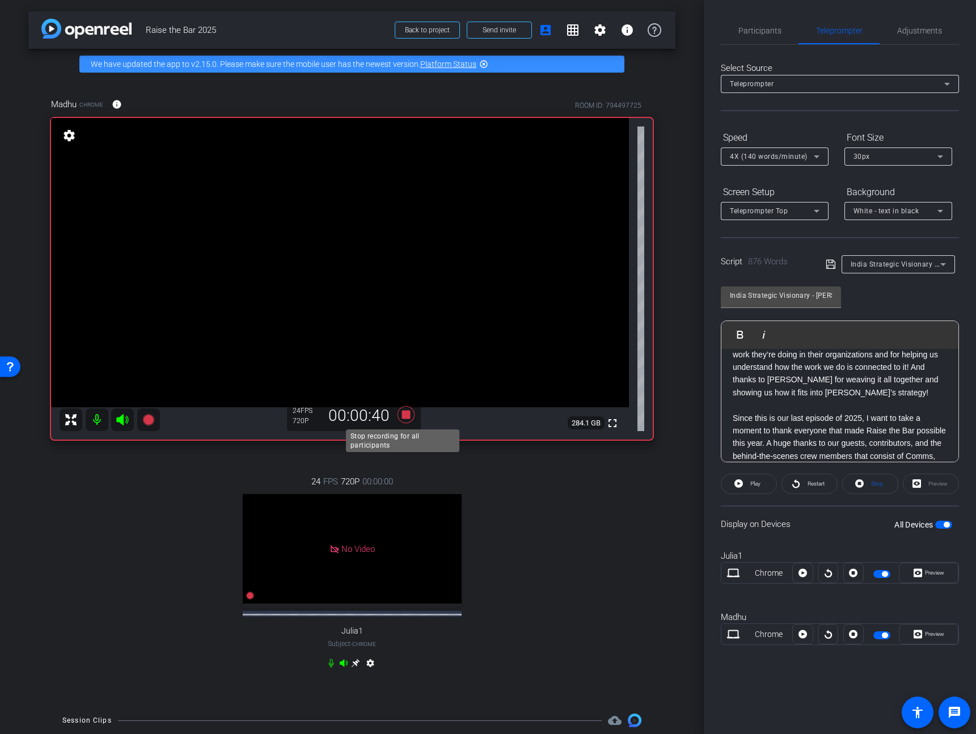
click at [399, 413] on icon at bounding box center [405, 414] width 17 height 17
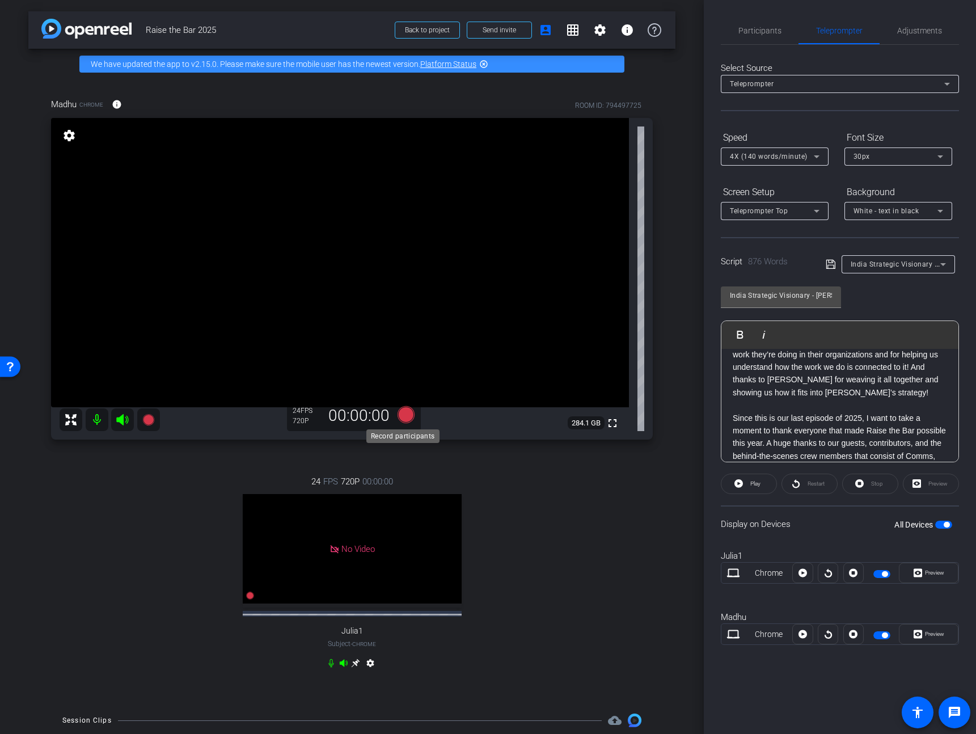
click at [405, 413] on icon at bounding box center [405, 414] width 17 height 17
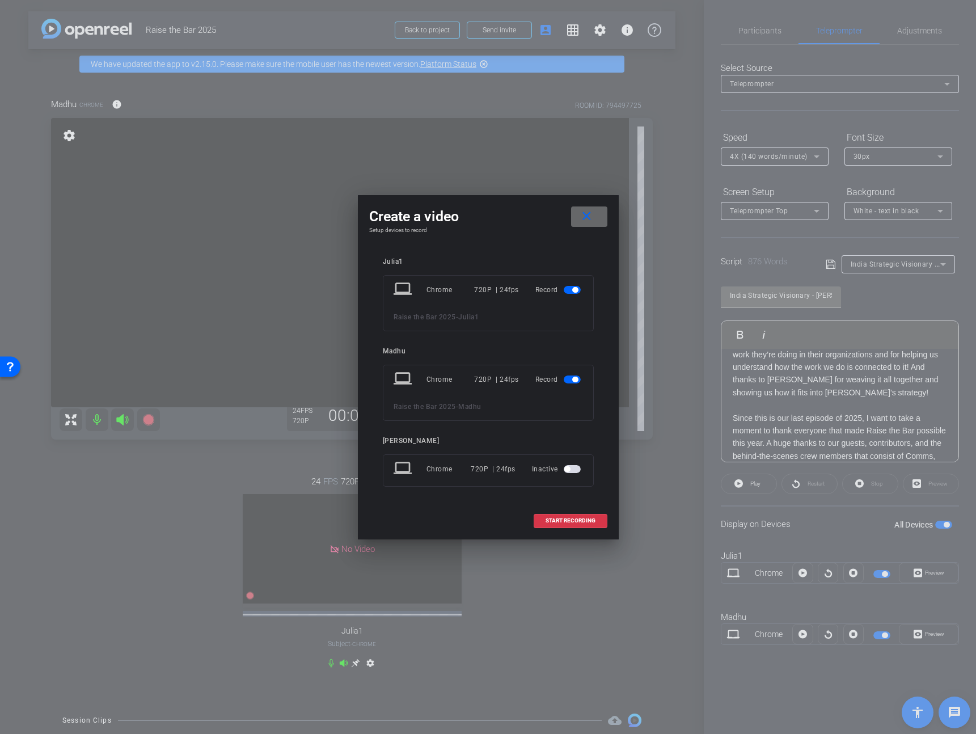
click at [589, 210] on mat-icon "close" at bounding box center [586, 216] width 14 height 14
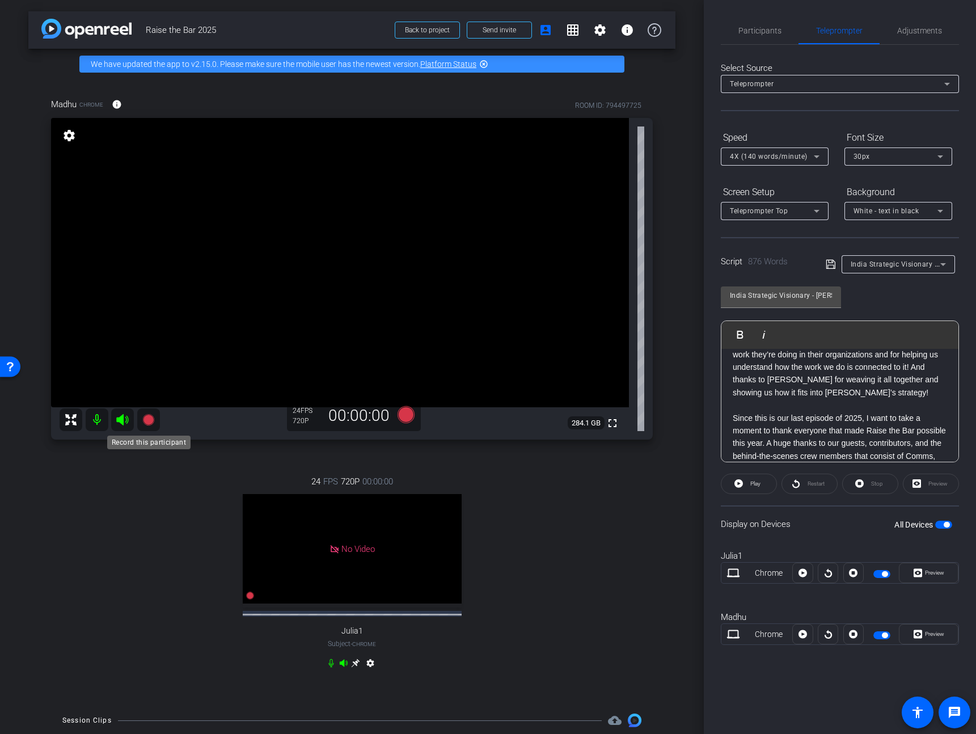
click at [145, 424] on icon at bounding box center [149, 420] width 14 height 14
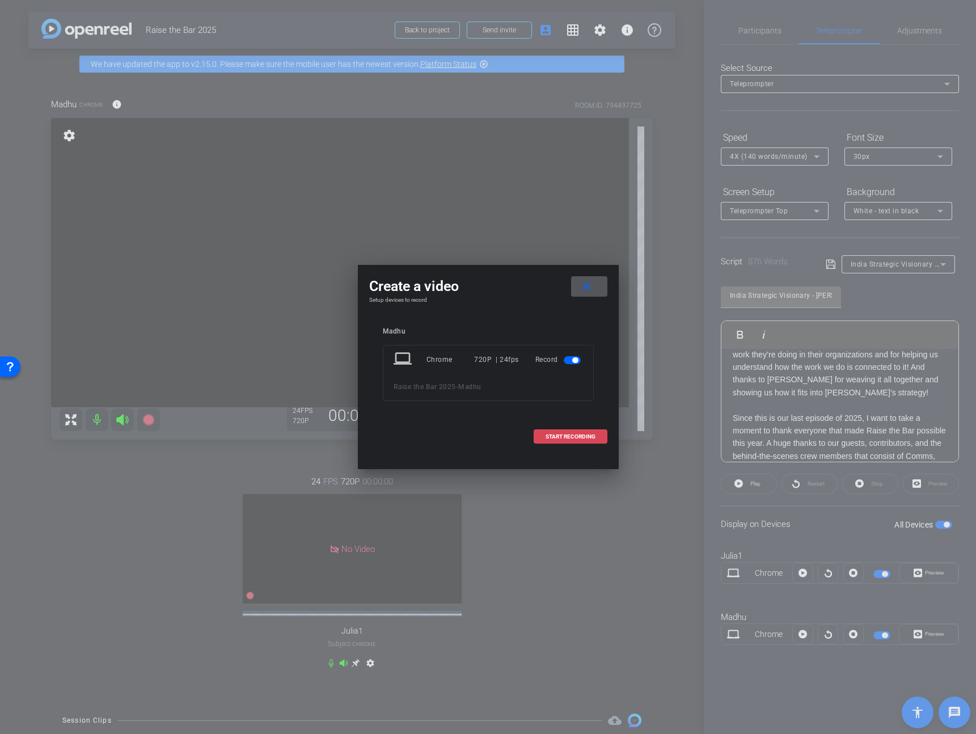
click at [577, 438] on span "START RECORDING" at bounding box center [570, 437] width 50 height 6
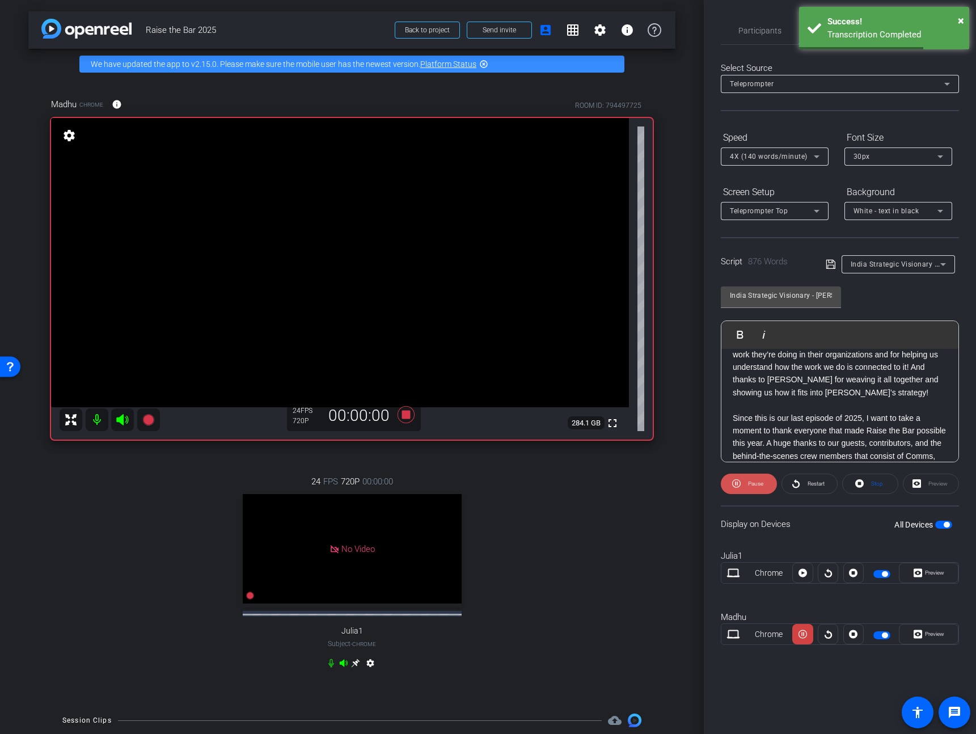
click at [743, 482] on span at bounding box center [749, 483] width 56 height 27
click at [908, 392] on p "What a great episode to end the year on! Thanks to our incredible line up of le…" at bounding box center [839, 361] width 214 height 76
click at [945, 636] on span at bounding box center [928, 633] width 58 height 27
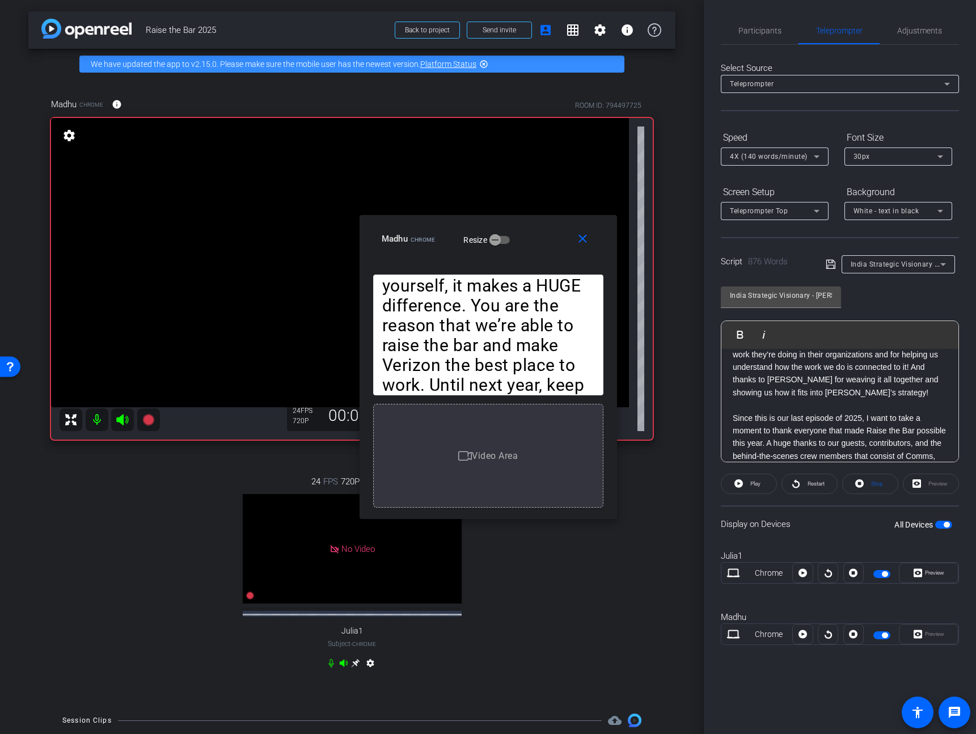
drag, startPoint x: 526, startPoint y: 232, endPoint x: 590, endPoint y: 269, distance: 73.4
click at [590, 249] on div "Madhu Chrome Resize" at bounding box center [493, 238] width 222 height 20
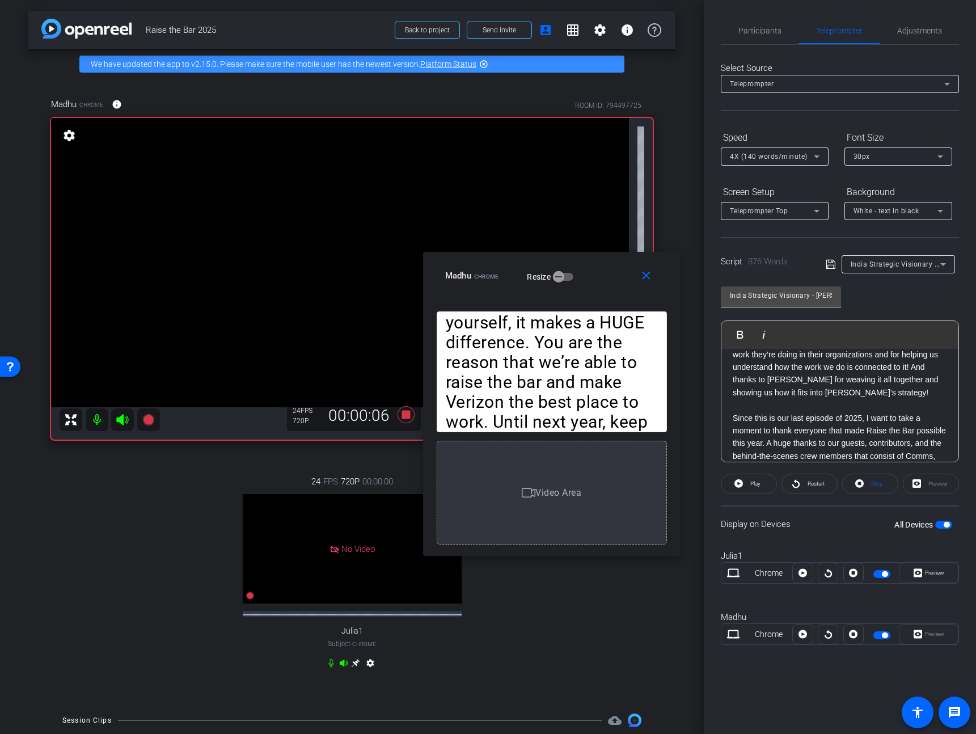
click at [920, 393] on p "What a great episode to end the year on! Thanks to our incredible line up of le…" at bounding box center [839, 361] width 214 height 76
click at [739, 329] on span "Play" at bounding box center [747, 334] width 18 height 10
click at [752, 485] on span "Pause" at bounding box center [755, 483] width 15 height 6
click at [639, 270] on button "close" at bounding box center [648, 275] width 36 height 20
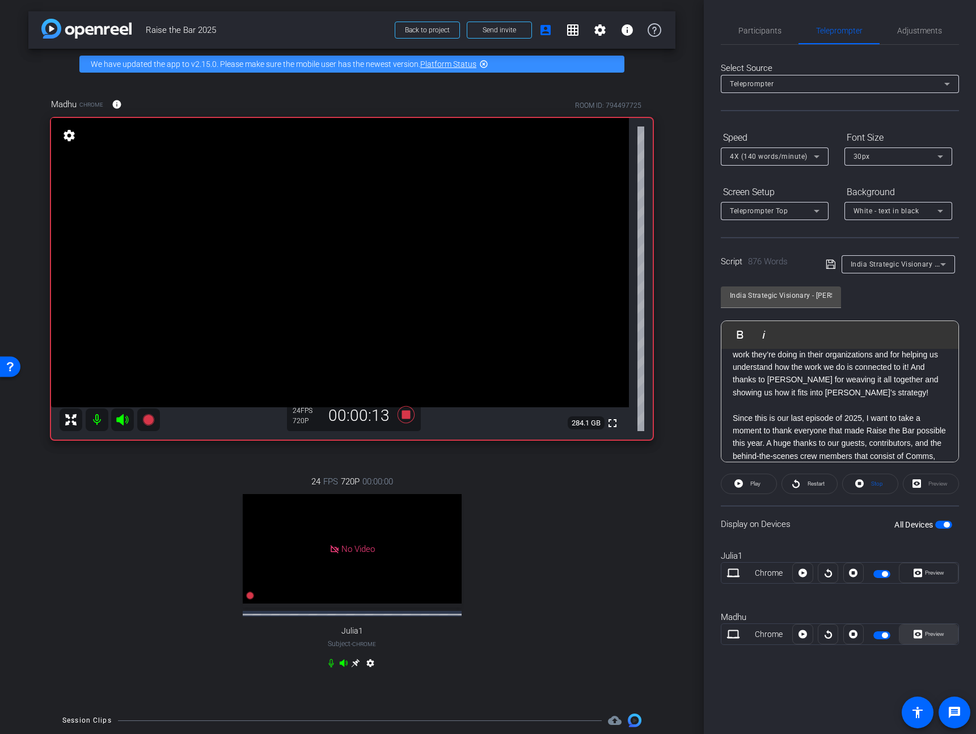
click at [936, 635] on span "Preview" at bounding box center [934, 633] width 19 height 6
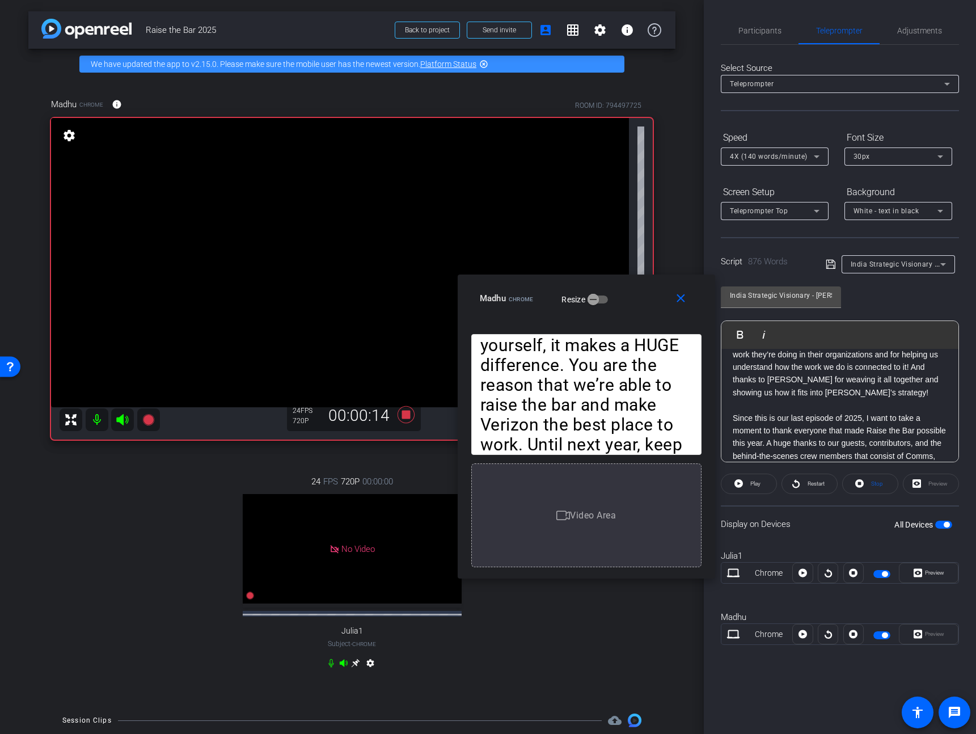
drag, startPoint x: 546, startPoint y: 235, endPoint x: 643, endPoint y: 294, distance: 113.9
click at [643, 294] on div "Madhu Chrome Resize" at bounding box center [591, 298] width 222 height 20
click at [745, 486] on span at bounding box center [748, 483] width 55 height 27
click at [758, 34] on span "Participants" at bounding box center [759, 31] width 43 height 8
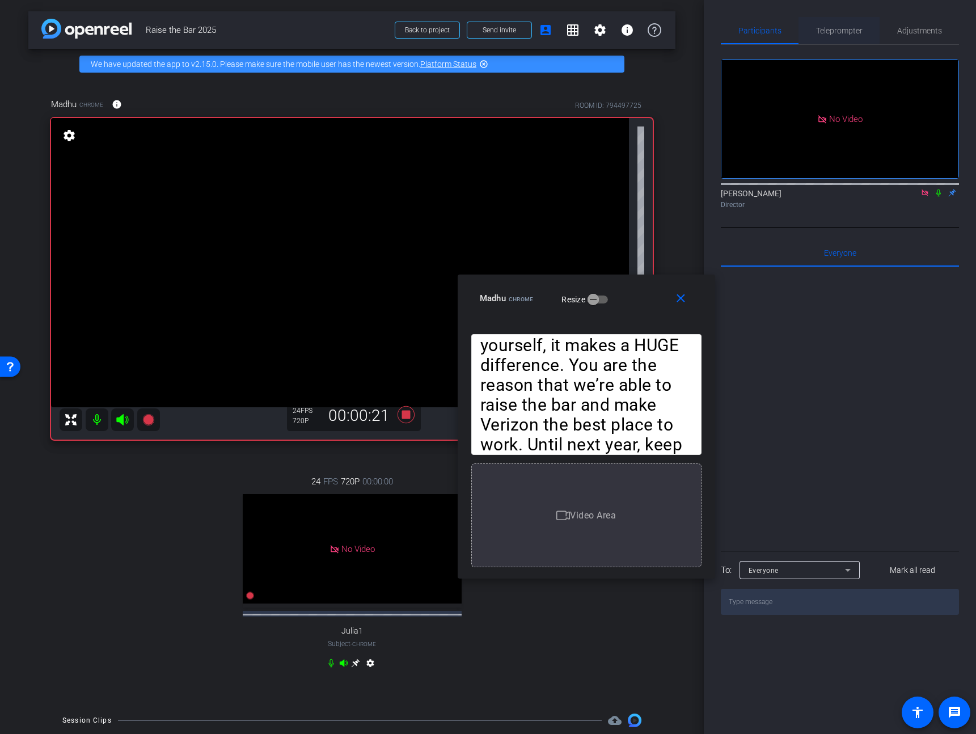
click at [843, 41] on span "Teleprompter" at bounding box center [839, 30] width 46 height 27
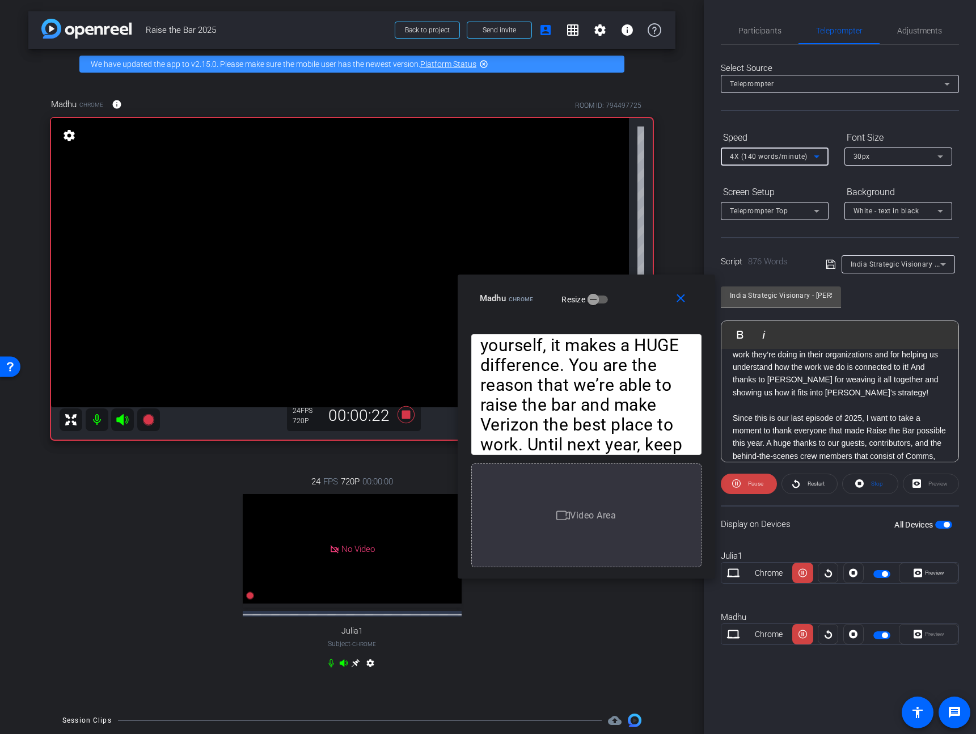
click at [783, 155] on span "4X (140 words/minute)" at bounding box center [769, 156] width 78 height 8
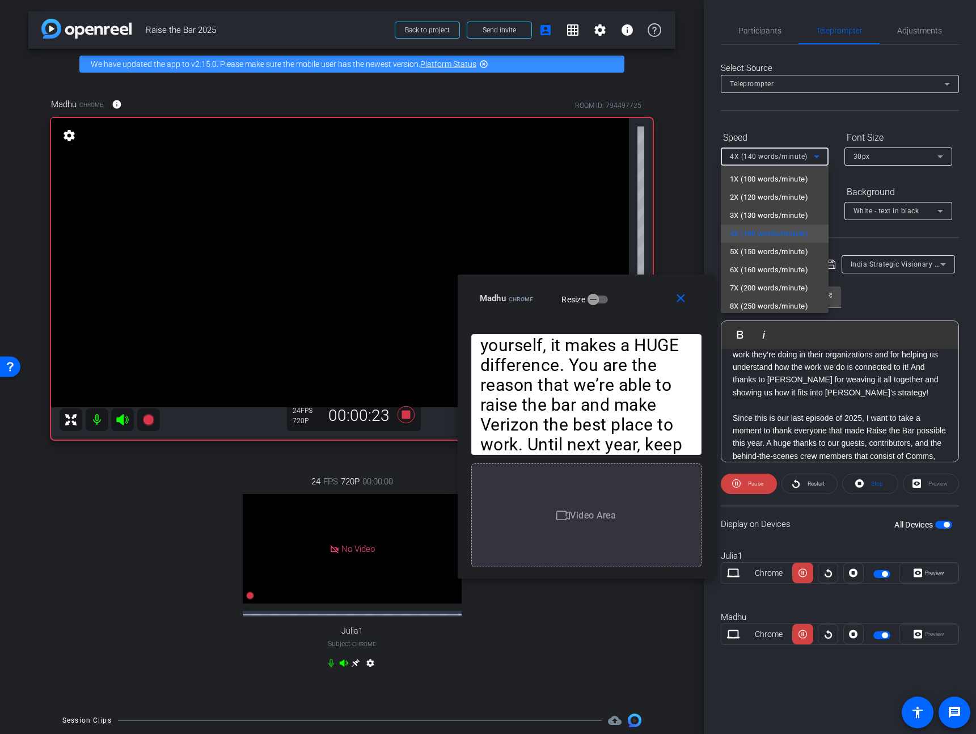
click at [685, 188] on div at bounding box center [488, 367] width 976 height 734
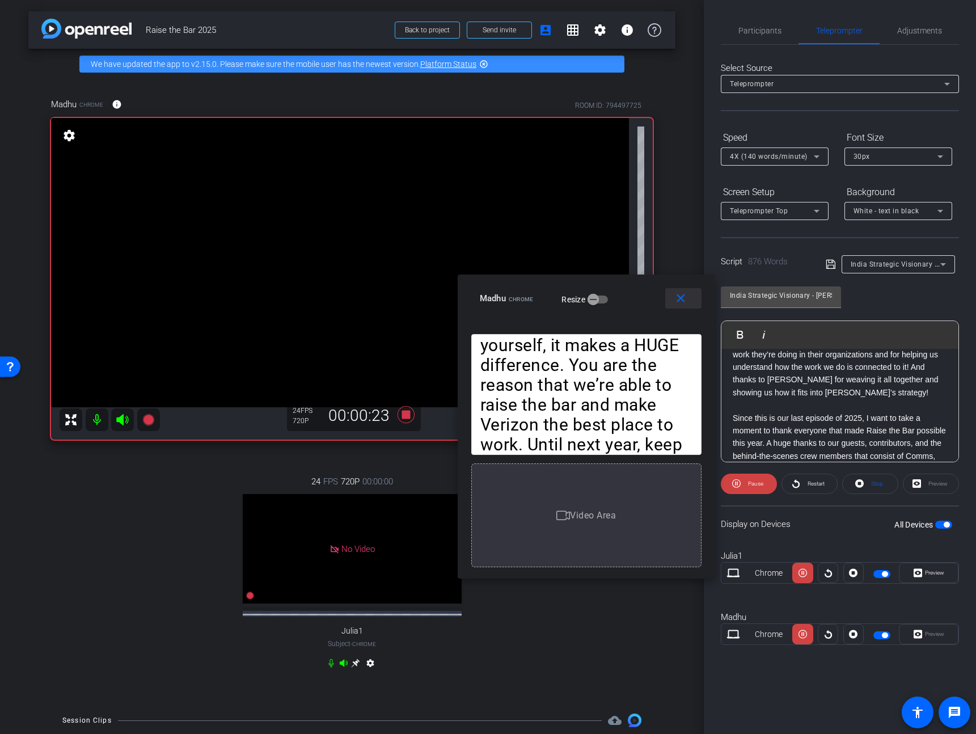
click at [685, 306] on span at bounding box center [683, 298] width 36 height 27
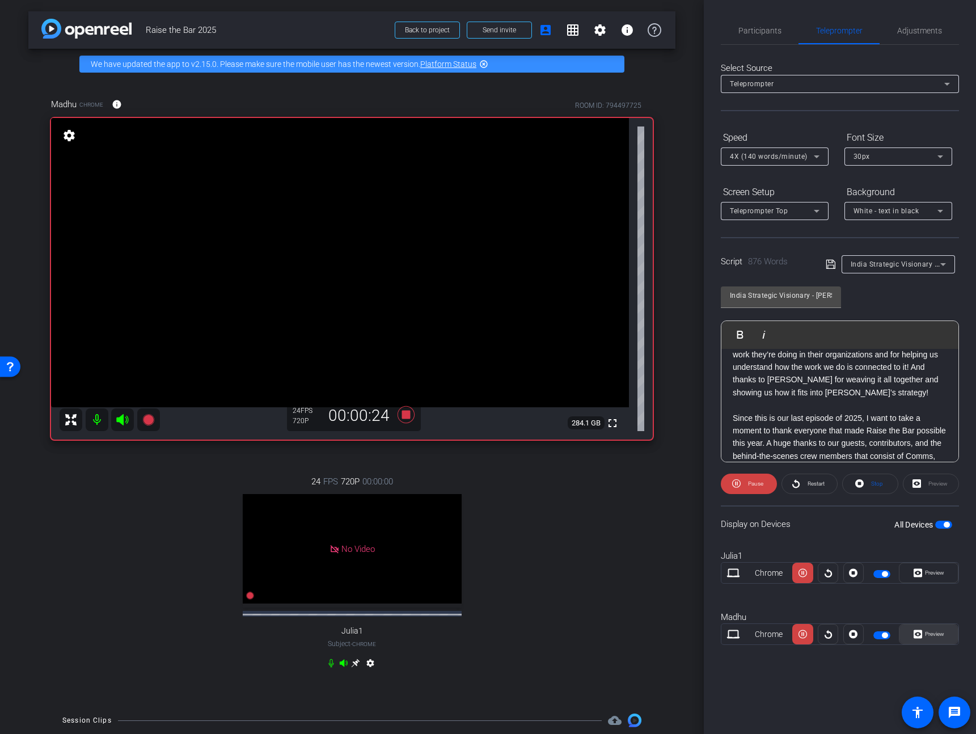
click at [923, 631] on span "Preview" at bounding box center [933, 634] width 22 height 16
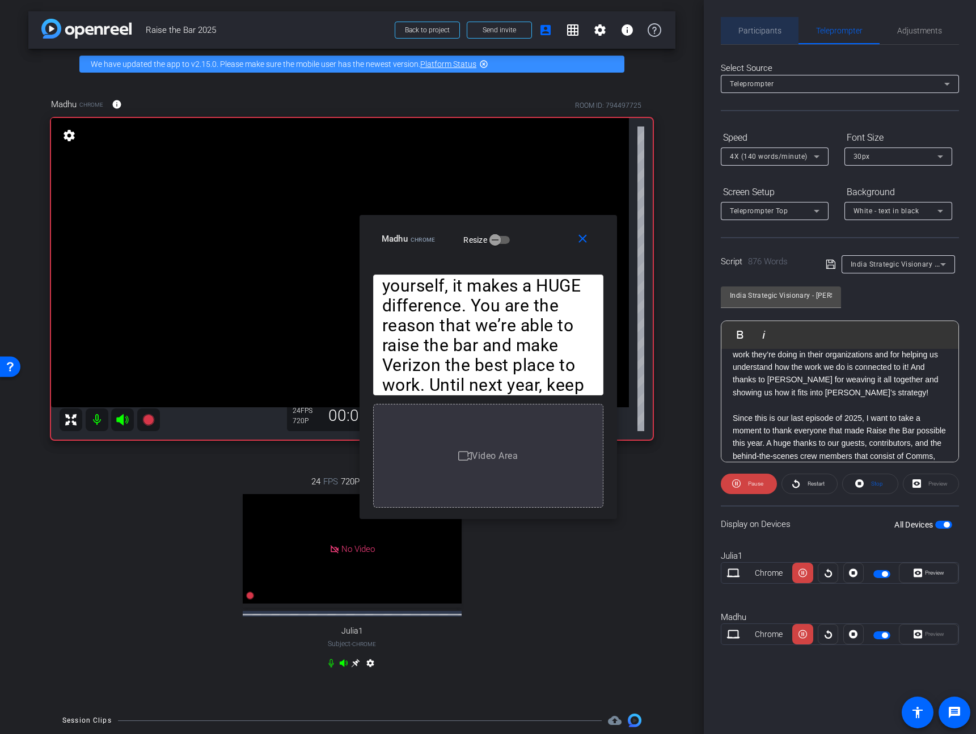
click at [762, 28] on span "Participants" at bounding box center [759, 31] width 43 height 8
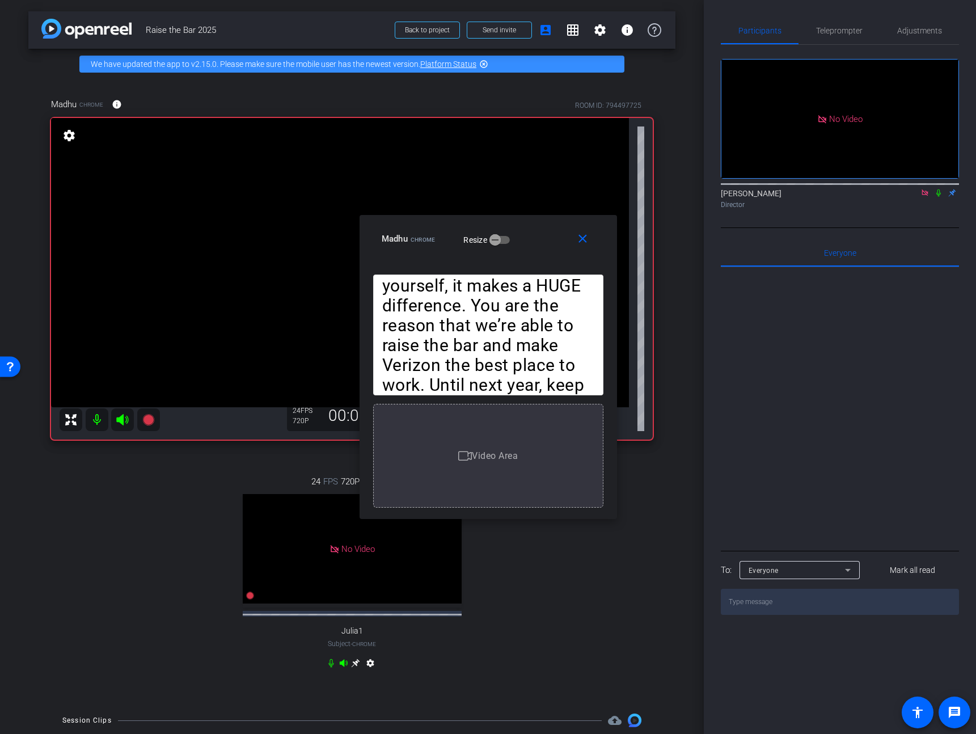
click at [938, 189] on icon at bounding box center [938, 193] width 9 height 8
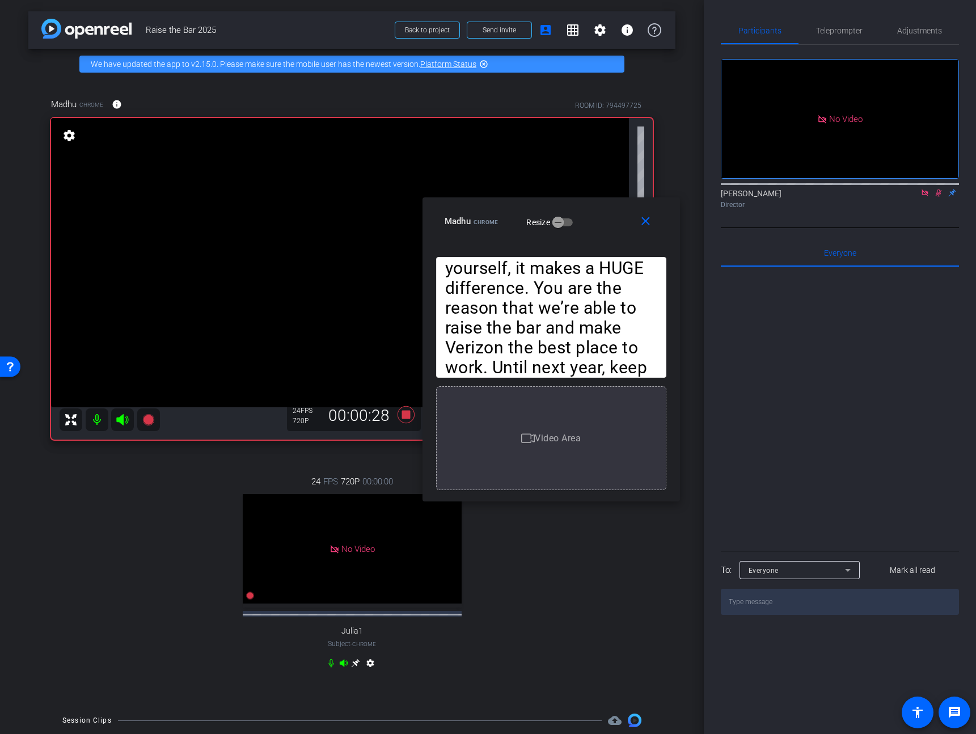
drag, startPoint x: 554, startPoint y: 231, endPoint x: 630, endPoint y: 211, distance: 78.7
click at [629, 213] on div "Madhu Chrome Resize" at bounding box center [555, 221] width 222 height 20
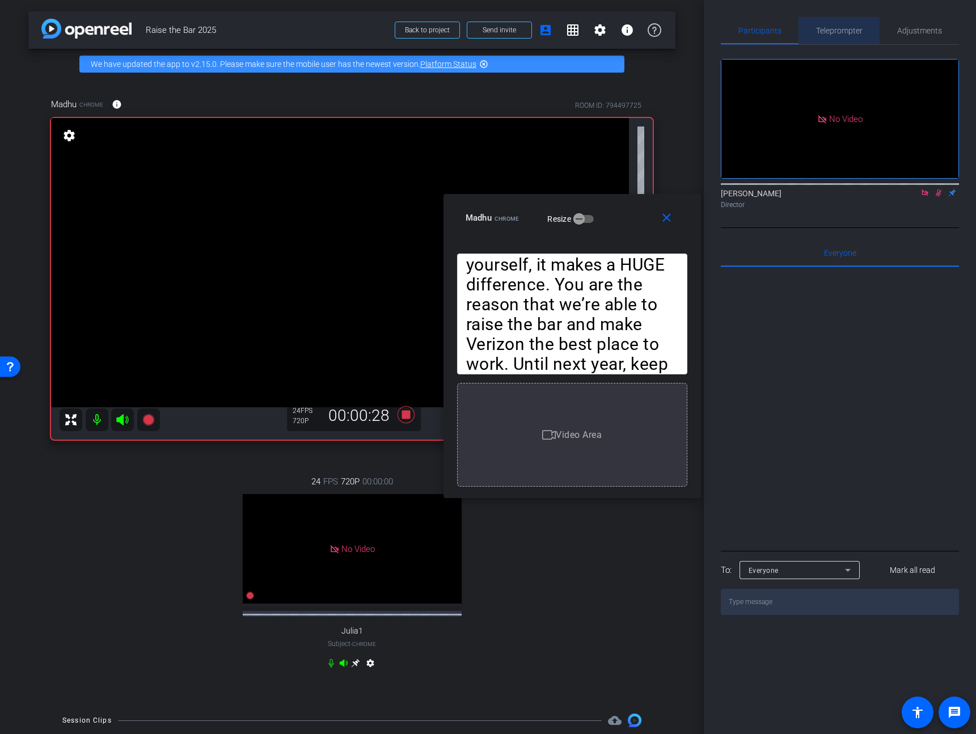
click at [824, 33] on span "Teleprompter" at bounding box center [839, 31] width 46 height 8
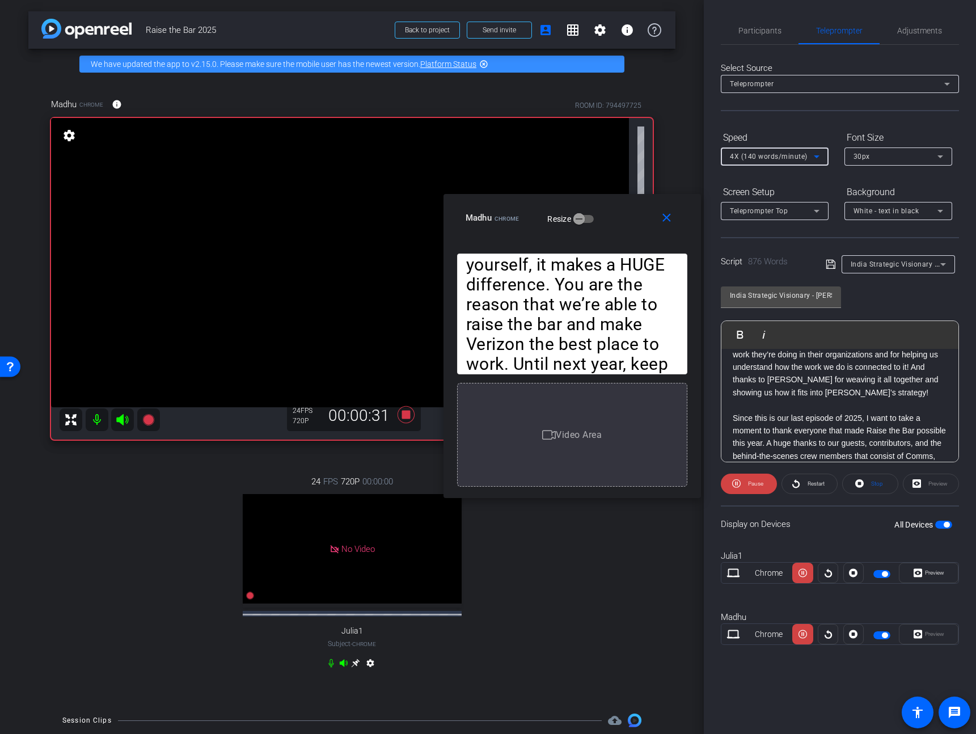
click at [783, 155] on span "4X (140 words/minute)" at bounding box center [769, 156] width 78 height 8
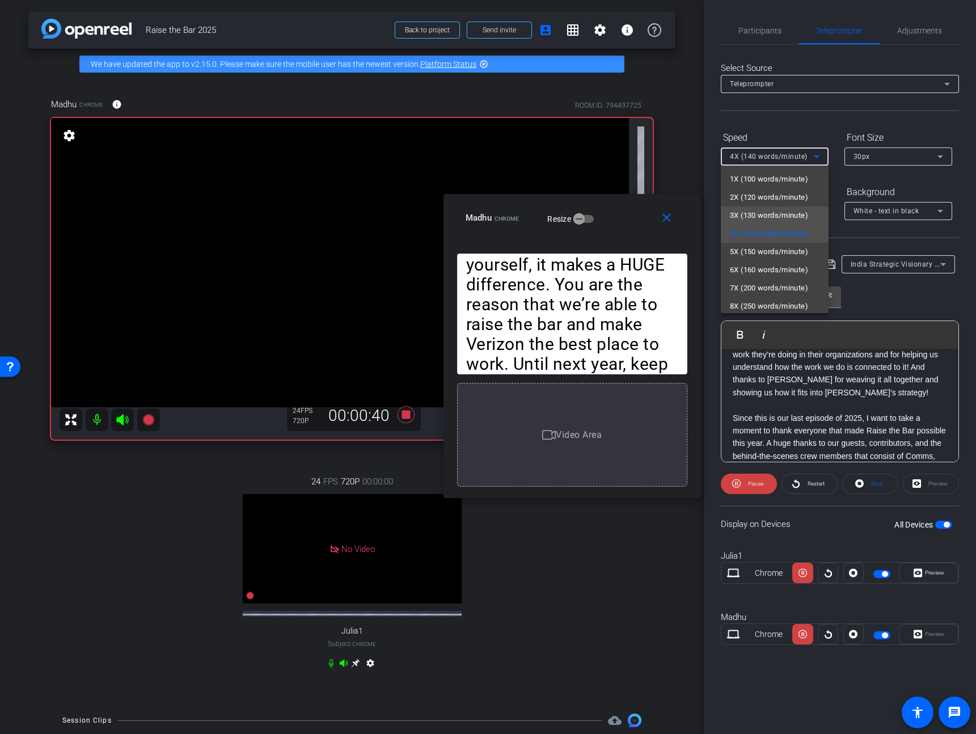
click at [776, 210] on span "3X (130 words/minute)" at bounding box center [769, 216] width 78 height 14
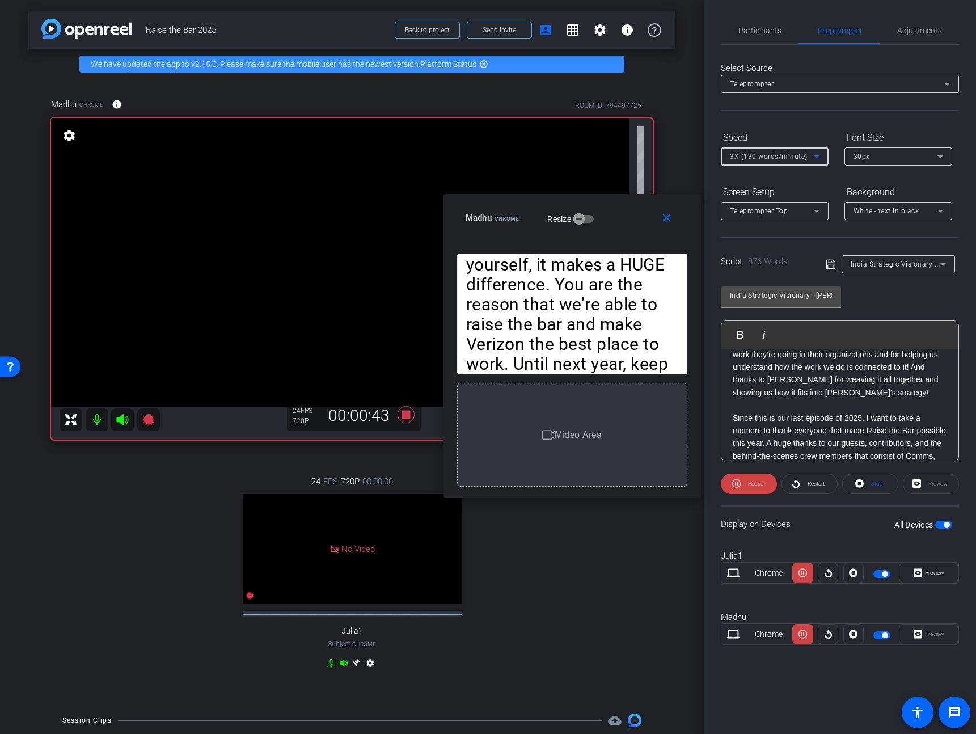
click at [786, 153] on span "3X (130 words/minute)" at bounding box center [769, 156] width 78 height 8
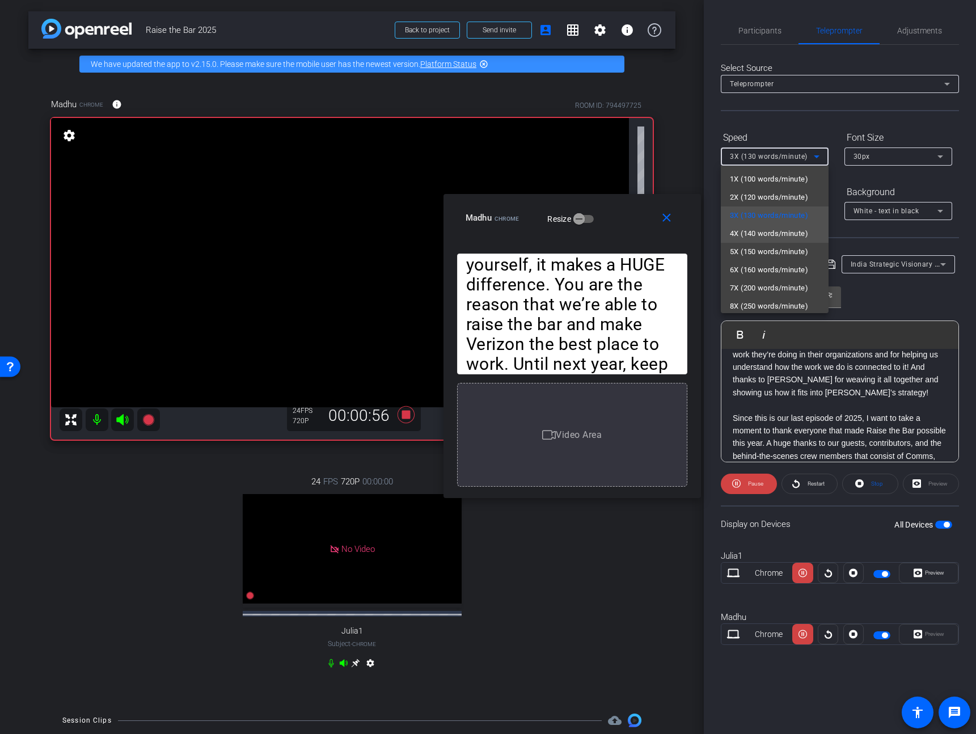
click at [775, 238] on span "4X (140 words/minute)" at bounding box center [769, 234] width 78 height 14
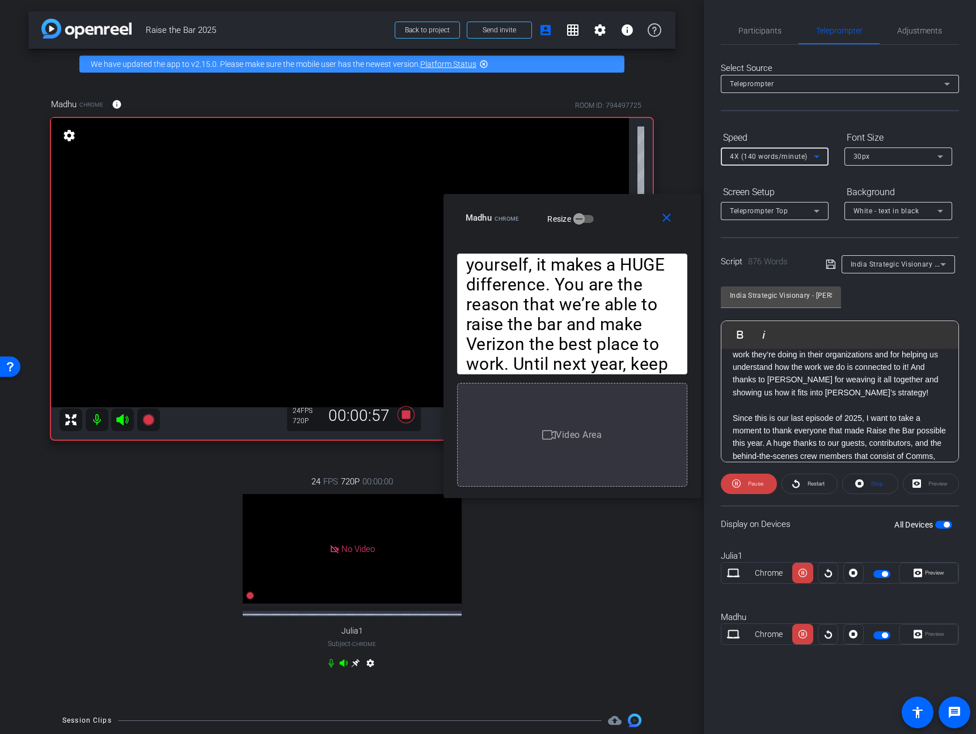
click at [780, 157] on span "4X (140 words/minute)" at bounding box center [769, 156] width 78 height 8
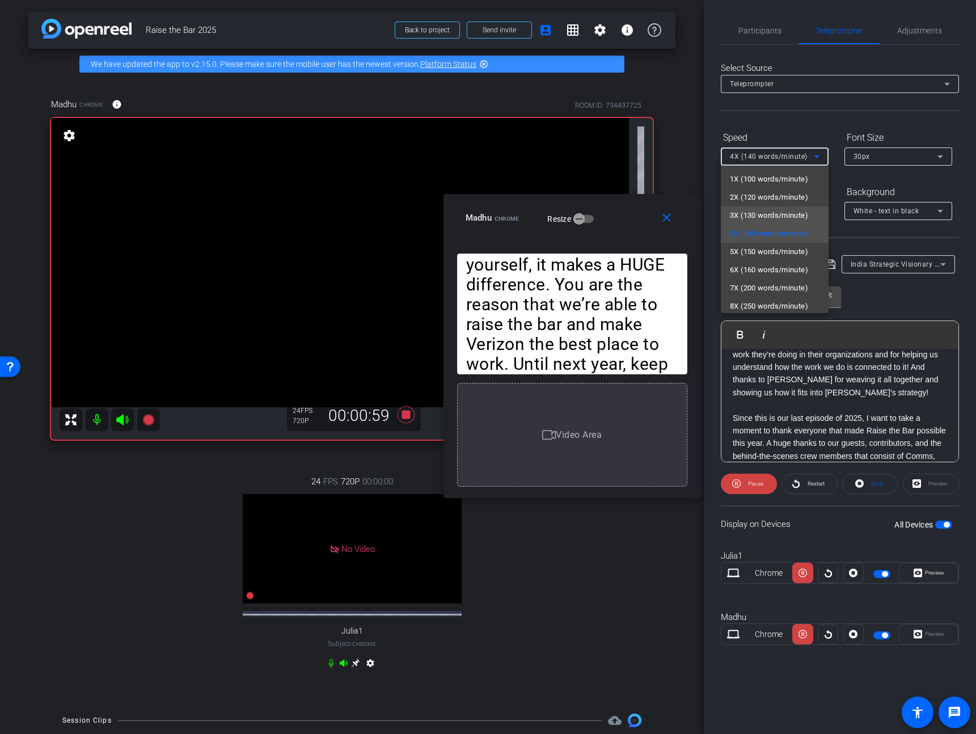
click at [763, 210] on span "3X (130 words/minute)" at bounding box center [769, 216] width 78 height 14
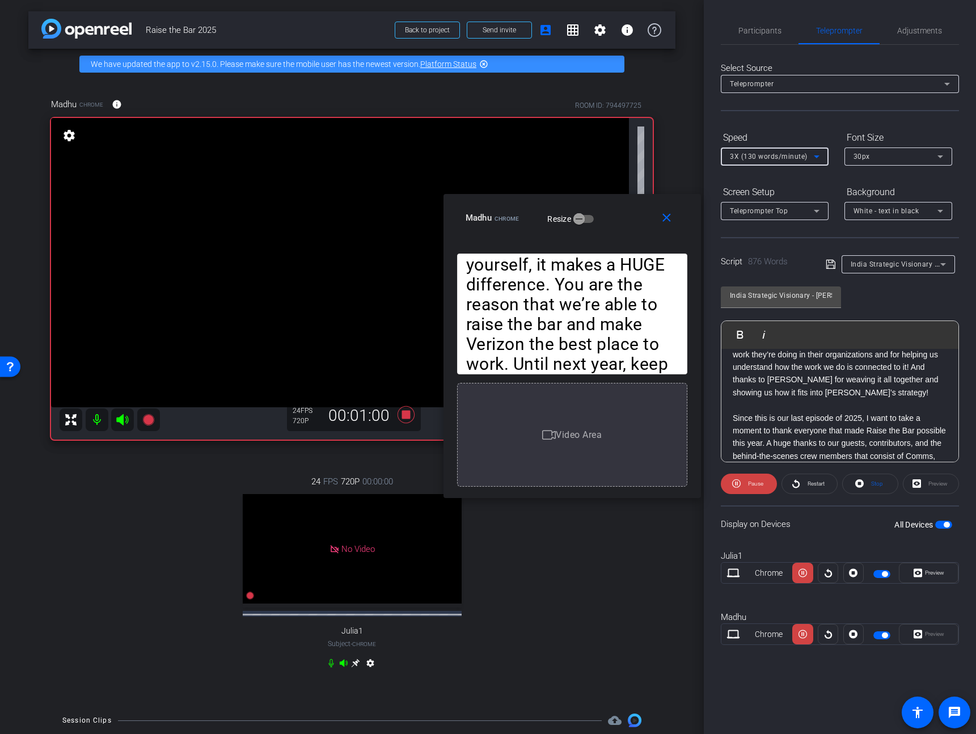
click at [784, 154] on span "3X (130 words/minute)" at bounding box center [769, 156] width 78 height 8
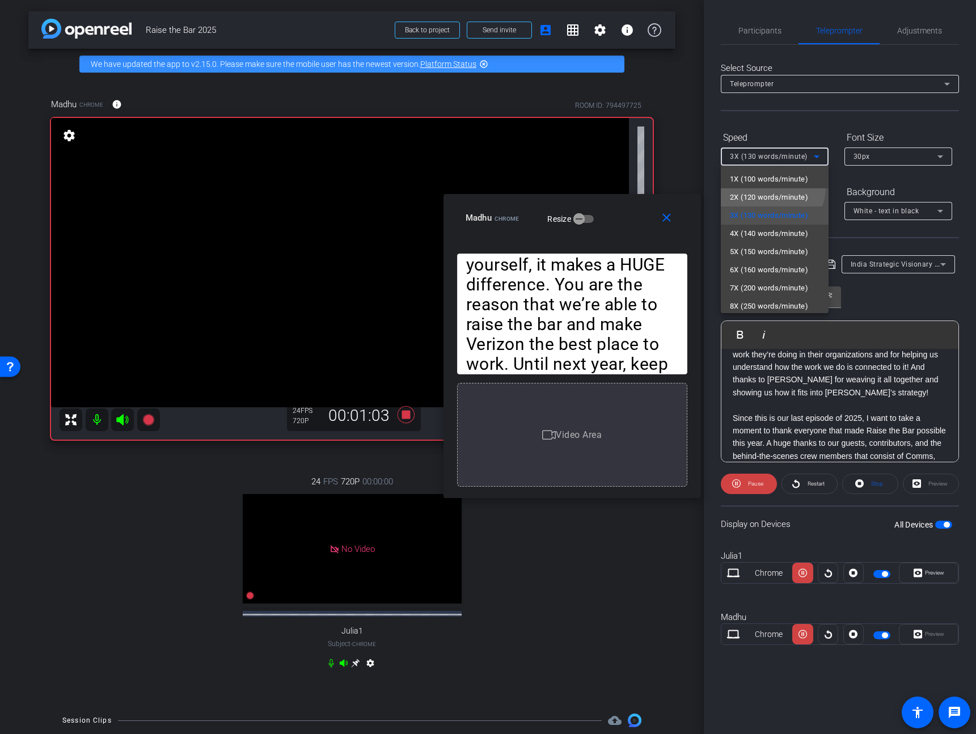
click at [770, 188] on mat-option "2X (120 words/minute)" at bounding box center [775, 197] width 108 height 18
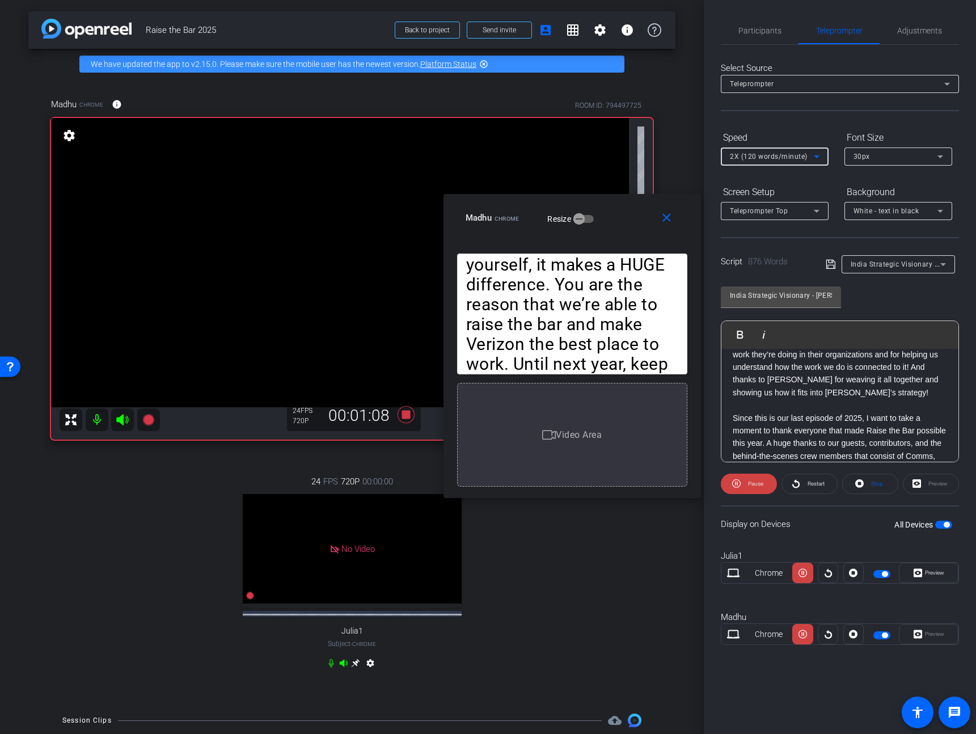
click at [777, 156] on span "2X (120 words/minute)" at bounding box center [769, 156] width 78 height 8
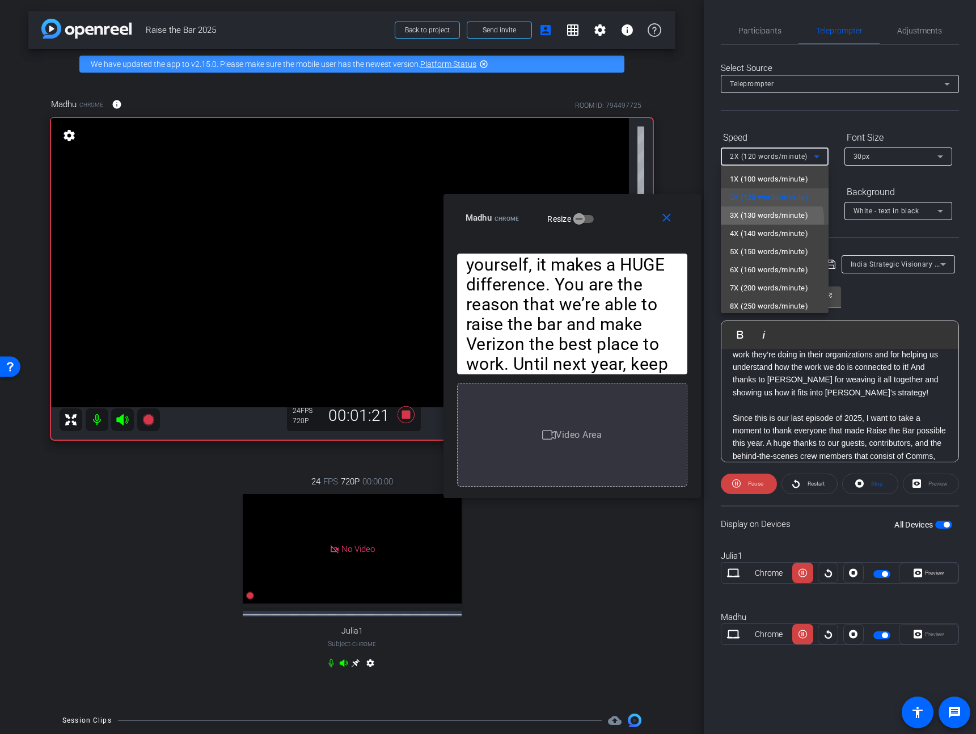
click at [768, 219] on span "3X (130 words/minute)" at bounding box center [769, 216] width 78 height 14
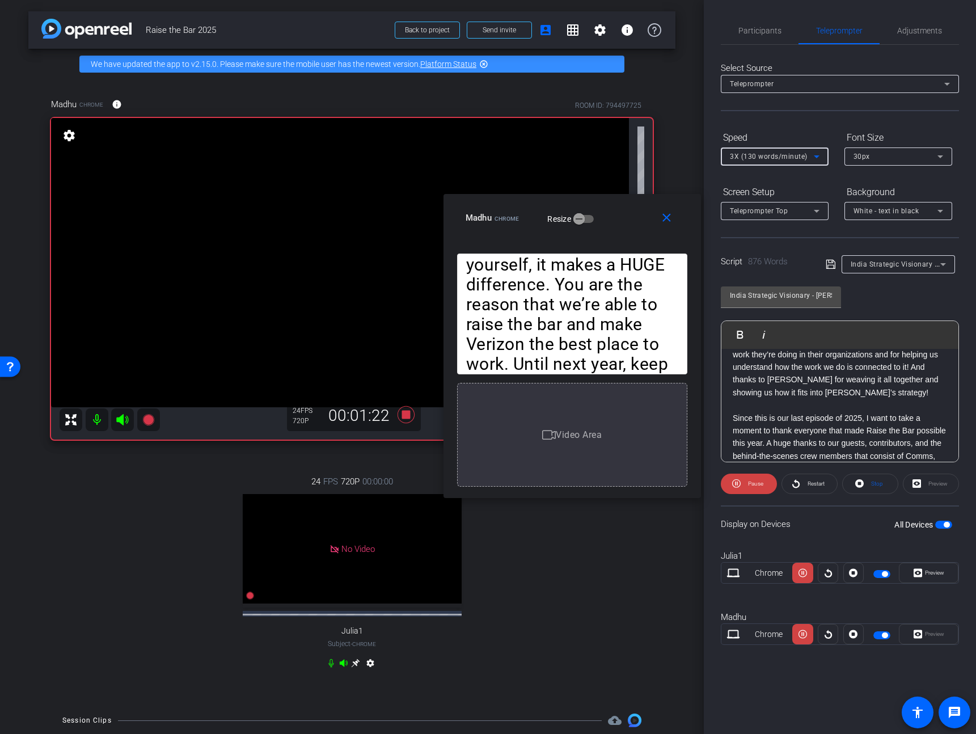
click at [770, 158] on span "3X (130 words/minute)" at bounding box center [769, 156] width 78 height 8
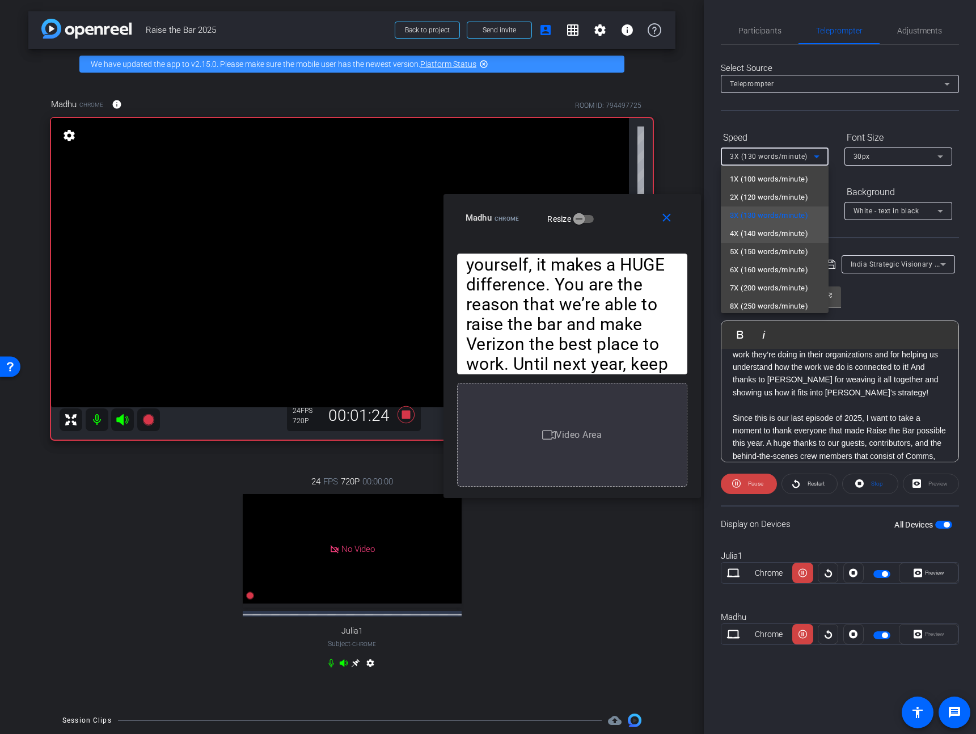
click at [767, 236] on span "4X (140 words/minute)" at bounding box center [769, 234] width 78 height 14
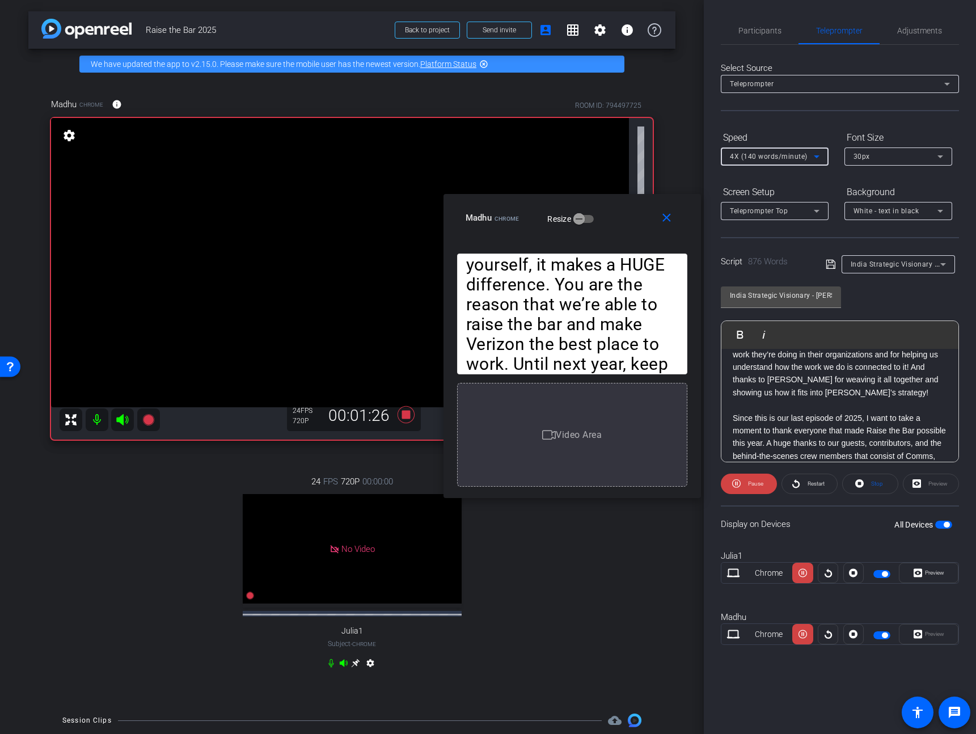
click at [774, 156] on span "4X (140 words/minute)" at bounding box center [769, 156] width 78 height 8
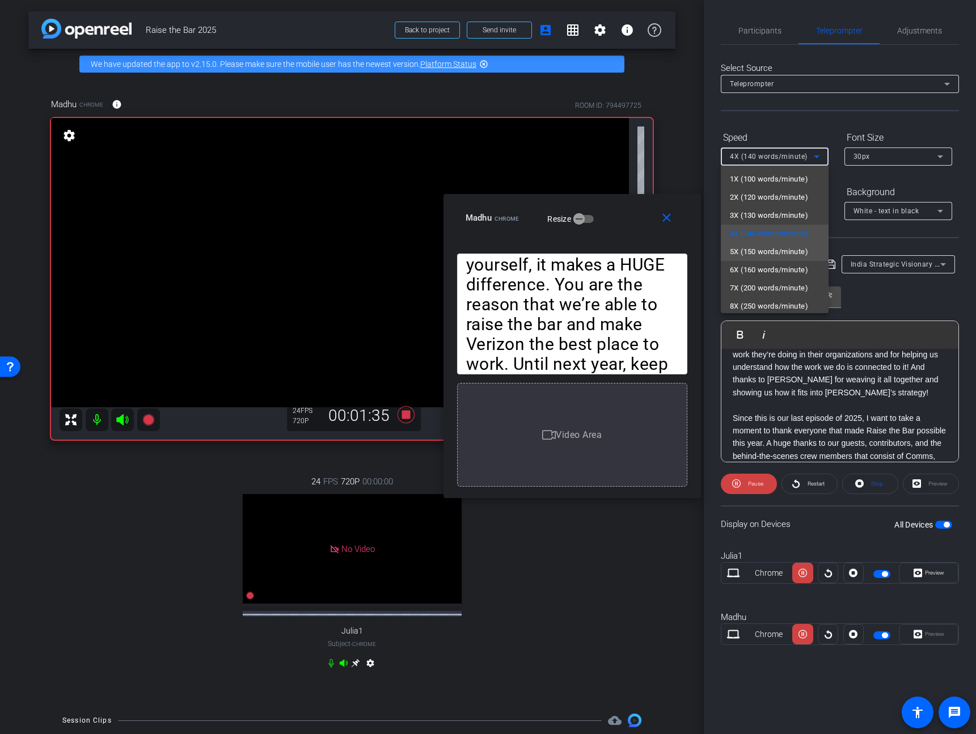
click at [772, 252] on span "5X (150 words/minute)" at bounding box center [769, 252] width 78 height 14
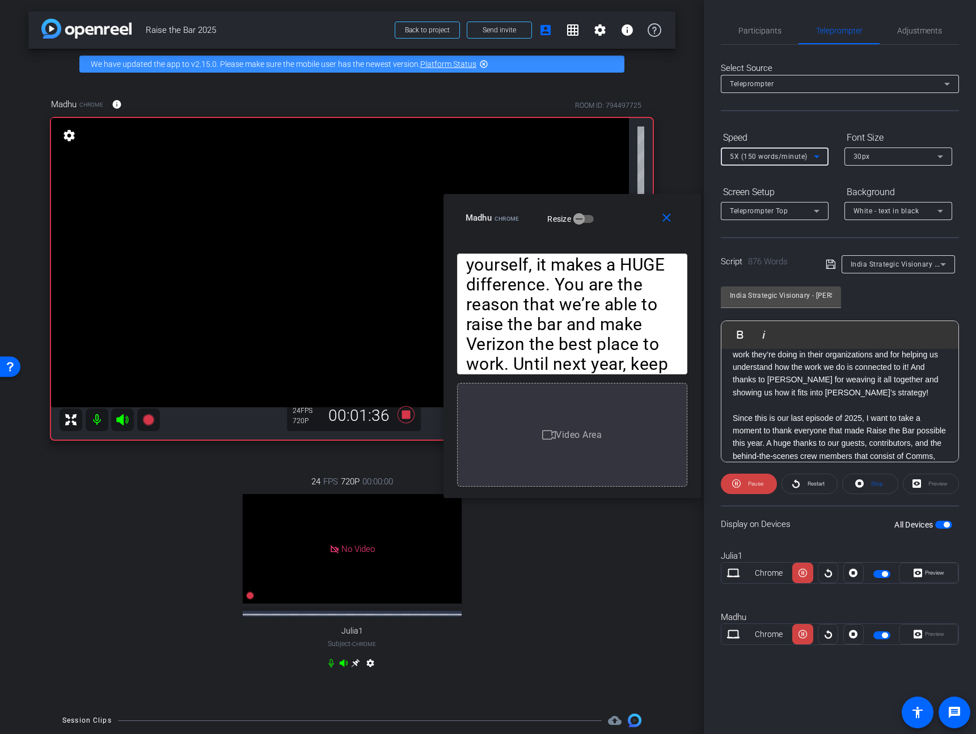
click at [777, 155] on span "5X (150 words/minute)" at bounding box center [769, 156] width 78 height 8
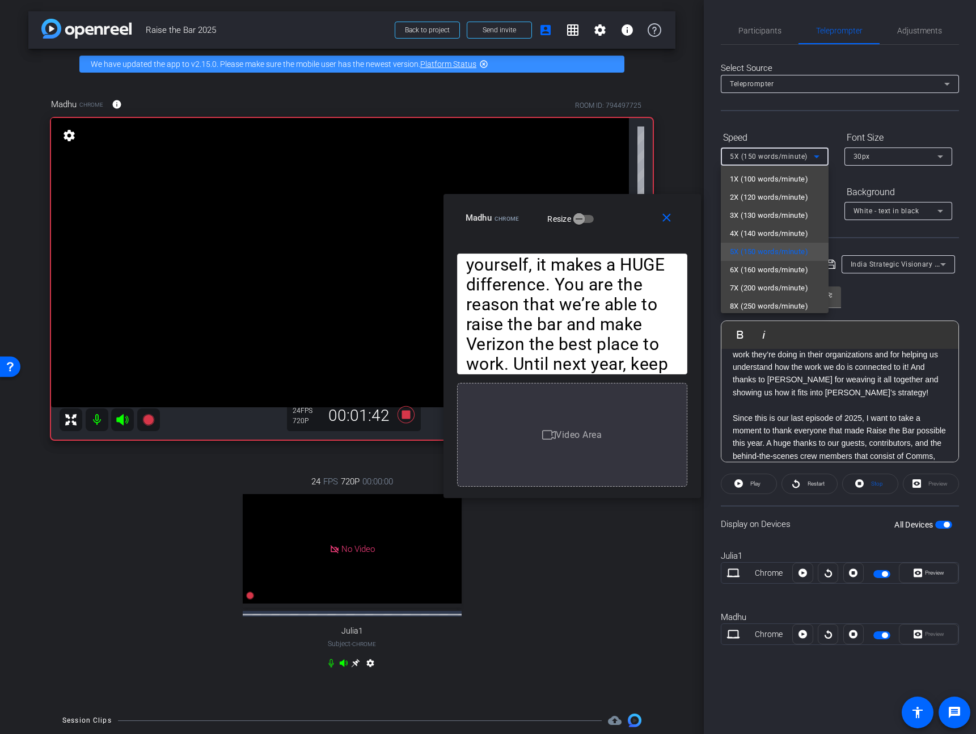
click at [909, 303] on div at bounding box center [488, 367] width 976 height 734
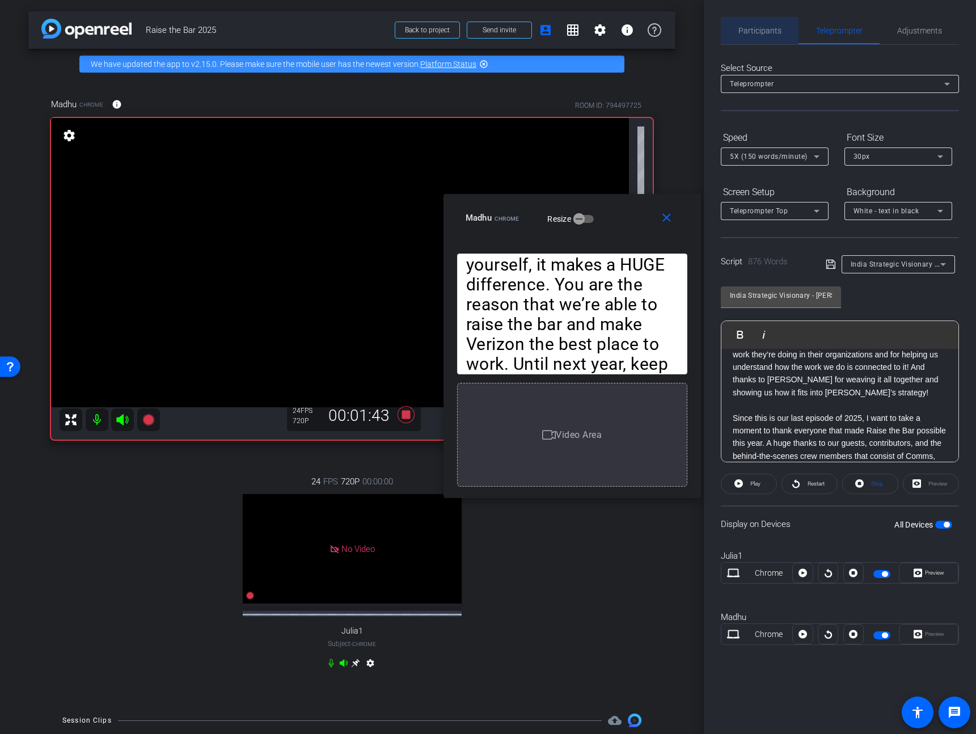
click at [745, 42] on span "Participants" at bounding box center [759, 30] width 43 height 27
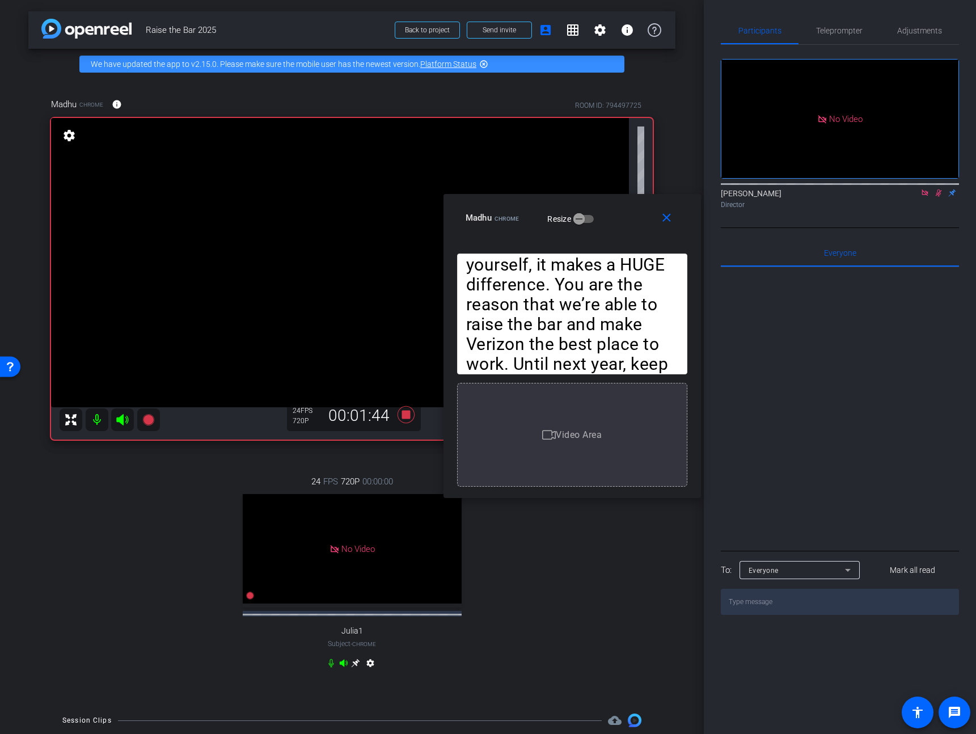
click at [937, 189] on icon at bounding box center [938, 192] width 6 height 7
click at [675, 215] on span at bounding box center [669, 217] width 36 height 27
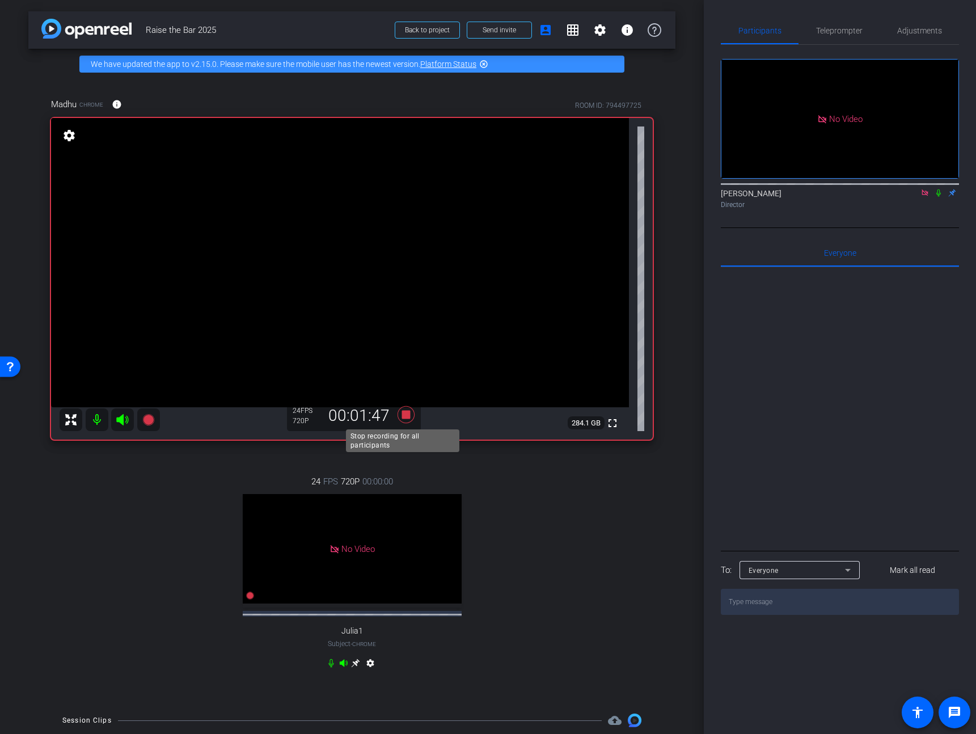
click at [401, 414] on icon at bounding box center [405, 414] width 17 height 17
click at [854, 17] on span "Teleprompter" at bounding box center [839, 30] width 46 height 27
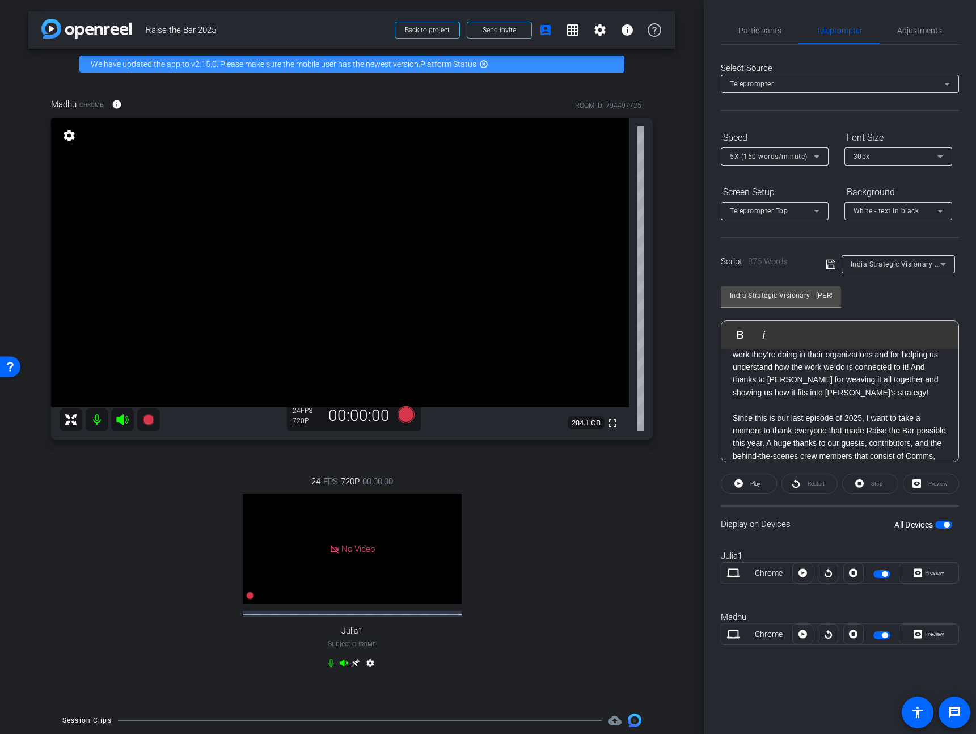
click at [782, 399] on p at bounding box center [839, 405] width 214 height 12
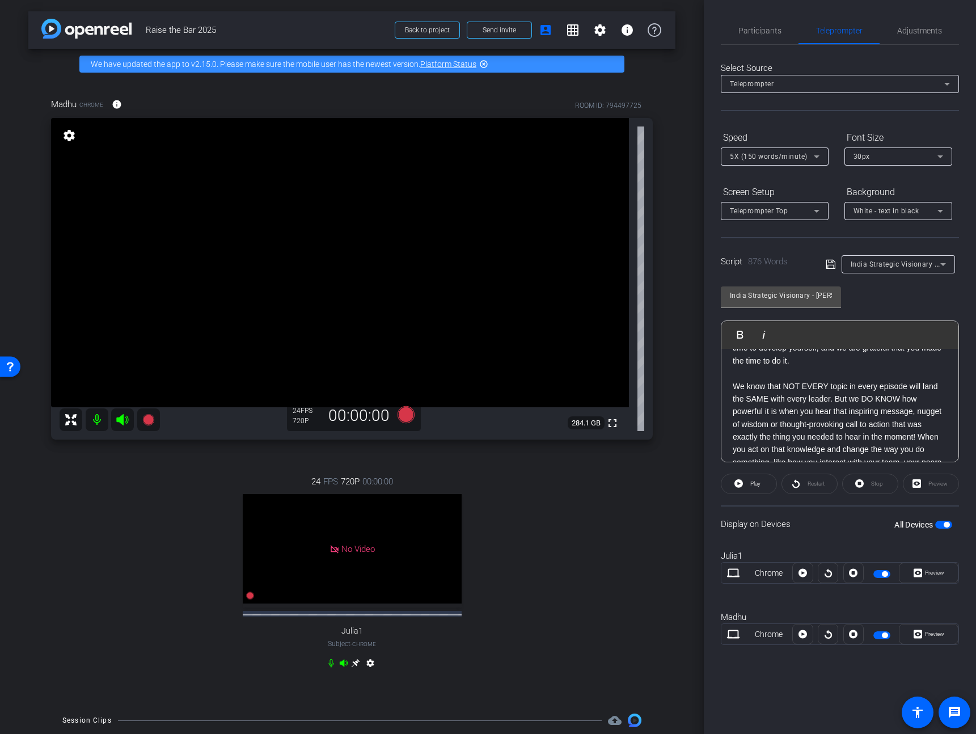
scroll to position [1394, 0]
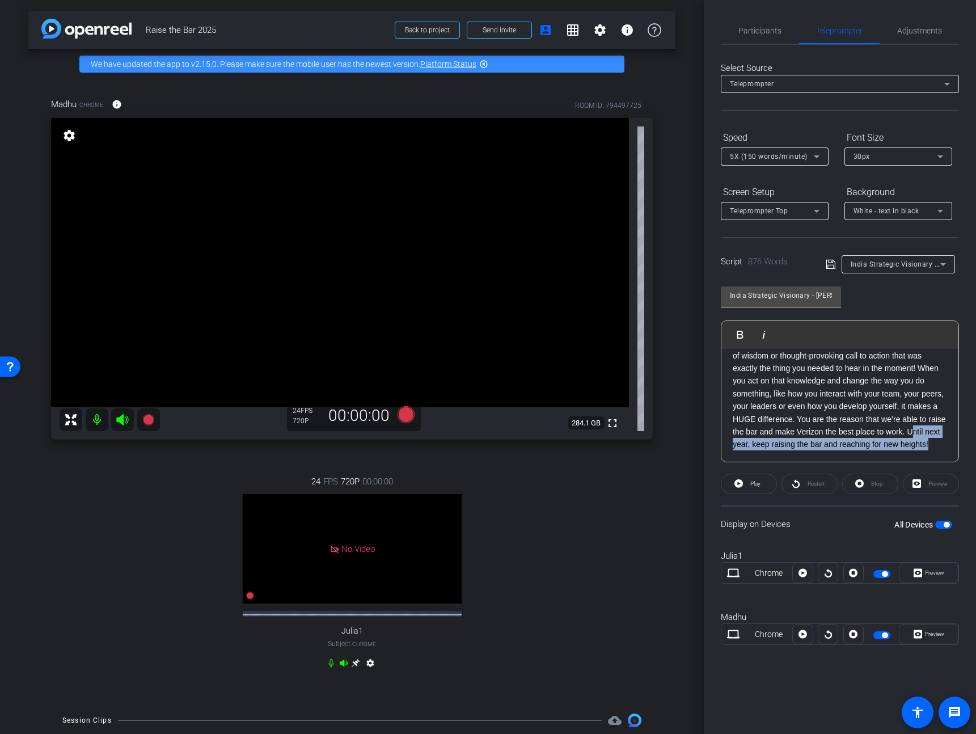
drag, startPoint x: 796, startPoint y: 444, endPoint x: 758, endPoint y: 433, distance: 39.8
click at [758, 433] on p "We know that NOT EVERY topic in every episode will land the SAME with every lea…" at bounding box center [839, 380] width 214 height 139
click at [765, 30] on span "Participants" at bounding box center [759, 31] width 43 height 8
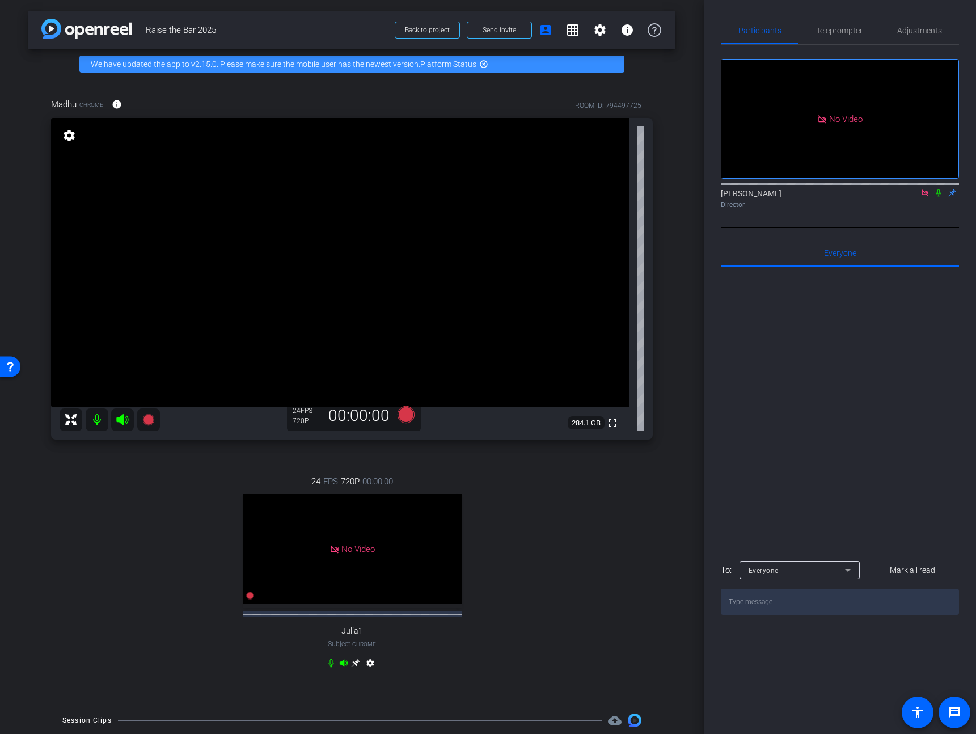
click at [925, 189] on icon at bounding box center [924, 192] width 6 height 6
click at [838, 32] on span "Teleprompter" at bounding box center [839, 31] width 46 height 8
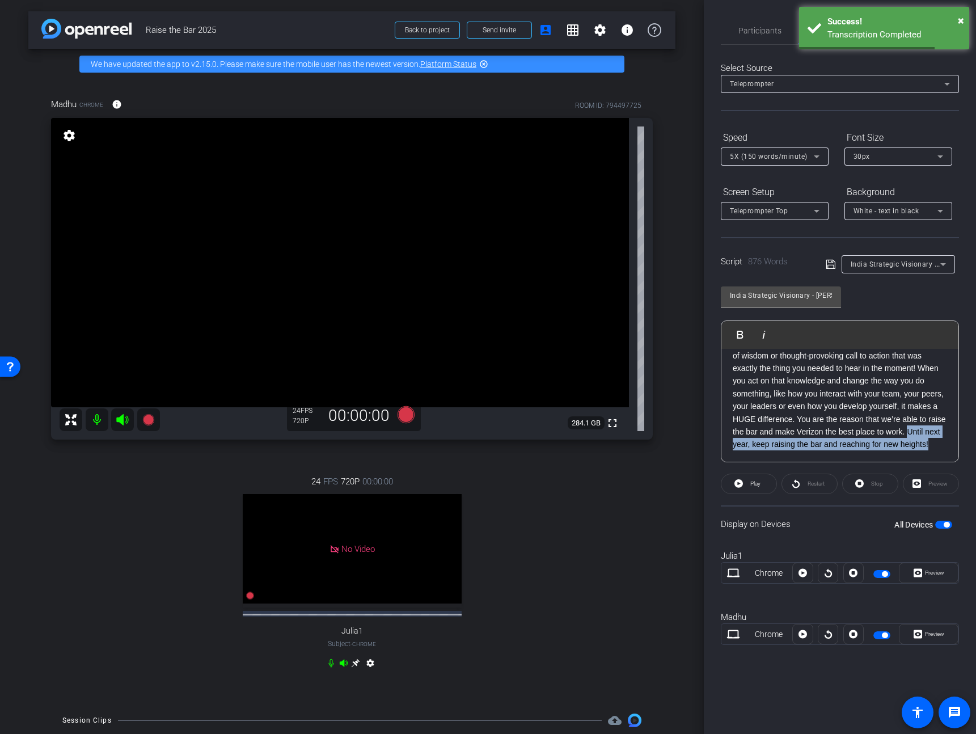
drag, startPoint x: 827, startPoint y: 447, endPoint x: 753, endPoint y: 430, distance: 76.2
click at [753, 430] on p "We know that NOT EVERY topic in every episode will land the SAME with every lea…" at bounding box center [839, 380] width 214 height 139
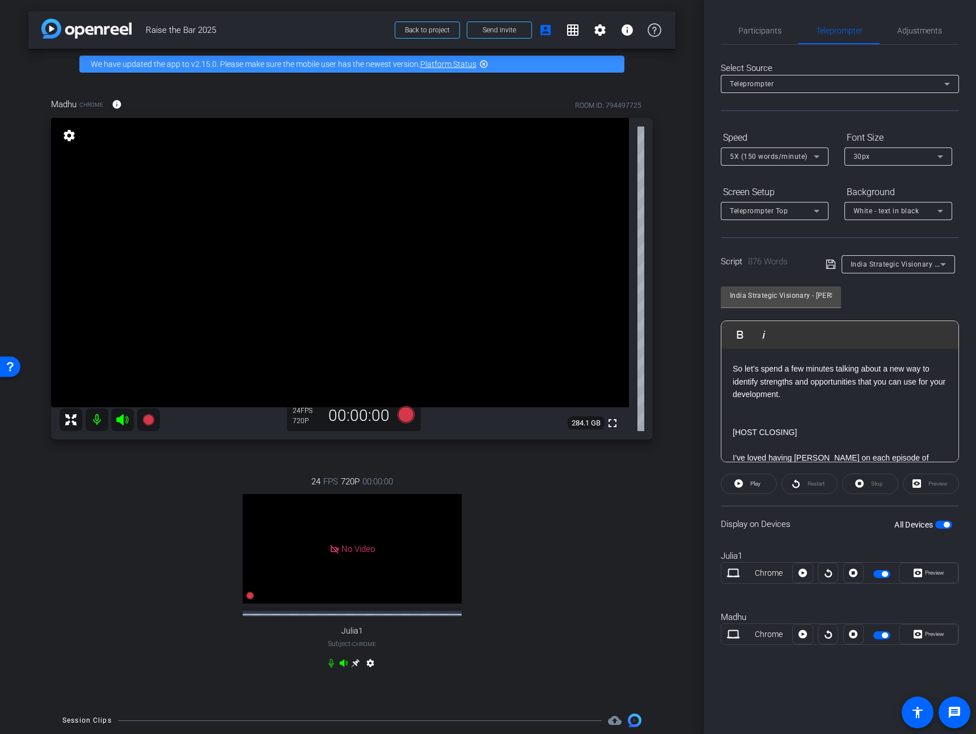
scroll to position [786, 0]
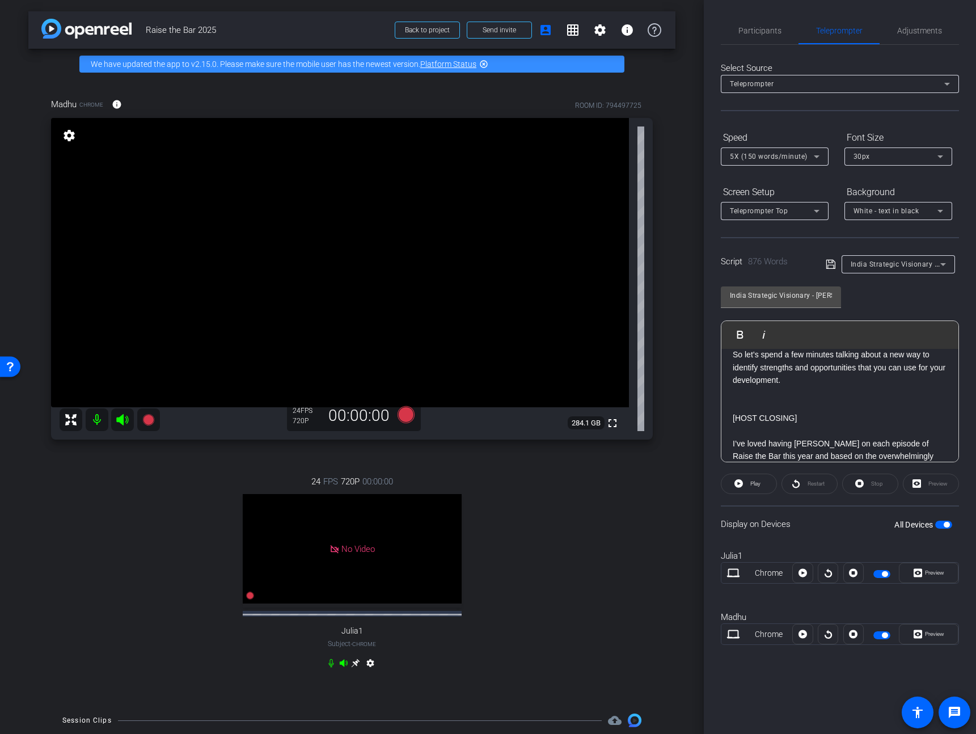
click at [719, 437] on div "Participants Teleprompter Adjustments settings JP Chua flip Director Everyone 0…" at bounding box center [840, 367] width 272 height 734
click at [728, 442] on div "[HOST INTRO] Hi V Team Leaders! I’m Madhu Kujala from the Learning & Careers te…" at bounding box center [839, 310] width 237 height 1495
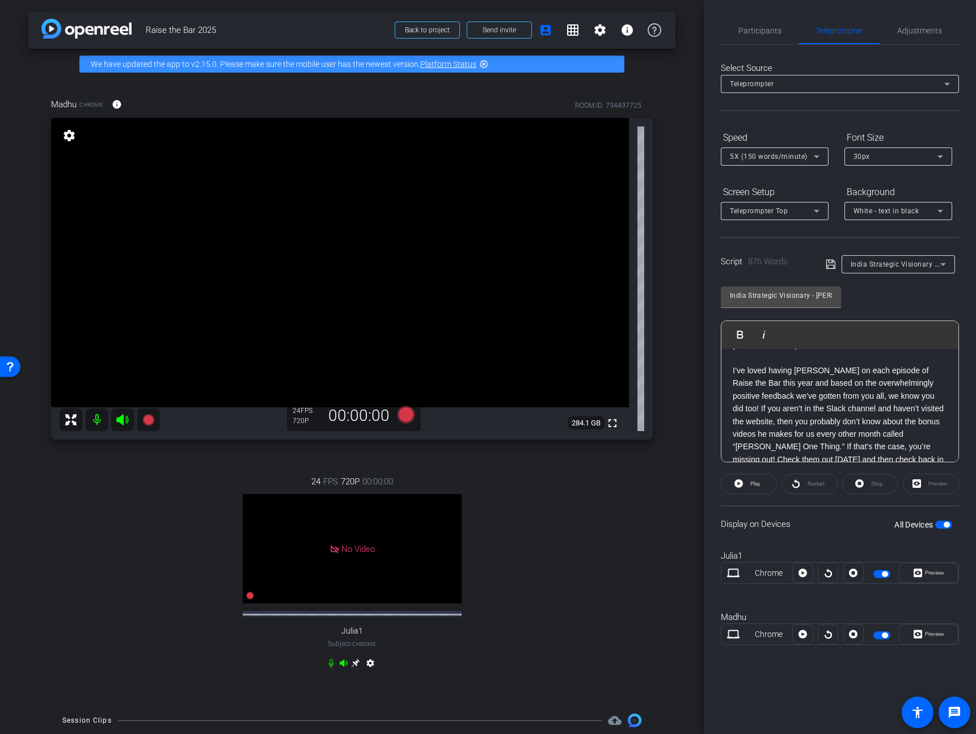
scroll to position [836, 0]
click at [727, 396] on div "[HOST INTRO] Hi V Team Leaders! I’m Madhu Kujala from the Learning & Careers te…" at bounding box center [839, 259] width 237 height 1495
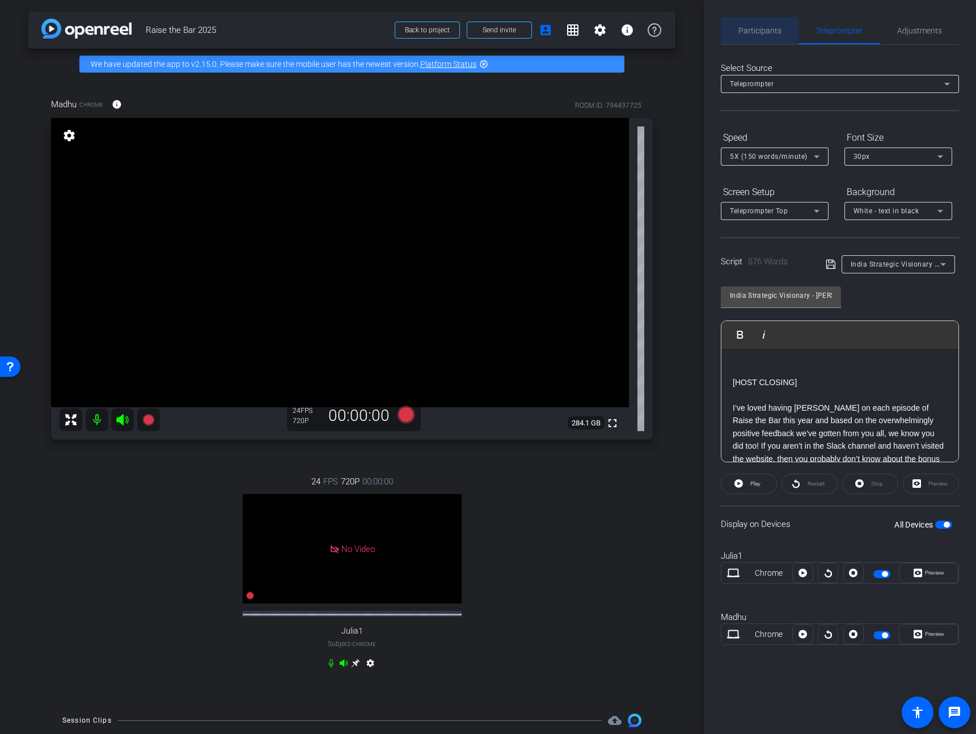
click at [732, 26] on div "Participants" at bounding box center [760, 30] width 78 height 27
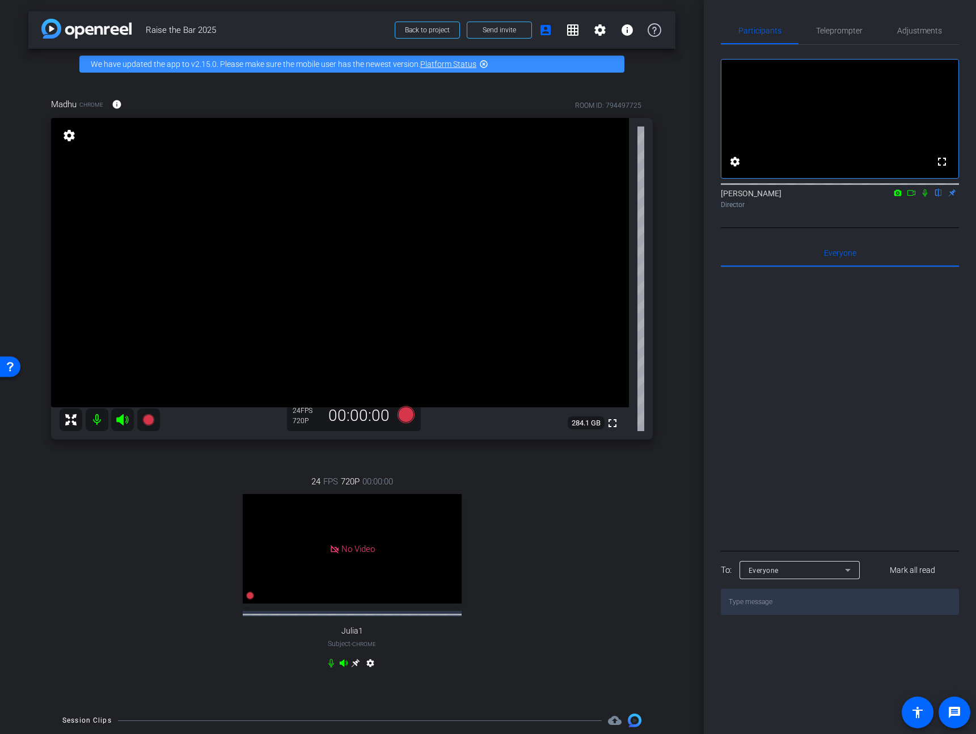
click at [911, 197] on icon at bounding box center [910, 193] width 9 height 8
click at [845, 27] on span "Teleprompter" at bounding box center [839, 31] width 46 height 8
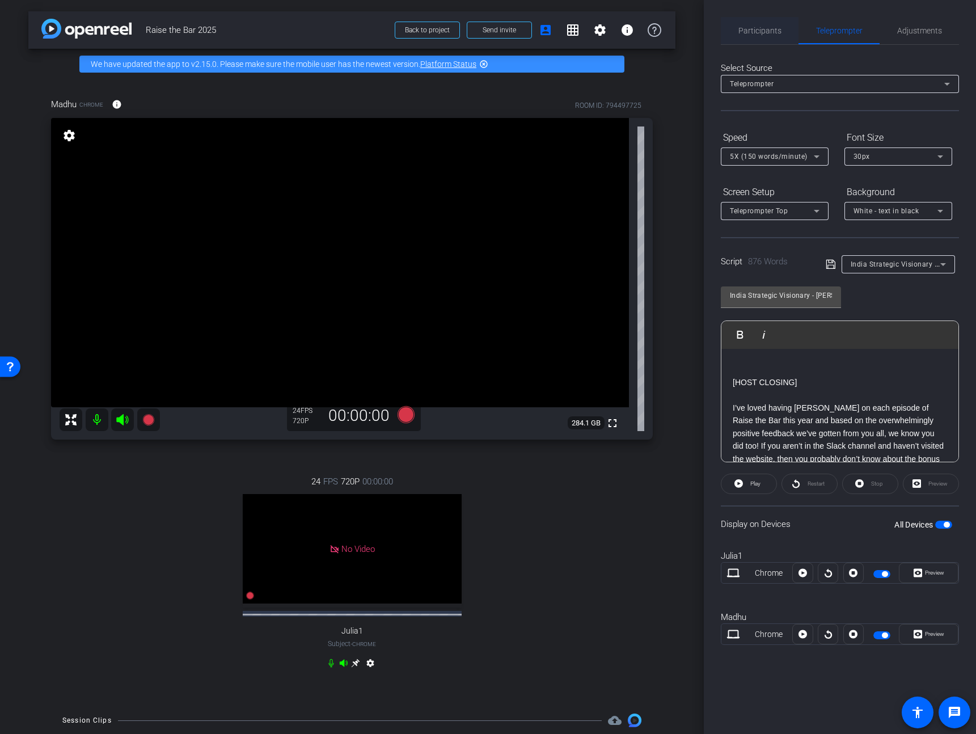
click at [721, 33] on div "Participants" at bounding box center [760, 30] width 78 height 27
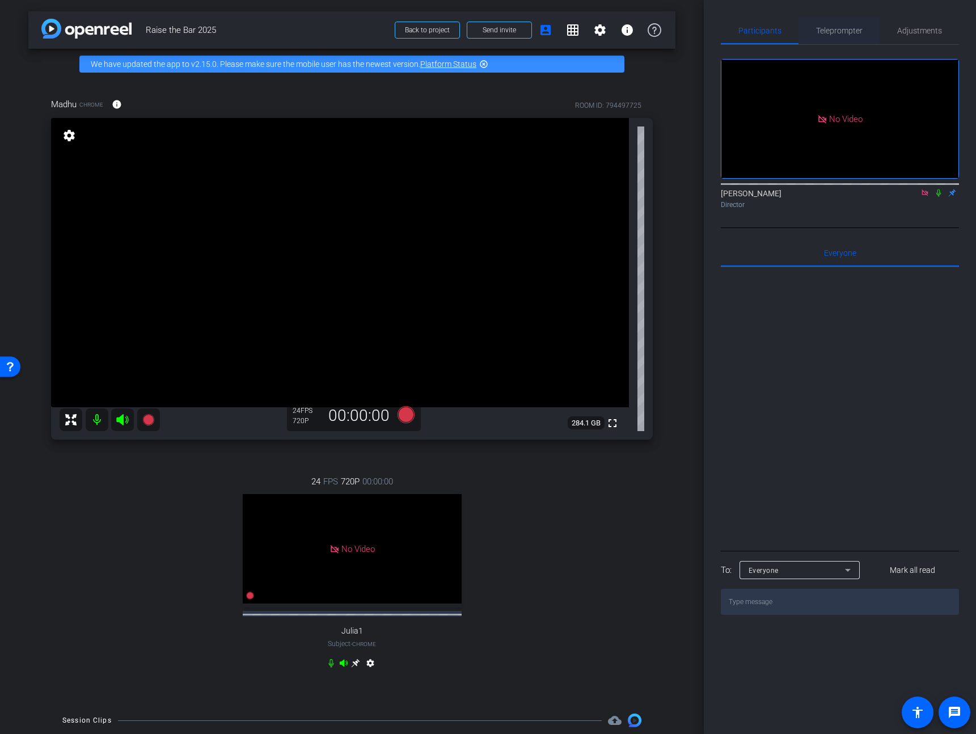
click at [844, 30] on span "Teleprompter" at bounding box center [839, 31] width 46 height 8
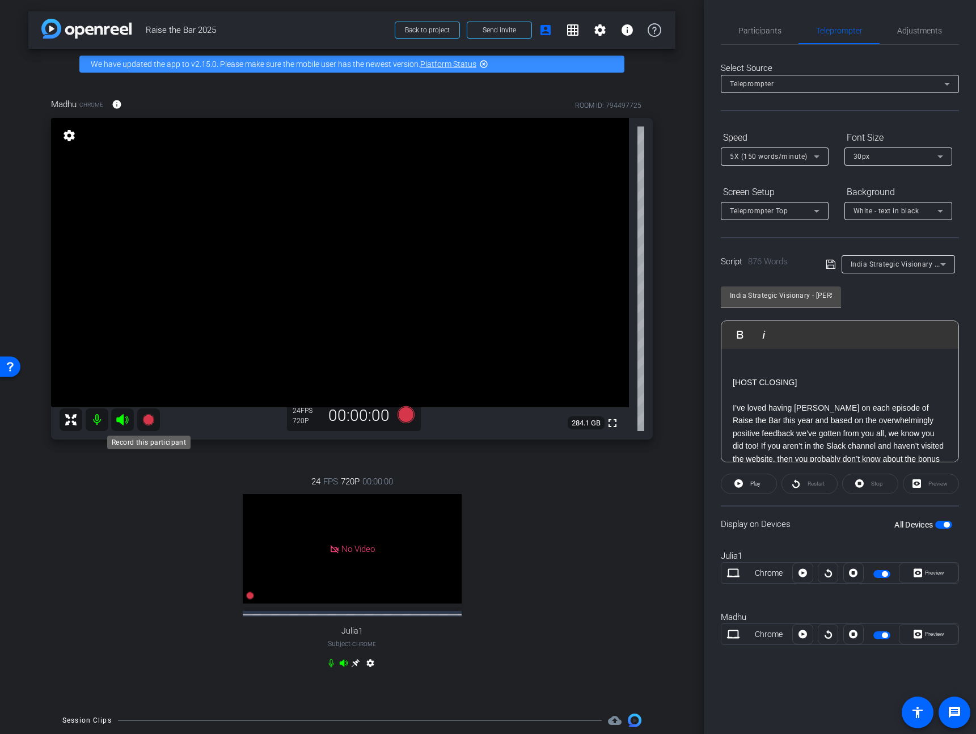
click at [149, 409] on mat-icon at bounding box center [148, 419] width 23 height 23
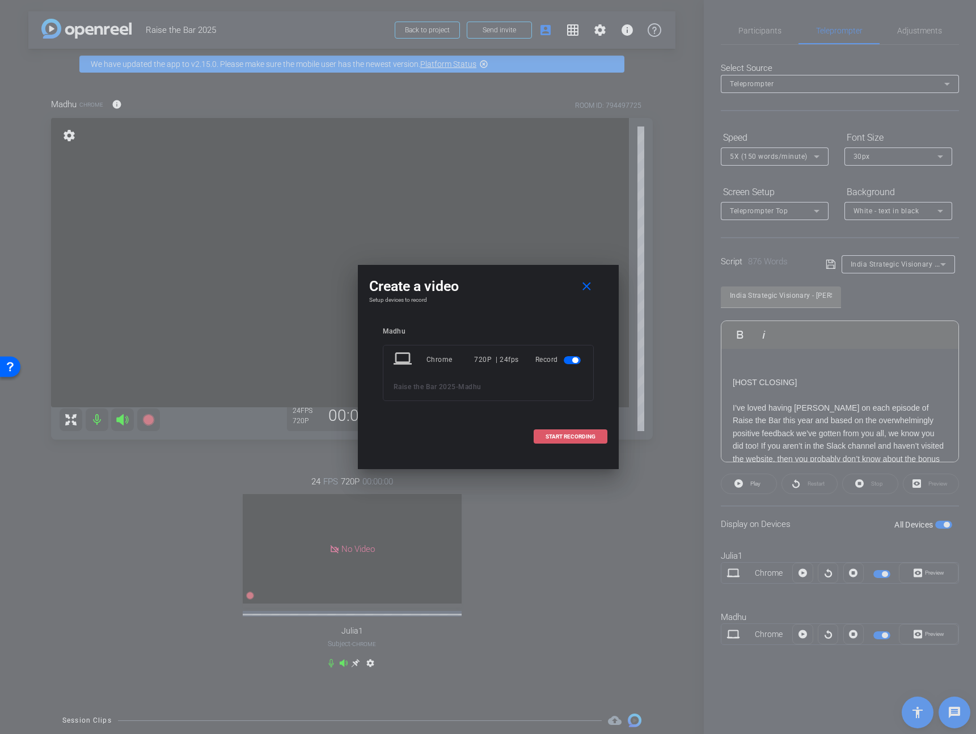
click at [595, 430] on span at bounding box center [570, 436] width 73 height 27
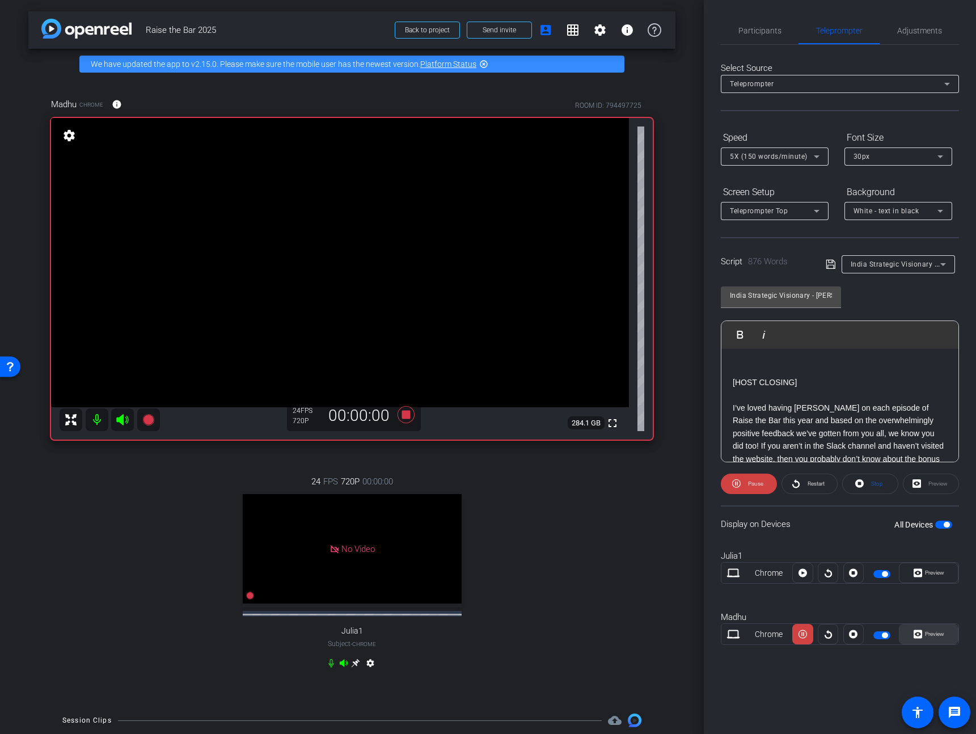
click at [930, 638] on span "Preview" at bounding box center [933, 634] width 22 height 16
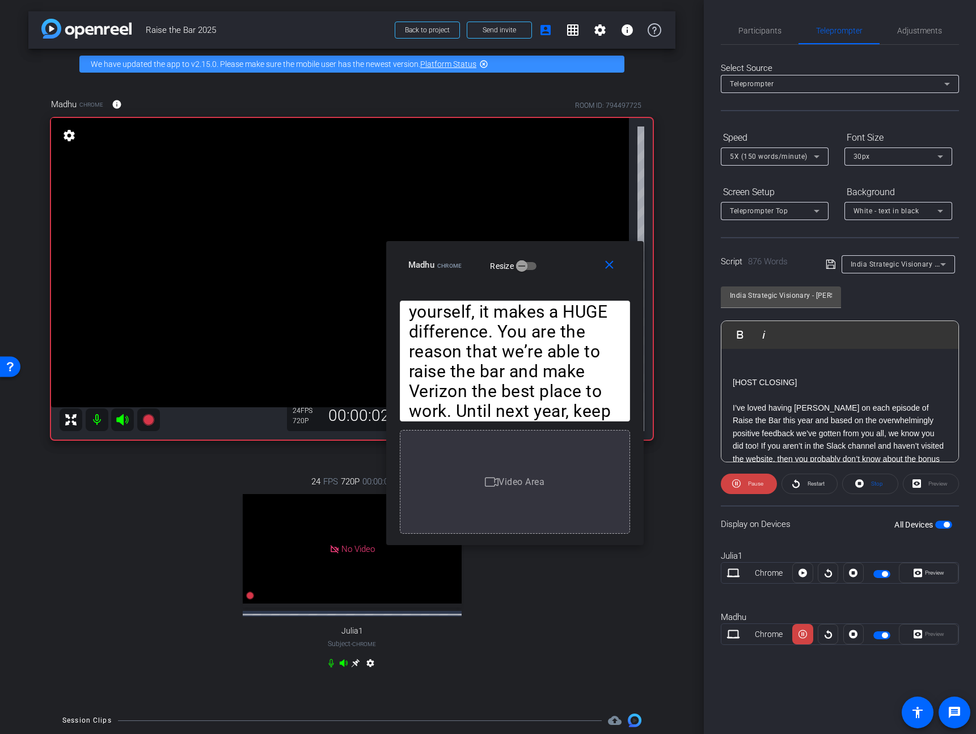
drag, startPoint x: 536, startPoint y: 231, endPoint x: 562, endPoint y: 257, distance: 37.3
click at [562, 257] on div "Madhu Chrome Resize" at bounding box center [519, 265] width 222 height 20
click at [772, 483] on span at bounding box center [749, 483] width 56 height 27
click at [731, 380] on div "[HOST INTRO] Hi V Team Leaders! I’m Madhu Kujala from the Learning & Careers te…" at bounding box center [839, 274] width 237 height 1495
click at [734, 325] on button "Play Play from this location" at bounding box center [742, 334] width 27 height 23
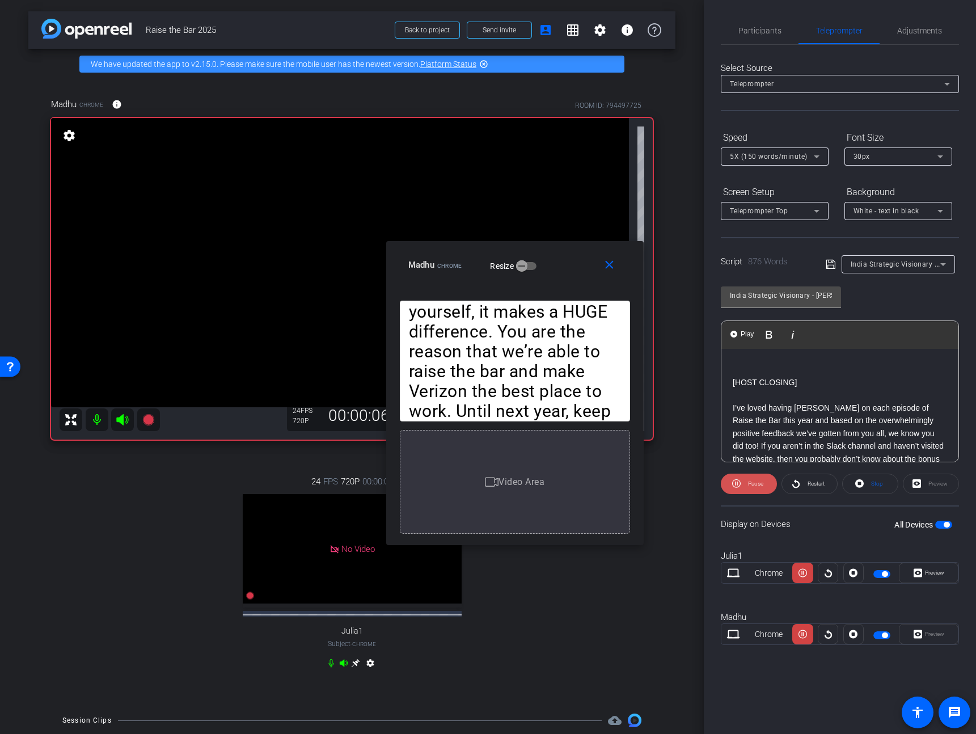
click at [748, 483] on span "Pause" at bounding box center [755, 483] width 15 height 6
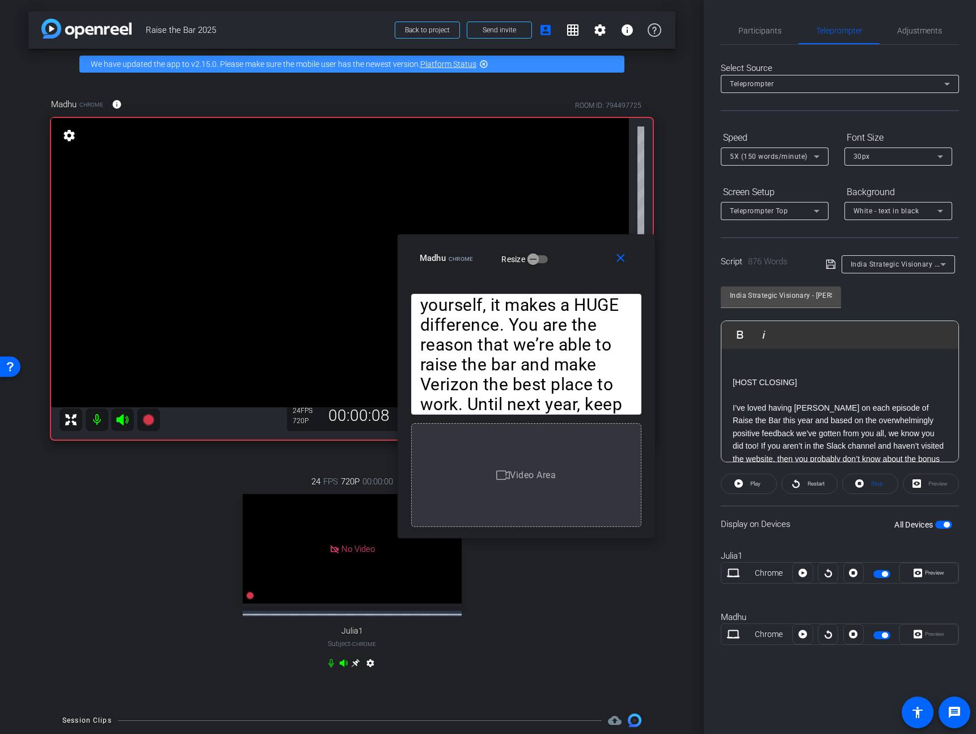
drag, startPoint x: 562, startPoint y: 269, endPoint x: 595, endPoint y: 251, distance: 37.6
click at [595, 251] on div "Madhu Chrome Resize" at bounding box center [531, 258] width 222 height 20
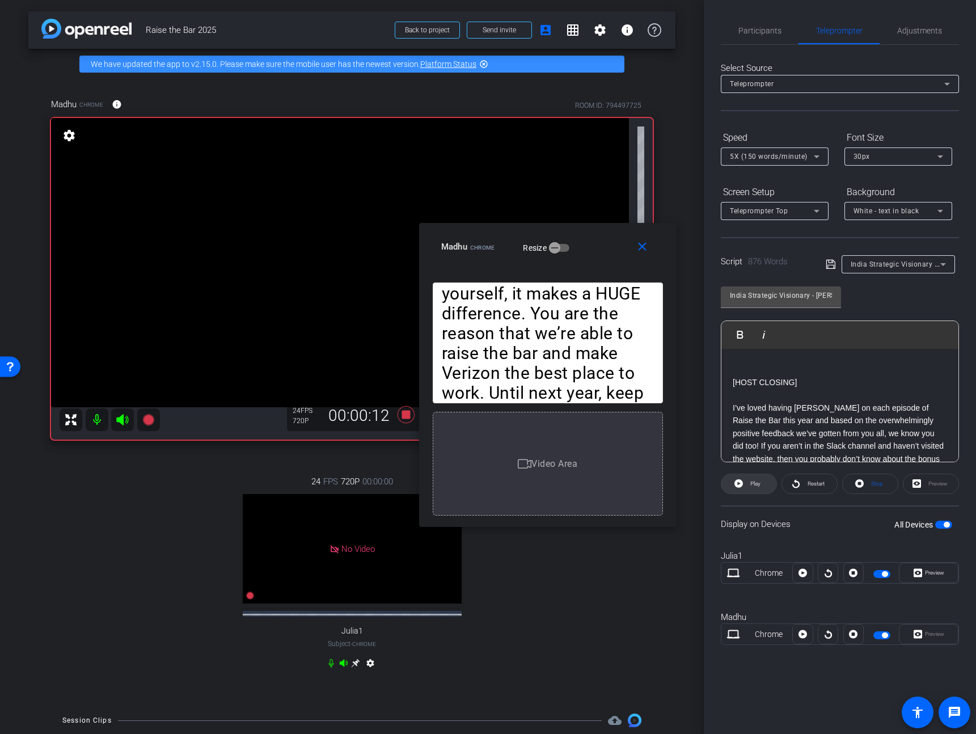
click at [757, 478] on span "Play" at bounding box center [753, 484] width 13 height 16
click at [771, 29] on span "Participants" at bounding box center [759, 31] width 43 height 8
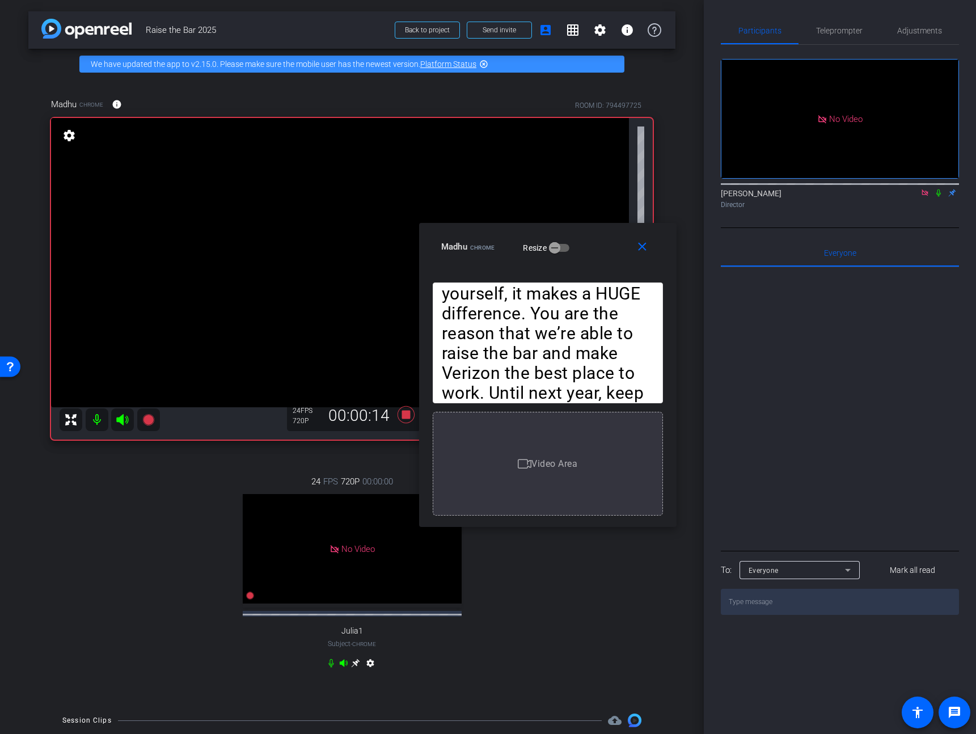
click at [936, 189] on icon at bounding box center [938, 192] width 5 height 7
click at [862, 17] on div "Teleprompter" at bounding box center [838, 30] width 81 height 27
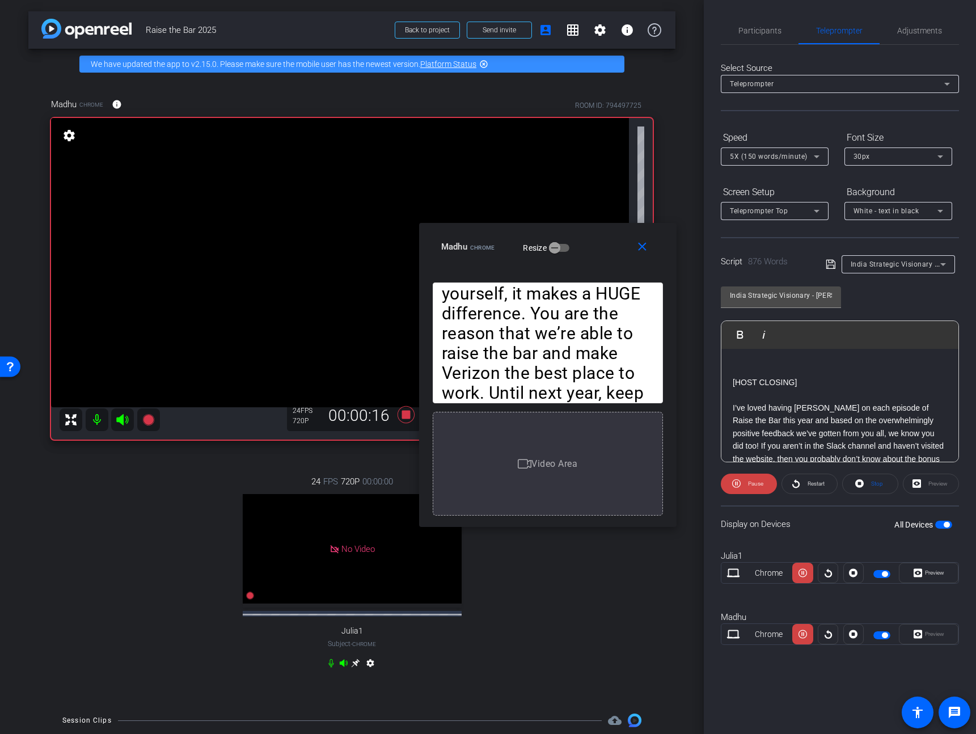
click at [786, 155] on span "5X (150 words/minute)" at bounding box center [769, 156] width 78 height 8
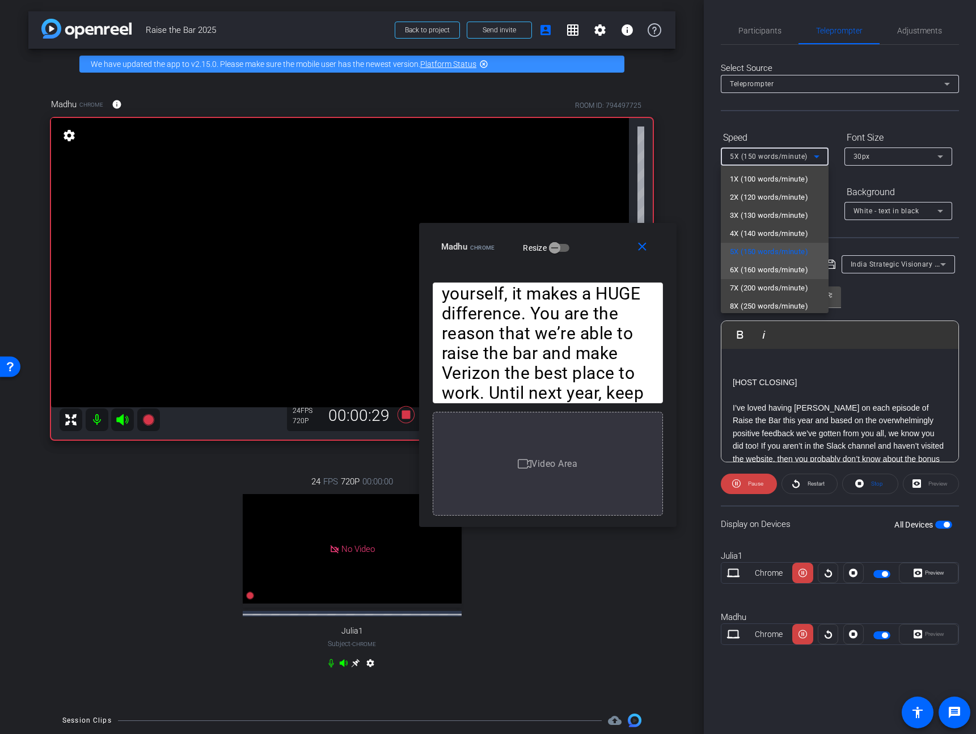
click at [757, 269] on span "6X (160 words/minute)" at bounding box center [769, 270] width 78 height 14
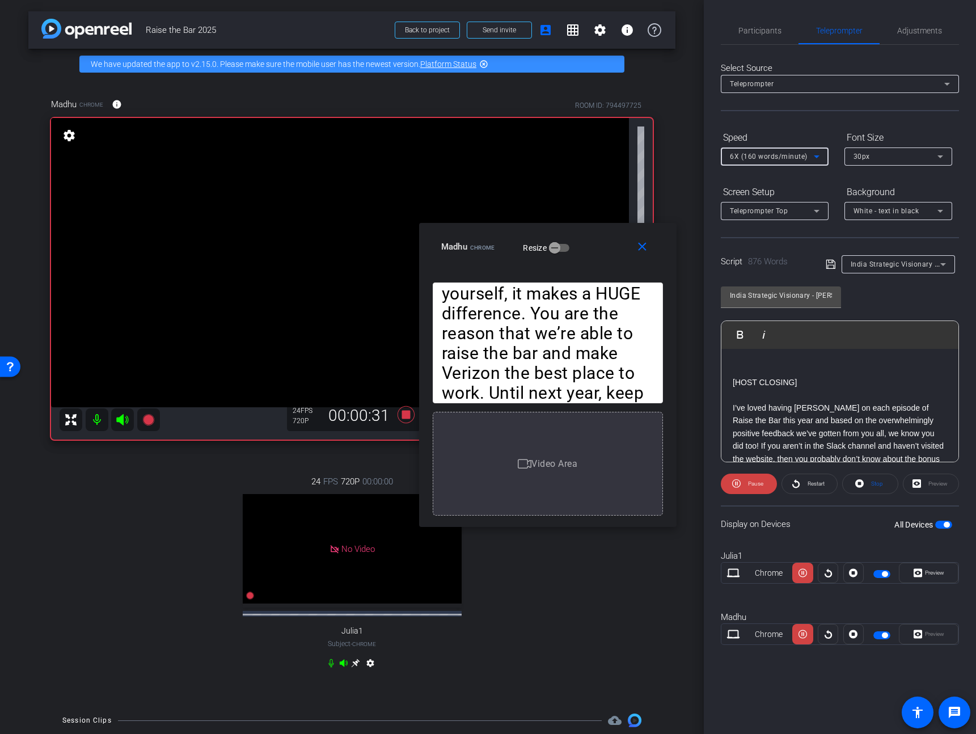
click at [777, 160] on span "6X (160 words/minute)" at bounding box center [769, 156] width 78 height 8
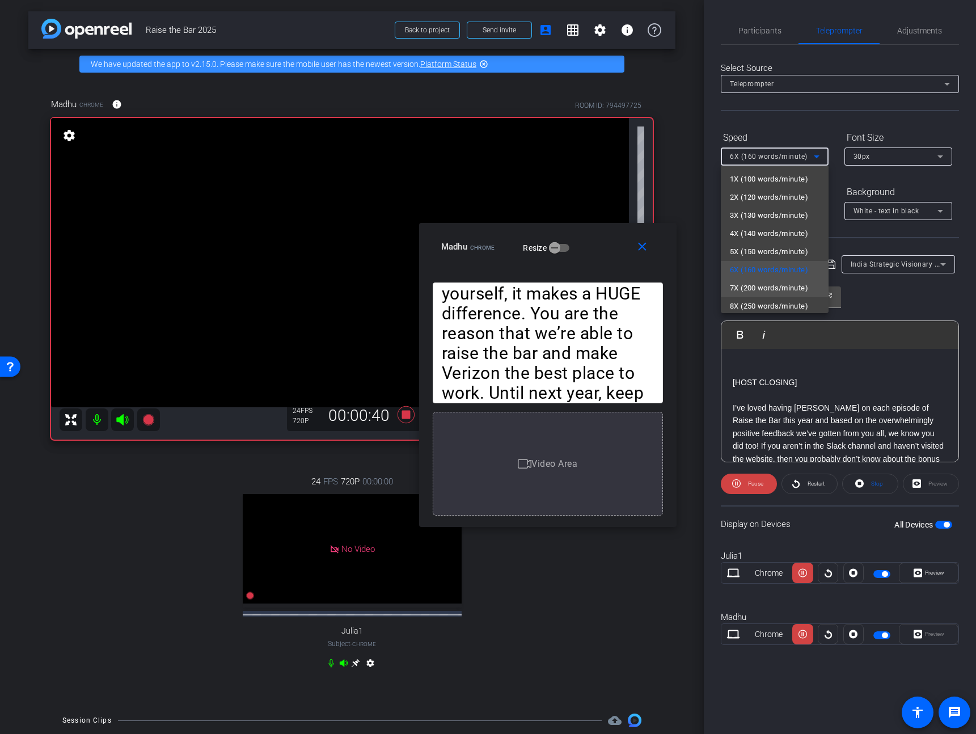
click at [757, 294] on span "7X (200 words/minute)" at bounding box center [769, 288] width 78 height 14
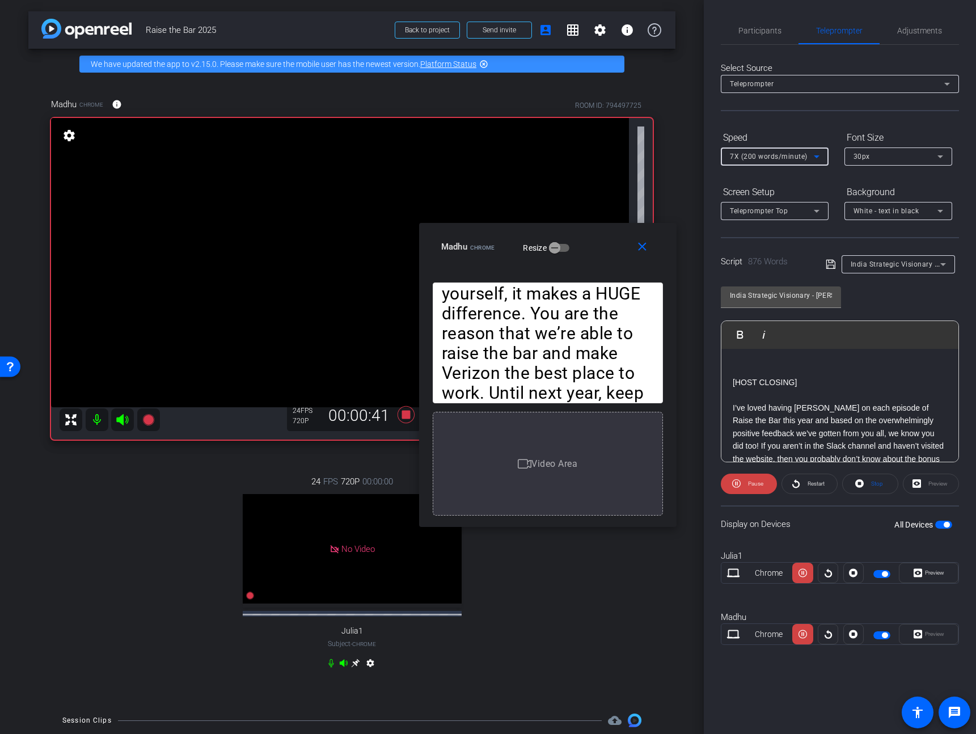
click at [766, 152] on span "7X (200 words/minute)" at bounding box center [769, 156] width 78 height 8
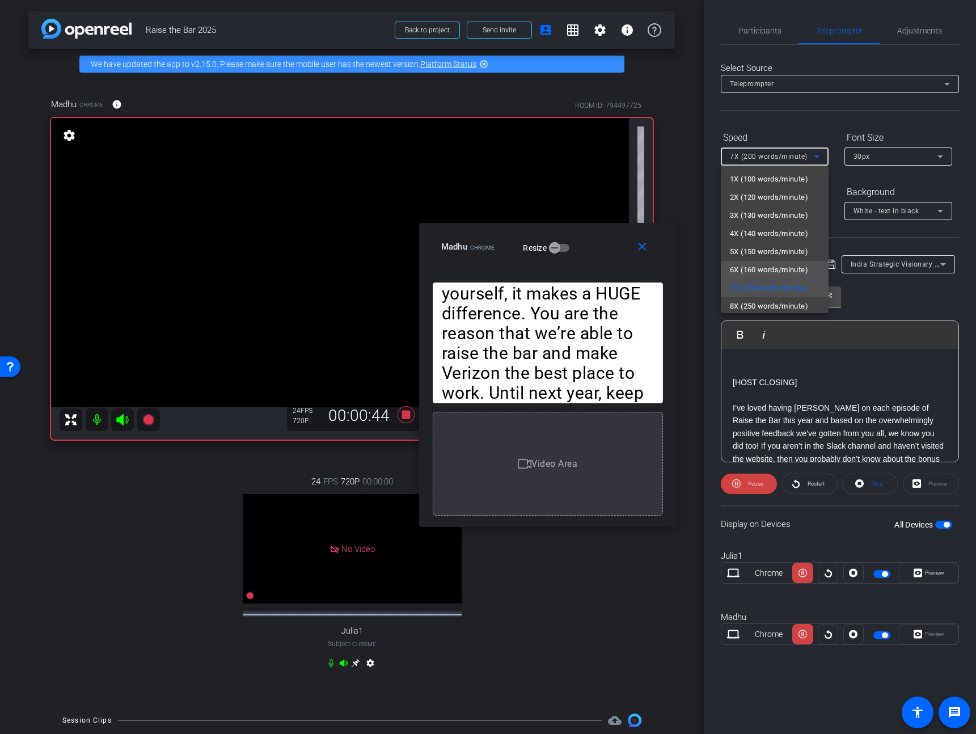
click at [759, 261] on mat-option "6X (160 words/minute)" at bounding box center [775, 270] width 108 height 18
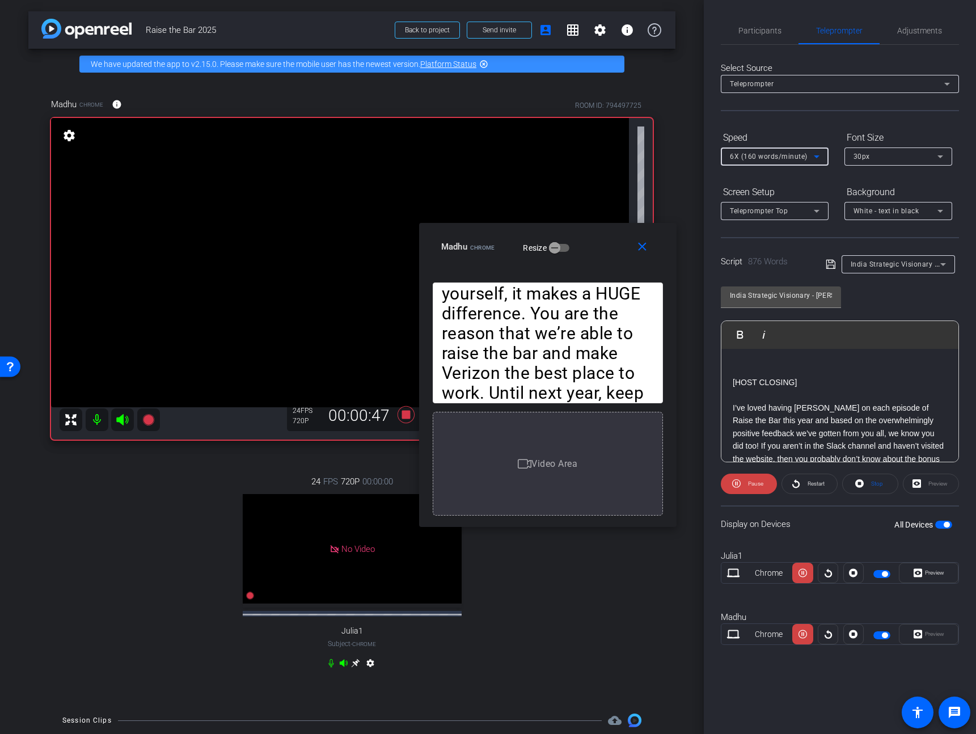
click at [773, 158] on span "6X (160 words/minute)" at bounding box center [769, 156] width 78 height 8
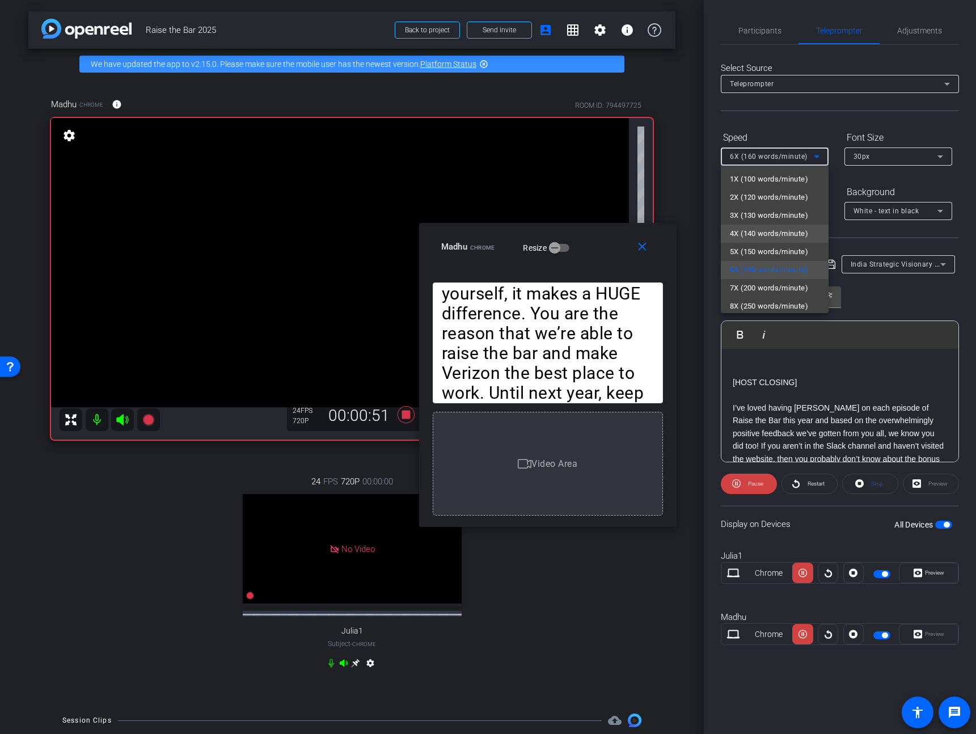
click at [769, 228] on span "4X (140 words/minute)" at bounding box center [769, 234] width 78 height 14
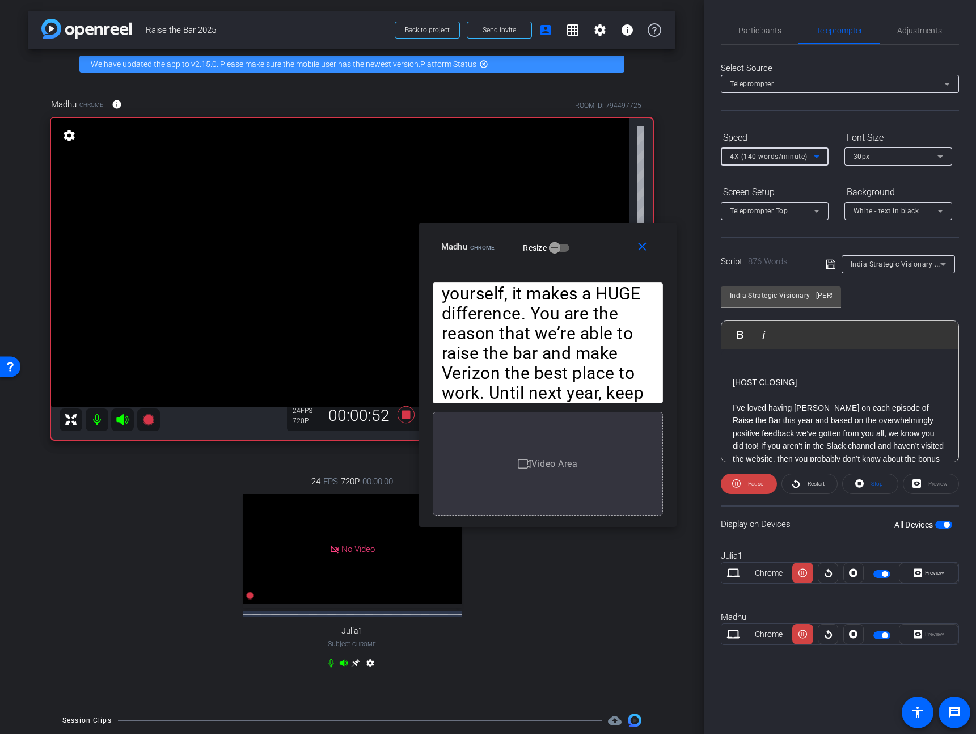
click at [776, 150] on div "4X (140 words/minute)" at bounding box center [772, 156] width 84 height 14
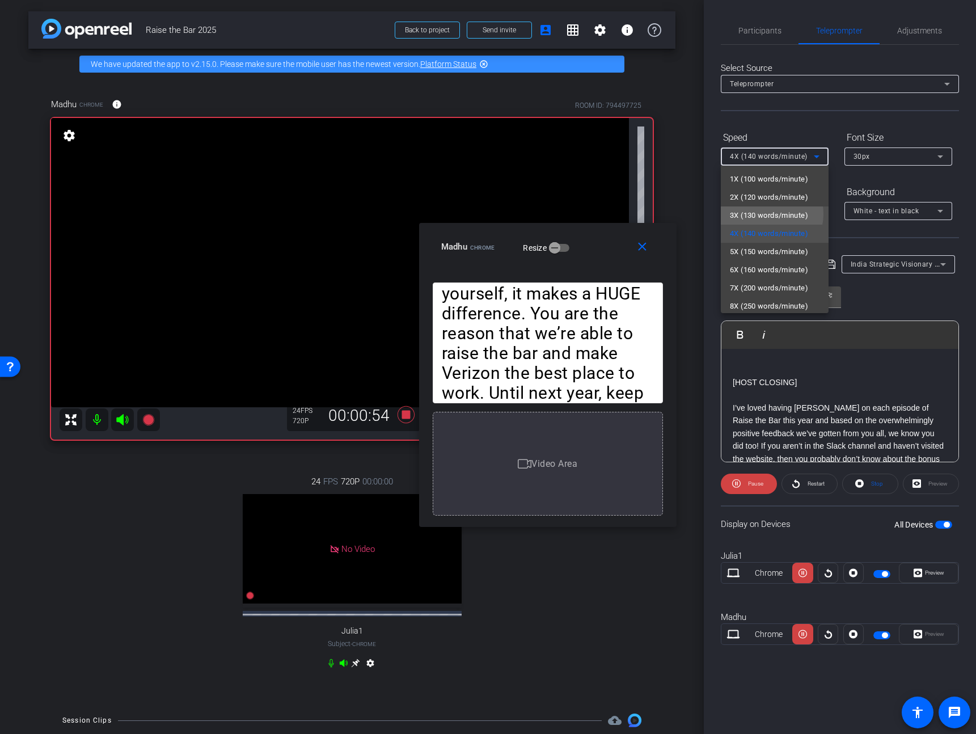
click at [767, 214] on span "3X (130 words/minute)" at bounding box center [769, 216] width 78 height 14
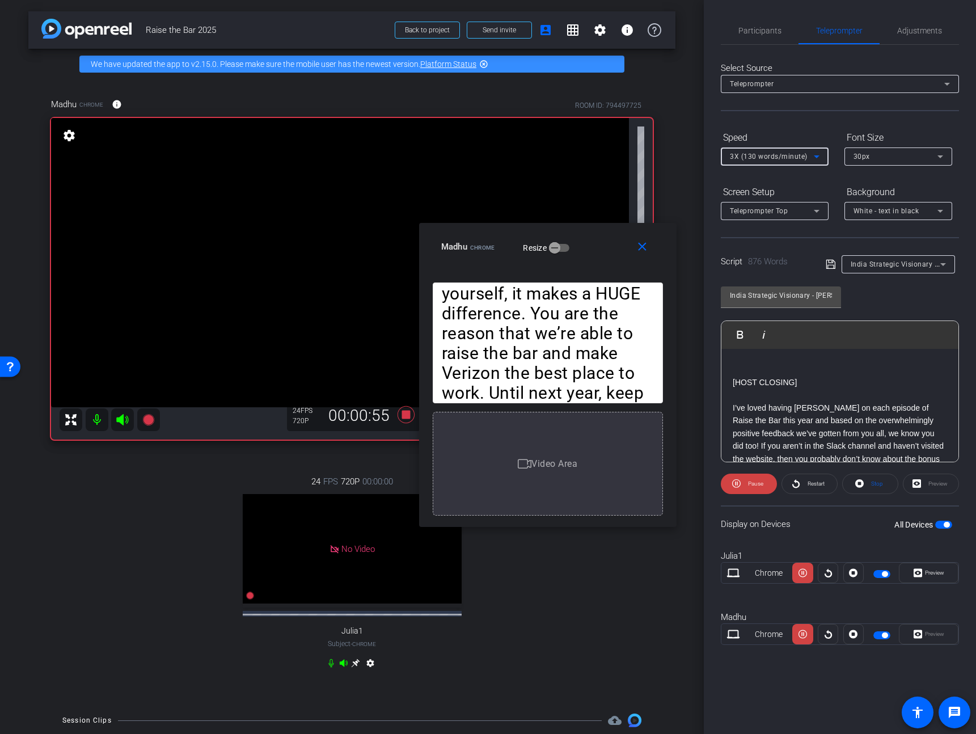
click at [766, 143] on div "Speed" at bounding box center [775, 137] width 108 height 19
click at [768, 156] on span "3X (130 words/minute)" at bounding box center [769, 156] width 78 height 8
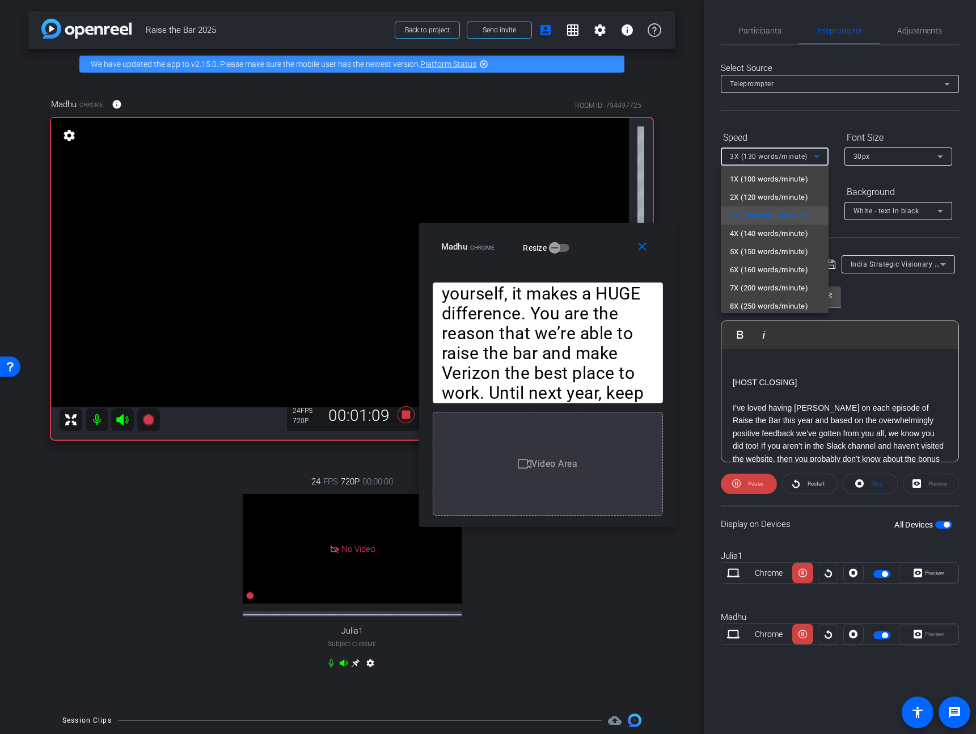
drag, startPoint x: 761, startPoint y: 238, endPoint x: 748, endPoint y: 125, distance: 113.5
click at [748, 125] on div "close Madhu Chrome Resize [HOST INTRO] Hi V Team Leaders! I’m Madhu Kujala from…" at bounding box center [488, 367] width 976 height 734
click at [757, 129] on div at bounding box center [488, 367] width 976 height 734
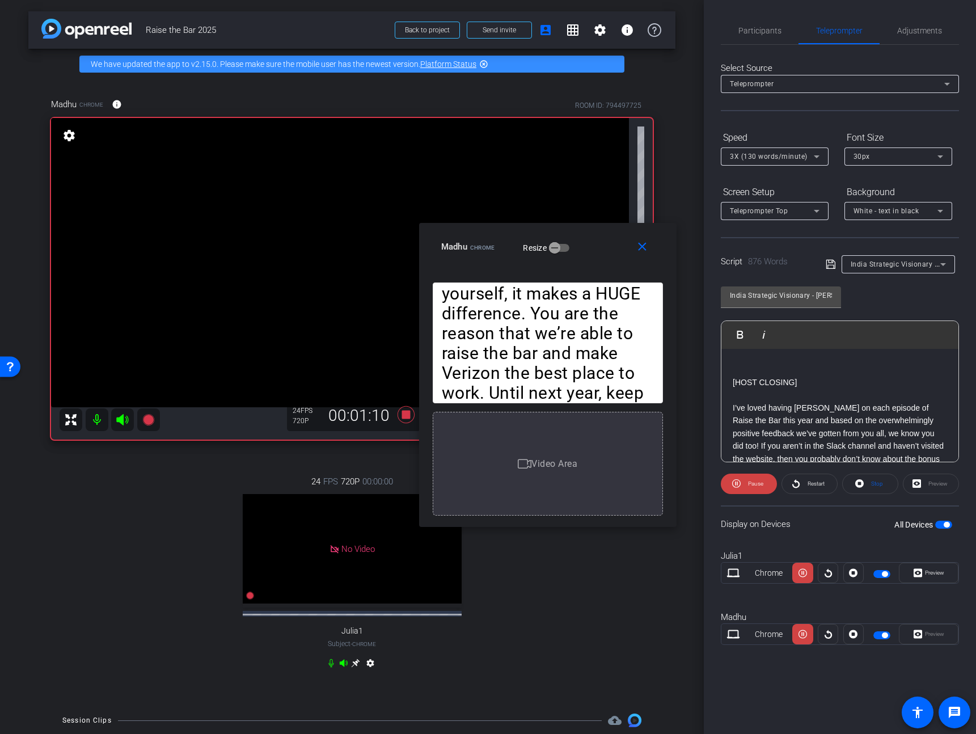
click at [772, 151] on div "3X (130 words/minute)" at bounding box center [772, 156] width 84 height 14
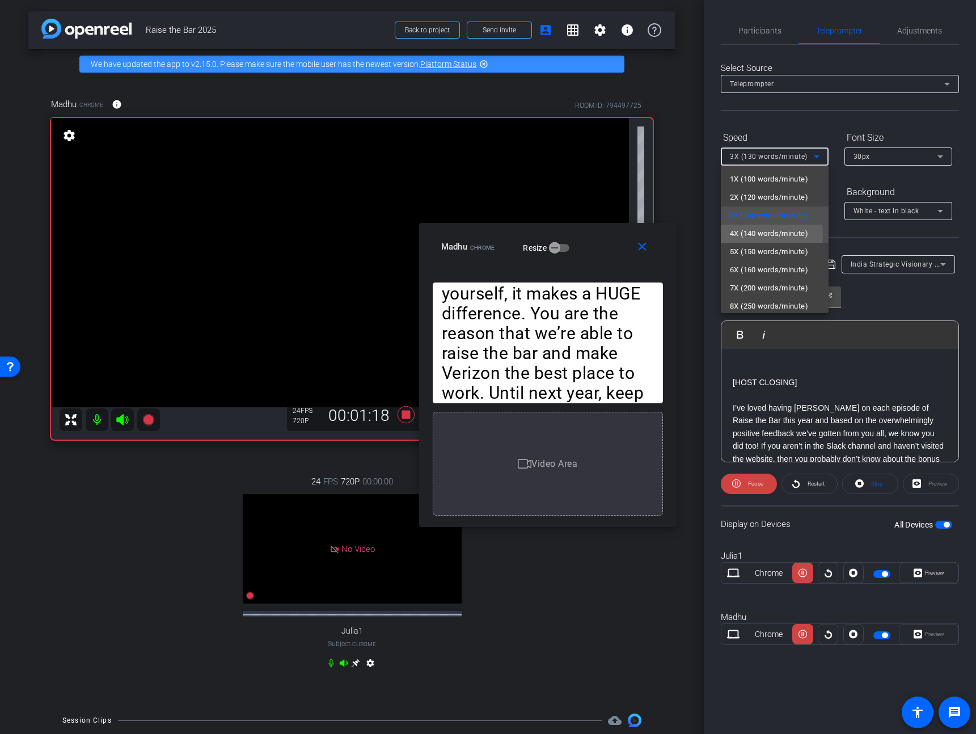
click at [757, 235] on span "4X (140 words/minute)" at bounding box center [769, 234] width 78 height 14
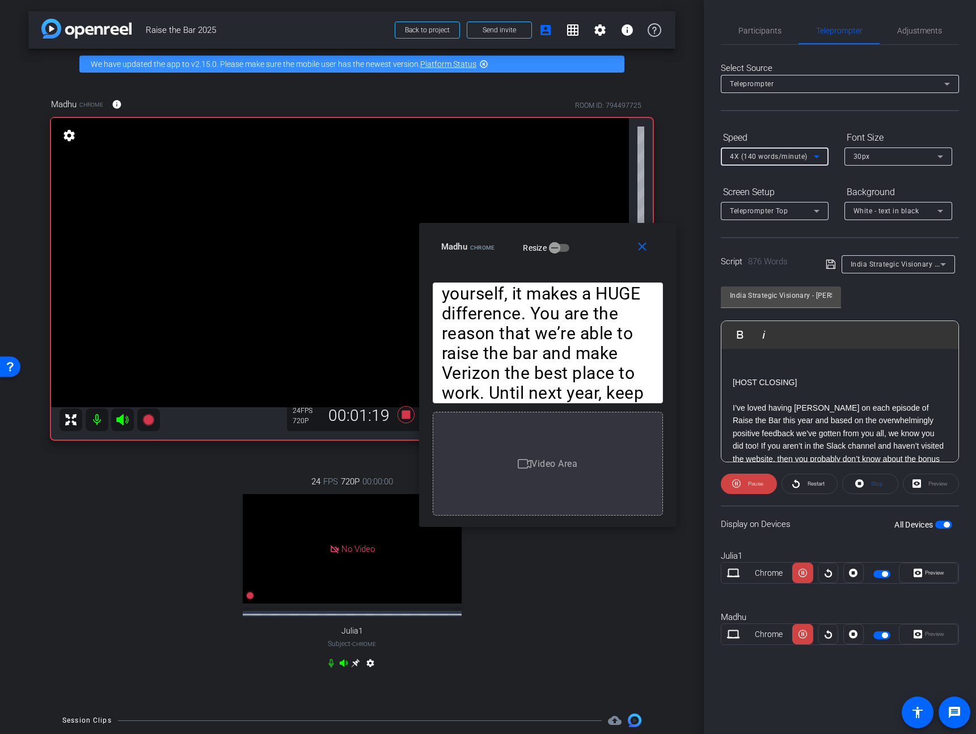
click at [771, 158] on span "4X (140 words/minute)" at bounding box center [769, 156] width 78 height 8
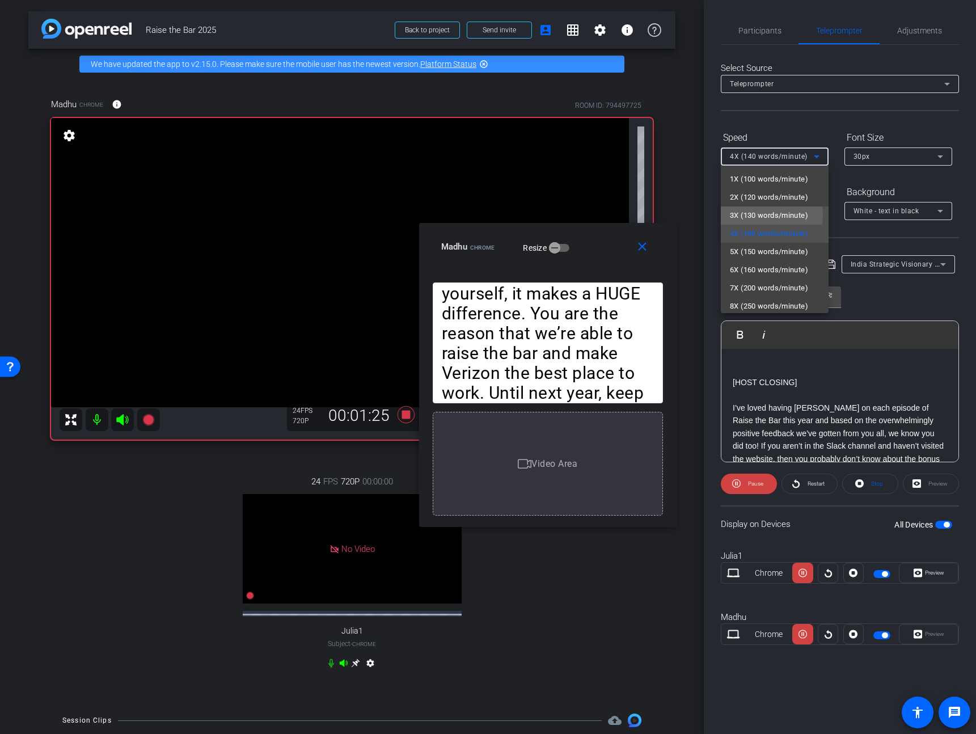
click at [764, 215] on span "3X (130 words/minute)" at bounding box center [769, 216] width 78 height 14
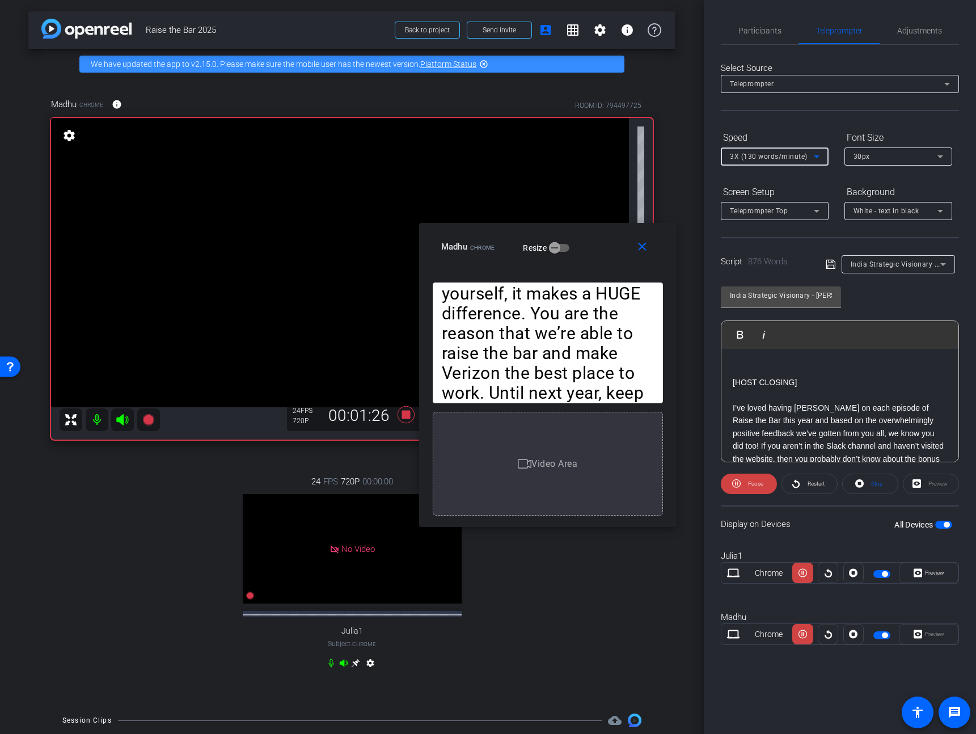
click at [776, 155] on span "3X (130 words/minute)" at bounding box center [769, 156] width 78 height 8
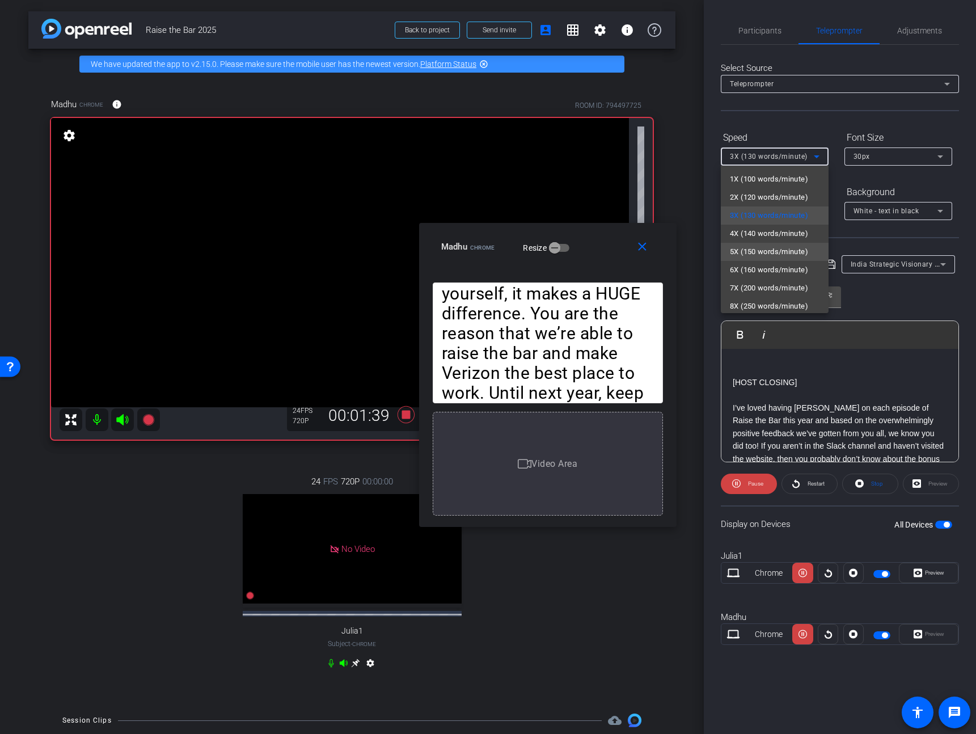
click at [760, 245] on span "5X (150 words/minute)" at bounding box center [769, 252] width 78 height 14
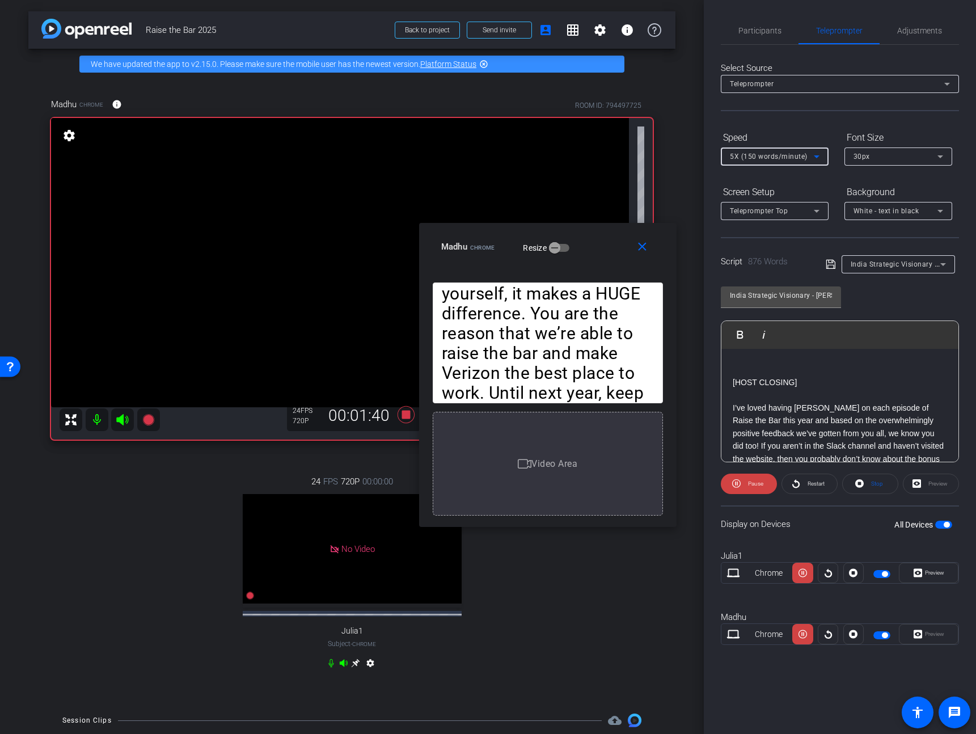
click at [764, 152] on span "5X (150 words/minute)" at bounding box center [769, 156] width 78 height 8
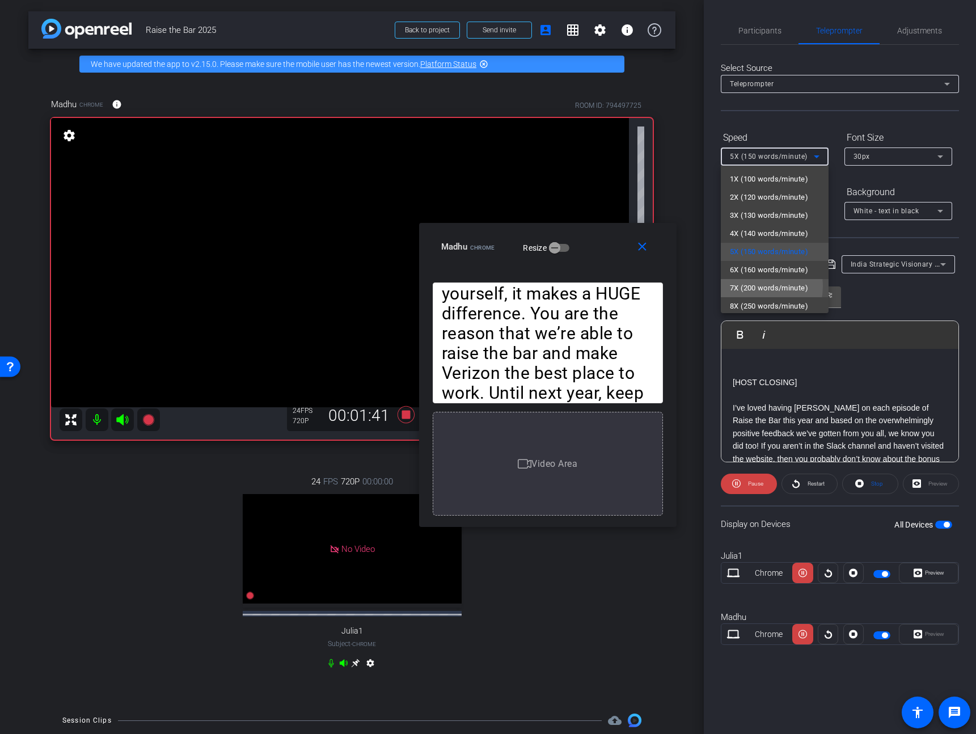
click at [745, 286] on span "7X (200 words/minute)" at bounding box center [769, 288] width 78 height 14
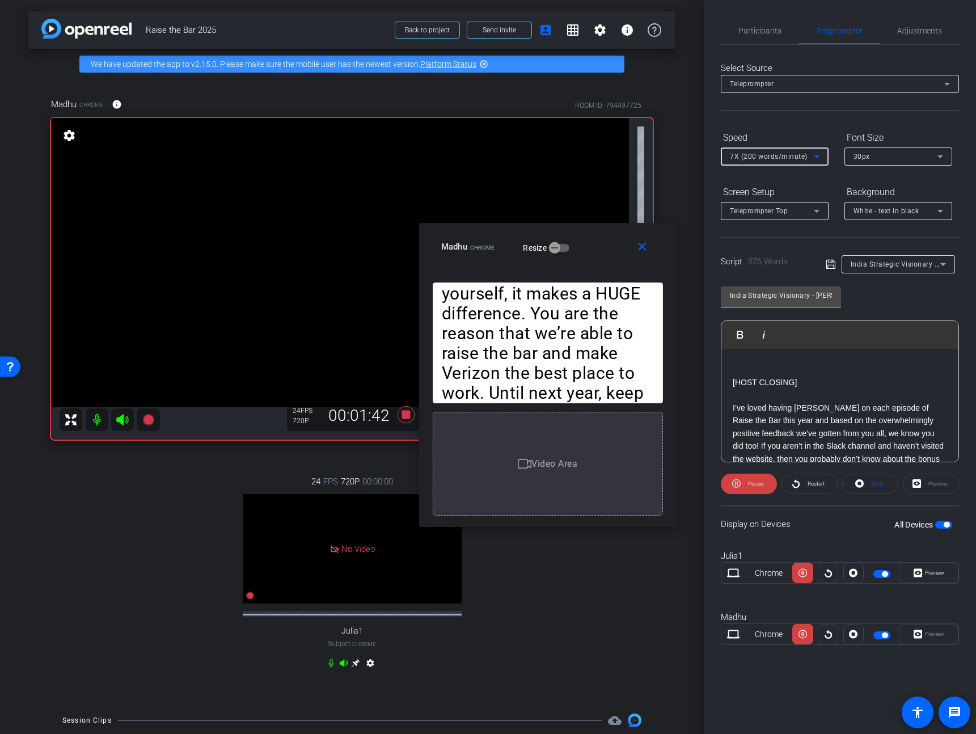
click at [762, 151] on div "7X (200 words/minute)" at bounding box center [772, 156] width 84 height 14
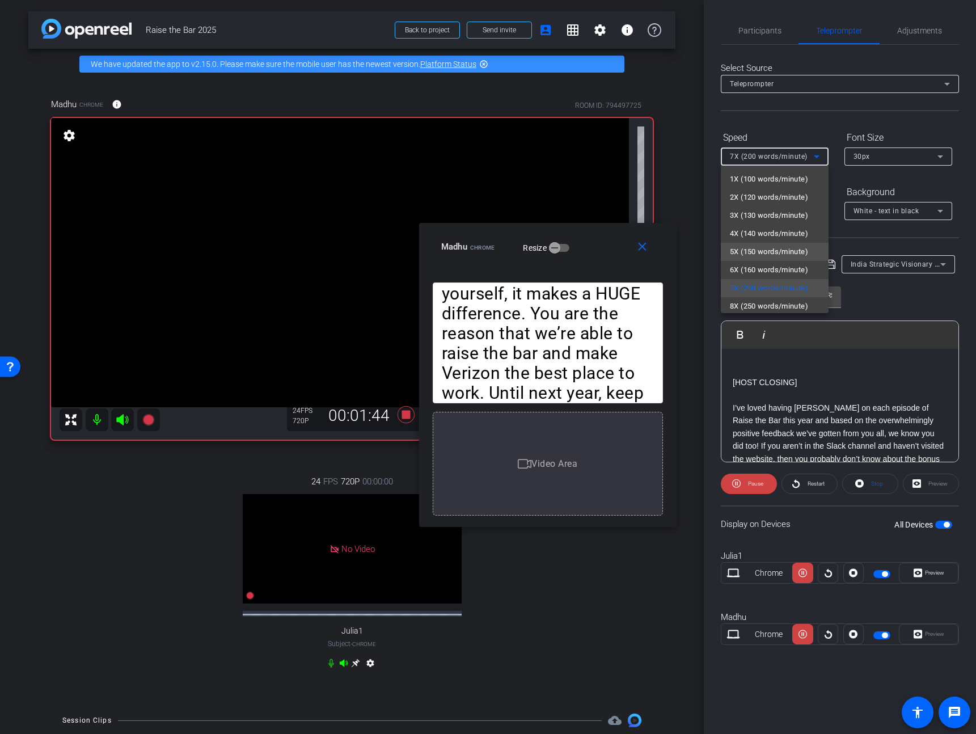
click at [751, 248] on span "5X (150 words/minute)" at bounding box center [769, 252] width 78 height 14
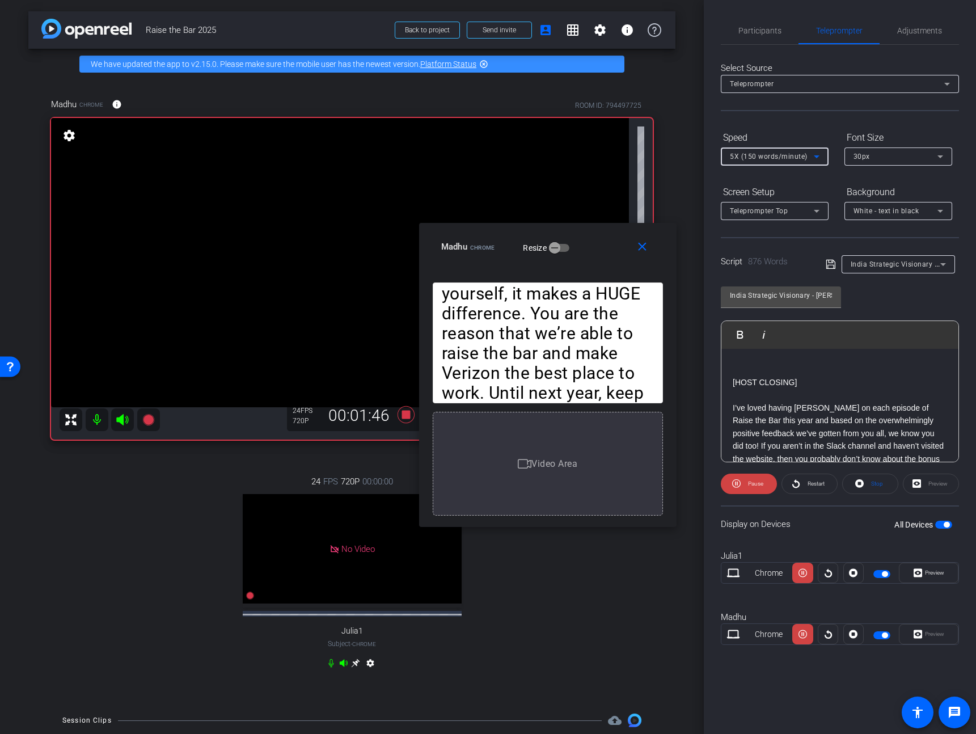
click at [776, 159] on span "5X (150 words/minute)" at bounding box center [769, 156] width 78 height 8
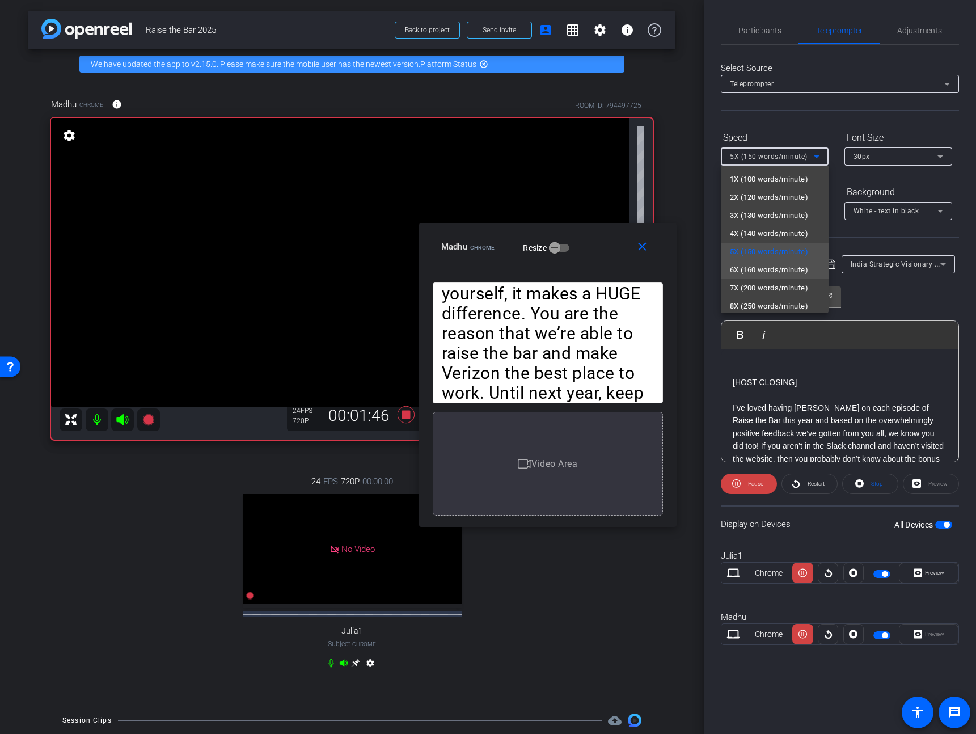
click at [748, 266] on span "6X (160 words/minute)" at bounding box center [769, 270] width 78 height 14
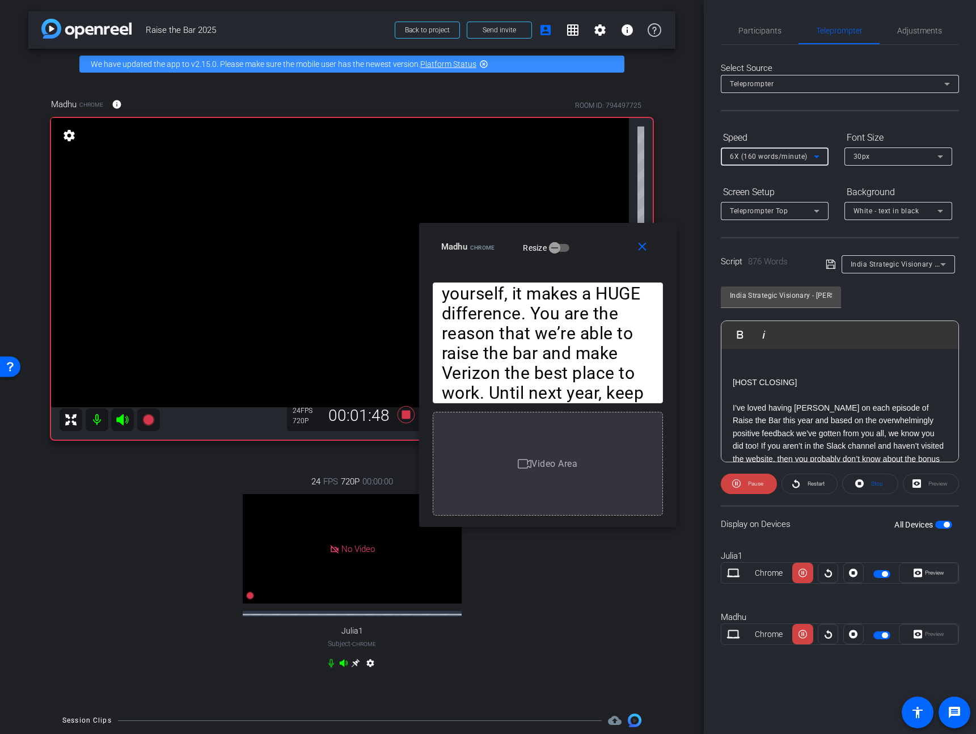
click at [771, 152] on span "6X (160 words/minute)" at bounding box center [769, 156] width 78 height 8
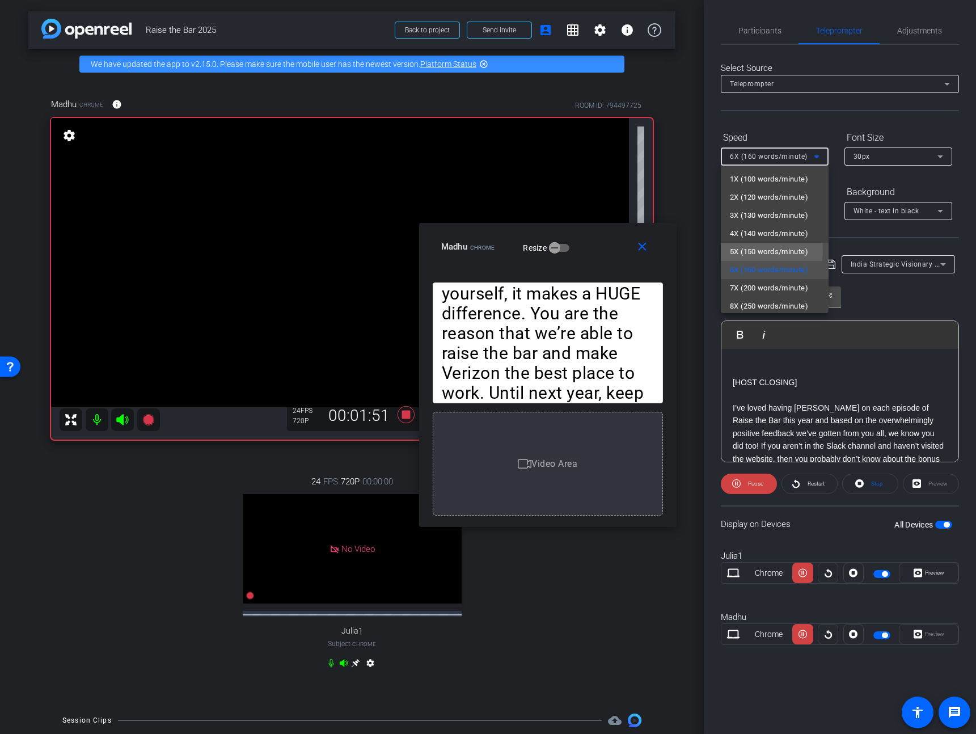
click at [753, 250] on span "5X (150 words/minute)" at bounding box center [769, 252] width 78 height 14
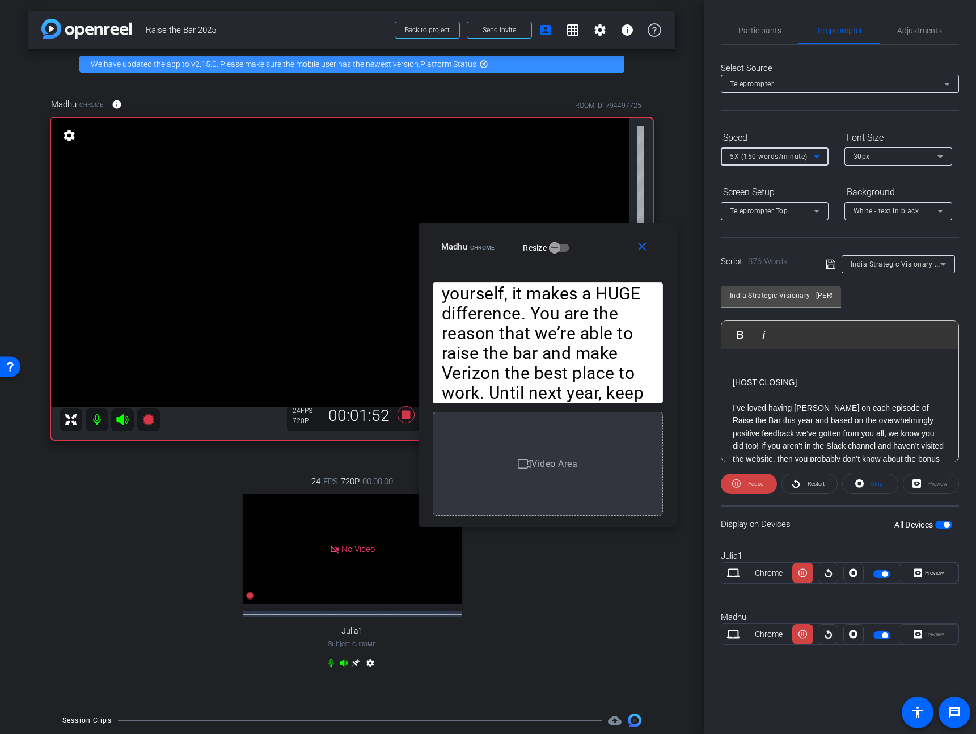
click at [770, 154] on span "5X (150 words/minute)" at bounding box center [769, 156] width 78 height 8
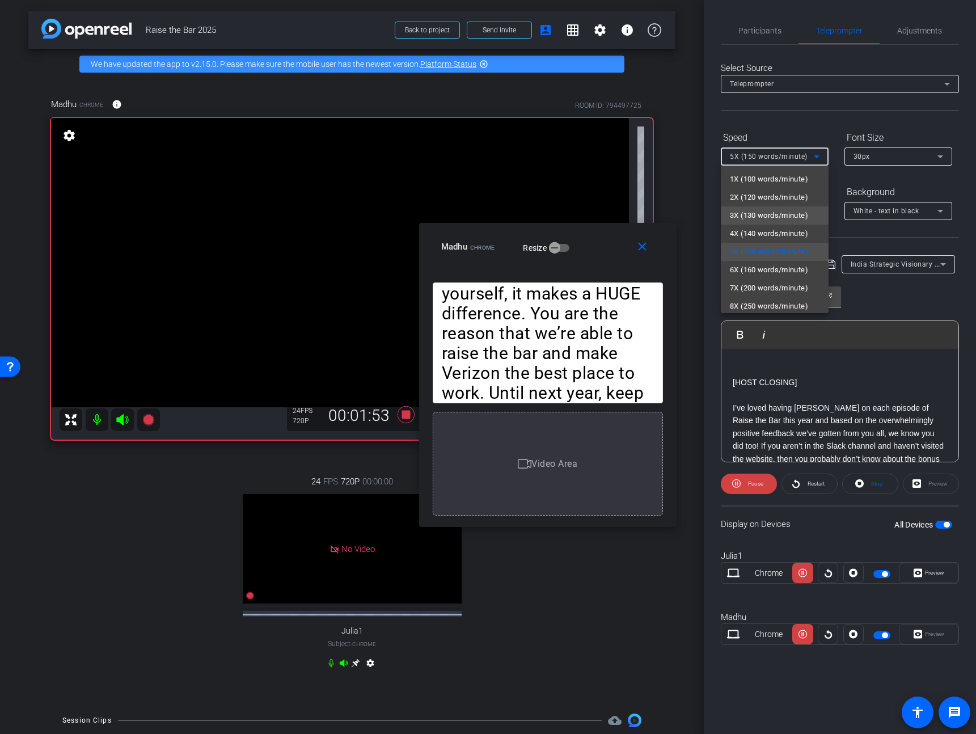
click at [767, 210] on span "3X (130 words/minute)" at bounding box center [769, 216] width 78 height 14
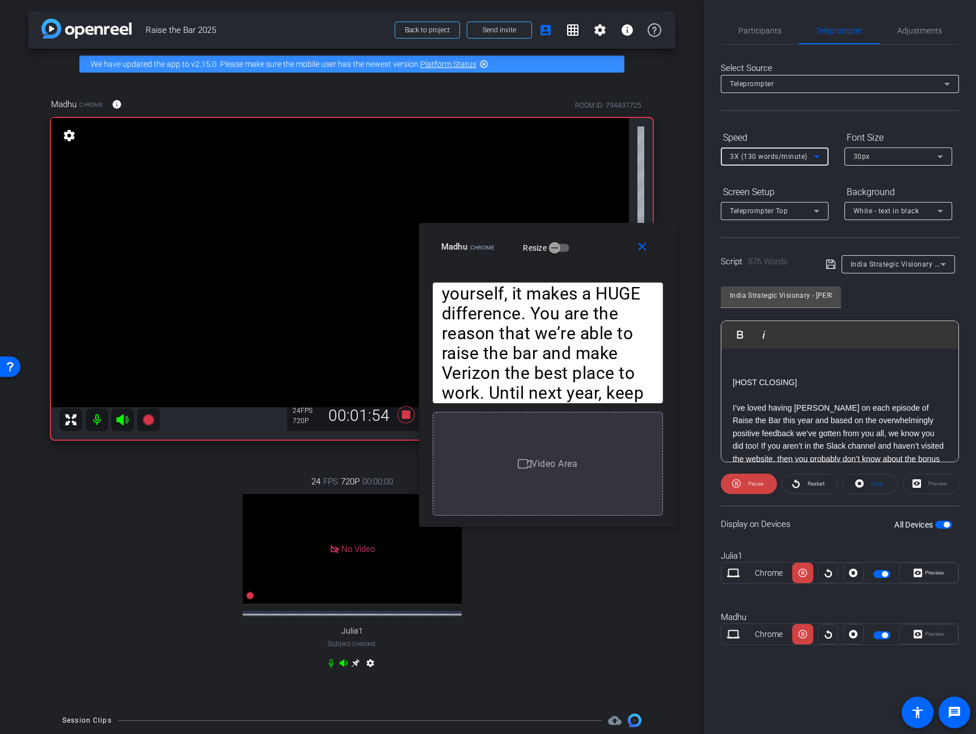
click at [754, 157] on span "3X (130 words/minute)" at bounding box center [769, 156] width 78 height 8
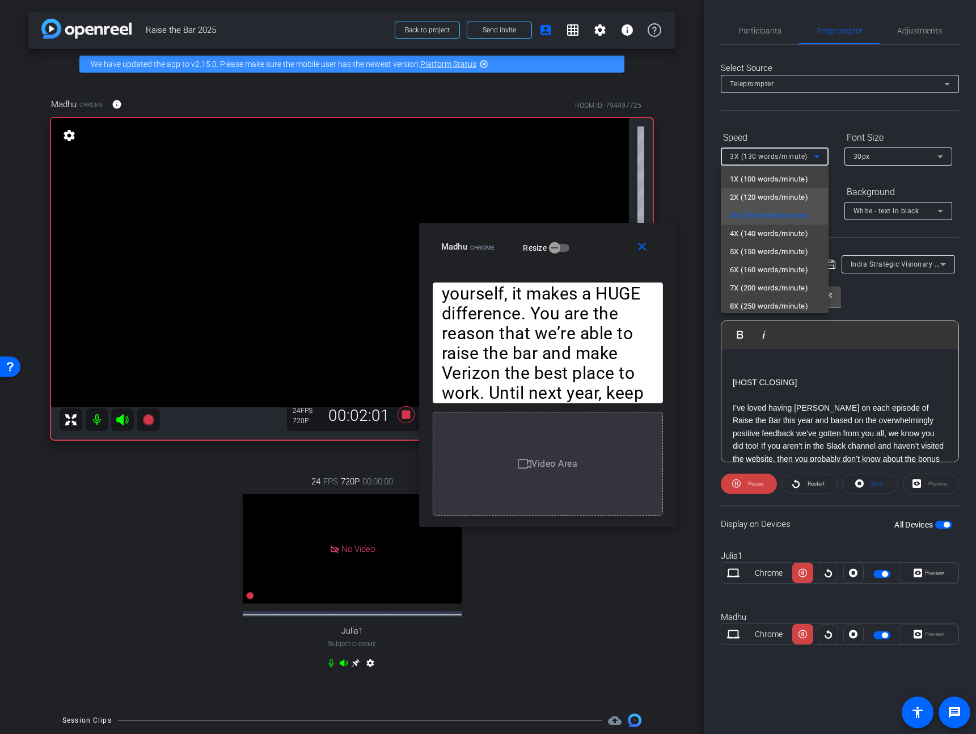
click at [771, 197] on span "2X (120 words/minute)" at bounding box center [769, 197] width 78 height 14
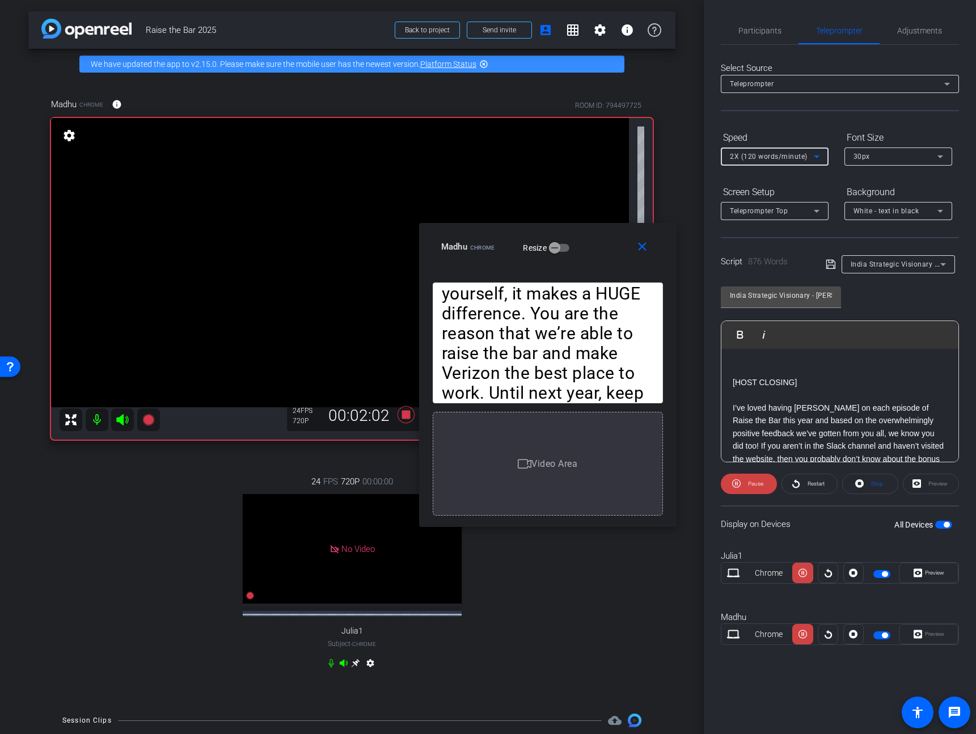
click at [764, 157] on span "2X (120 words/minute)" at bounding box center [769, 156] width 78 height 8
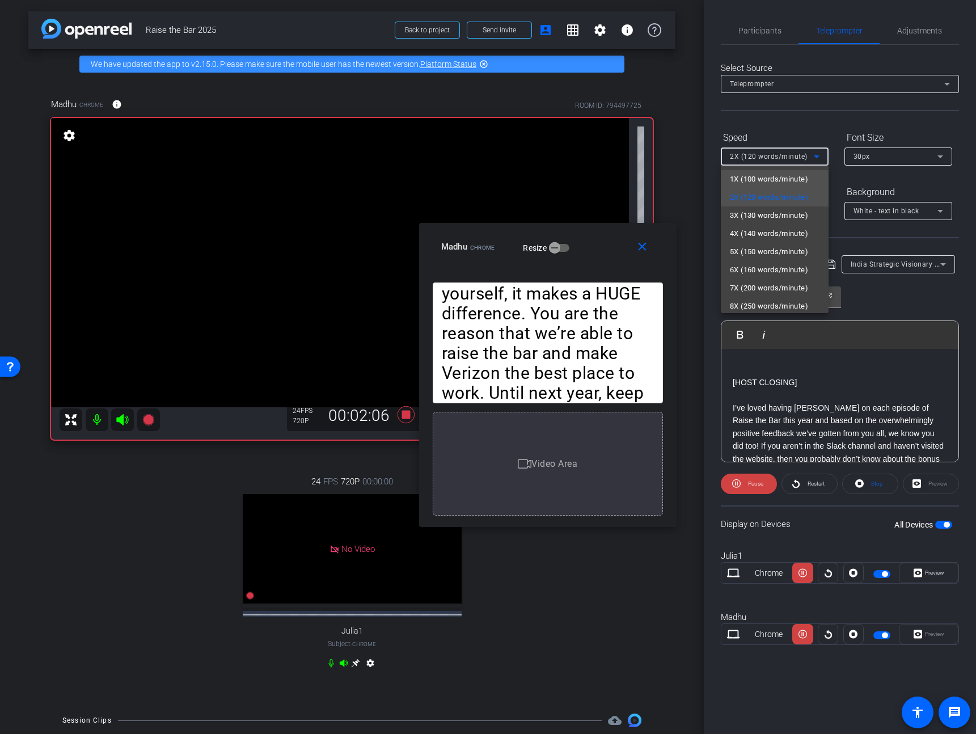
click at [756, 177] on span "1X (100 words/minute)" at bounding box center [769, 179] width 78 height 14
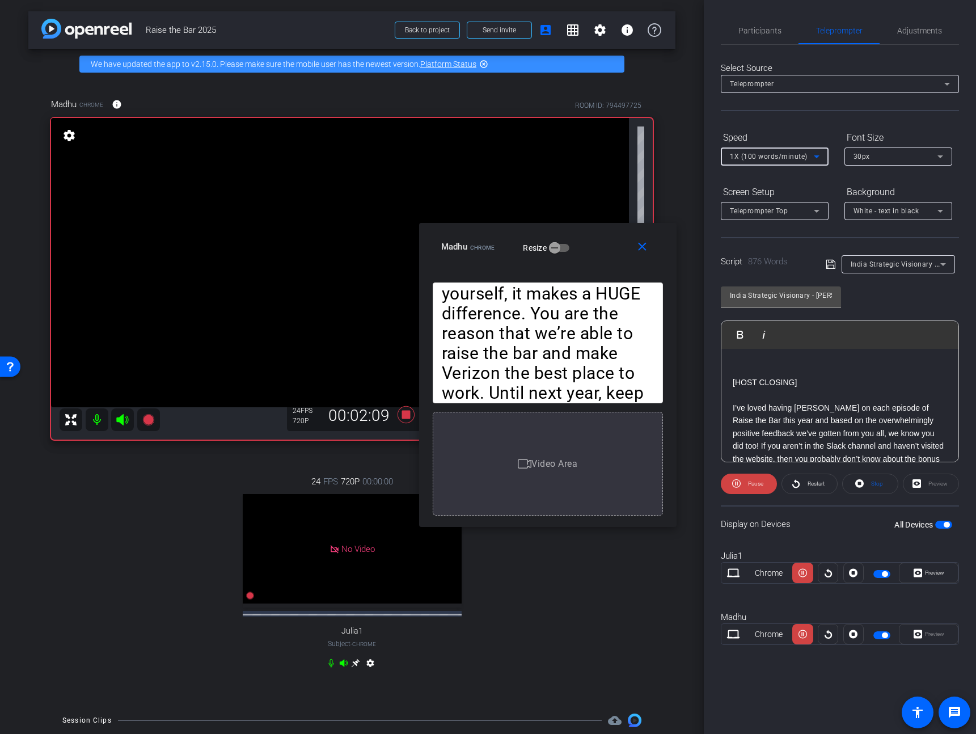
click at [760, 157] on span "1X (100 words/minute)" at bounding box center [769, 156] width 78 height 8
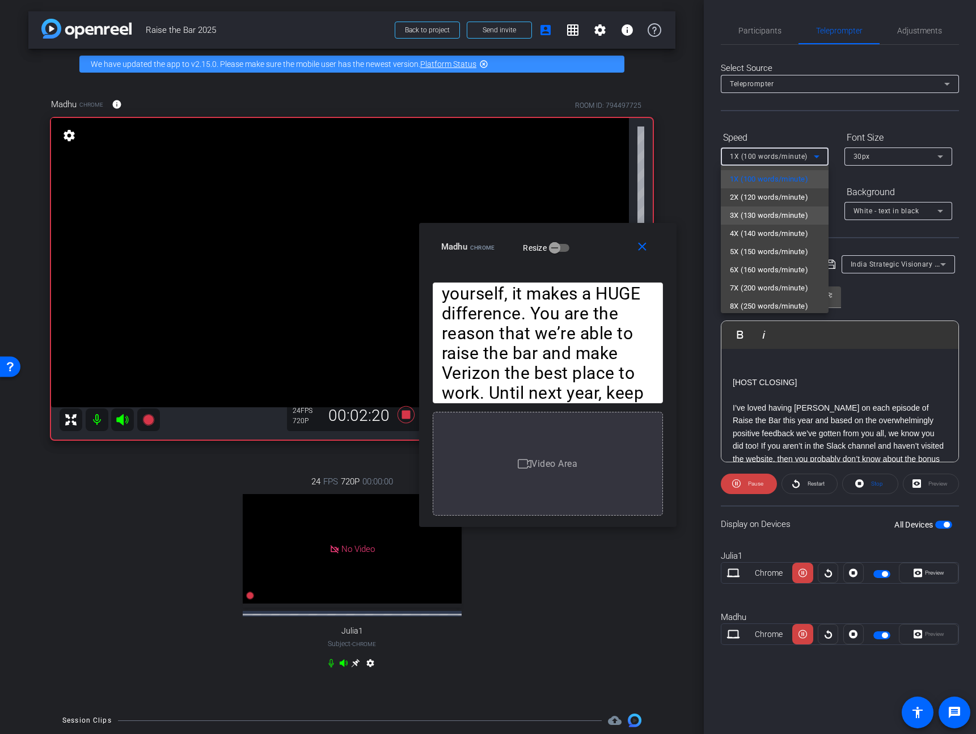
click at [749, 220] on span "3X (130 words/minute)" at bounding box center [769, 216] width 78 height 14
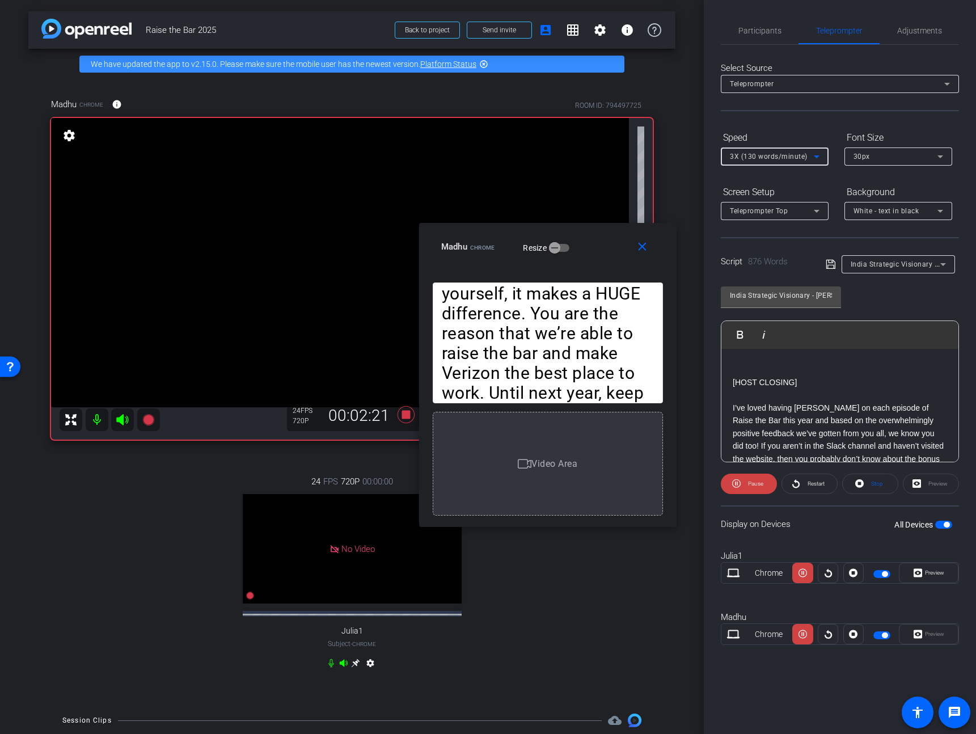
click at [755, 158] on span "3X (130 words/minute)" at bounding box center [769, 156] width 78 height 8
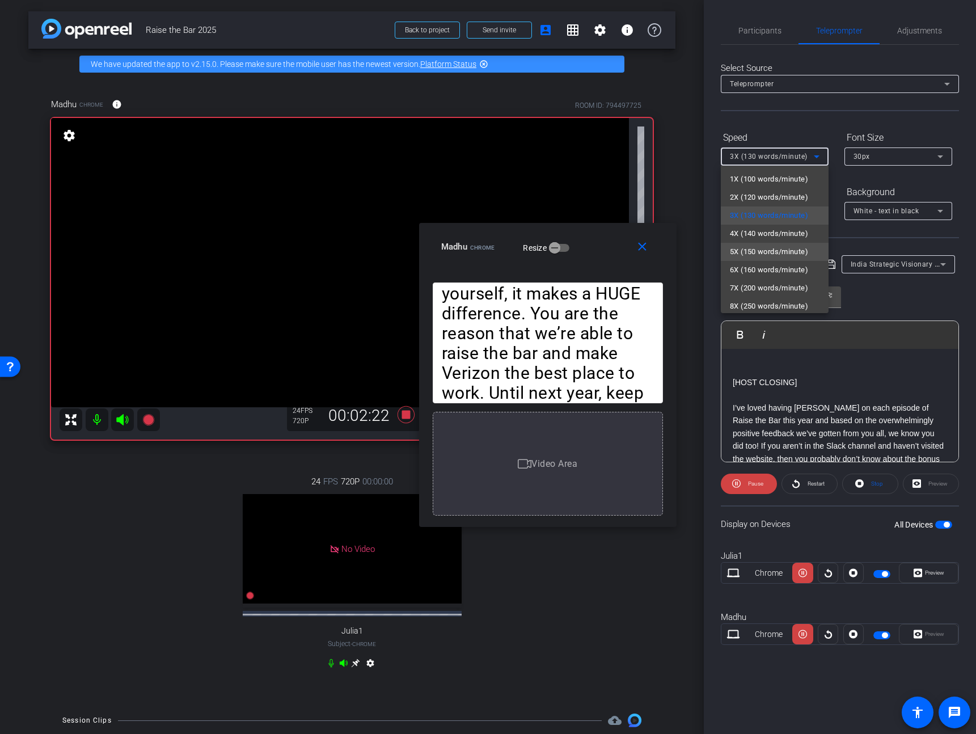
click at [751, 251] on span "5X (150 words/minute)" at bounding box center [769, 252] width 78 height 14
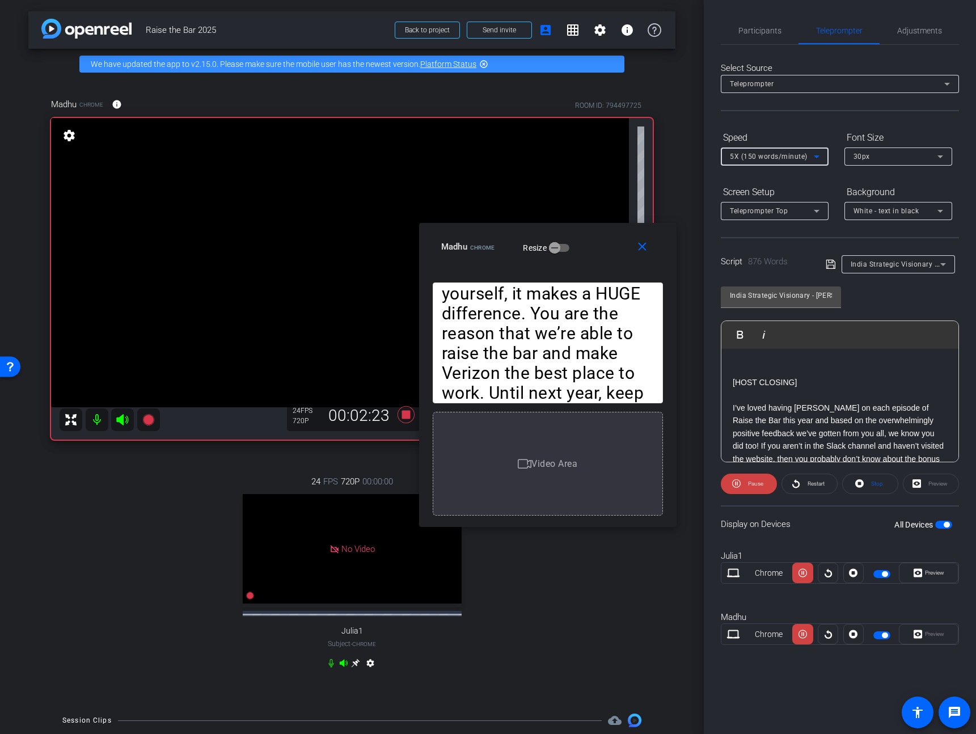
click at [757, 158] on span "5X (150 words/minute)" at bounding box center [769, 156] width 78 height 8
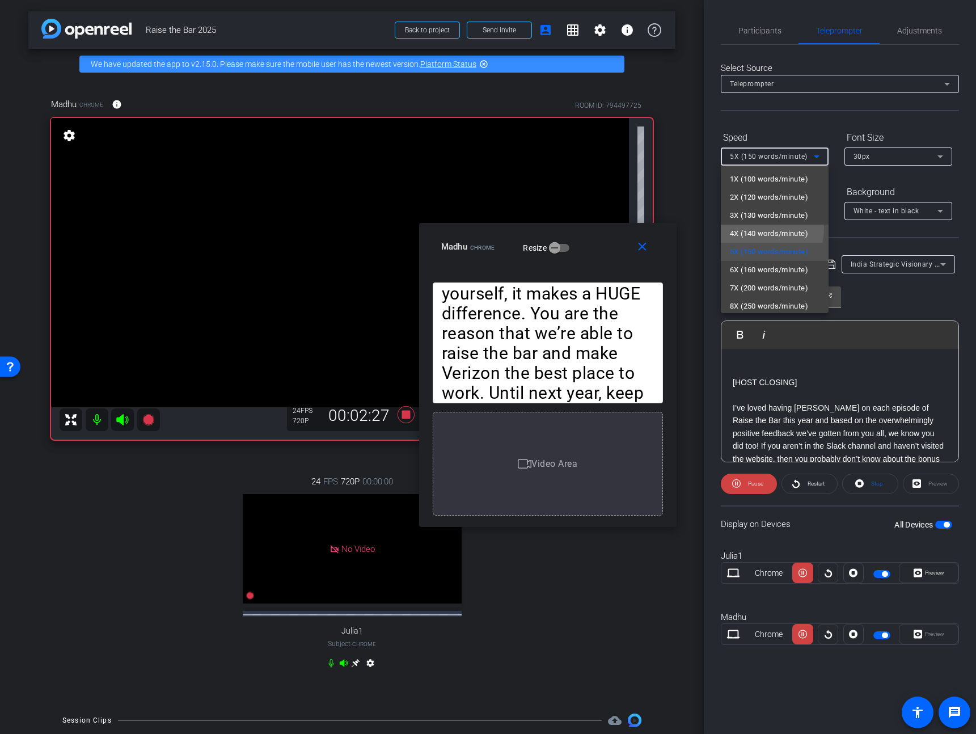
click at [752, 227] on span "4X (140 words/minute)" at bounding box center [769, 234] width 78 height 14
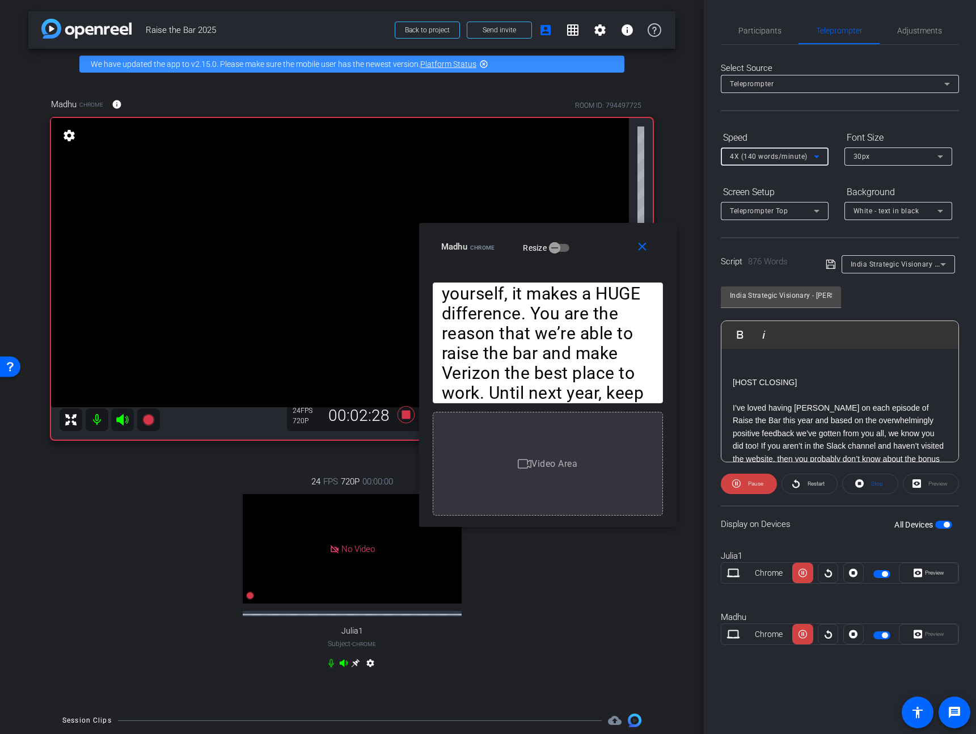
click at [768, 156] on span "4X (140 words/minute)" at bounding box center [769, 156] width 78 height 8
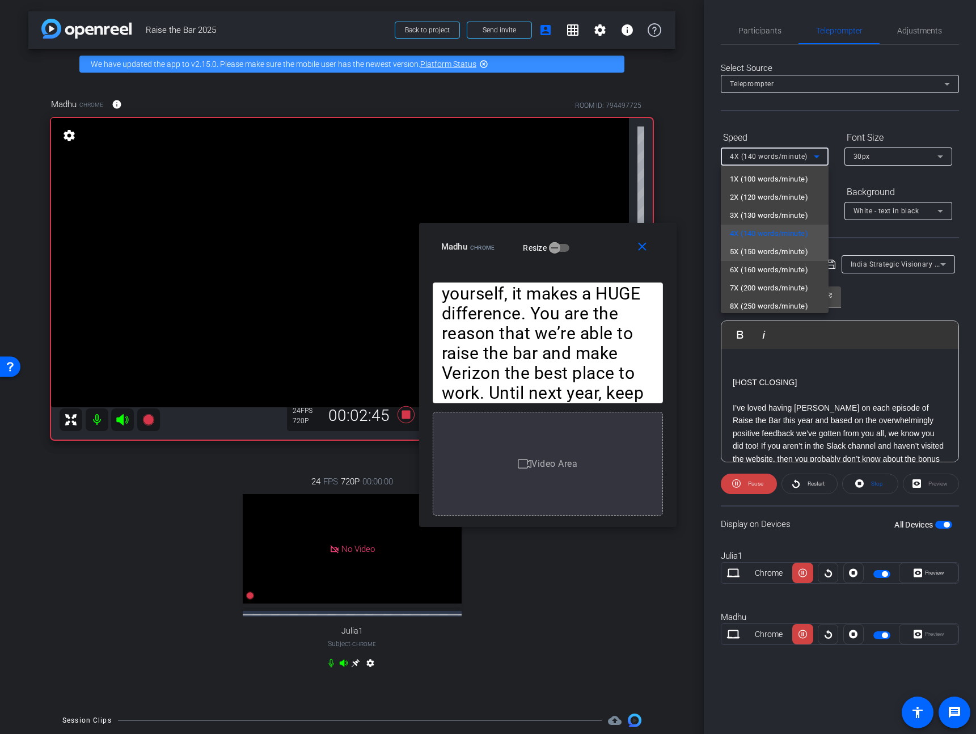
click at [756, 254] on span "5X (150 words/minute)" at bounding box center [769, 252] width 78 height 14
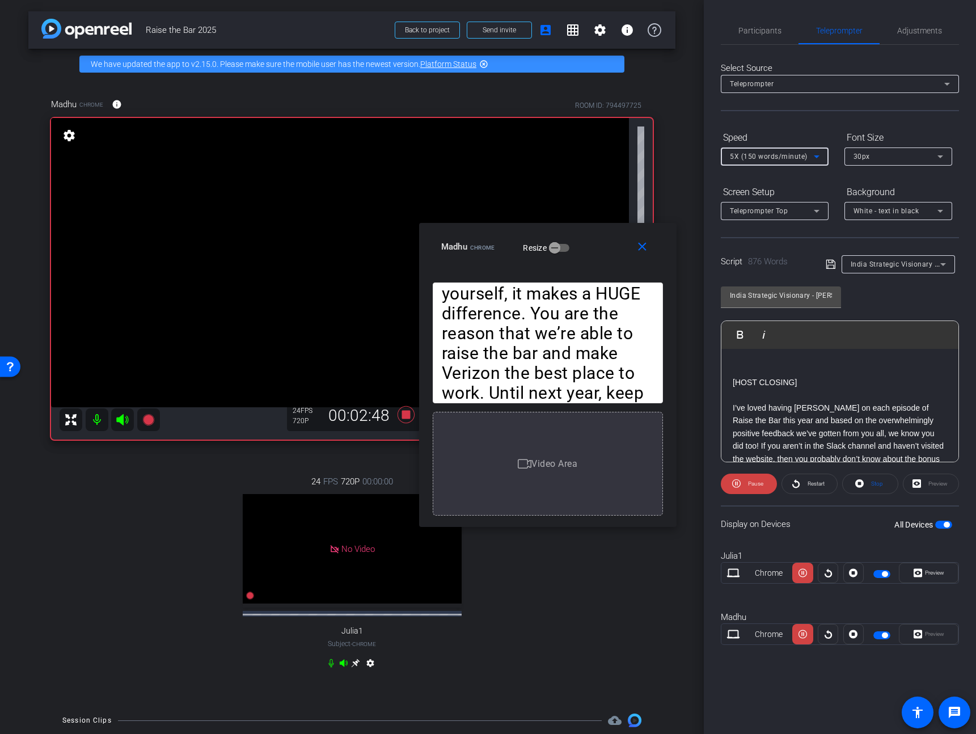
click at [767, 155] on span "5X (150 words/minute)" at bounding box center [769, 156] width 78 height 8
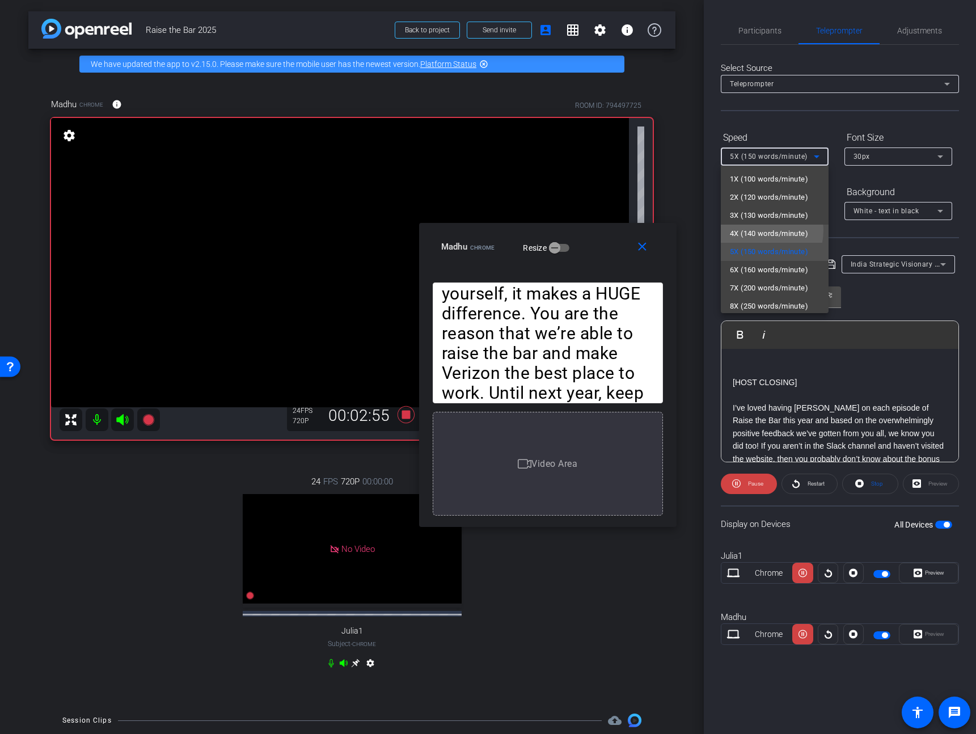
click at [759, 230] on span "4X (140 words/minute)" at bounding box center [769, 234] width 78 height 14
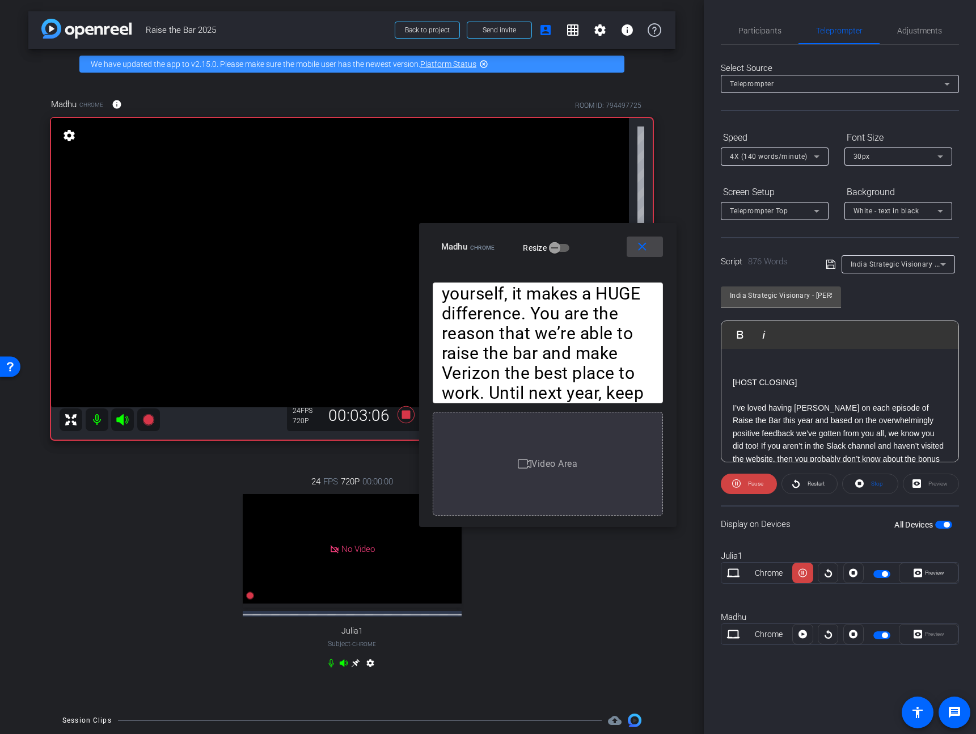
click at [635, 252] on mat-icon "close" at bounding box center [642, 247] width 14 height 14
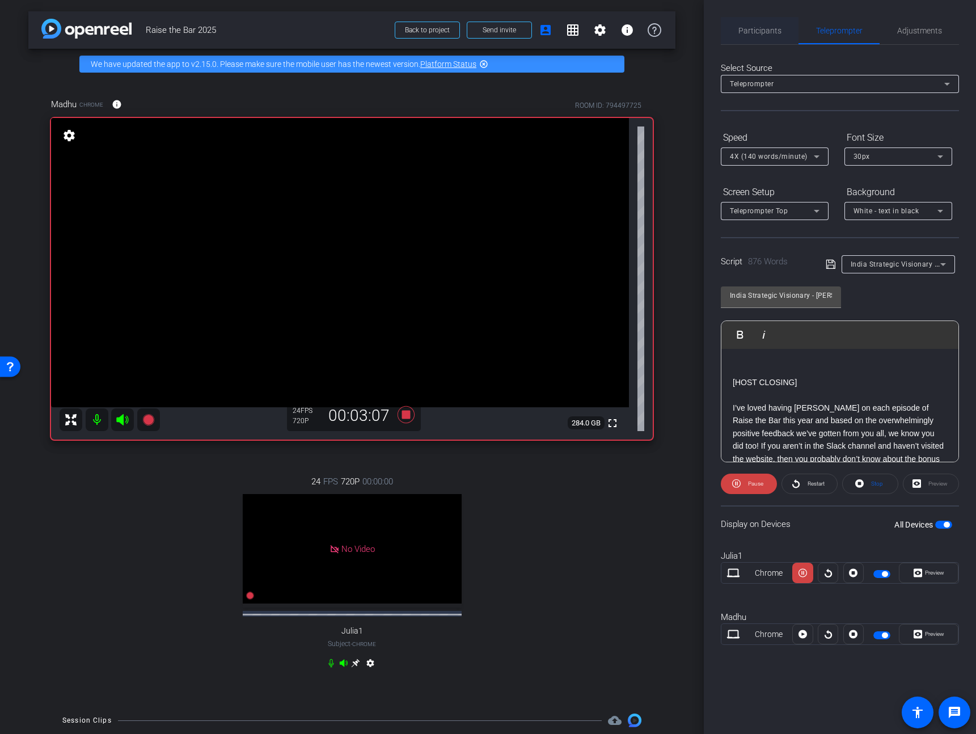
click at [754, 29] on span "Participants" at bounding box center [759, 31] width 43 height 8
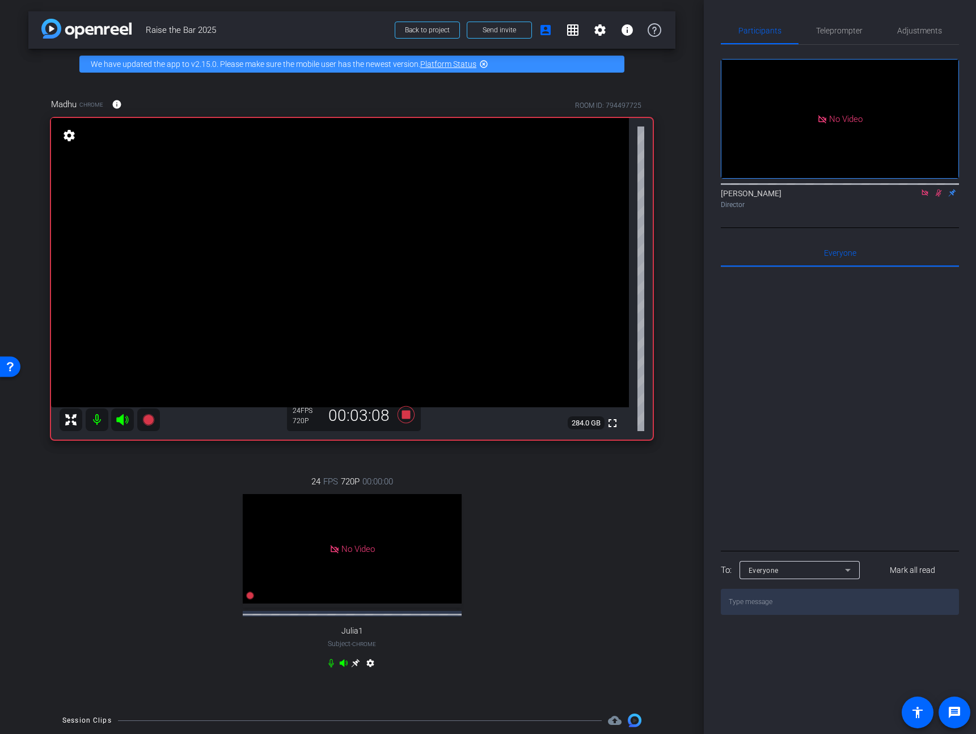
click at [937, 188] on mat-icon at bounding box center [938, 193] width 14 height 10
click at [404, 416] on icon at bounding box center [405, 414] width 17 height 17
click at [838, 37] on span "Teleprompter" at bounding box center [839, 30] width 46 height 27
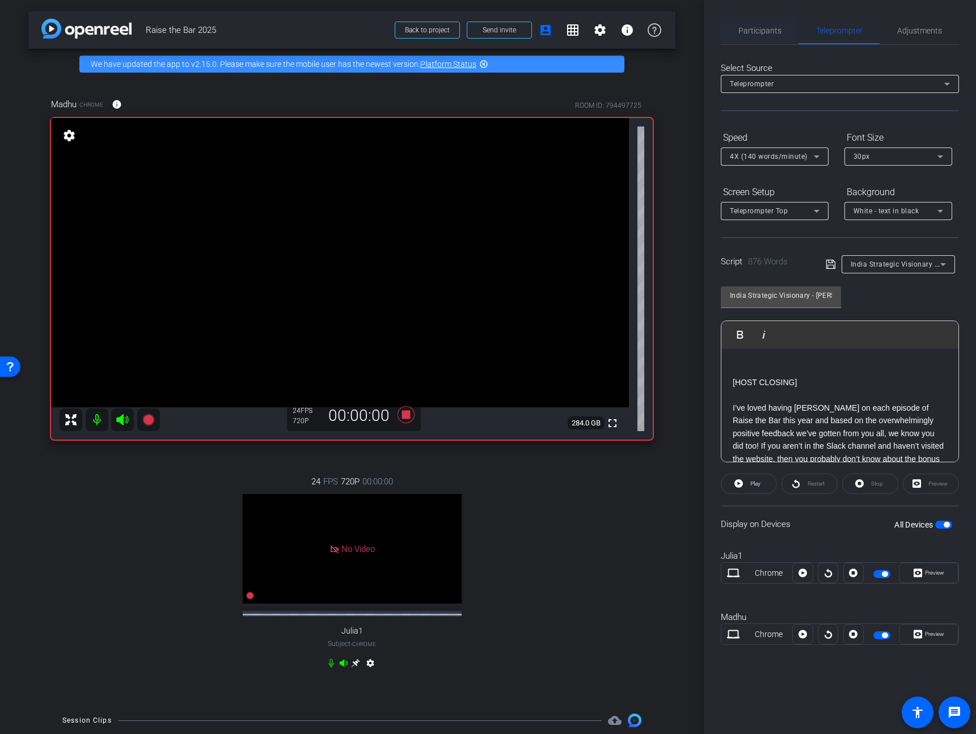
click at [755, 27] on span "Participants" at bounding box center [759, 31] width 43 height 8
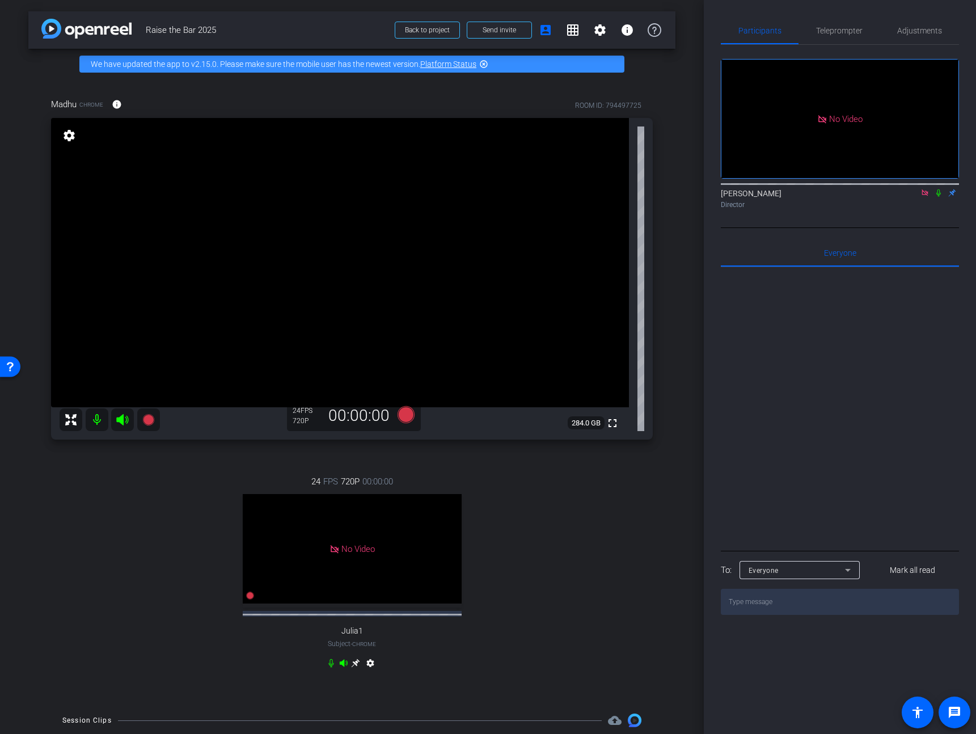
click at [922, 189] on icon at bounding box center [924, 192] width 6 height 6
click at [829, 37] on span "Teleprompter" at bounding box center [839, 30] width 46 height 27
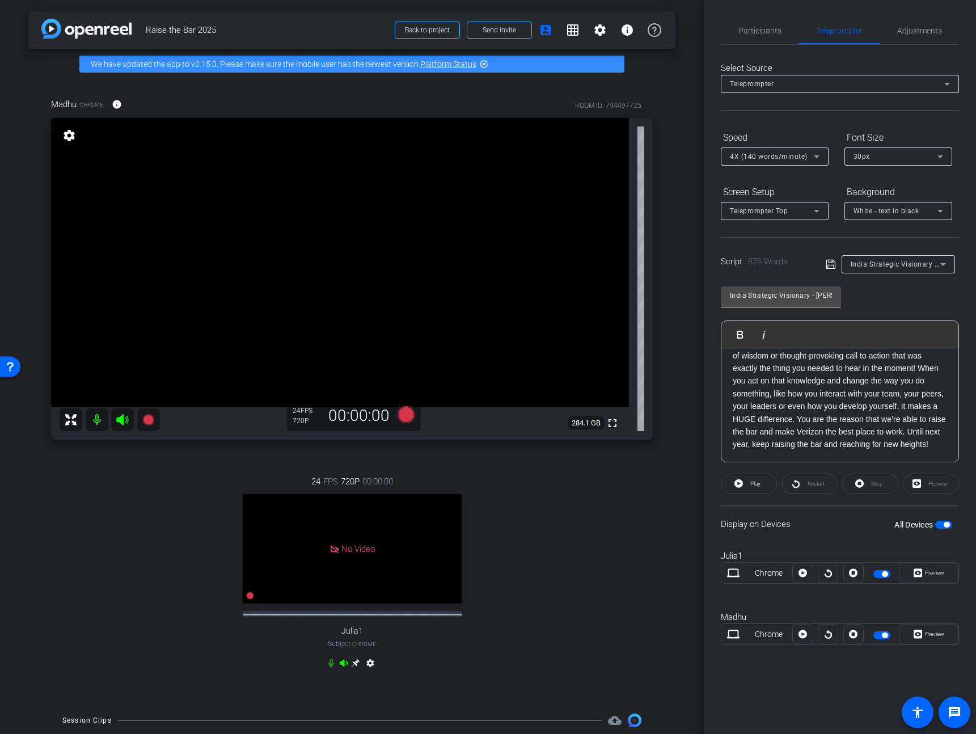
scroll to position [1394, 0]
drag, startPoint x: 795, startPoint y: 452, endPoint x: 752, endPoint y: 433, distance: 47.2
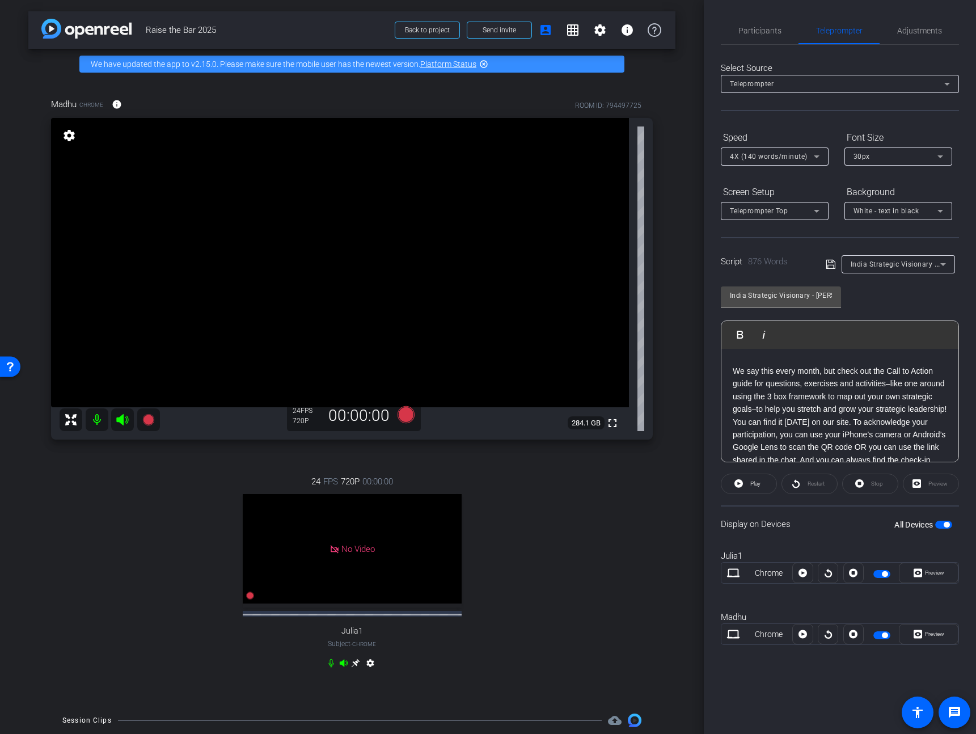
click at [723, 368] on div "[HOST INTRO] Hi V Team Leaders! I’m Madhu Kujala from the Learning & Careers te…" at bounding box center [839, 110] width 237 height 1495
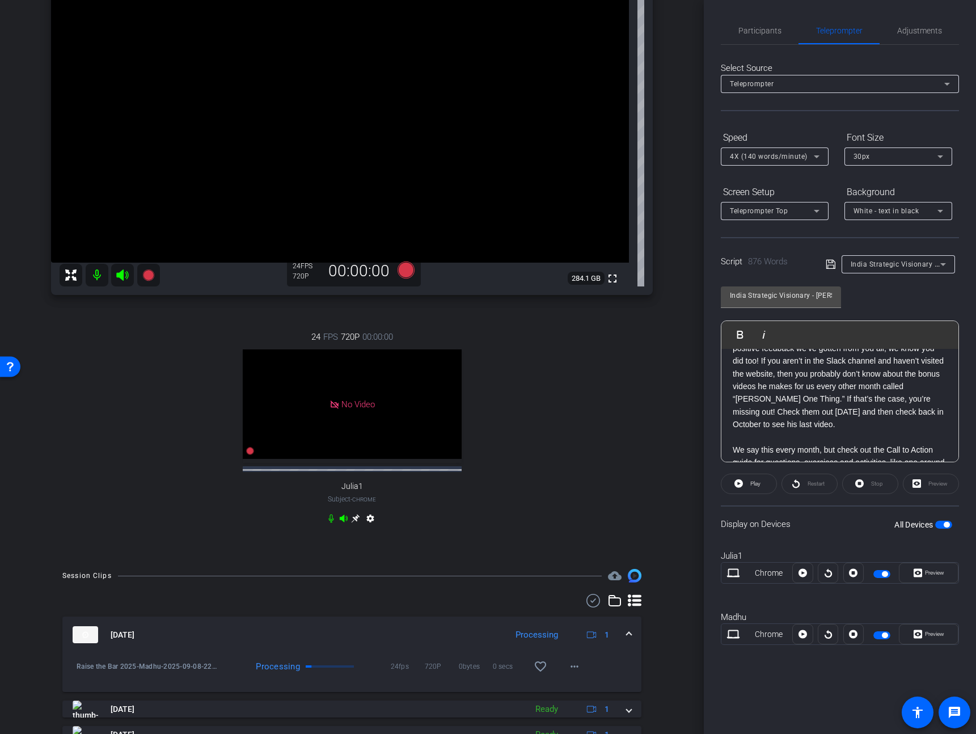
scroll to position [46, 0]
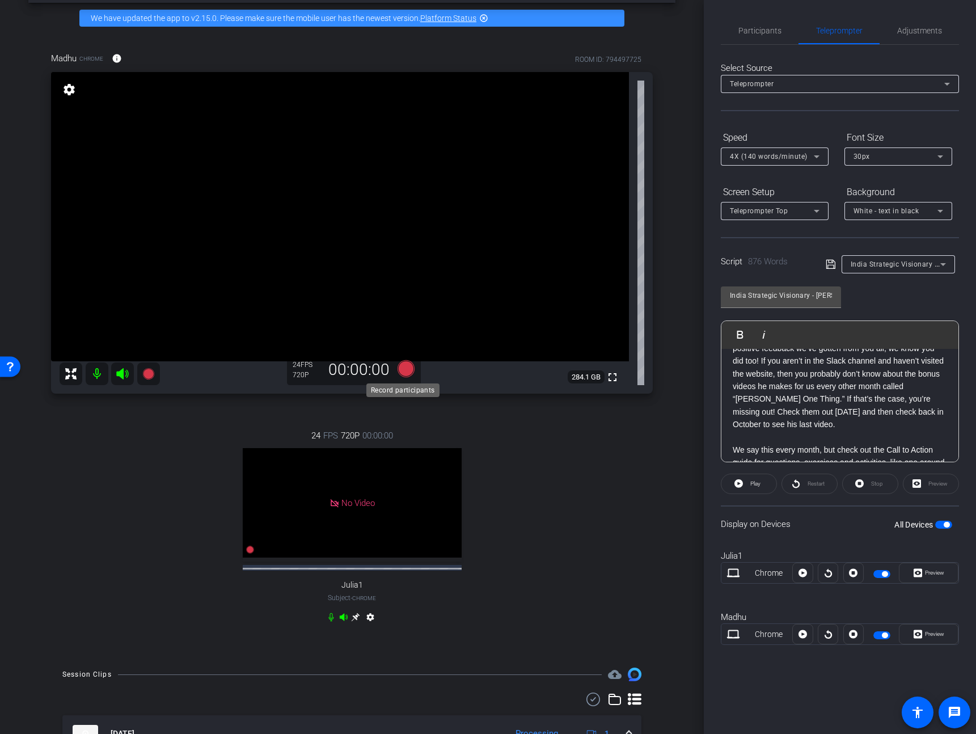
click at [405, 366] on icon at bounding box center [405, 368] width 17 height 17
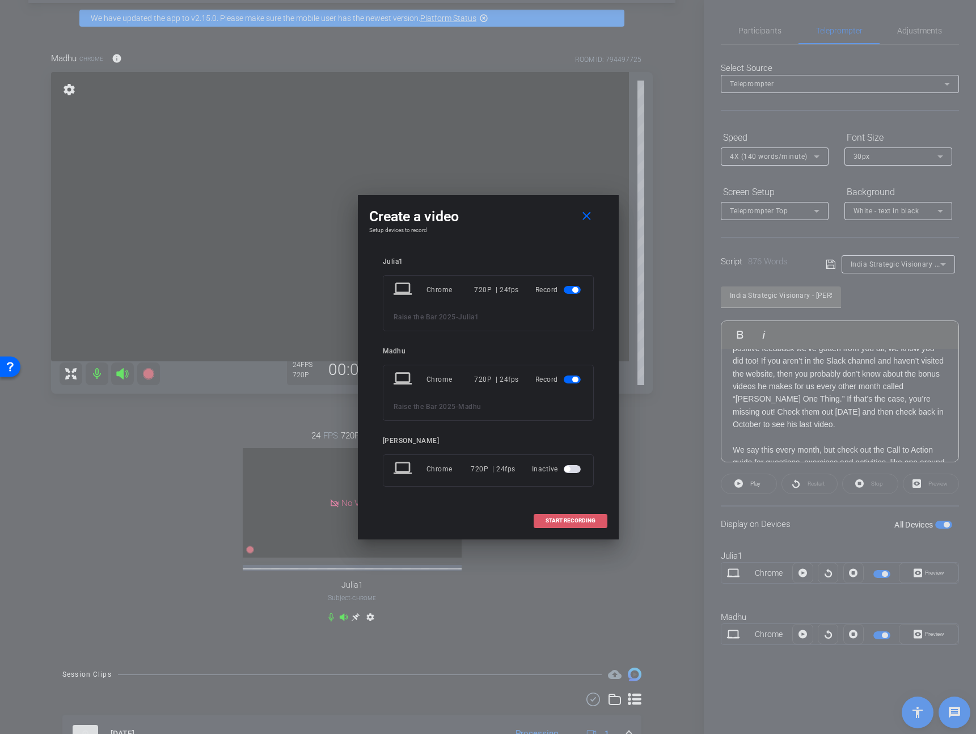
click at [547, 522] on span "START RECORDING" at bounding box center [570, 521] width 50 height 6
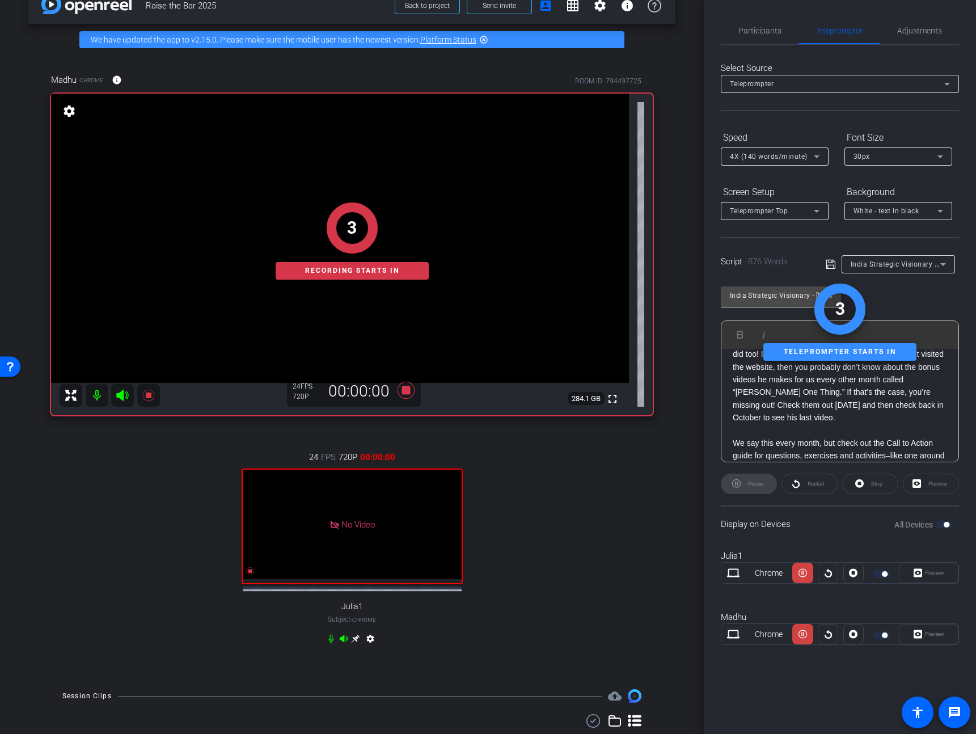
scroll to position [0, 0]
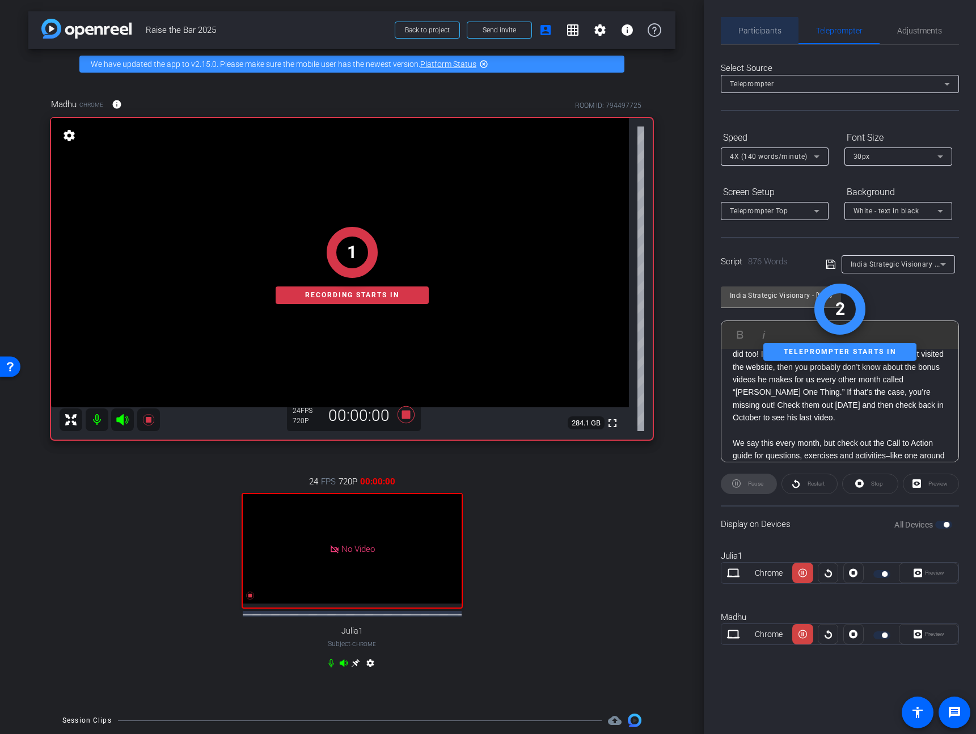
click at [757, 36] on span "Participants" at bounding box center [759, 30] width 43 height 27
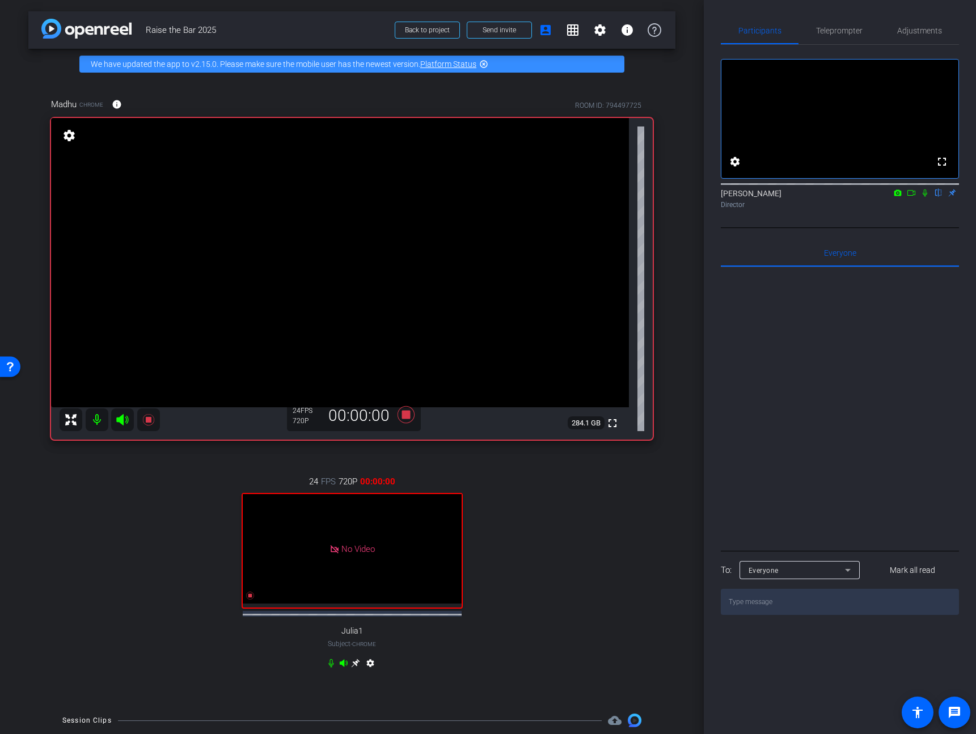
click at [909, 197] on icon at bounding box center [910, 193] width 9 height 8
click at [841, 28] on span "Teleprompter" at bounding box center [839, 31] width 46 height 8
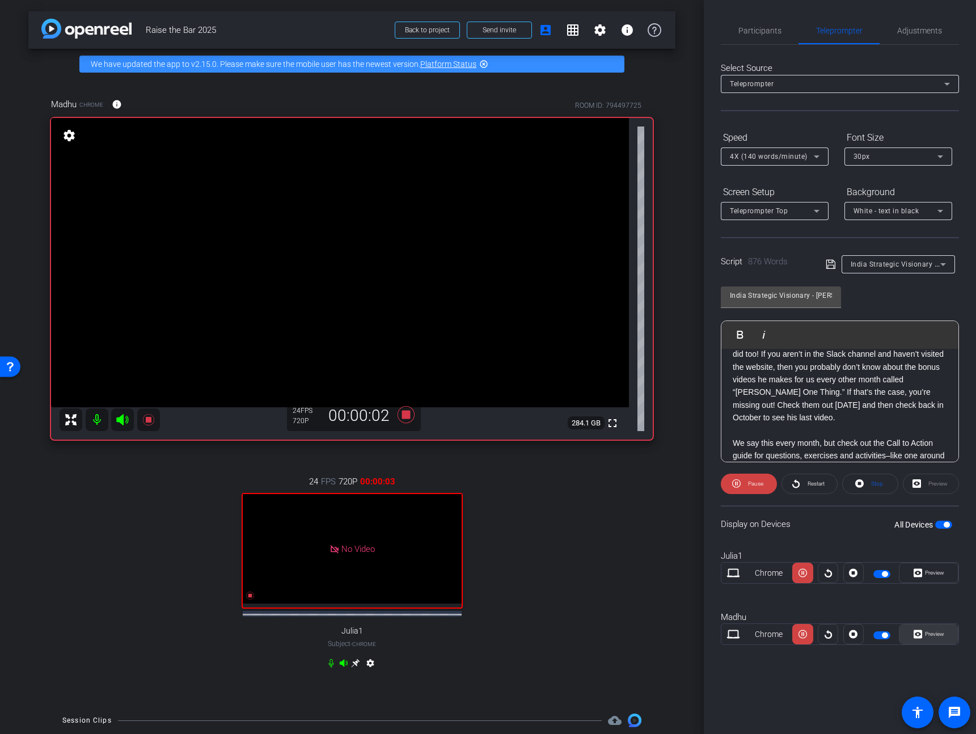
click at [927, 636] on span "Preview" at bounding box center [934, 633] width 19 height 6
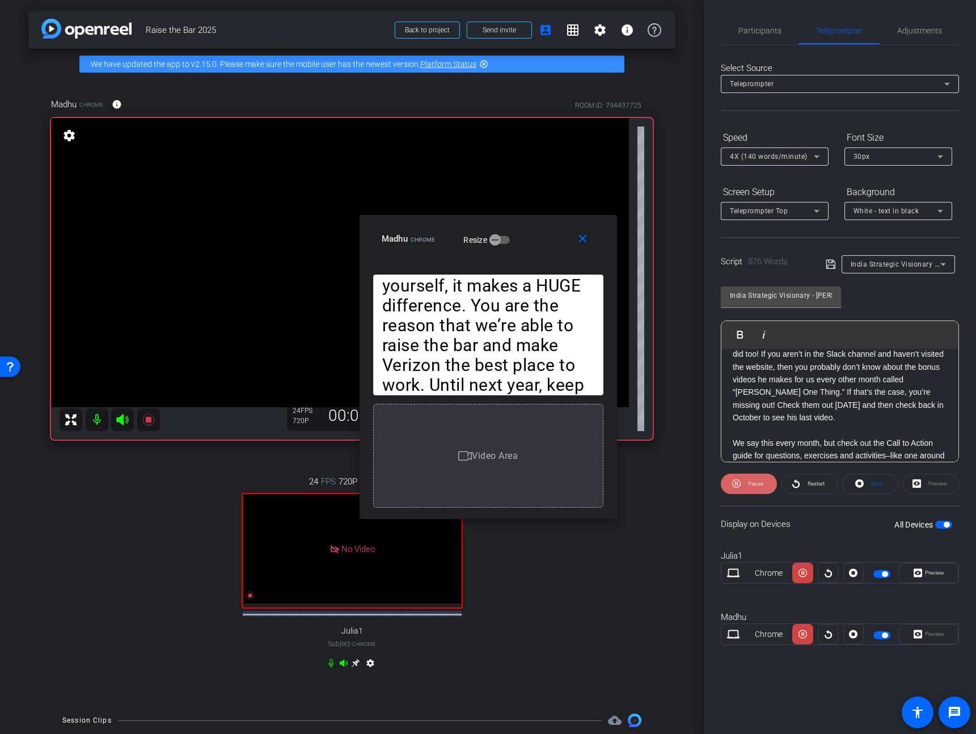
click at [754, 484] on span "Pause" at bounding box center [755, 483] width 15 height 6
click at [722, 442] on div "[HOST INTRO] Hi V Team Leaders! I’m Madhu Kujala from the Learning & Careers te…" at bounding box center [839, 182] width 237 height 1495
click at [741, 332] on span "Play" at bounding box center [747, 334] width 18 height 10
click at [747, 483] on span "Pause" at bounding box center [754, 484] width 18 height 16
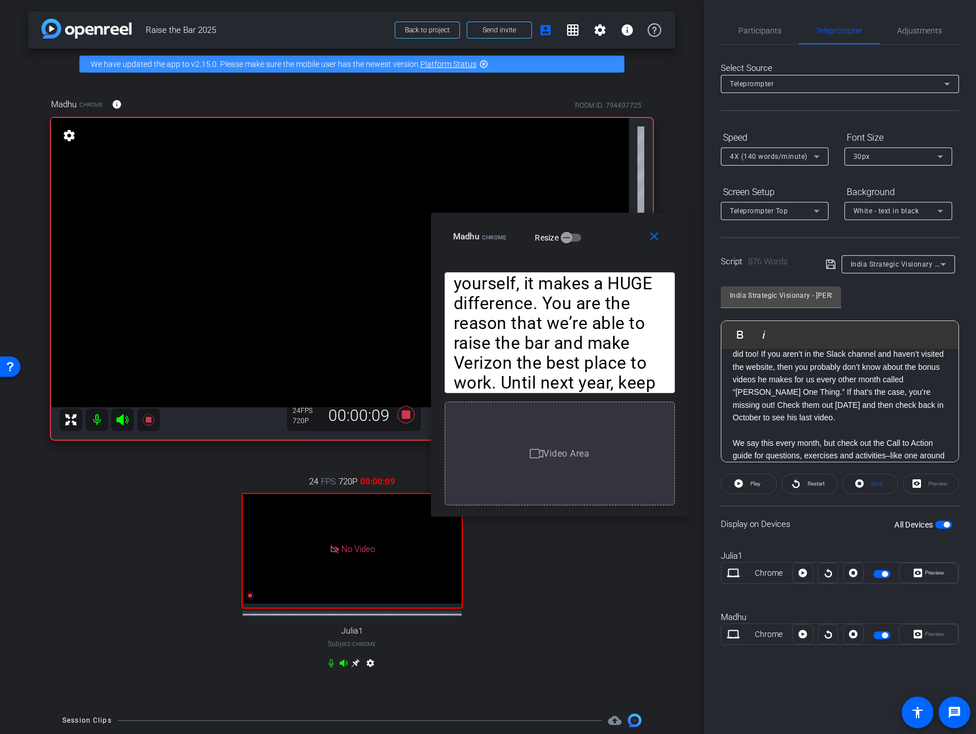
drag, startPoint x: 546, startPoint y: 234, endPoint x: 617, endPoint y: 231, distance: 70.9
click at [617, 231] on div "Madhu Chrome Resize" at bounding box center [564, 236] width 222 height 20
click at [770, 484] on span at bounding box center [748, 483] width 55 height 27
click at [756, 39] on span "Participants" at bounding box center [759, 30] width 43 height 27
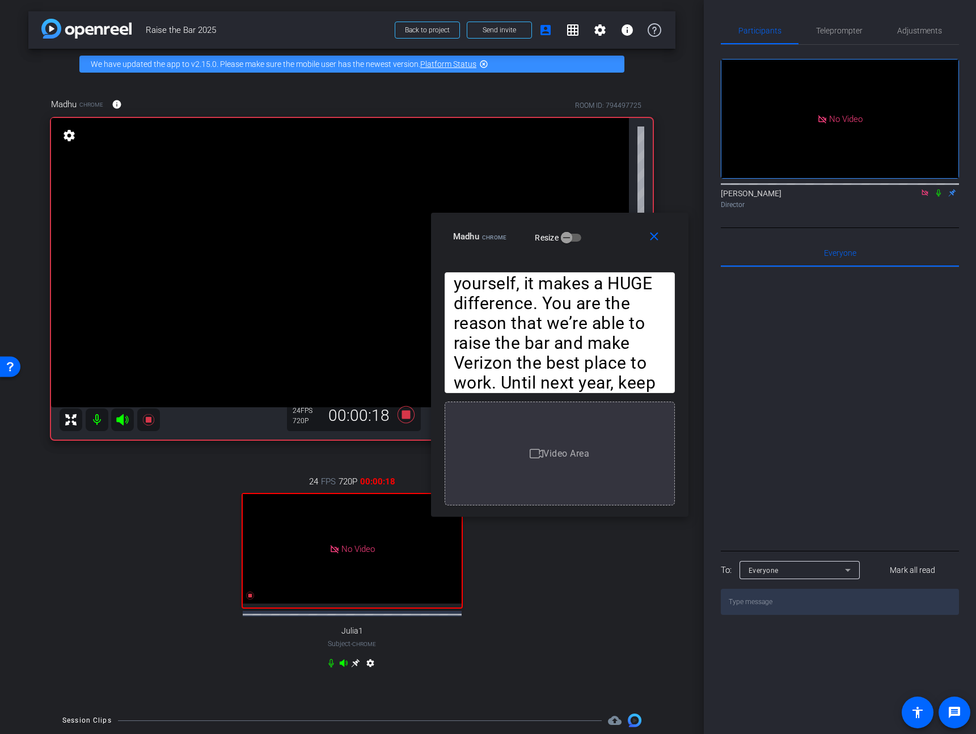
click at [935, 189] on icon at bounding box center [938, 193] width 9 height 8
click at [825, 22] on span "Teleprompter" at bounding box center [839, 30] width 46 height 27
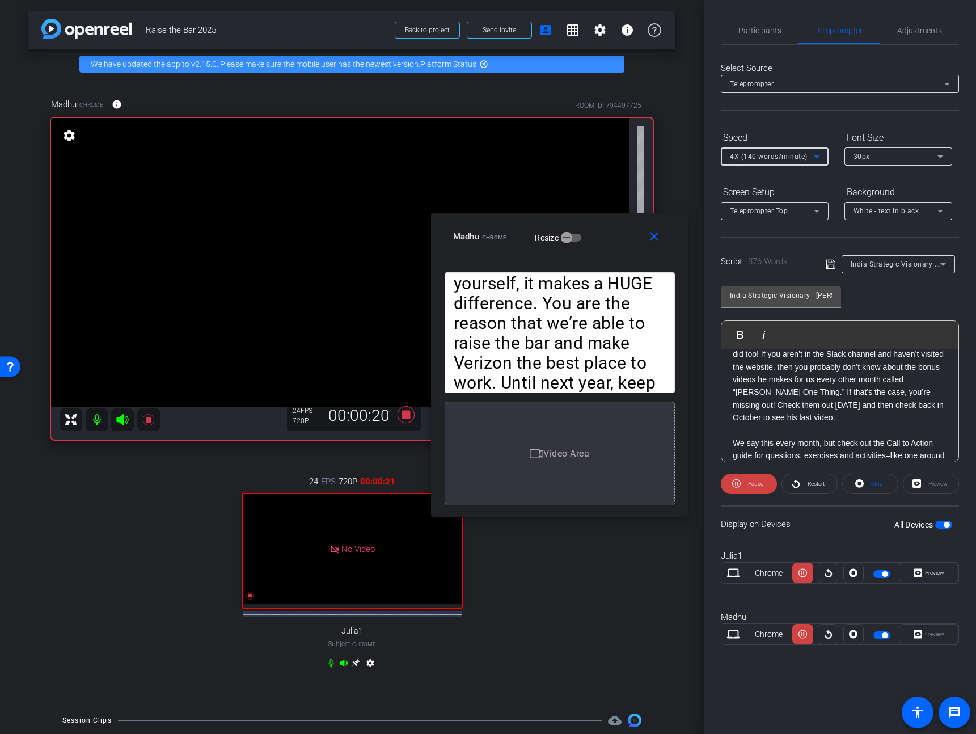
click at [785, 160] on div "4X (140 words/minute)" at bounding box center [772, 156] width 84 height 14
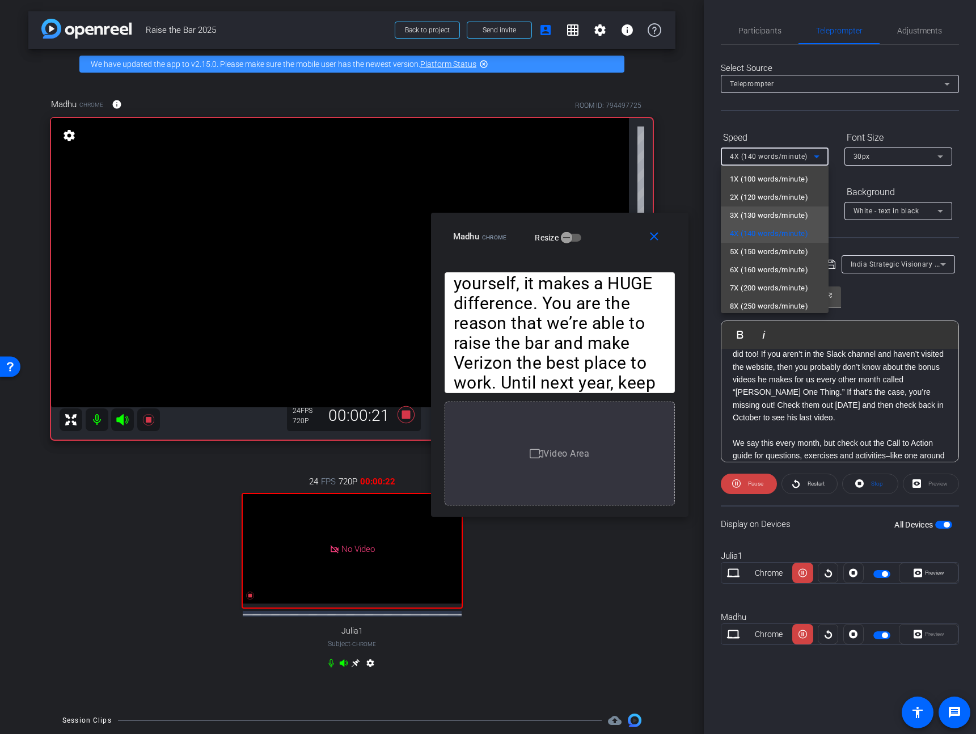
click at [760, 209] on span "3X (130 words/minute)" at bounding box center [769, 216] width 78 height 14
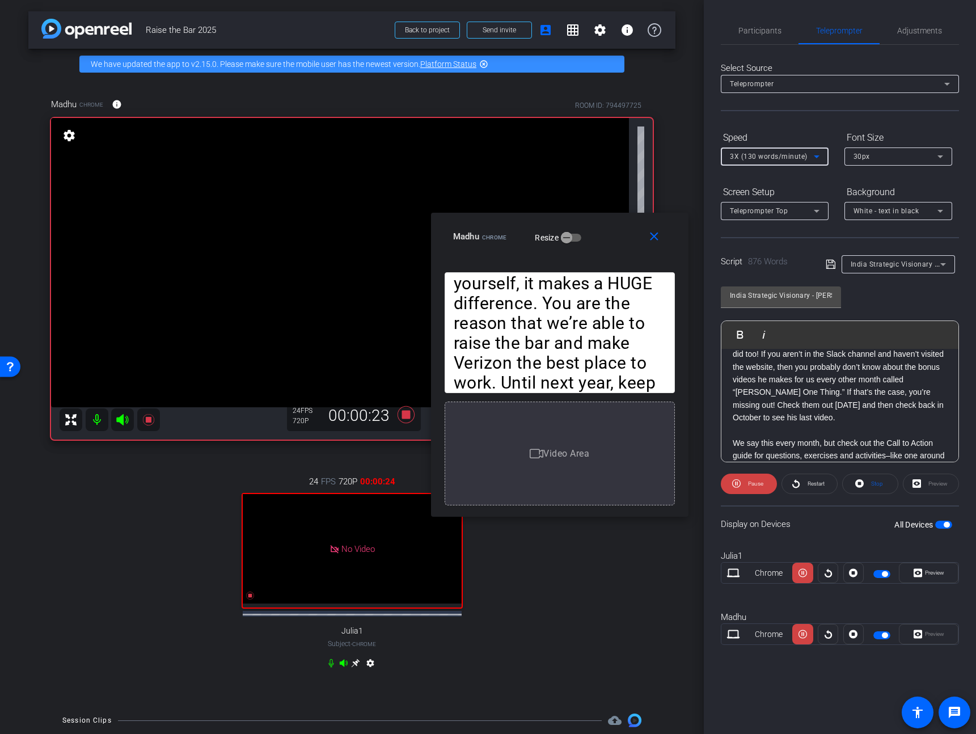
click at [781, 146] on div "Speed" at bounding box center [775, 137] width 108 height 19
click at [784, 148] on div "3X (130 words/minute)" at bounding box center [775, 156] width 90 height 18
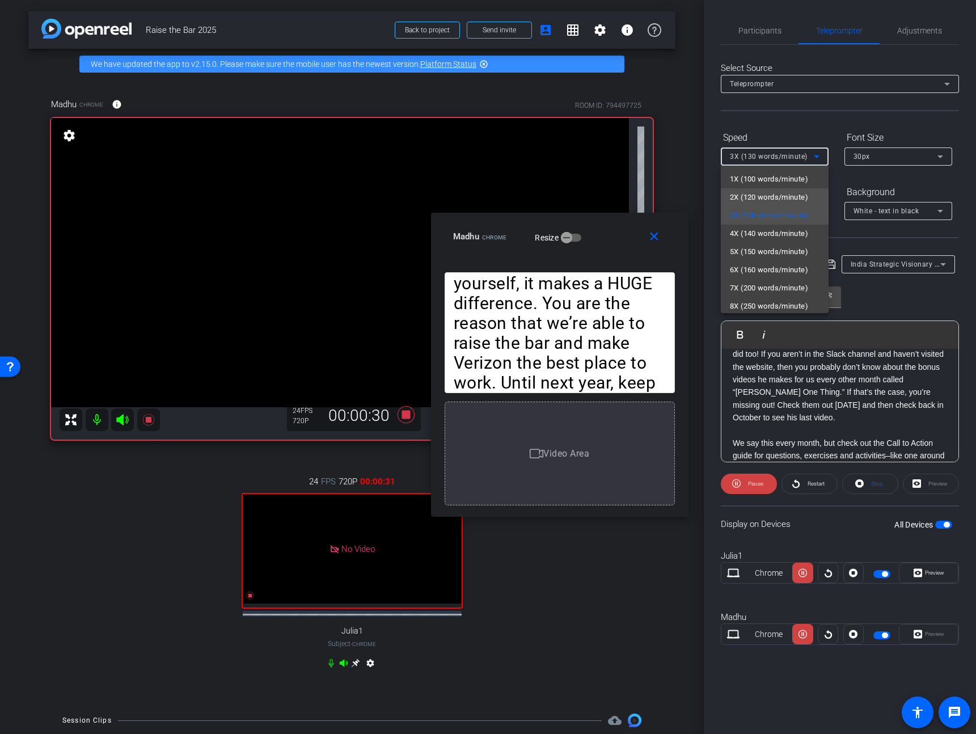
click at [767, 189] on mat-option "2X (120 words/minute)" at bounding box center [775, 197] width 108 height 18
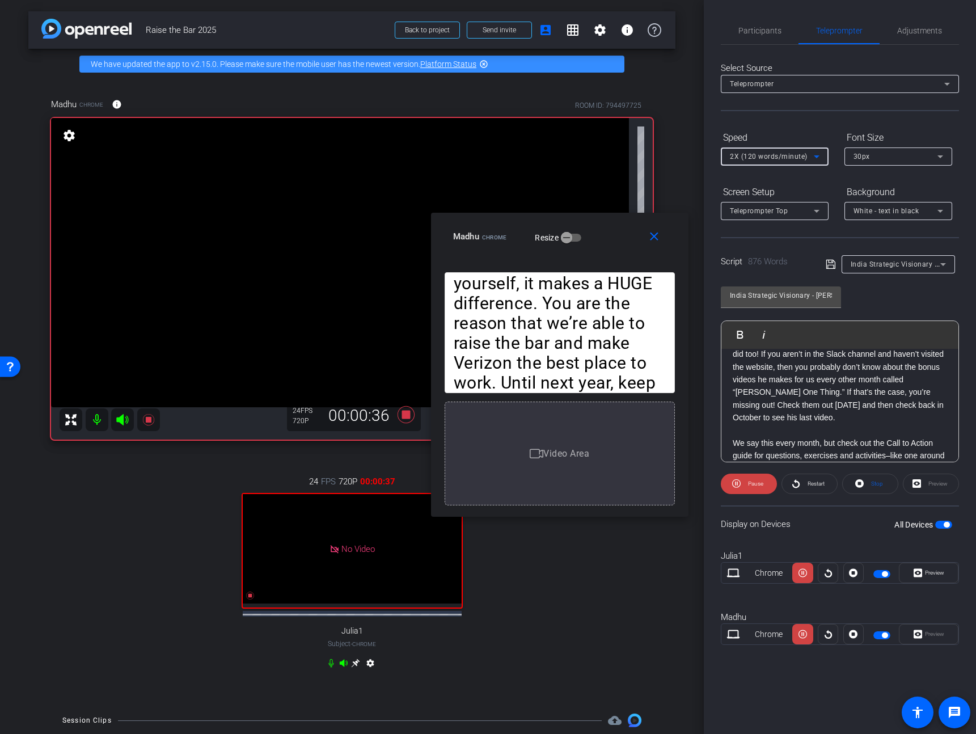
click at [768, 155] on span "2X (120 words/minute)" at bounding box center [769, 156] width 78 height 8
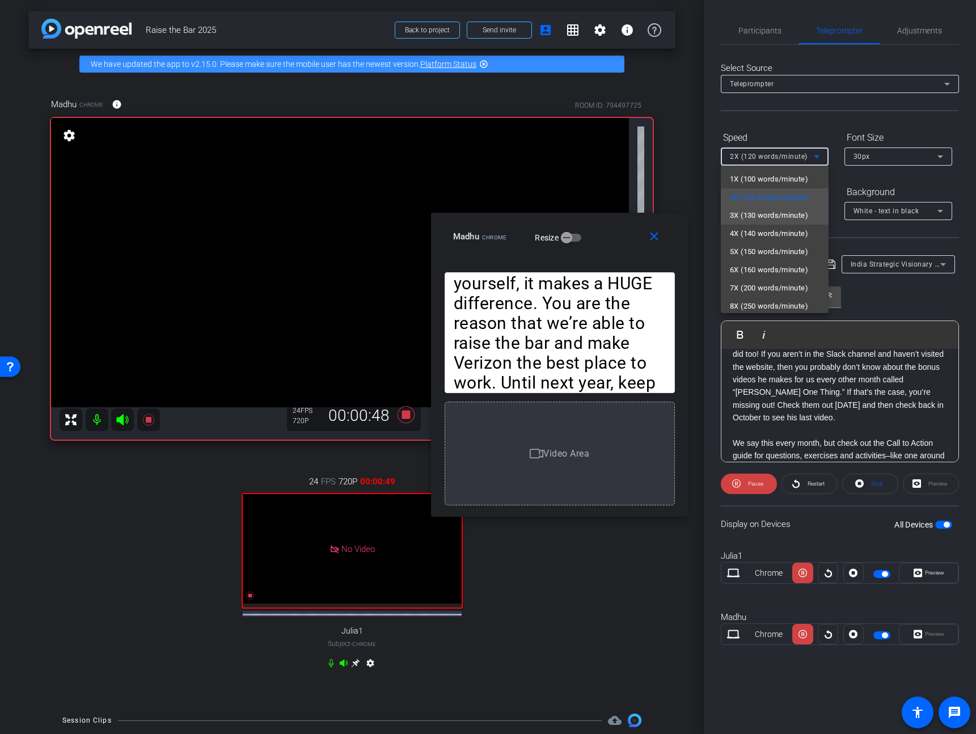
click at [751, 222] on mat-option "3X (130 words/minute)" at bounding box center [775, 215] width 108 height 18
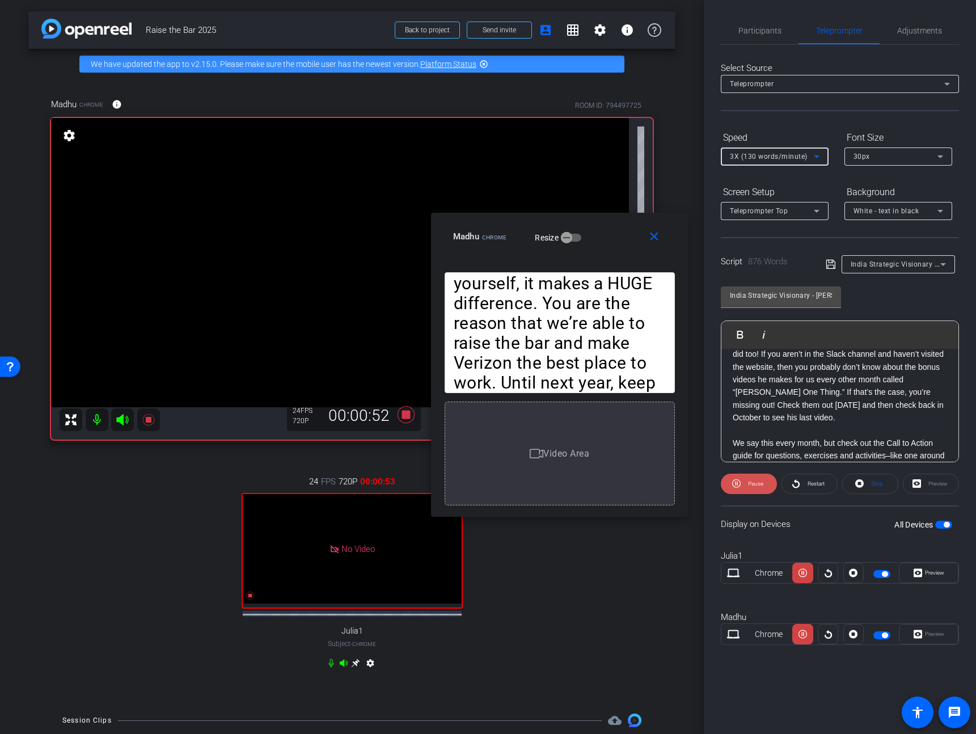
click at [747, 487] on span "Pause" at bounding box center [754, 484] width 18 height 16
click at [747, 27] on span "Participants" at bounding box center [759, 31] width 43 height 8
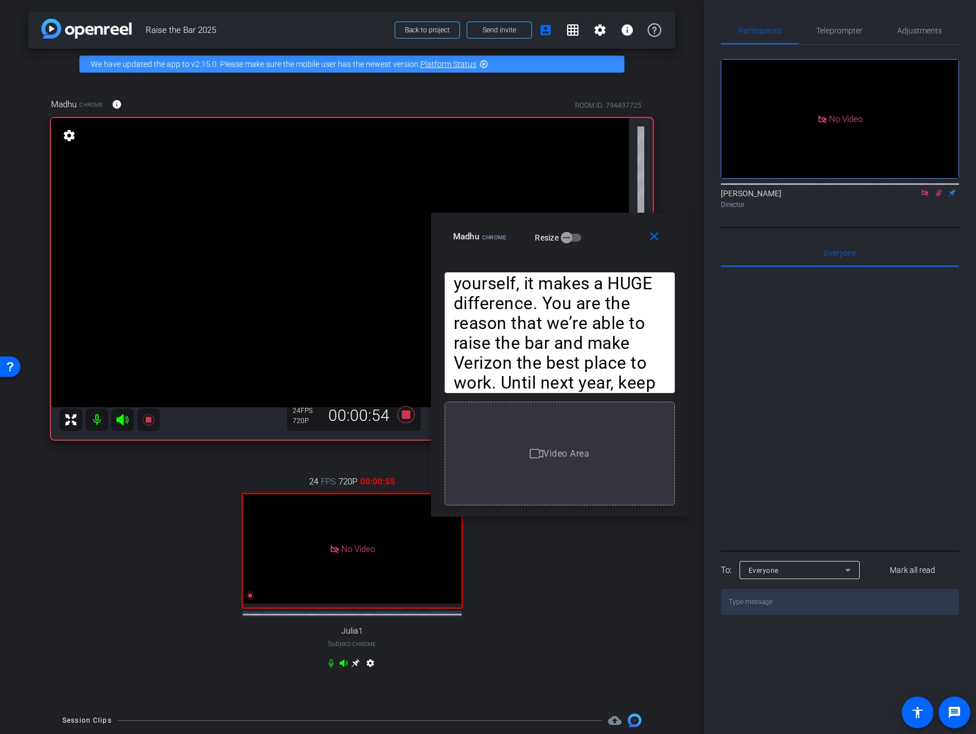
click at [935, 189] on icon at bounding box center [938, 193] width 9 height 8
click at [654, 244] on span at bounding box center [656, 236] width 36 height 27
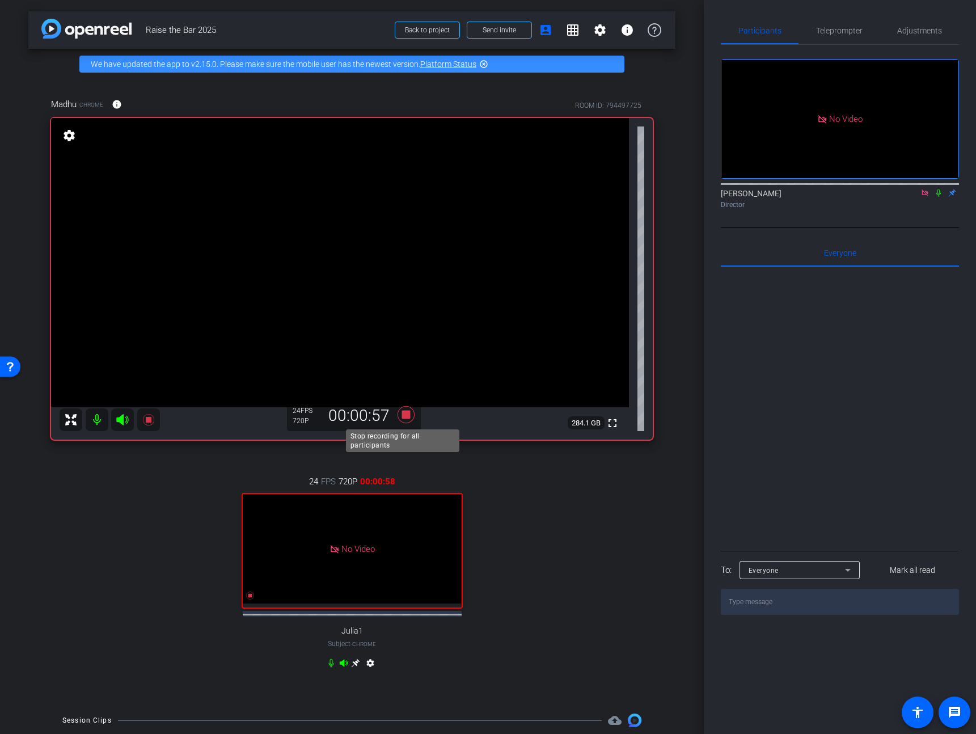
click at [396, 415] on icon at bounding box center [405, 414] width 27 height 20
click at [854, 27] on span "Teleprompter" at bounding box center [839, 31] width 46 height 8
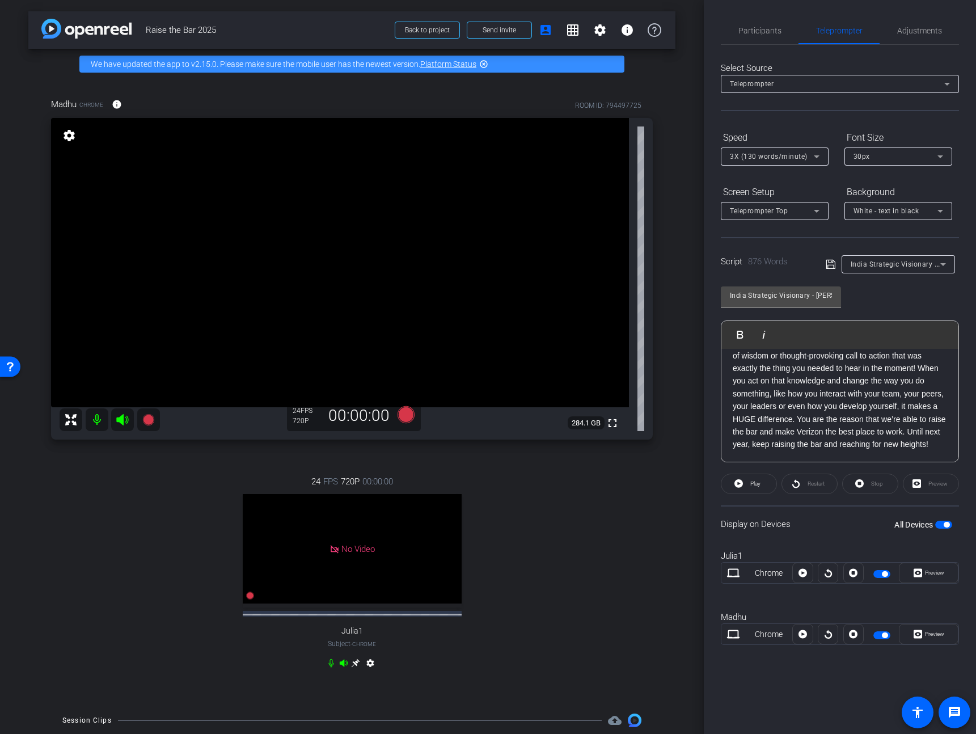
scroll to position [1380, 0]
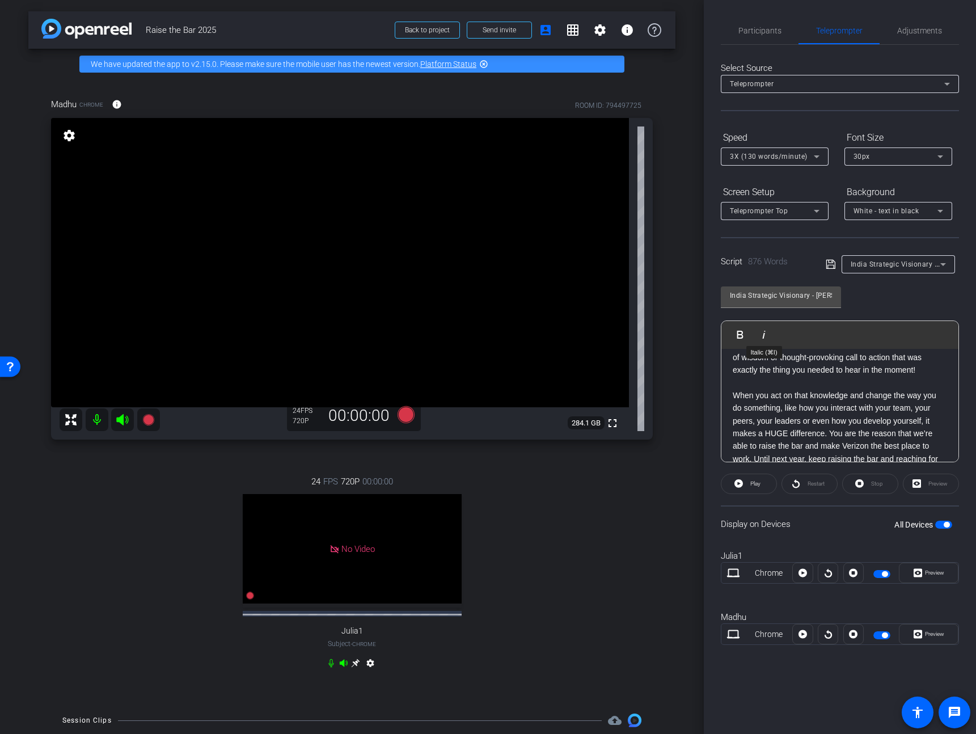
scroll to position [1387, 0]
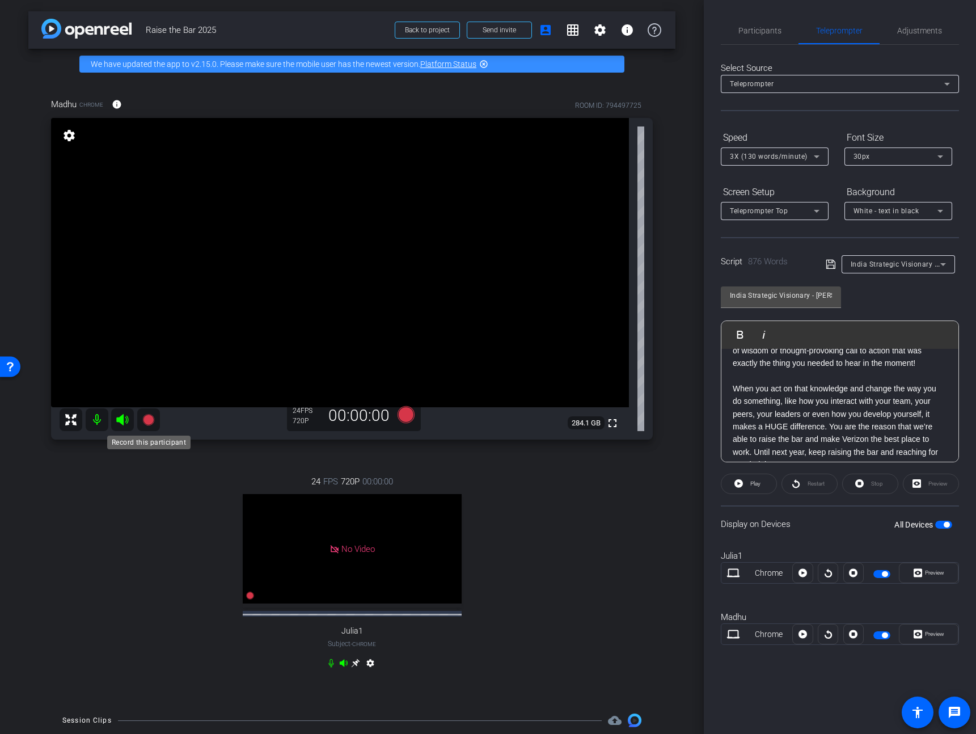
click at [144, 421] on icon at bounding box center [147, 419] width 11 height 11
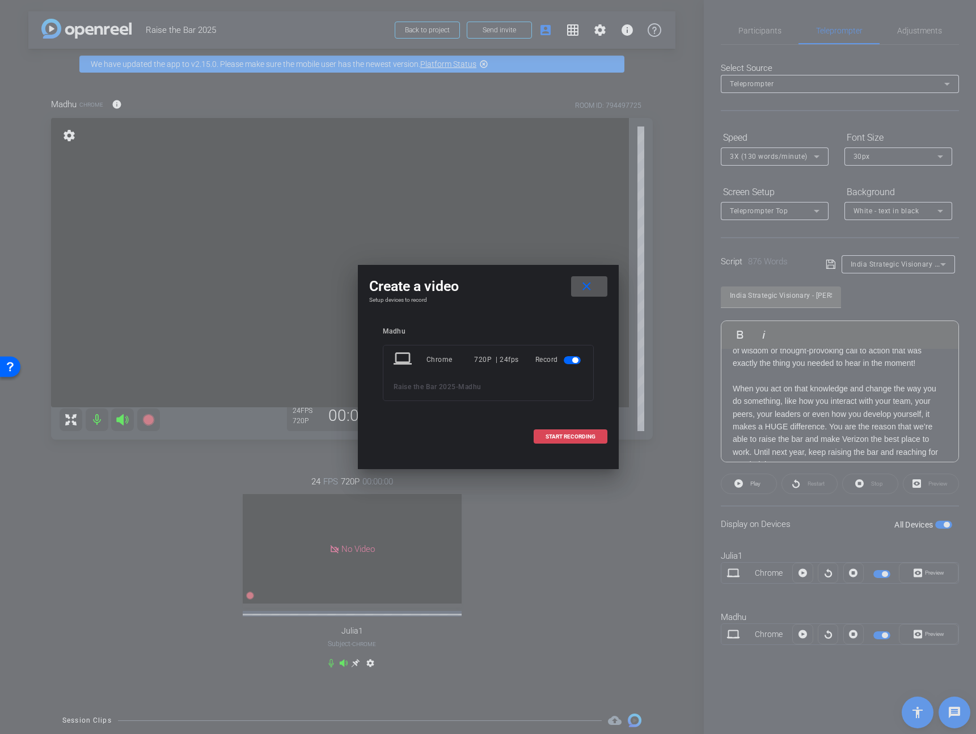
click at [592, 438] on span "START RECORDING" at bounding box center [570, 437] width 50 height 6
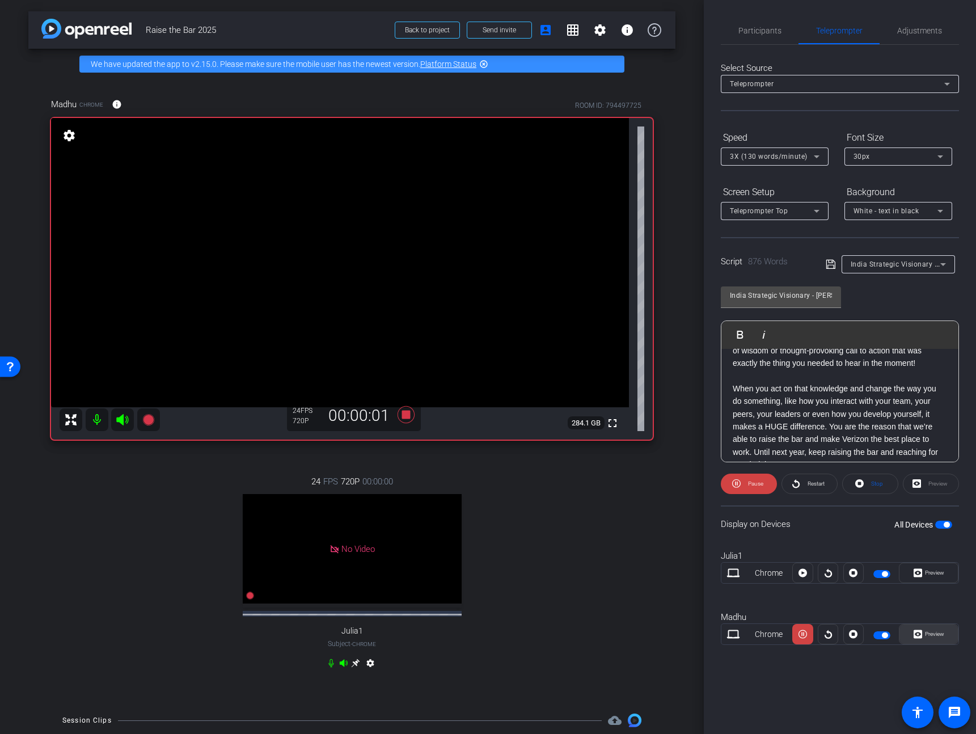
click at [925, 637] on span "Preview" at bounding box center [933, 634] width 22 height 16
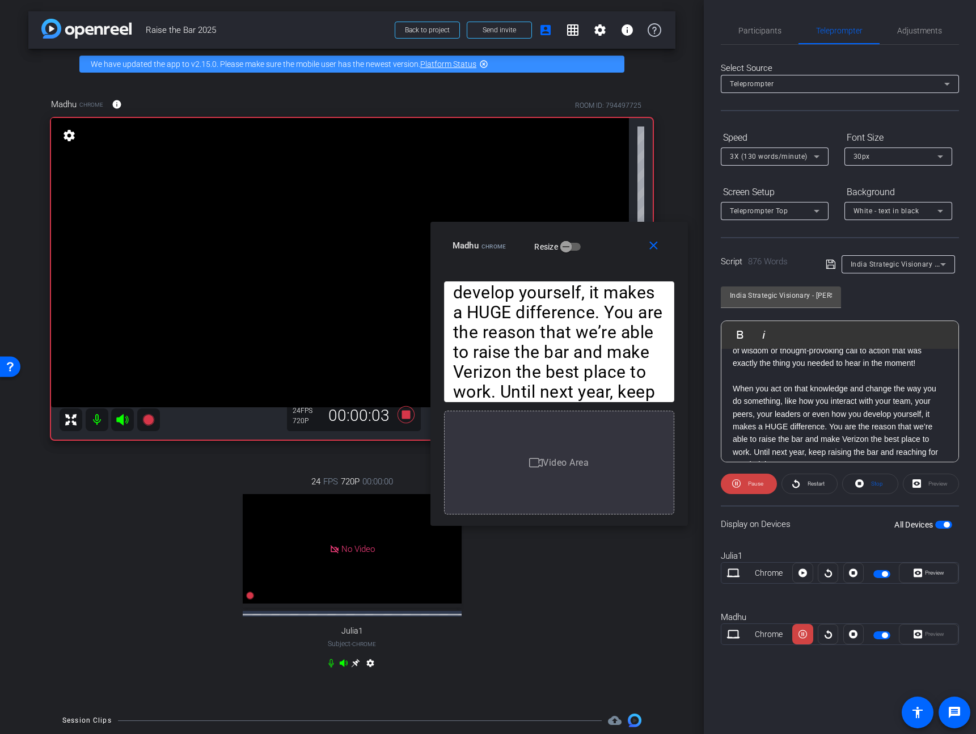
drag, startPoint x: 528, startPoint y: 247, endPoint x: 599, endPoint y: 254, distance: 70.6
click at [599, 254] on div "Madhu Chrome Resize" at bounding box center [563, 245] width 222 height 20
click at [760, 489] on span "Pause" at bounding box center [754, 484] width 18 height 16
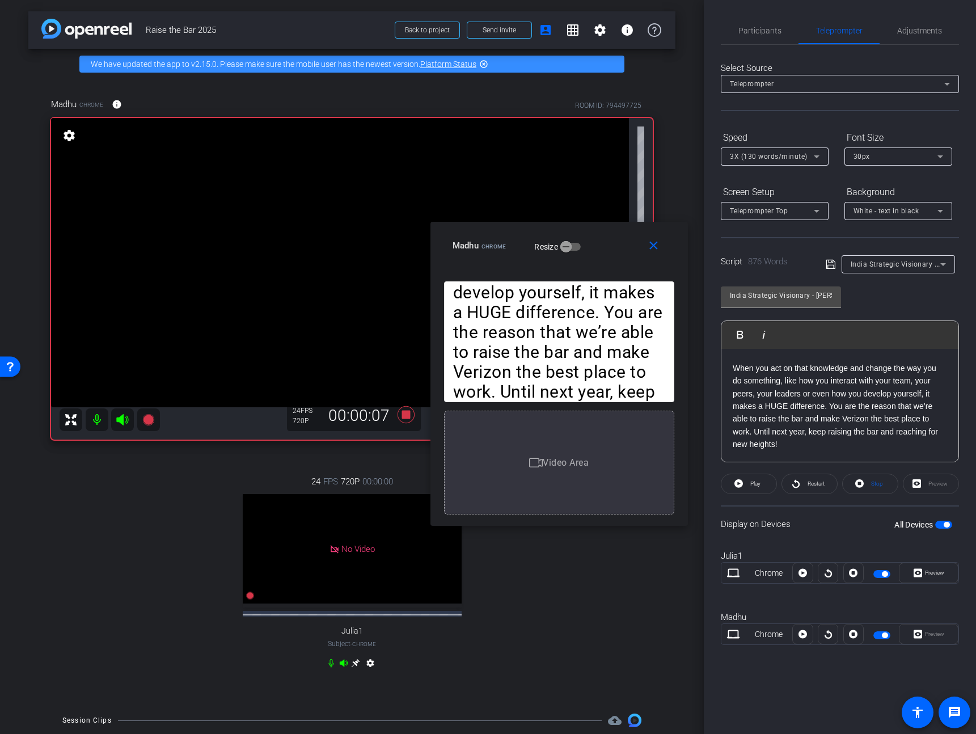
click at [831, 407] on p "When you act on that knowledge and change the way you do something, like how yo…" at bounding box center [839, 406] width 214 height 89
click at [740, 328] on button "Play Play from this location" at bounding box center [742, 334] width 27 height 23
click at [748, 485] on span "Pause" at bounding box center [755, 483] width 15 height 6
click at [757, 481] on span "Play" at bounding box center [755, 483] width 10 height 6
click at [756, 487] on span "Pause" at bounding box center [754, 484] width 18 height 16
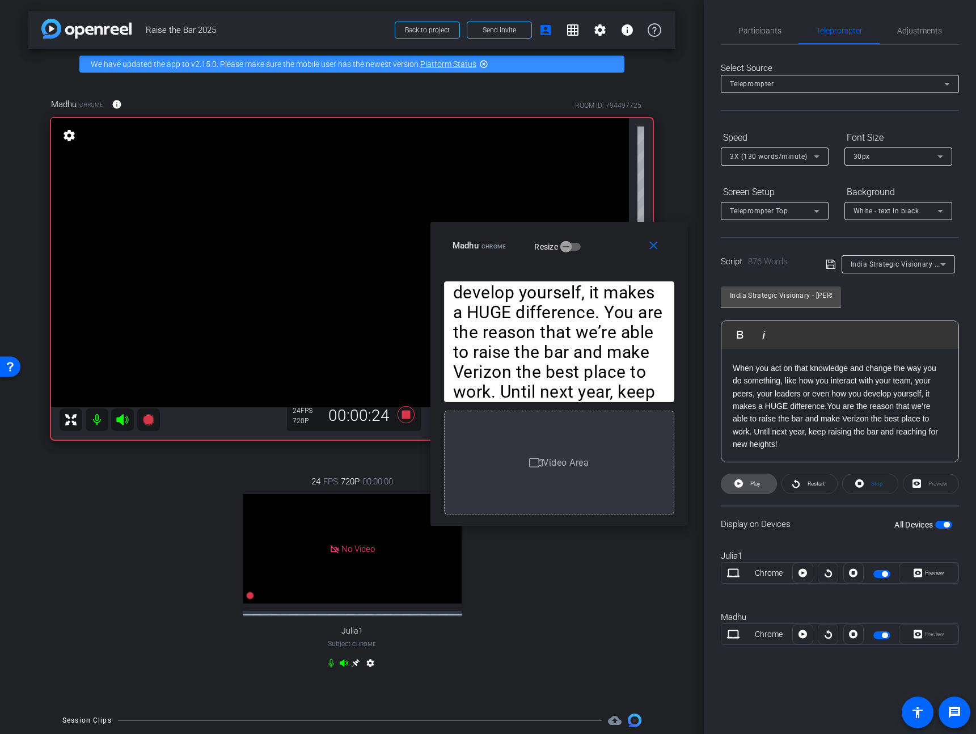
click at [753, 488] on span "Play" at bounding box center [753, 484] width 13 height 16
click at [758, 27] on span "Participants" at bounding box center [759, 31] width 43 height 8
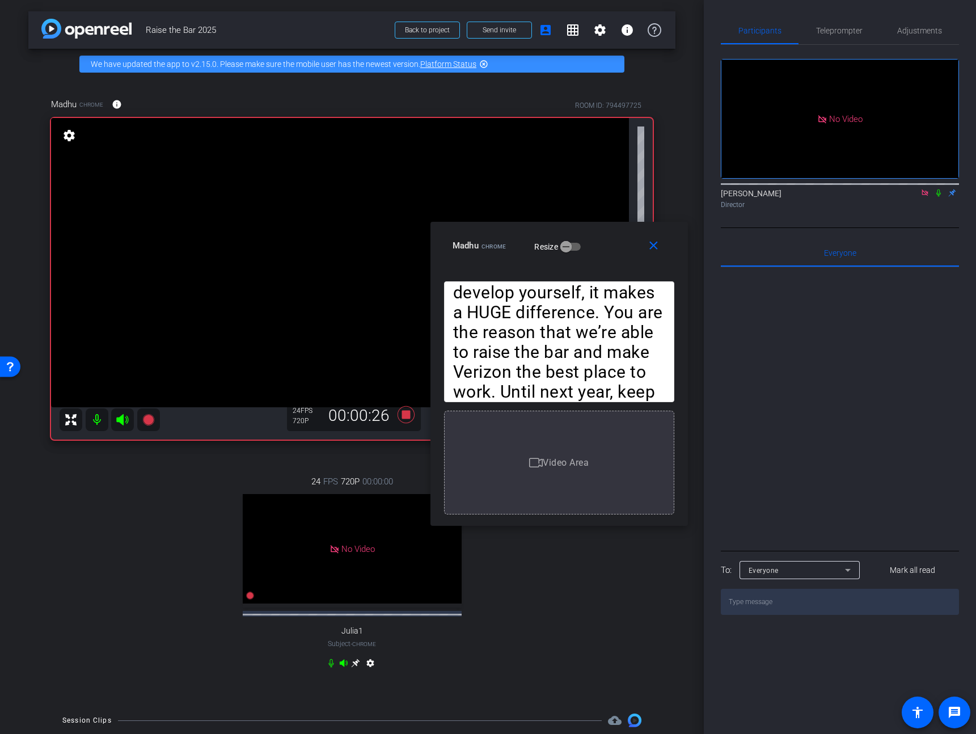
click at [938, 188] on div "JP Chua Director" at bounding box center [840, 199] width 238 height 22
click at [935, 189] on icon at bounding box center [938, 193] width 9 height 8
click at [848, 42] on span "Teleprompter" at bounding box center [839, 30] width 46 height 27
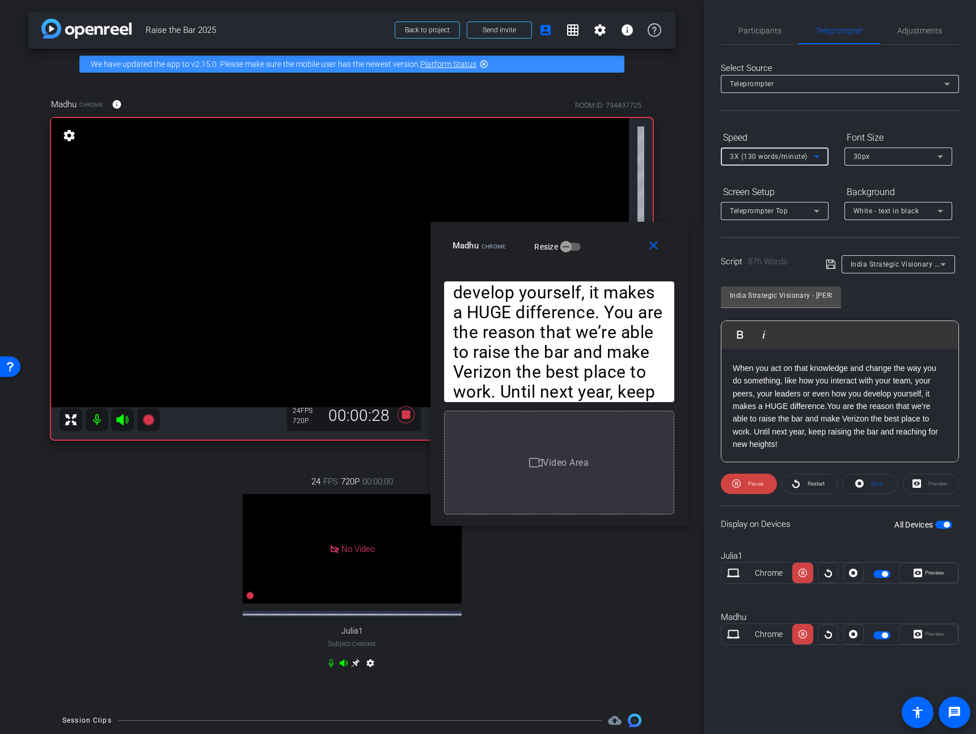
click at [785, 152] on span "3X (130 words/minute)" at bounding box center [769, 156] width 78 height 8
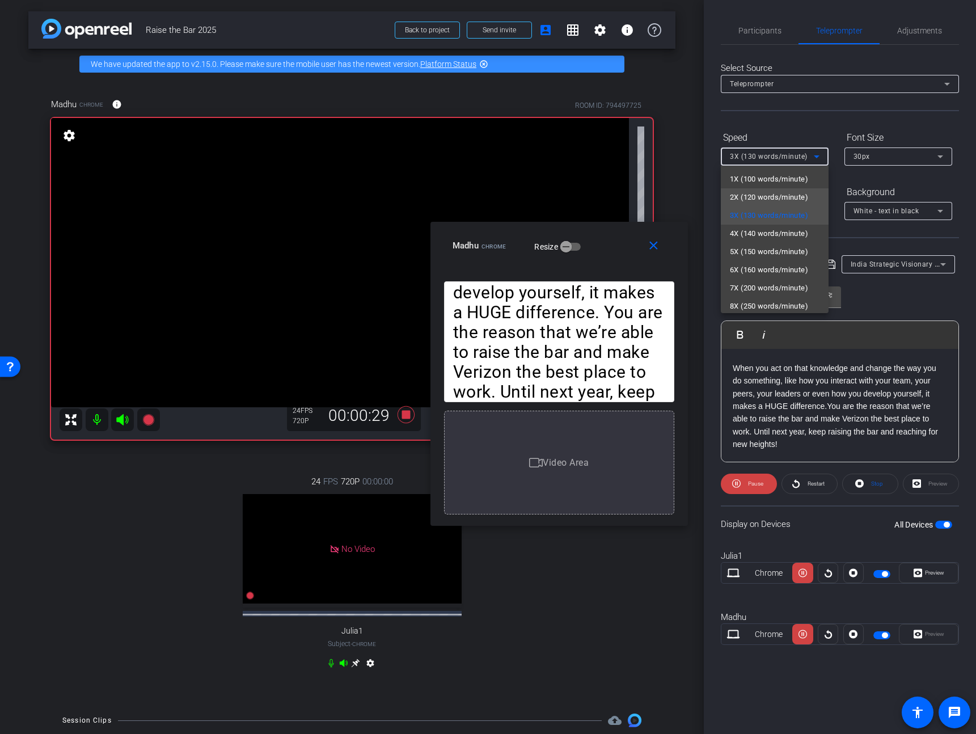
click at [769, 200] on span "2X (120 words/minute)" at bounding box center [769, 197] width 78 height 14
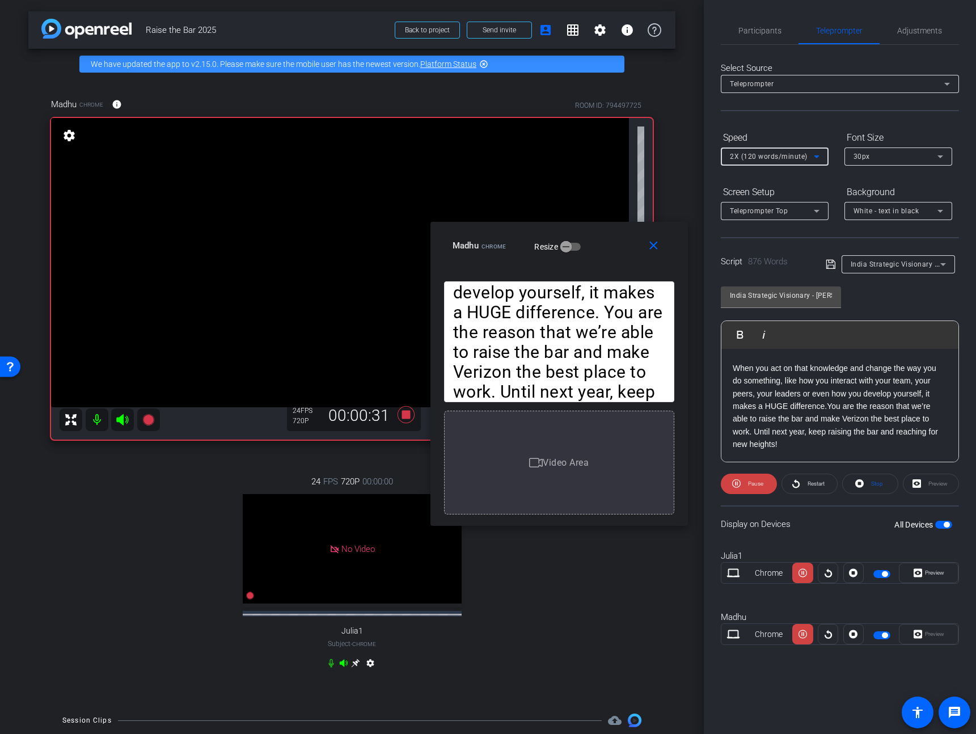
click at [887, 294] on div "India Strategic Visionary - Madhumathi Kujala Play Play from this location Play…" at bounding box center [840, 370] width 238 height 184
click at [770, 32] on span "Participants" at bounding box center [759, 31] width 43 height 8
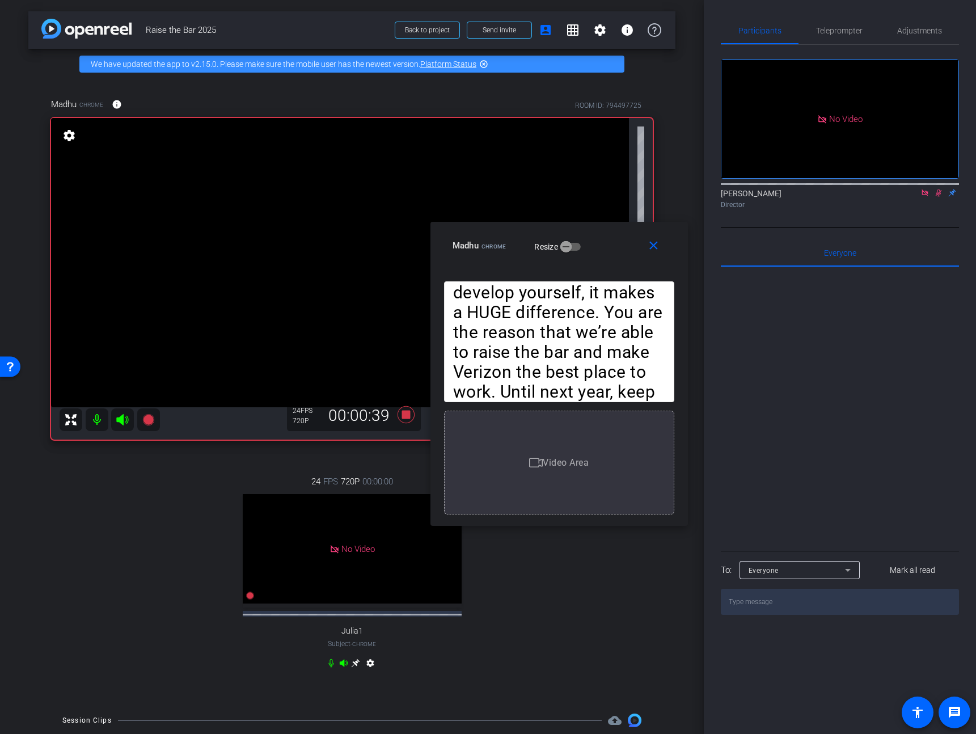
click at [937, 188] on mat-icon at bounding box center [938, 193] width 14 height 10
click at [832, 35] on span "Teleprompter" at bounding box center [839, 30] width 46 height 27
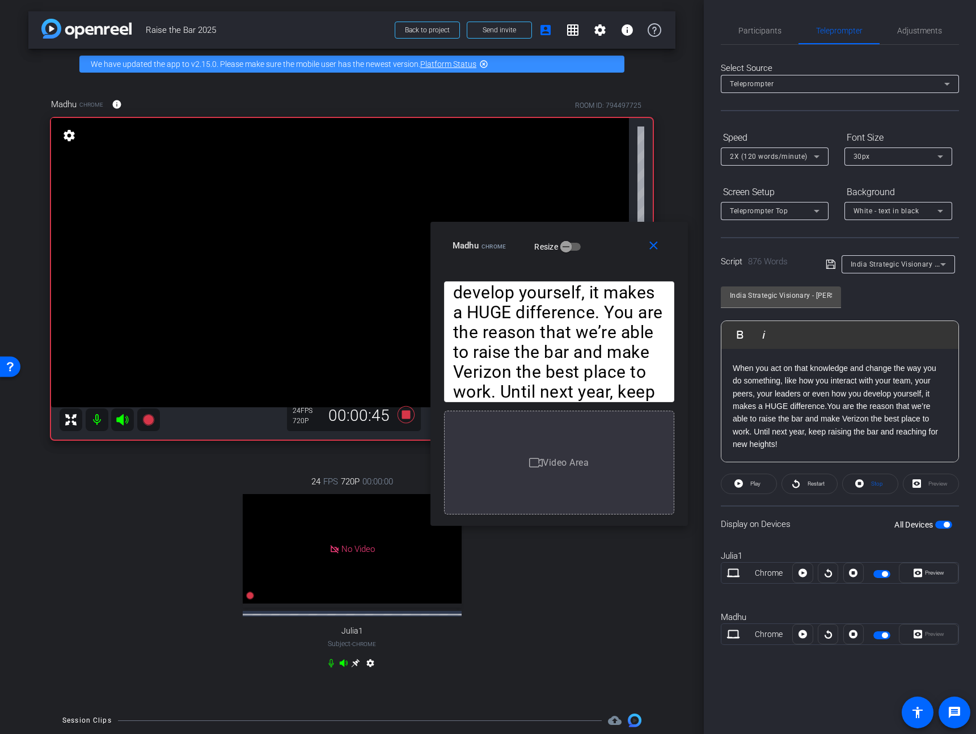
click at [831, 402] on p "When you act on that knowledge and change the way you do something, like how yo…" at bounding box center [839, 406] width 214 height 89
click at [749, 486] on span "Play" at bounding box center [753, 484] width 13 height 16
click at [752, 483] on span "Pause" at bounding box center [755, 483] width 15 height 6
click at [825, 405] on p "When you act on that knowledge and change the way you do something, like how yo…" at bounding box center [839, 406] width 214 height 89
click at [740, 334] on span "Play" at bounding box center [747, 334] width 18 height 10
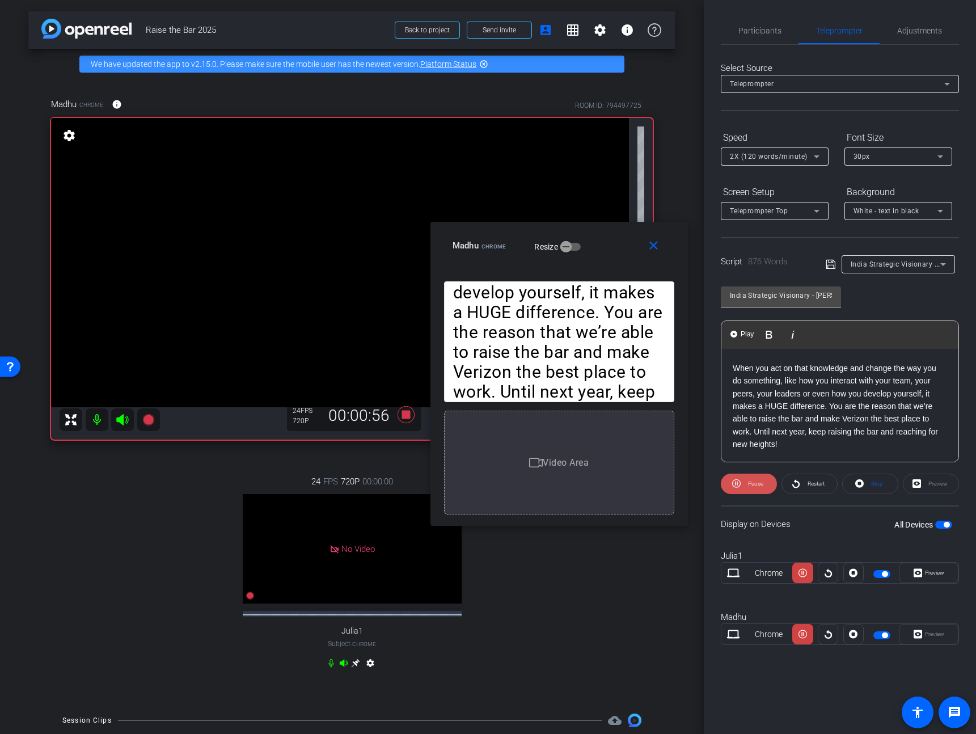
click at [751, 484] on span "Pause" at bounding box center [755, 483] width 15 height 6
click at [752, 485] on span "Play" at bounding box center [755, 483] width 10 height 6
click at [772, 36] on span "Participants" at bounding box center [759, 30] width 43 height 27
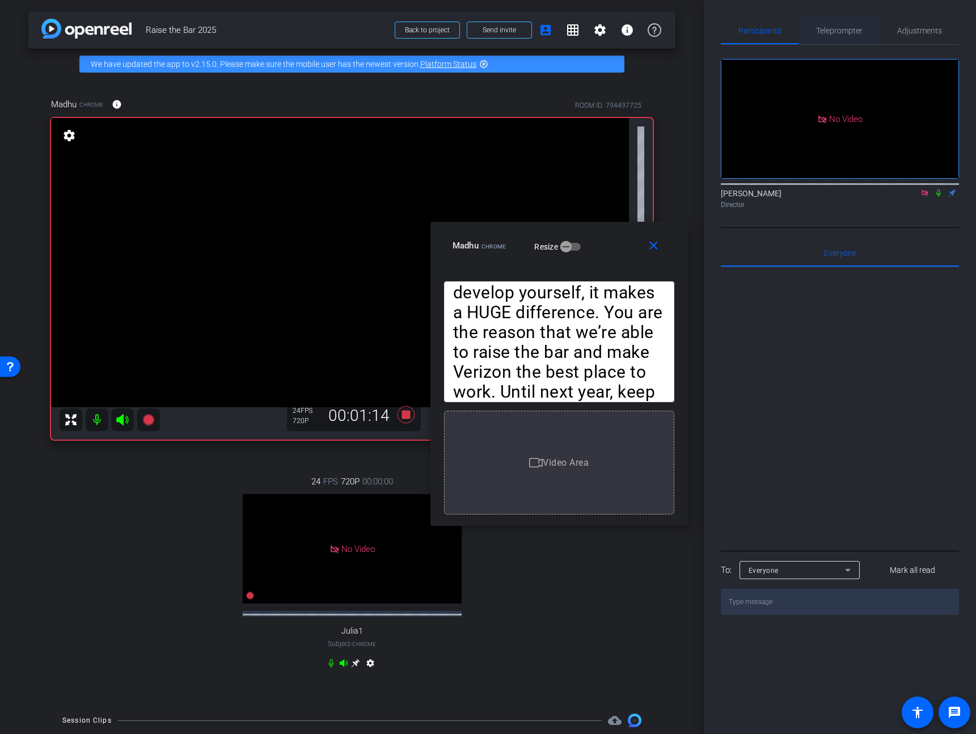
click at [829, 40] on span "Teleprompter" at bounding box center [839, 30] width 46 height 27
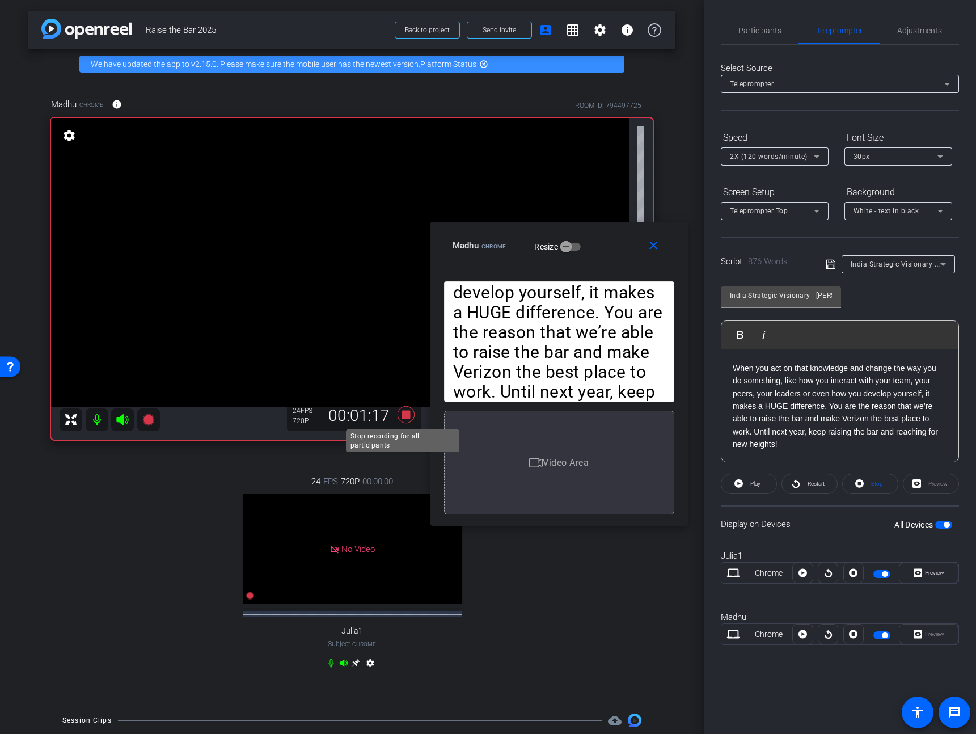
click at [403, 414] on icon at bounding box center [405, 414] width 17 height 17
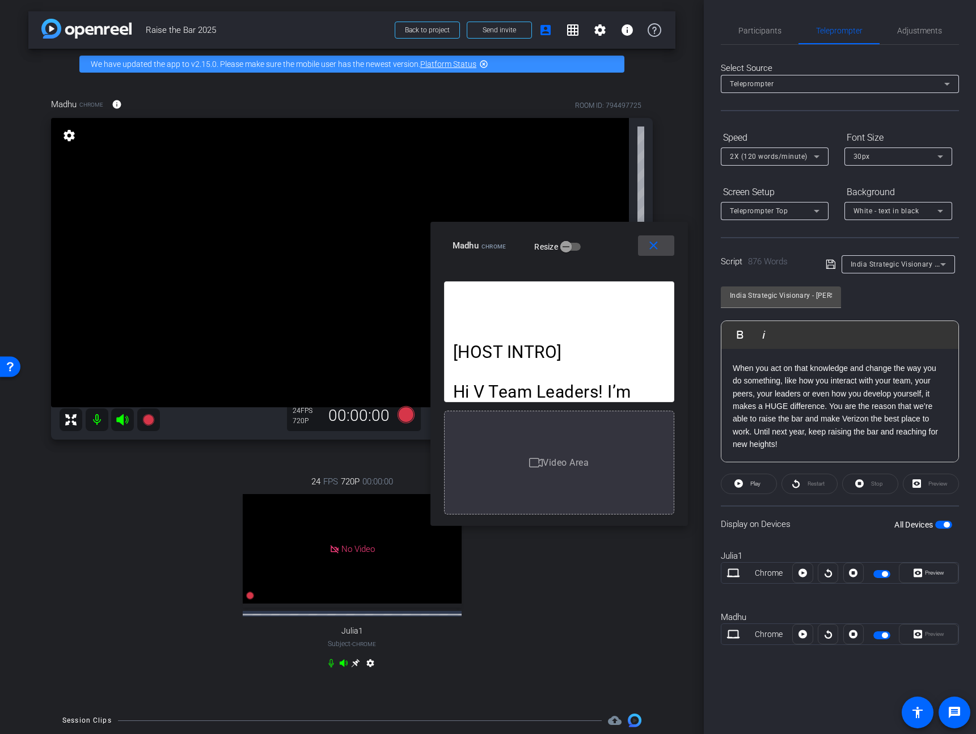
click at [659, 244] on mat-icon "close" at bounding box center [653, 246] width 14 height 14
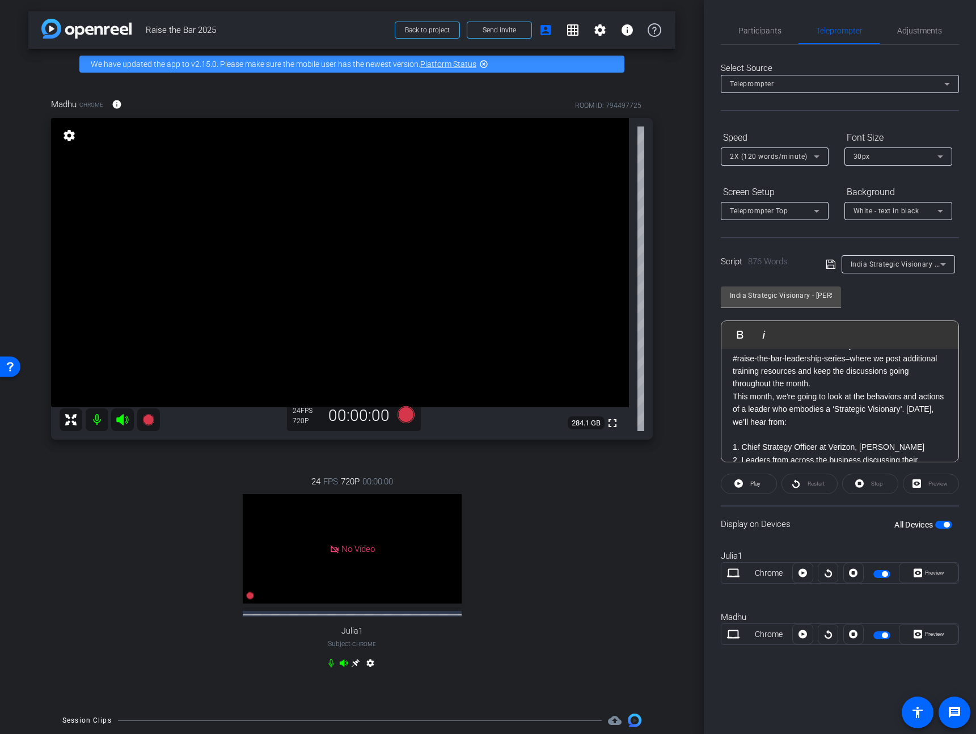
scroll to position [16, 0]
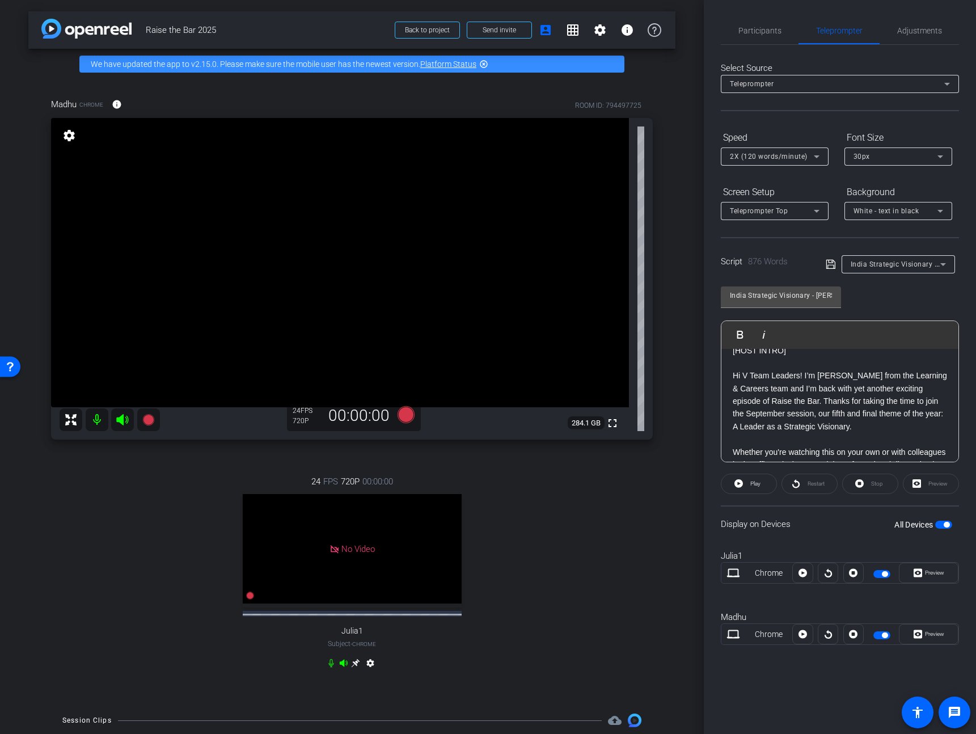
click at [757, 29] on span "Participants" at bounding box center [759, 31] width 43 height 8
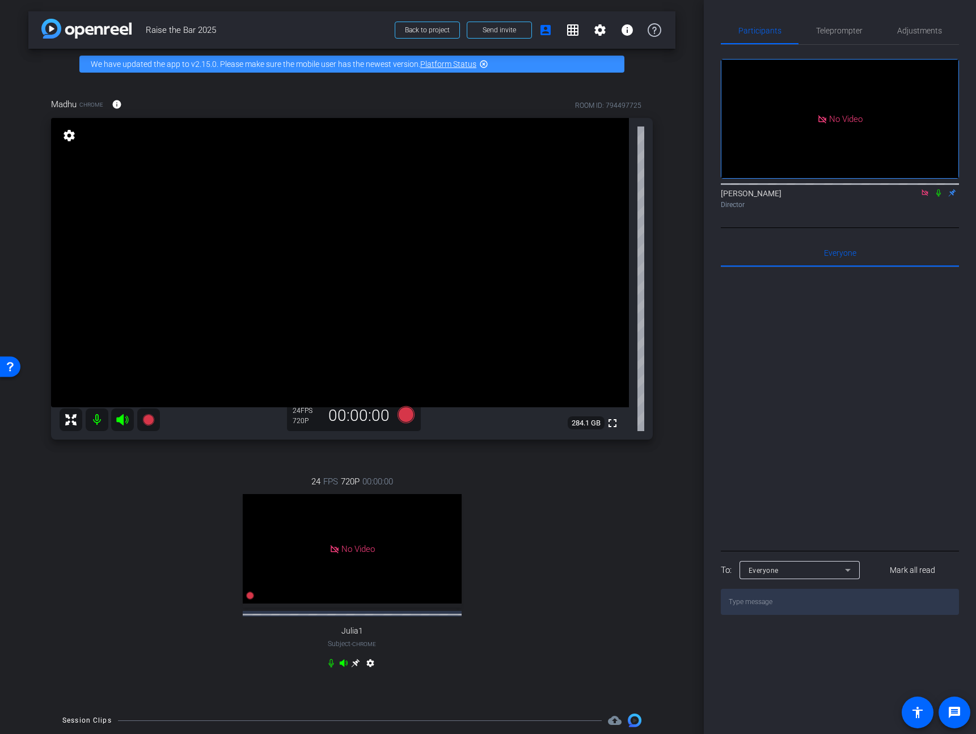
click at [925, 189] on icon at bounding box center [924, 193] width 9 height 8
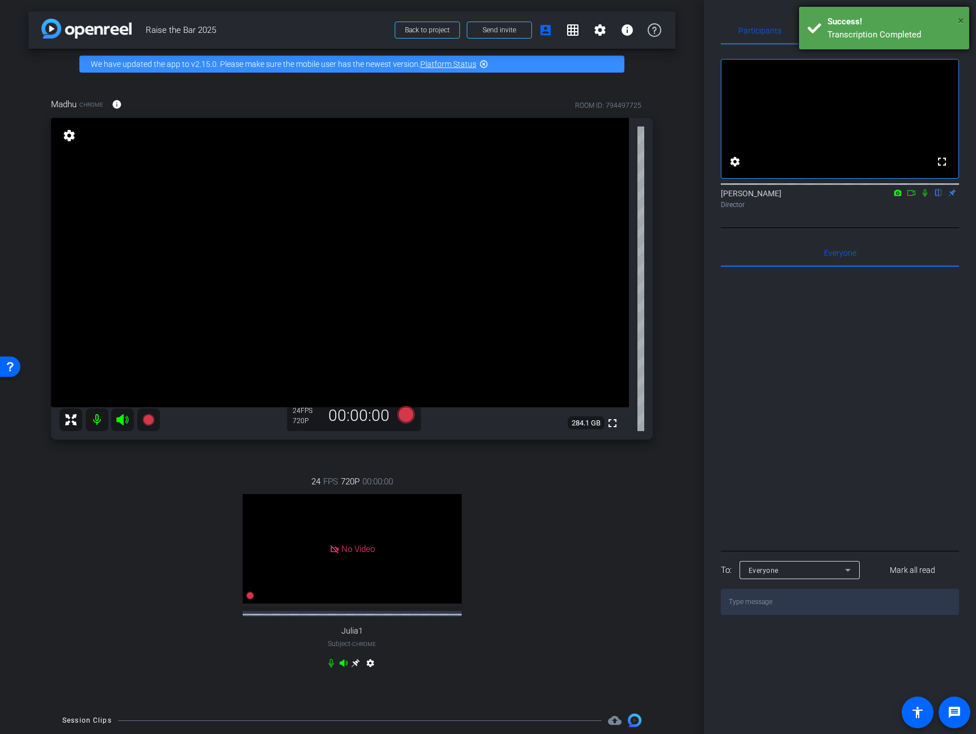
click at [962, 22] on span "×" at bounding box center [961, 21] width 6 height 14
click at [852, 36] on span "Teleprompter" at bounding box center [839, 30] width 46 height 27
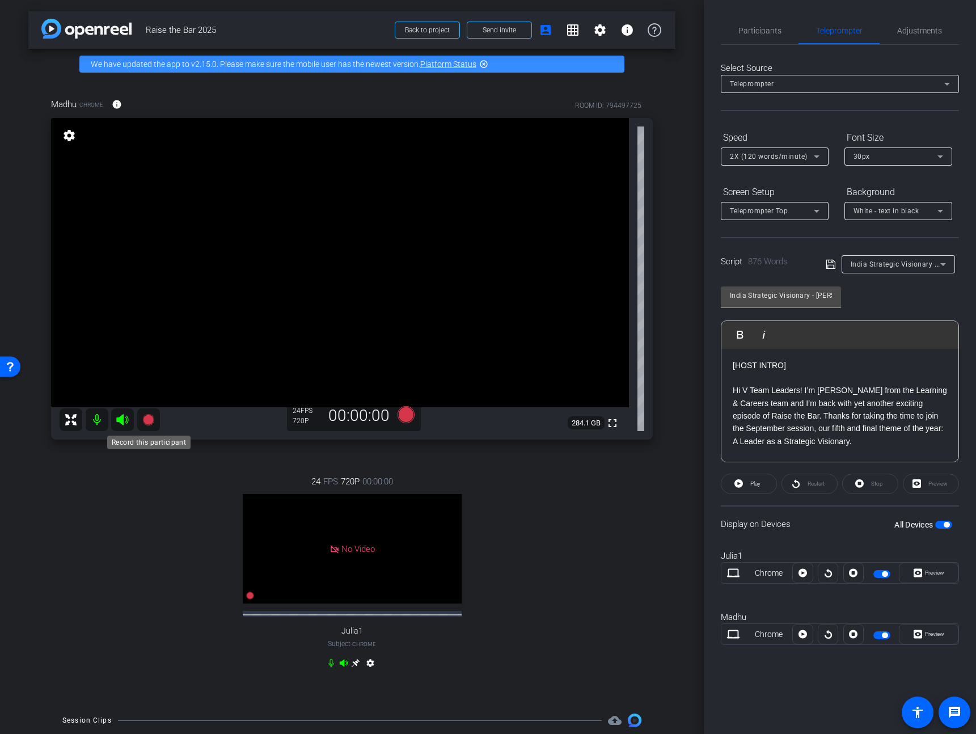
click at [149, 418] on icon at bounding box center [147, 419] width 11 height 11
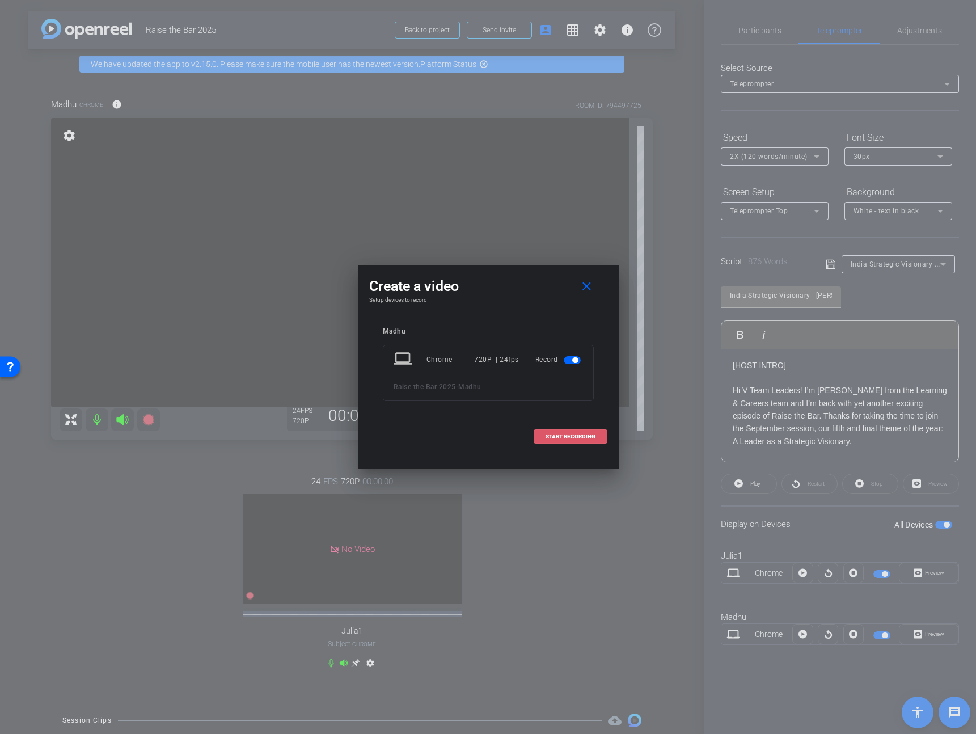
click at [578, 437] on span "START RECORDING" at bounding box center [570, 437] width 50 height 6
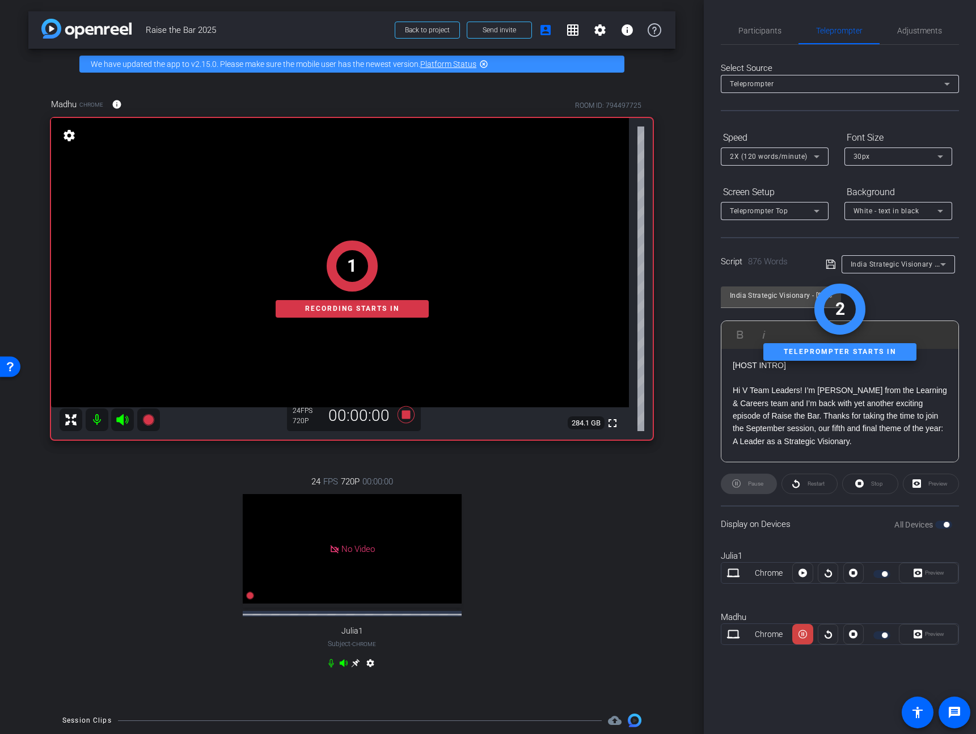
click at [757, 48] on div "Select Source Teleprompter Speed 2X (120 words/minute) Font Size 30px Screen Se…" at bounding box center [840, 354] width 238 height 619
click at [764, 40] on span "Participants" at bounding box center [759, 30] width 43 height 27
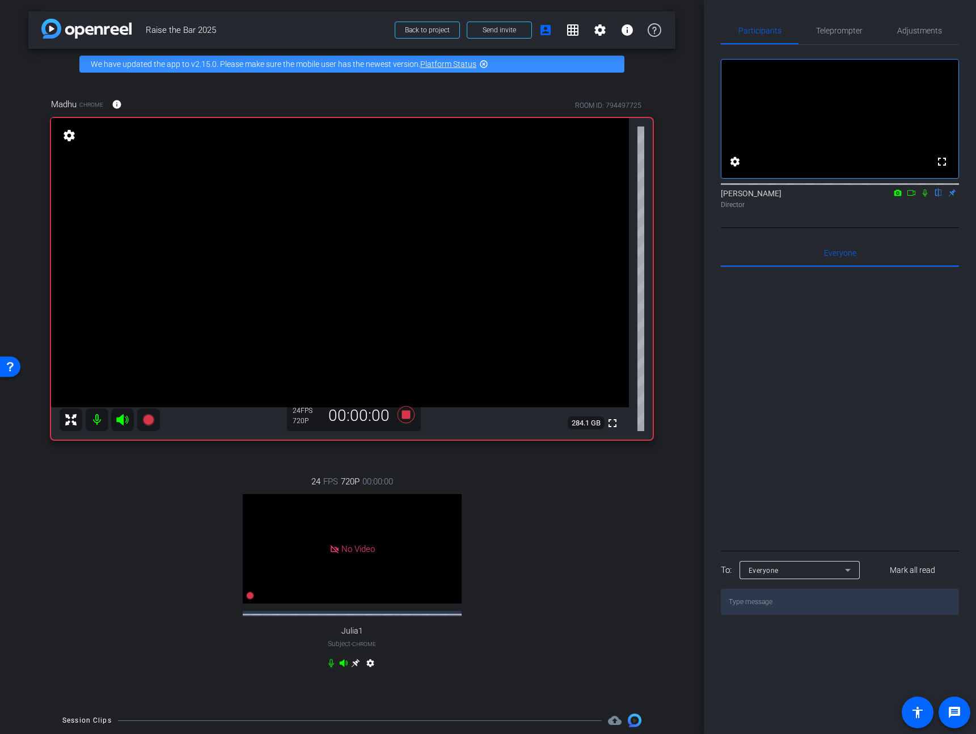
click at [907, 197] on icon at bounding box center [910, 193] width 9 height 8
click at [937, 197] on icon at bounding box center [938, 192] width 5 height 7
click at [809, 9] on div "Participants Teleprompter Adjustments No Video JP Chua Director Everyone 0 Mark…" at bounding box center [840, 367] width 272 height 734
click at [824, 26] on span "Teleprompter" at bounding box center [839, 30] width 46 height 27
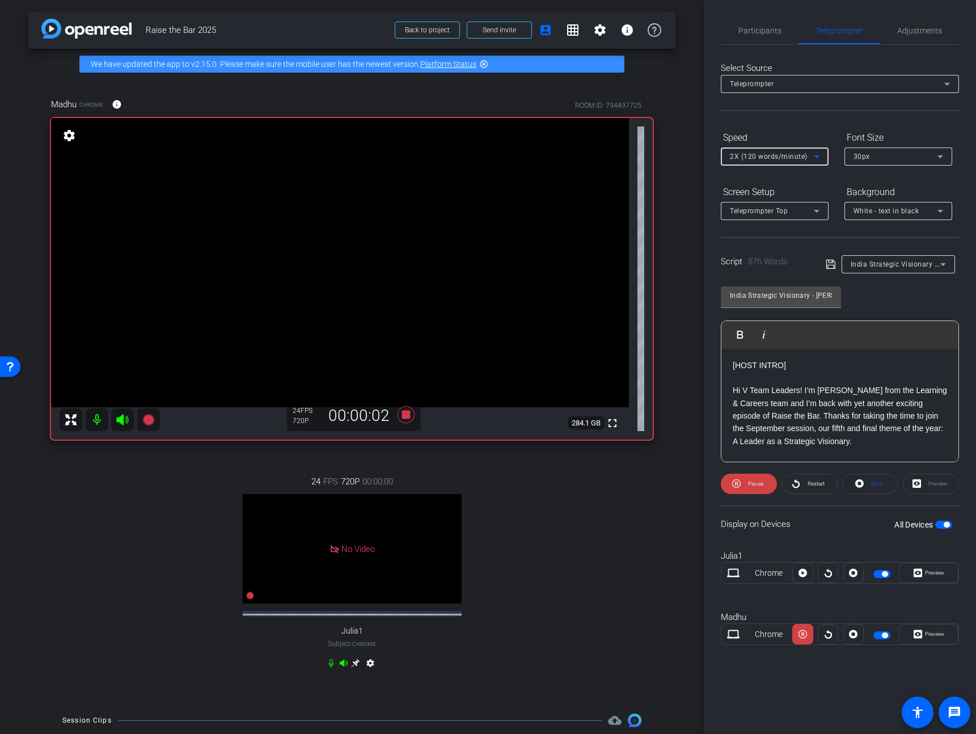
click at [797, 159] on span "2X (120 words/minute)" at bounding box center [769, 156] width 78 height 8
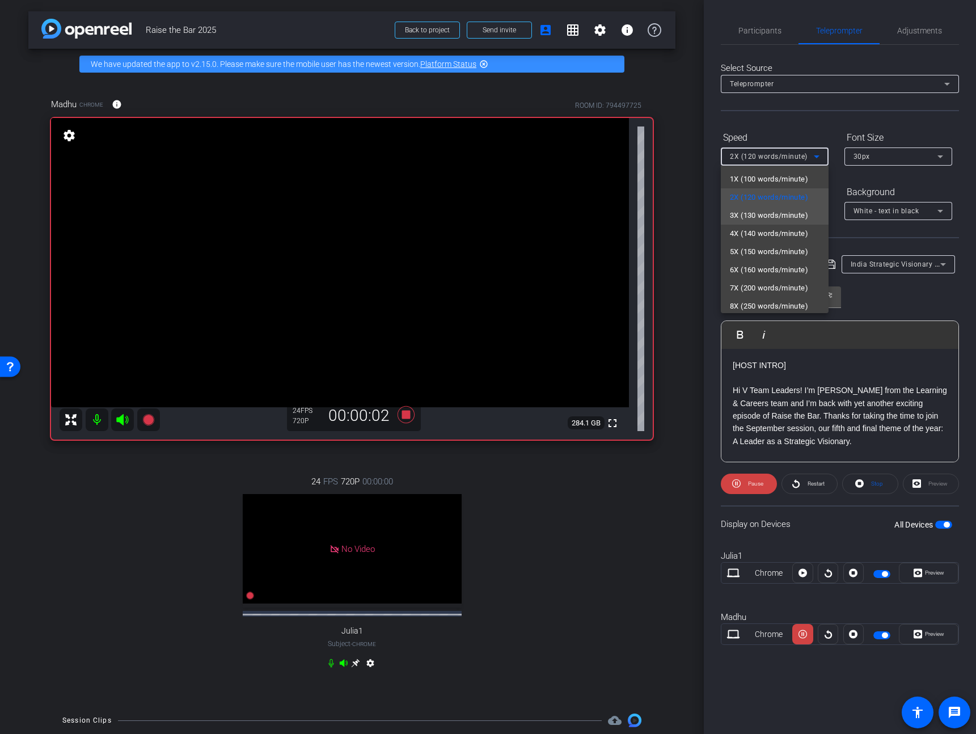
click at [783, 211] on span "3X (130 words/minute)" at bounding box center [769, 216] width 78 height 14
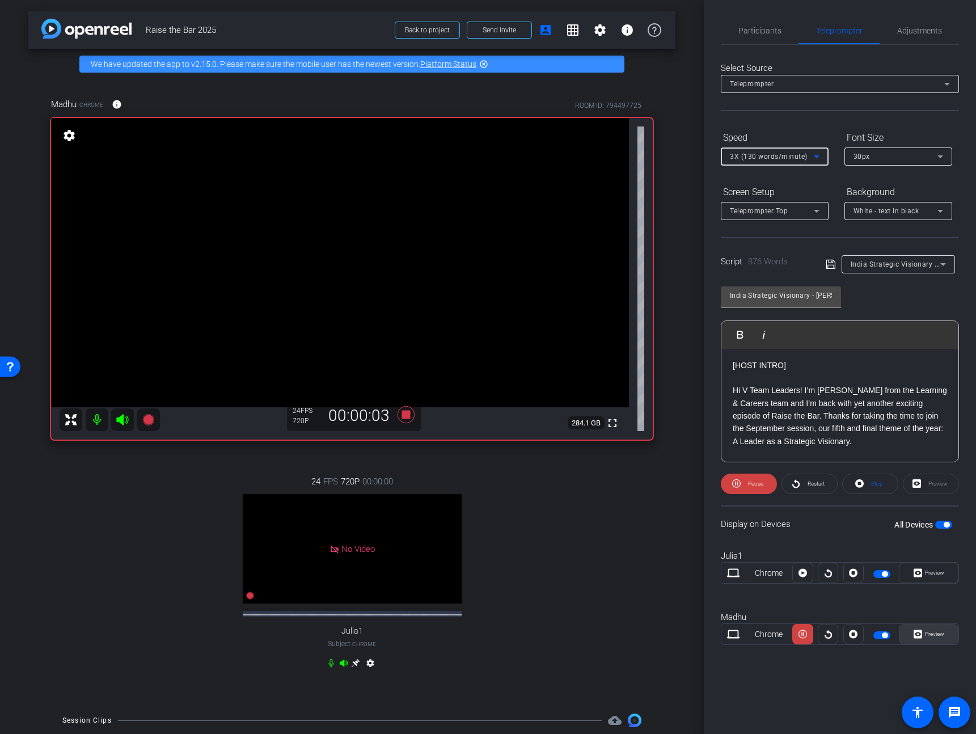
click at [931, 633] on span "Preview" at bounding box center [934, 633] width 19 height 6
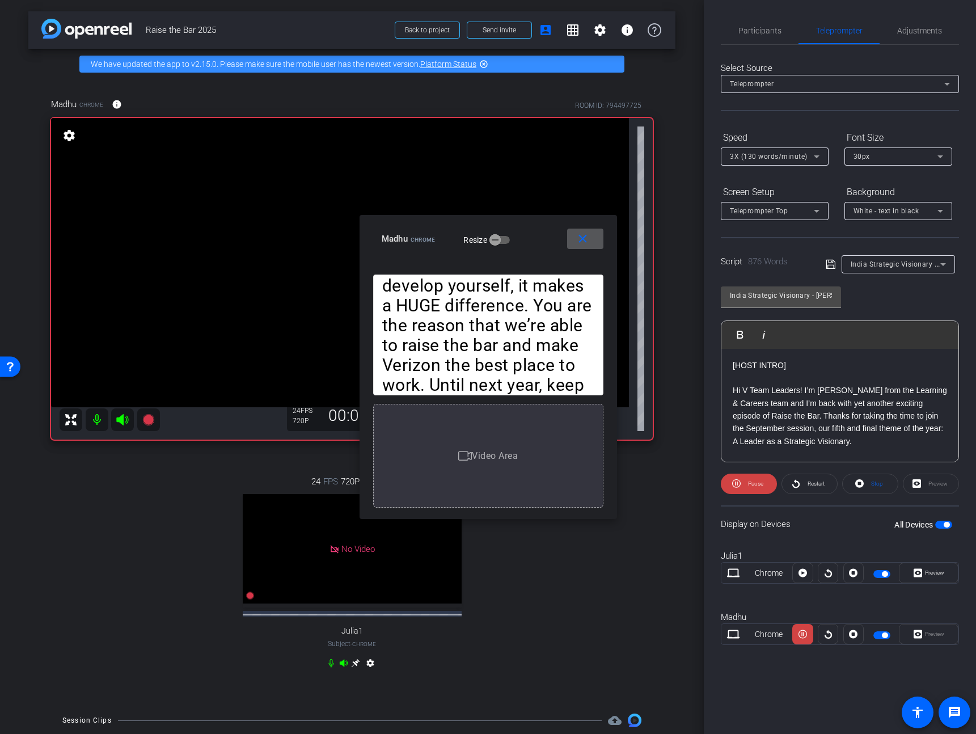
click at [777, 157] on span "3X (130 words/minute)" at bounding box center [769, 156] width 78 height 8
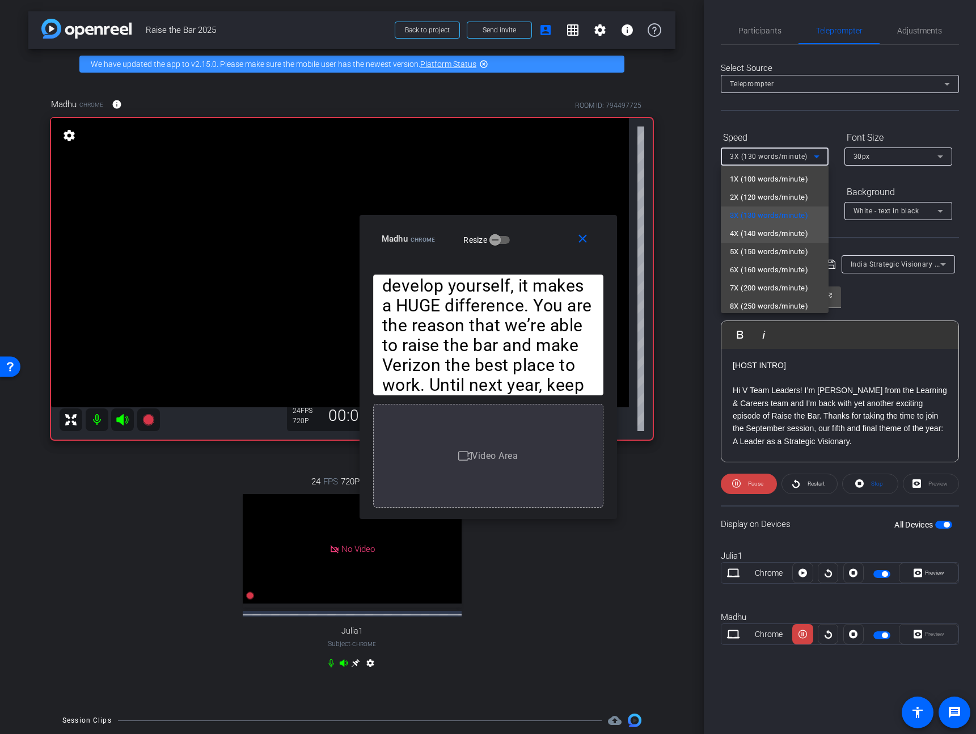
click at [762, 234] on span "4X (140 words/minute)" at bounding box center [769, 234] width 78 height 14
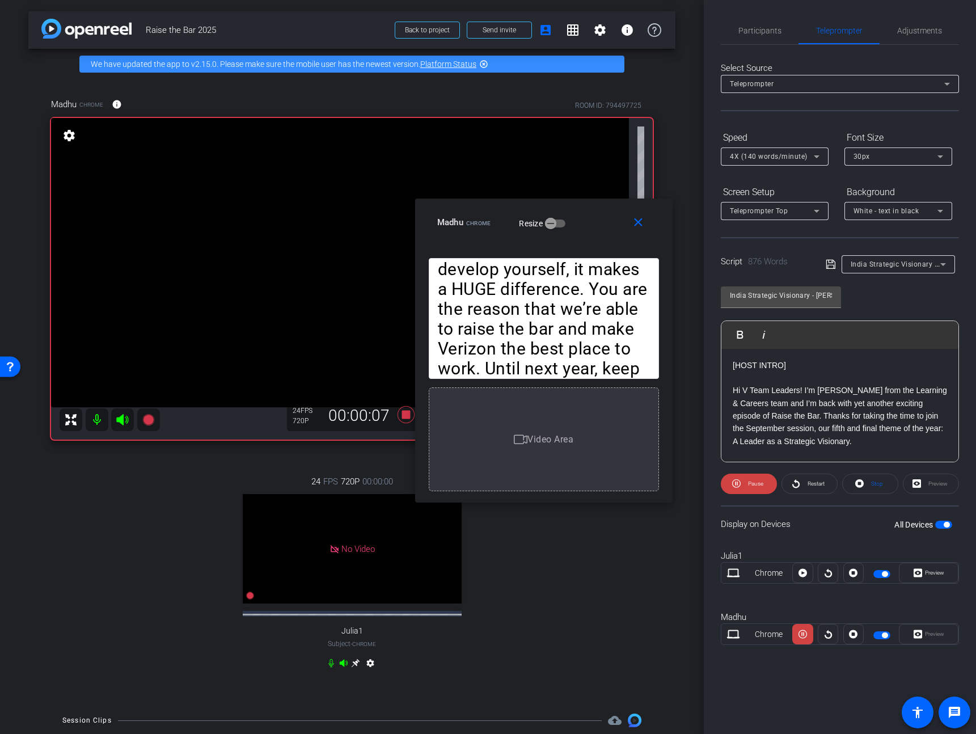
drag, startPoint x: 551, startPoint y: 232, endPoint x: 606, endPoint y: 217, distance: 57.2
click at [606, 217] on div "Madhu Chrome Resize" at bounding box center [548, 222] width 222 height 20
click at [789, 153] on span "4X (140 words/minute)" at bounding box center [769, 156] width 78 height 8
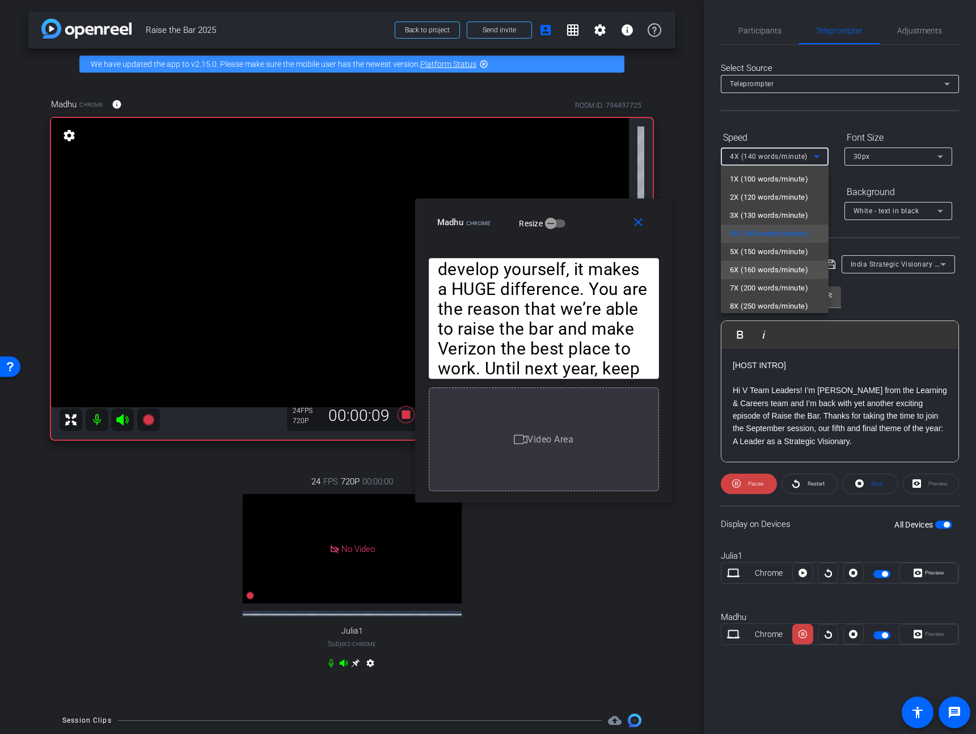
click at [775, 266] on span "6X (160 words/minute)" at bounding box center [769, 270] width 78 height 14
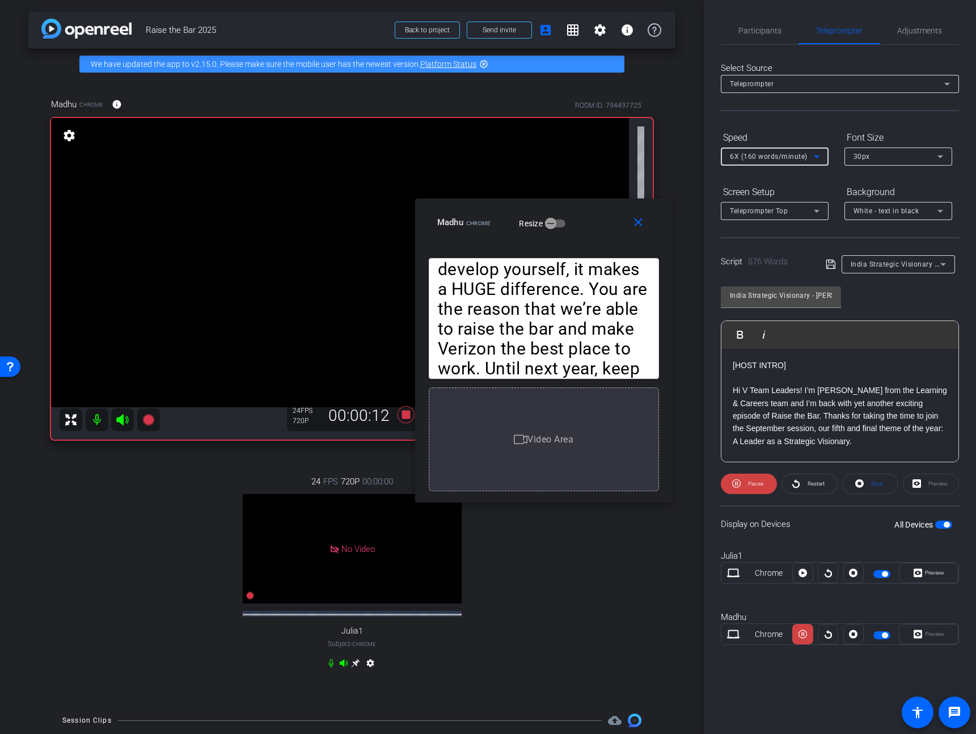
click at [784, 160] on div "6X (160 words/minute)" at bounding box center [772, 156] width 84 height 14
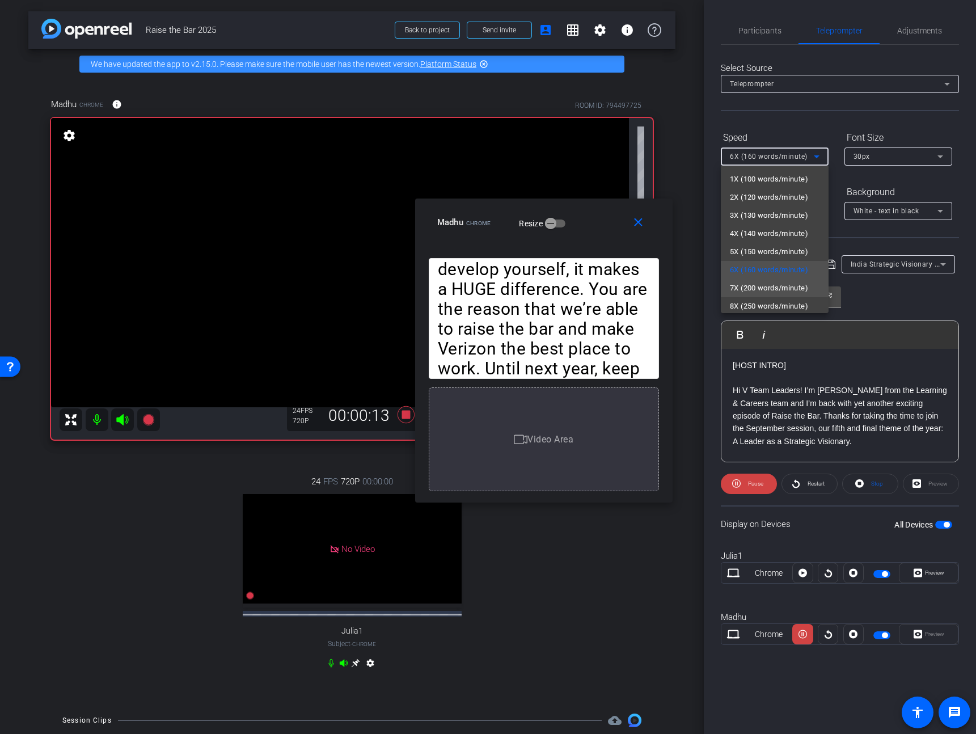
click at [778, 292] on span "7X (200 words/minute)" at bounding box center [769, 288] width 78 height 14
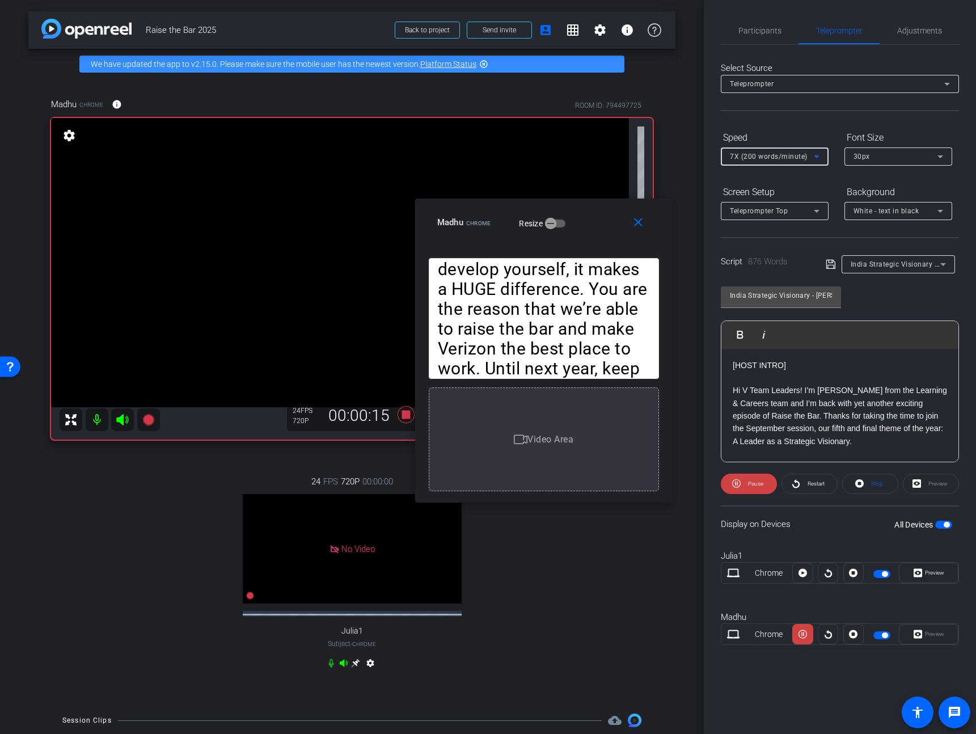
click at [786, 152] on span "7X (200 words/minute)" at bounding box center [769, 156] width 78 height 8
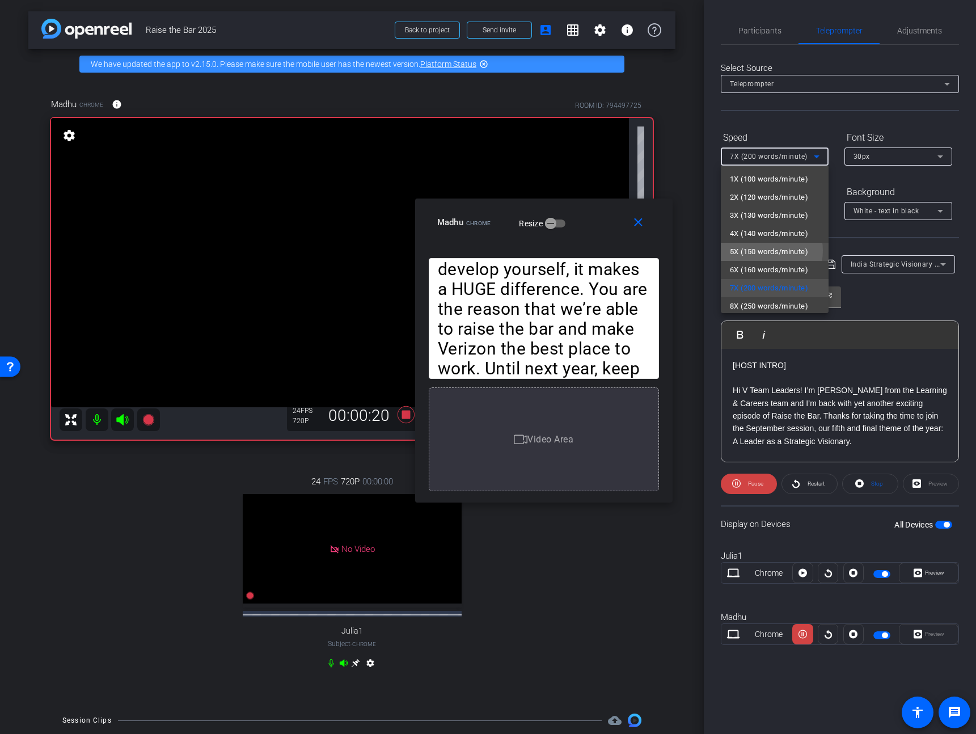
click at [764, 251] on span "5X (150 words/minute)" at bounding box center [769, 252] width 78 height 14
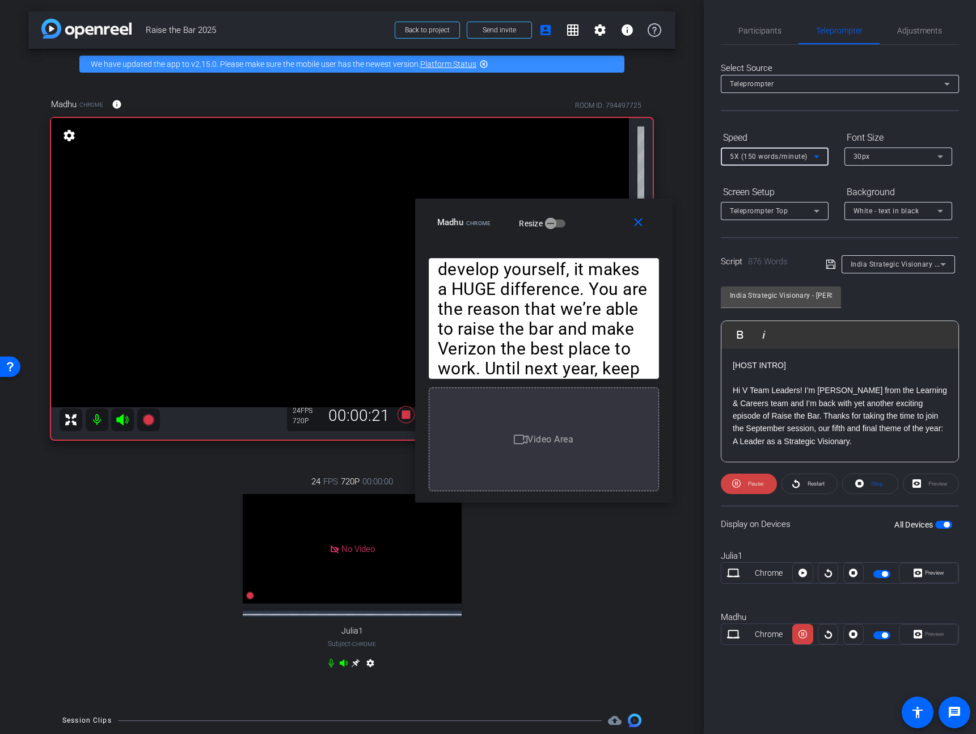
click at [781, 160] on span "5X (150 words/minute)" at bounding box center [769, 156] width 78 height 8
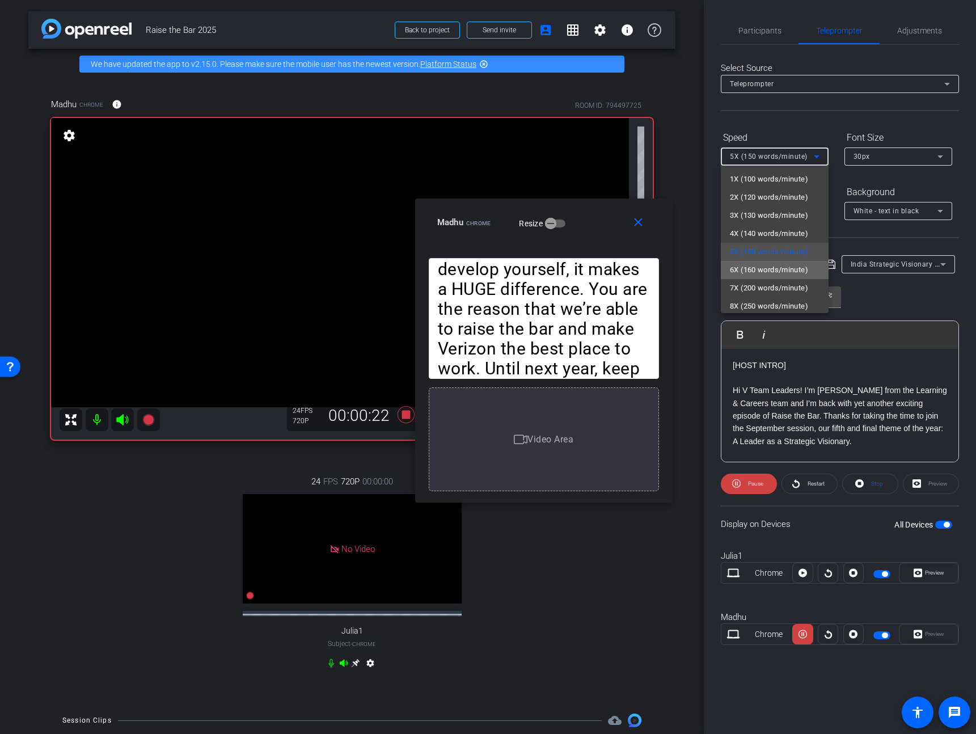
click at [774, 273] on span "6X (160 words/minute)" at bounding box center [769, 270] width 78 height 14
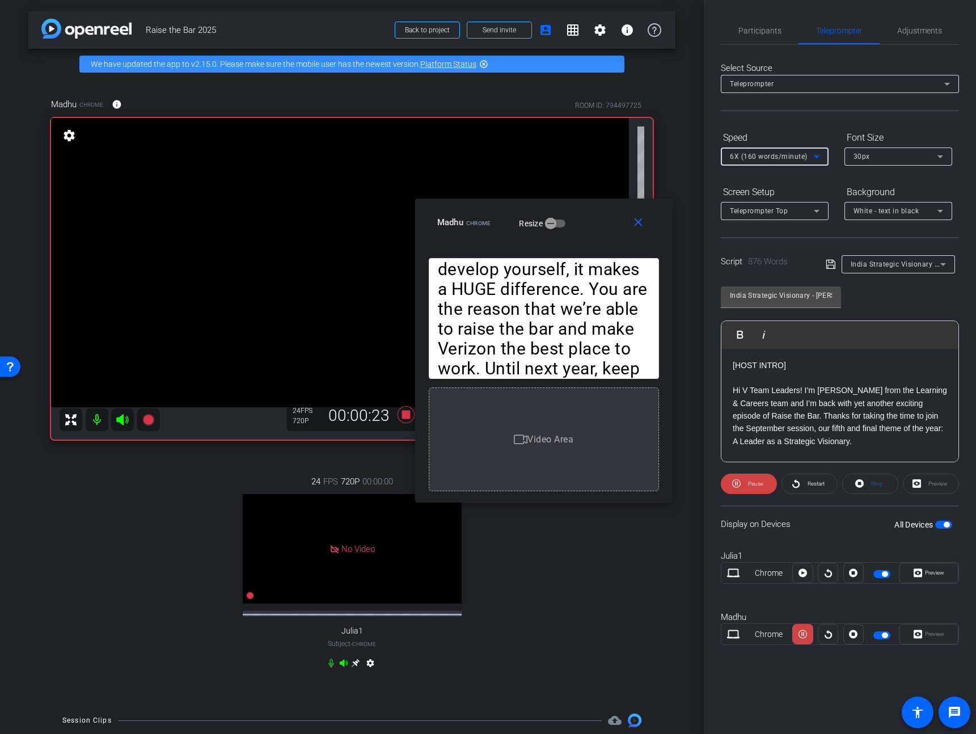
click at [791, 147] on div "6X (160 words/minute)" at bounding box center [775, 156] width 90 height 18
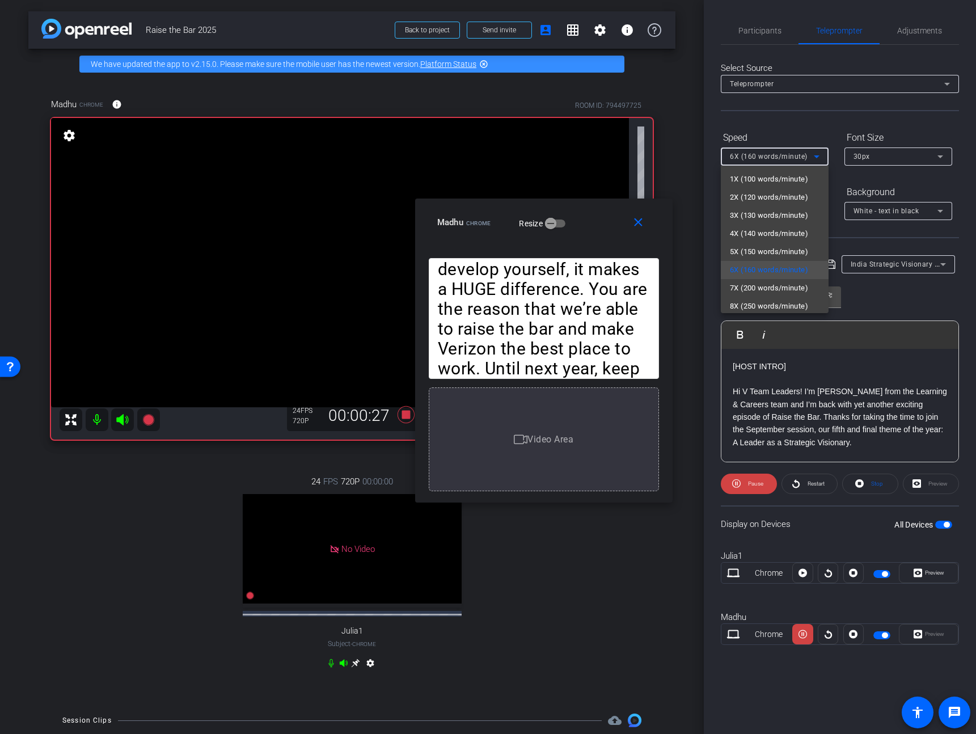
scroll to position [1, 0]
click at [774, 293] on span "7X (200 words/minute)" at bounding box center [769, 288] width 78 height 14
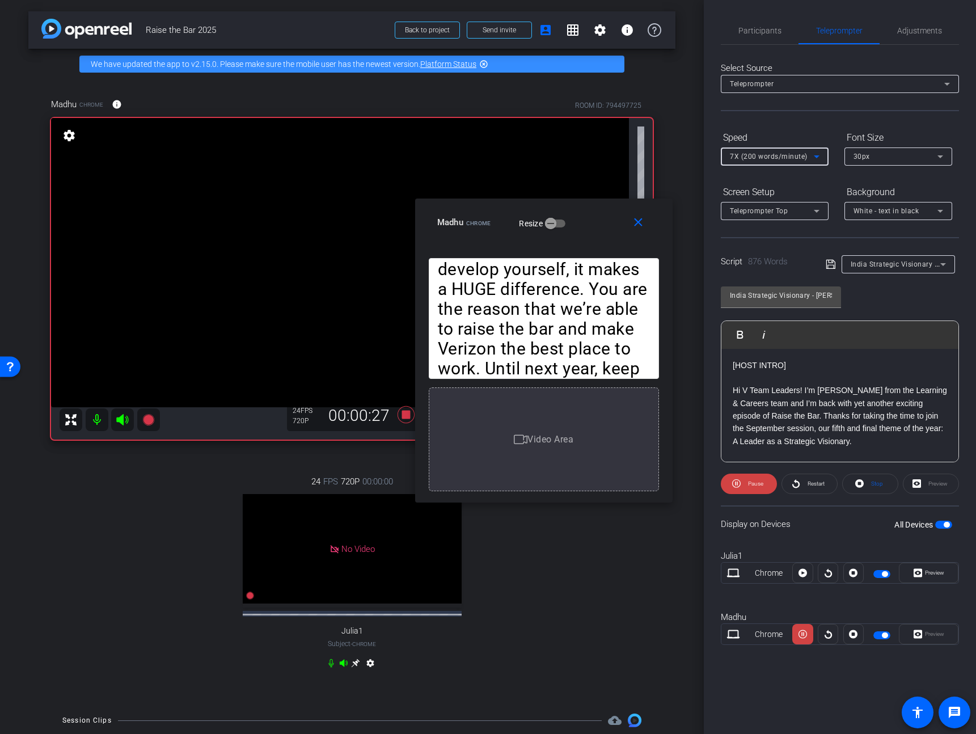
click at [773, 155] on span "7X (200 words/minute)" at bounding box center [769, 156] width 78 height 8
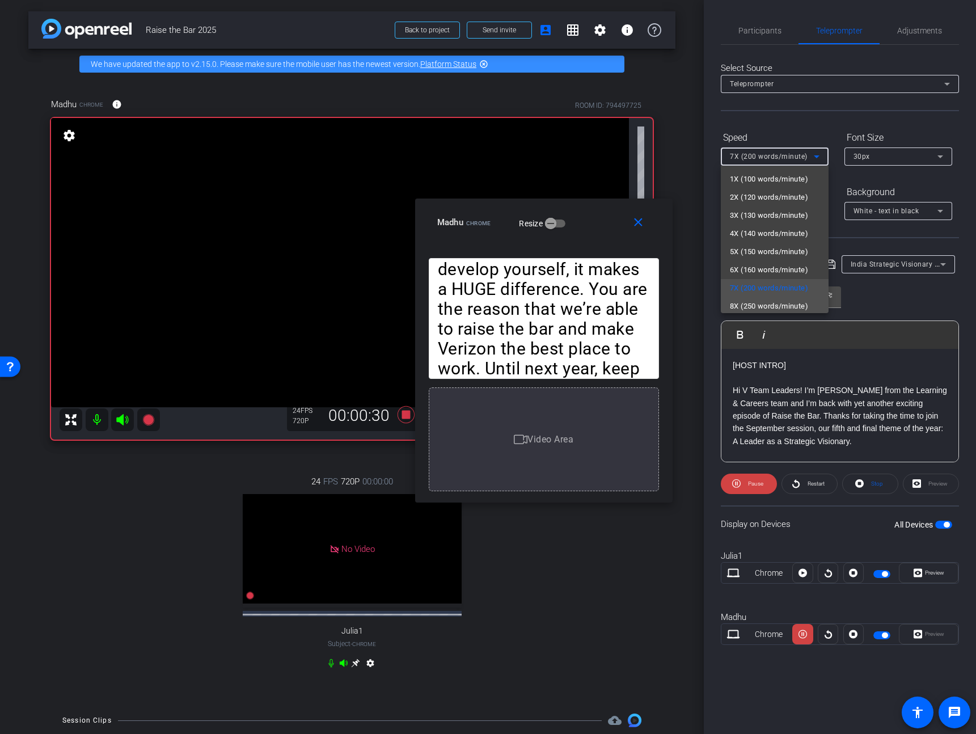
click at [768, 304] on span "8X (250 words/minute)" at bounding box center [769, 306] width 78 height 14
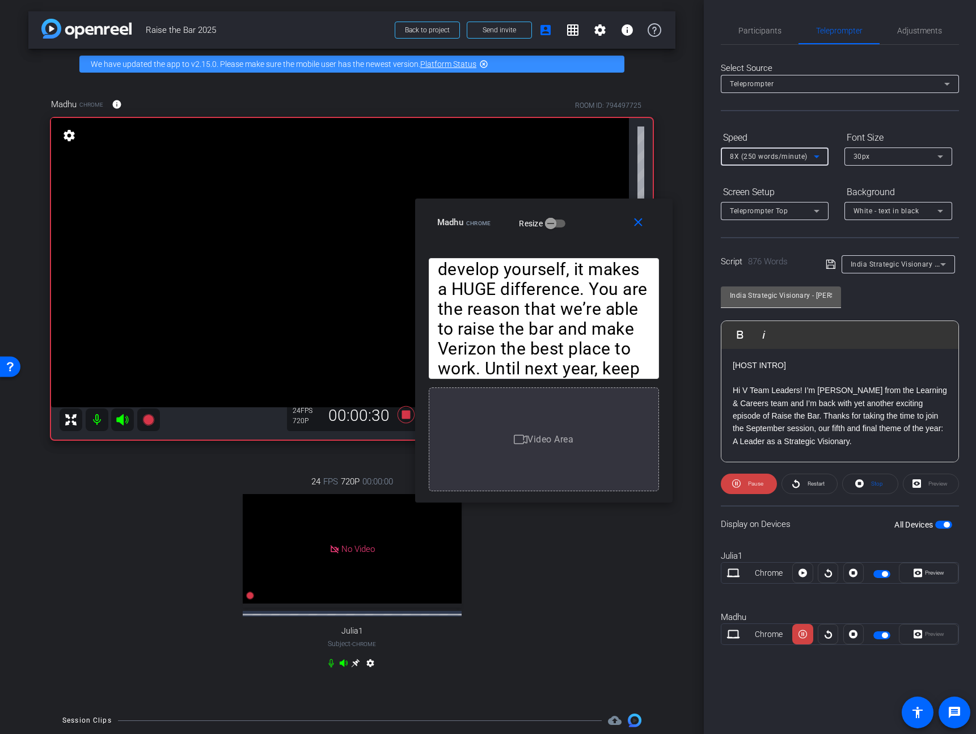
scroll to position [2, 0]
click at [787, 155] on span "8X (250 words/minute)" at bounding box center [769, 156] width 78 height 8
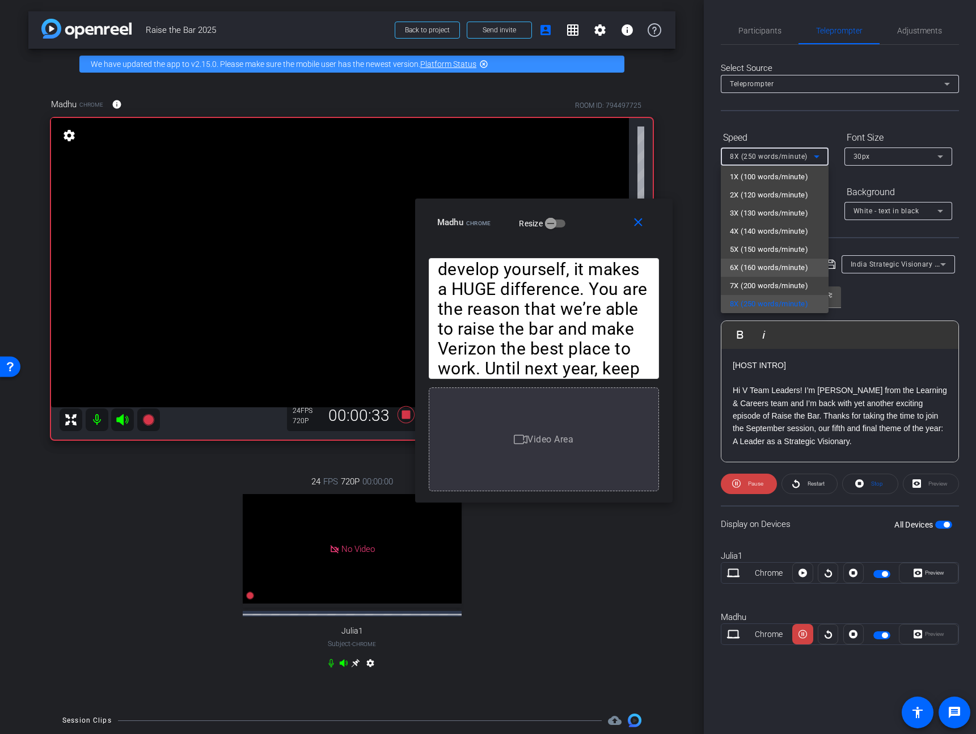
click at [770, 264] on span "6X (160 words/minute)" at bounding box center [769, 268] width 78 height 14
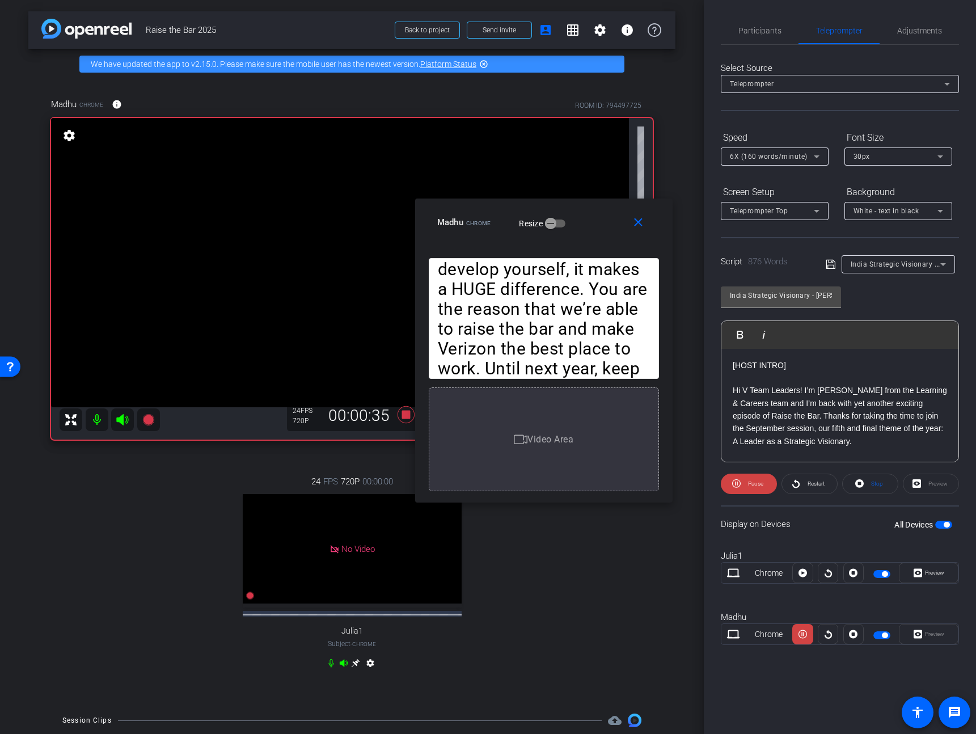
click at [794, 150] on div "Speed 6X (160 words/minute)" at bounding box center [775, 146] width 108 height 37
click at [798, 158] on span "6X (160 words/minute)" at bounding box center [769, 156] width 78 height 8
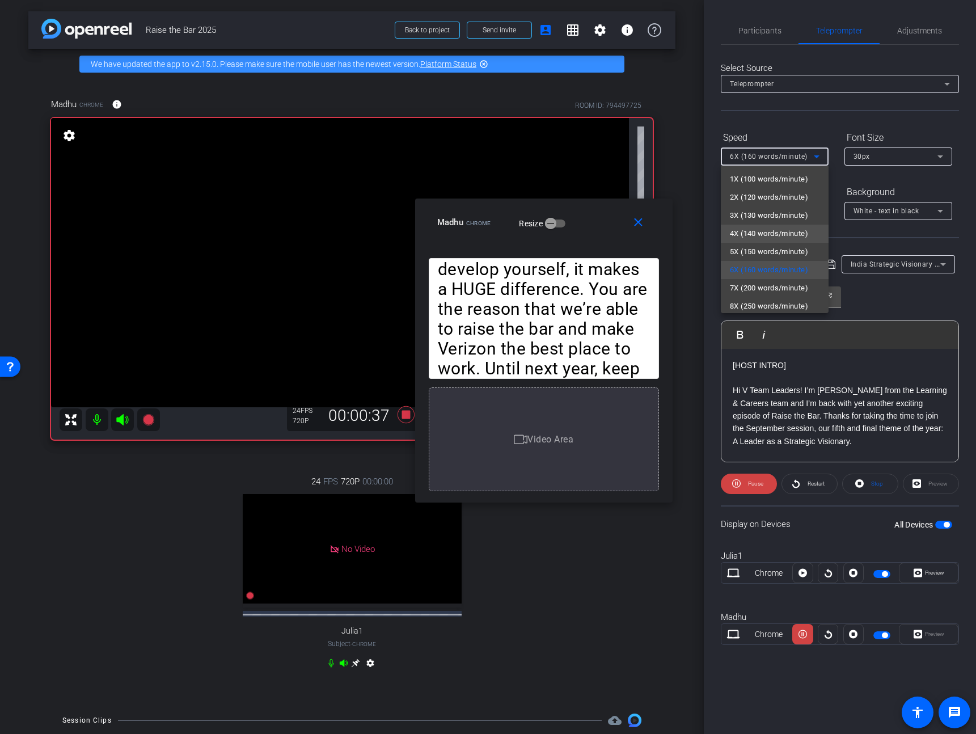
click at [767, 232] on span "4X (140 words/minute)" at bounding box center [769, 234] width 78 height 14
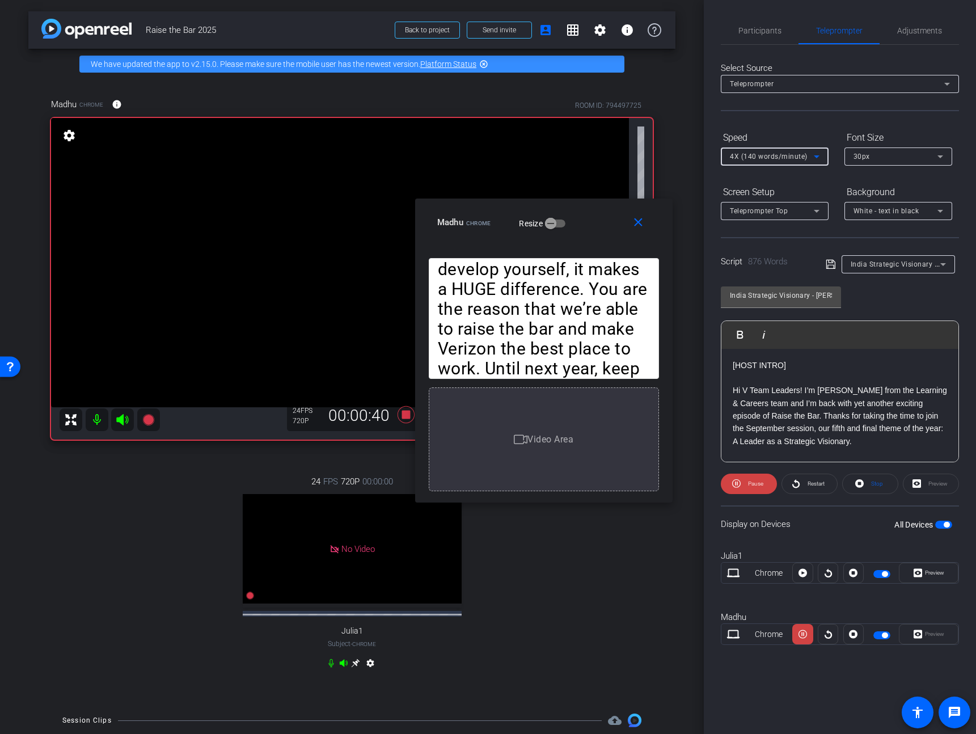
click at [790, 158] on span "4X (140 words/minute)" at bounding box center [769, 156] width 78 height 8
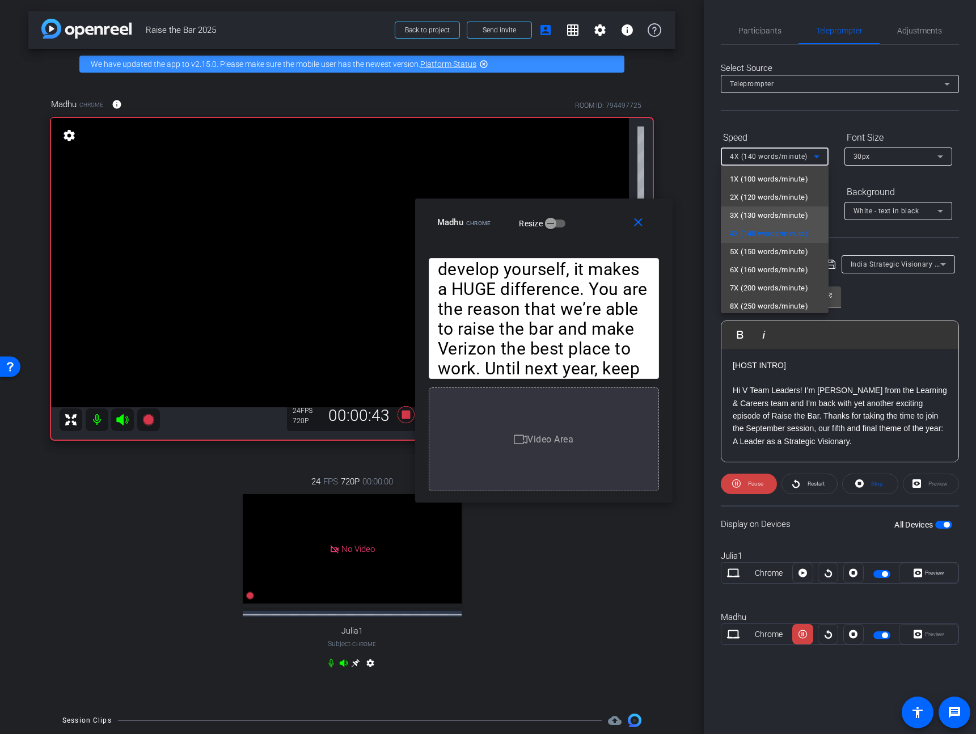
click at [769, 213] on span "3X (130 words/minute)" at bounding box center [769, 216] width 78 height 14
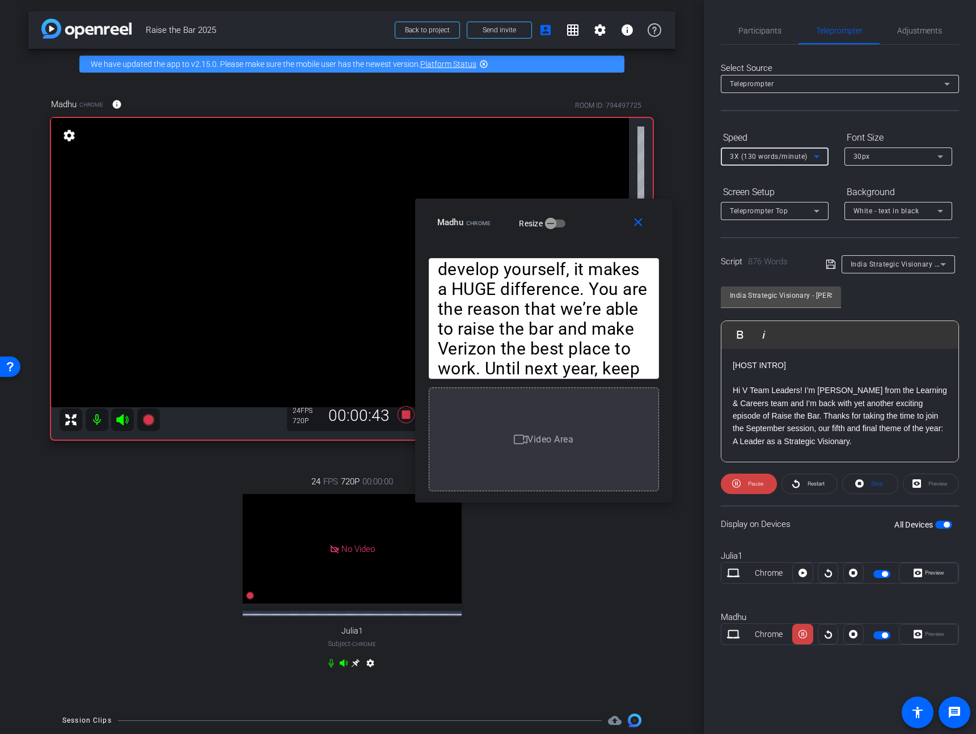
click at [791, 158] on span "3X (130 words/minute)" at bounding box center [769, 156] width 78 height 8
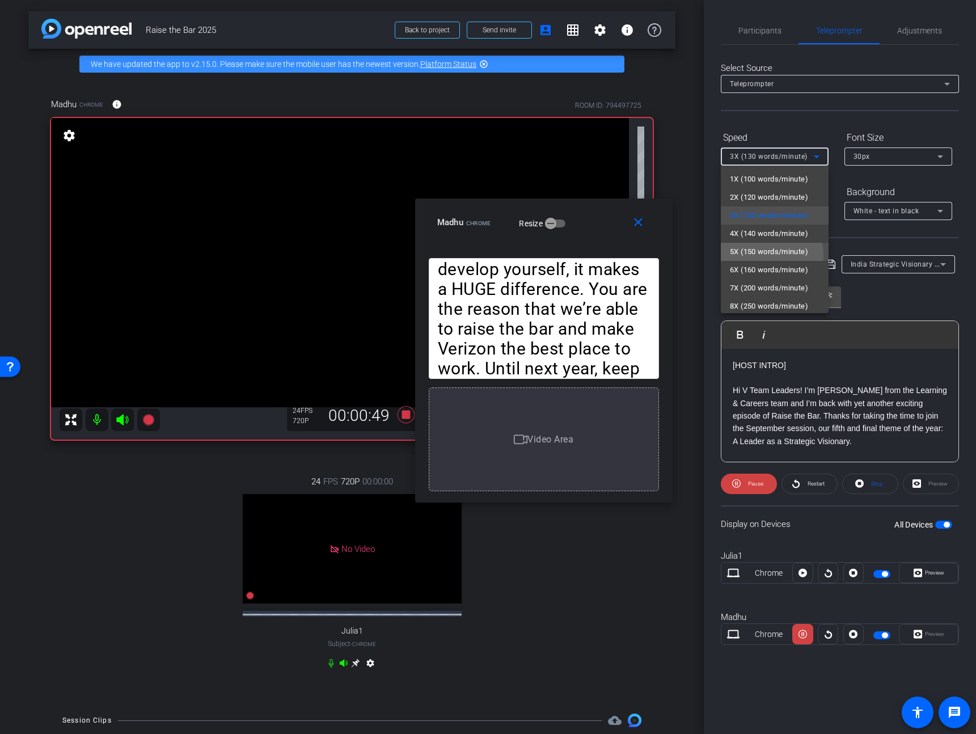
click at [763, 255] on span "5X (150 words/minute)" at bounding box center [769, 252] width 78 height 14
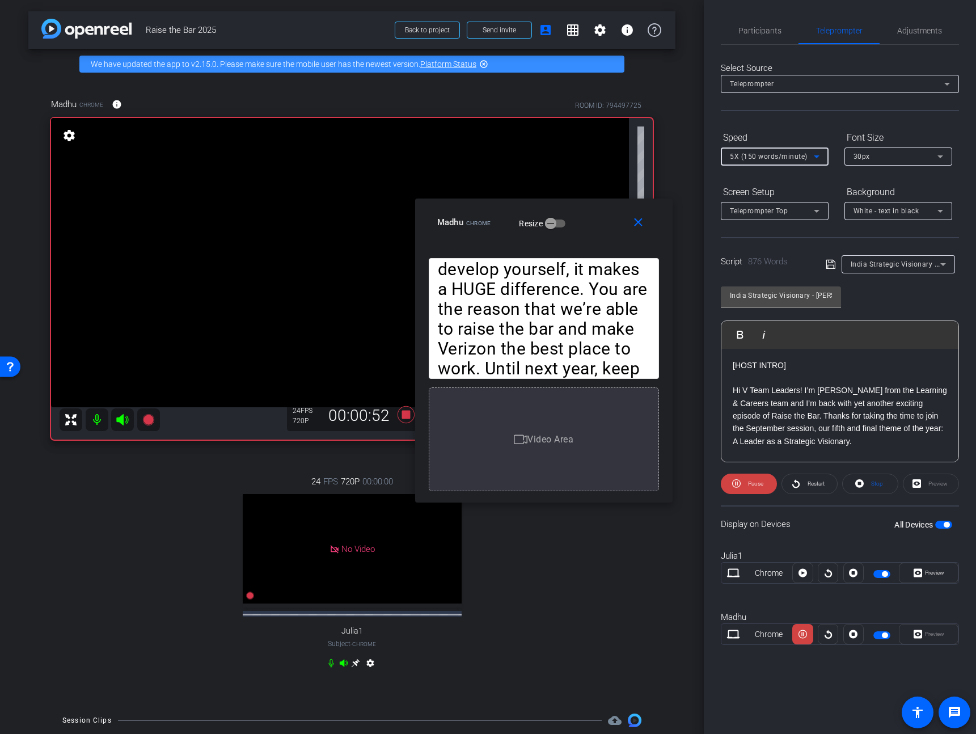
click at [776, 158] on span "5X (150 words/minute)" at bounding box center [769, 156] width 78 height 8
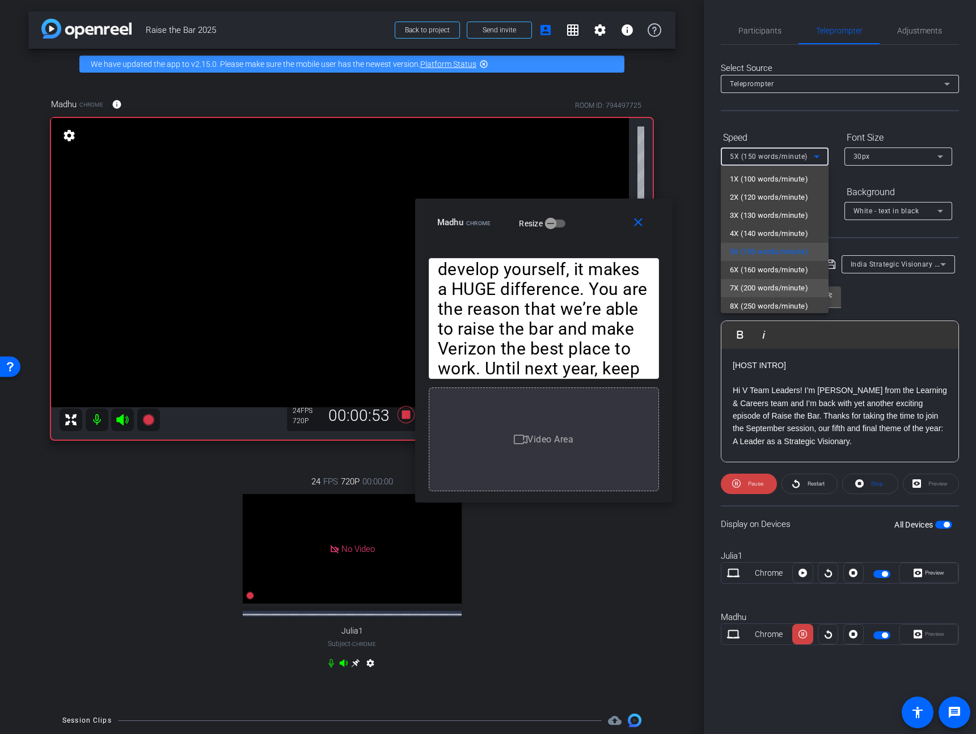
click at [759, 282] on span "7X (200 words/minute)" at bounding box center [769, 288] width 78 height 14
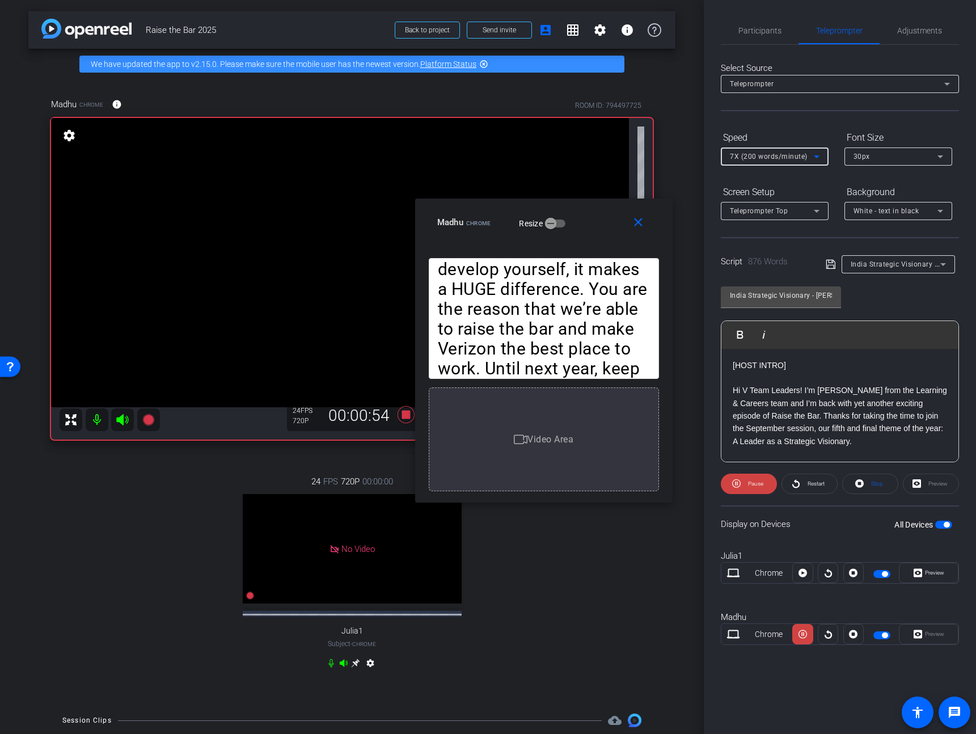
click at [762, 156] on span "7X (200 words/minute)" at bounding box center [769, 156] width 78 height 8
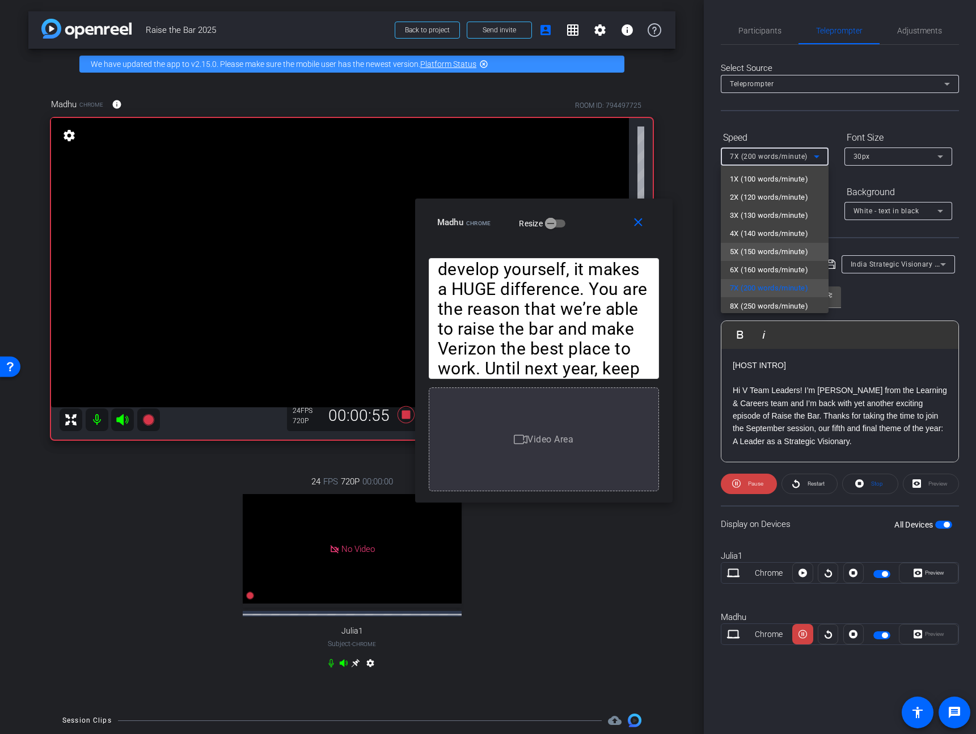
click at [752, 254] on span "5X (150 words/minute)" at bounding box center [769, 252] width 78 height 14
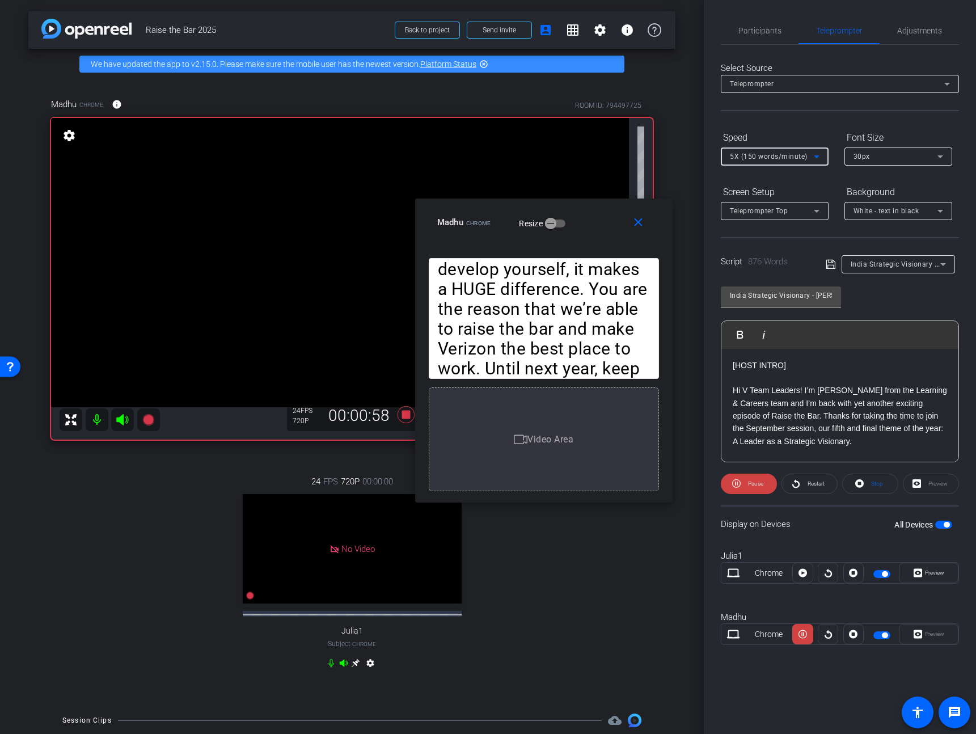
click at [760, 152] on span "5X (150 words/minute)" at bounding box center [769, 156] width 78 height 8
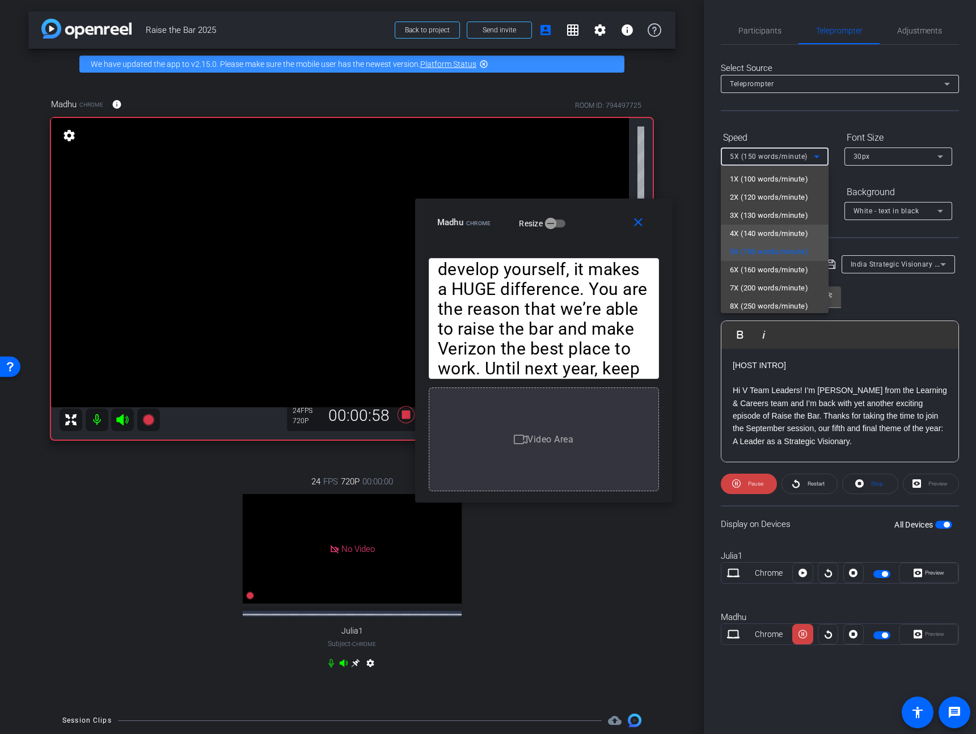
click at [751, 228] on span "4X (140 words/minute)" at bounding box center [769, 234] width 78 height 14
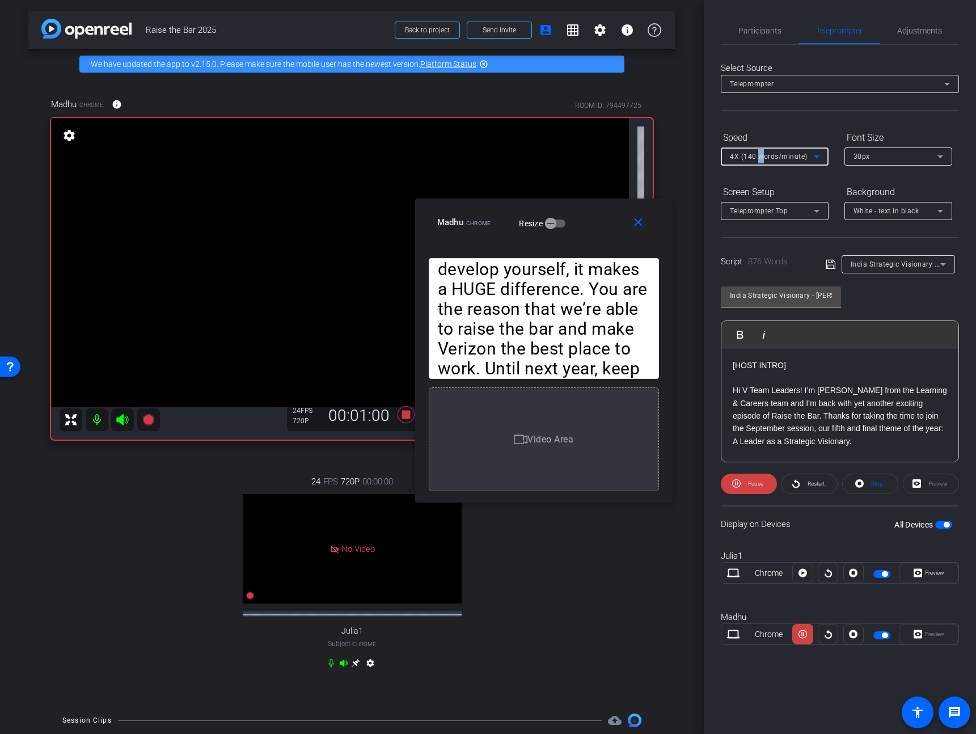
click at [760, 158] on span "4X (140 words/minute)" at bounding box center [769, 156] width 78 height 8
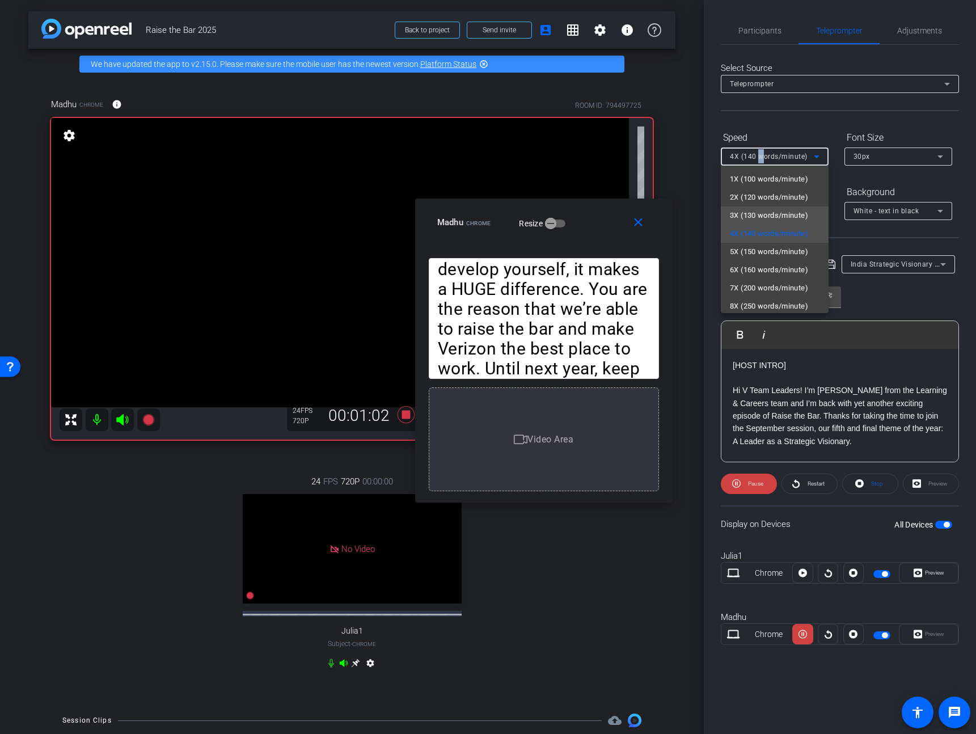
click at [753, 215] on span "3X (130 words/minute)" at bounding box center [769, 216] width 78 height 14
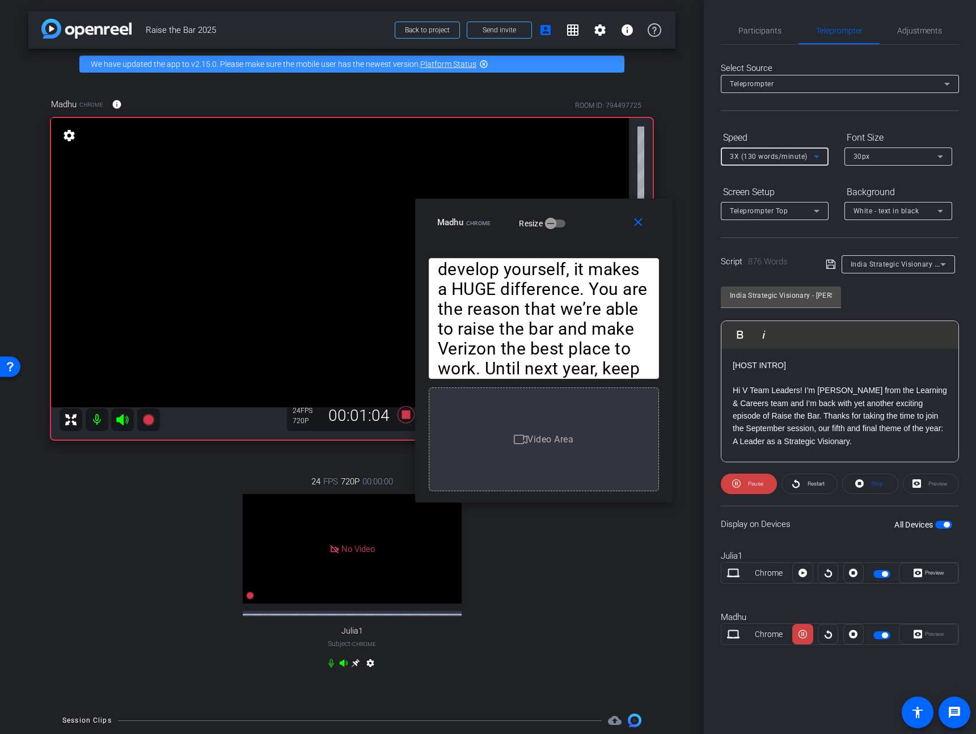
click at [777, 159] on span "3X (130 words/minute)" at bounding box center [769, 156] width 78 height 8
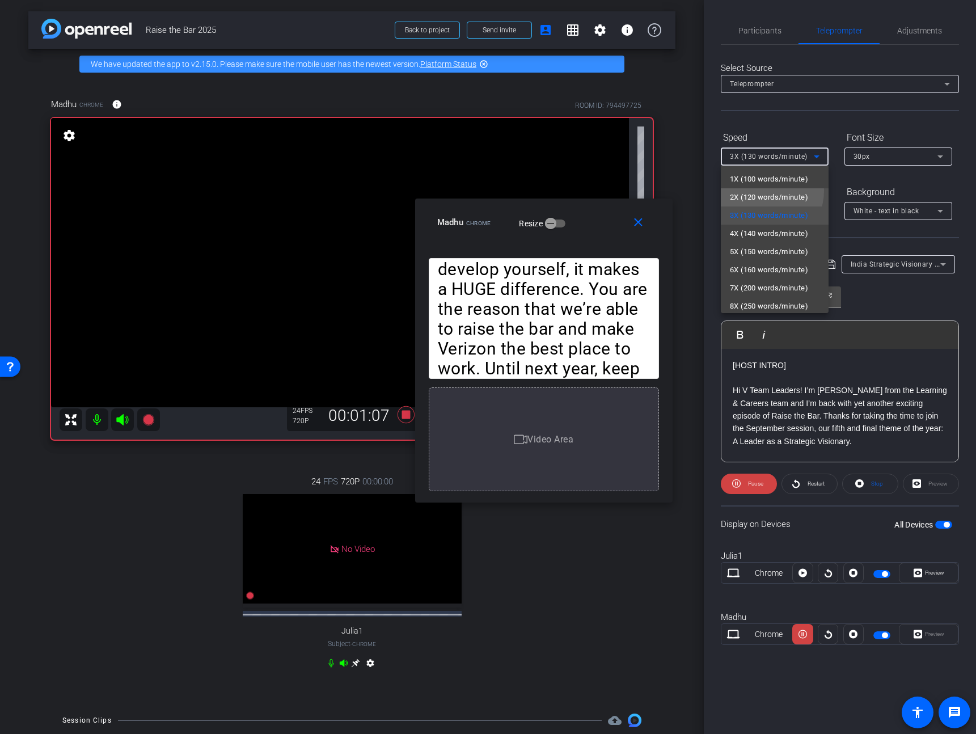
click at [761, 190] on span "2X (120 words/minute)" at bounding box center [769, 197] width 78 height 14
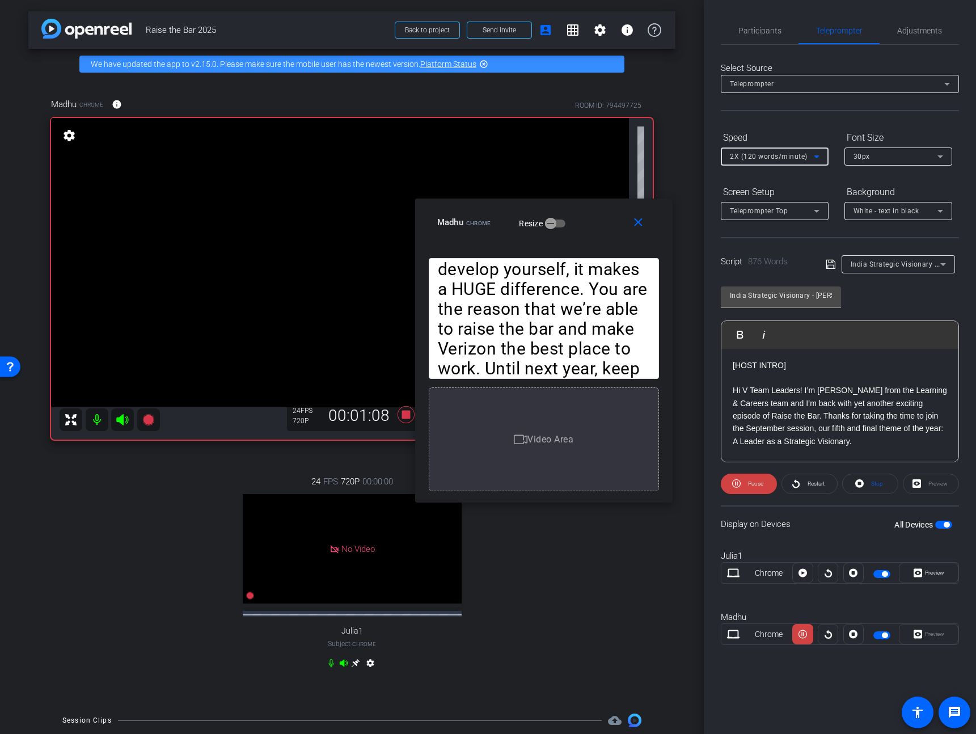
click at [768, 156] on span "2X (120 words/minute)" at bounding box center [769, 156] width 78 height 8
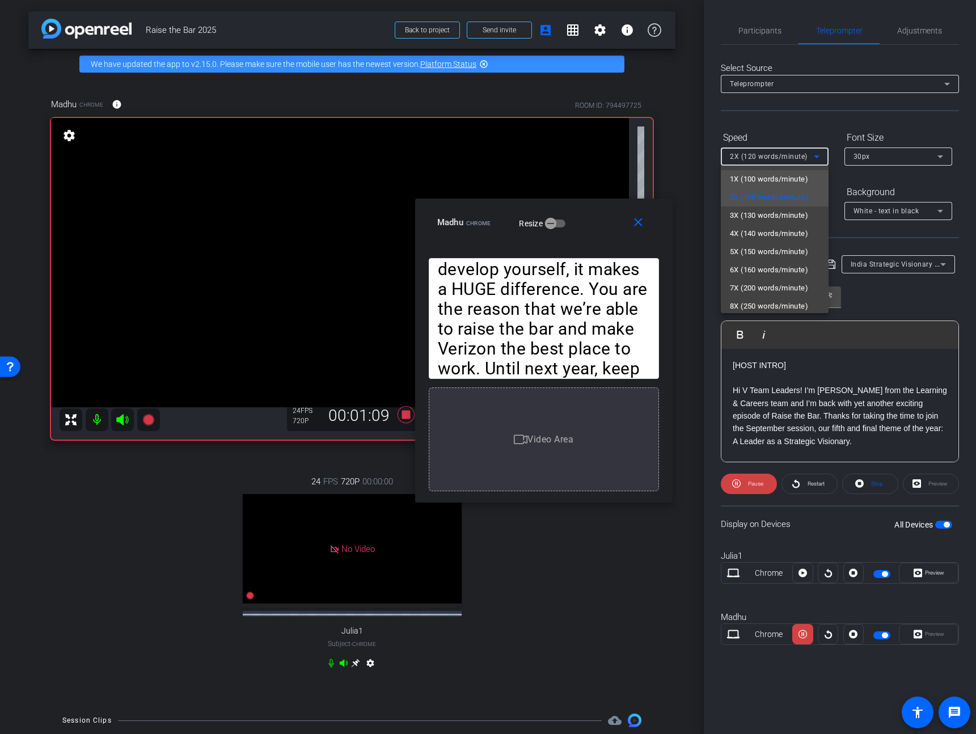
click at [779, 184] on span "1X (100 words/minute)" at bounding box center [769, 179] width 78 height 14
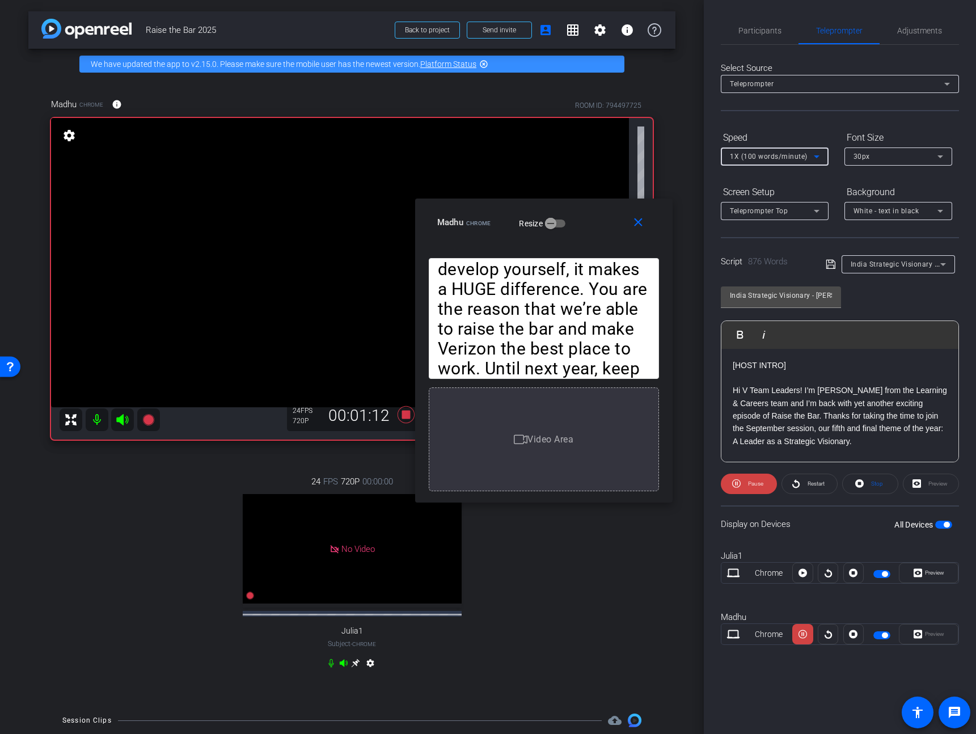
click at [769, 159] on span "1X (100 words/minute)" at bounding box center [769, 156] width 78 height 8
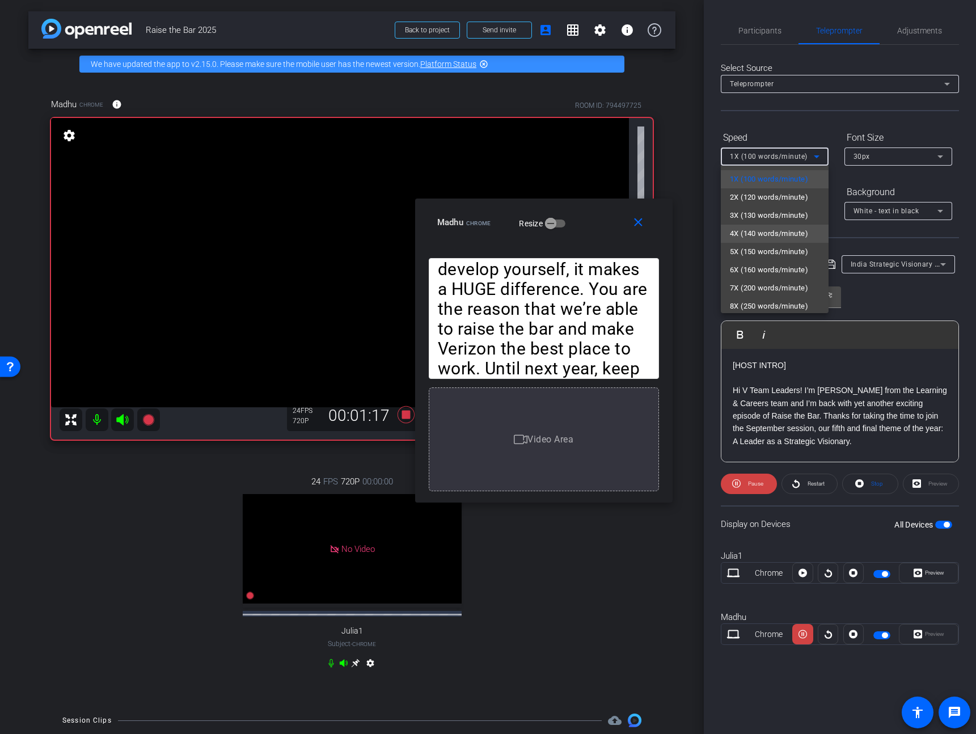
click at [773, 232] on span "4X (140 words/minute)" at bounding box center [769, 234] width 78 height 14
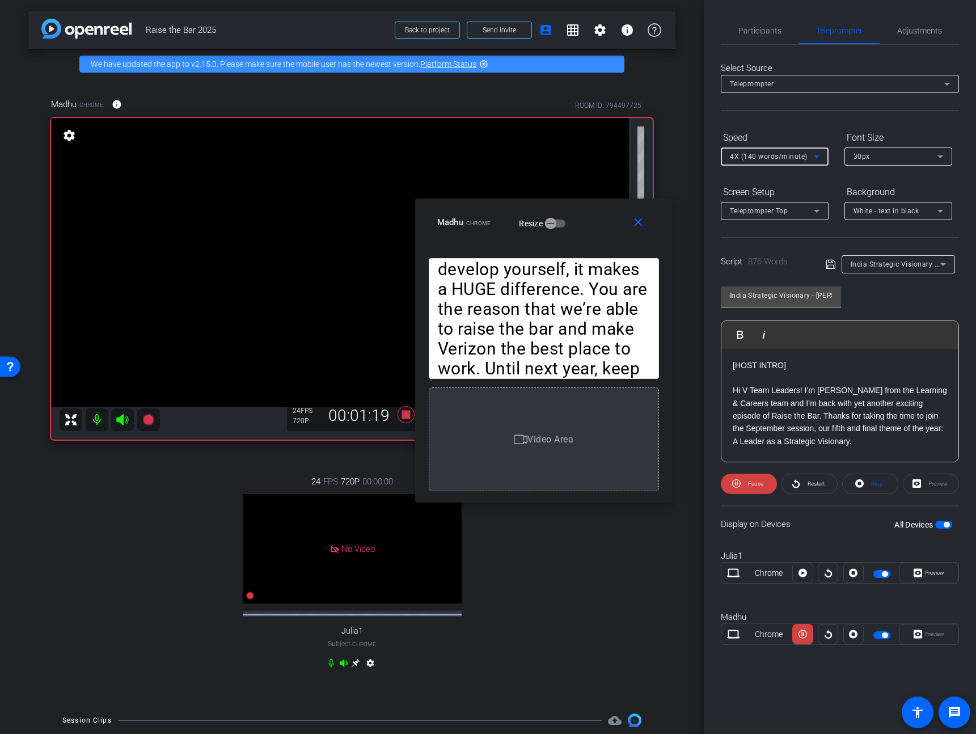
click at [777, 156] on span "4X (140 words/minute)" at bounding box center [769, 156] width 78 height 8
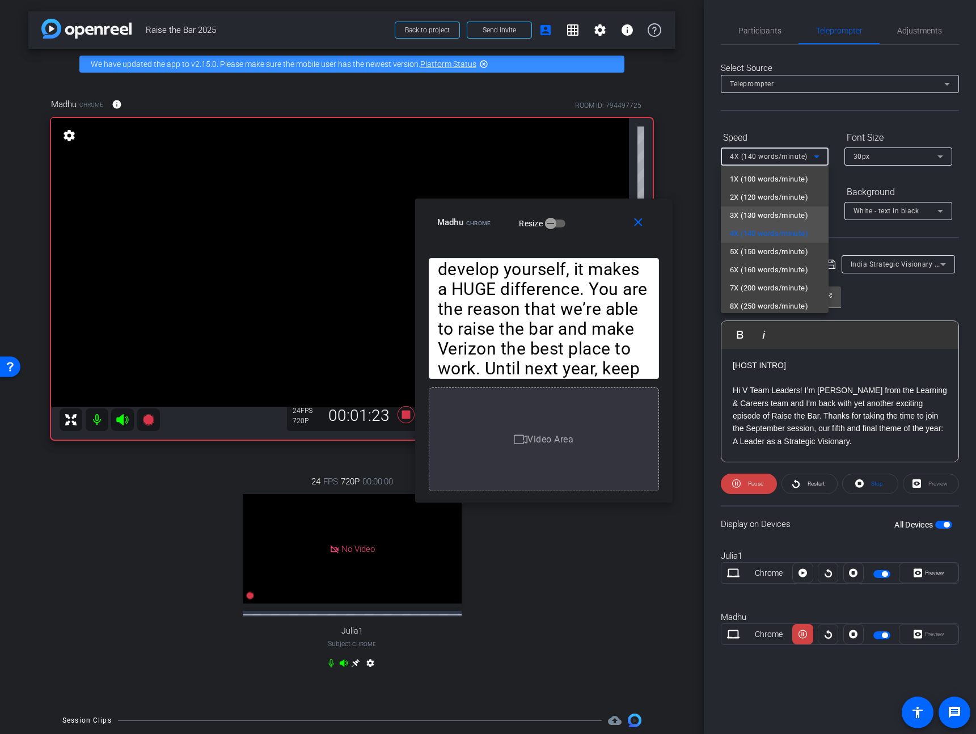
click at [761, 213] on span "3X (130 words/minute)" at bounding box center [769, 216] width 78 height 14
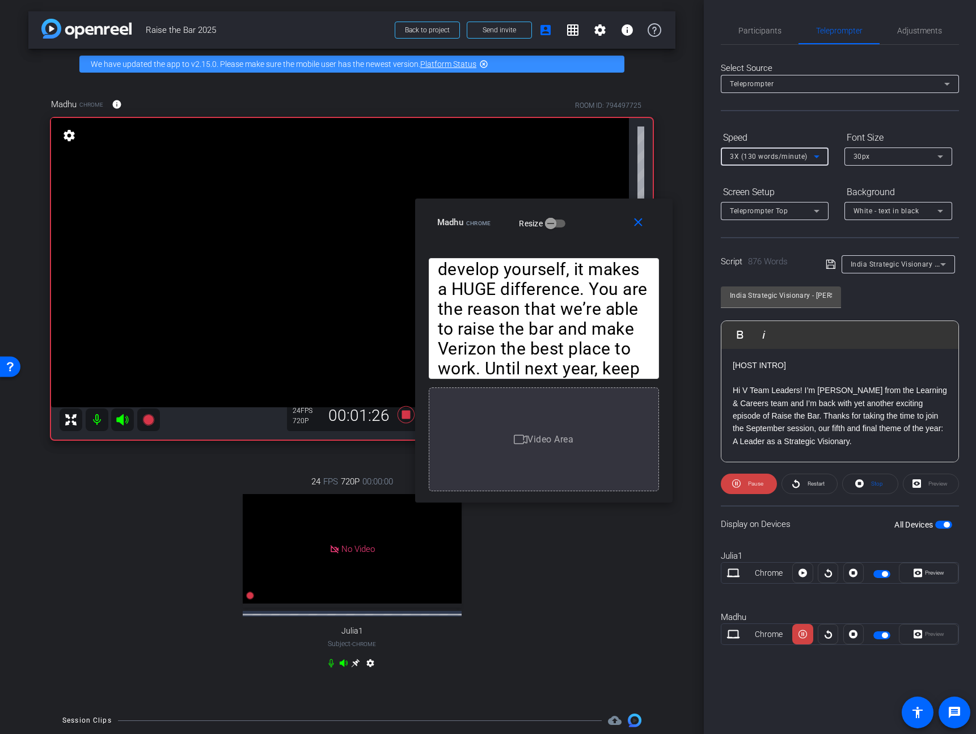
click at [773, 150] on div "3X (130 words/minute)" at bounding box center [772, 156] width 84 height 14
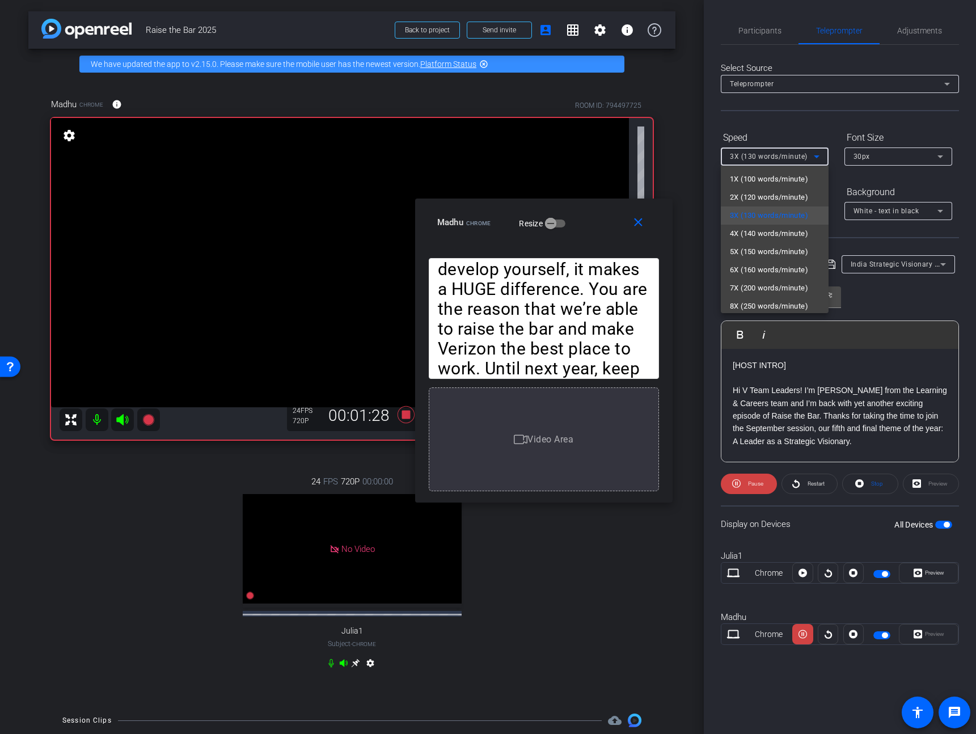
click at [905, 320] on div at bounding box center [488, 367] width 976 height 734
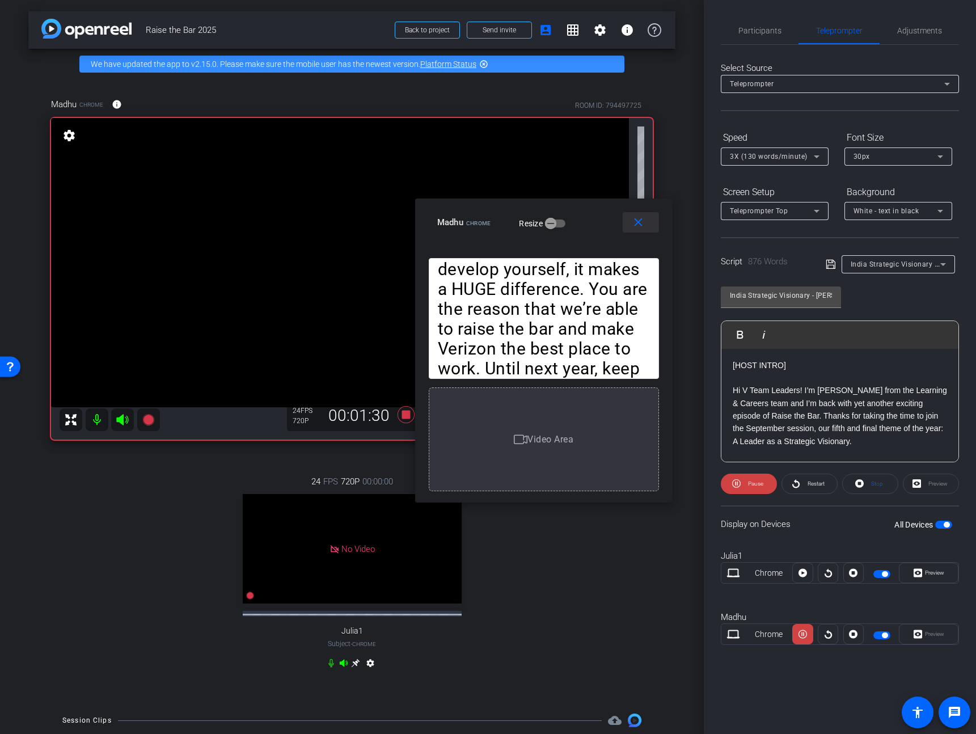
click at [638, 222] on mat-icon "close" at bounding box center [638, 222] width 14 height 14
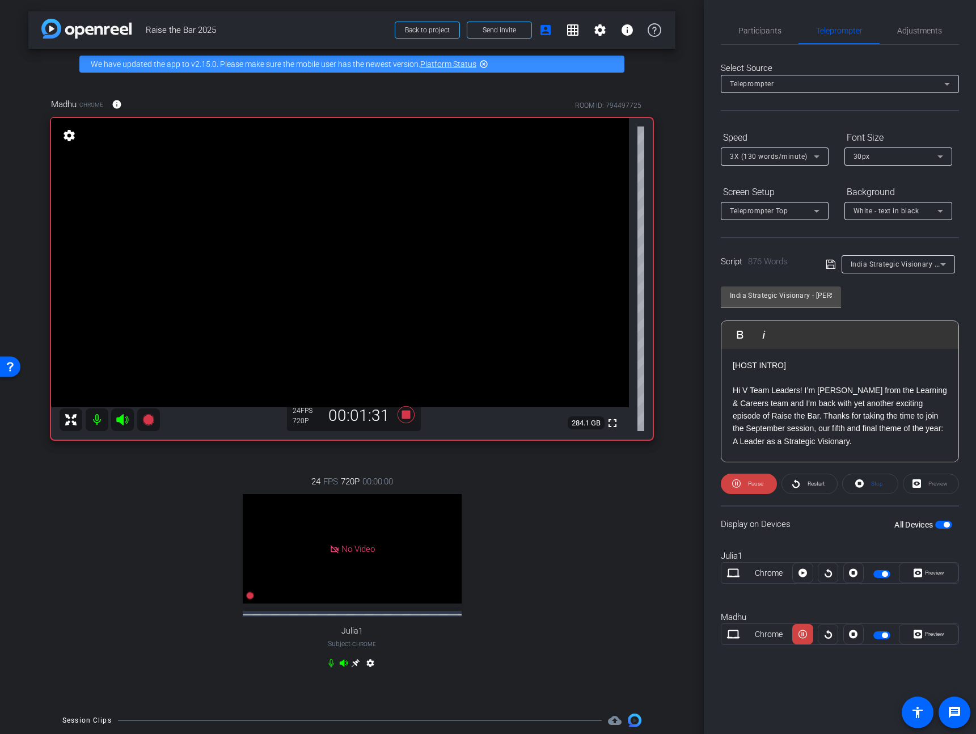
click at [743, 48] on div "Select Source Teleprompter Speed 3X (130 words/minute) Font Size 30px Screen Se…" at bounding box center [840, 354] width 238 height 619
click at [752, 35] on span "Participants" at bounding box center [759, 30] width 43 height 27
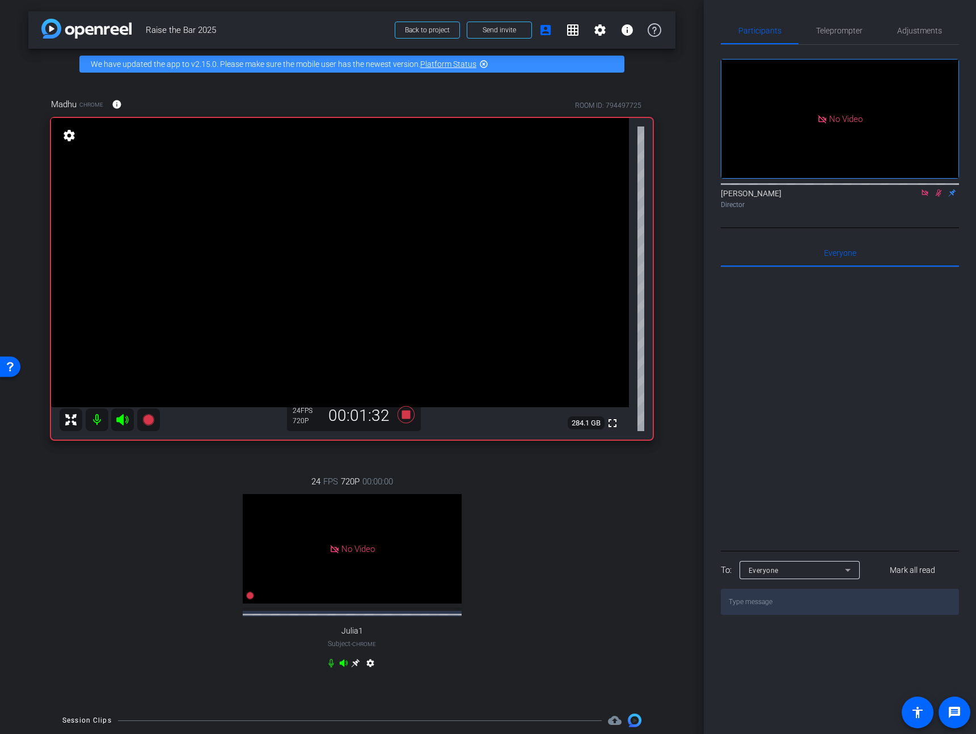
click at [937, 189] on icon at bounding box center [938, 193] width 9 height 8
click at [406, 416] on icon at bounding box center [405, 414] width 27 height 20
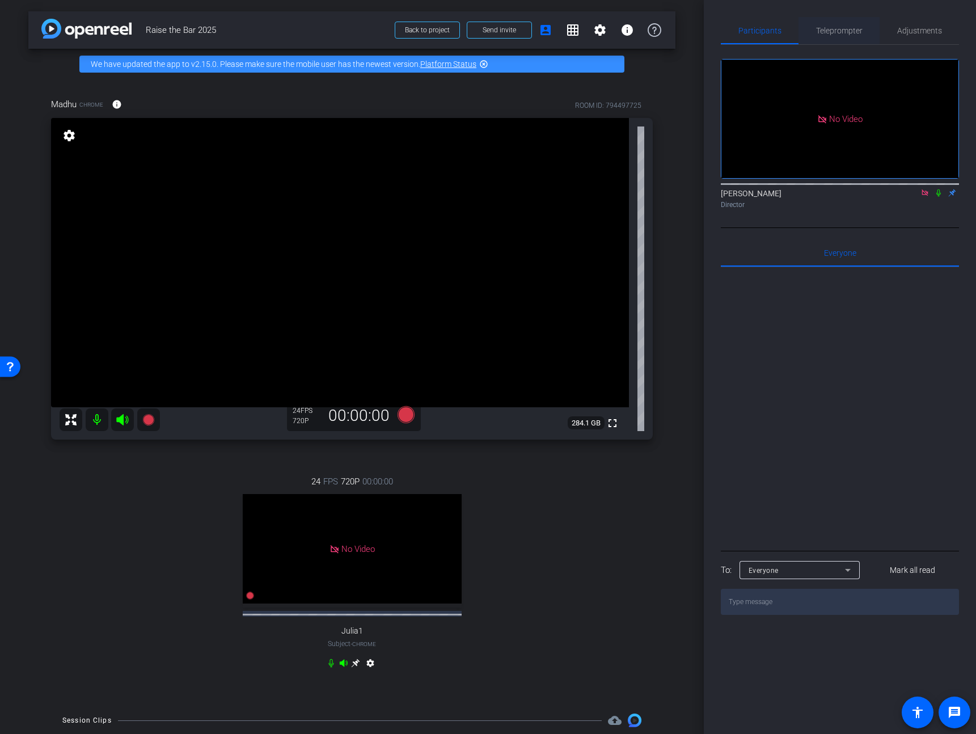
click at [841, 33] on span "Teleprompter" at bounding box center [839, 31] width 46 height 8
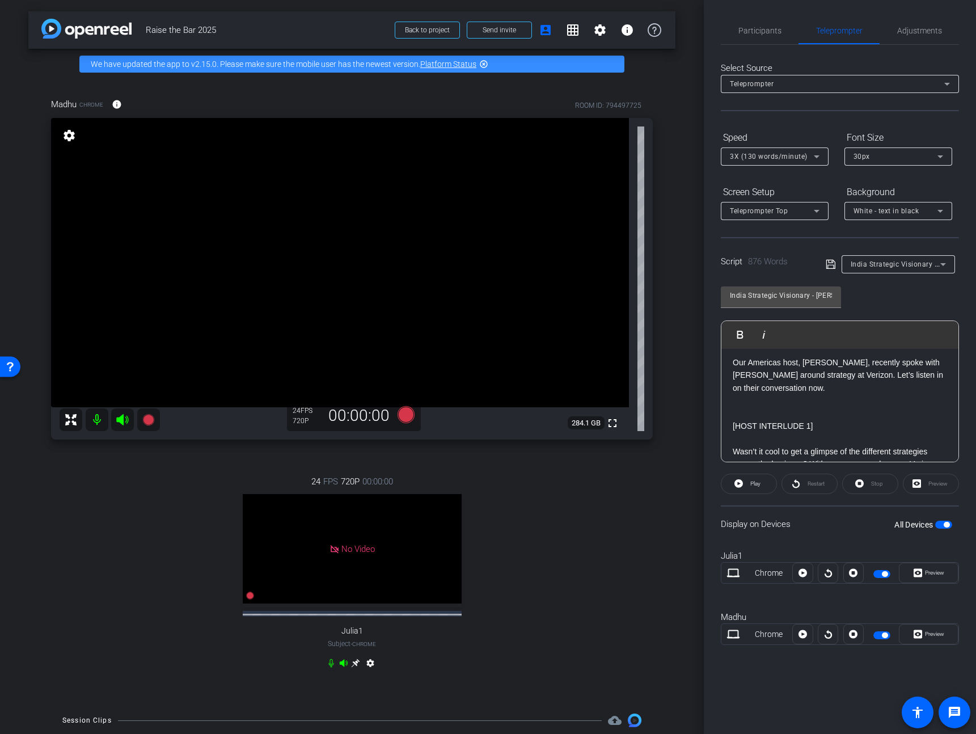
scroll to position [406, 0]
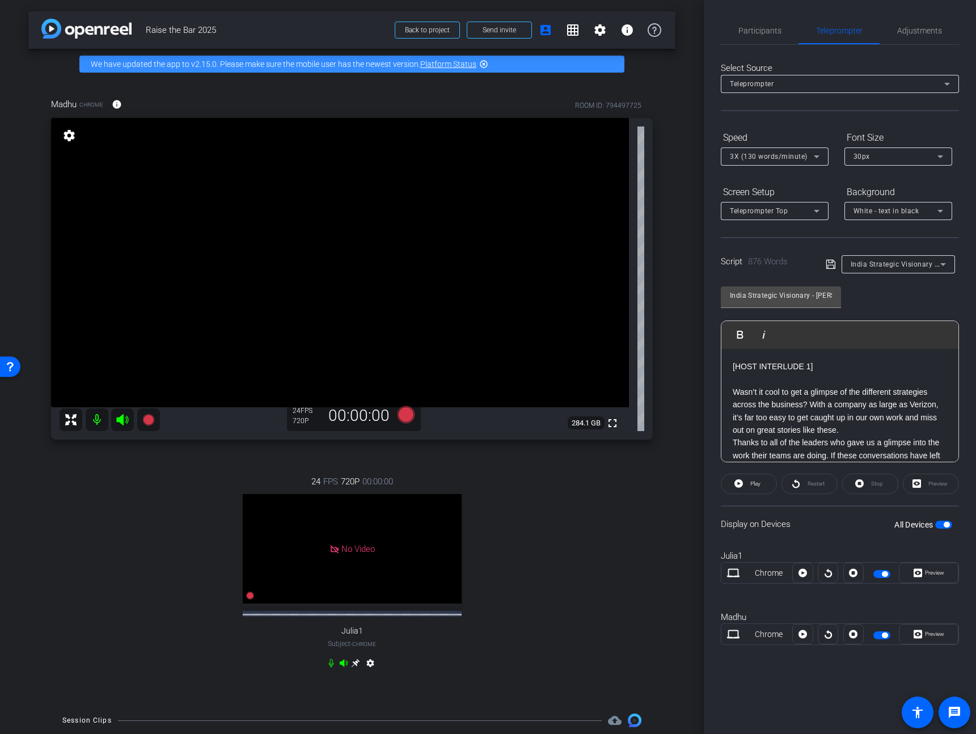
click at [729, 378] on div "[HOST INTRO] Hi V Team Leaders! I’m Madhu Kujala from the Learning & Careers te…" at bounding box center [839, 703] width 237 height 1520
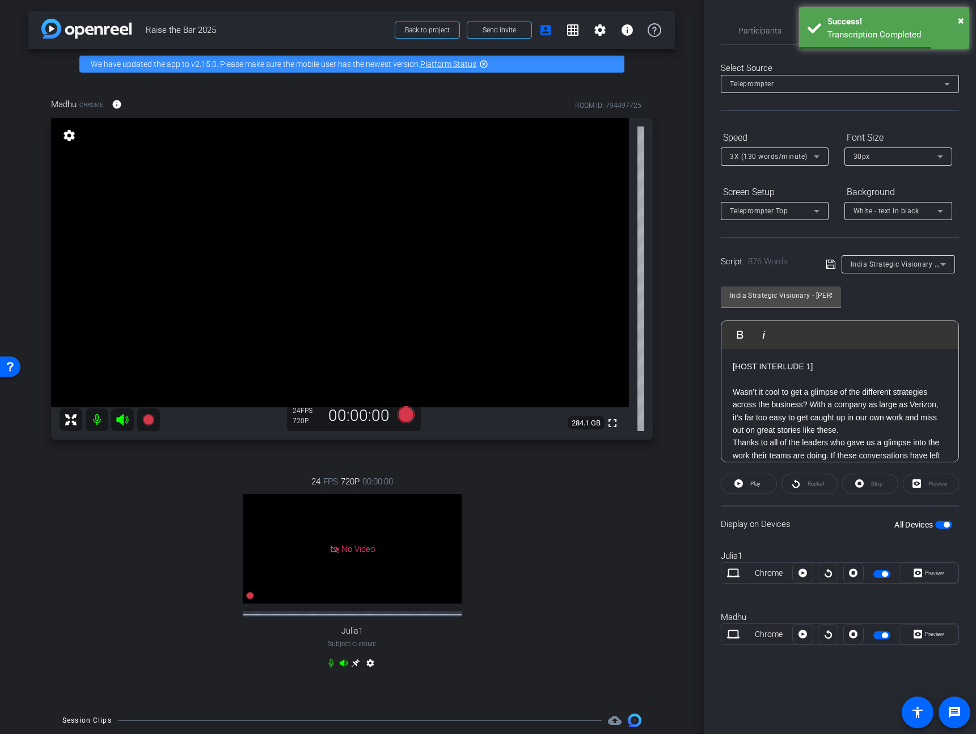
click at [732, 397] on p "Wasn’t it cool to get a glimpse of the different strategies across the business…" at bounding box center [839, 411] width 214 height 51
click at [762, 45] on div "Select Source Teleprompter Speed 3X (130 words/minute) Font Size 30px Screen Se…" at bounding box center [840, 354] width 238 height 619
click at [766, 34] on span "Participants" at bounding box center [759, 31] width 43 height 8
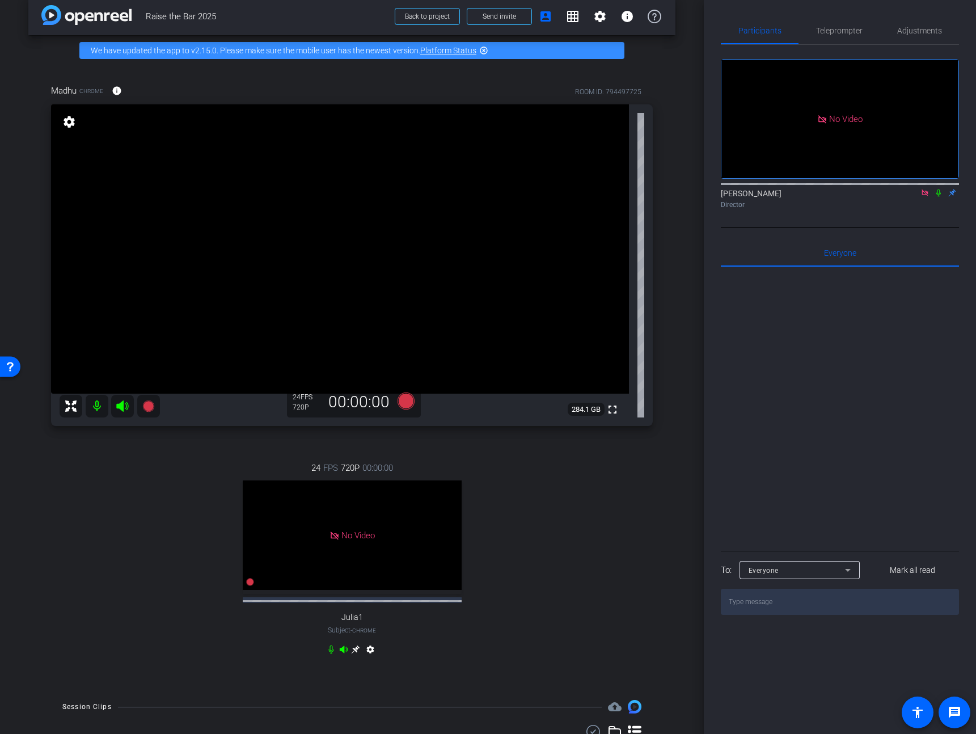
scroll to position [0, 0]
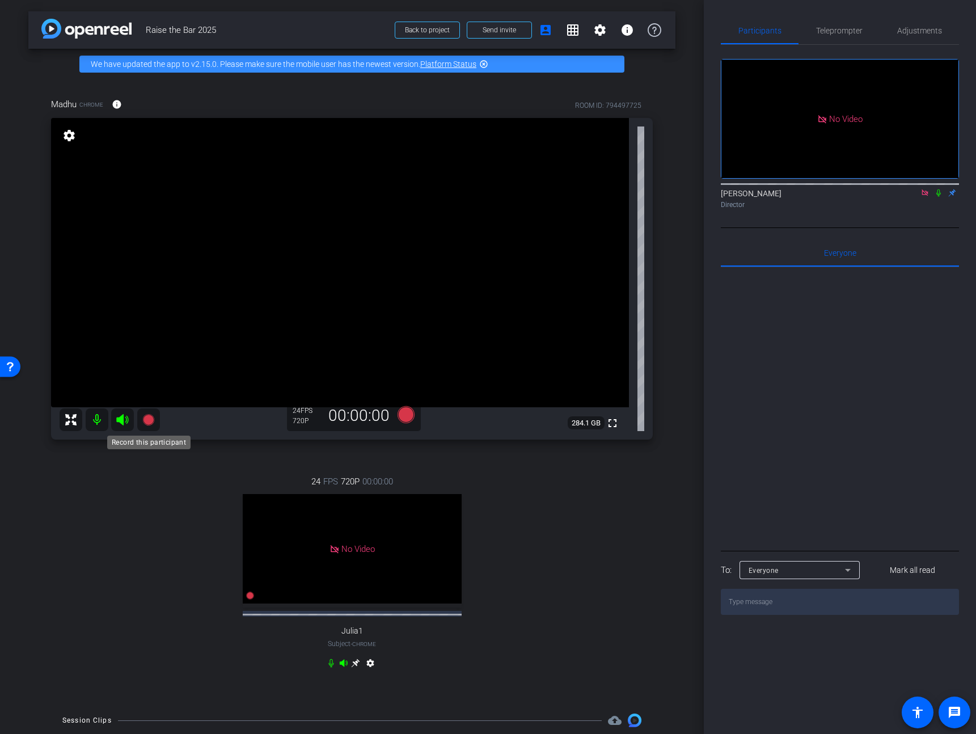
click at [147, 416] on icon at bounding box center [147, 419] width 11 height 11
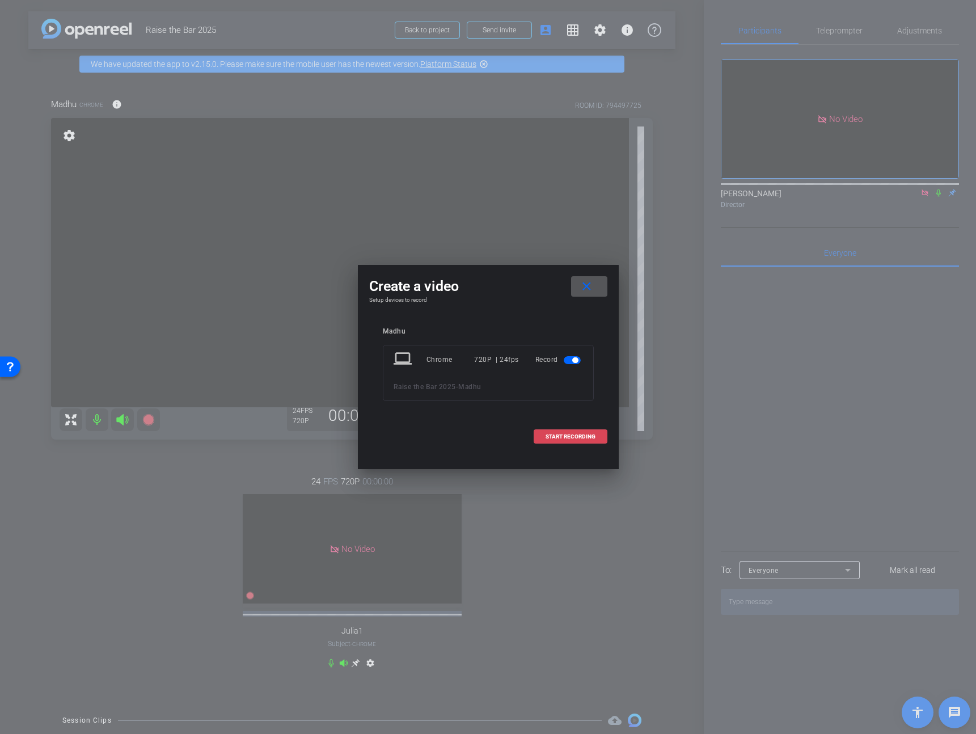
click at [581, 429] on span at bounding box center [570, 436] width 73 height 27
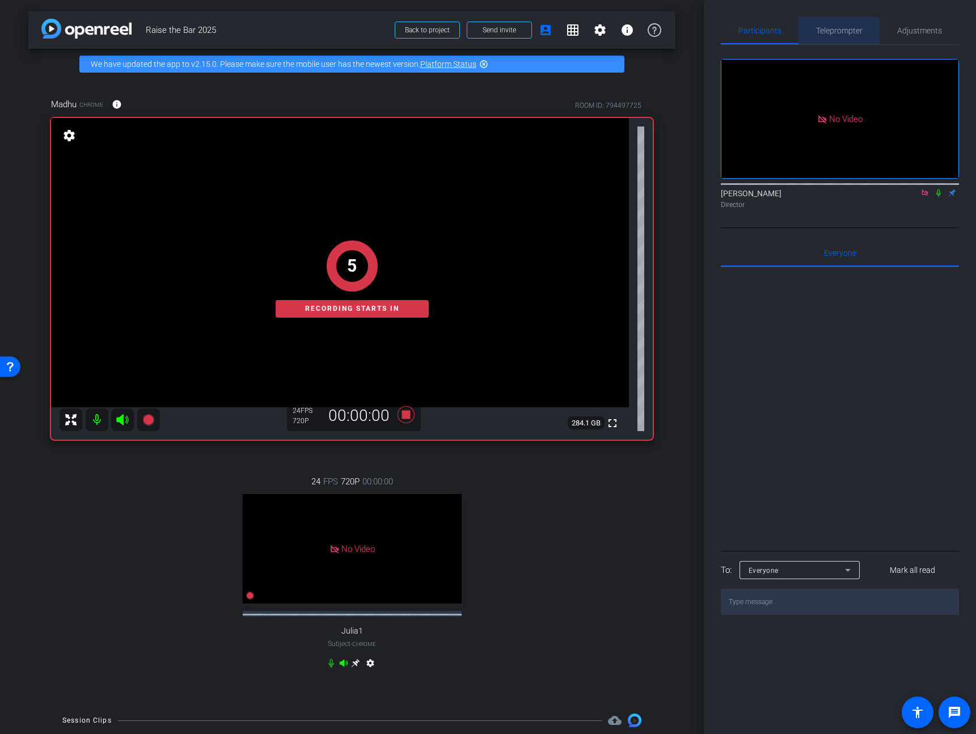
click at [848, 35] on span "Teleprompter" at bounding box center [839, 30] width 46 height 27
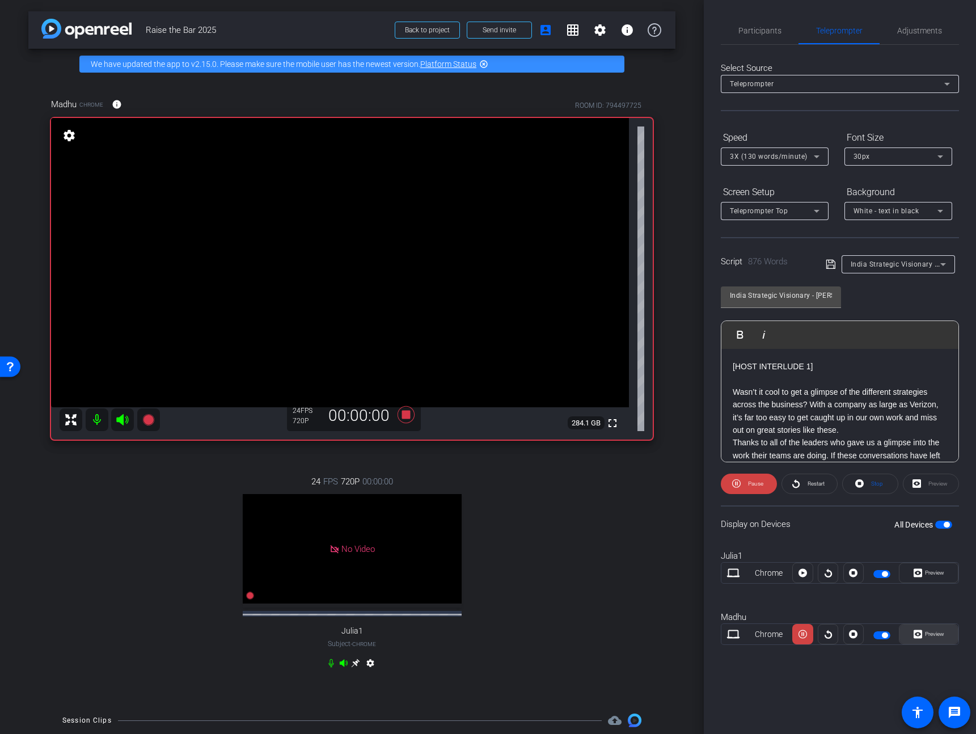
click at [933, 635] on span "Preview" at bounding box center [934, 633] width 19 height 6
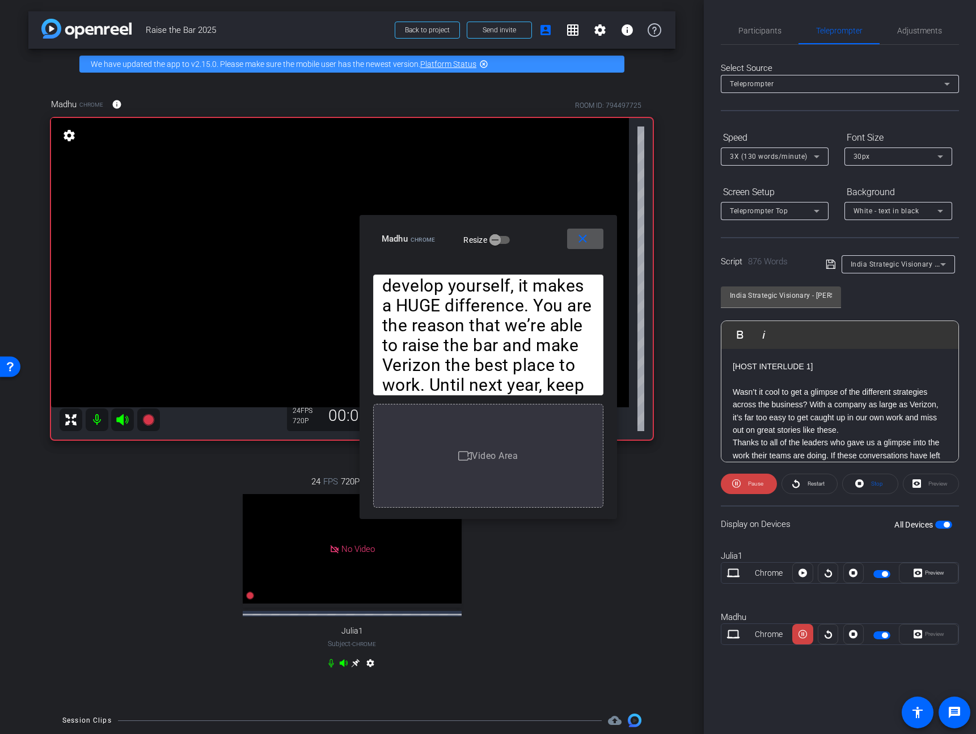
click at [726, 376] on div "[HOST INTRO] Hi V Team Leaders! I’m Madhu Kujala from the Learning & Careers te…" at bounding box center [839, 703] width 237 height 1520
click at [733, 482] on icon at bounding box center [736, 483] width 9 height 14
click at [728, 376] on div "[HOST INTRO] Hi V Team Leaders! I’m Madhu Kujala from the Learning & Careers te…" at bounding box center [839, 703] width 237 height 1520
click at [739, 336] on span "Play" at bounding box center [747, 334] width 18 height 10
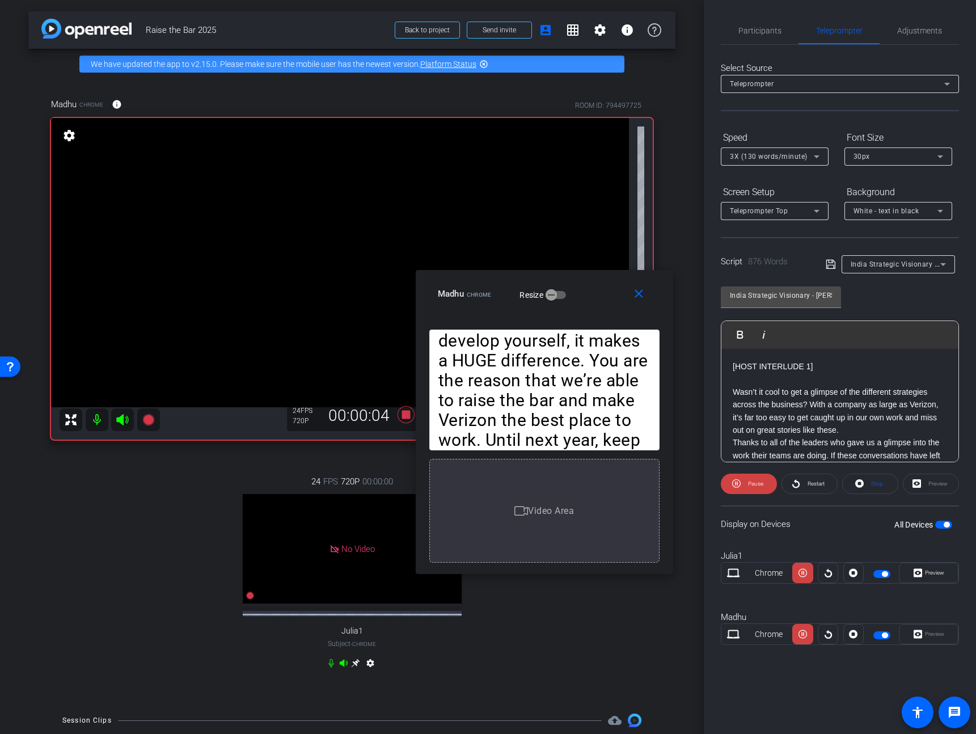
drag, startPoint x: 537, startPoint y: 248, endPoint x: 587, endPoint y: 294, distance: 67.4
click at [587, 294] on div "Madhu Chrome Resize" at bounding box center [549, 293] width 222 height 20
click at [745, 483] on span "Pause" at bounding box center [754, 484] width 18 height 16
click at [751, 479] on span "Pause" at bounding box center [754, 484] width 18 height 16
click at [754, 488] on span "Play" at bounding box center [753, 484] width 13 height 16
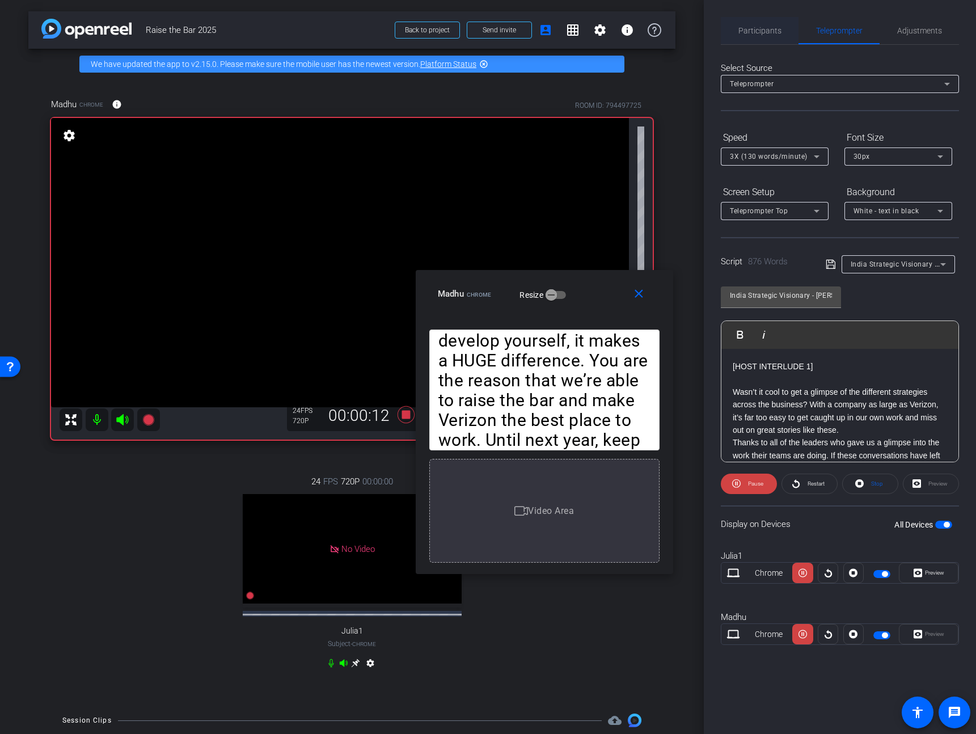
click at [759, 28] on span "Participants" at bounding box center [759, 31] width 43 height 8
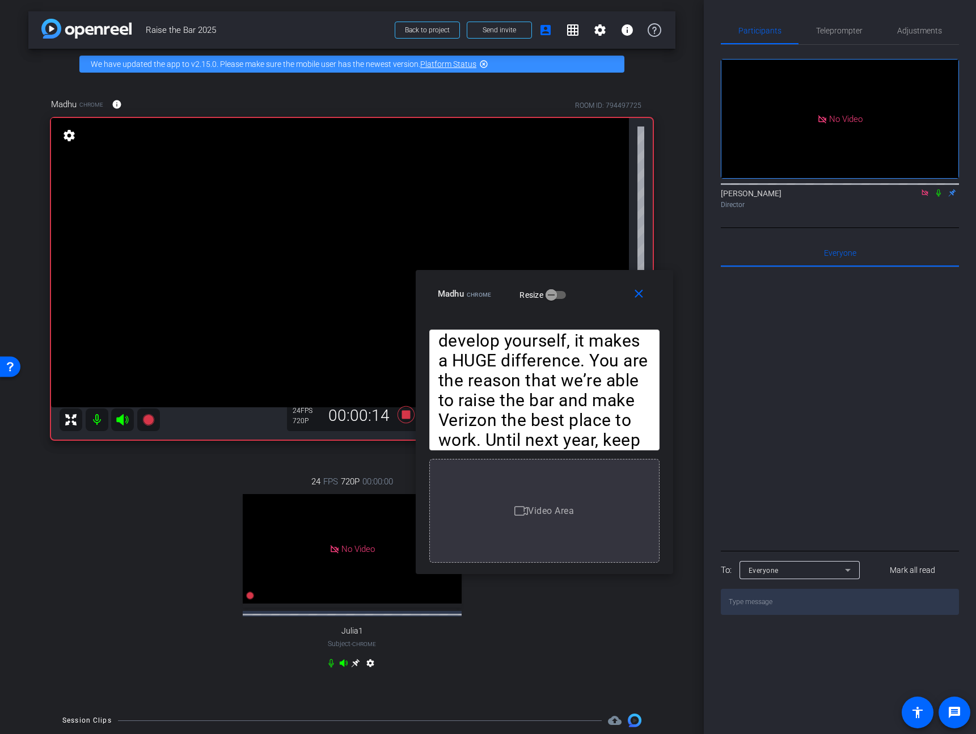
click at [935, 189] on icon at bounding box center [938, 193] width 9 height 8
click at [830, 33] on span "Teleprompter" at bounding box center [839, 31] width 46 height 8
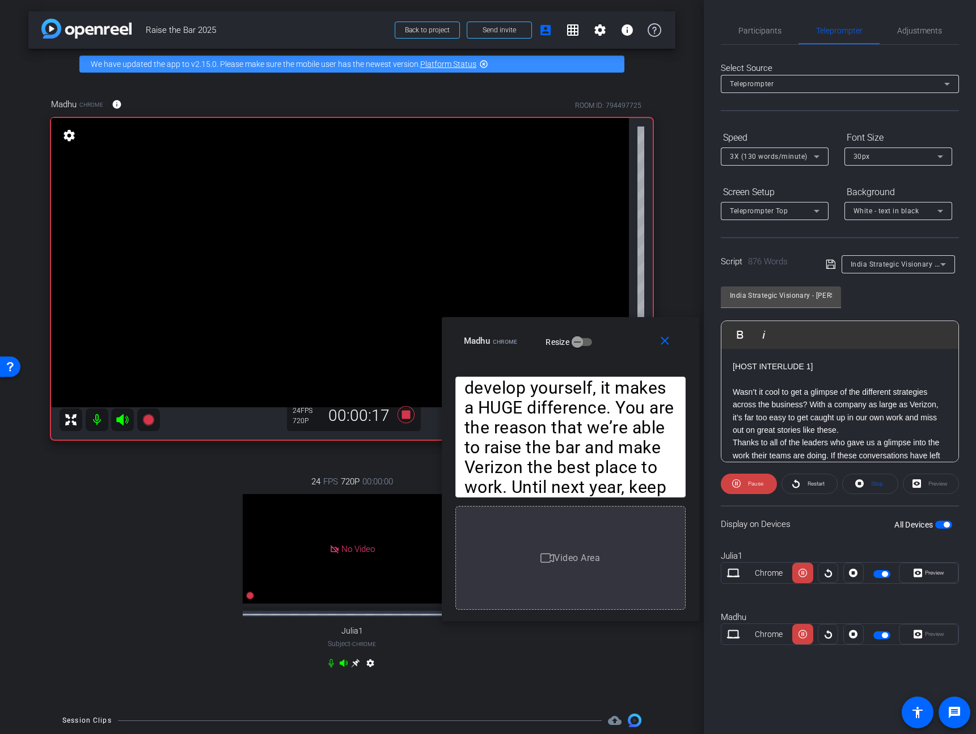
drag, startPoint x: 608, startPoint y: 295, endPoint x: 628, endPoint y: 310, distance: 25.1
click at [629, 331] on div "Madhu Chrome Resize" at bounding box center [575, 341] width 222 height 20
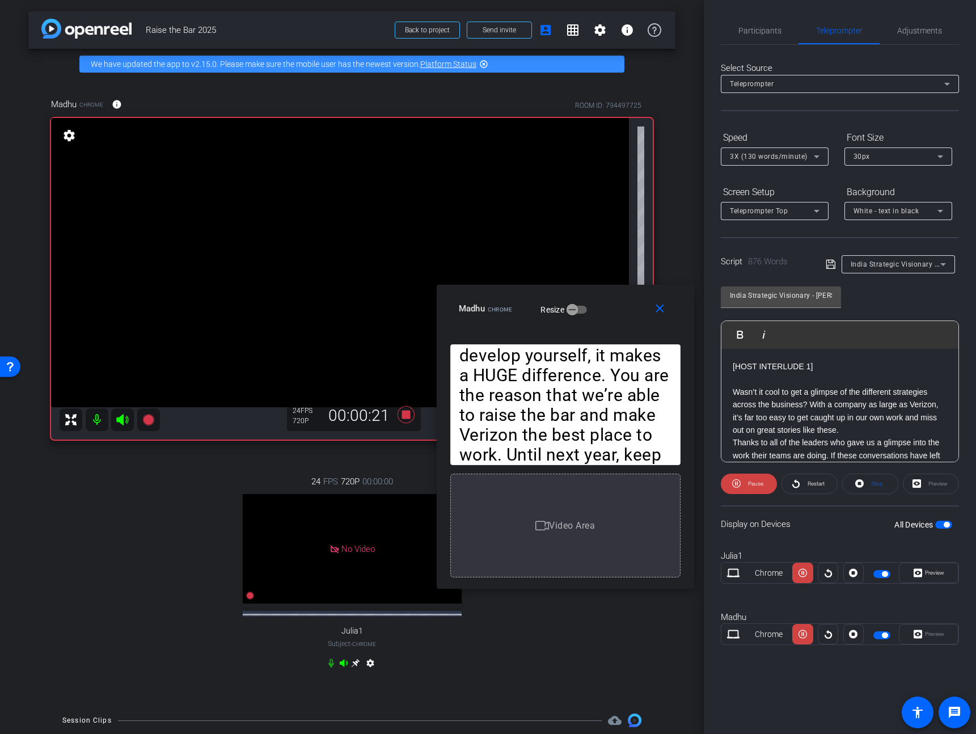
click at [790, 152] on span "3X (130 words/minute)" at bounding box center [769, 156] width 78 height 8
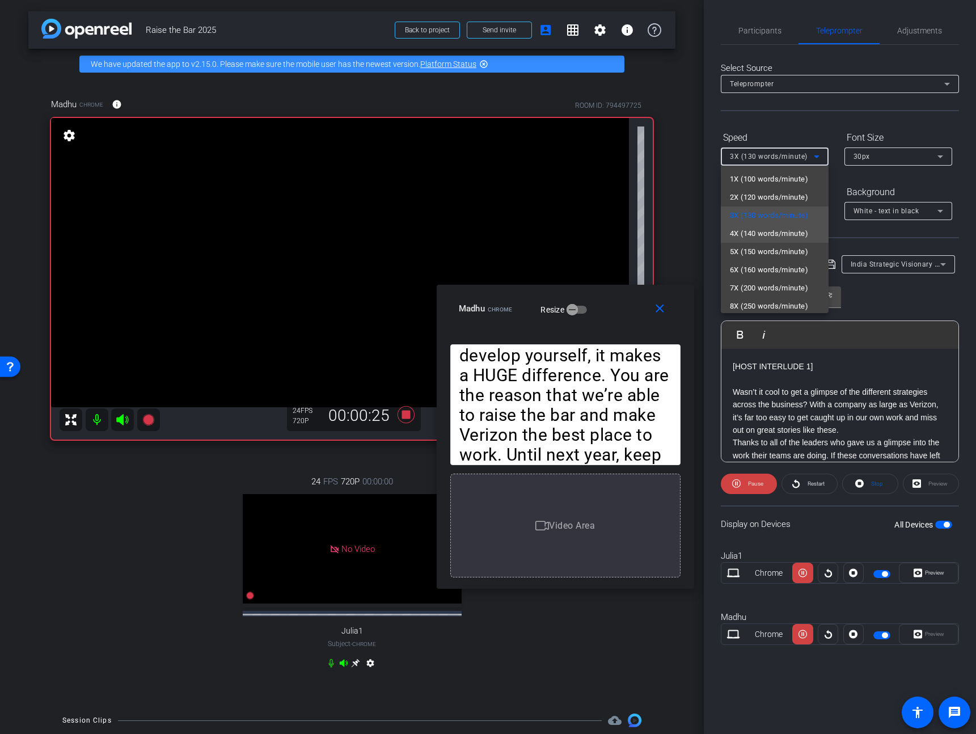
click at [783, 235] on span "4X (140 words/minute)" at bounding box center [769, 234] width 78 height 14
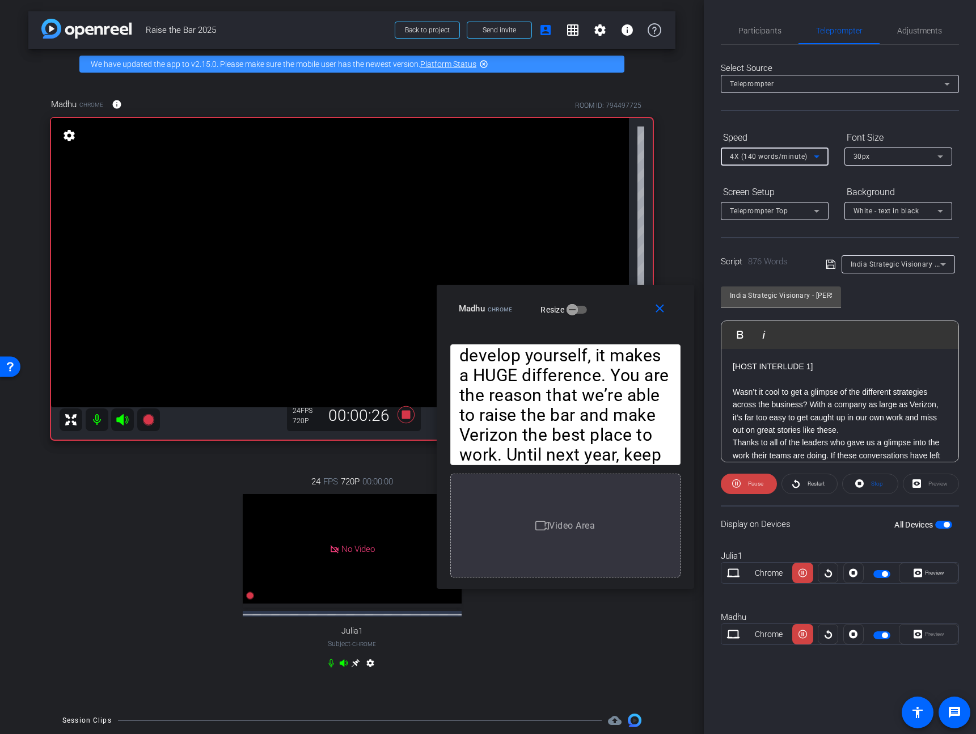
click at [787, 158] on span "4X (140 words/minute)" at bounding box center [769, 156] width 78 height 8
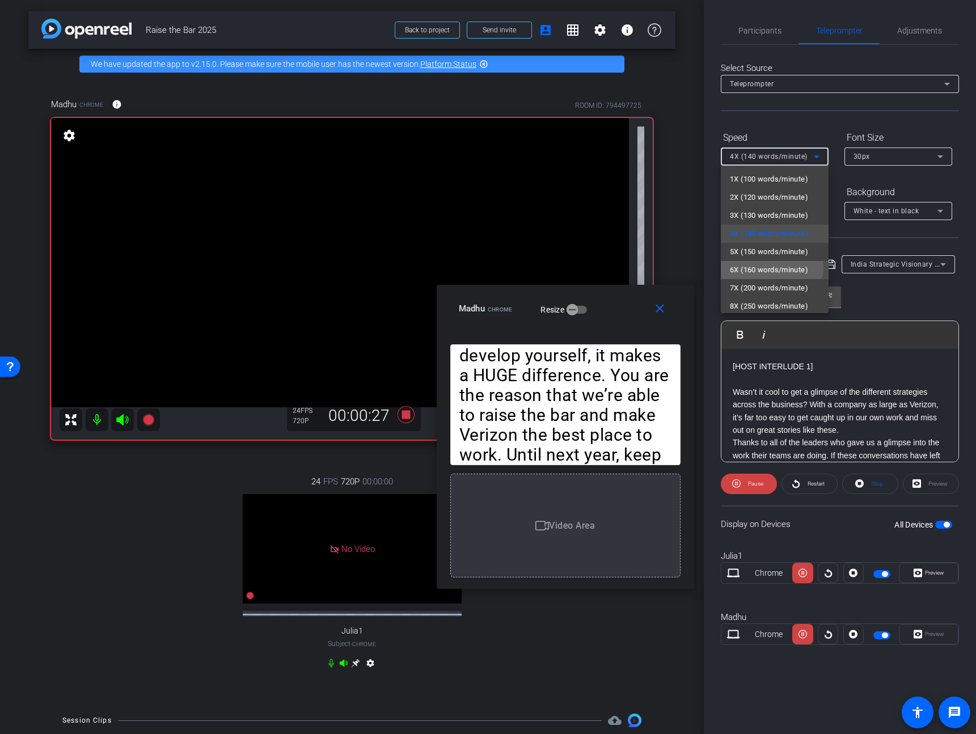
click at [766, 266] on span "6X (160 words/minute)" at bounding box center [769, 270] width 78 height 14
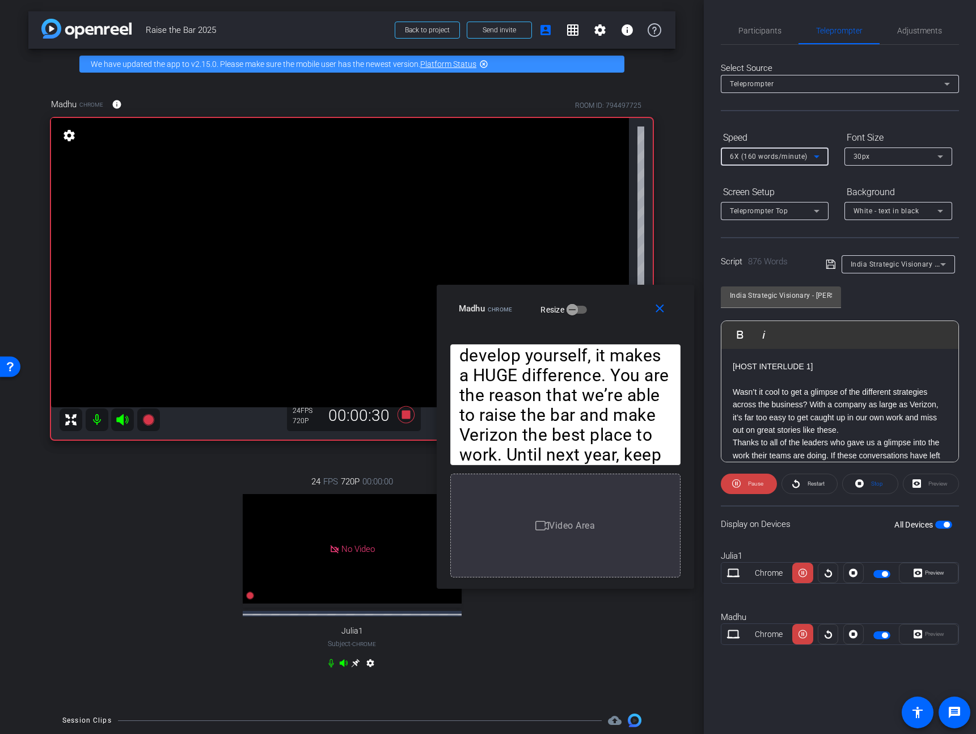
click at [783, 158] on span "6X (160 words/minute)" at bounding box center [769, 156] width 78 height 8
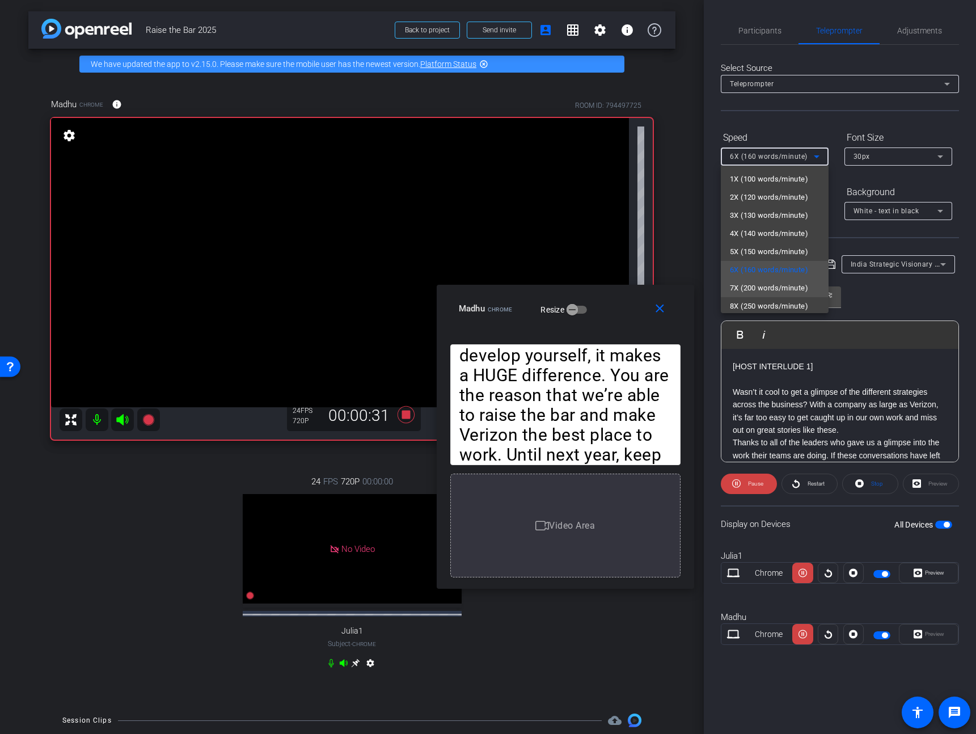
scroll to position [7, 0]
click at [773, 240] on span "5X (150 words/minute)" at bounding box center [769, 245] width 78 height 14
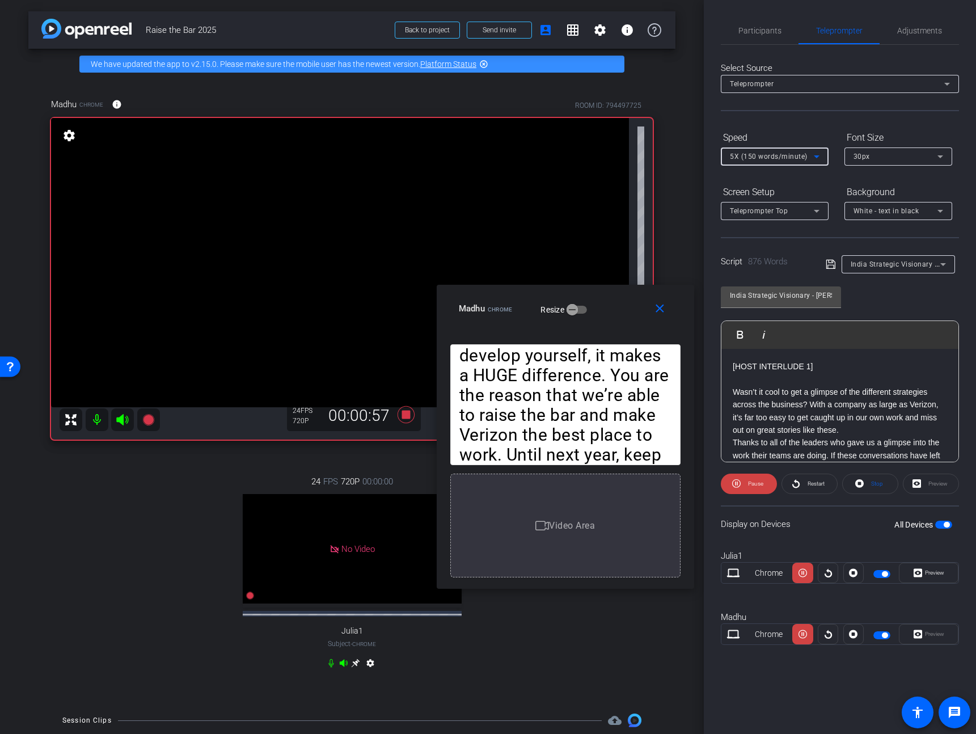
click at [810, 151] on icon at bounding box center [817, 157] width 14 height 14
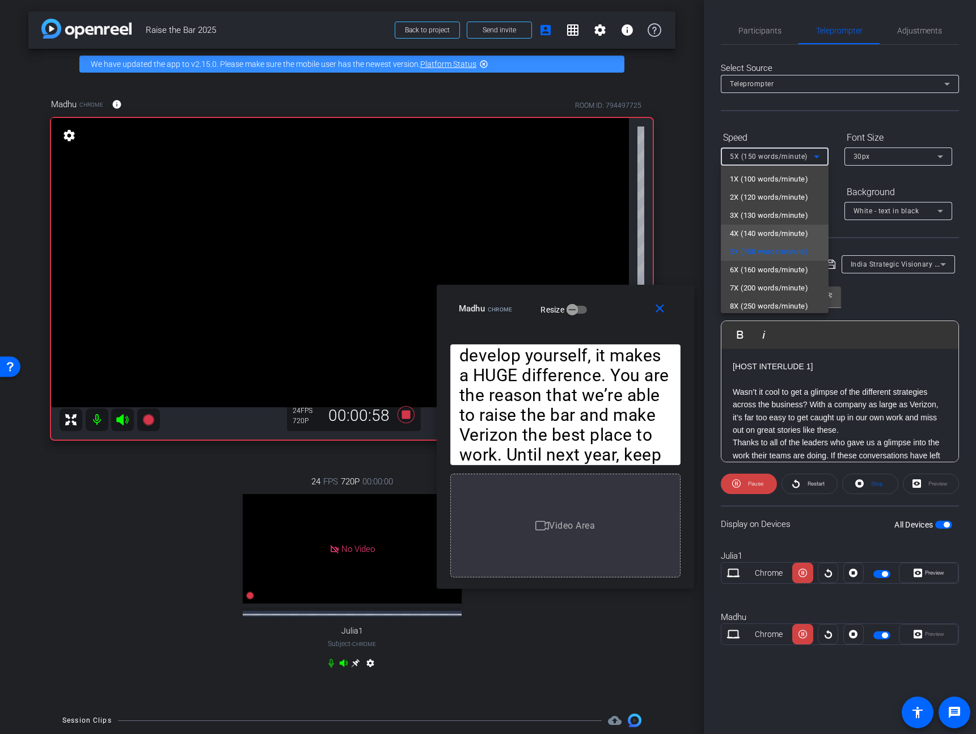
click at [788, 231] on span "4X (140 words/minute)" at bounding box center [769, 234] width 78 height 14
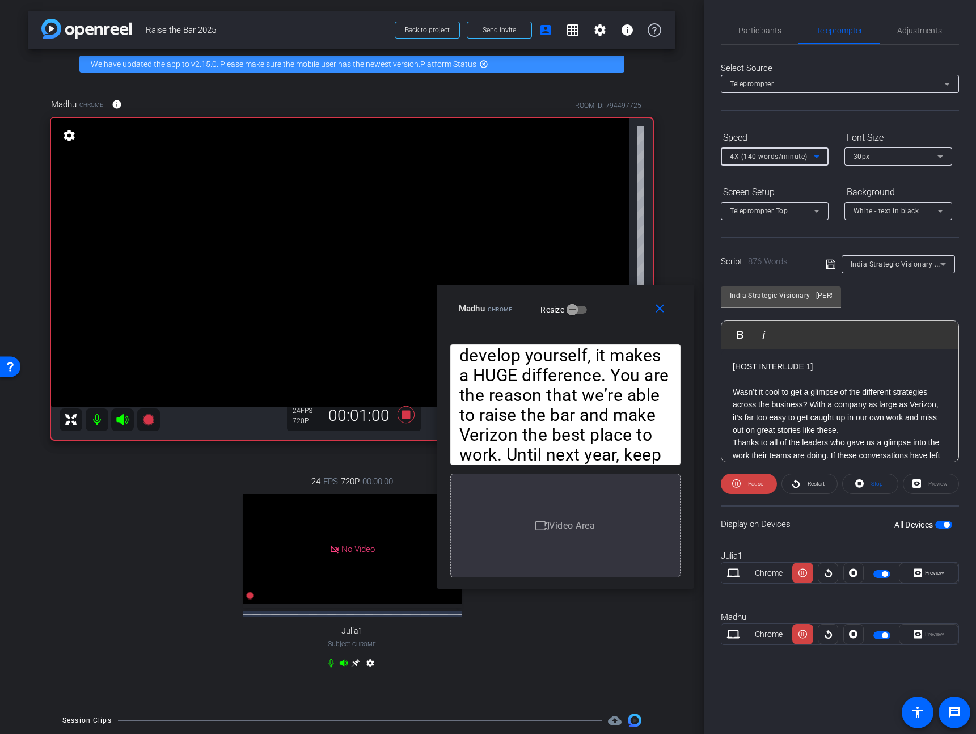
click at [786, 154] on span "4X (140 words/minute)" at bounding box center [769, 156] width 78 height 8
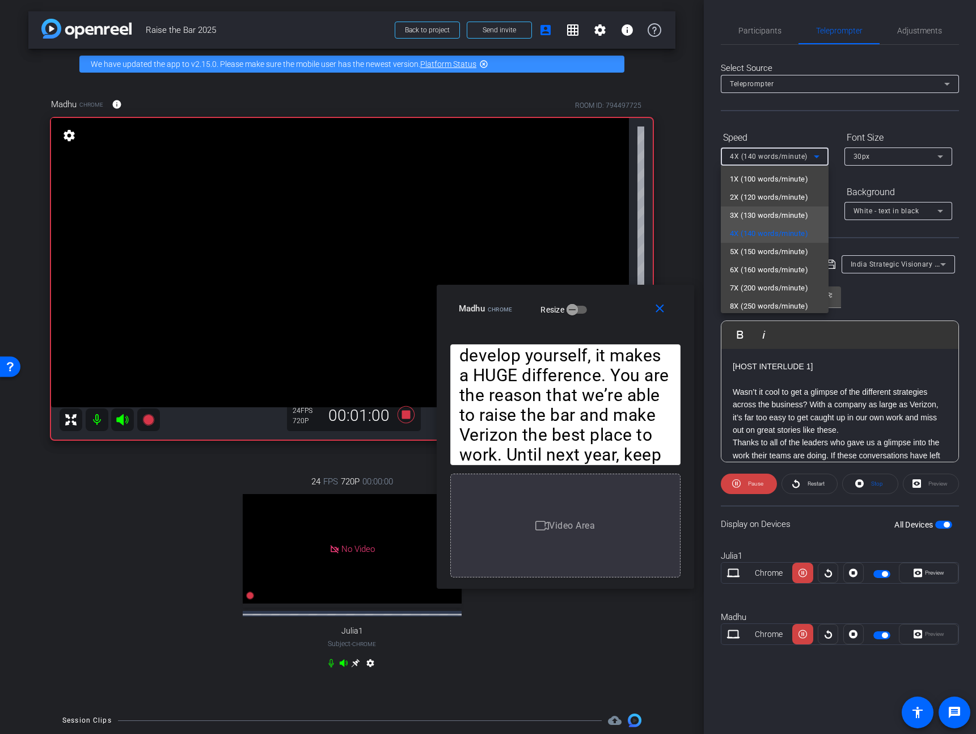
click at [776, 213] on span "3X (130 words/minute)" at bounding box center [769, 216] width 78 height 14
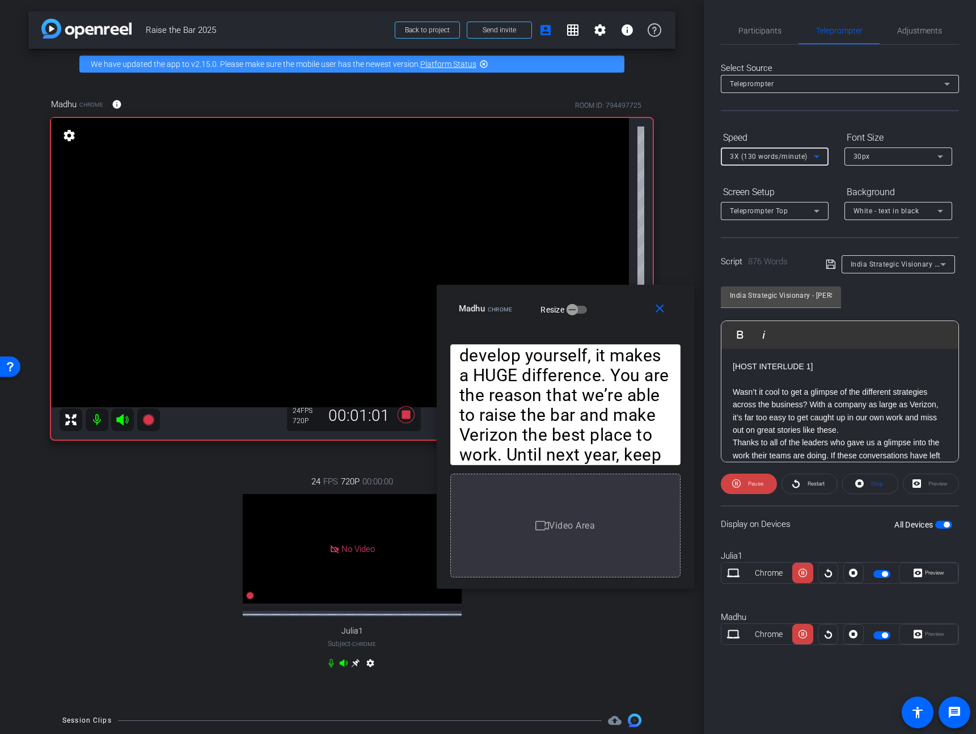
click at [780, 156] on span "3X (130 words/minute)" at bounding box center [769, 156] width 78 height 8
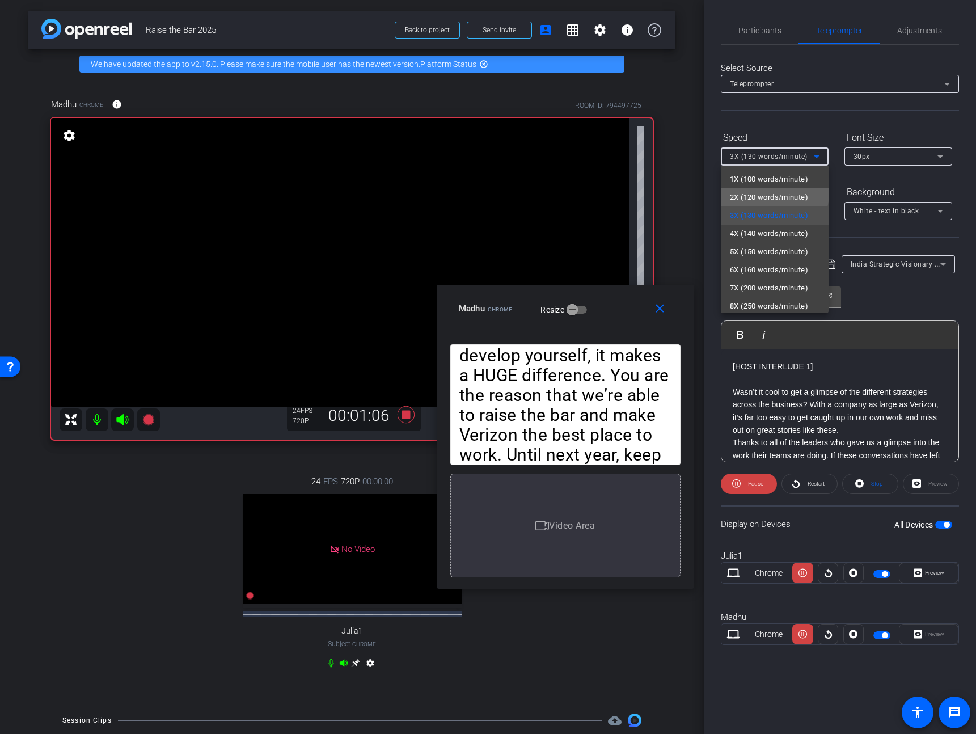
click at [774, 193] on span "2X (120 words/minute)" at bounding box center [769, 197] width 78 height 14
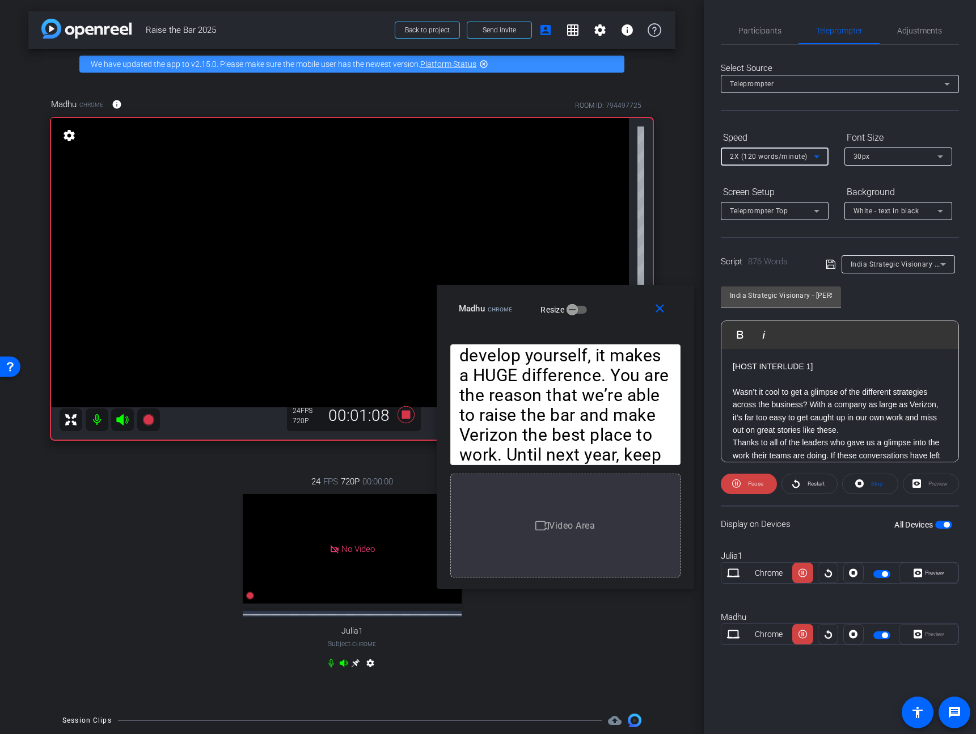
click at [791, 156] on span "2X (120 words/minute)" at bounding box center [769, 156] width 78 height 8
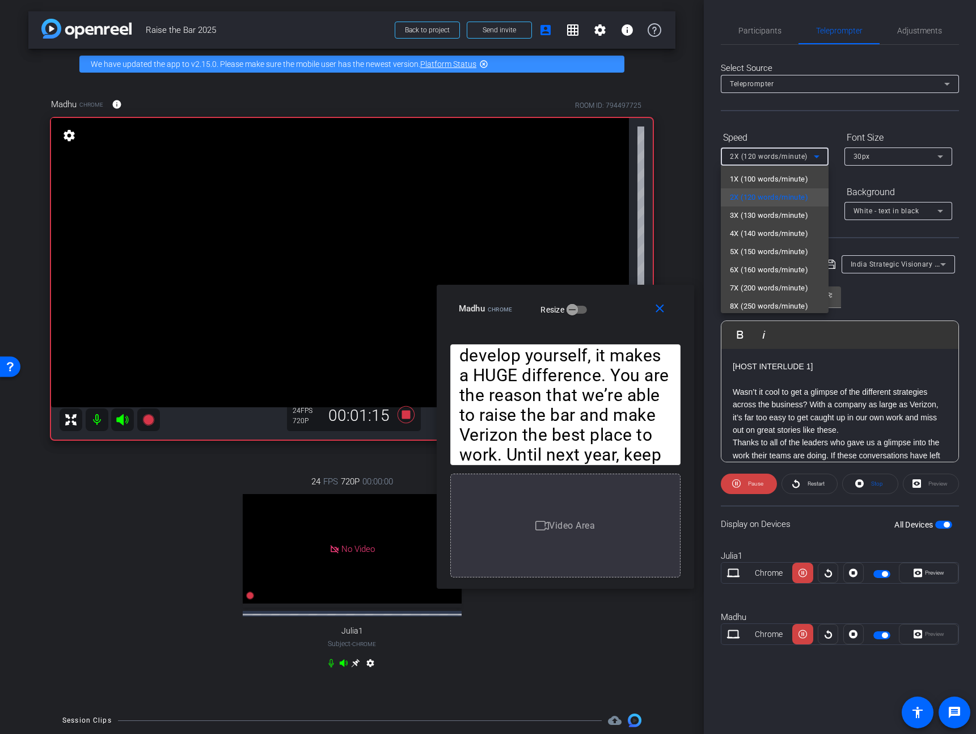
click at [768, 503] on div at bounding box center [488, 367] width 976 height 734
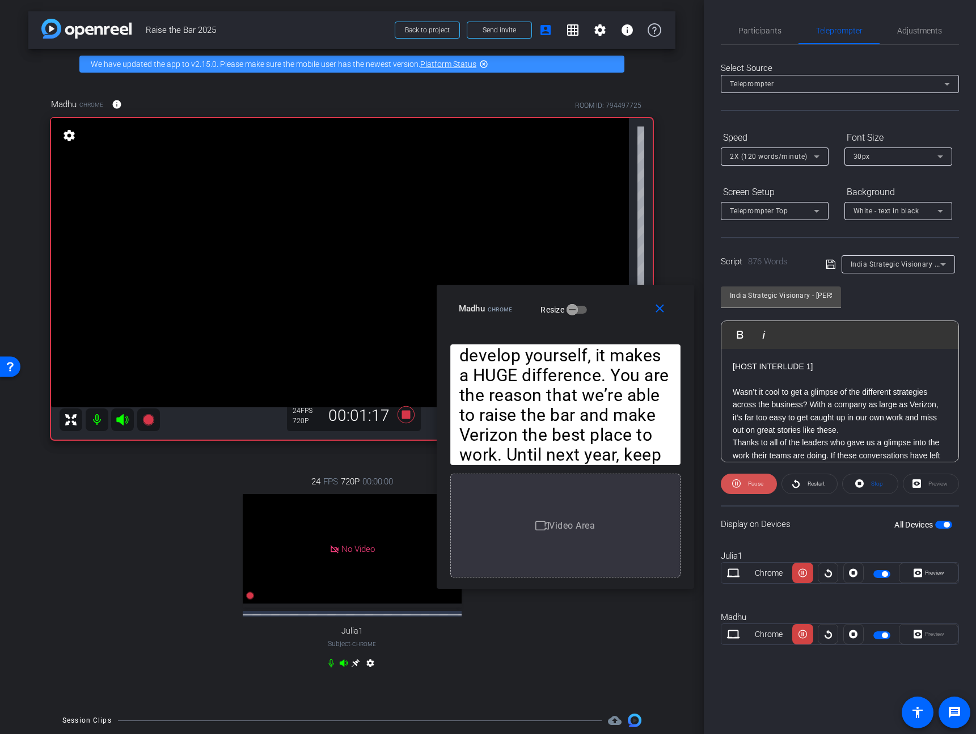
click at [752, 482] on span "Pause" at bounding box center [755, 483] width 15 height 6
click at [762, 27] on span "Participants" at bounding box center [759, 31] width 43 height 8
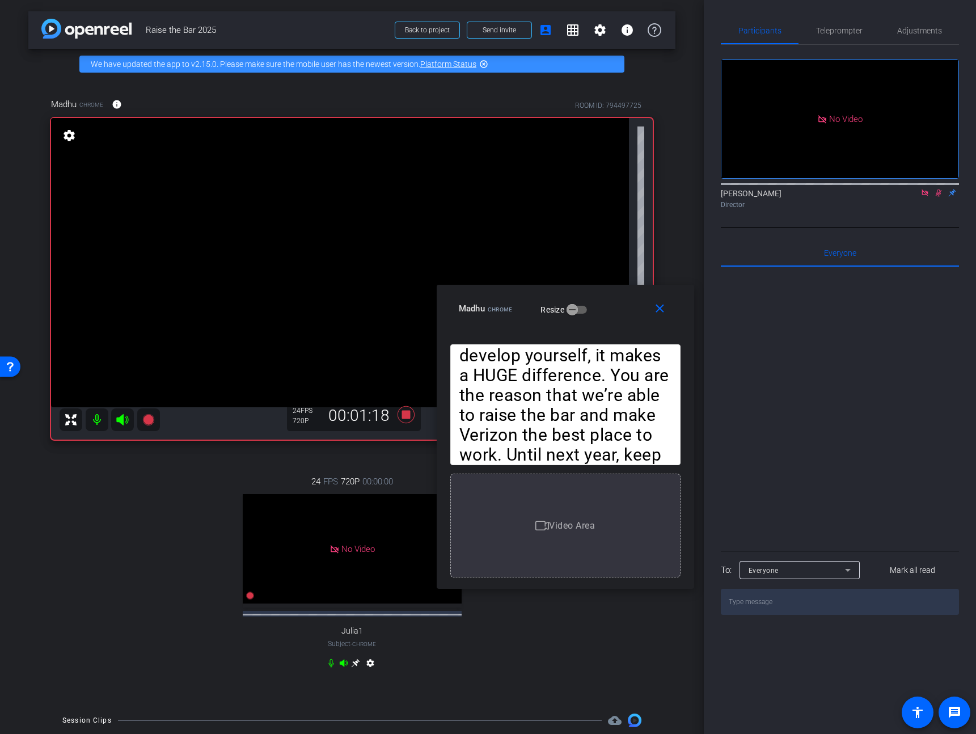
click at [938, 188] on mat-icon at bounding box center [938, 193] width 14 height 10
click at [831, 35] on span "Teleprompter" at bounding box center [839, 30] width 46 height 27
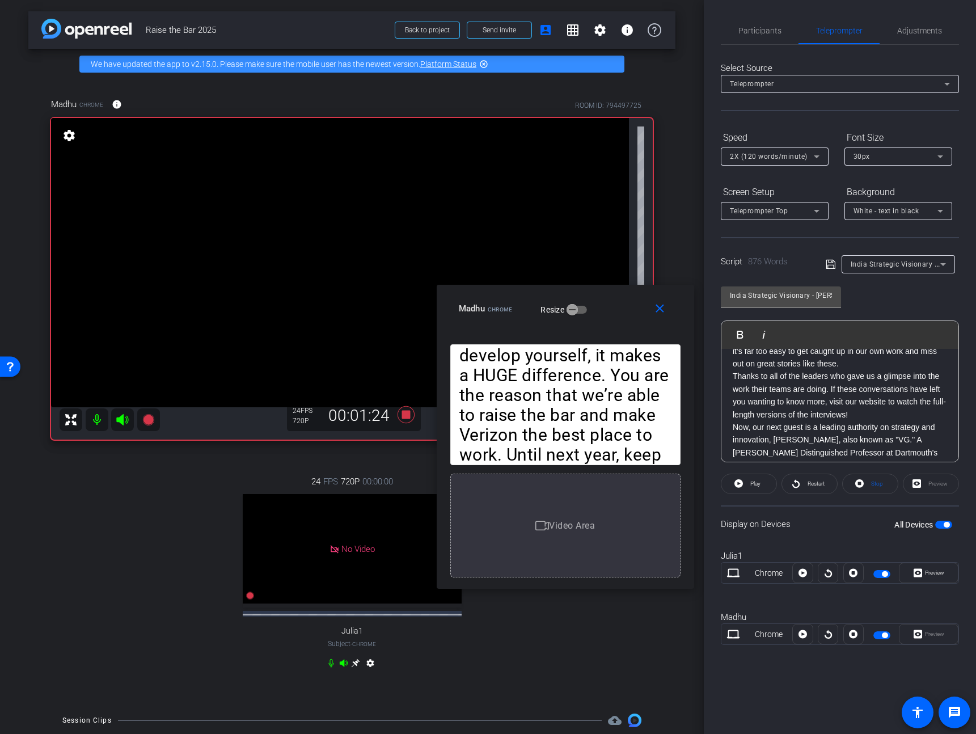
scroll to position [480, 0]
click at [767, 409] on p "Thanks to all of the leaders who gave us a glimpse into the work their teams ar…" at bounding box center [839, 387] width 214 height 51
click at [848, 433] on p "Now, our next guest is a leading authority on strategy and innovation, Dr. Vija…" at bounding box center [839, 482] width 214 height 139
click at [662, 311] on mat-icon "close" at bounding box center [660, 309] width 14 height 14
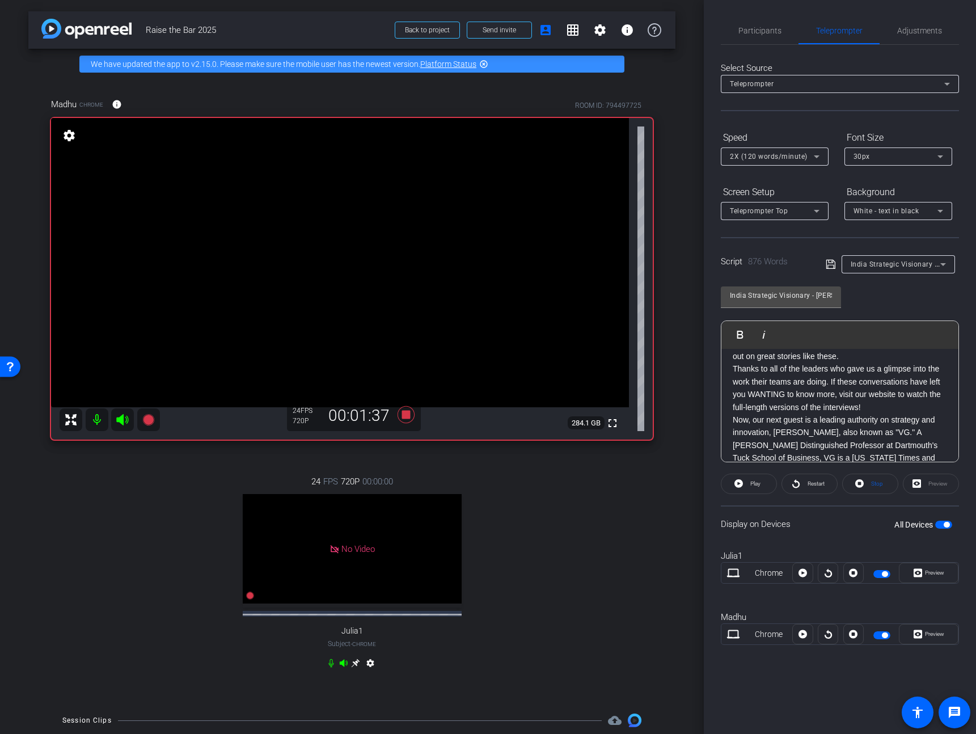
click at [755, 46] on div "Select Source Teleprompter Speed 2X (120 words/minute) Font Size 30px Screen Se…" at bounding box center [840, 354] width 238 height 619
click at [756, 34] on span "Participants" at bounding box center [759, 31] width 43 height 8
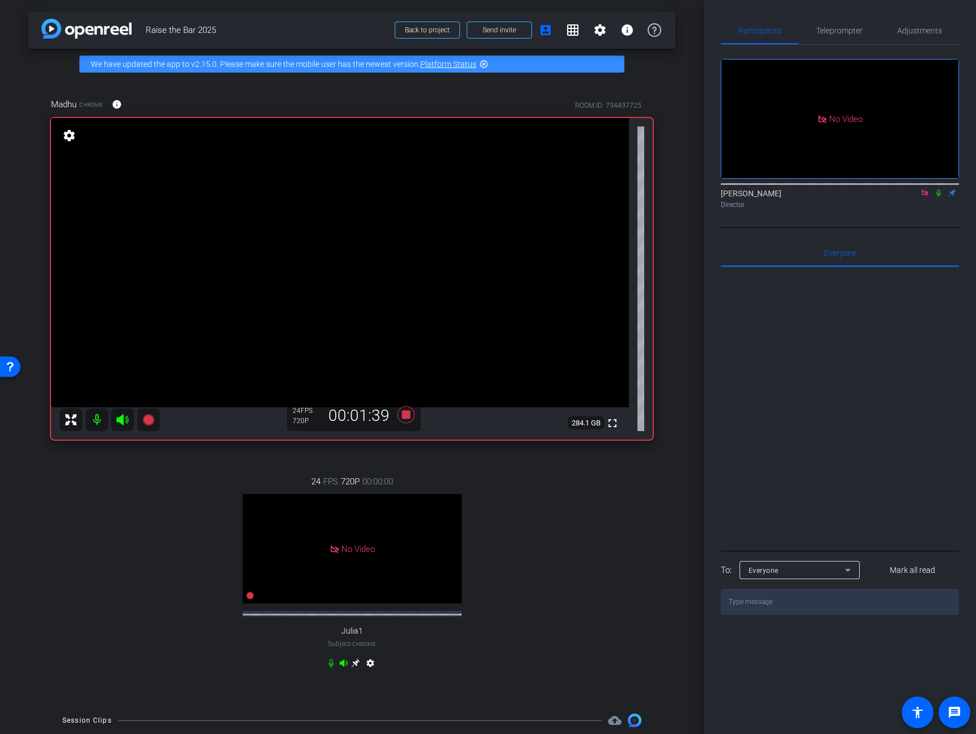
click at [405, 415] on icon at bounding box center [405, 414] width 17 height 17
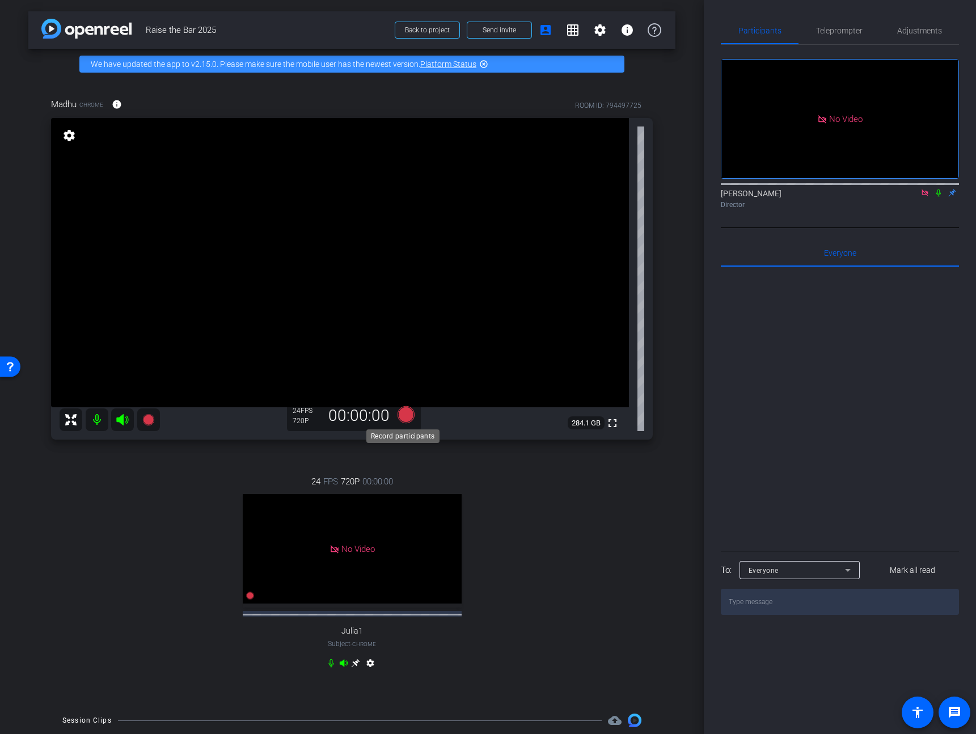
click at [409, 410] on icon at bounding box center [405, 414] width 27 height 20
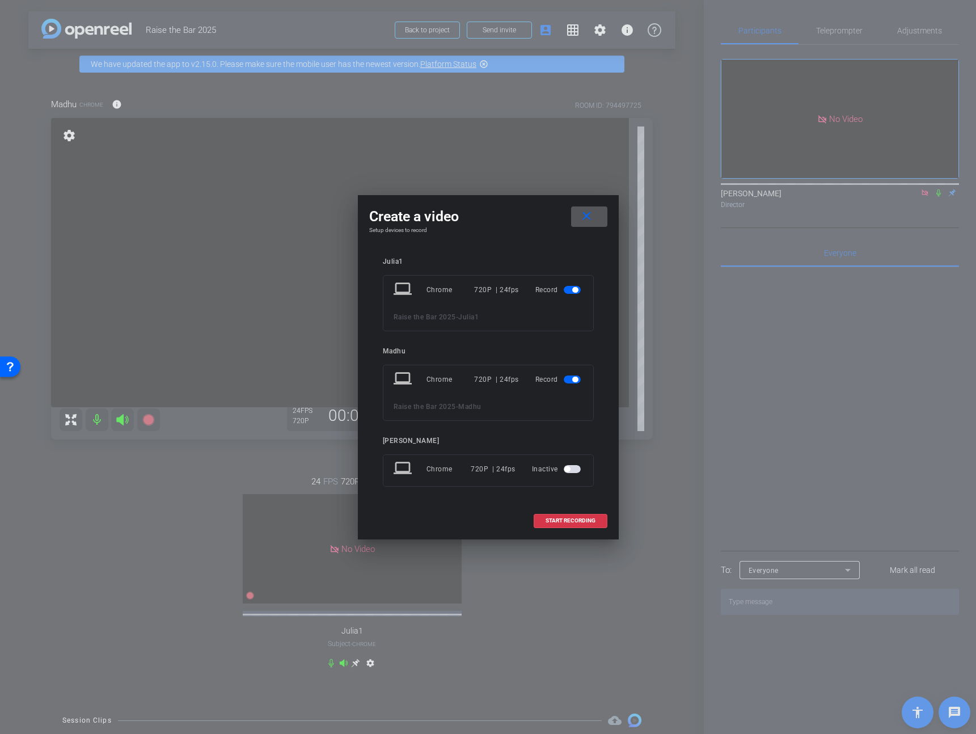
click at [593, 215] on mat-icon "close" at bounding box center [586, 216] width 14 height 14
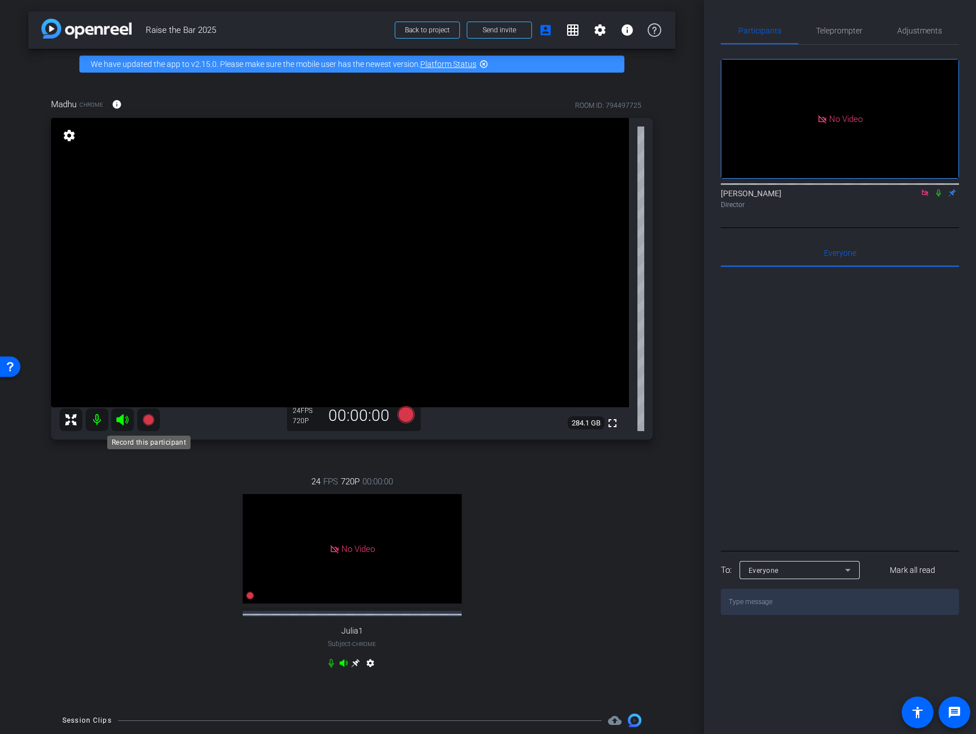
click at [154, 423] on icon at bounding box center [149, 420] width 14 height 14
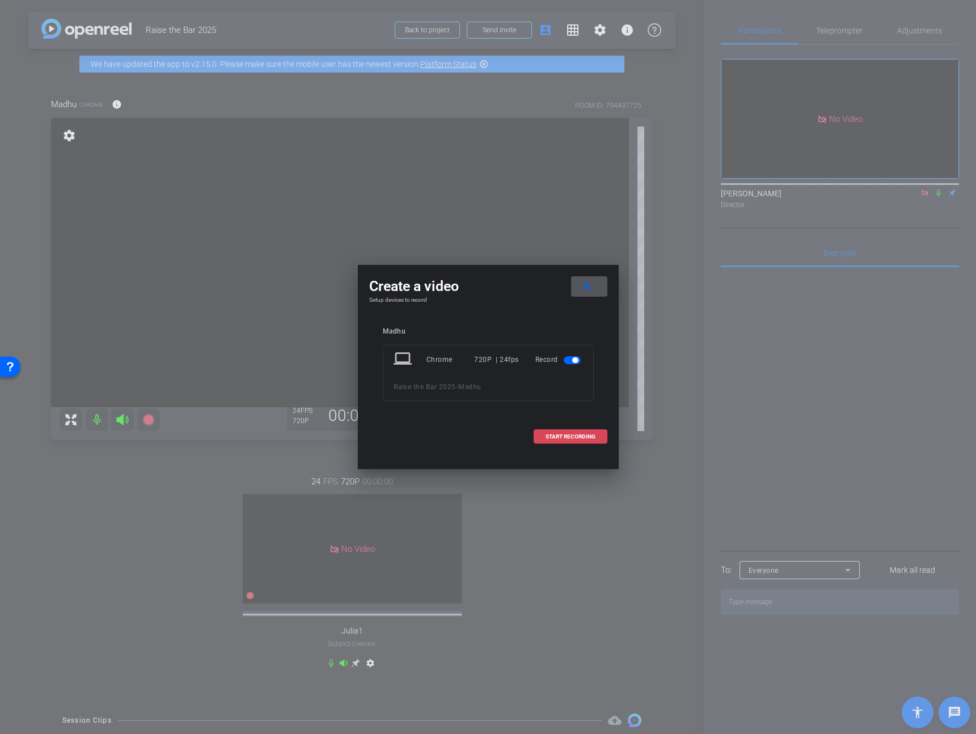
click at [582, 430] on span at bounding box center [570, 436] width 73 height 27
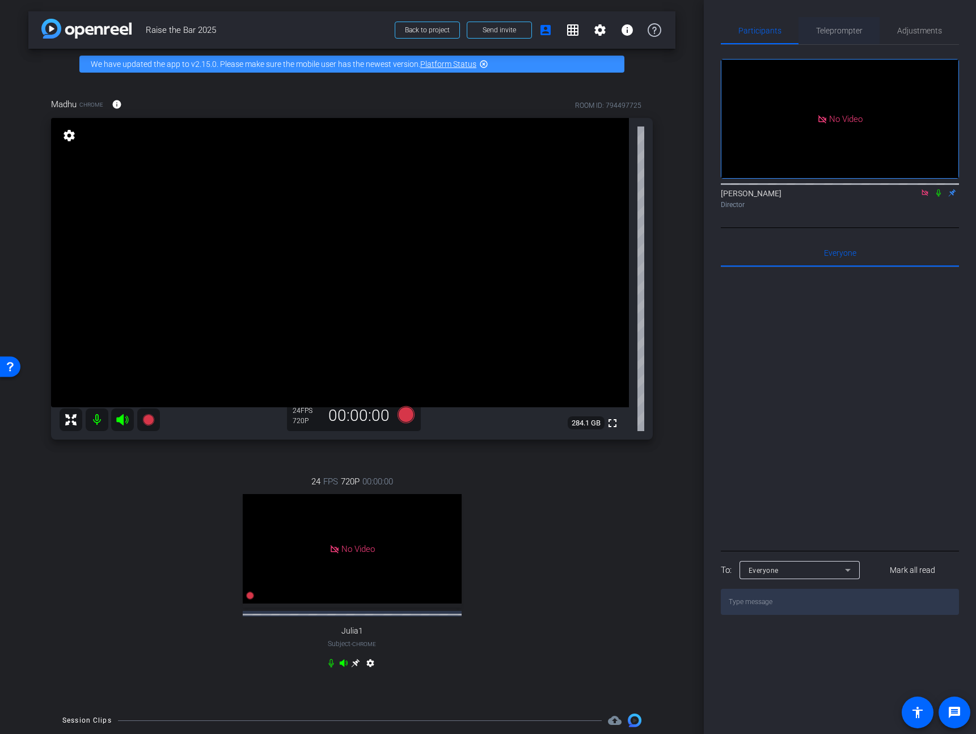
click at [844, 40] on span "Teleprompter" at bounding box center [839, 30] width 46 height 27
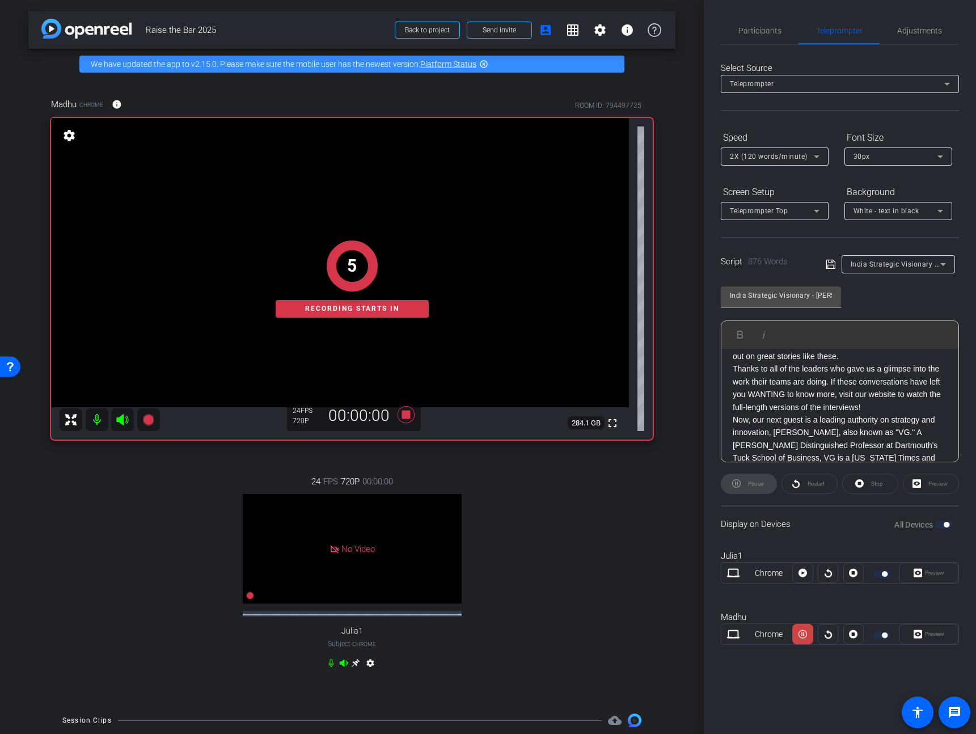
click at [927, 634] on div "Preview" at bounding box center [929, 634] width 60 height 20
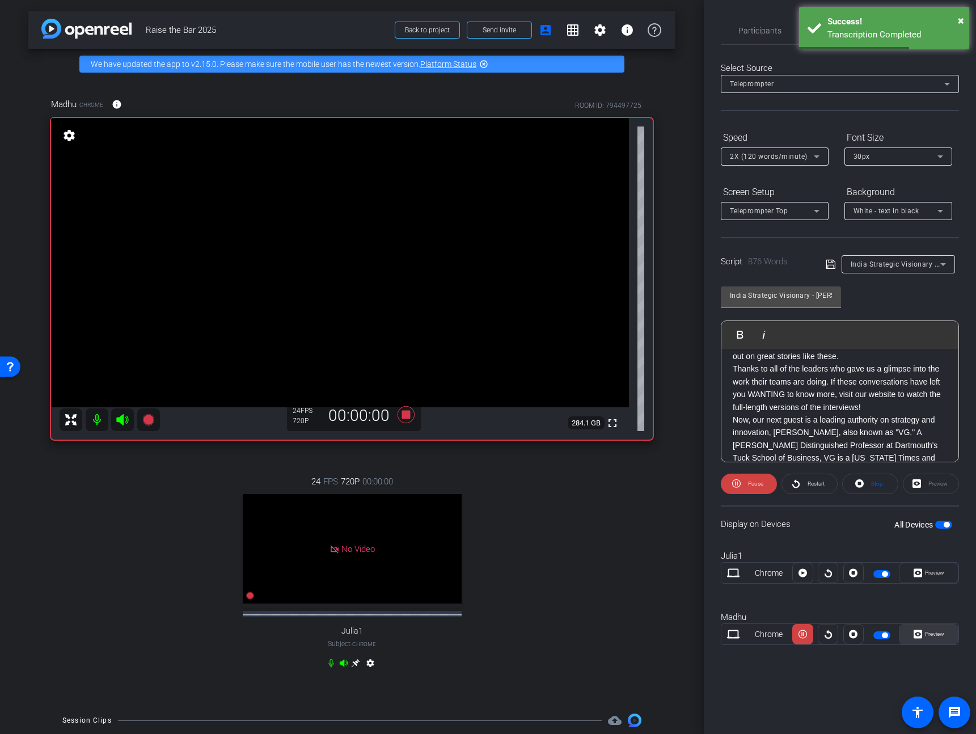
click at [937, 636] on span "Preview" at bounding box center [934, 633] width 19 height 6
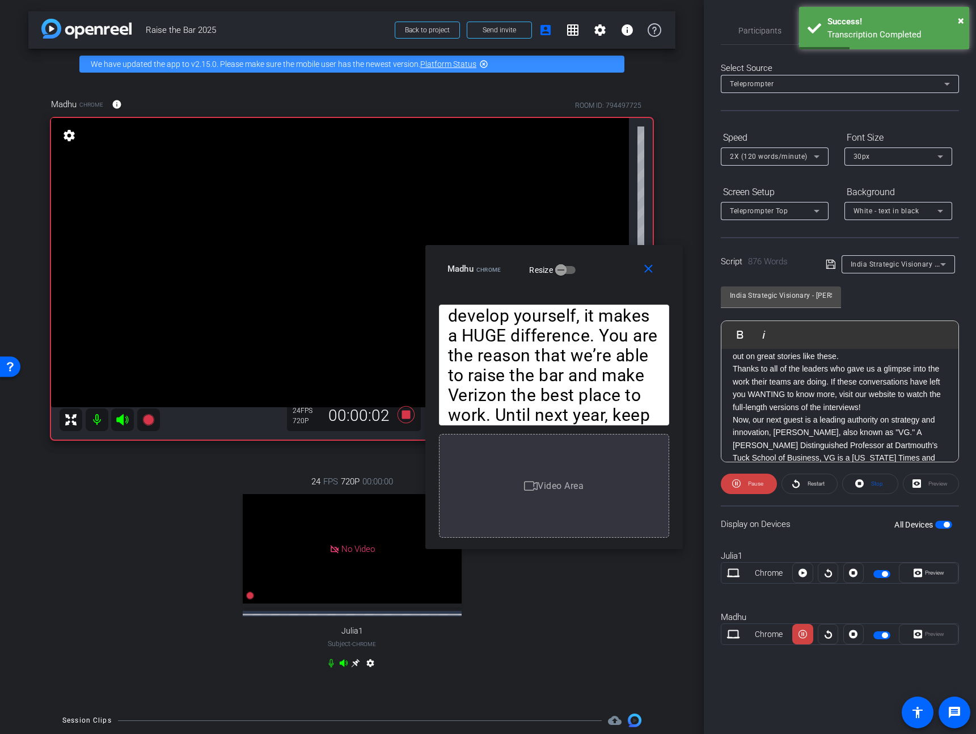
drag, startPoint x: 546, startPoint y: 256, endPoint x: 603, endPoint y: 293, distance: 67.6
click at [594, 279] on div "Madhu Chrome Resize" at bounding box center [558, 269] width 222 height 20
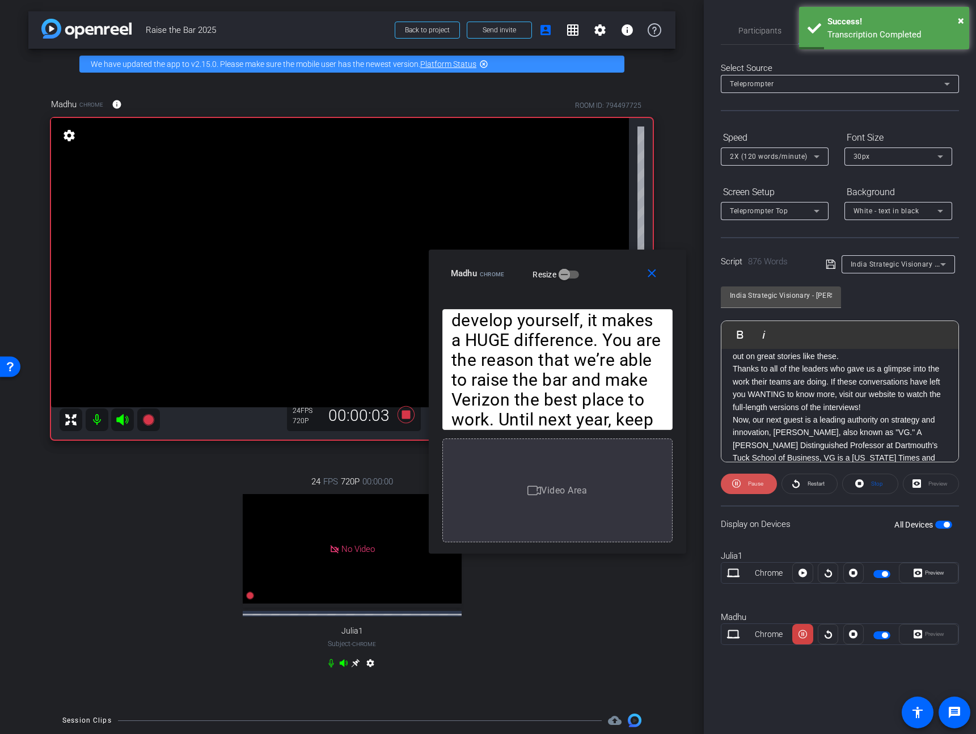
click at [764, 488] on span at bounding box center [749, 483] width 56 height 27
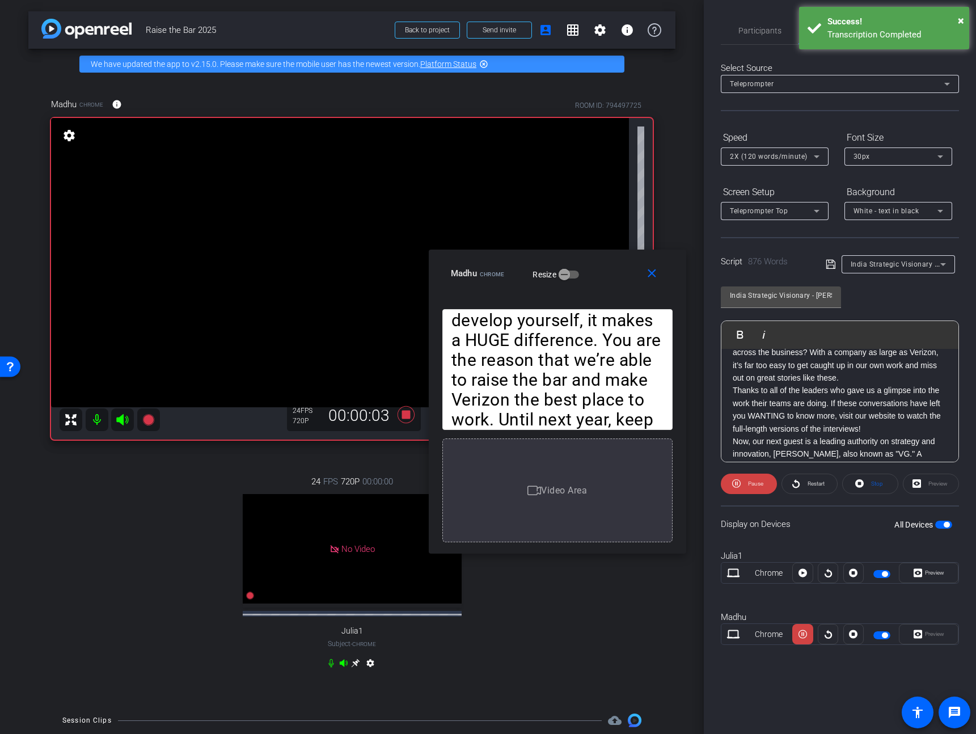
scroll to position [351, 0]
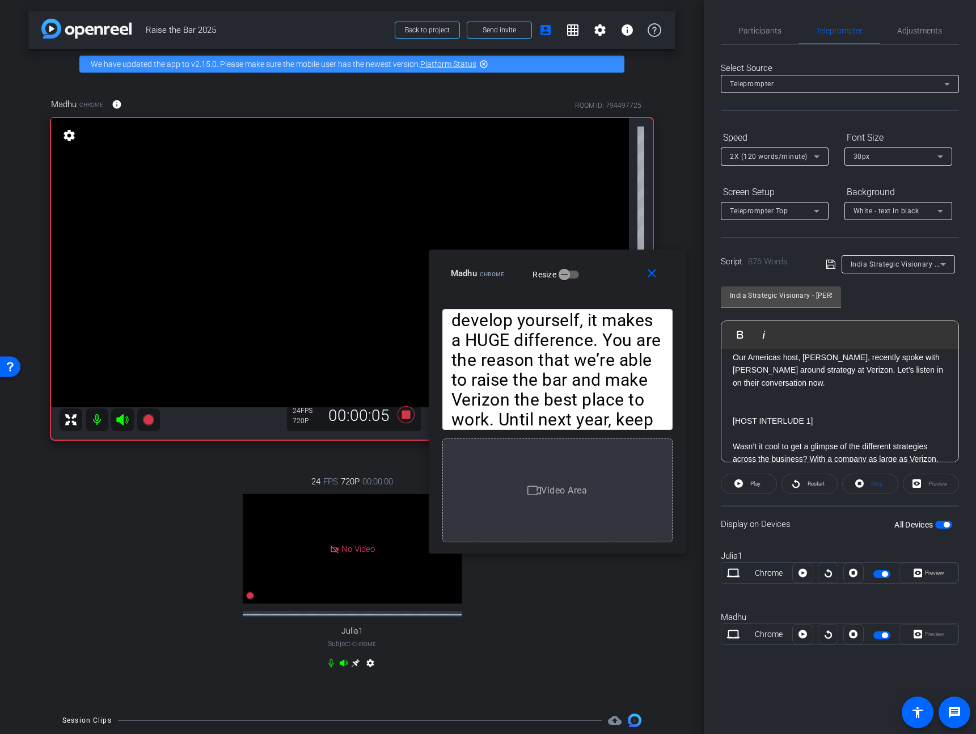
click at [746, 328] on button "Play Play from this location" at bounding box center [742, 334] width 27 height 23
click at [803, 166] on div at bounding box center [775, 172] width 108 height 12
click at [806, 156] on div "2X (120 words/minute)" at bounding box center [772, 156] width 84 height 14
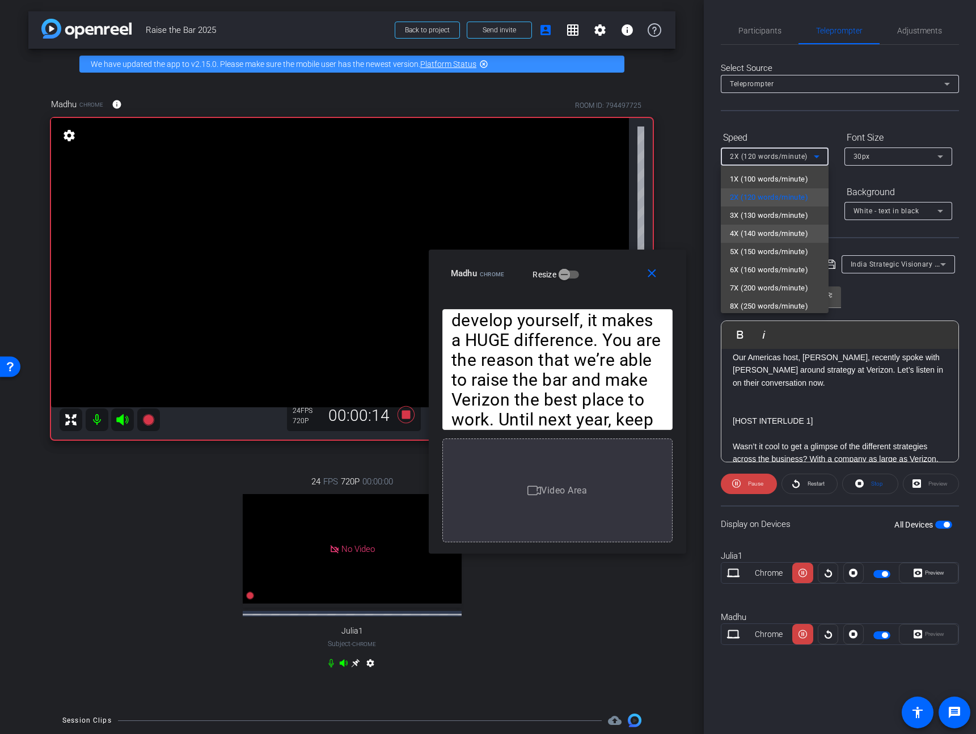
click at [782, 234] on span "4X (140 words/minute)" at bounding box center [769, 234] width 78 height 14
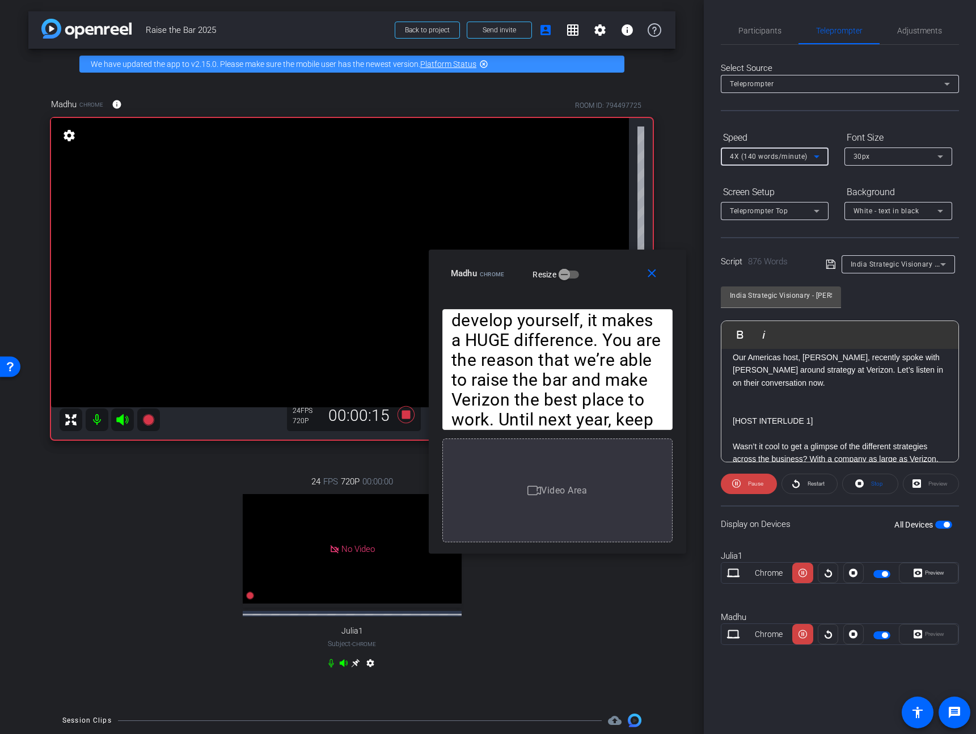
click at [796, 159] on span "4X (140 words/minute)" at bounding box center [769, 156] width 78 height 8
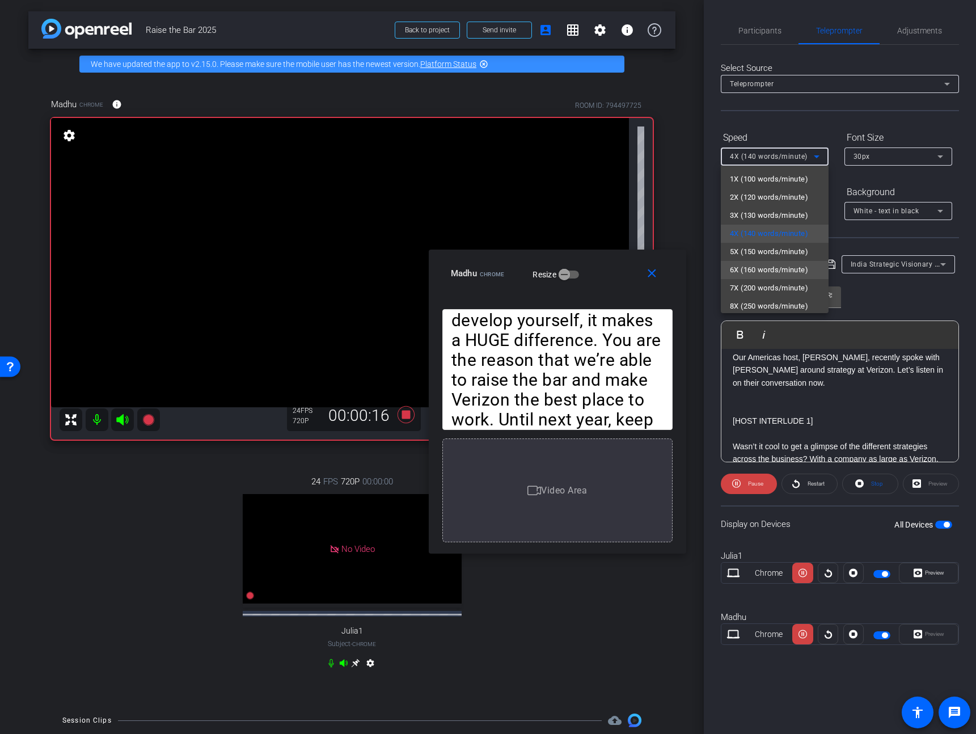
click at [786, 269] on span "6X (160 words/minute)" at bounding box center [769, 270] width 78 height 14
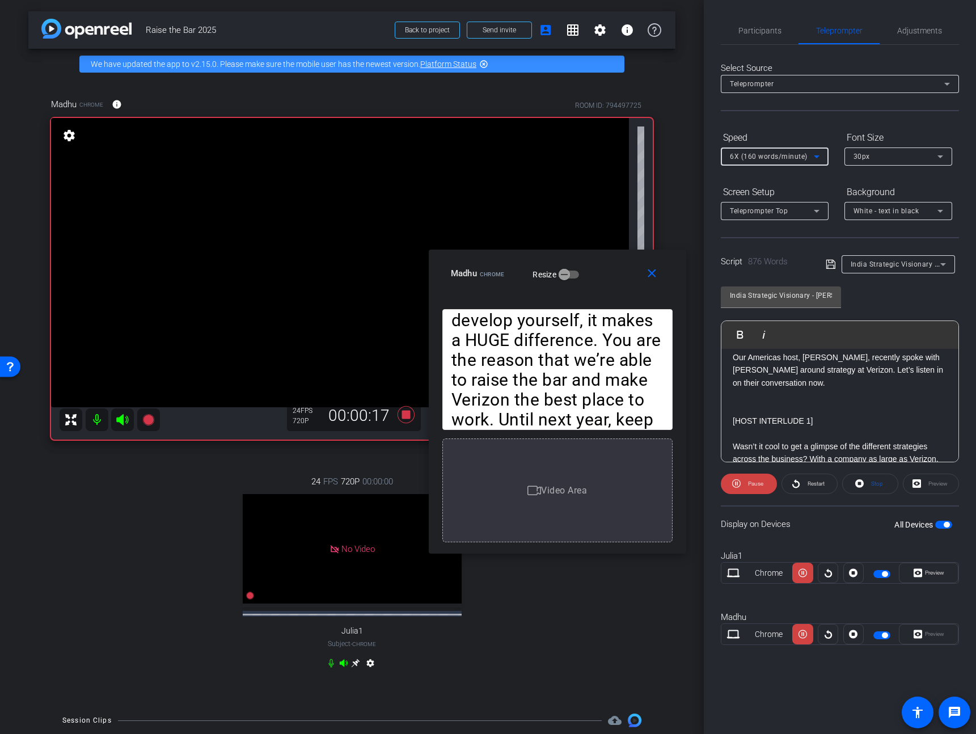
click at [784, 154] on span "6X (160 words/minute)" at bounding box center [769, 156] width 78 height 8
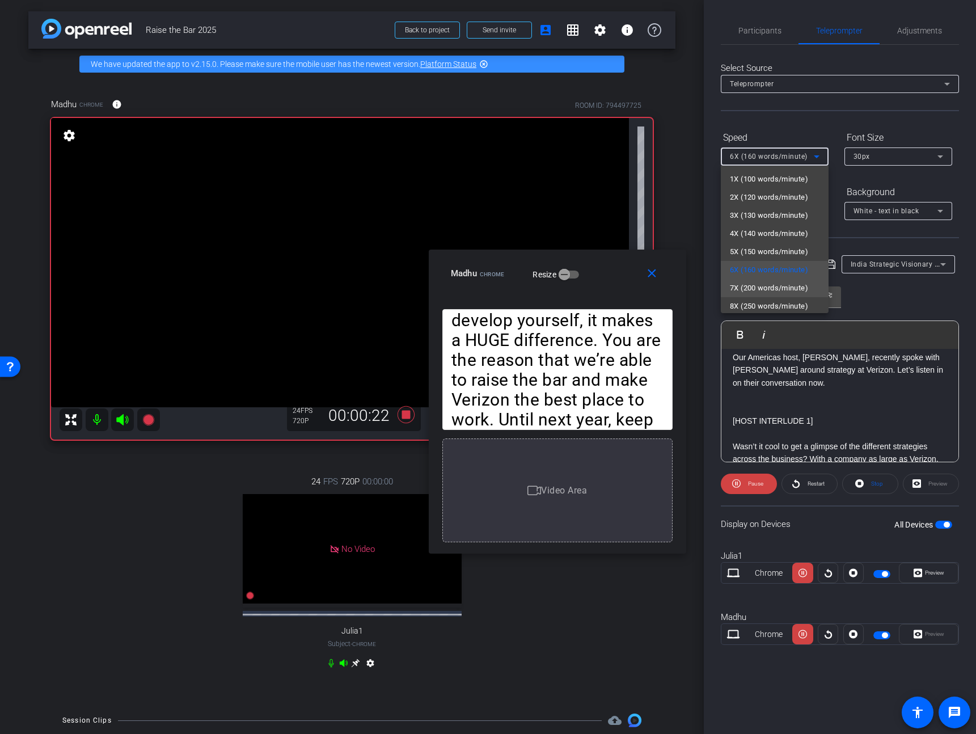
click at [766, 290] on span "7X (200 words/minute)" at bounding box center [769, 288] width 78 height 14
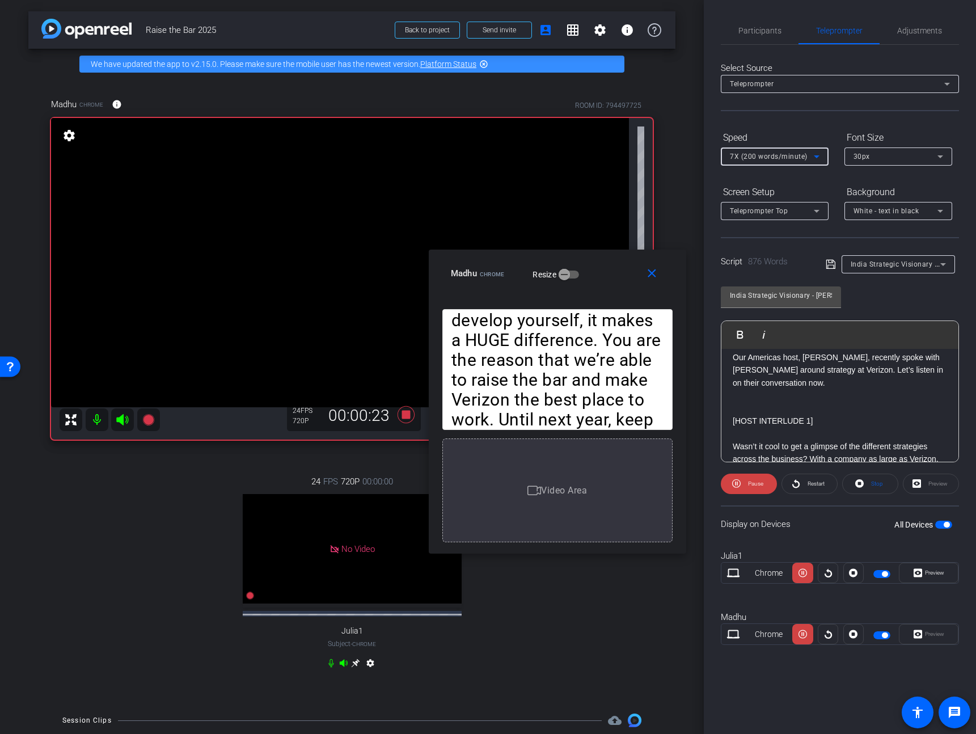
click at [762, 156] on span "7X (200 words/minute)" at bounding box center [769, 156] width 78 height 8
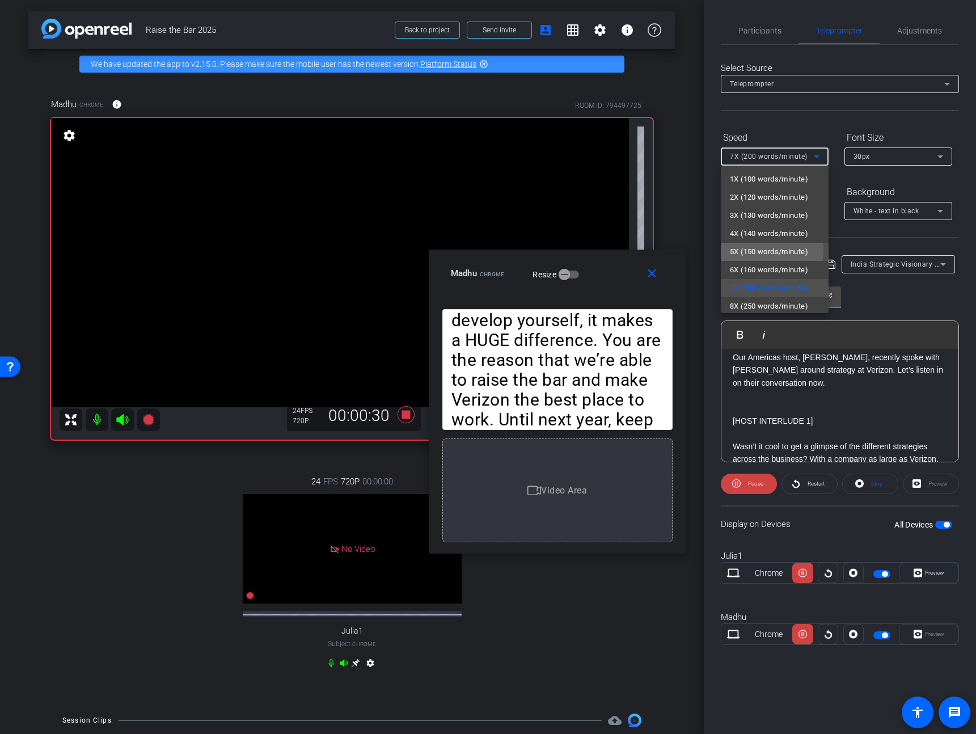
click at [763, 249] on span "5X (150 words/minute)" at bounding box center [769, 252] width 78 height 14
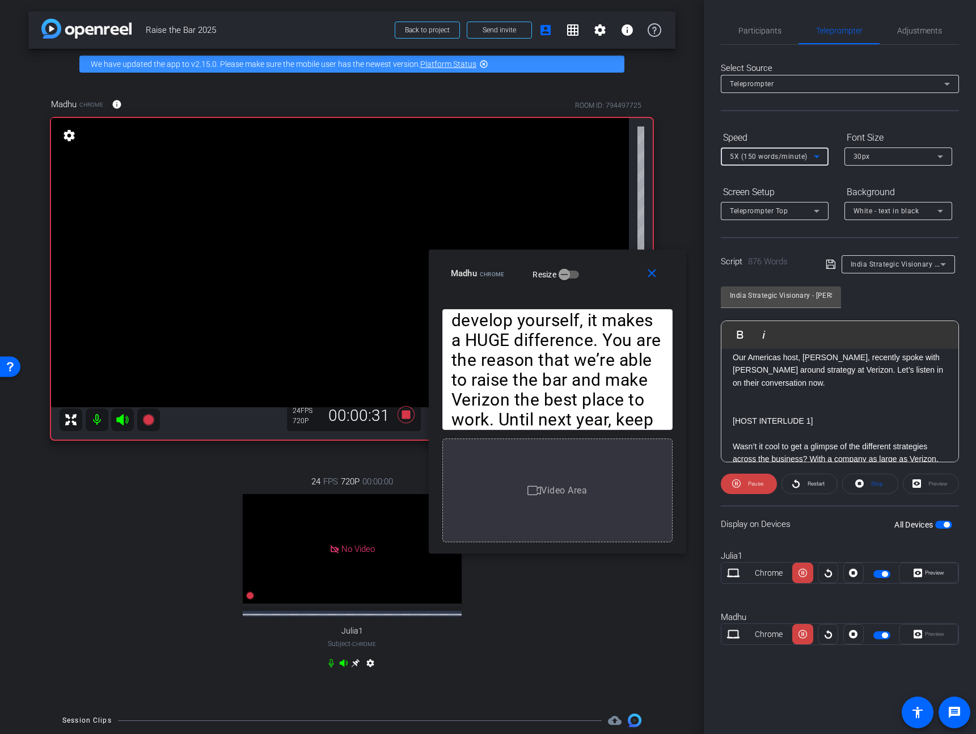
click at [769, 158] on span "5X (150 words/minute)" at bounding box center [769, 156] width 78 height 8
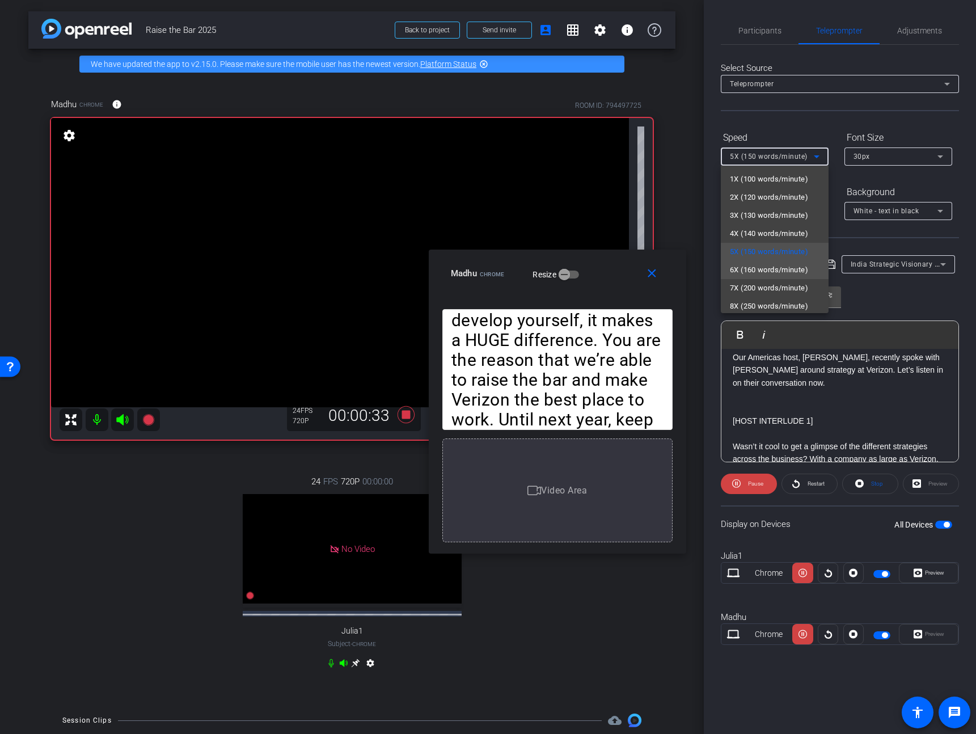
click at [765, 268] on span "6X (160 words/minute)" at bounding box center [769, 270] width 78 height 14
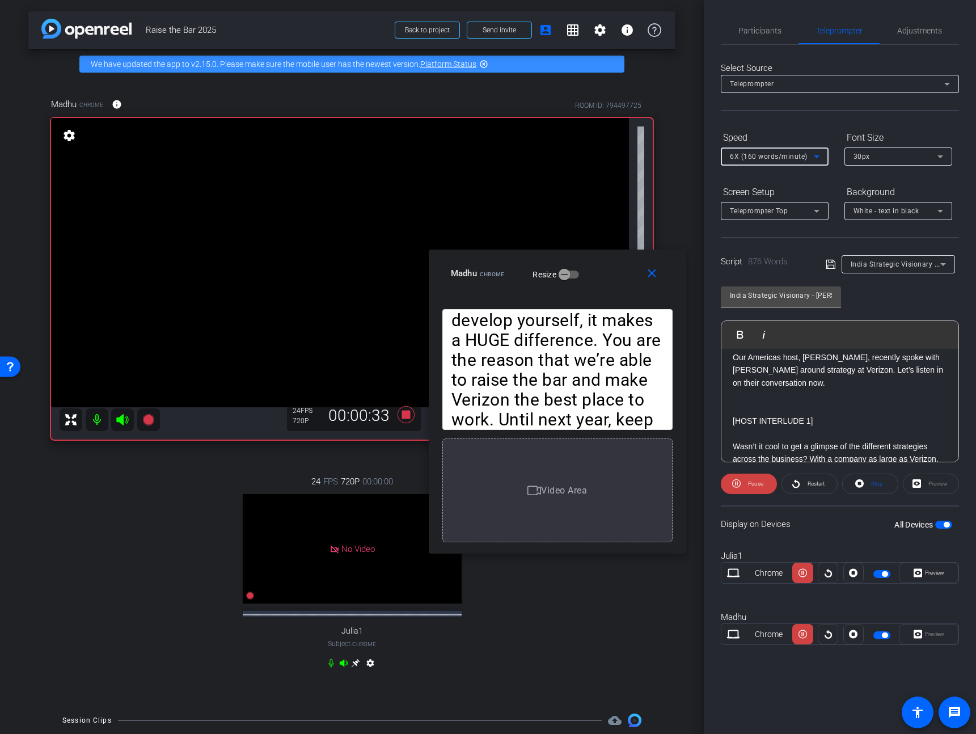
click at [769, 156] on span "6X (160 words/minute)" at bounding box center [769, 156] width 78 height 8
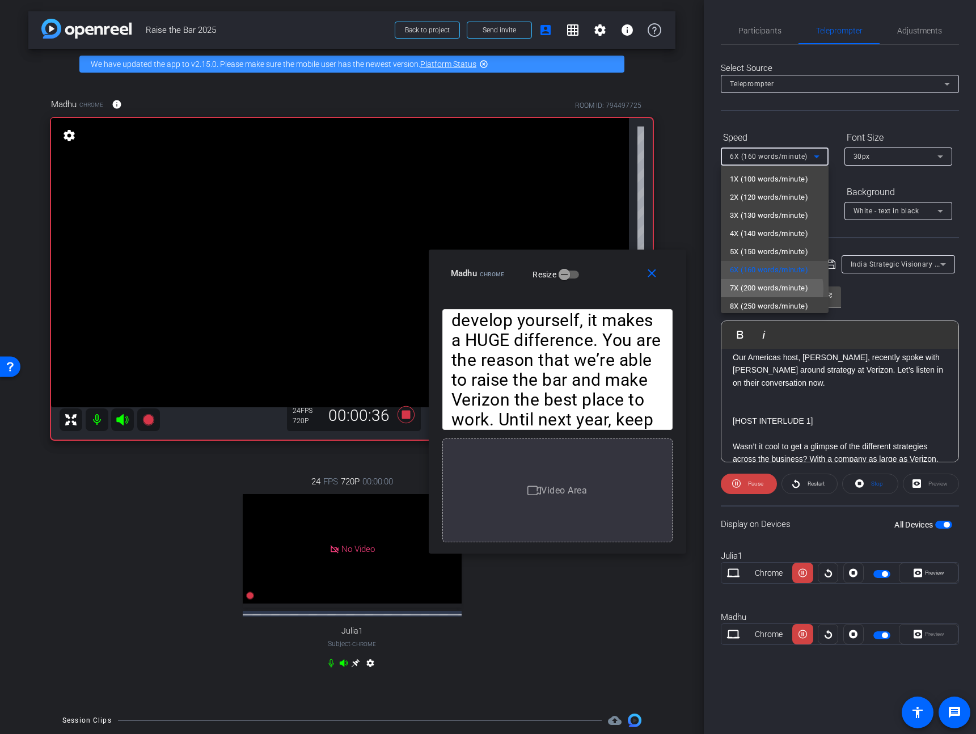
click at [765, 289] on span "7X (200 words/minute)" at bounding box center [769, 288] width 78 height 14
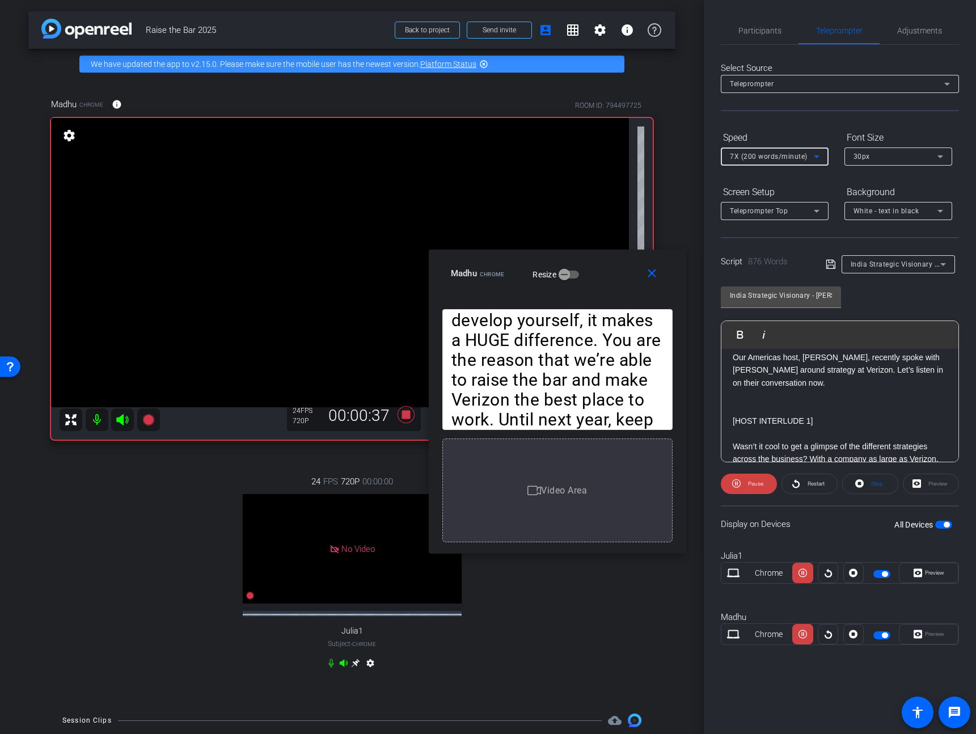
click at [773, 154] on span "7X (200 words/minute)" at bounding box center [769, 156] width 78 height 8
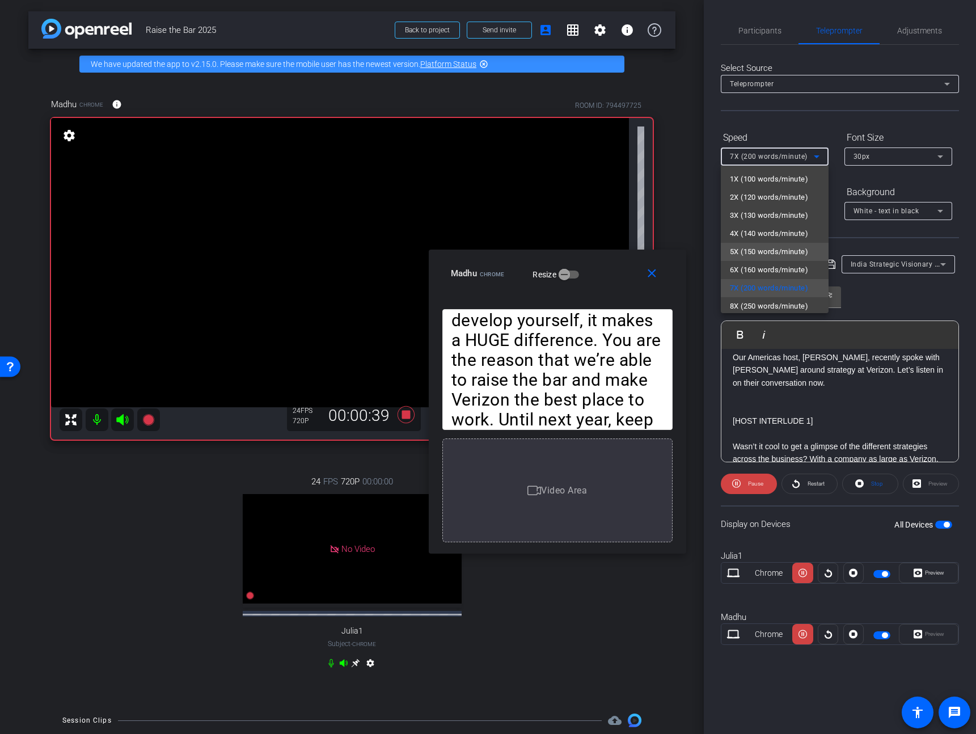
click at [751, 249] on span "5X (150 words/minute)" at bounding box center [769, 252] width 78 height 14
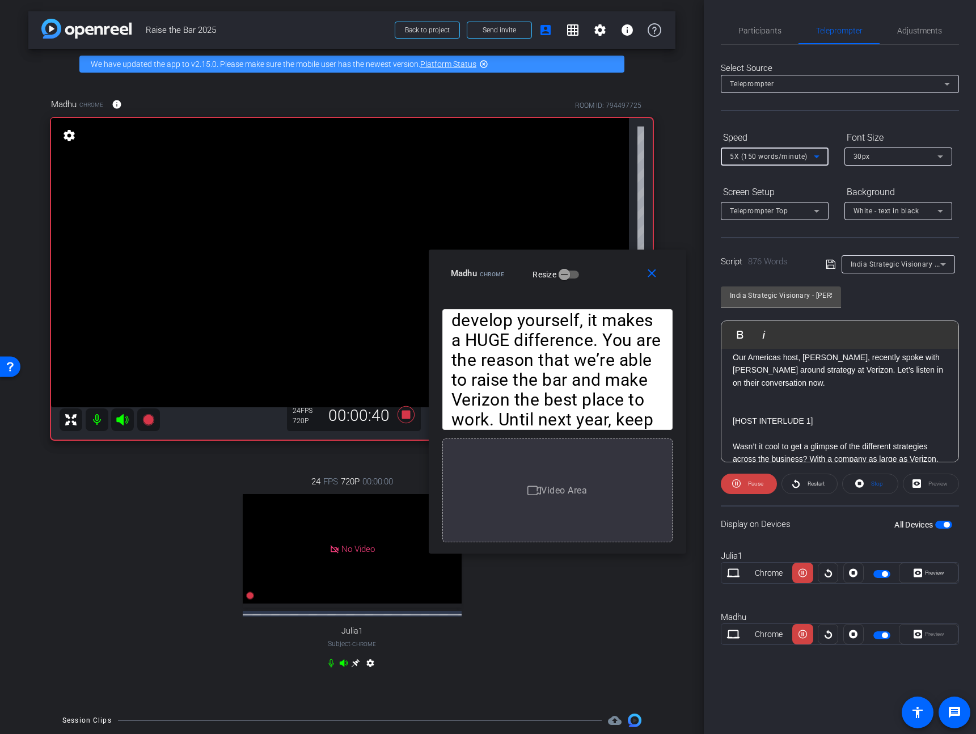
click at [776, 153] on span "5X (150 words/minute)" at bounding box center [769, 156] width 78 height 8
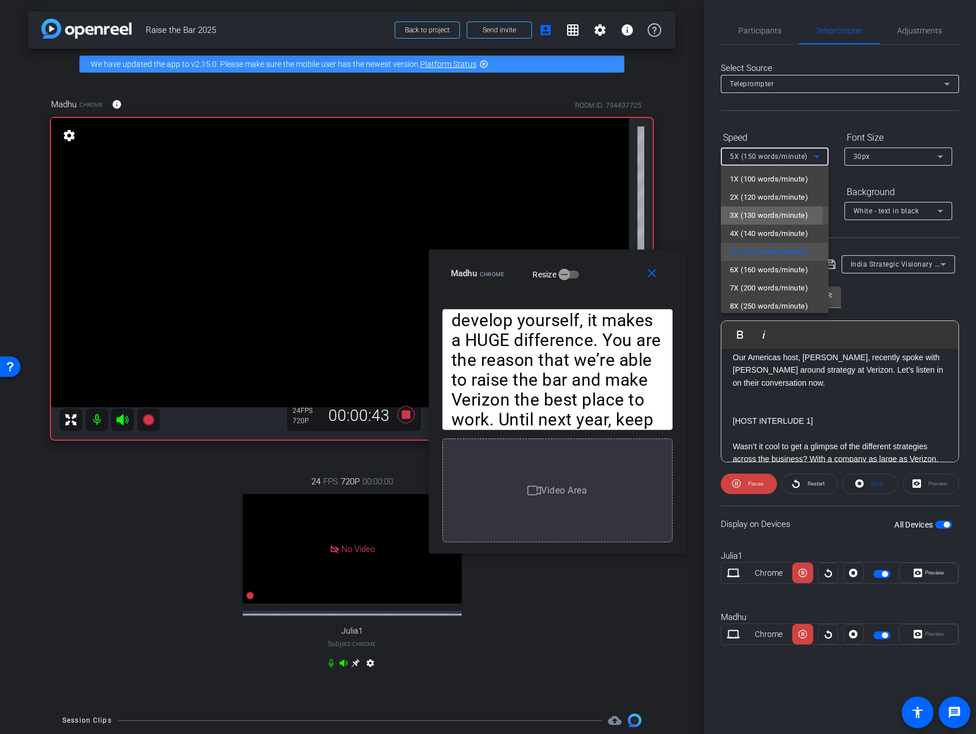
click at [761, 215] on span "3X (130 words/minute)" at bounding box center [769, 216] width 78 height 14
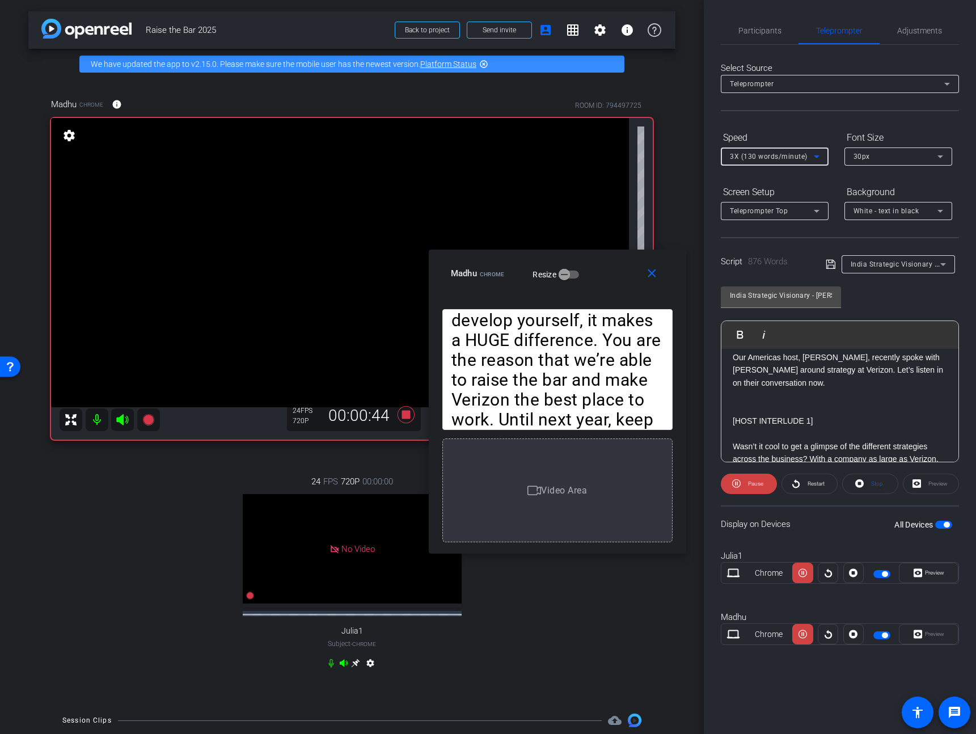
click at [780, 155] on span "3X (130 words/minute)" at bounding box center [769, 156] width 78 height 8
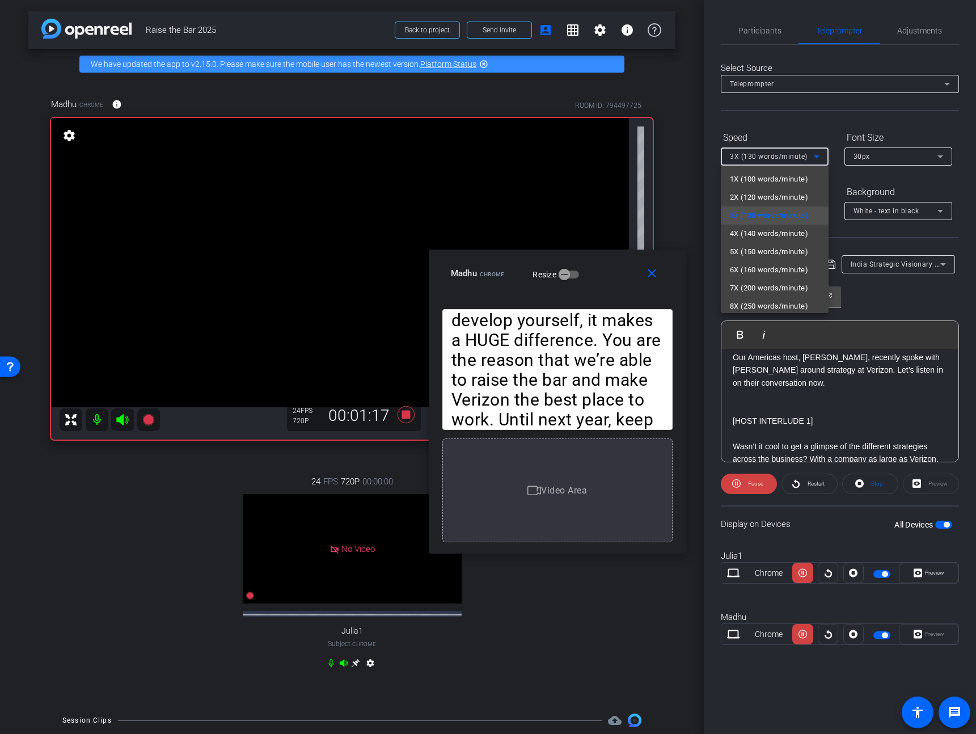
click at [880, 290] on div at bounding box center [488, 367] width 976 height 734
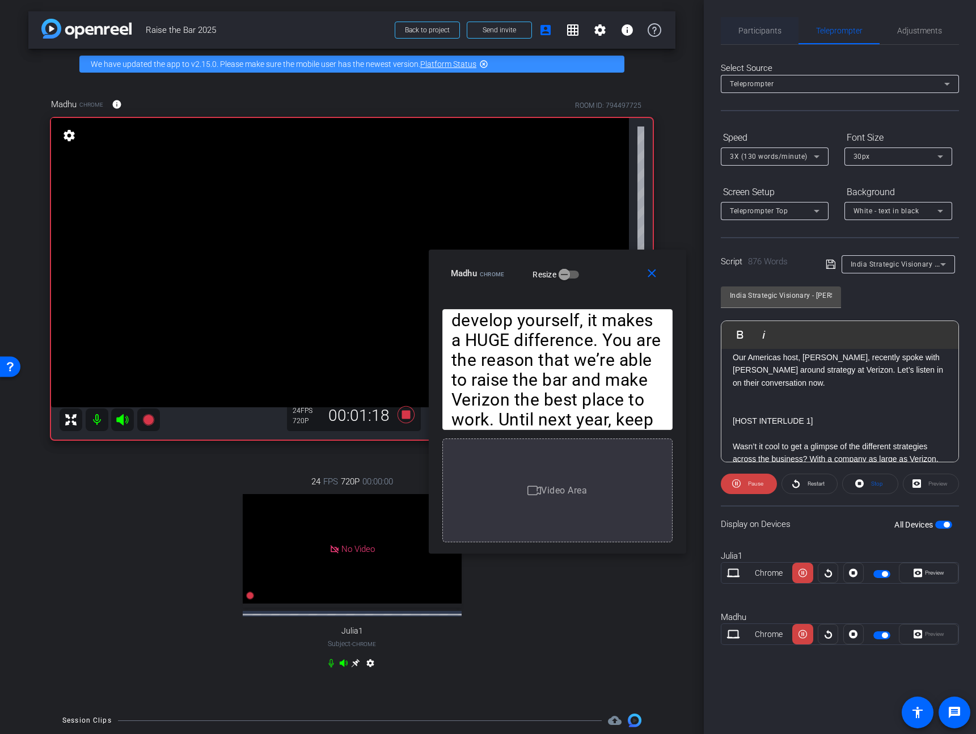
click at [750, 18] on span "Participants" at bounding box center [759, 30] width 43 height 27
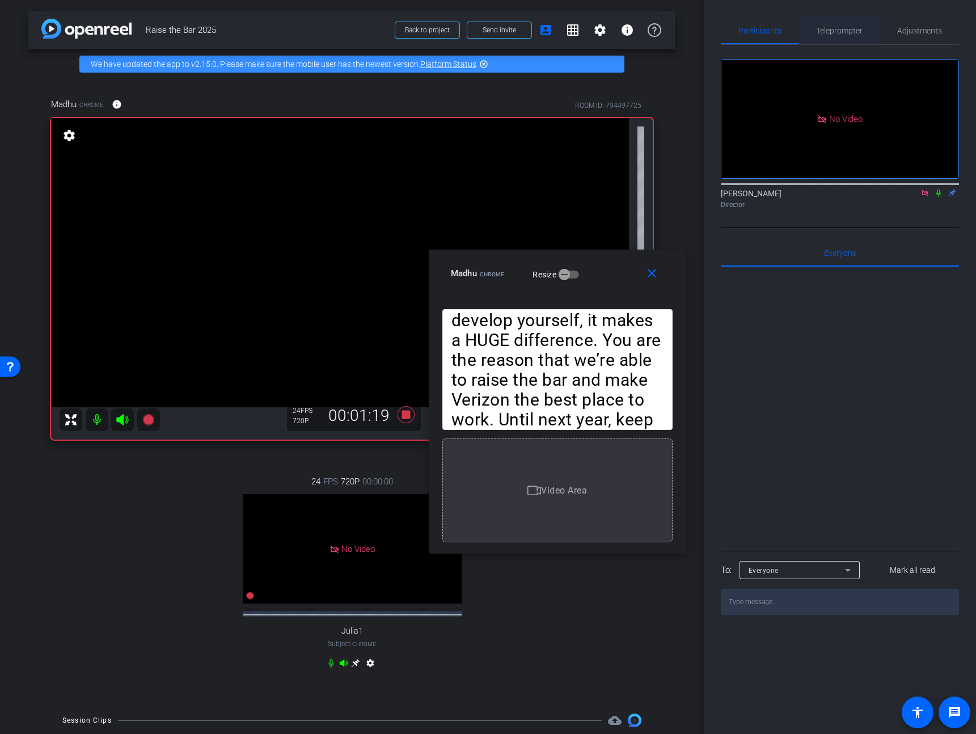
click at [848, 35] on span "Teleprompter" at bounding box center [839, 30] width 46 height 27
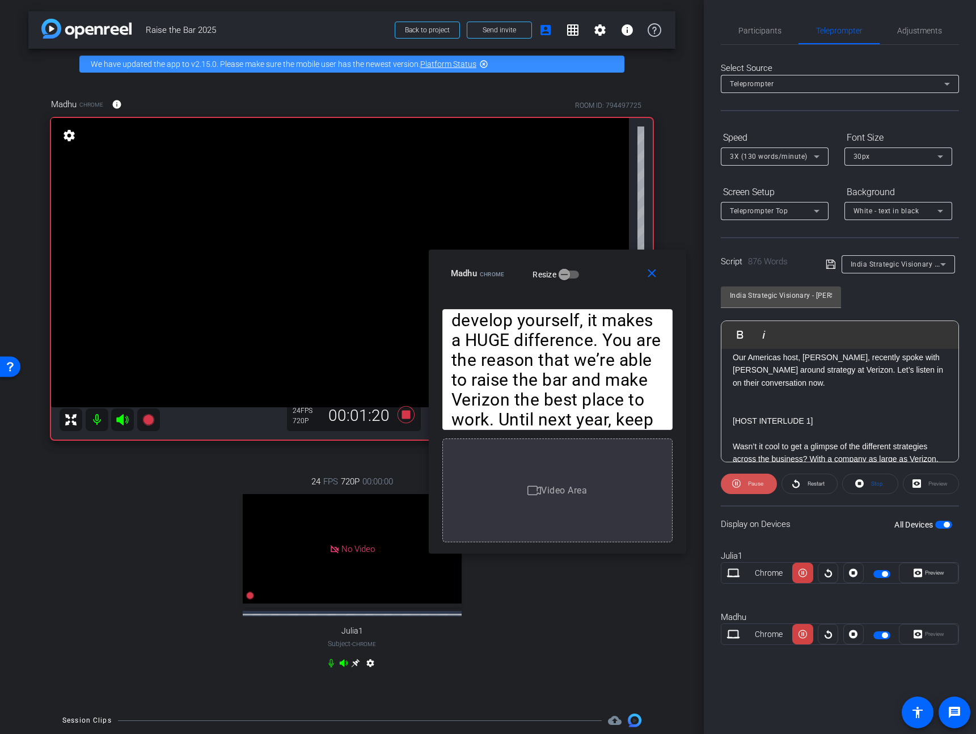
click at [761, 476] on span "Pause" at bounding box center [754, 484] width 18 height 16
click at [406, 412] on icon at bounding box center [405, 414] width 17 height 17
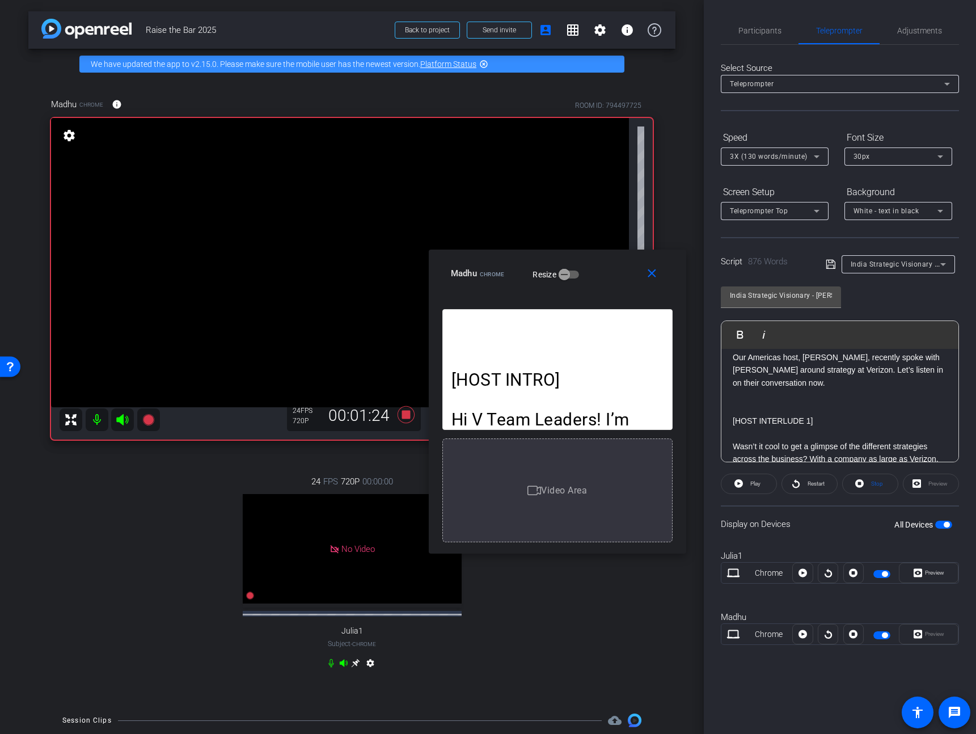
click at [845, 401] on p at bounding box center [839, 395] width 214 height 12
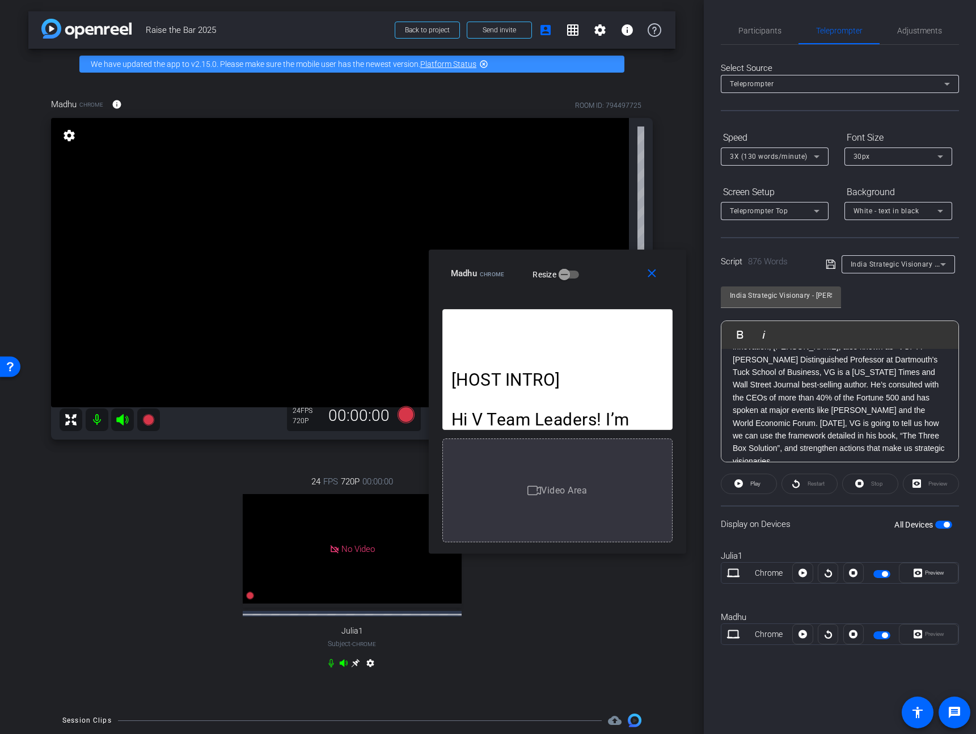
scroll to position [587, 0]
click at [895, 434] on p "Now, our next guest is a leading authority on strategy and innovation, Dr. Vija…" at bounding box center [839, 375] width 214 height 139
click at [728, 414] on div "[HOST INTRO] Hi V Team Leaders! I’m Madhu Kujala from the Learning & Careers te…" at bounding box center [839, 521] width 237 height 1520
click at [834, 389] on p "Now, our next guest is a leading authority on strategy and innovation, Dr. Vija…" at bounding box center [839, 389] width 214 height 139
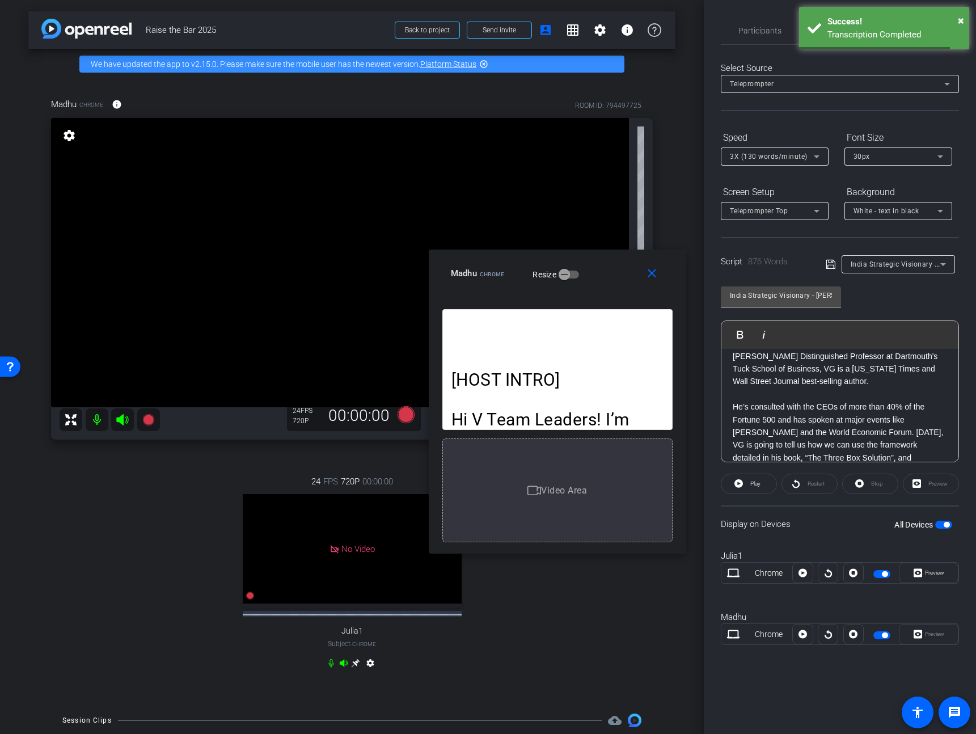
scroll to position [583, 0]
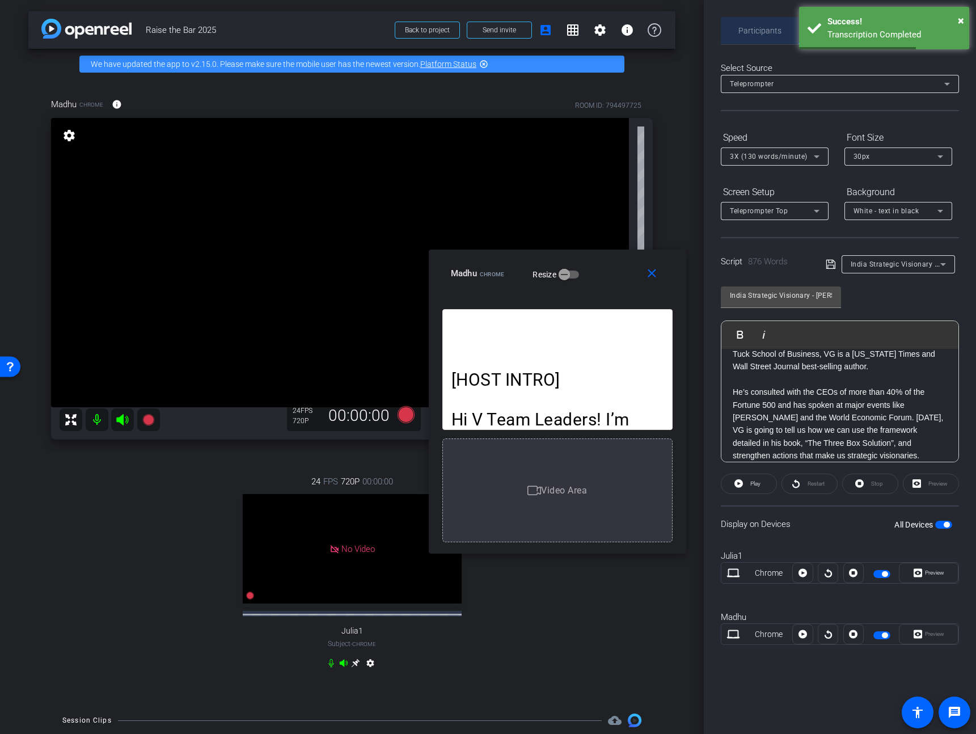
click at [755, 32] on span "Participants" at bounding box center [759, 31] width 43 height 8
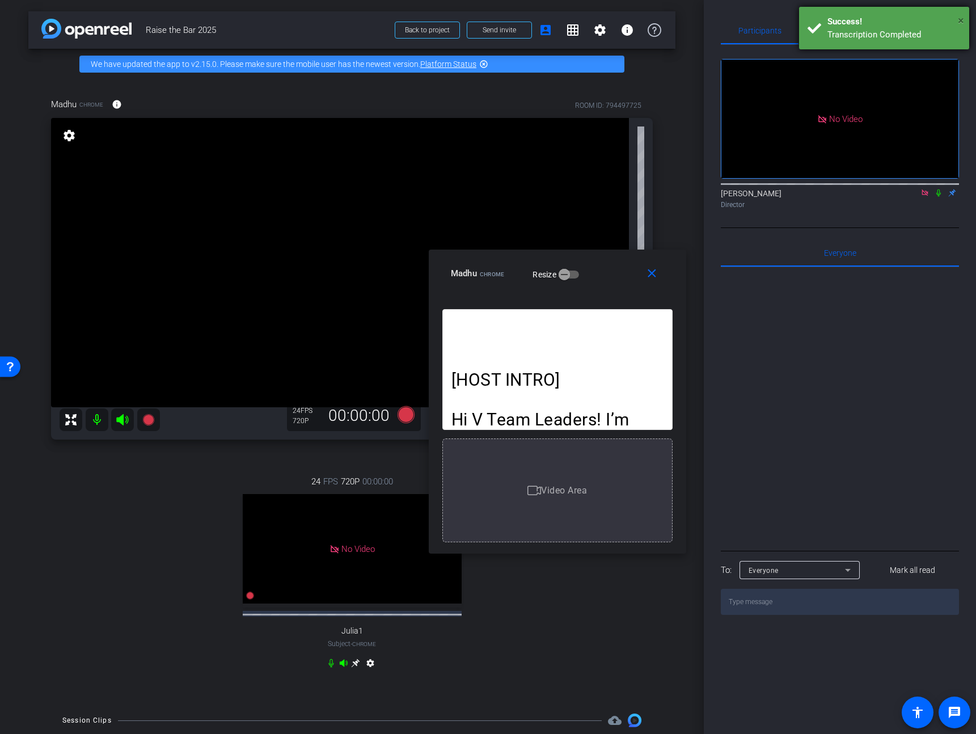
click at [961, 18] on span "×" at bounding box center [961, 21] width 6 height 14
click at [854, 32] on span "Teleprompter" at bounding box center [839, 31] width 46 height 8
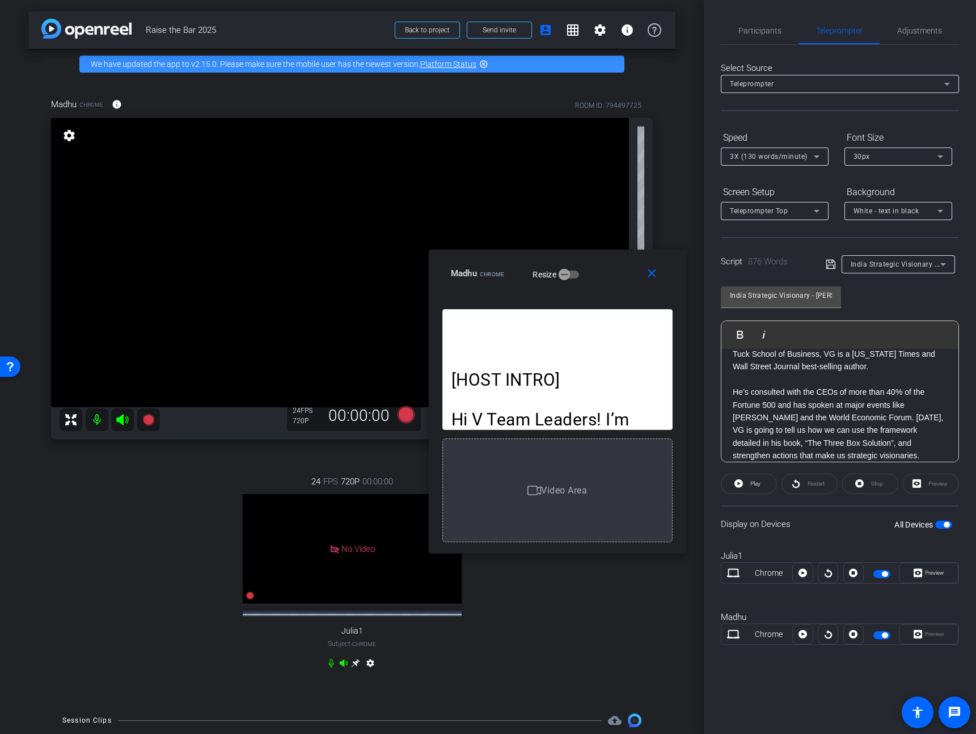
click at [732, 404] on p "He’s consulted with the CEOs of more than 40% of the Fortune 500 and has spoken…" at bounding box center [839, 424] width 214 height 76
click at [745, 25] on span "Participants" at bounding box center [759, 30] width 43 height 27
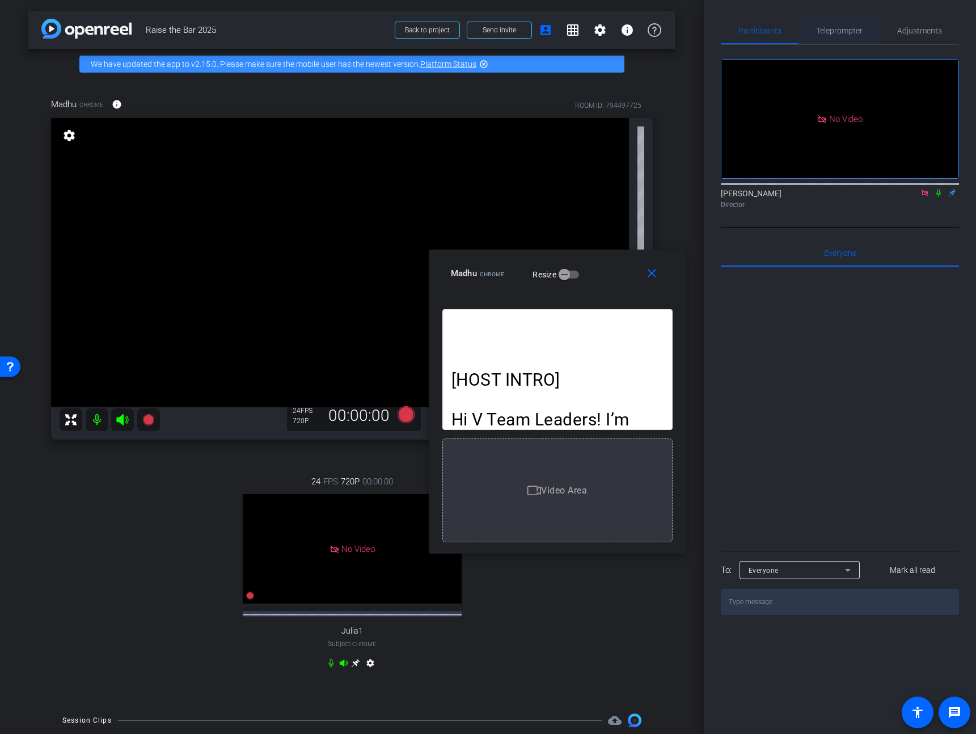
click at [849, 37] on span "Teleprompter" at bounding box center [839, 30] width 46 height 27
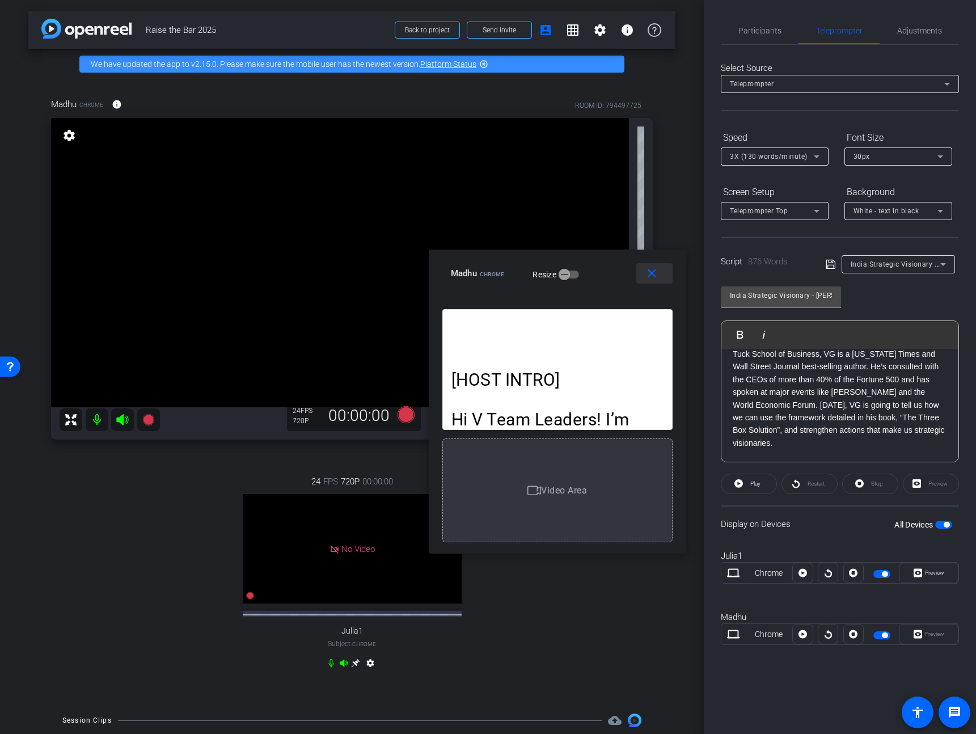
click at [663, 272] on span at bounding box center [654, 273] width 36 height 27
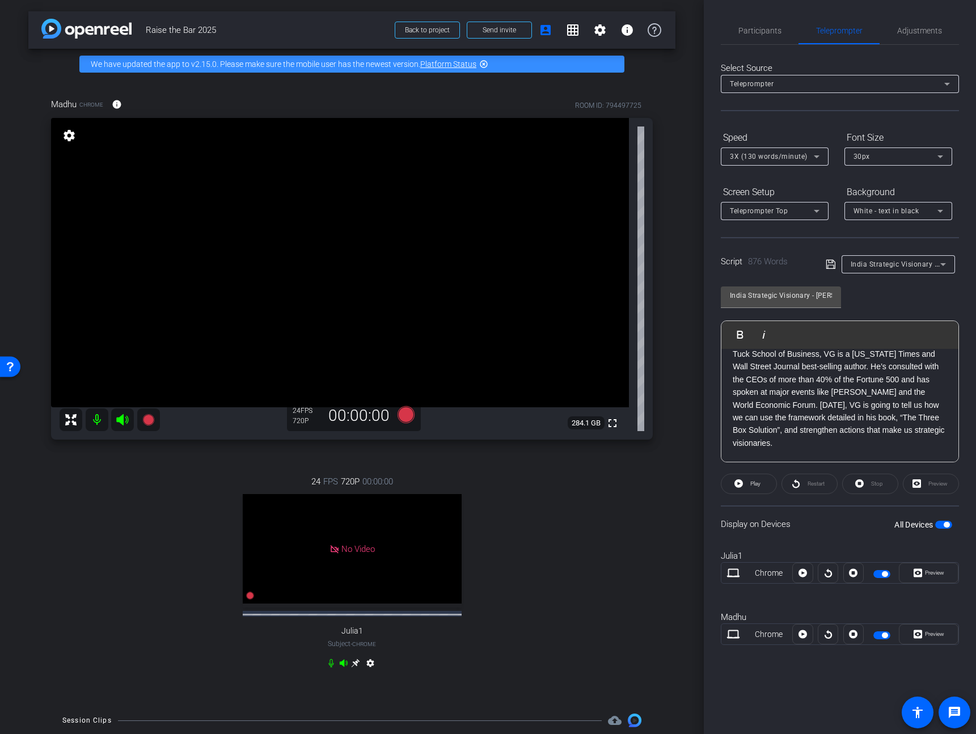
click at [154, 421] on icon at bounding box center [149, 420] width 14 height 14
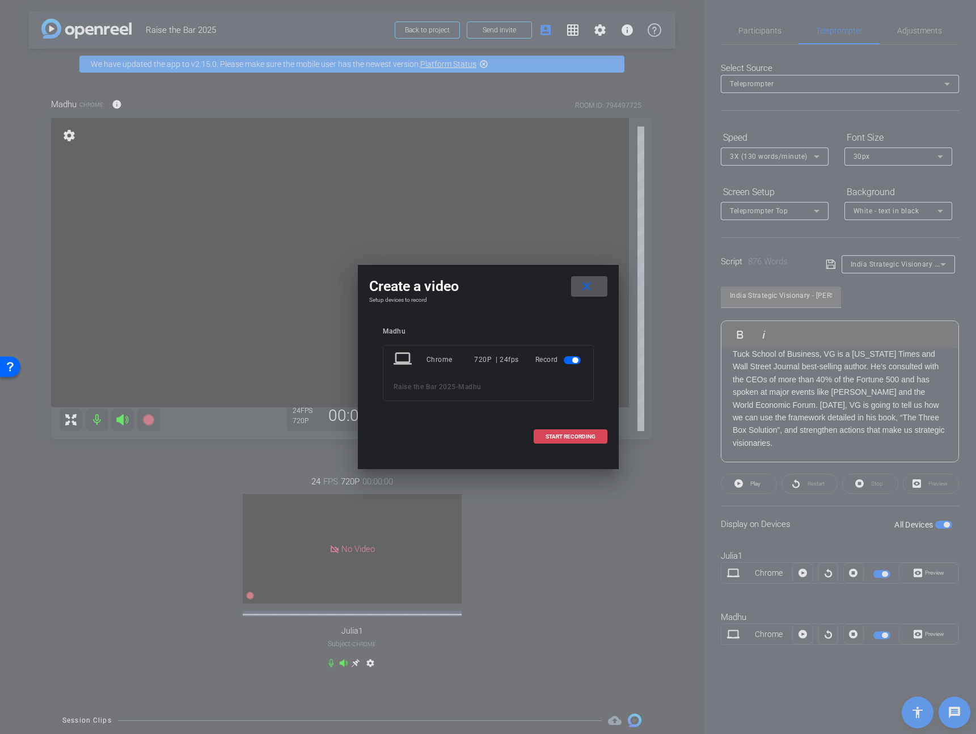
click at [549, 443] on span at bounding box center [570, 436] width 73 height 27
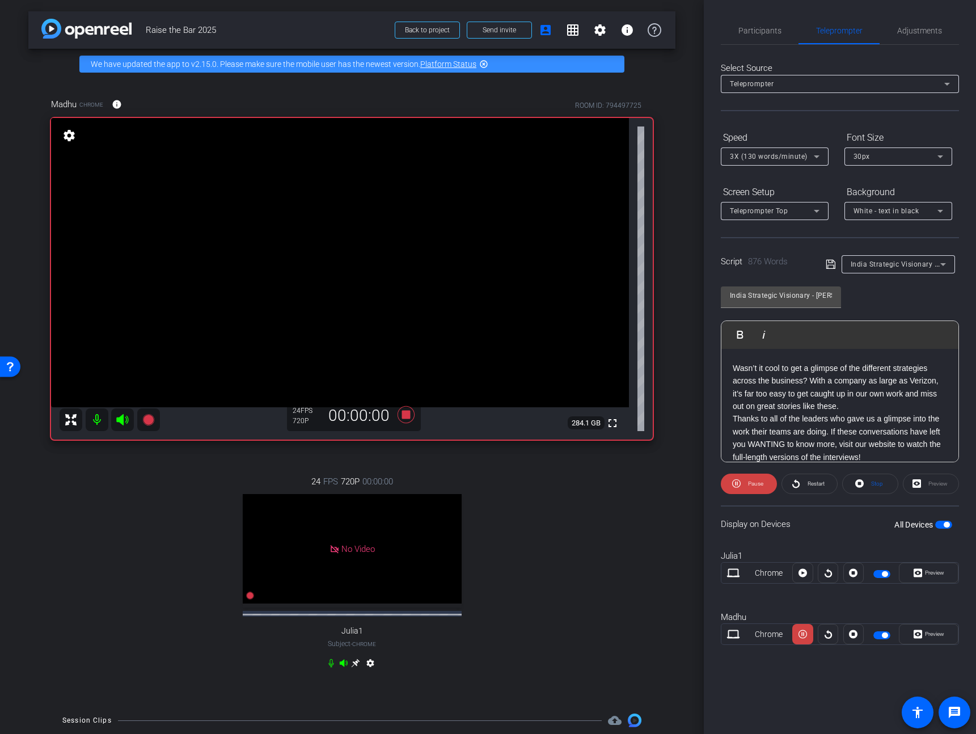
scroll to position [422, 0]
click at [940, 626] on span "Preview" at bounding box center [933, 634] width 22 height 16
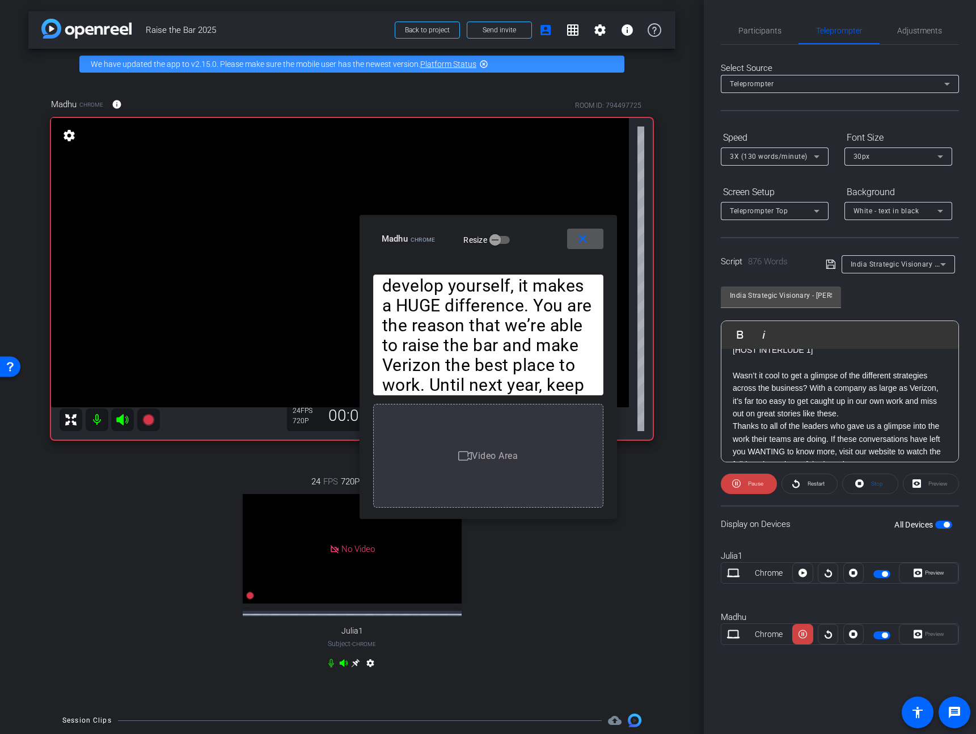
click at [730, 361] on div "[HOST INTRO] Hi V Team Leaders! I’m Madhu Kujala from the Learning & Careers te…" at bounding box center [839, 686] width 237 height 1520
click at [743, 484] on span at bounding box center [749, 483] width 56 height 27
click at [729, 363] on div "[HOST INTRO] Hi V Team Leaders! I’m Madhu Kujala from the Learning & Careers te…" at bounding box center [839, 686] width 237 height 1520
click at [730, 336] on img "button" at bounding box center [733, 334] width 7 height 7
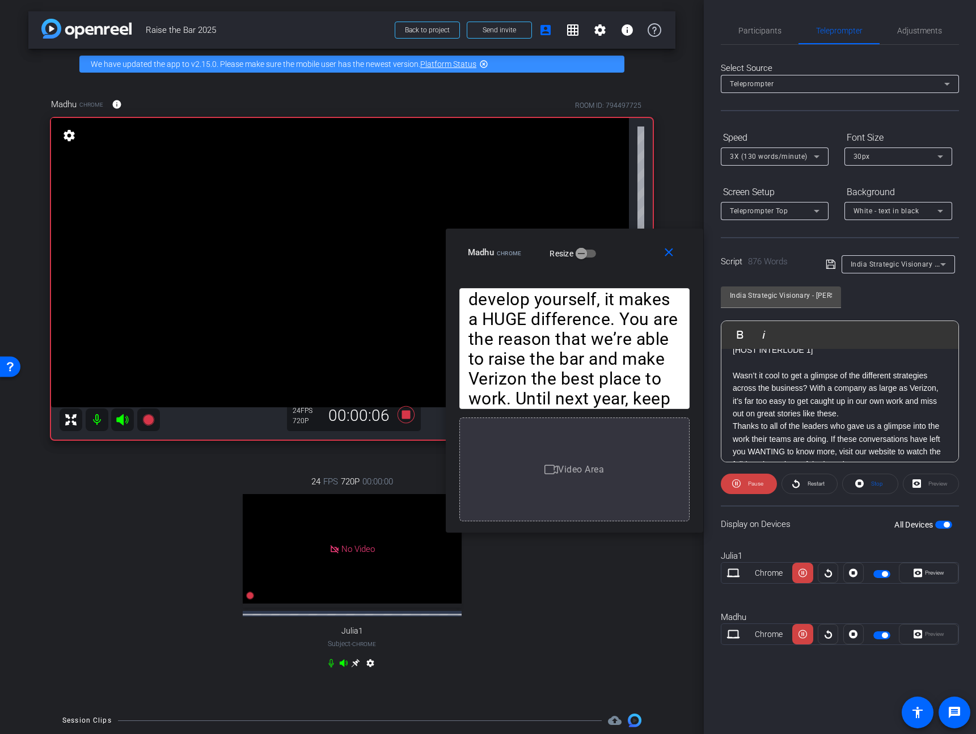
drag, startPoint x: 627, startPoint y: 256, endPoint x: 677, endPoint y: 260, distance: 50.0
click at [677, 260] on div "Madhu Chrome Resize" at bounding box center [579, 252] width 222 height 20
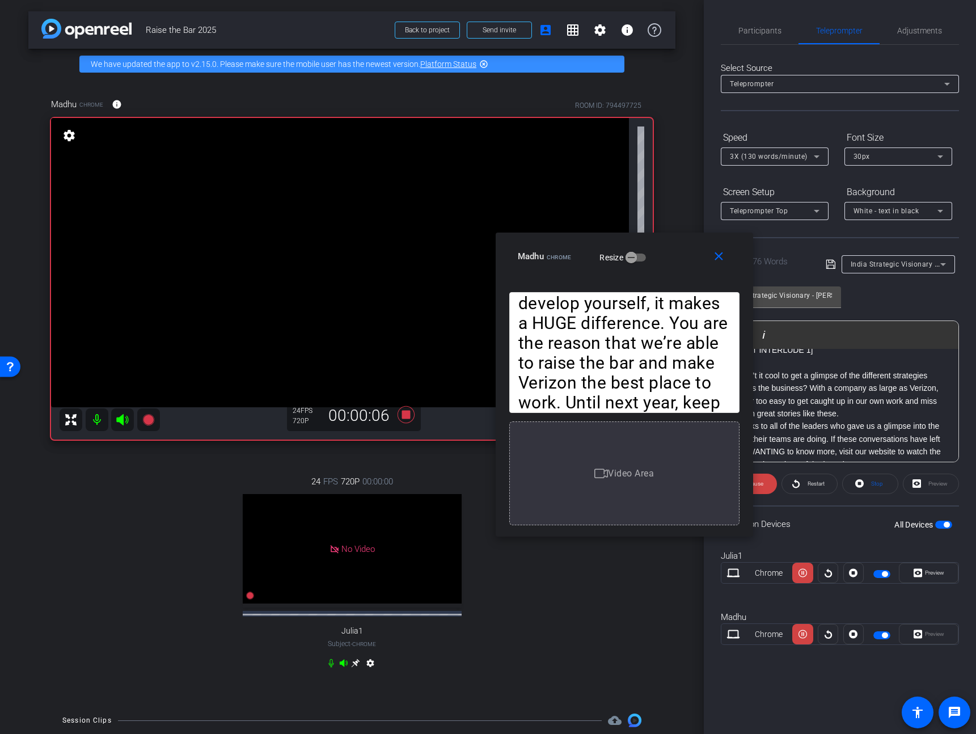
click at [806, 155] on div "3X (130 words/minute)" at bounding box center [772, 156] width 84 height 14
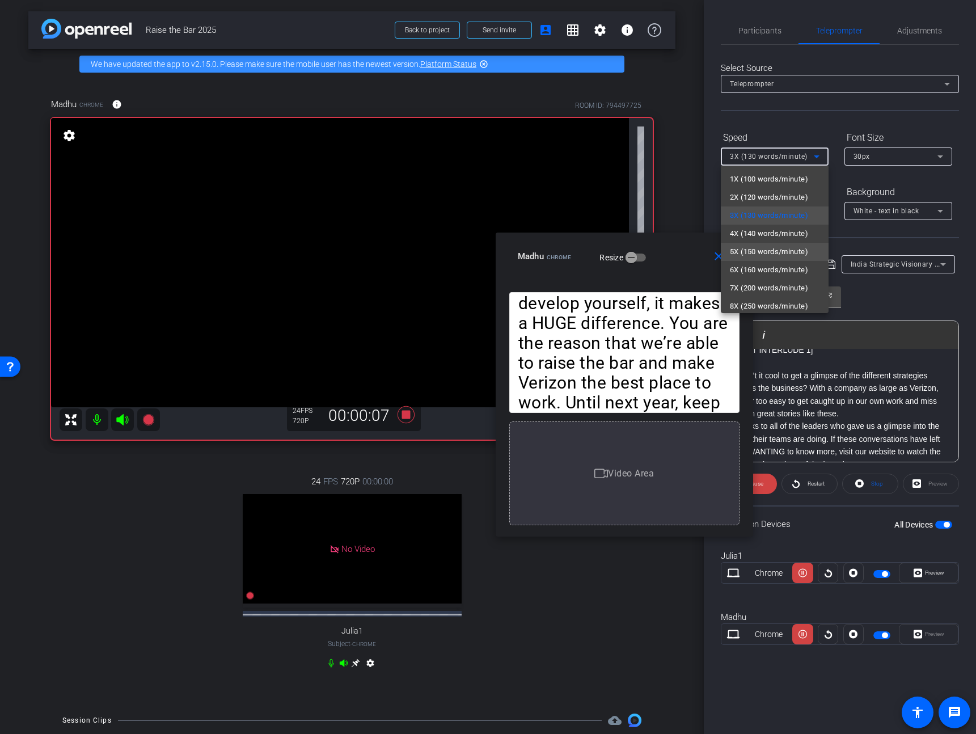
click at [776, 258] on span "5X (150 words/minute)" at bounding box center [769, 252] width 78 height 14
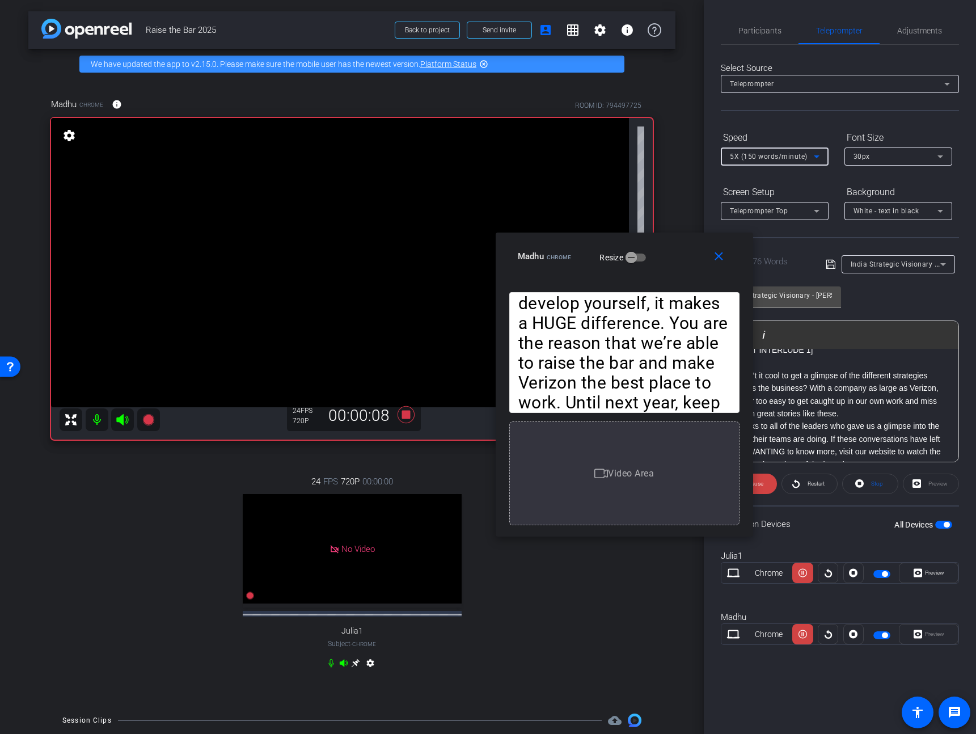
click at [781, 159] on span "5X (150 words/minute)" at bounding box center [769, 156] width 78 height 8
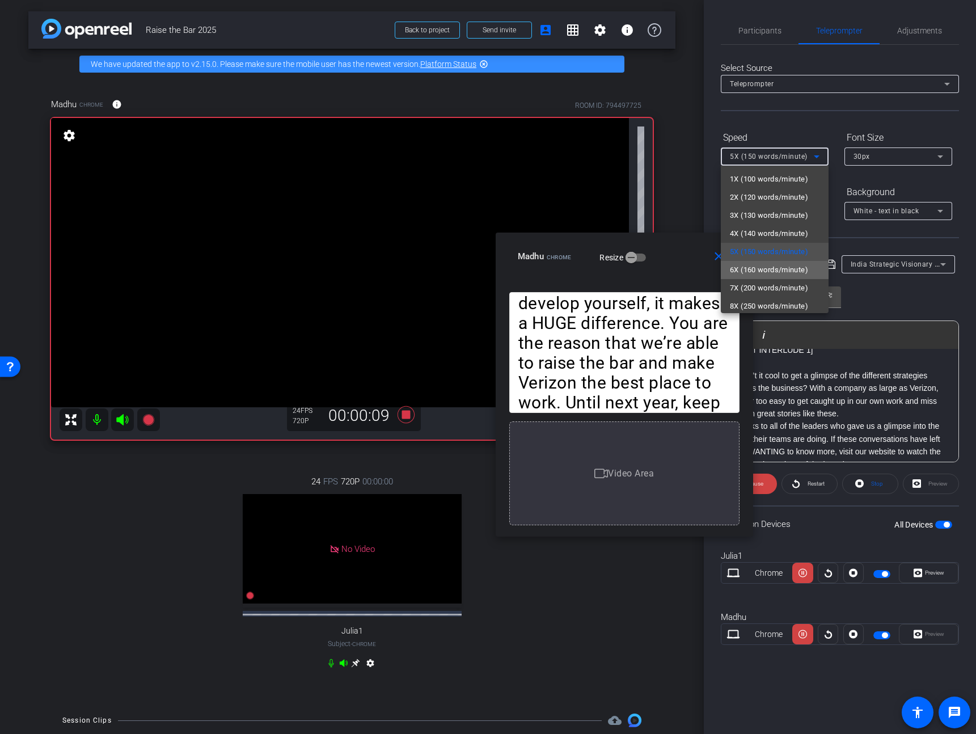
click at [774, 270] on span "6X (160 words/minute)" at bounding box center [769, 270] width 78 height 14
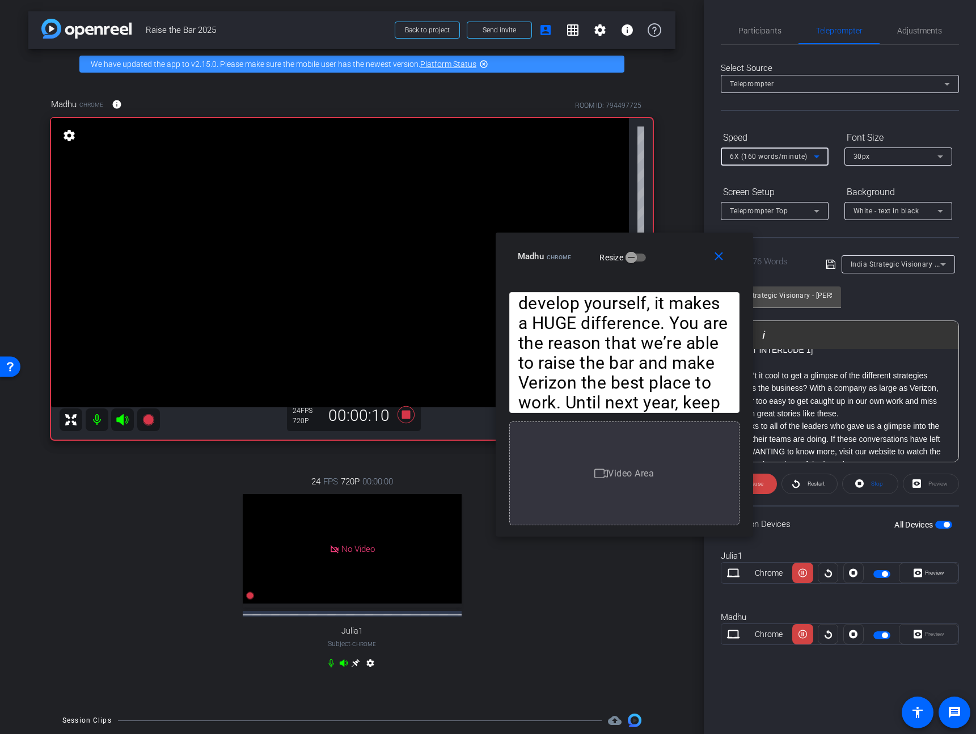
click at [796, 151] on div "6X (160 words/minute)" at bounding box center [772, 156] width 84 height 14
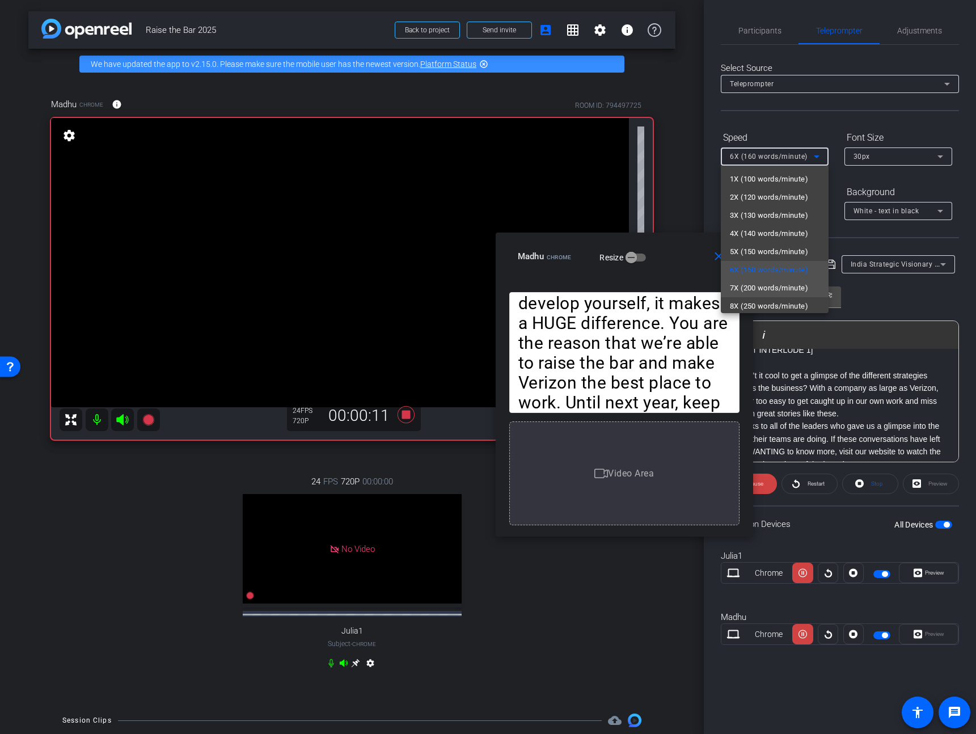
click at [778, 290] on span "7X (200 words/minute)" at bounding box center [769, 288] width 78 height 14
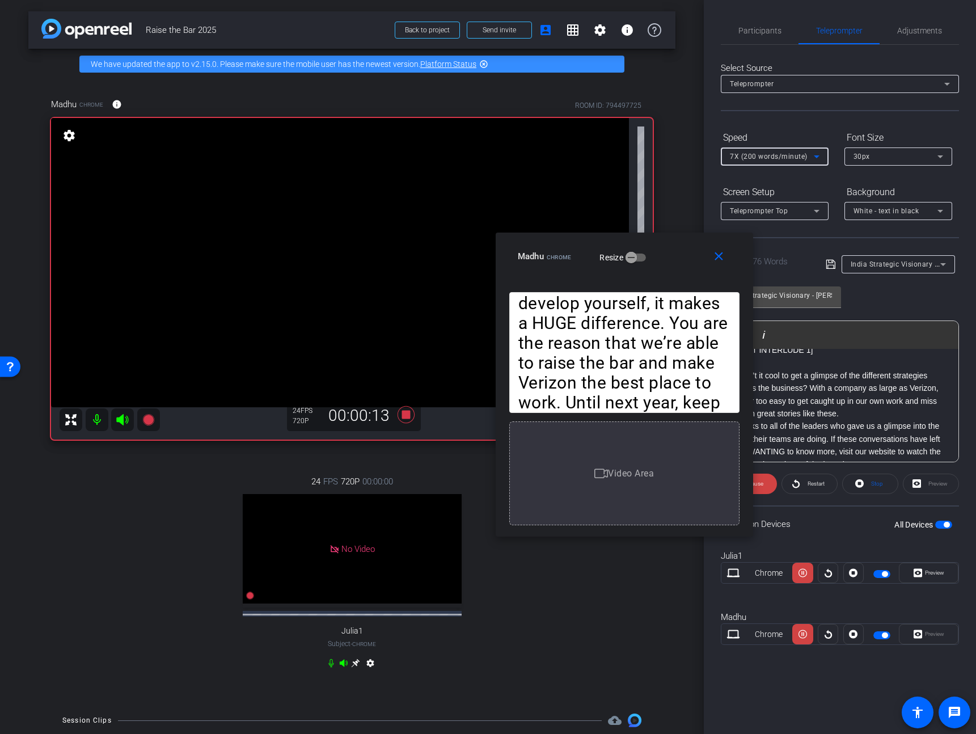
click at [780, 152] on span "7X (200 words/minute)" at bounding box center [769, 156] width 78 height 8
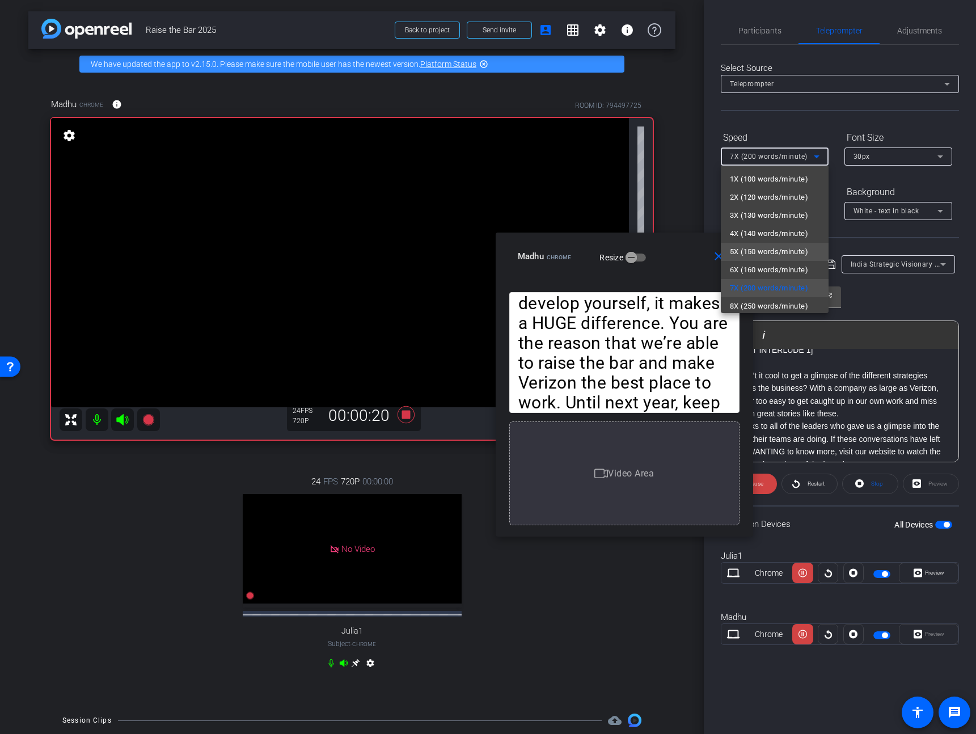
click at [769, 255] on span "5X (150 words/minute)" at bounding box center [769, 252] width 78 height 14
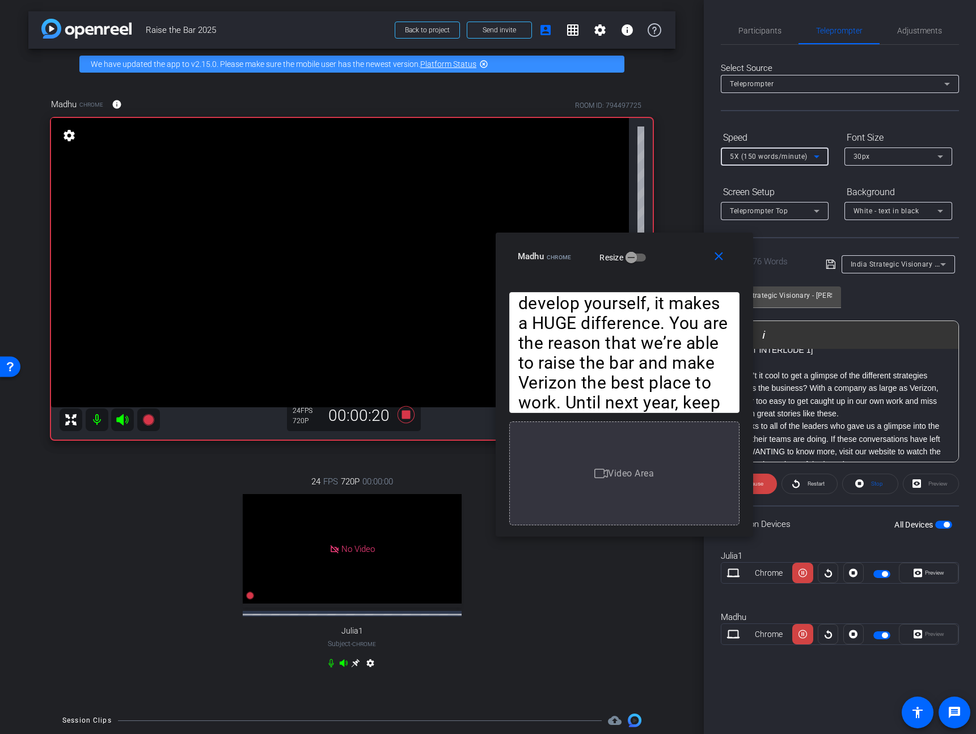
click at [772, 154] on span "5X (150 words/minute)" at bounding box center [769, 156] width 78 height 8
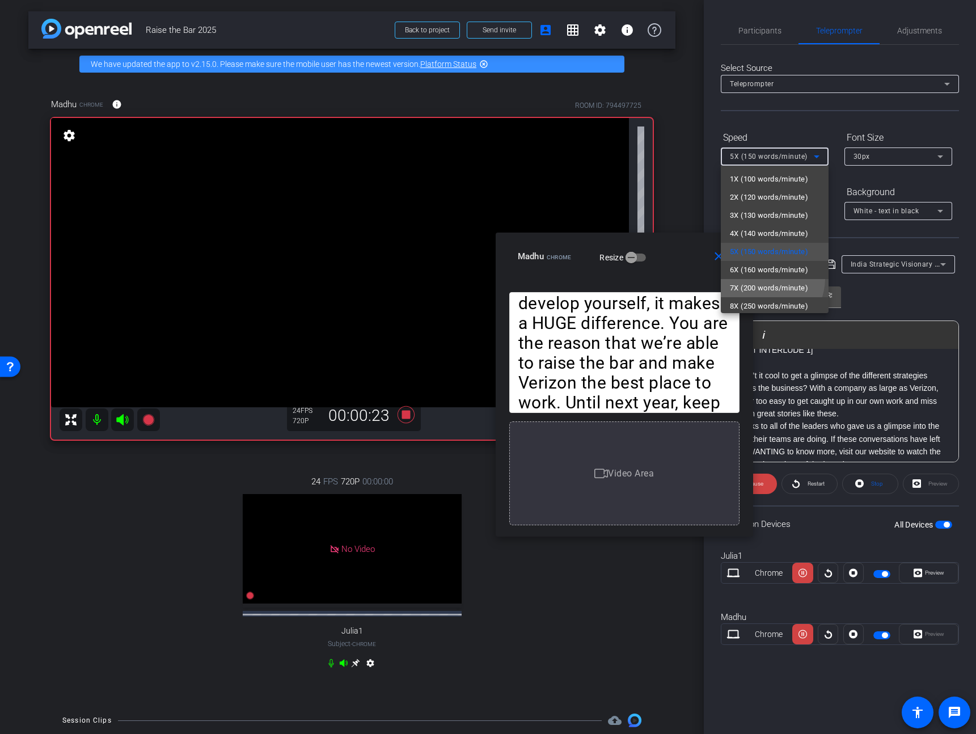
click at [760, 279] on mat-option "7X (200 words/minute)" at bounding box center [775, 288] width 108 height 18
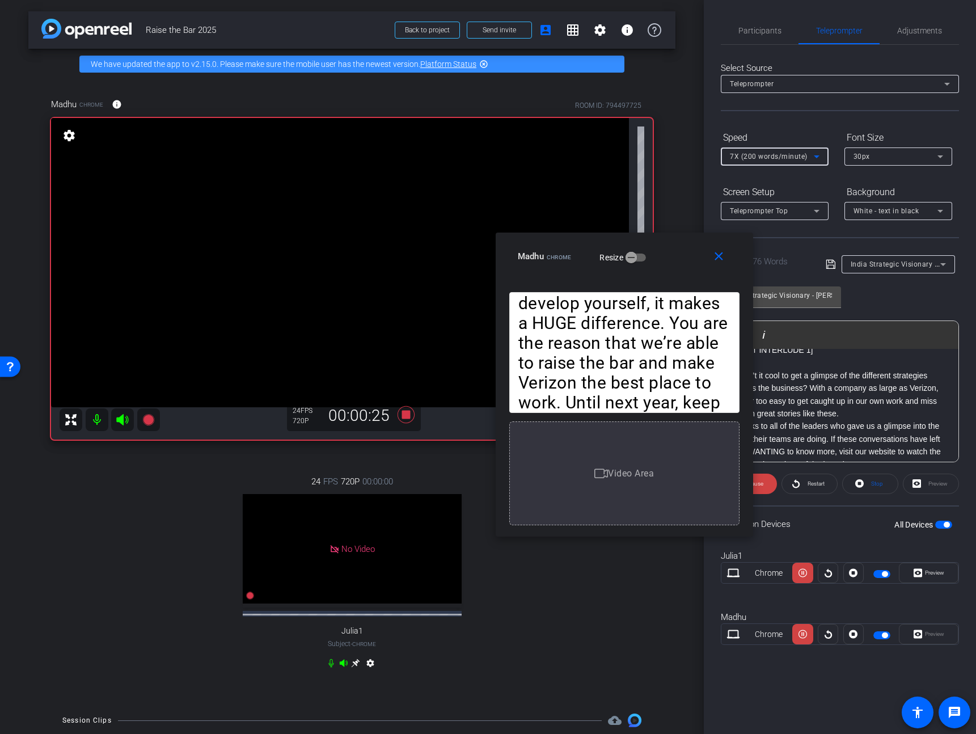
click at [797, 150] on div "7X (200 words/minute)" at bounding box center [772, 156] width 84 height 14
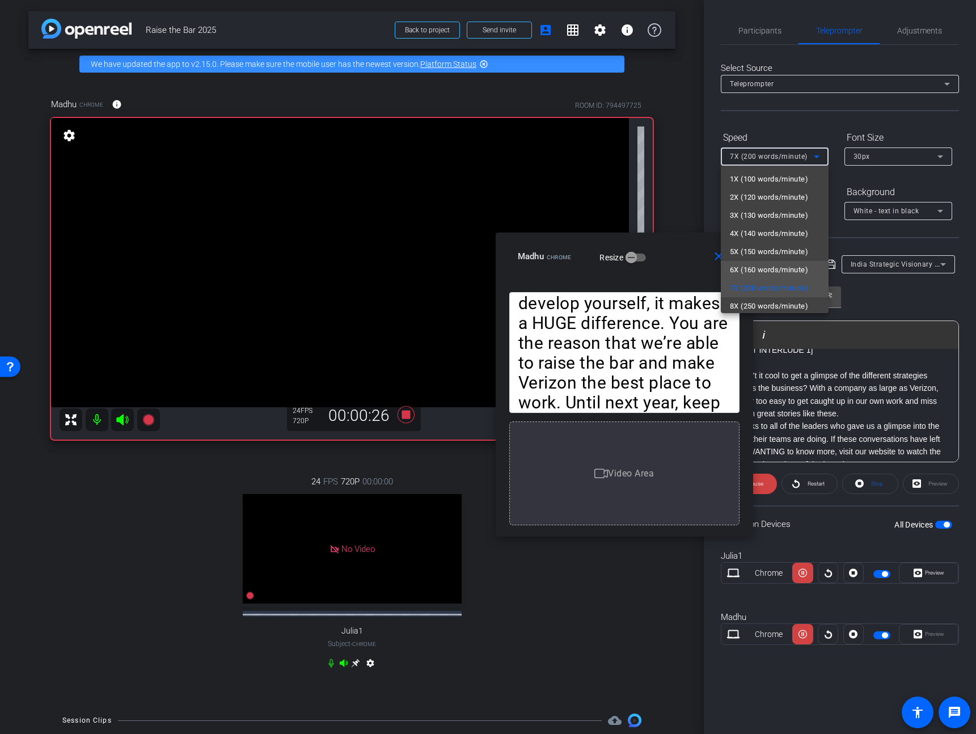
click at [759, 265] on span "6X (160 words/minute)" at bounding box center [769, 270] width 78 height 14
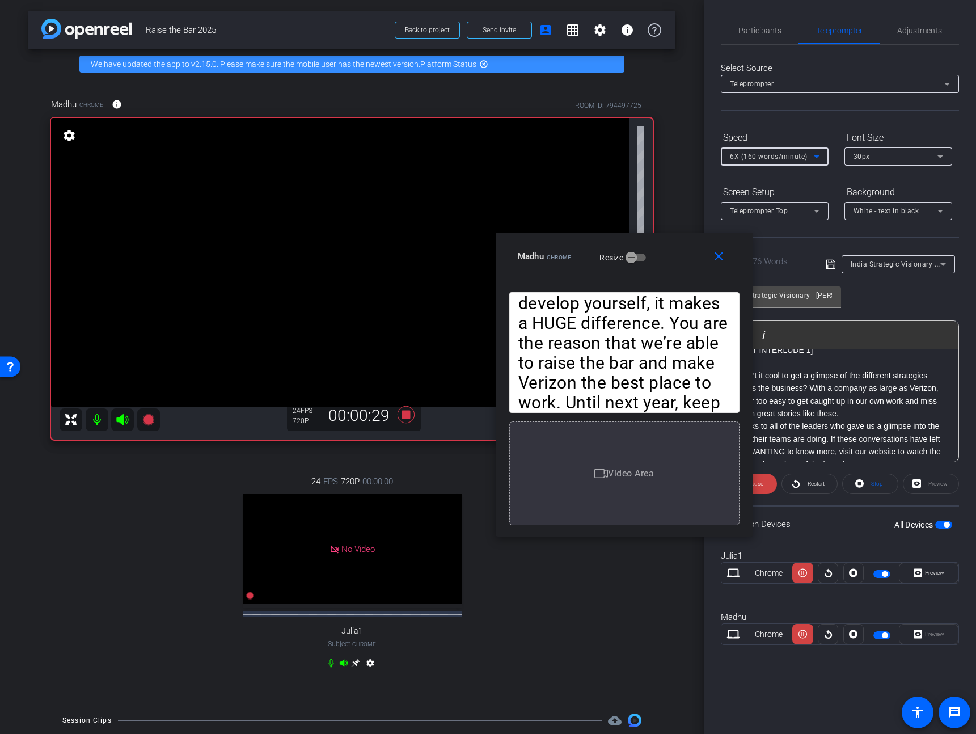
click at [786, 153] on span "6X (160 words/minute)" at bounding box center [769, 156] width 78 height 8
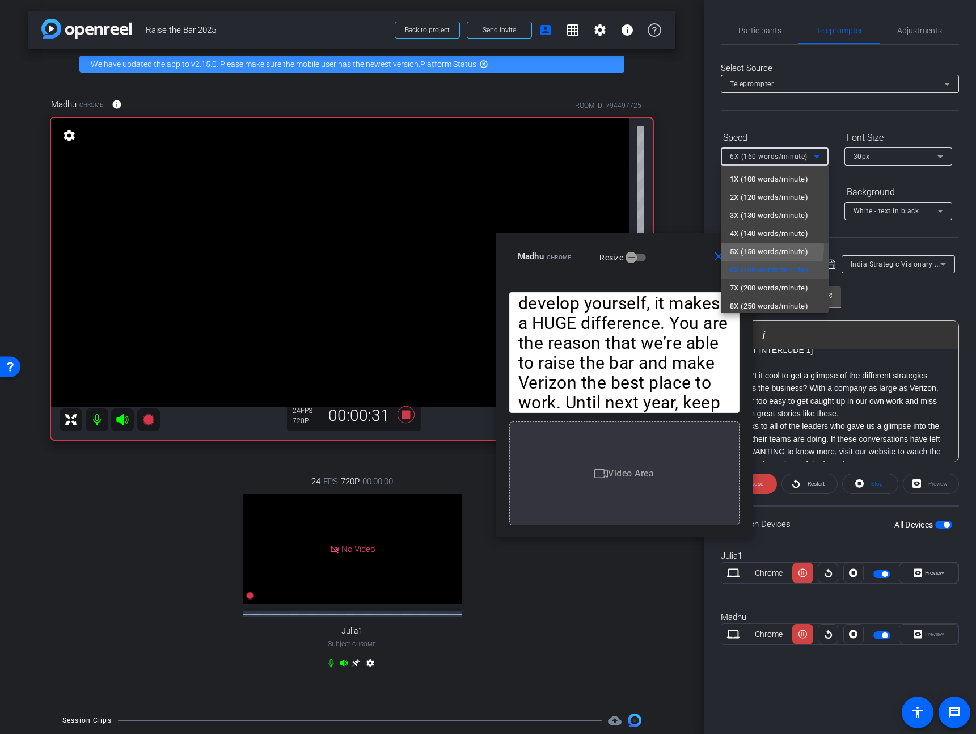
click at [765, 247] on span "5X (150 words/minute)" at bounding box center [769, 252] width 78 height 14
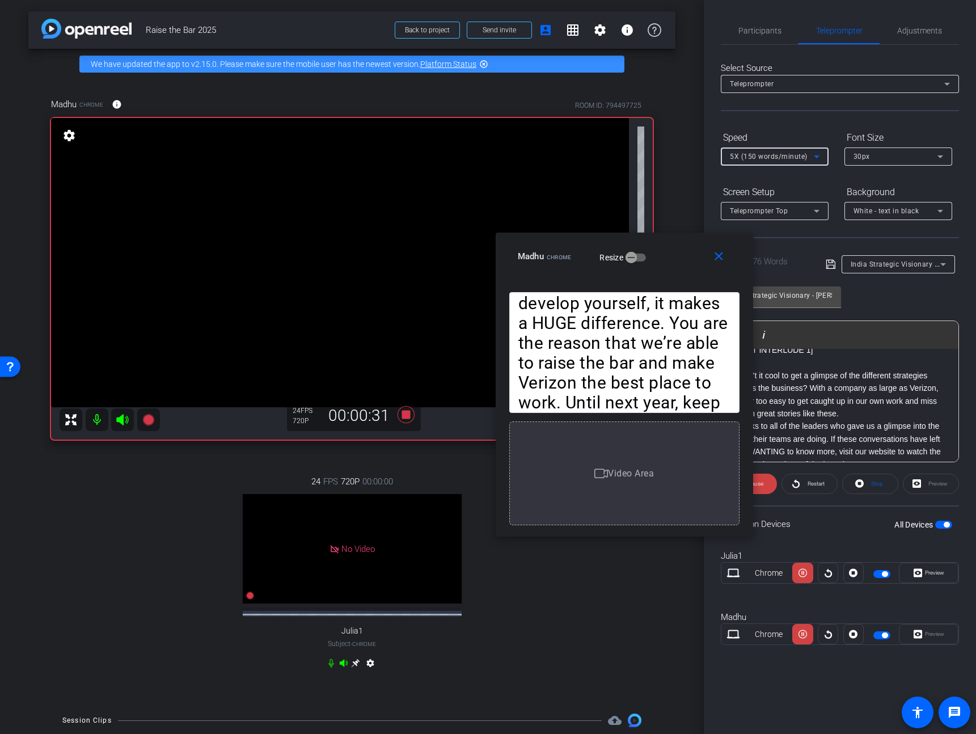
click at [768, 147] on div "5X (150 words/minute)" at bounding box center [775, 156] width 90 height 18
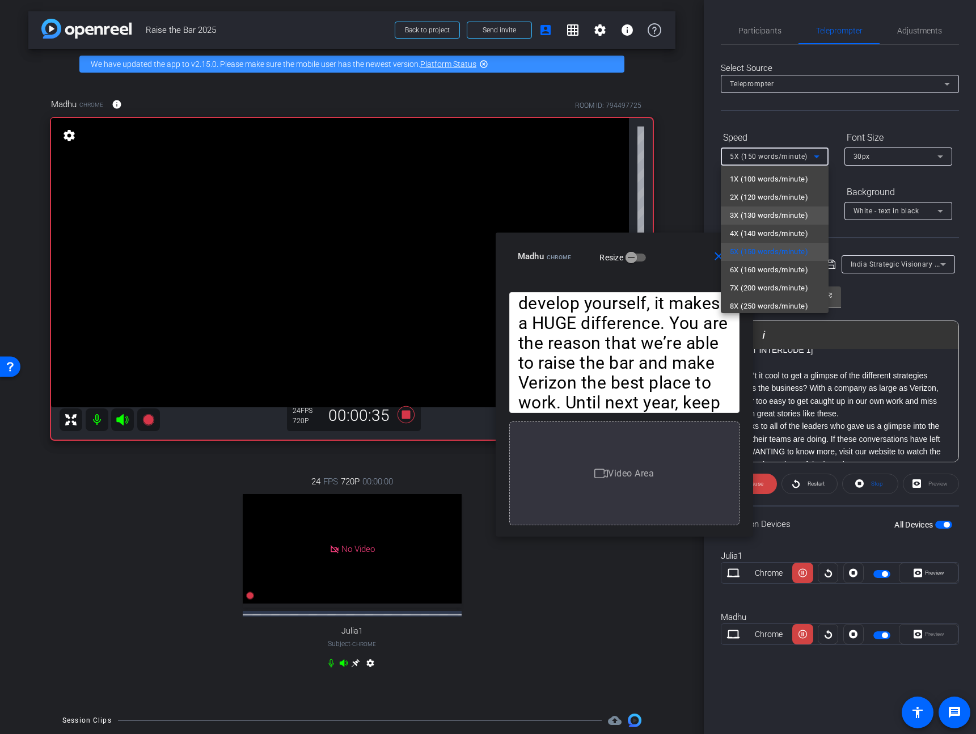
click at [762, 211] on span "3X (130 words/minute)" at bounding box center [769, 216] width 78 height 14
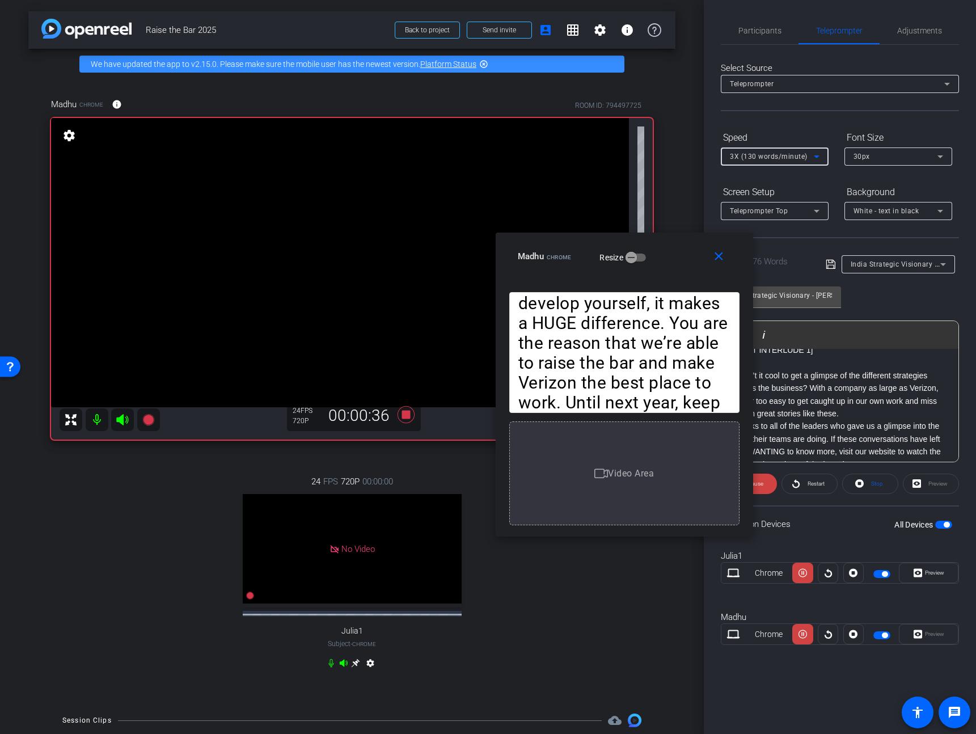
click at [765, 154] on span "3X (130 words/minute)" at bounding box center [769, 156] width 78 height 8
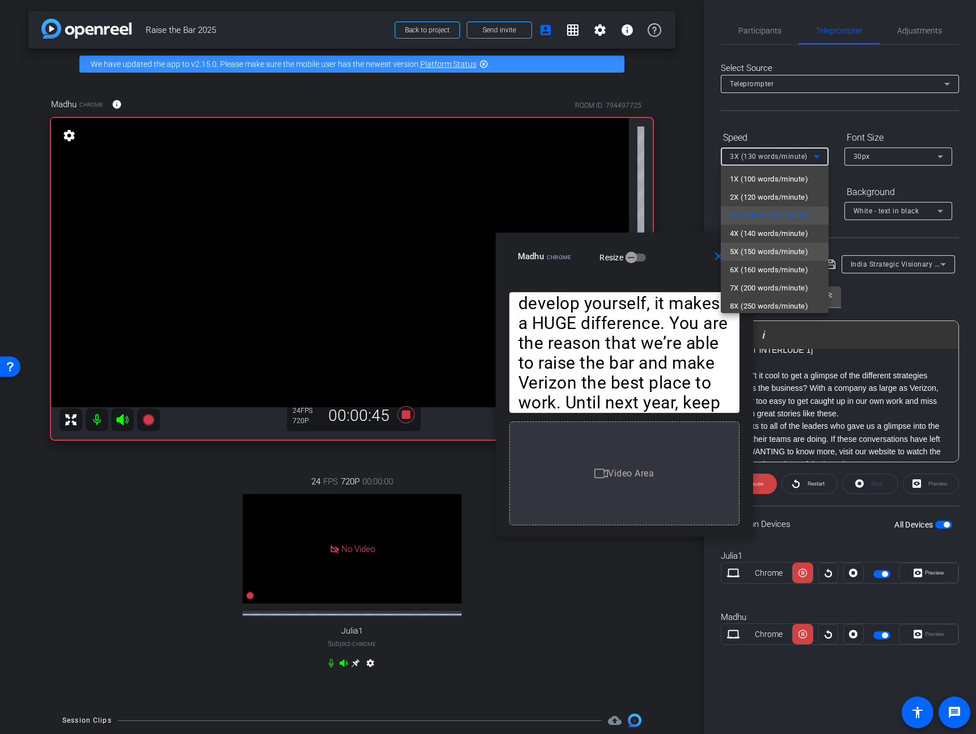
click at [762, 247] on span "5X (150 words/minute)" at bounding box center [769, 252] width 78 height 14
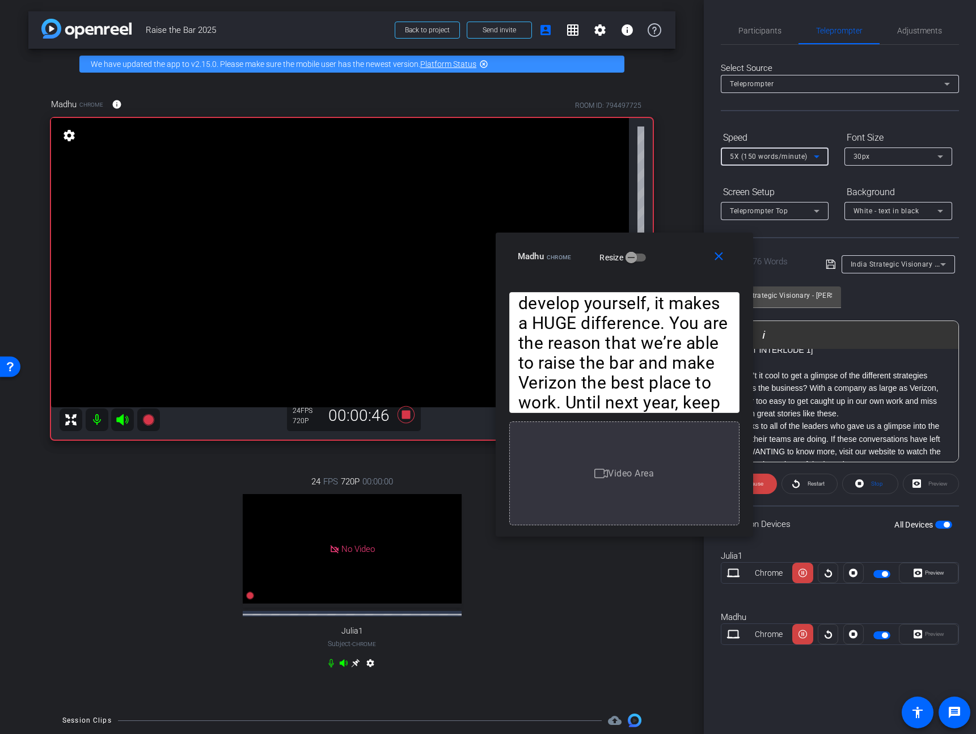
click at [785, 153] on span "5X (150 words/minute)" at bounding box center [769, 156] width 78 height 8
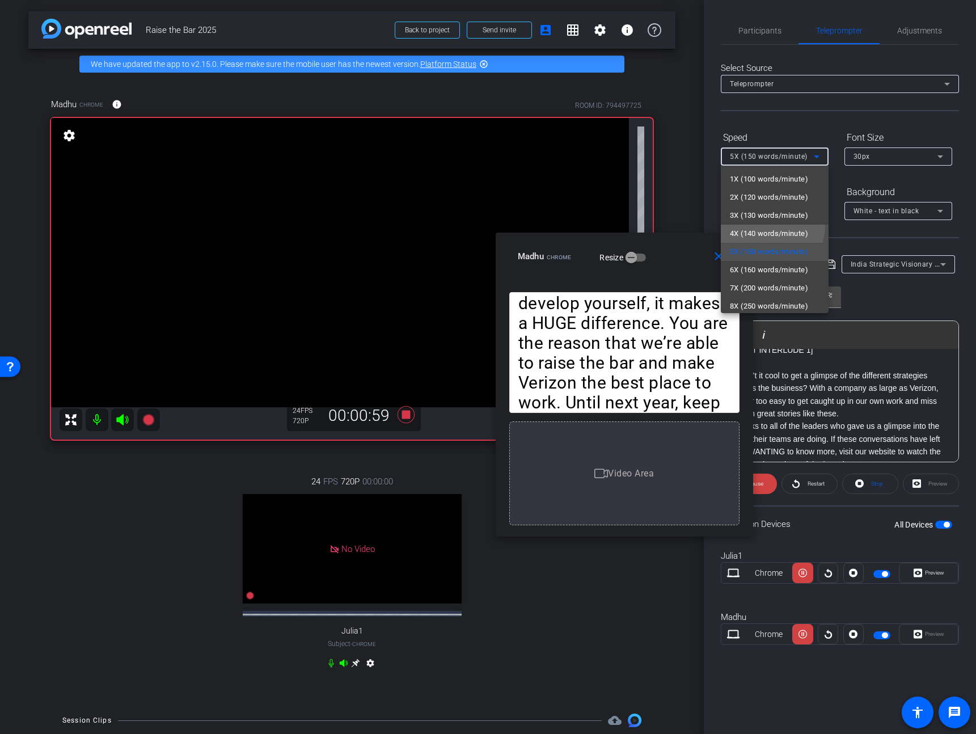
click at [766, 225] on mat-option "4X (140 words/minute)" at bounding box center [775, 233] width 108 height 18
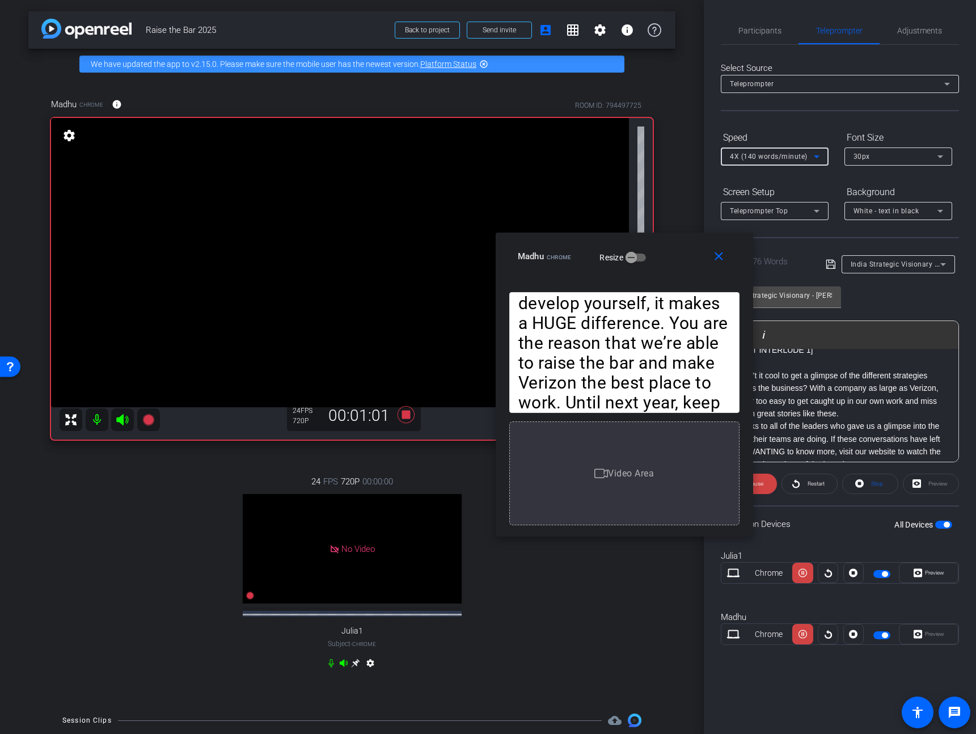
click at [778, 156] on span "4X (140 words/minute)" at bounding box center [769, 156] width 78 height 8
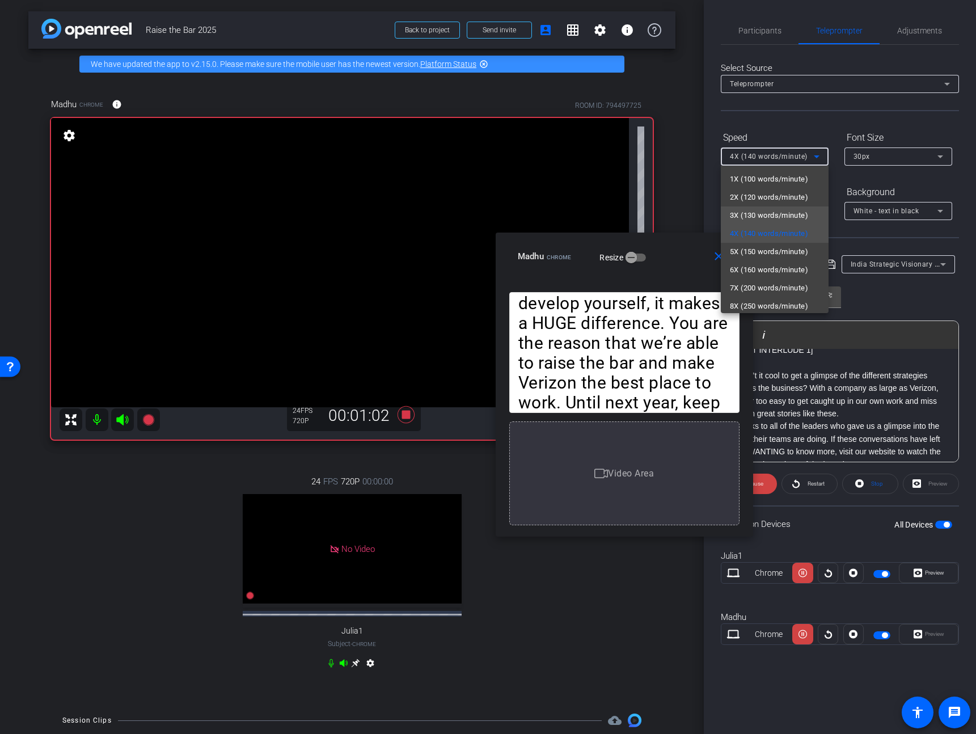
click at [770, 209] on span "3X (130 words/minute)" at bounding box center [769, 216] width 78 height 14
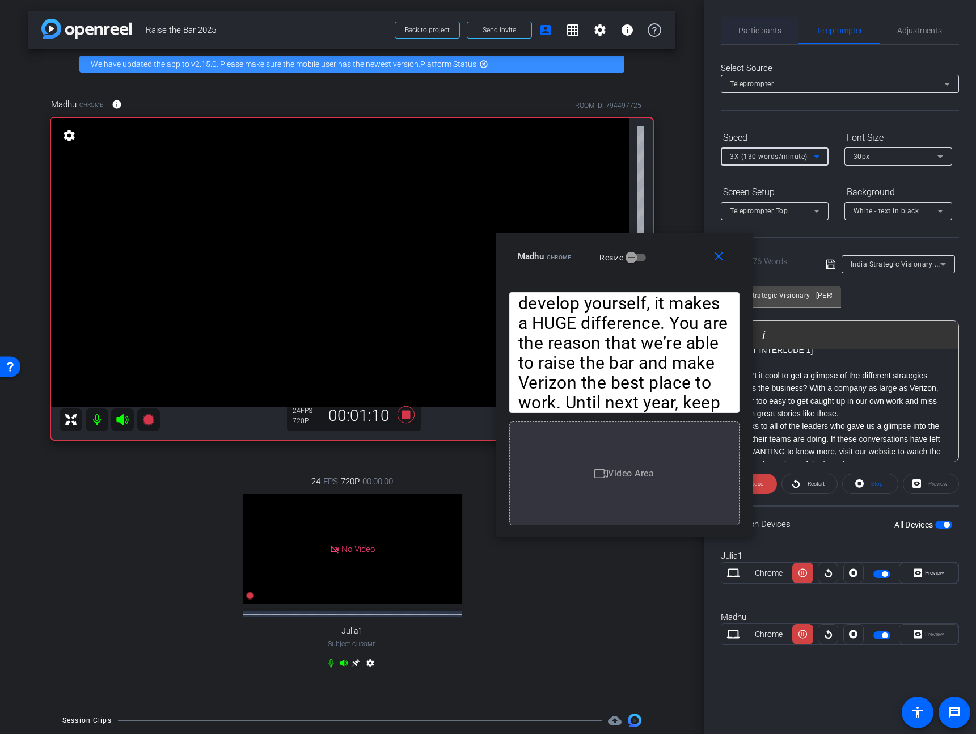
click at [762, 27] on span "Participants" at bounding box center [759, 31] width 43 height 8
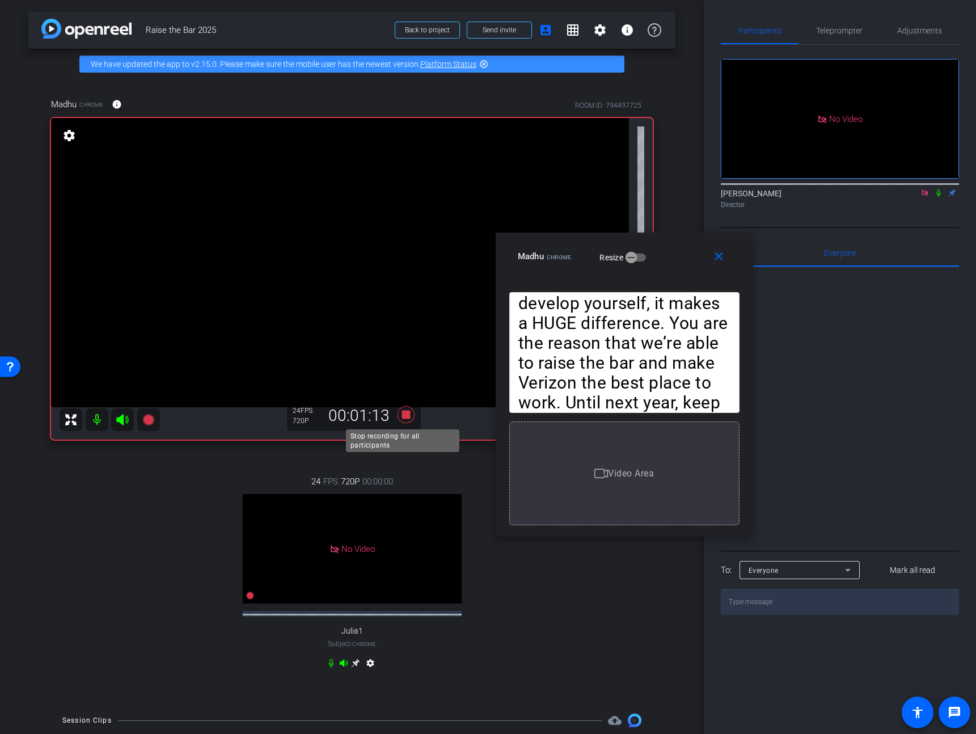
click at [403, 416] on icon at bounding box center [405, 414] width 17 height 17
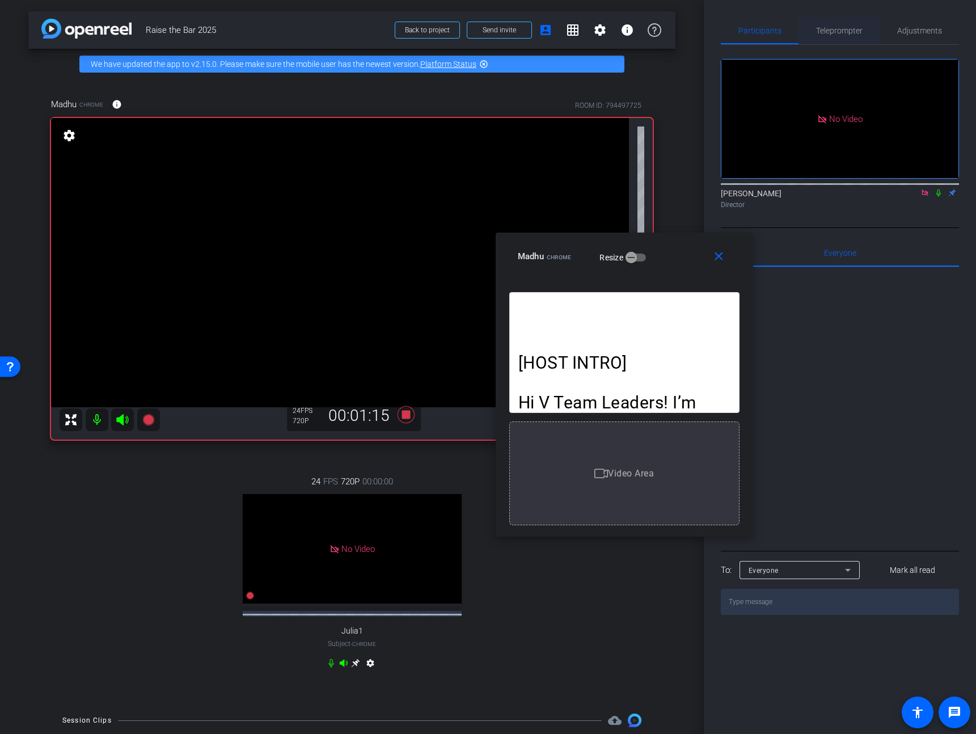
click at [848, 32] on span "Teleprompter" at bounding box center [839, 31] width 46 height 8
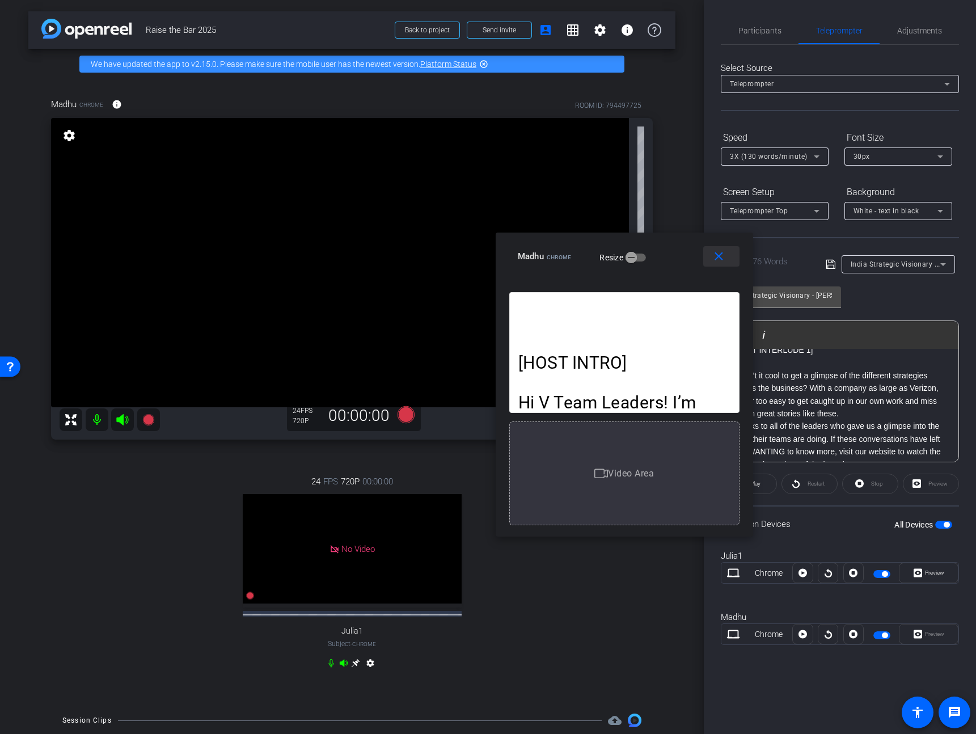
click at [712, 261] on mat-icon "close" at bounding box center [718, 256] width 14 height 14
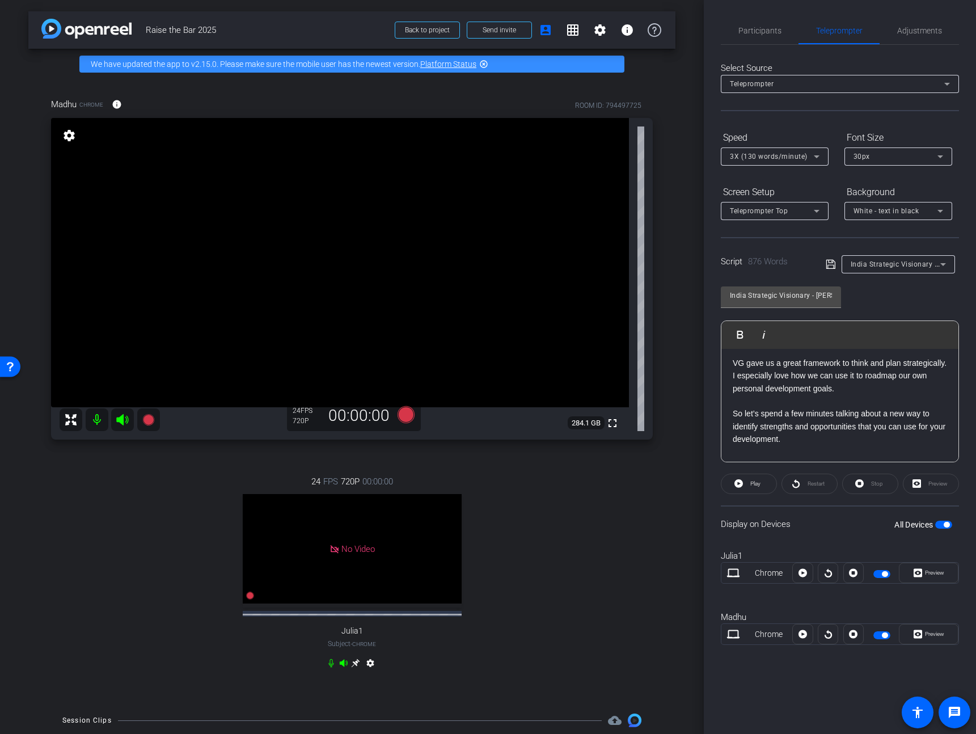
scroll to position [712, 0]
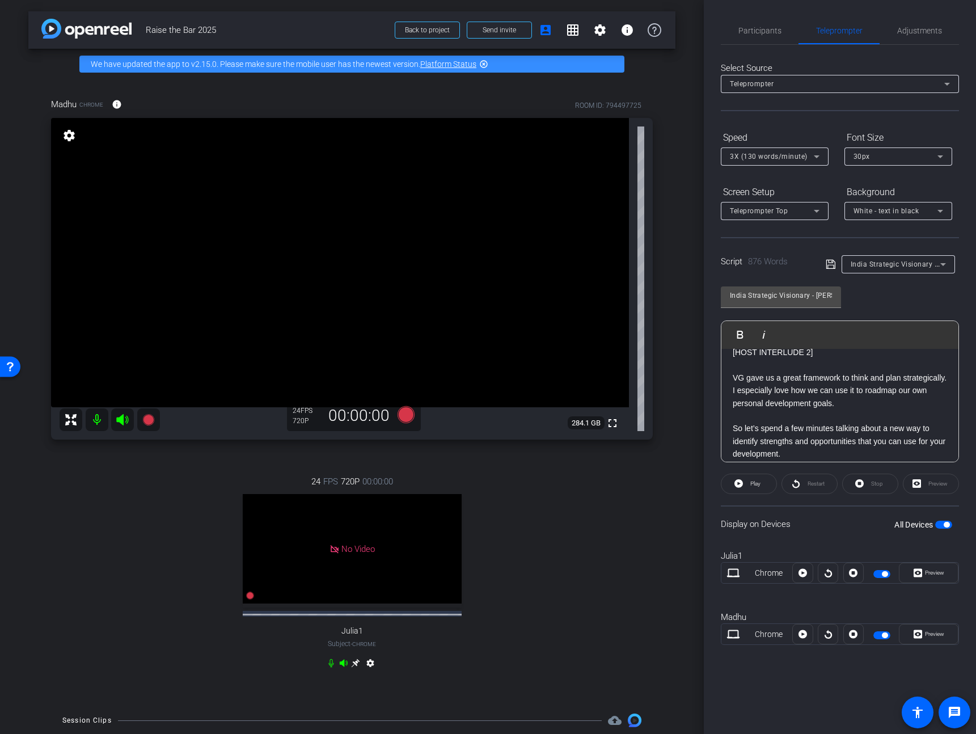
click at [729, 355] on div "[HOST INTRO] Hi V Team Leaders! I’m Madhu Kujala from the Learning & Careers te…" at bounding box center [839, 397] width 237 height 1520
click at [155, 420] on mat-icon at bounding box center [148, 419] width 23 height 23
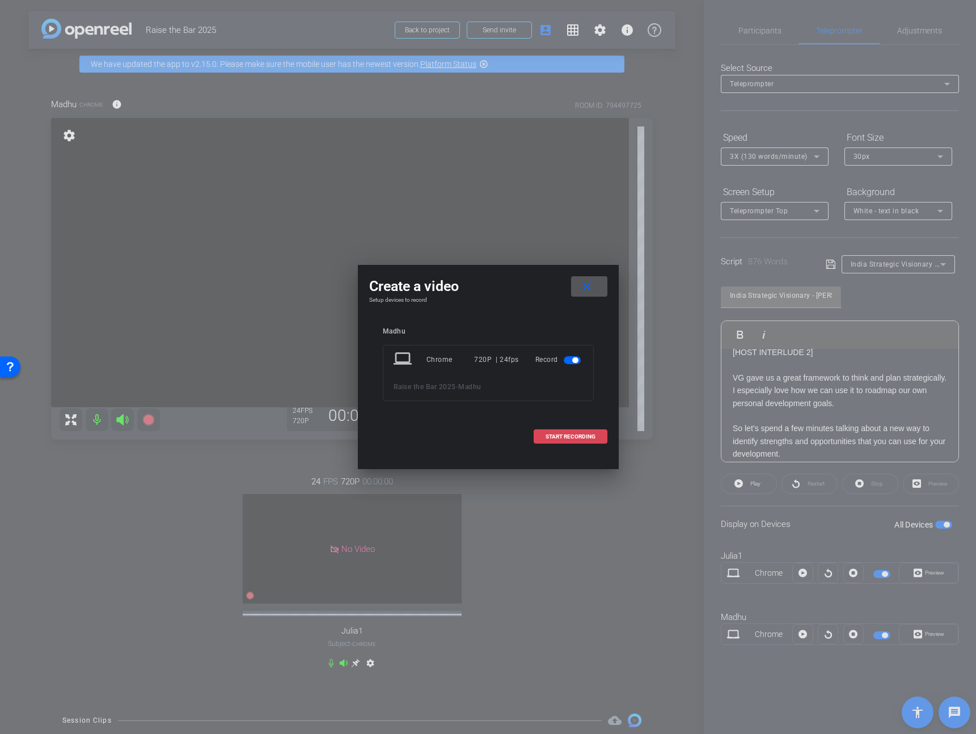
click at [572, 437] on span "START RECORDING" at bounding box center [570, 437] width 50 height 6
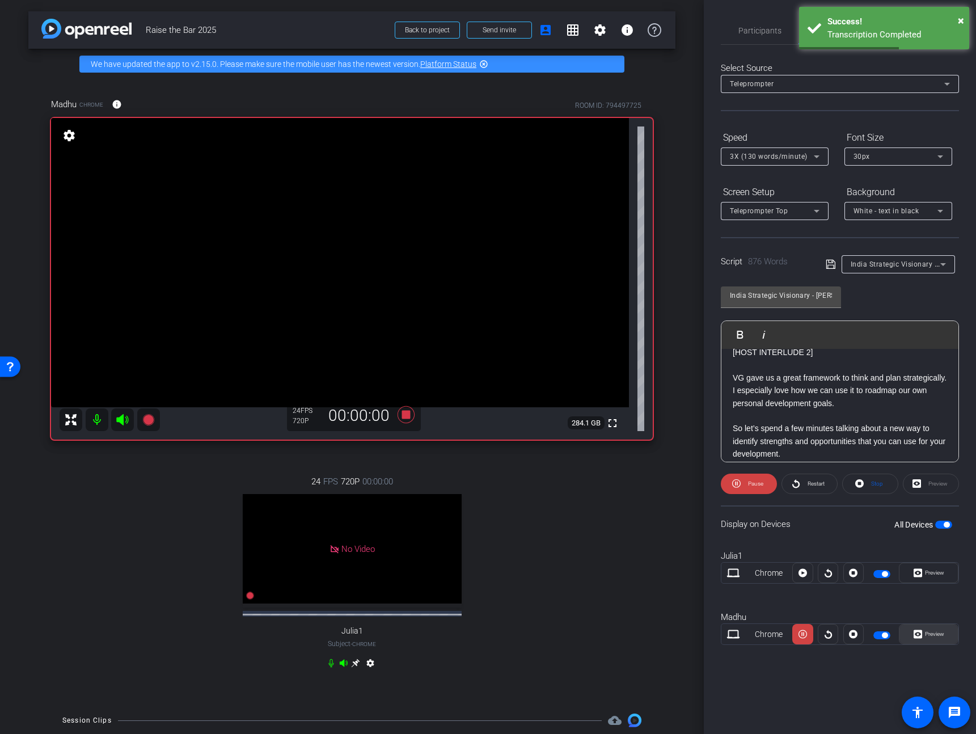
click at [927, 640] on span "Preview" at bounding box center [933, 634] width 22 height 16
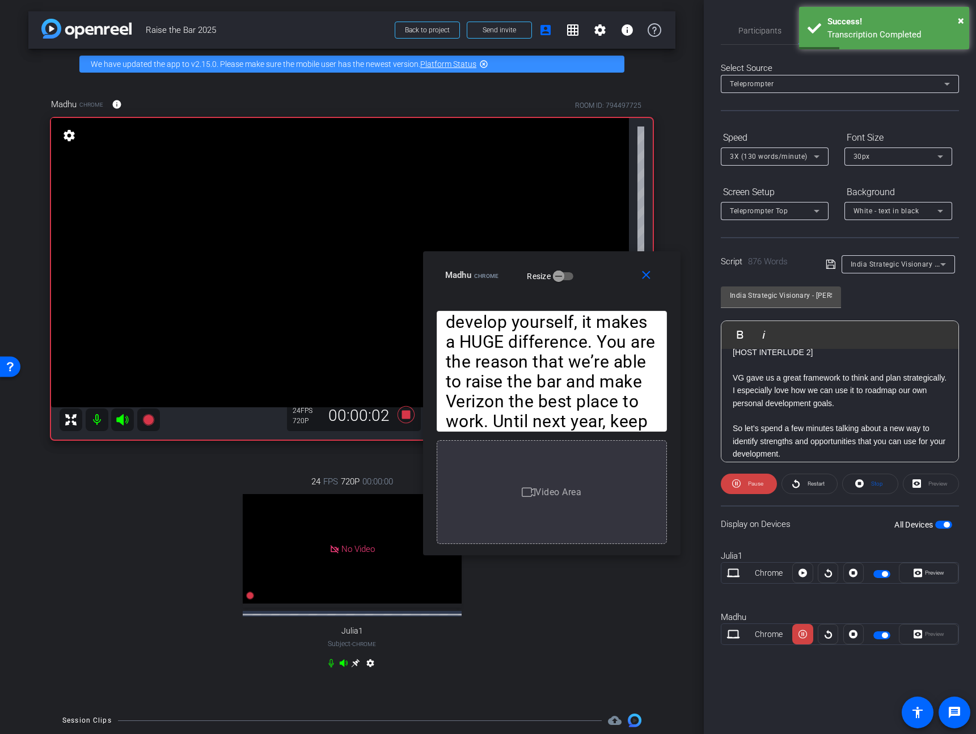
drag, startPoint x: 536, startPoint y: 247, endPoint x: 583, endPoint y: 275, distance: 55.1
click at [583, 275] on div "Madhu Chrome Resize" at bounding box center [556, 275] width 222 height 20
click at [756, 485] on span "Pause" at bounding box center [755, 483] width 15 height 6
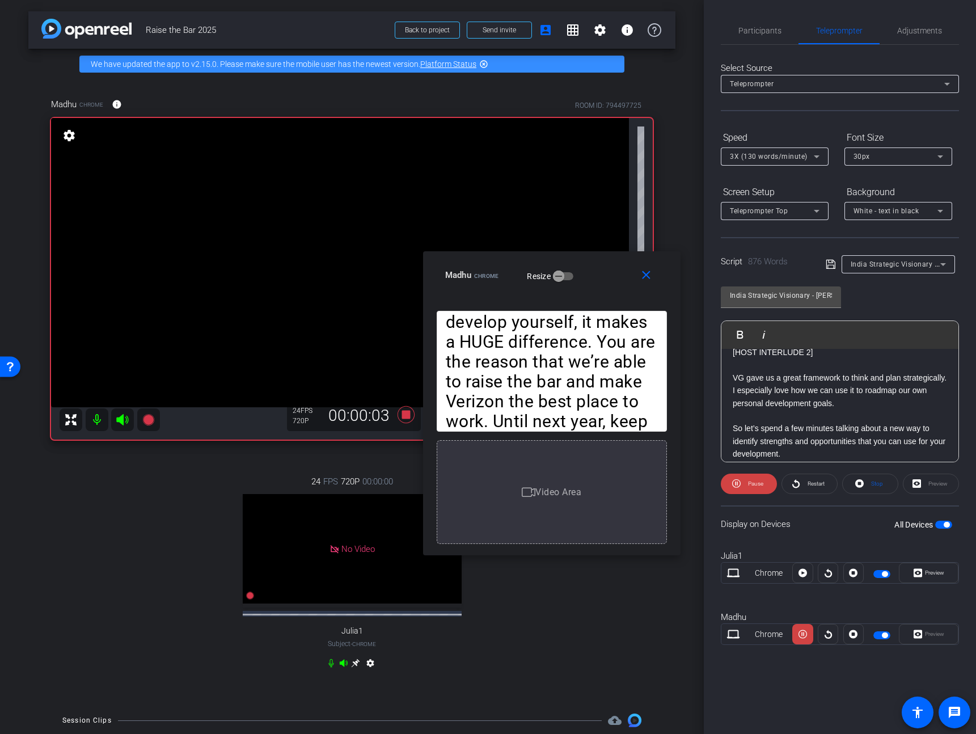
click at [730, 353] on div "[HOST INTRO] Hi V Team Leaders! I’m Madhu Kujala from the Learning & Careers te…" at bounding box center [839, 397] width 237 height 1520
click at [739, 333] on span "Play" at bounding box center [747, 334] width 18 height 10
click at [794, 160] on span "3X (130 words/minute)" at bounding box center [769, 156] width 78 height 8
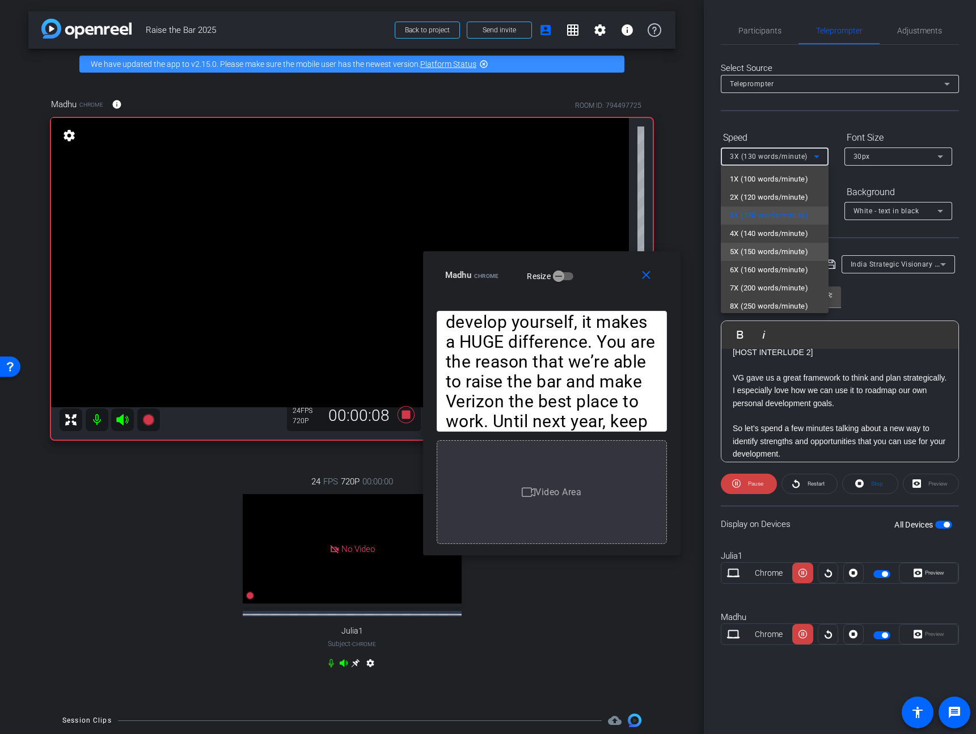
click at [765, 252] on span "5X (150 words/minute)" at bounding box center [769, 252] width 78 height 14
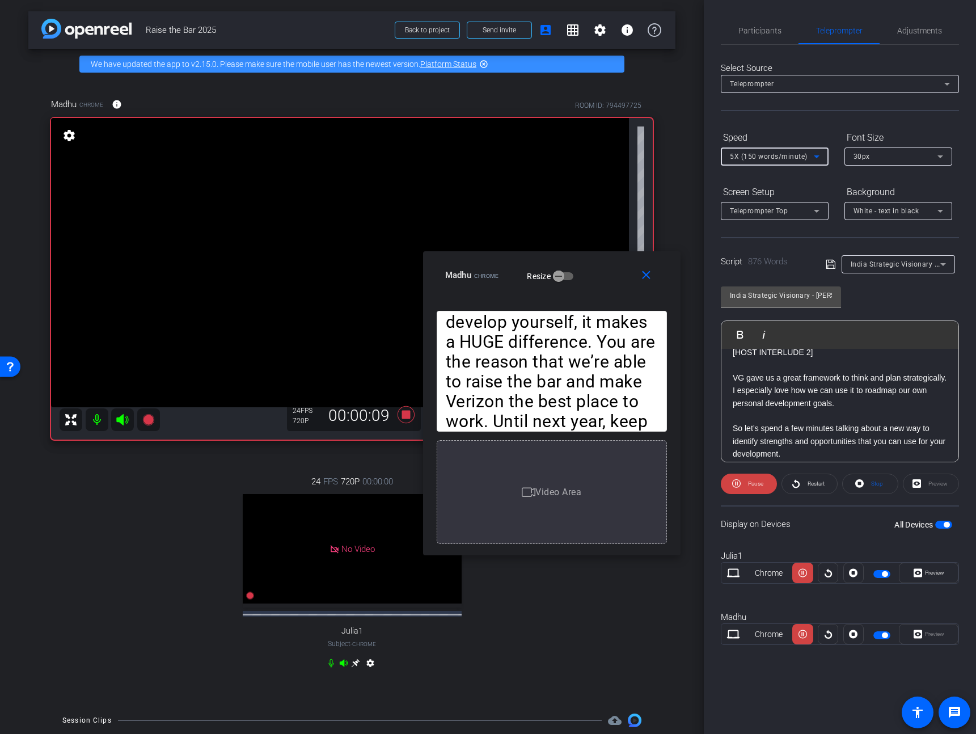
click at [781, 149] on div "5X (150 words/minute)" at bounding box center [772, 156] width 84 height 14
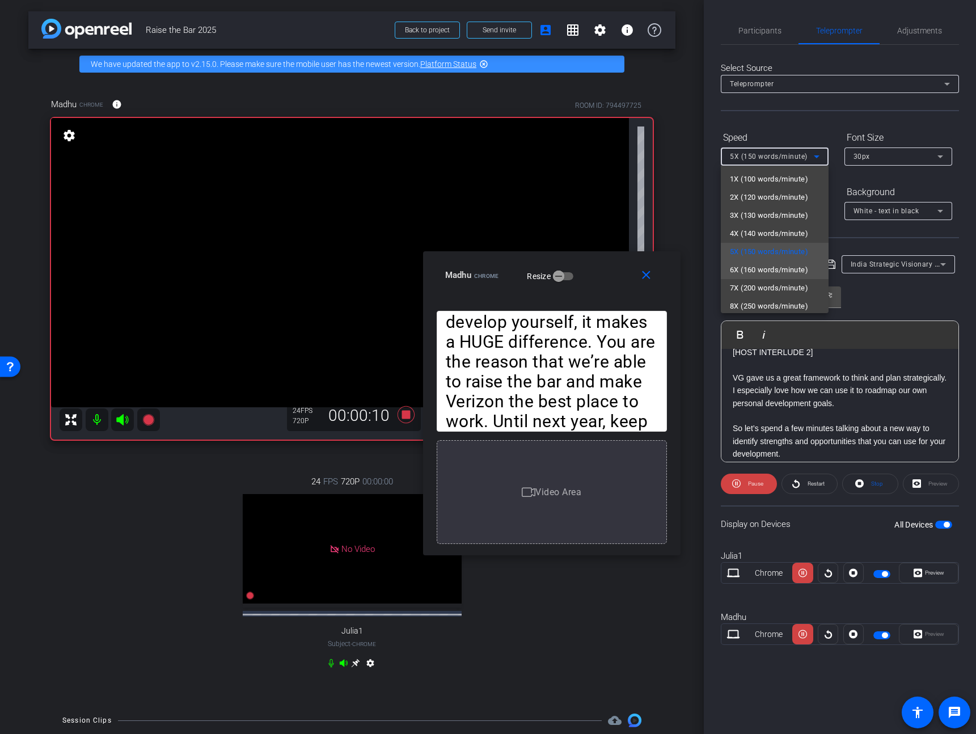
click at [762, 268] on span "6X (160 words/minute)" at bounding box center [769, 270] width 78 height 14
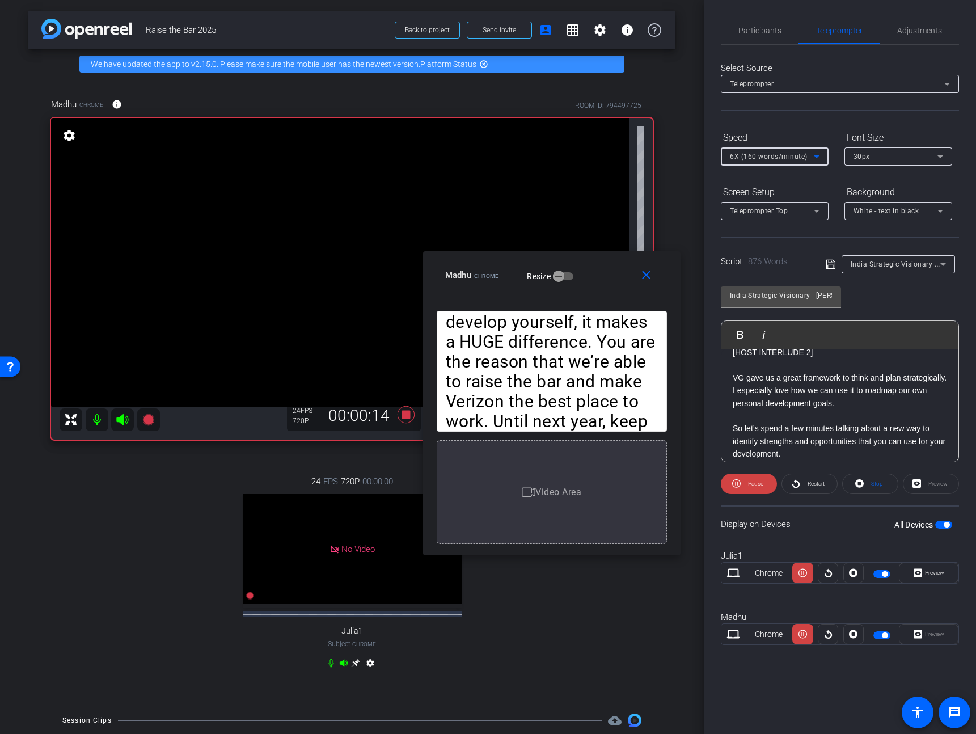
click at [787, 152] on span "6X (160 words/minute)" at bounding box center [769, 156] width 78 height 8
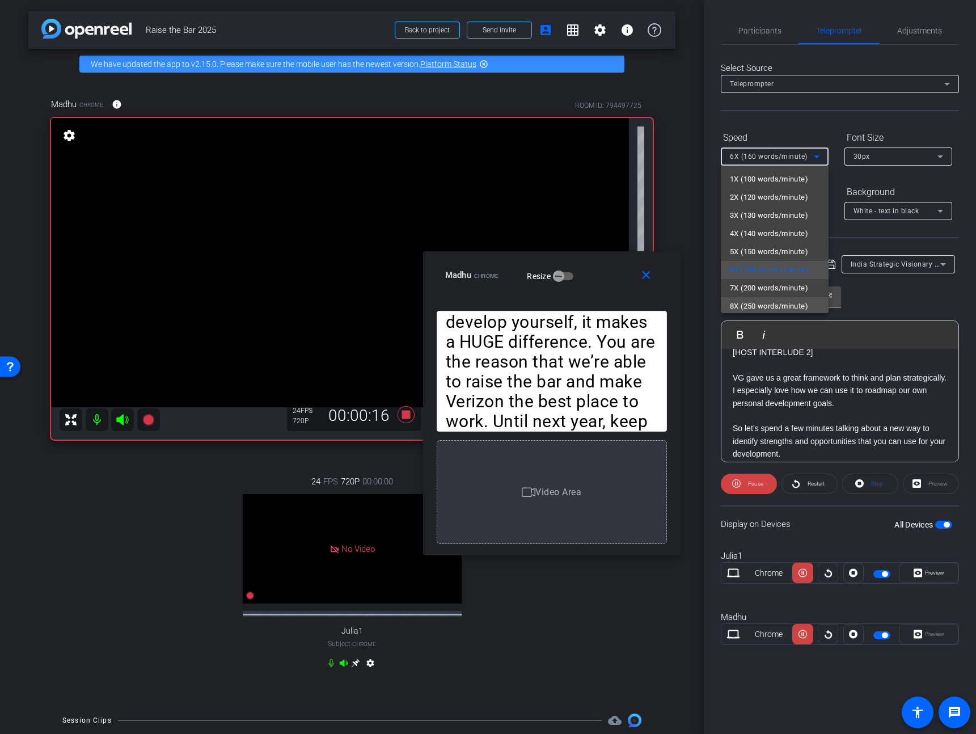
click at [759, 303] on span "8X (250 words/minute)" at bounding box center [769, 306] width 78 height 14
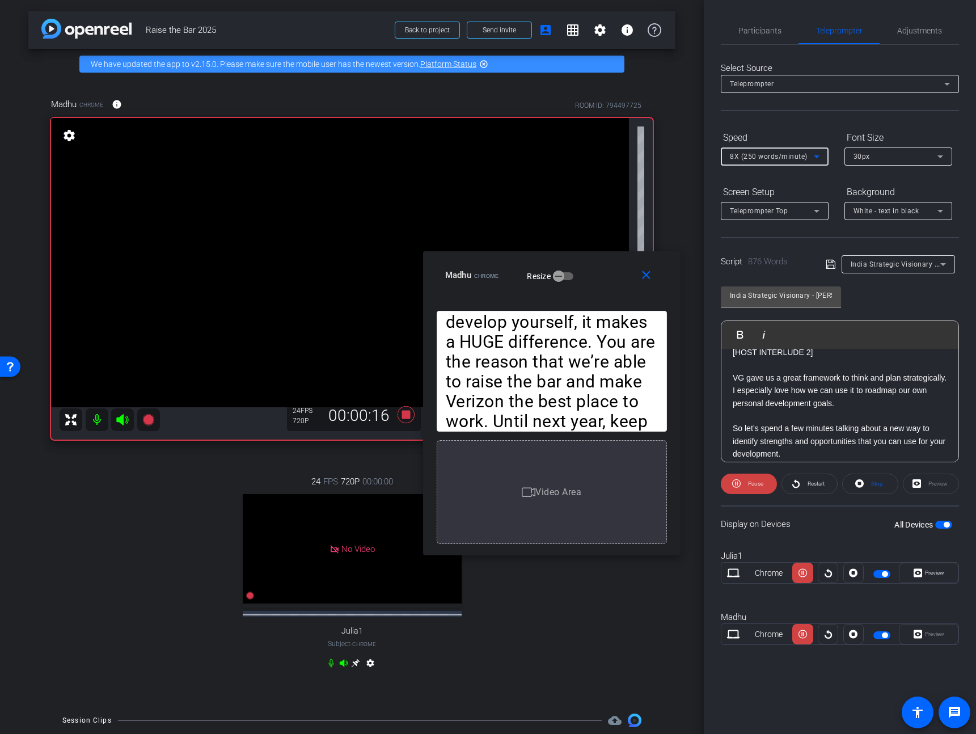
scroll to position [2, 0]
click at [789, 152] on span "8X (250 words/minute)" at bounding box center [769, 156] width 78 height 8
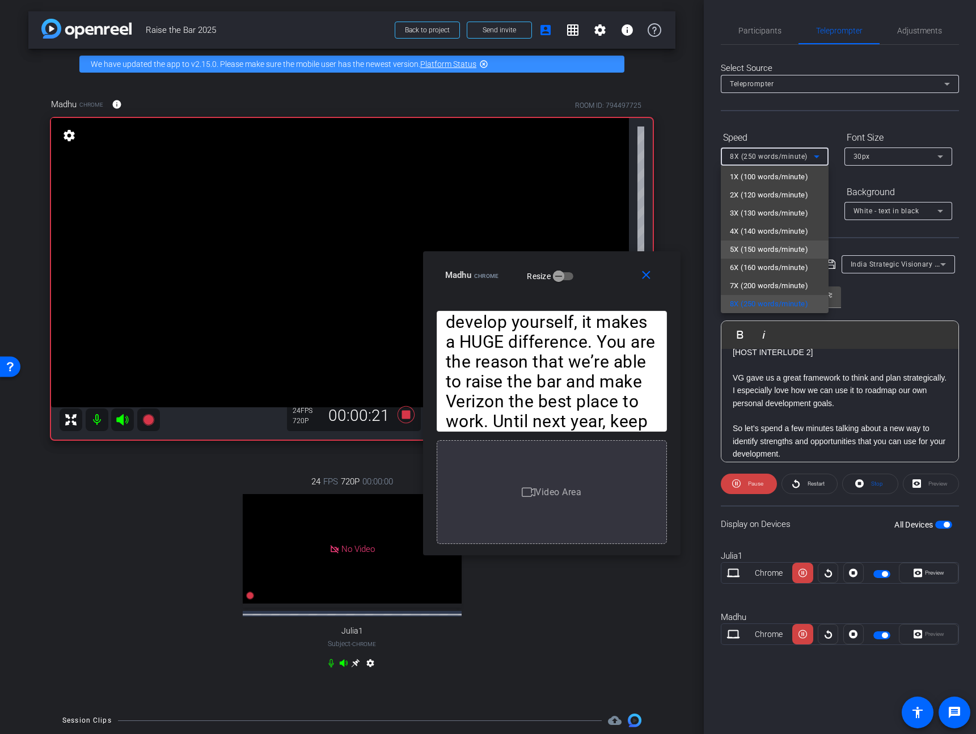
click at [762, 249] on span "5X (150 words/minute)" at bounding box center [769, 250] width 78 height 14
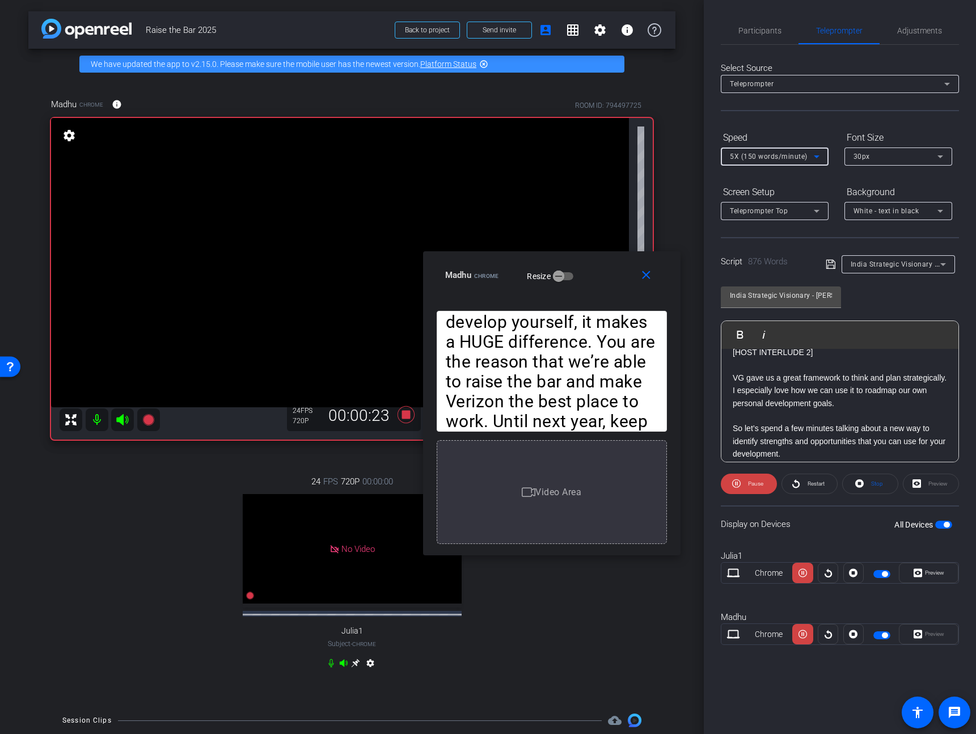
click at [776, 159] on span "5X (150 words/minute)" at bounding box center [769, 156] width 78 height 8
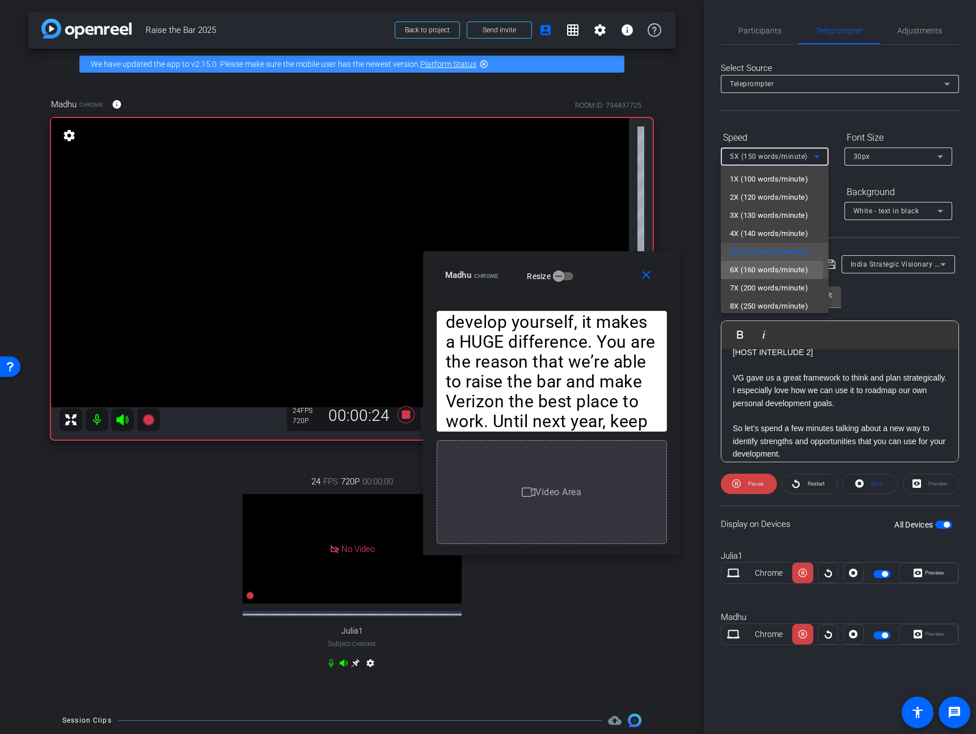
click at [762, 268] on span "6X (160 words/minute)" at bounding box center [769, 270] width 78 height 14
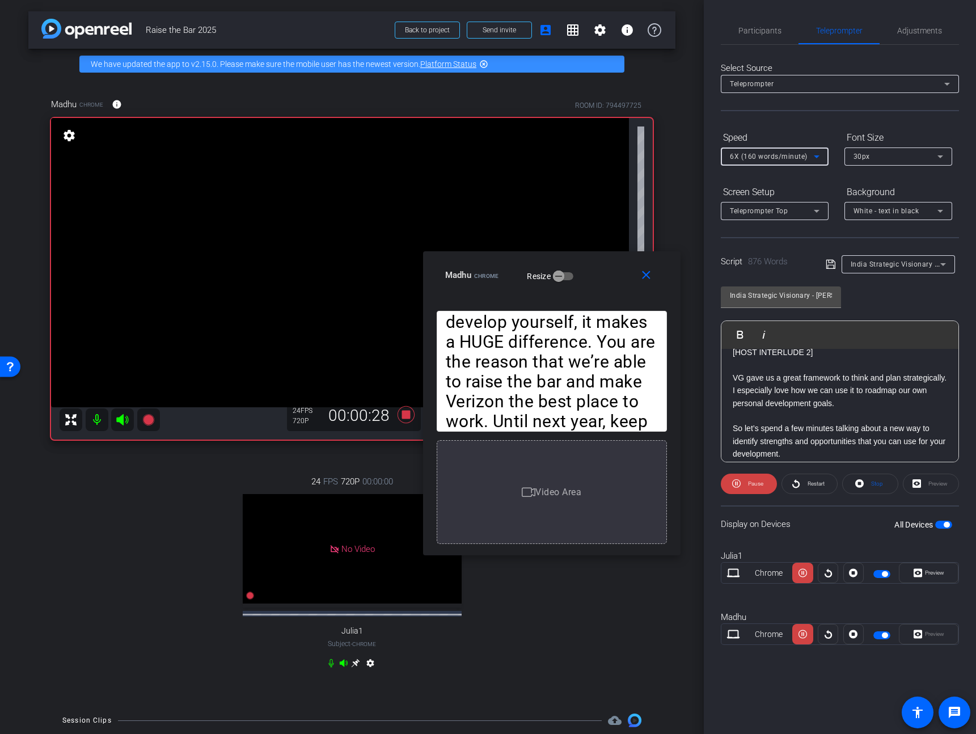
click at [718, 29] on div "Participants Teleprompter Adjustments JP Chua Director Everyone 0 Mark all read…" at bounding box center [840, 367] width 272 height 734
click at [744, 34] on span "Participants" at bounding box center [759, 31] width 43 height 8
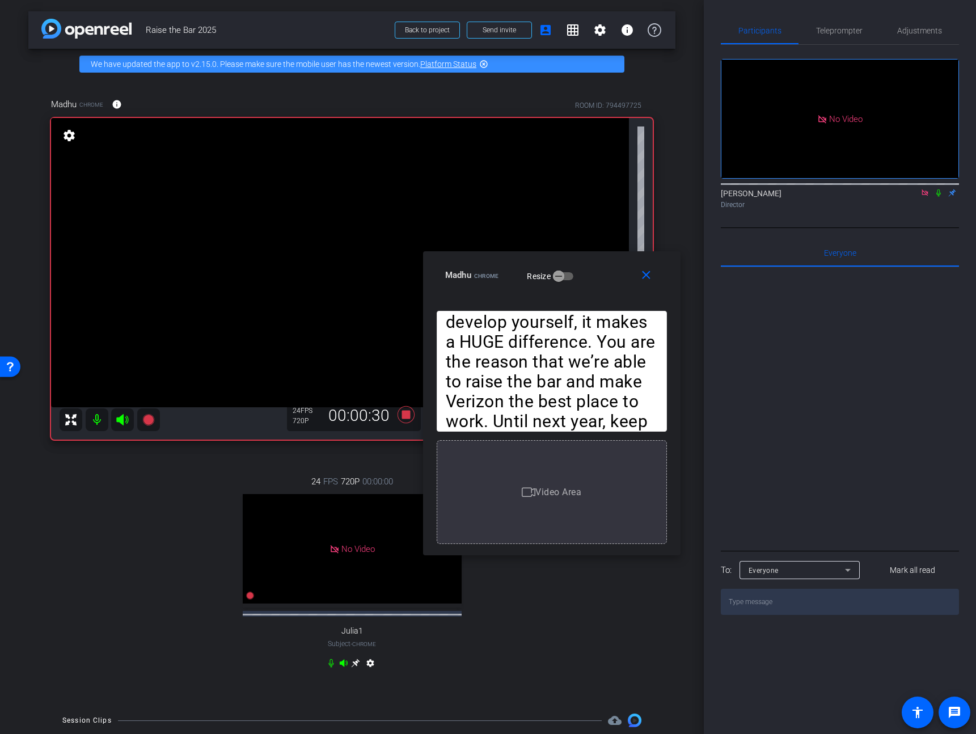
click at [825, 24] on span "Teleprompter" at bounding box center [839, 30] width 46 height 27
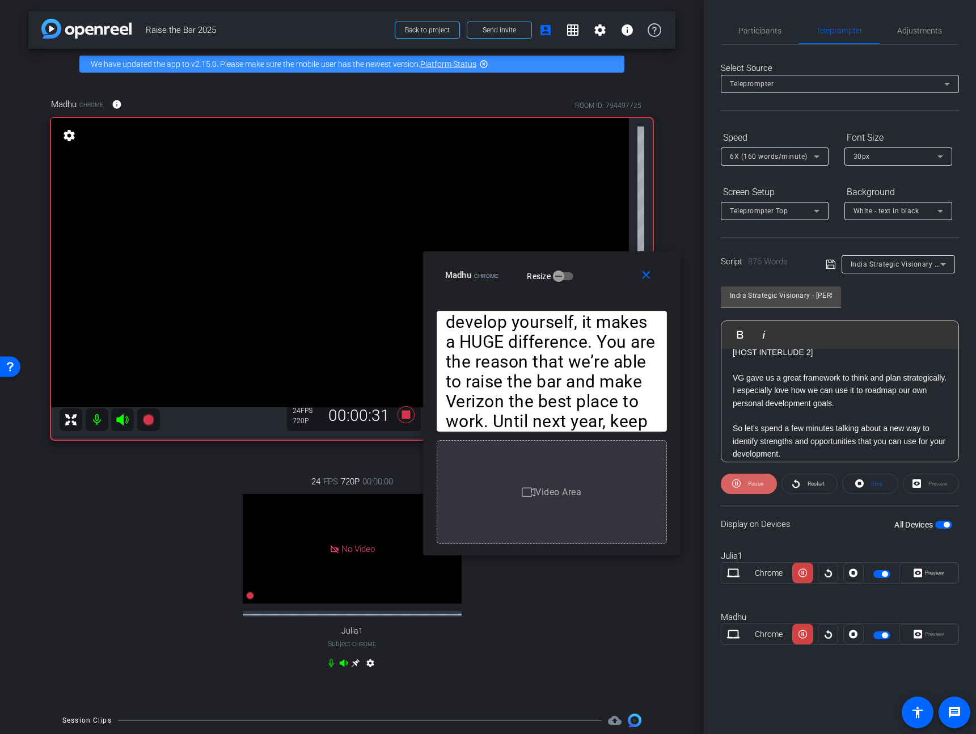
click at [756, 476] on span "Pause" at bounding box center [754, 484] width 18 height 16
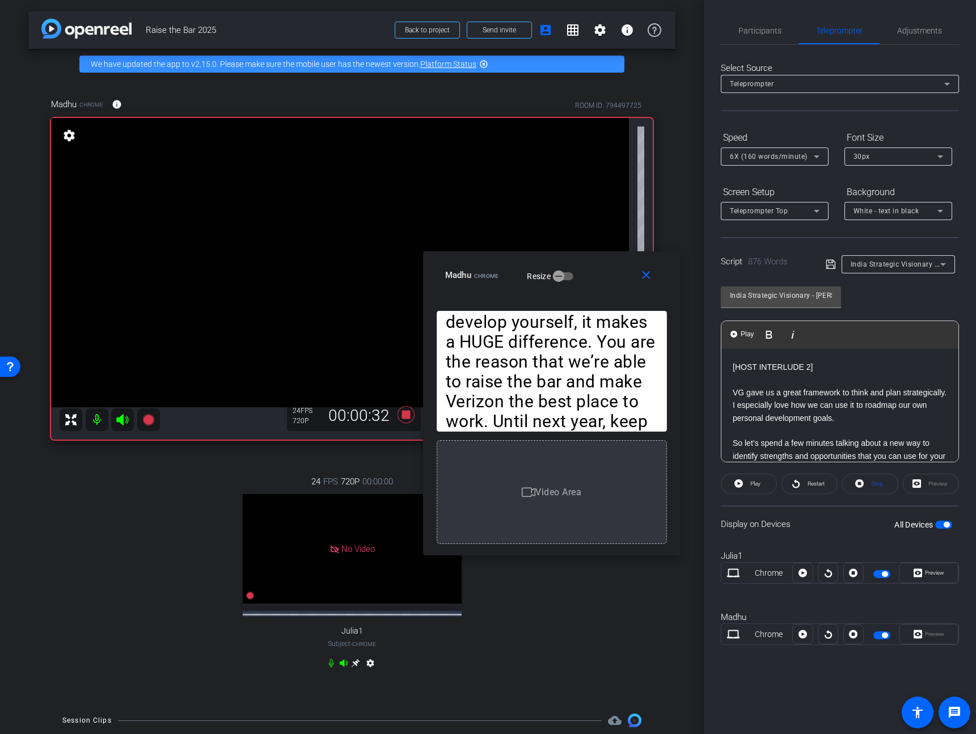
click at [727, 368] on div "[HOST INTRO] Hi V Team Leaders! I’m Madhu Kujala from the Learning & Careers te…" at bounding box center [839, 411] width 237 height 1520
click at [738, 332] on span "Play" at bounding box center [747, 334] width 18 height 10
click at [781, 158] on span "6X (160 words/minute)" at bounding box center [769, 156] width 78 height 8
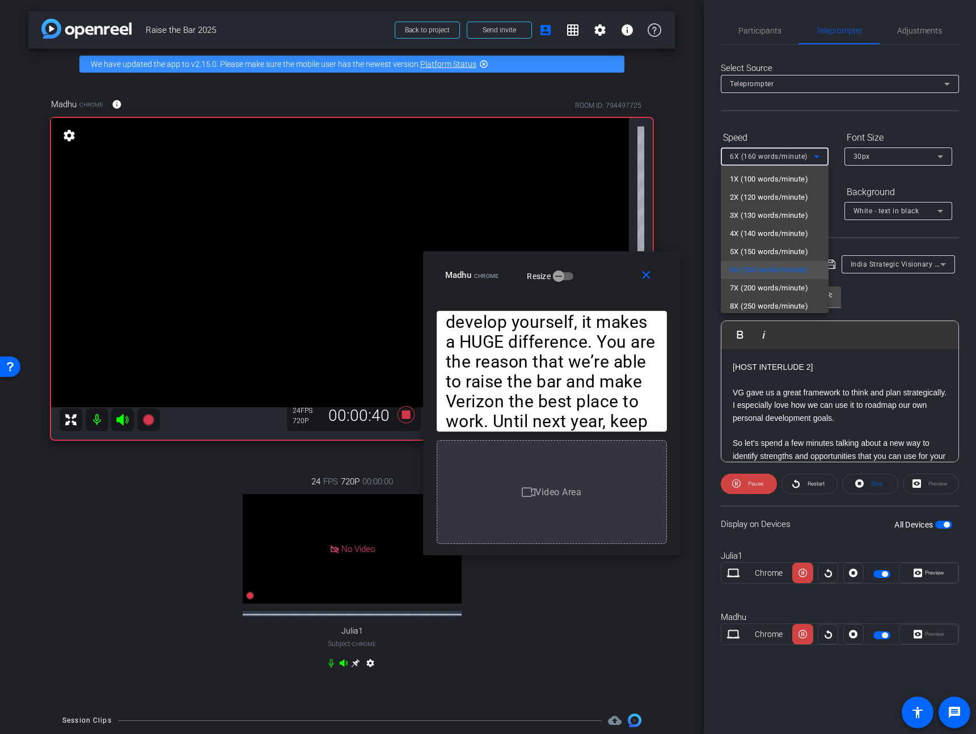
click at [763, 38] on div at bounding box center [488, 367] width 976 height 734
click at [774, 37] on span "Participants" at bounding box center [759, 30] width 43 height 27
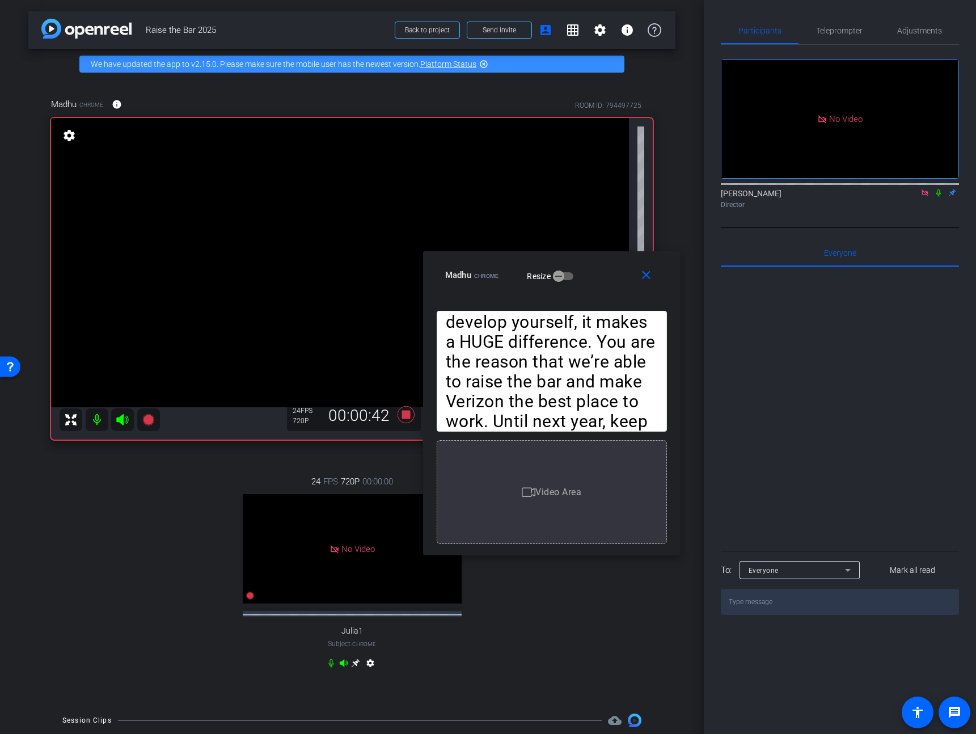
click at [936, 189] on icon at bounding box center [938, 192] width 5 height 7
click at [832, 27] on span "Teleprompter" at bounding box center [839, 31] width 46 height 8
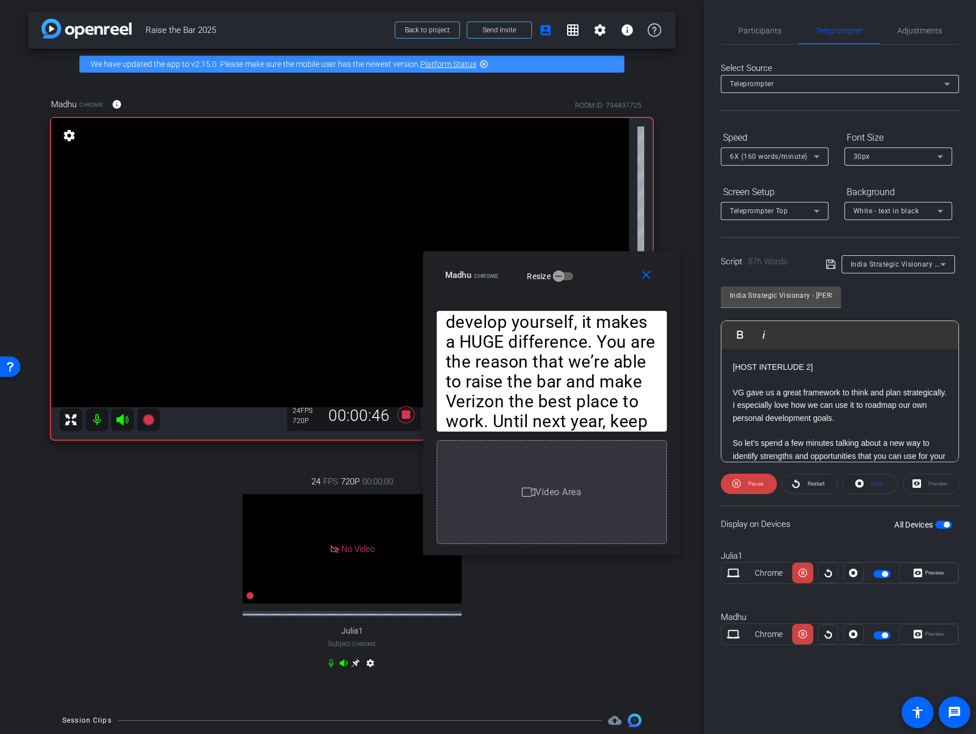
click at [755, 153] on span "6X (160 words/minute)" at bounding box center [769, 156] width 78 height 8
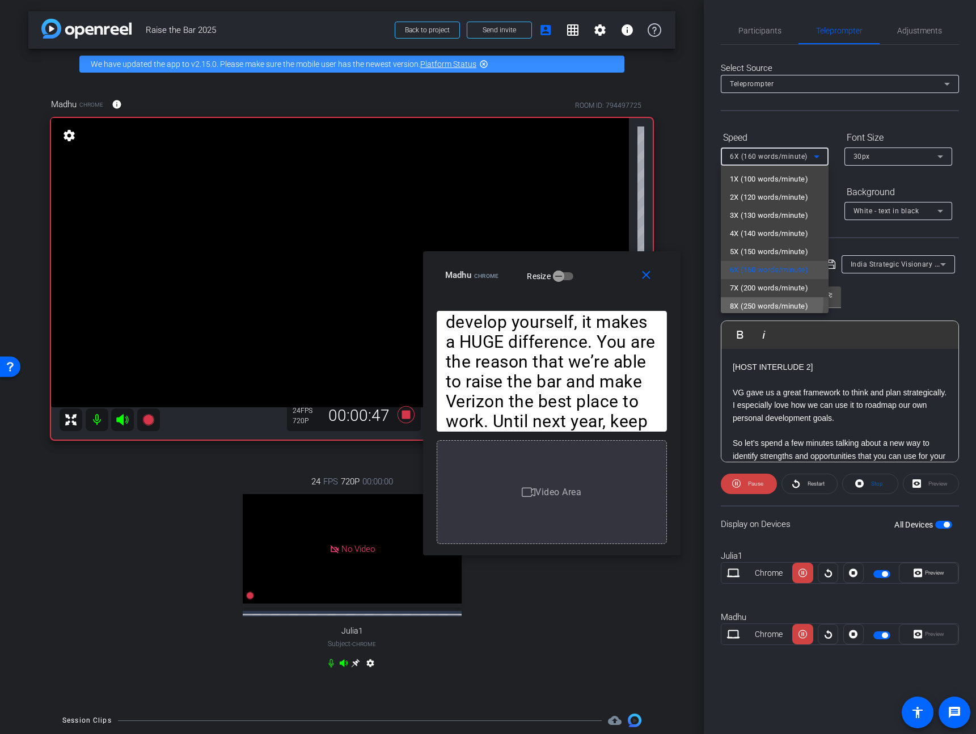
click at [751, 302] on span "8X (250 words/minute)" at bounding box center [769, 306] width 78 height 14
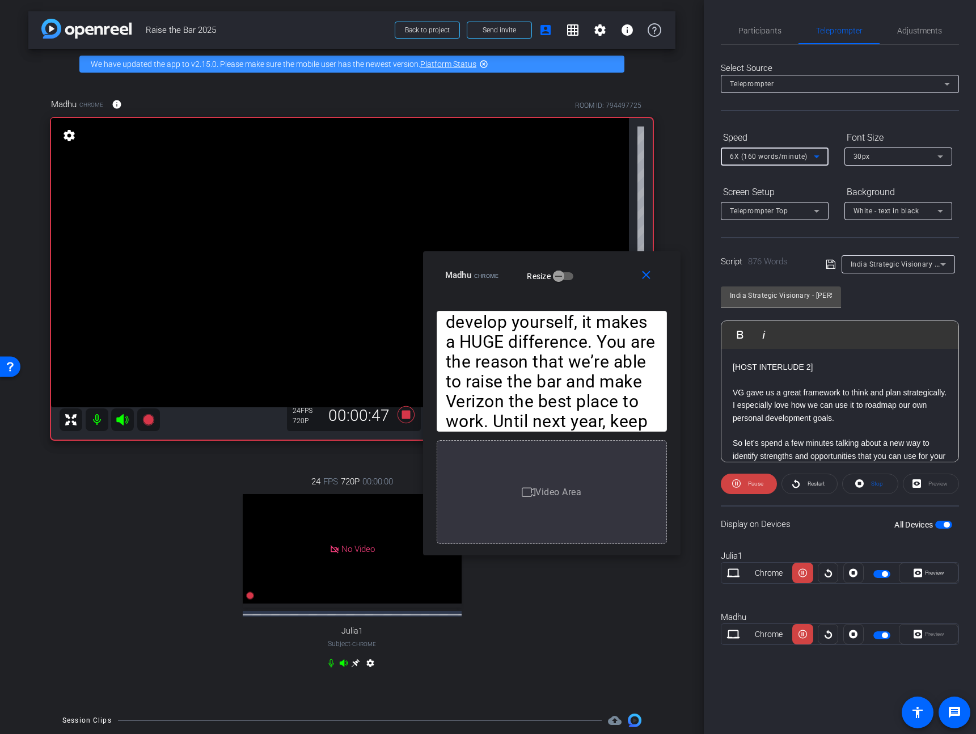
scroll to position [2, 0]
click at [770, 156] on span "8X (250 words/minute)" at bounding box center [769, 156] width 78 height 8
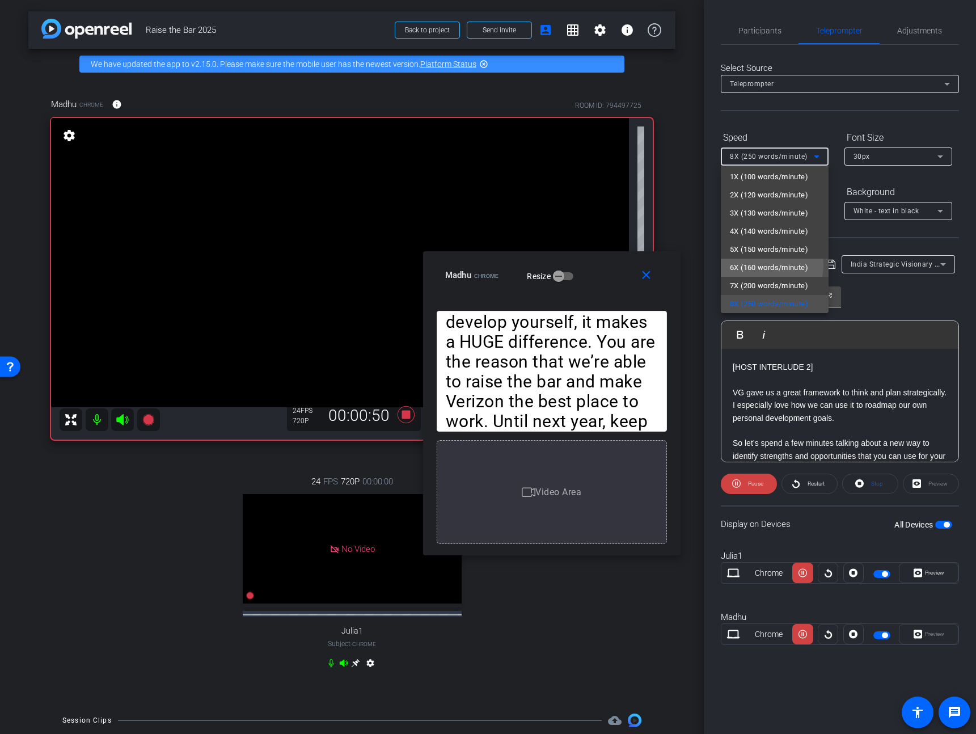
click at [752, 266] on span "6X (160 words/minute)" at bounding box center [769, 268] width 78 height 14
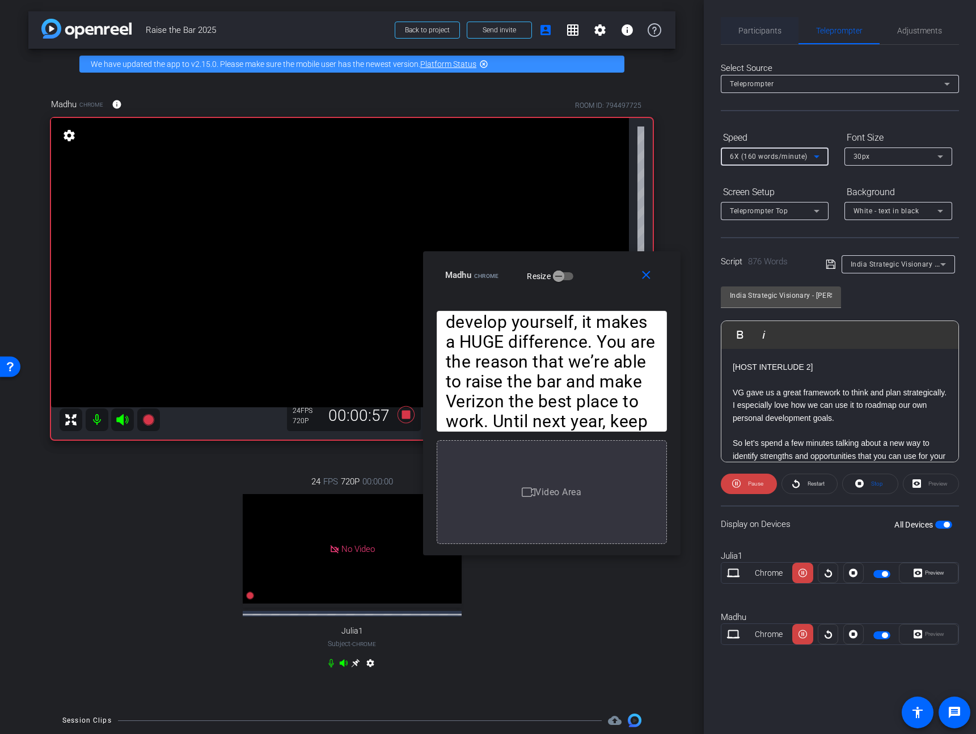
click at [752, 44] on span "Participants" at bounding box center [759, 30] width 43 height 27
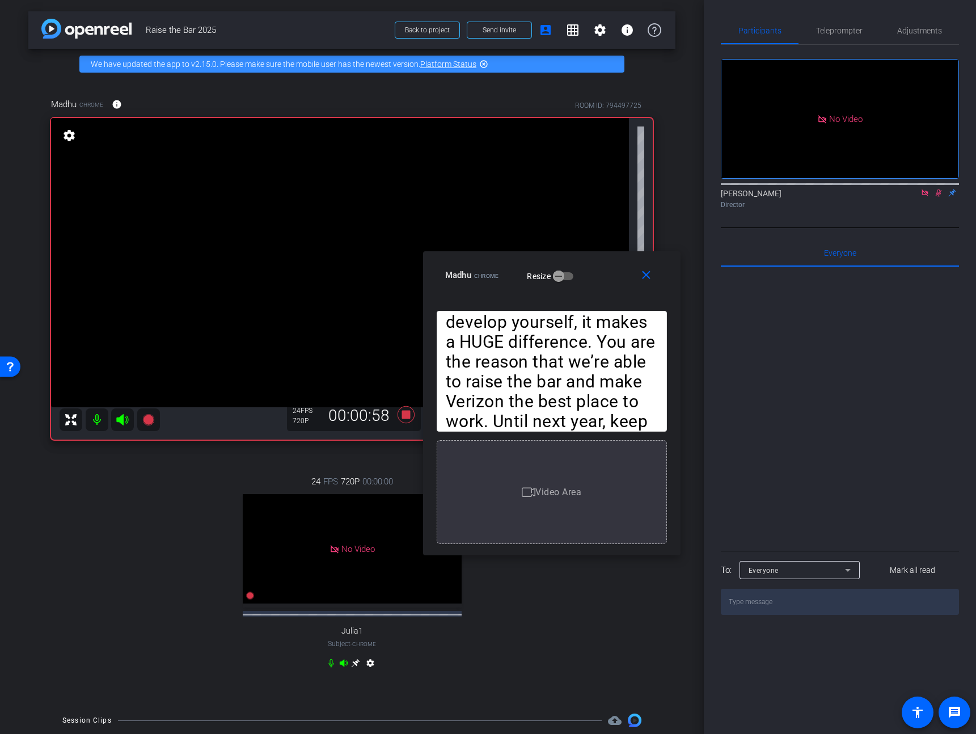
click at [934, 189] on icon at bounding box center [938, 193] width 9 height 8
click at [840, 33] on span "Teleprompter" at bounding box center [839, 31] width 46 height 8
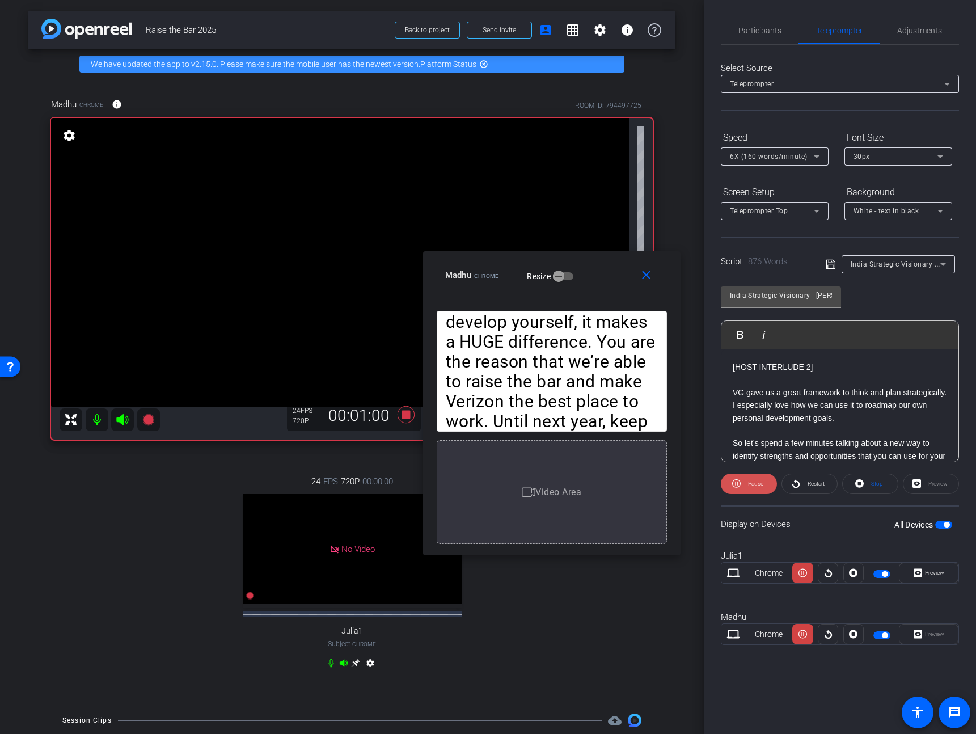
click at [733, 492] on span at bounding box center [749, 483] width 56 height 27
click at [647, 277] on mat-icon "close" at bounding box center [646, 275] width 14 height 14
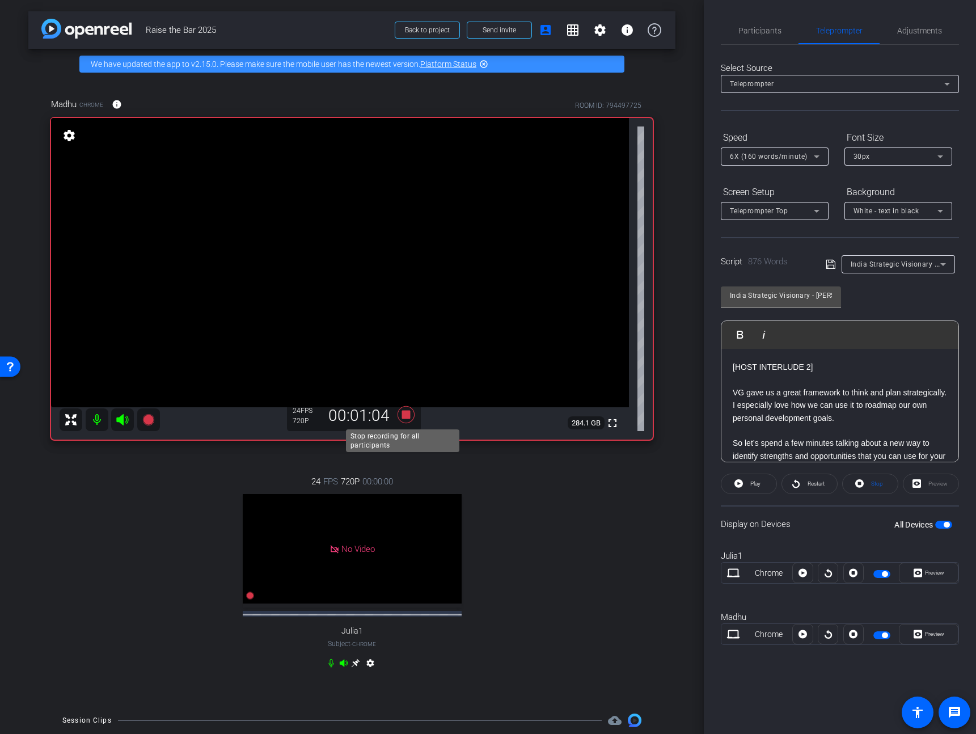
click at [401, 413] on icon at bounding box center [405, 414] width 17 height 17
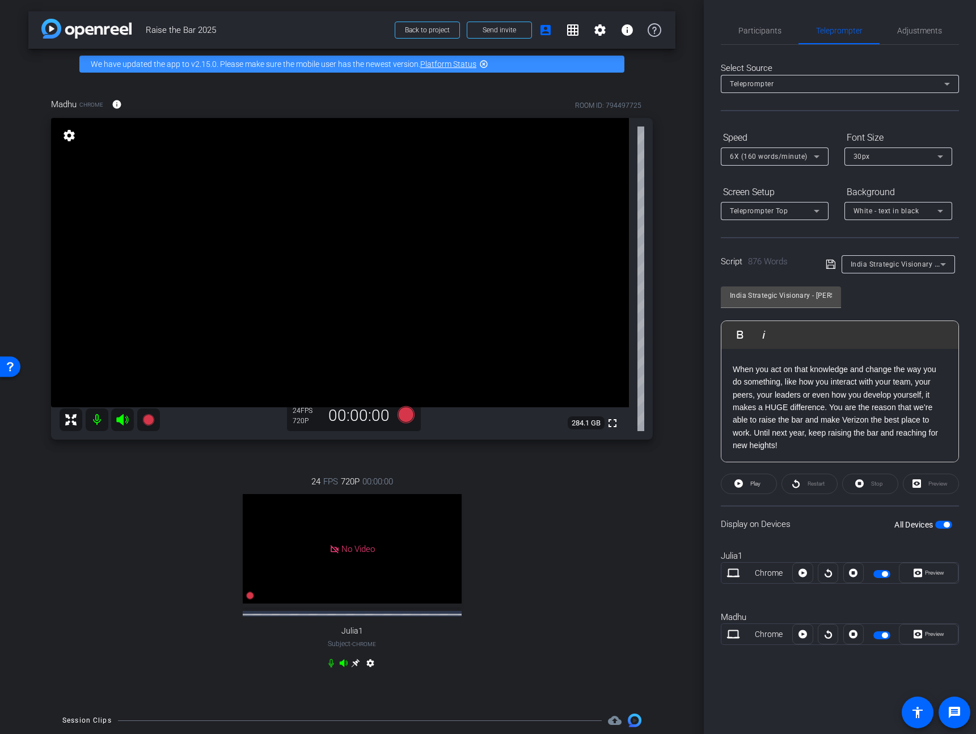
scroll to position [1407, 0]
click at [752, 46] on div "Select Source Teleprompter Speed 6X (160 words/minute) Font Size 30px Screen Se…" at bounding box center [840, 354] width 238 height 619
click at [750, 44] on span "Participants" at bounding box center [759, 30] width 43 height 27
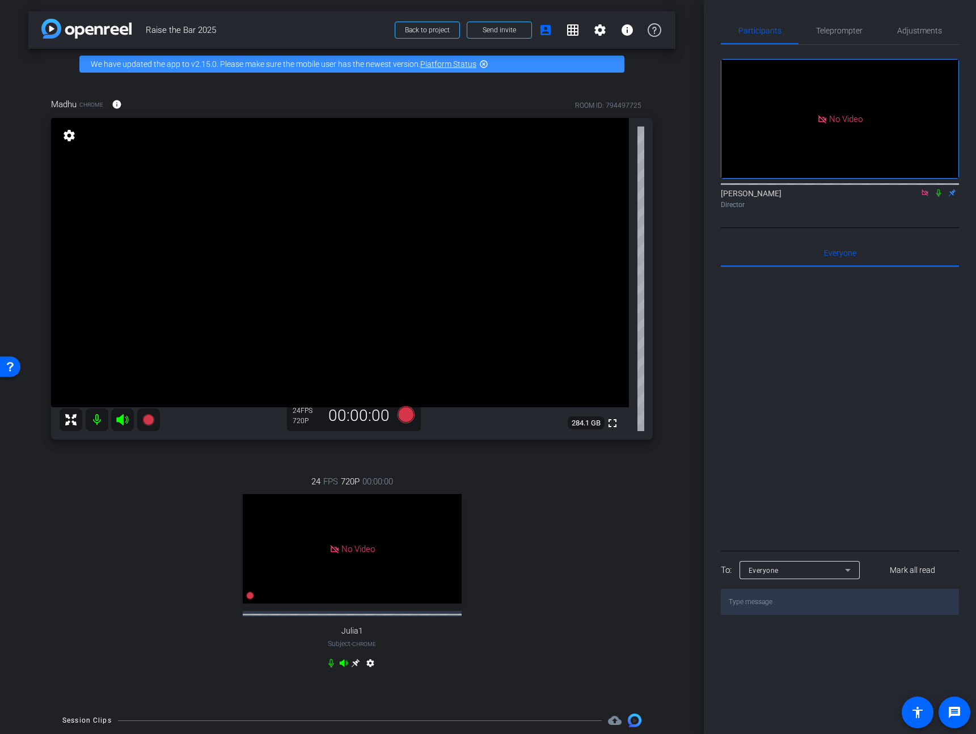
click at [923, 189] on icon at bounding box center [924, 192] width 6 height 6
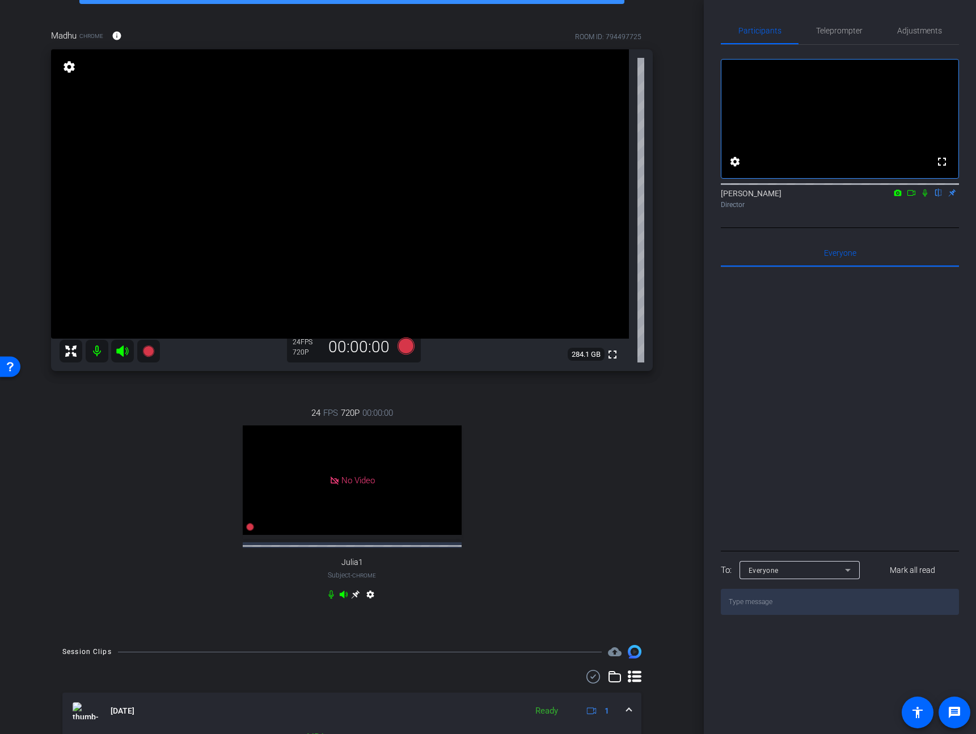
scroll to position [0, 0]
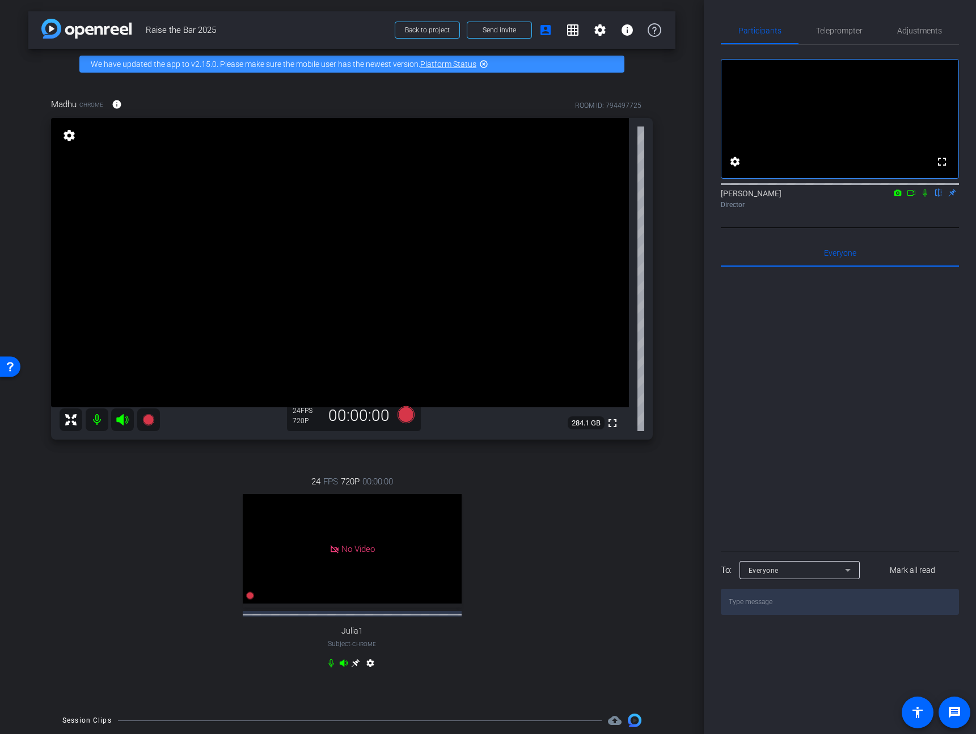
click at [770, 391] on div at bounding box center [840, 407] width 238 height 281
click at [925, 425] on div at bounding box center [840, 407] width 238 height 281
click at [923, 197] on icon at bounding box center [924, 193] width 9 height 8
click at [844, 351] on div at bounding box center [840, 407] width 238 height 281
click at [923, 197] on icon at bounding box center [924, 193] width 9 height 8
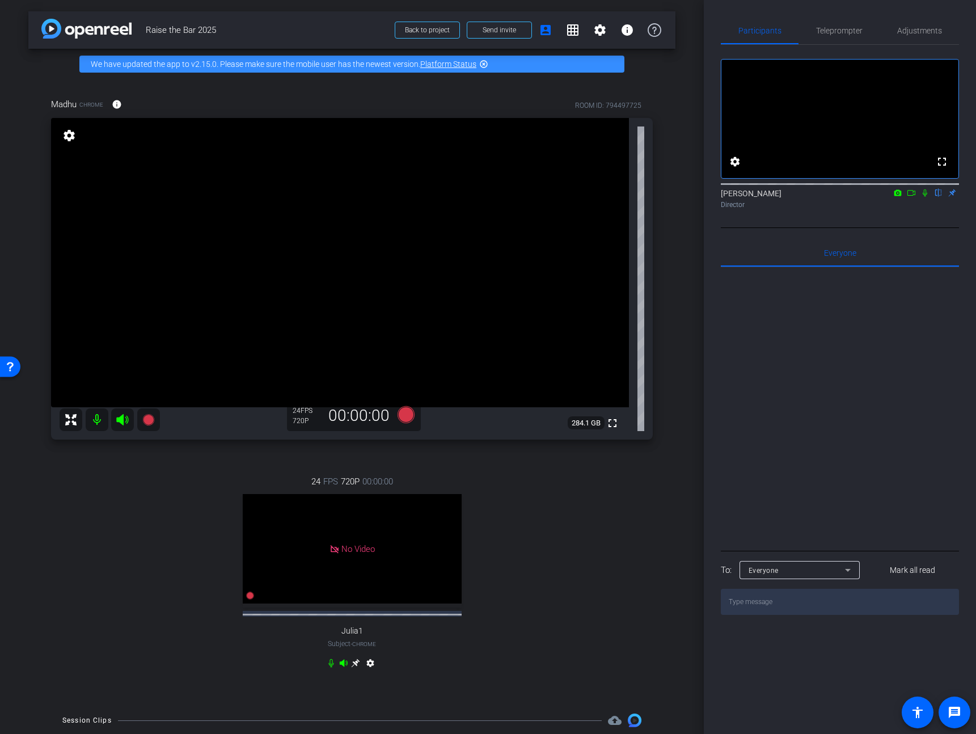
click at [923, 197] on icon at bounding box center [924, 193] width 9 height 8
click at [906, 228] on div "fullscreen settings JP Chua flip Director" at bounding box center [840, 136] width 238 height 183
click at [912, 198] on mat-icon at bounding box center [911, 193] width 14 height 10
click at [927, 198] on mat-icon at bounding box center [925, 193] width 14 height 10
click at [922, 197] on icon at bounding box center [924, 193] width 9 height 8
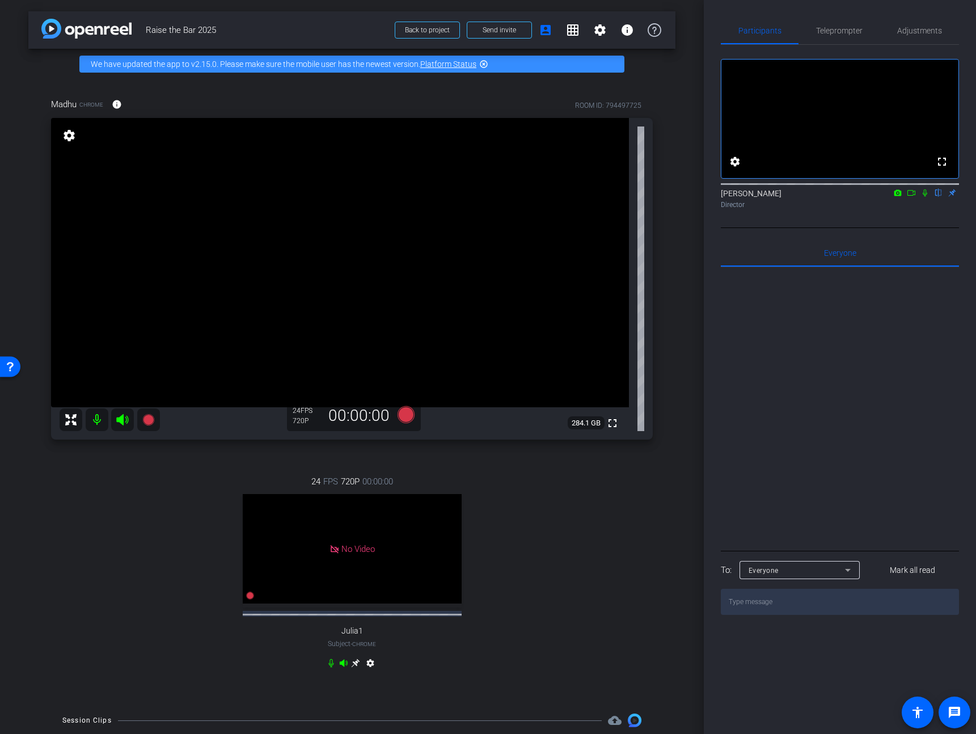
click at [590, 570] on div "24 FPS 720P 00:00:00 No Video Julia1 Subject - Chrome settings" at bounding box center [351, 573] width 601 height 234
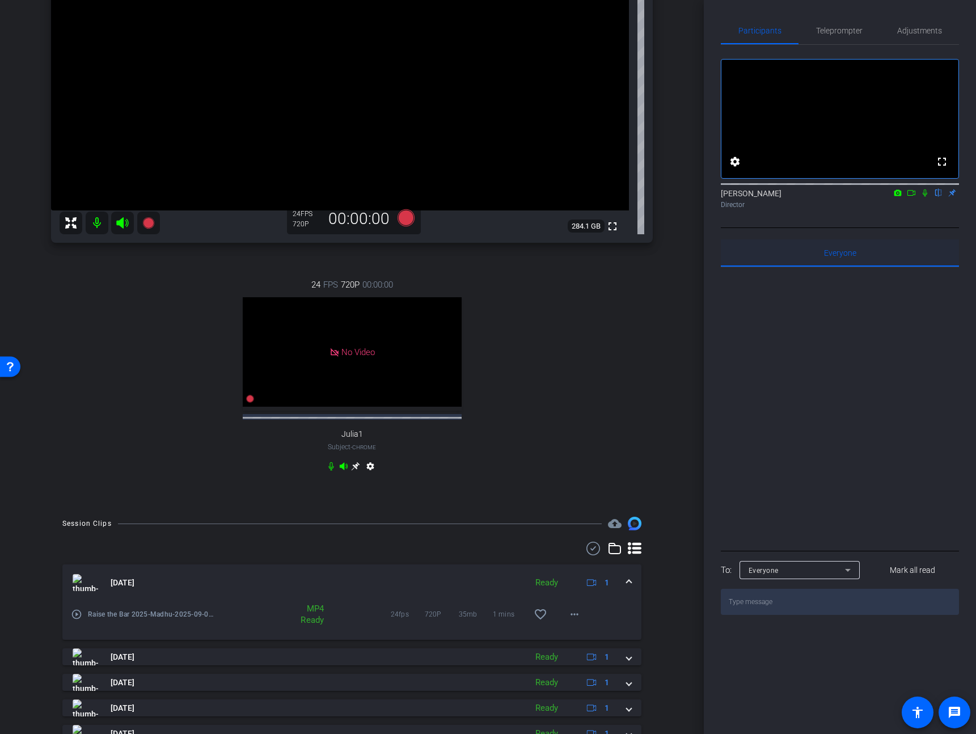
scroll to position [129, 0]
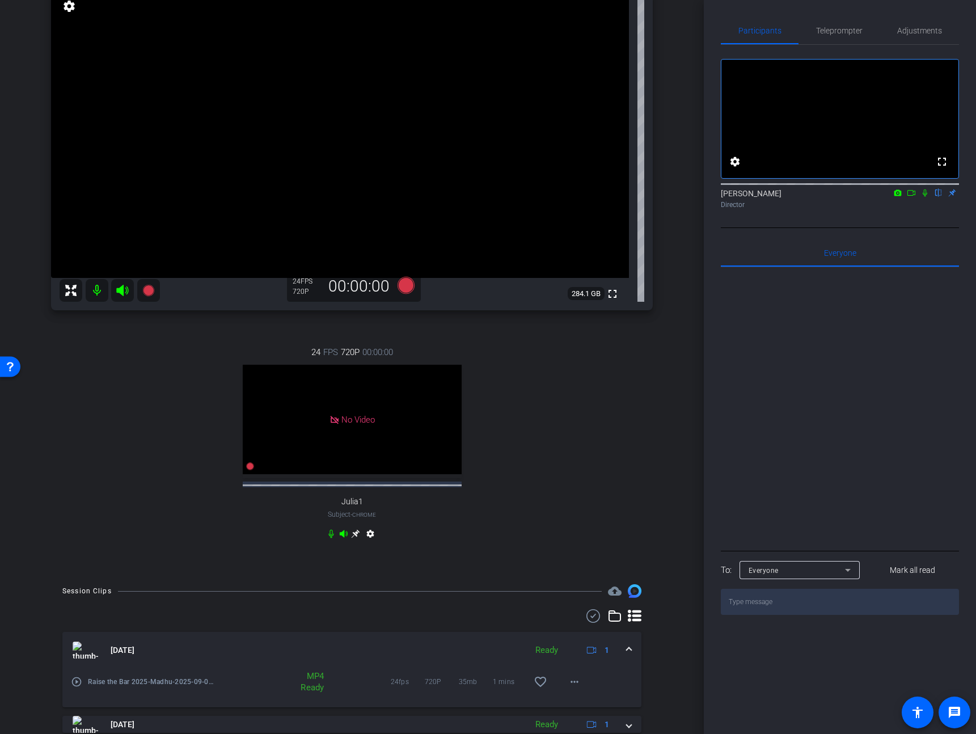
click at [911, 197] on icon at bounding box center [910, 193] width 9 height 8
click at [936, 197] on icon at bounding box center [938, 192] width 5 height 7
click at [937, 197] on icon at bounding box center [938, 192] width 6 height 7
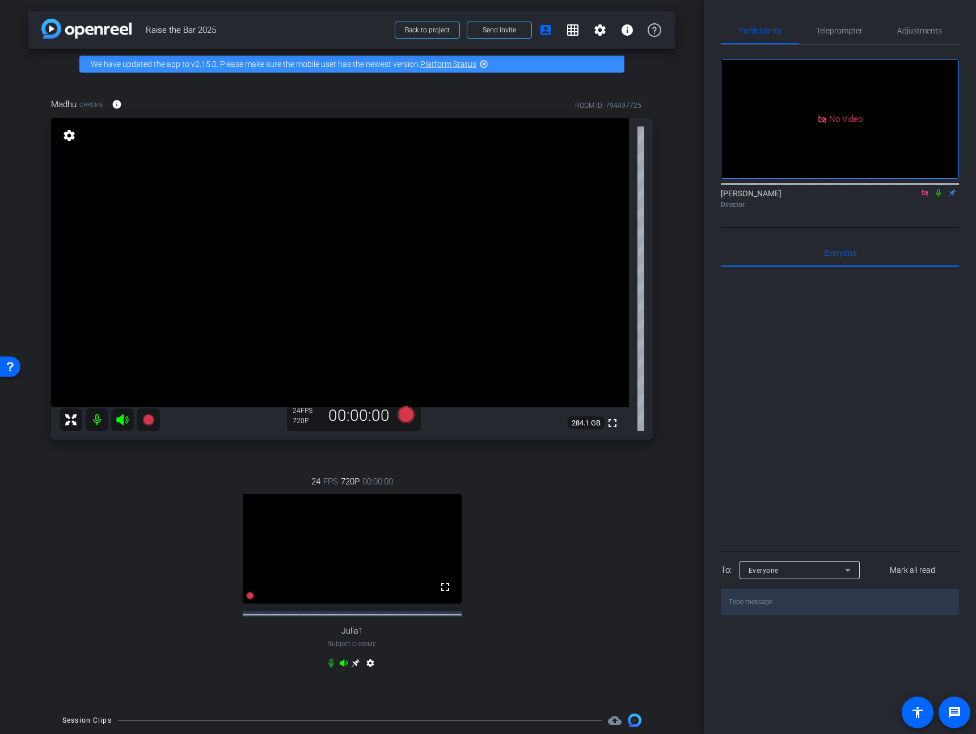
click at [927, 197] on icon at bounding box center [924, 193] width 9 height 8
click at [924, 197] on icon at bounding box center [924, 192] width 5 height 7
click at [924, 228] on div "fullscreen settings JP Chua flip Director" at bounding box center [840, 136] width 238 height 183
click at [923, 197] on icon at bounding box center [924, 193] width 9 height 8
